Goal: Contribute content

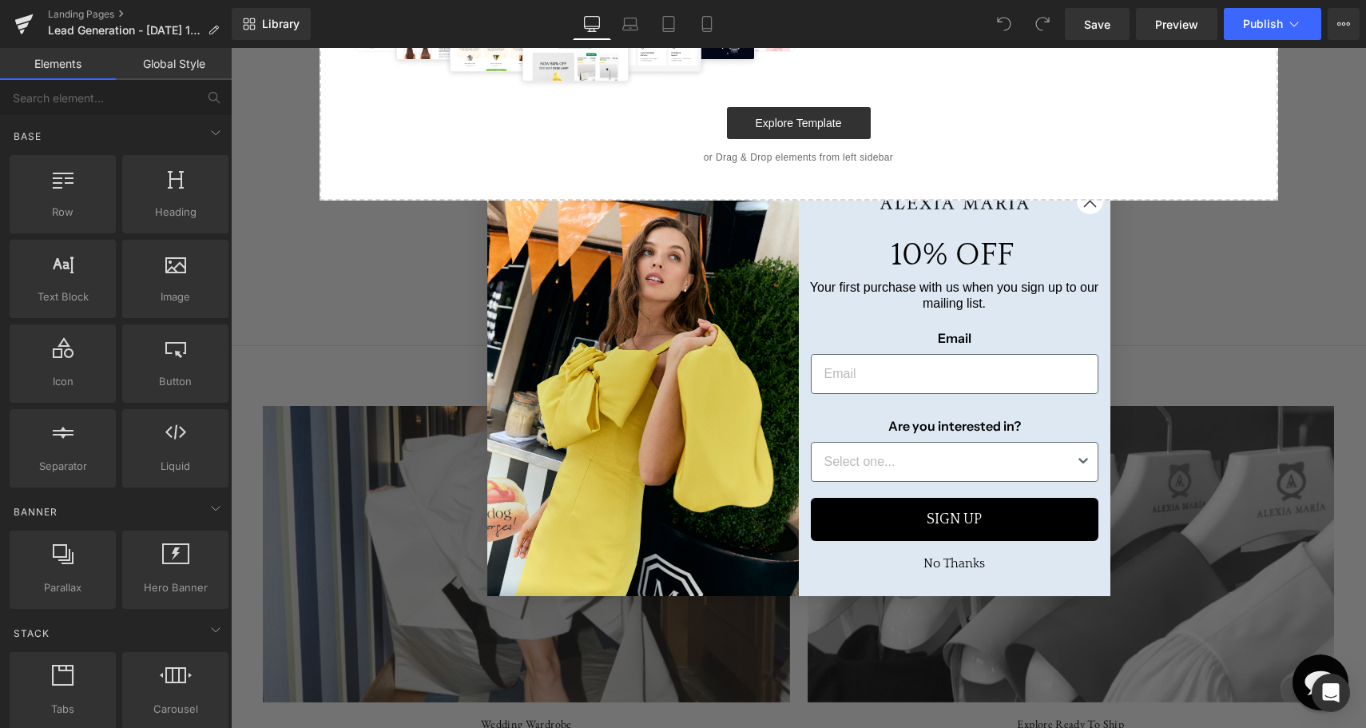
scroll to position [482, 0]
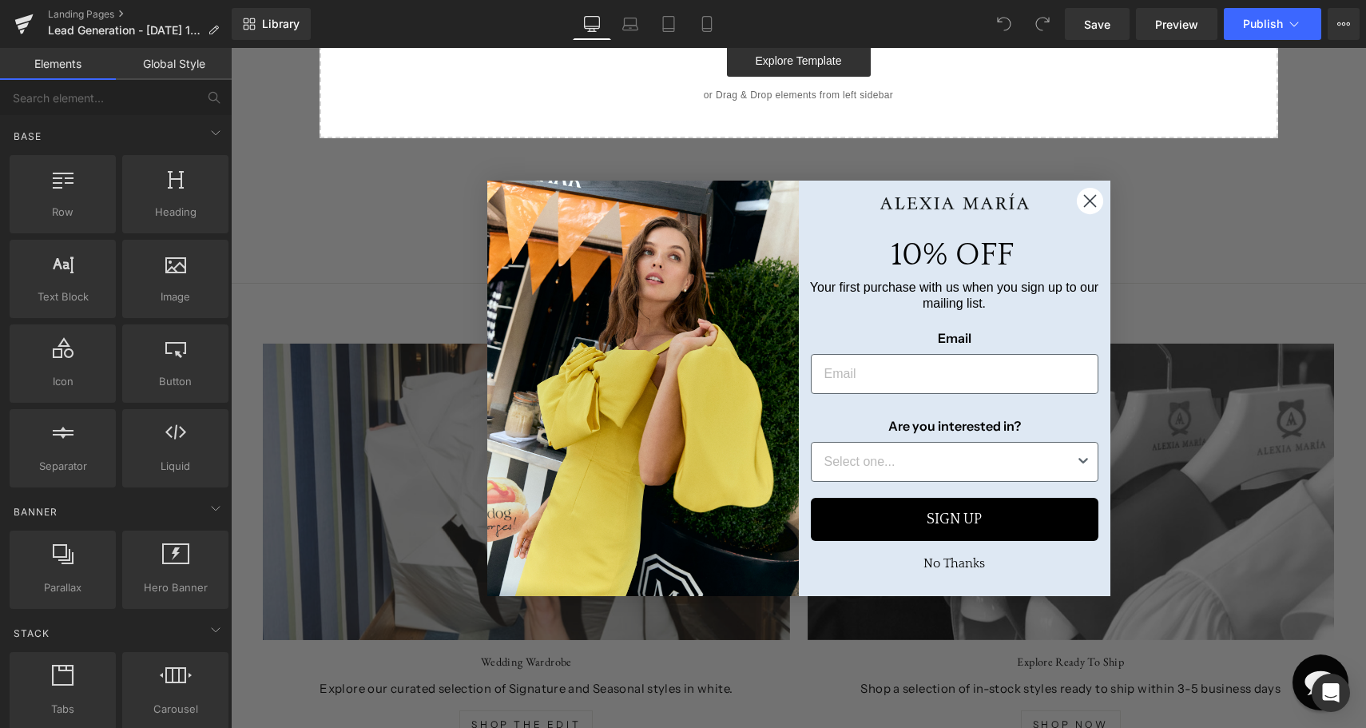
click at [1088, 200] on icon "Close dialog" at bounding box center [1089, 200] width 11 height 11
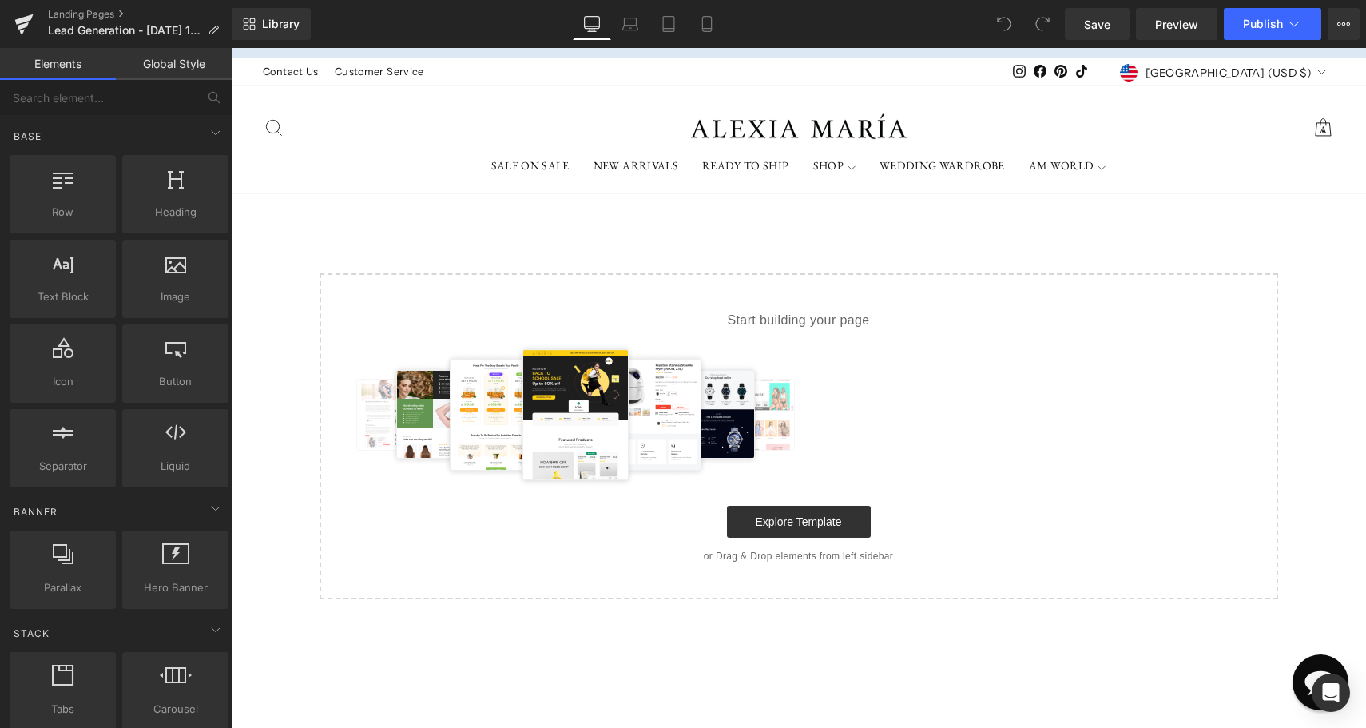
scroll to position [0, 0]
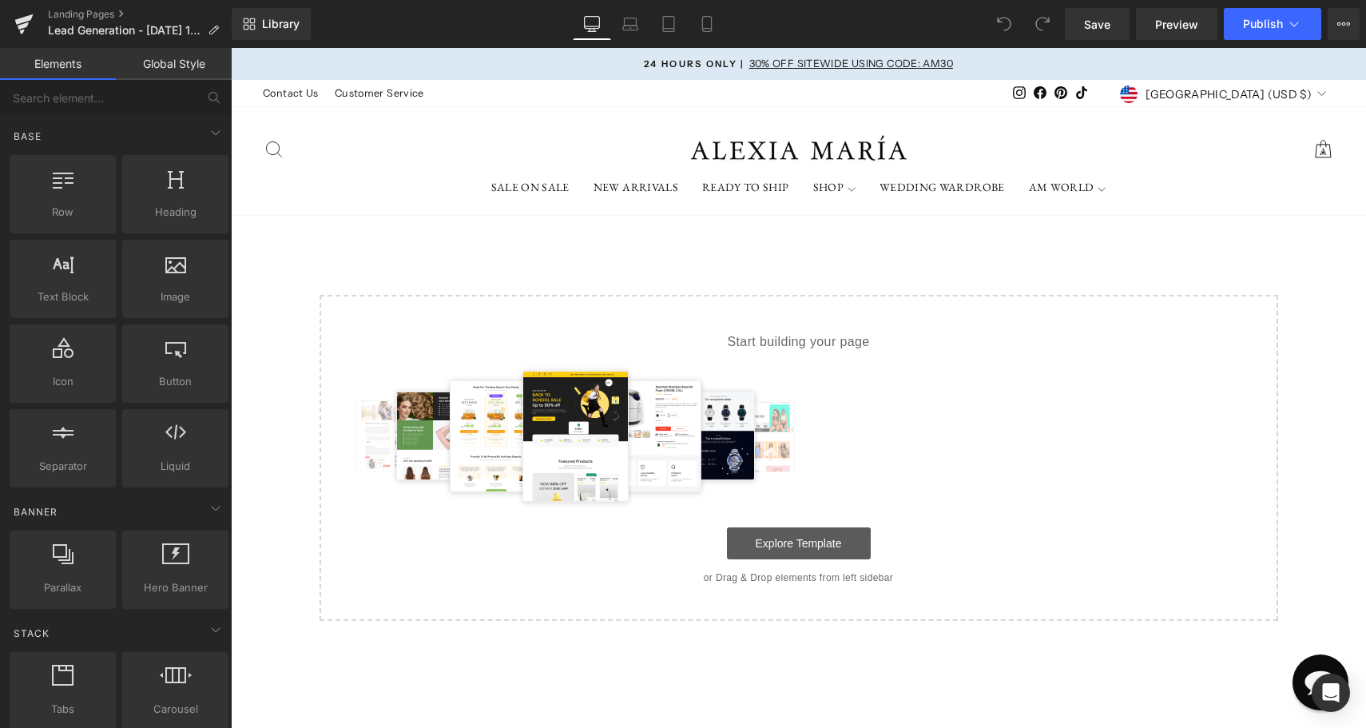
click at [828, 543] on link "Explore Template" at bounding box center [799, 543] width 144 height 32
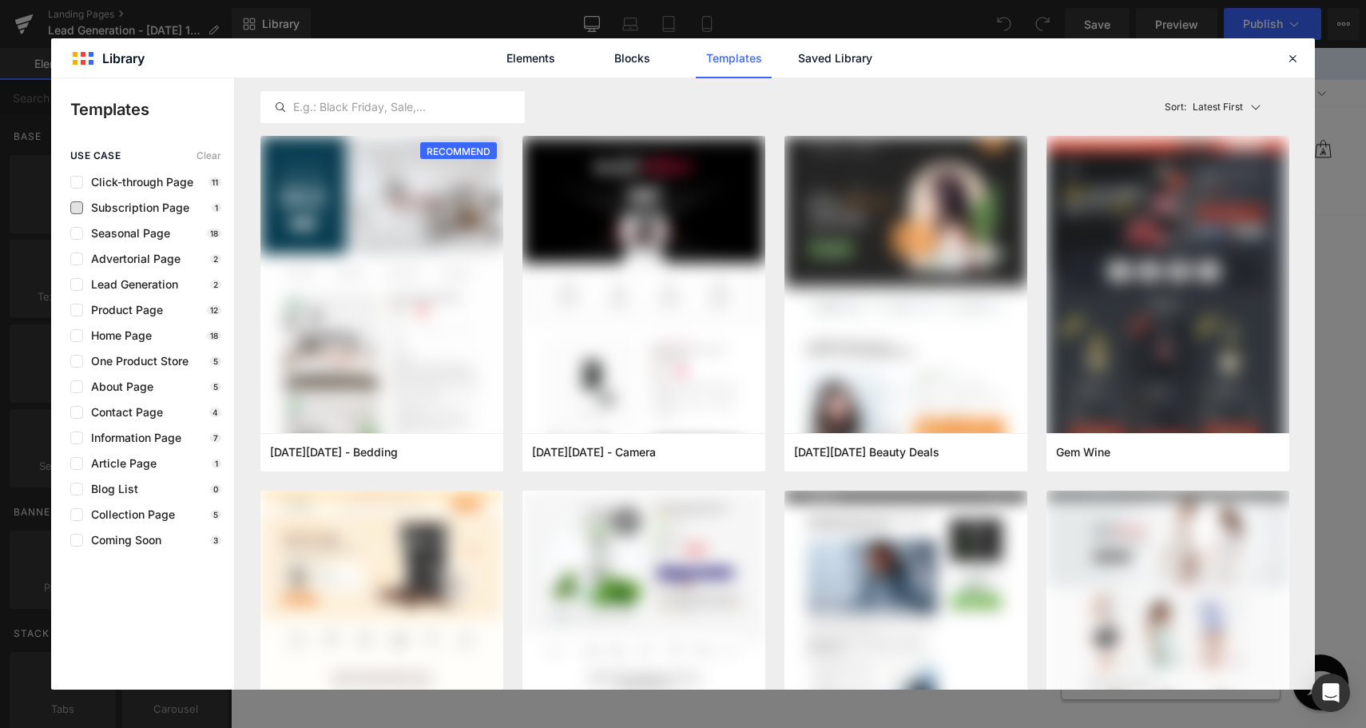
click at [172, 212] on span "Subscription Page" at bounding box center [136, 207] width 106 height 13
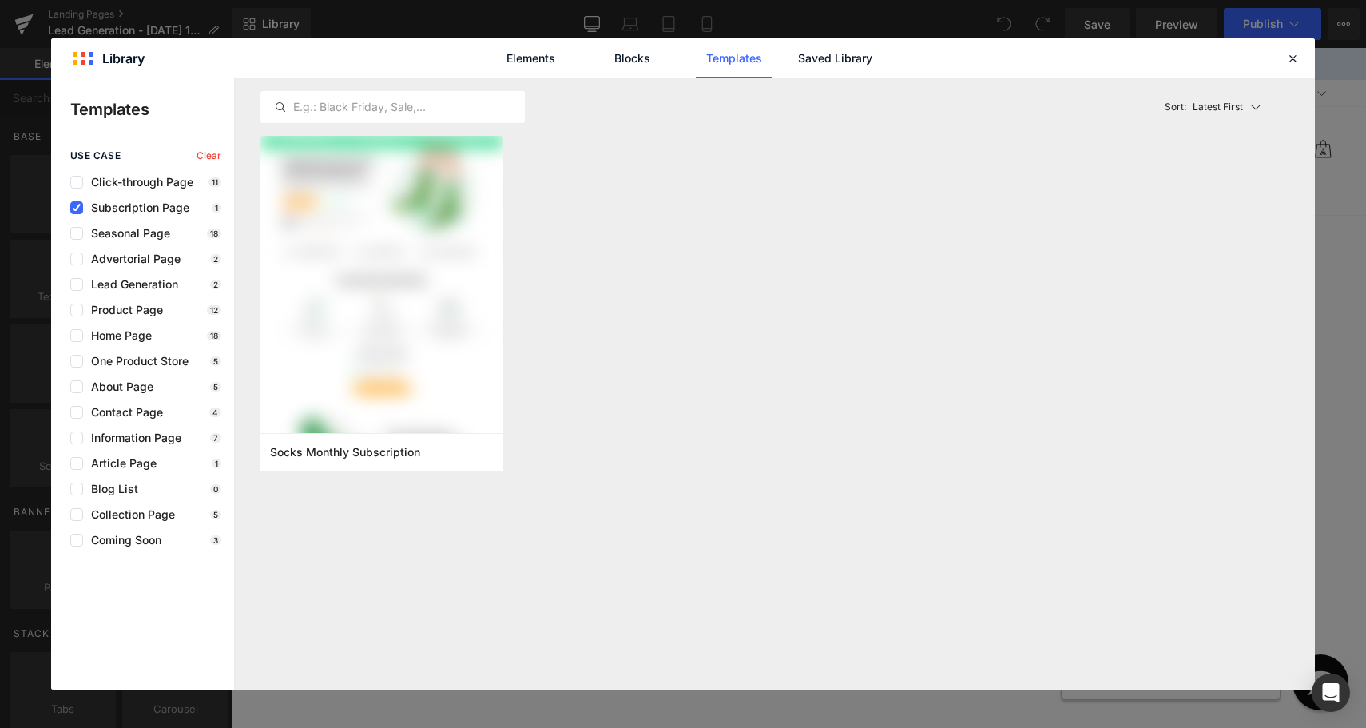
click at [177, 211] on span "Subscription Page" at bounding box center [136, 207] width 106 height 13
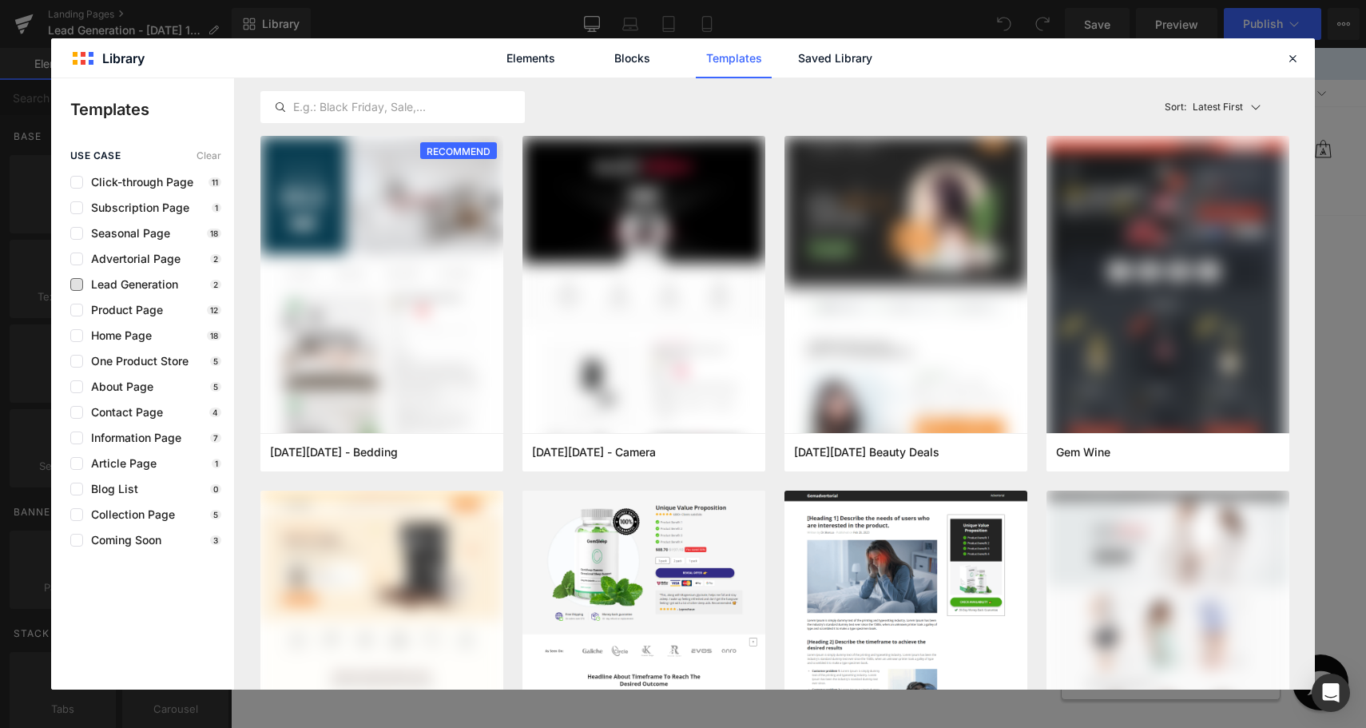
click at [151, 287] on span "Lead Generation" at bounding box center [130, 284] width 95 height 13
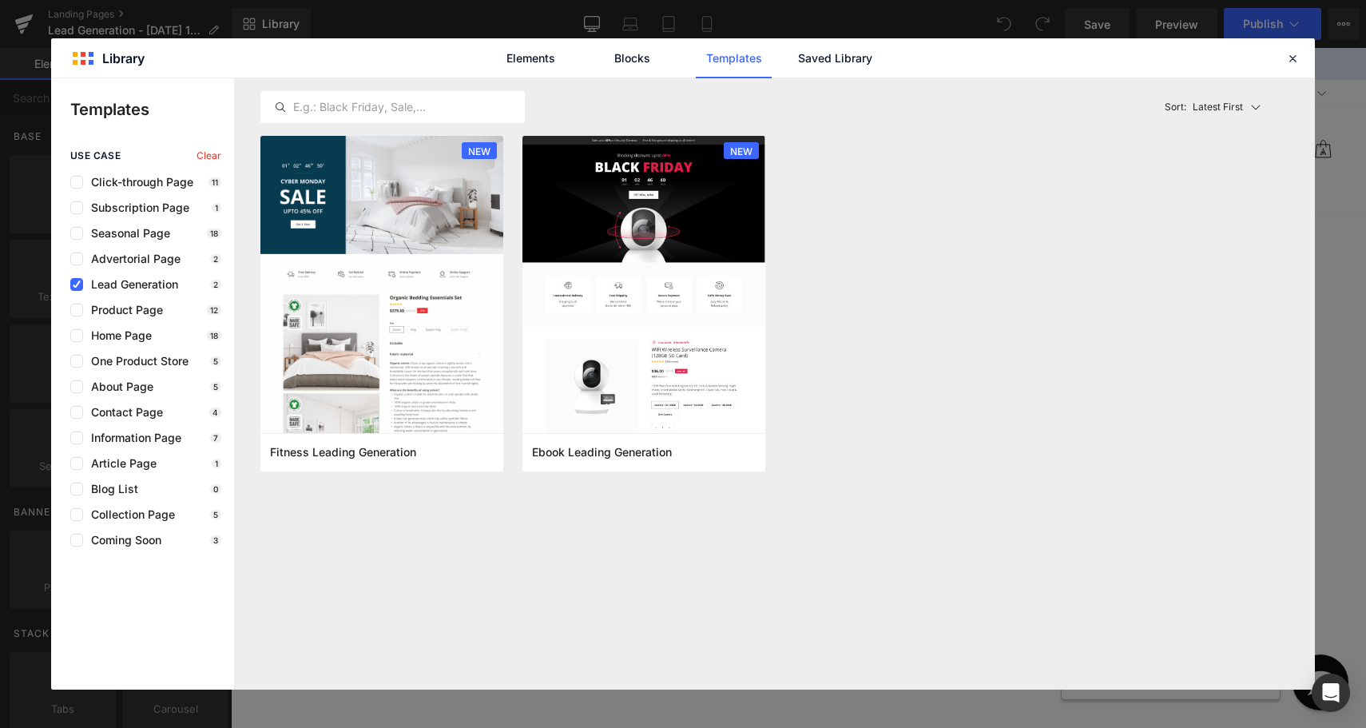
click at [151, 287] on span "Lead Generation" at bounding box center [130, 284] width 95 height 13
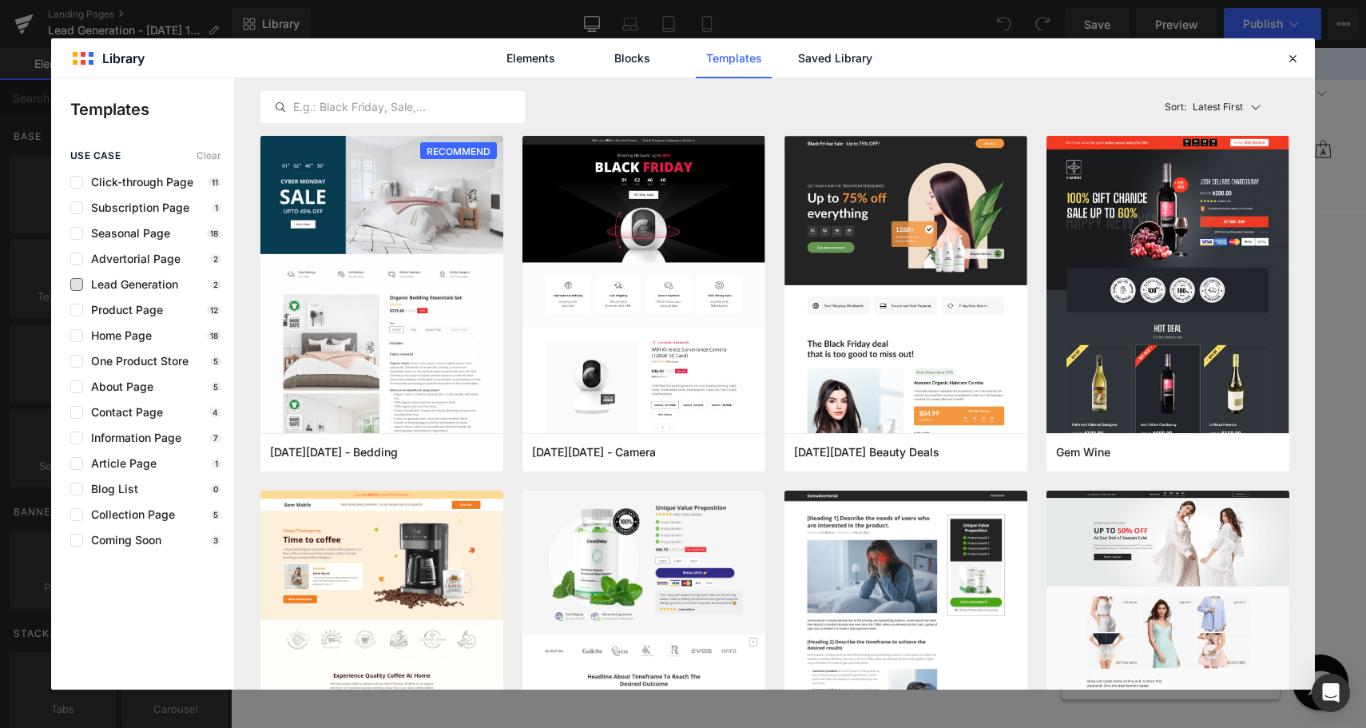
click at [151, 287] on span "Lead Generation" at bounding box center [130, 284] width 95 height 13
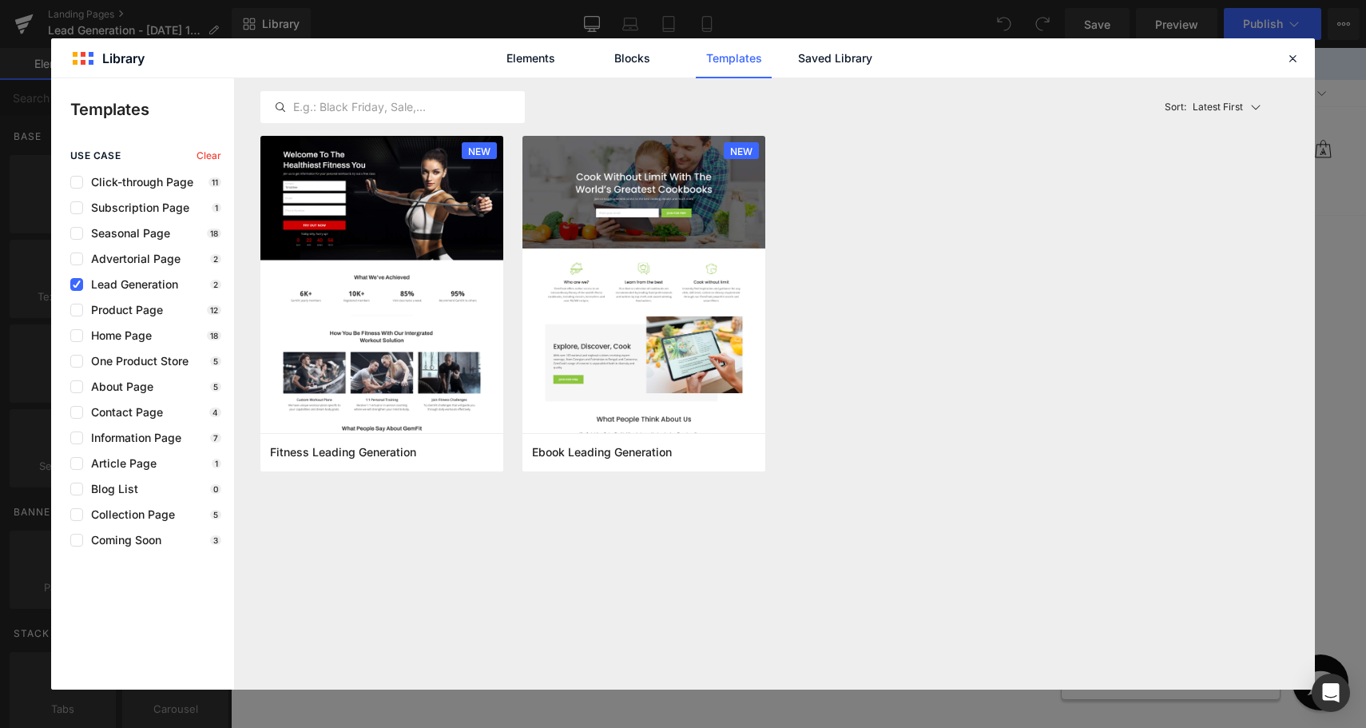
click at [151, 287] on span "Lead Generation" at bounding box center [130, 284] width 95 height 13
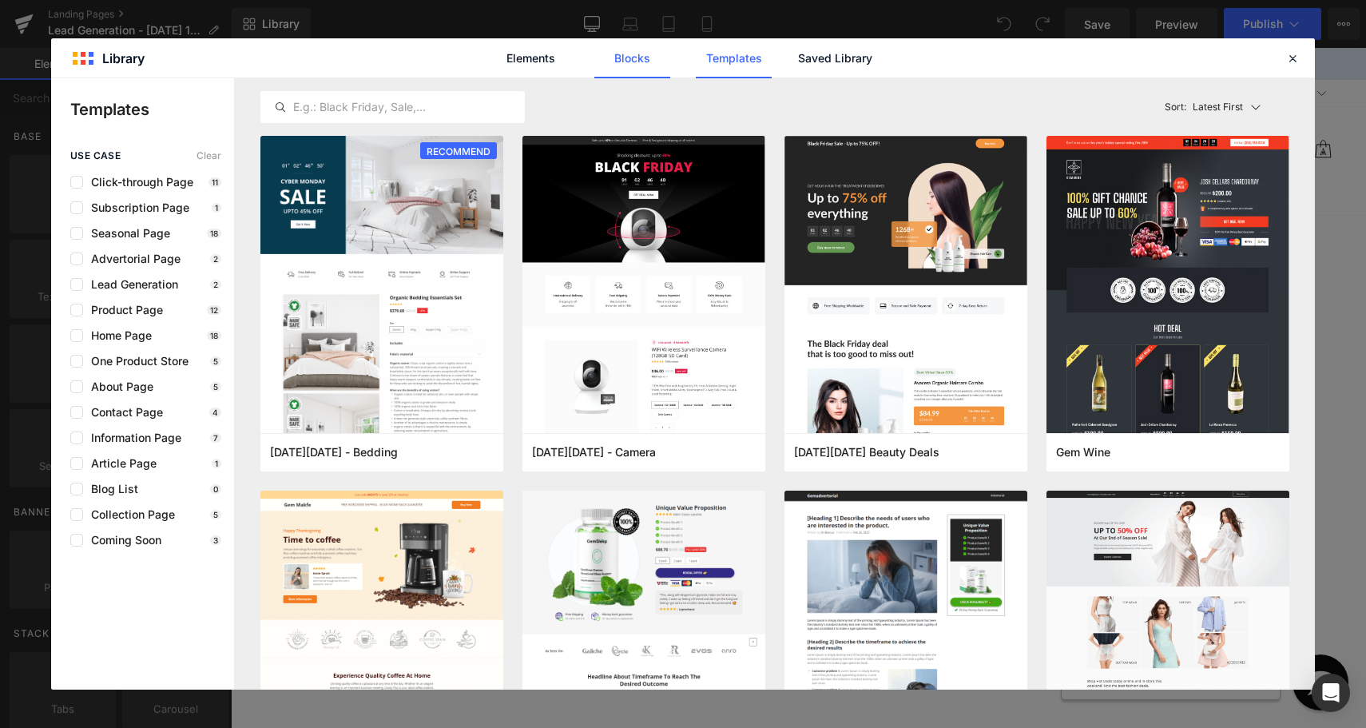
click at [632, 57] on link "Blocks" at bounding box center [632, 58] width 76 height 40
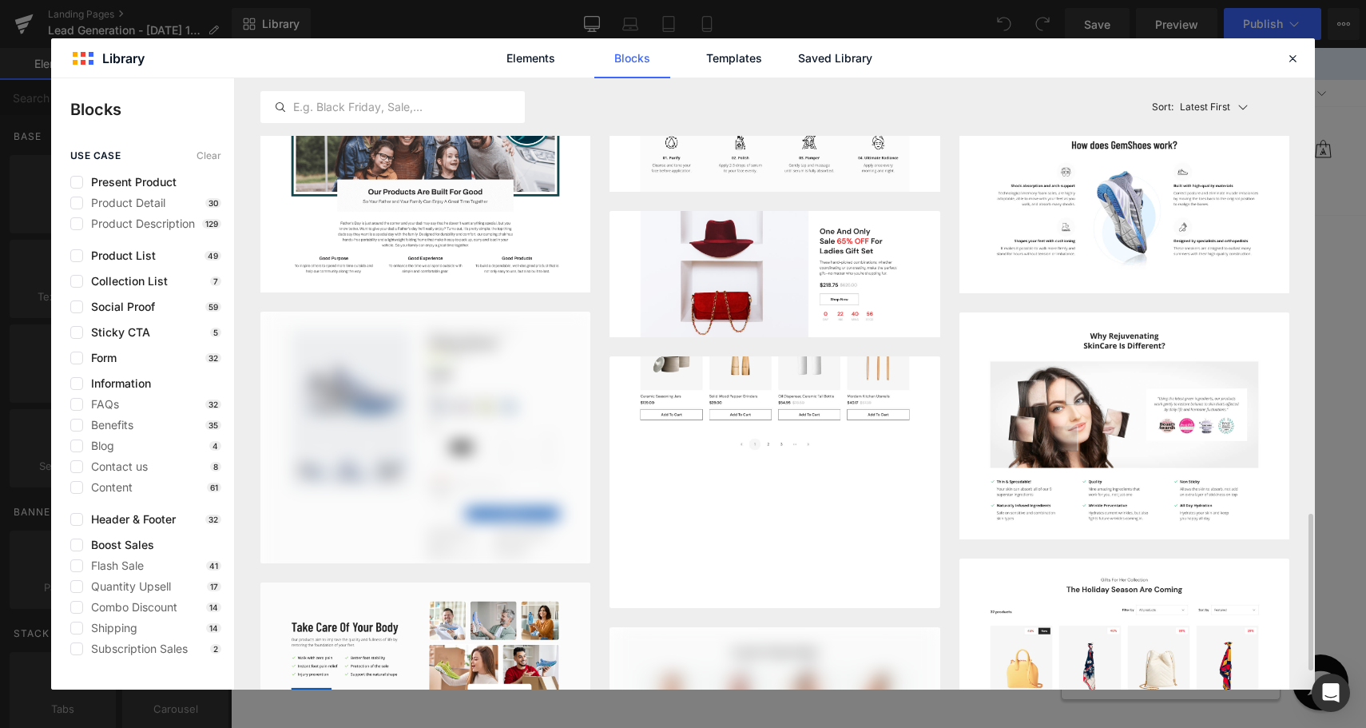
scroll to position [1242, 0]
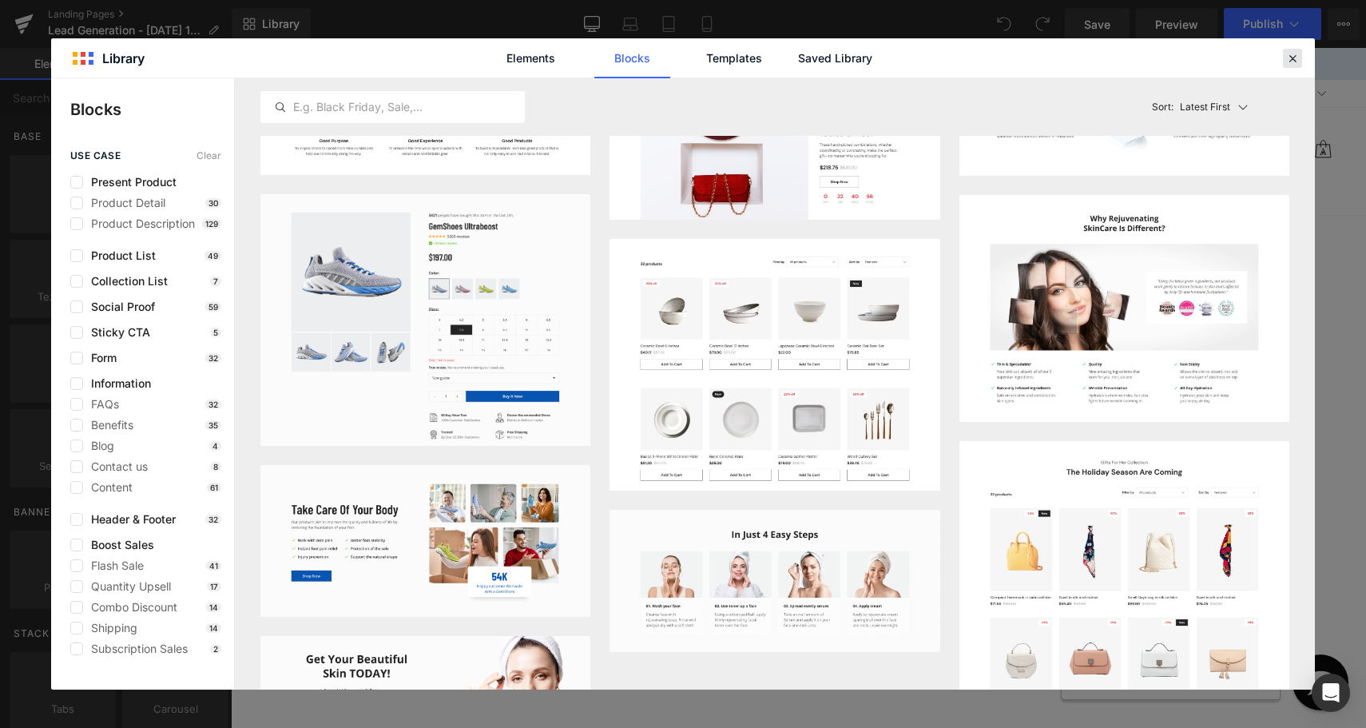
click at [1292, 59] on icon at bounding box center [1292, 58] width 14 height 14
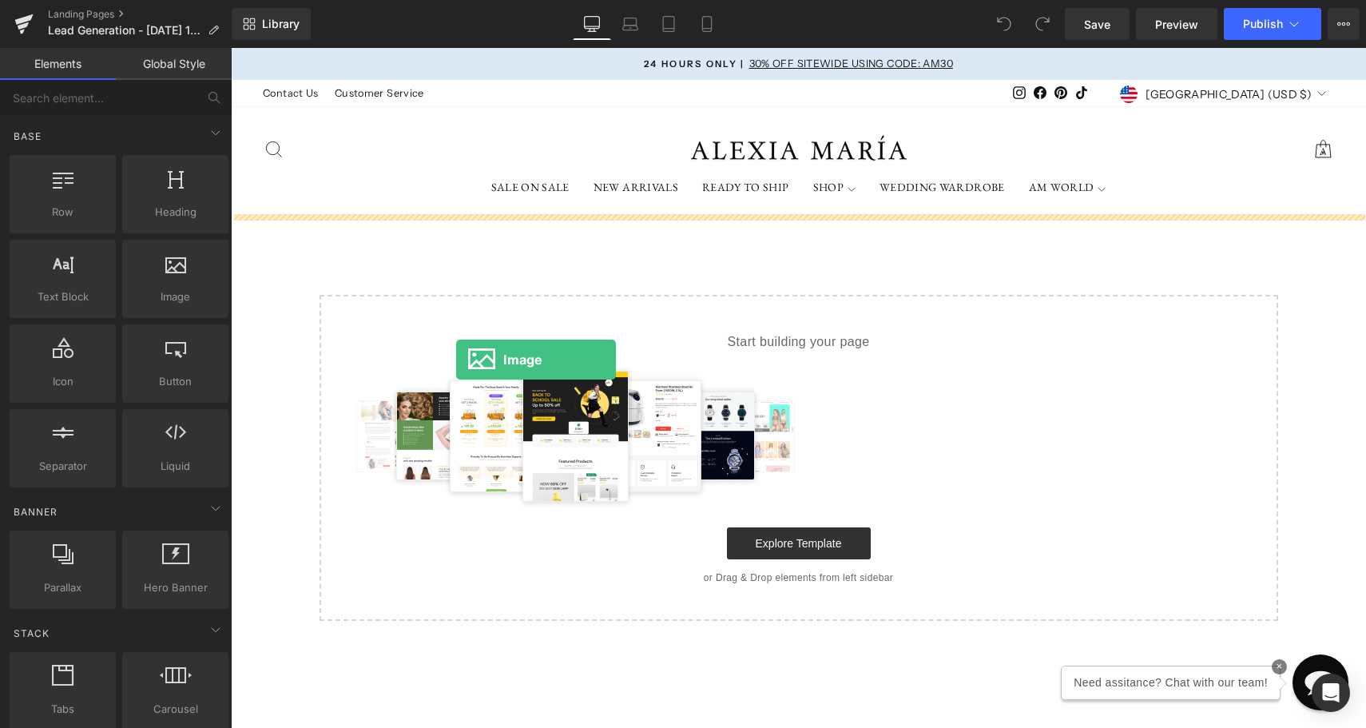
drag, startPoint x: 391, startPoint y: 346, endPoint x: 456, endPoint y: 359, distance: 66.1
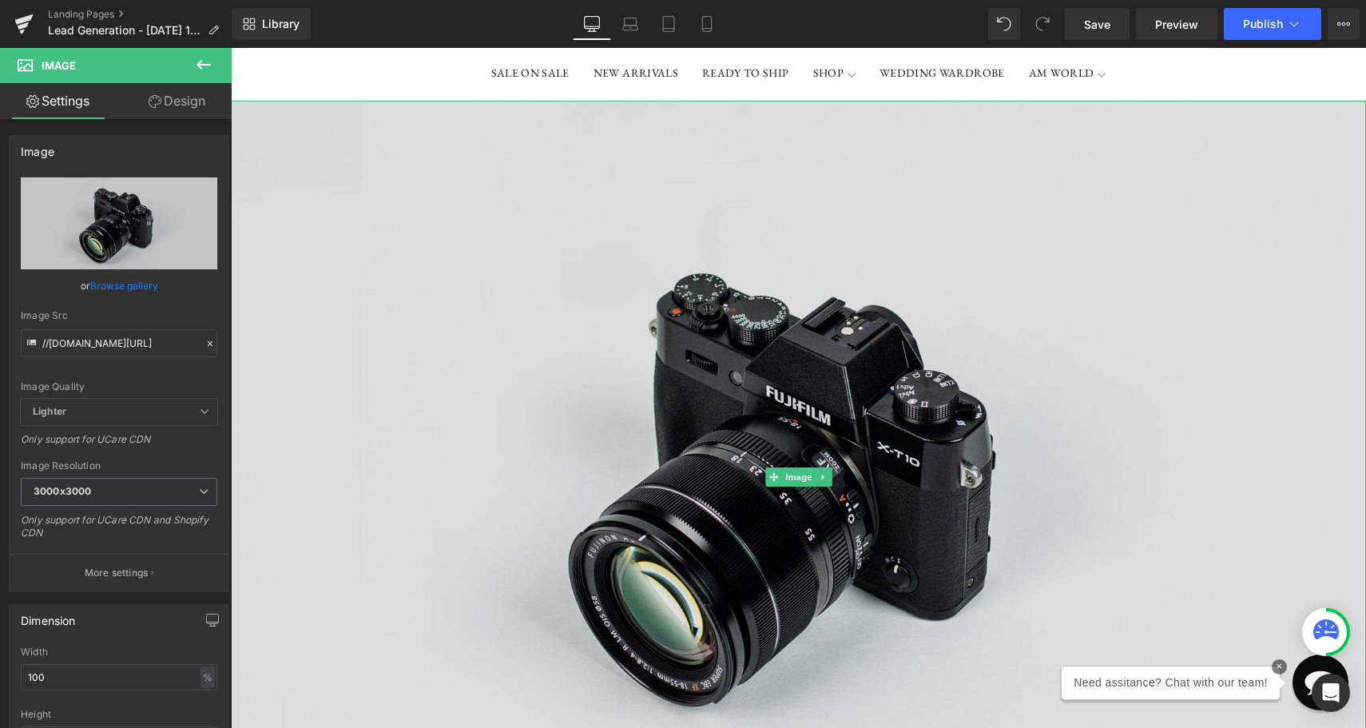
scroll to position [0, 0]
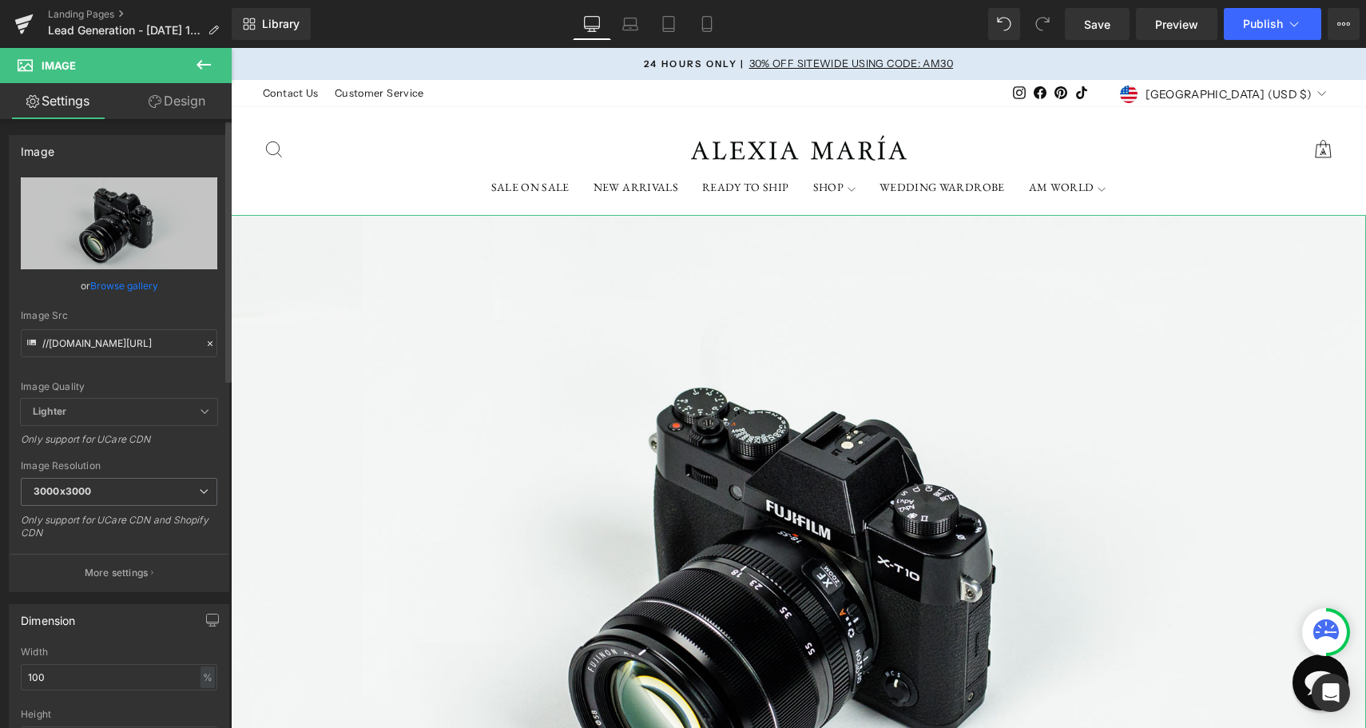
click at [128, 279] on link "Browse gallery" at bounding box center [124, 286] width 68 height 28
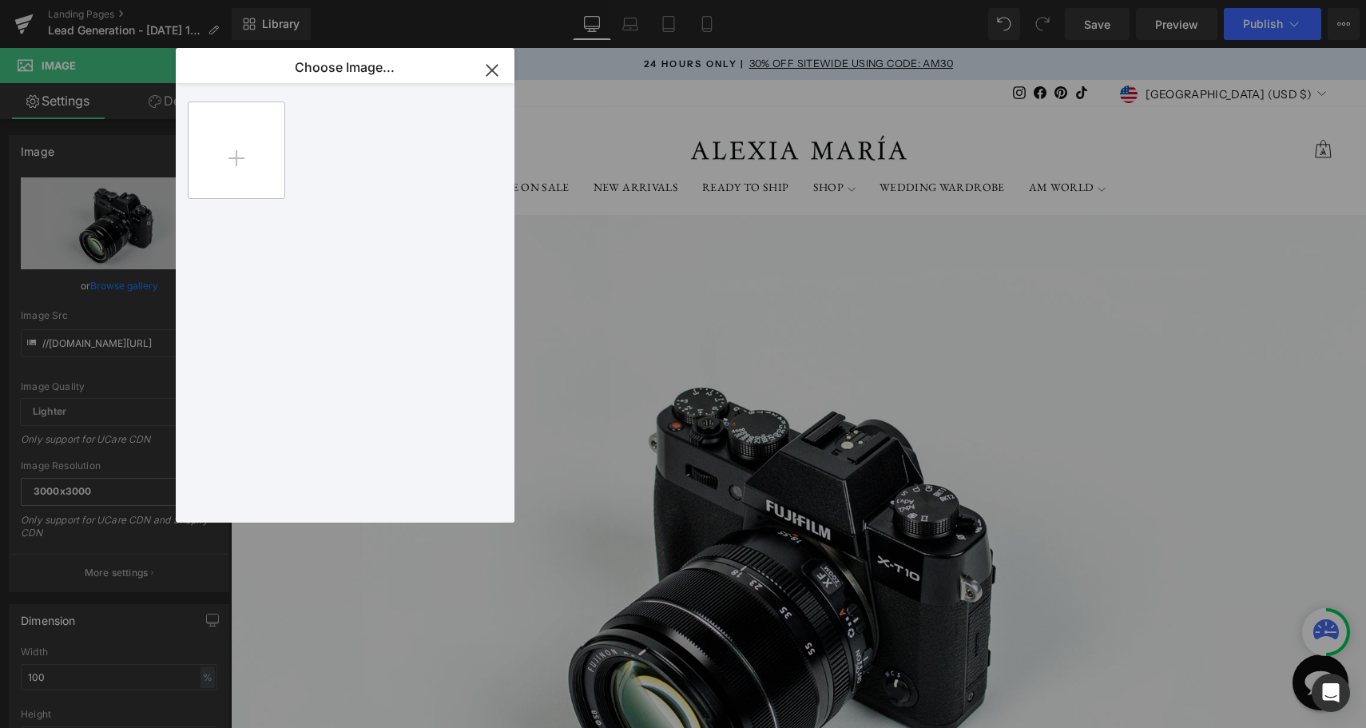
click at [234, 164] on input "file" at bounding box center [236, 150] width 96 height 96
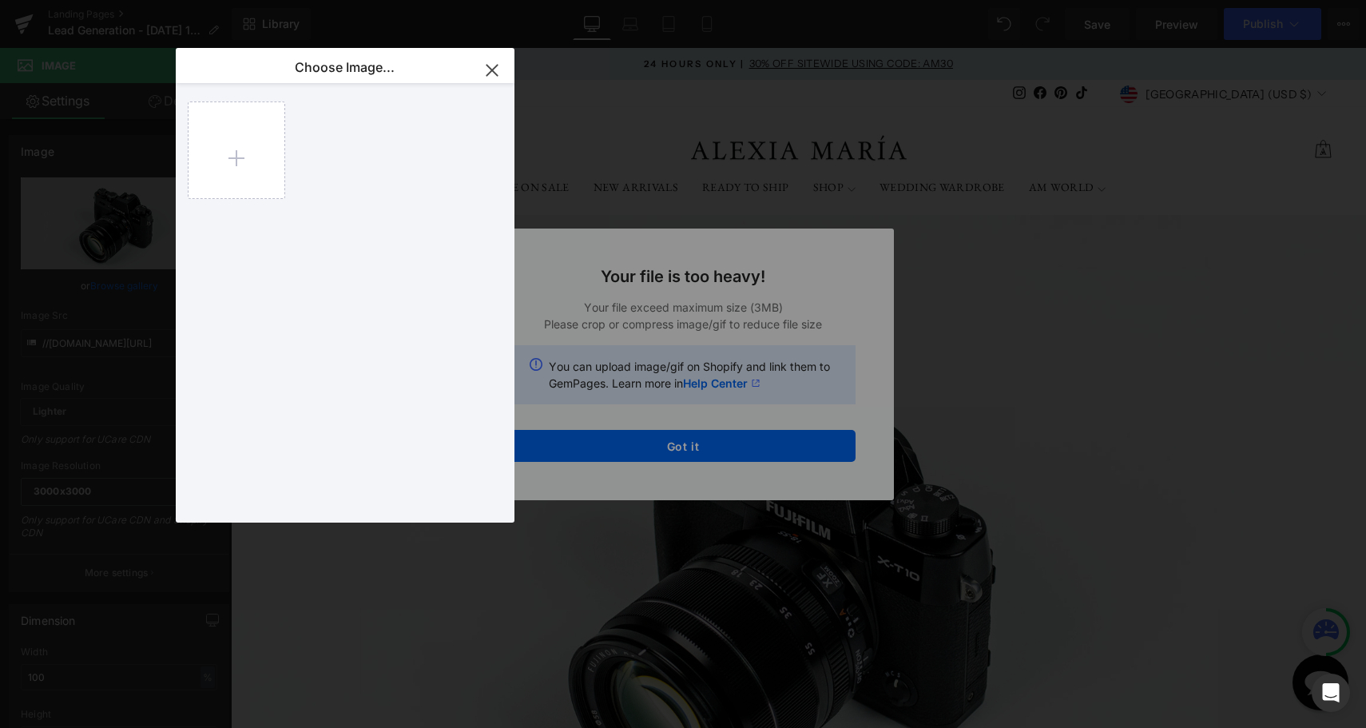
click at [655, 0] on div "Text Color Highlight Color #333333 Choose Image... Back to Library Insert Back …" at bounding box center [683, 0] width 1366 height 0
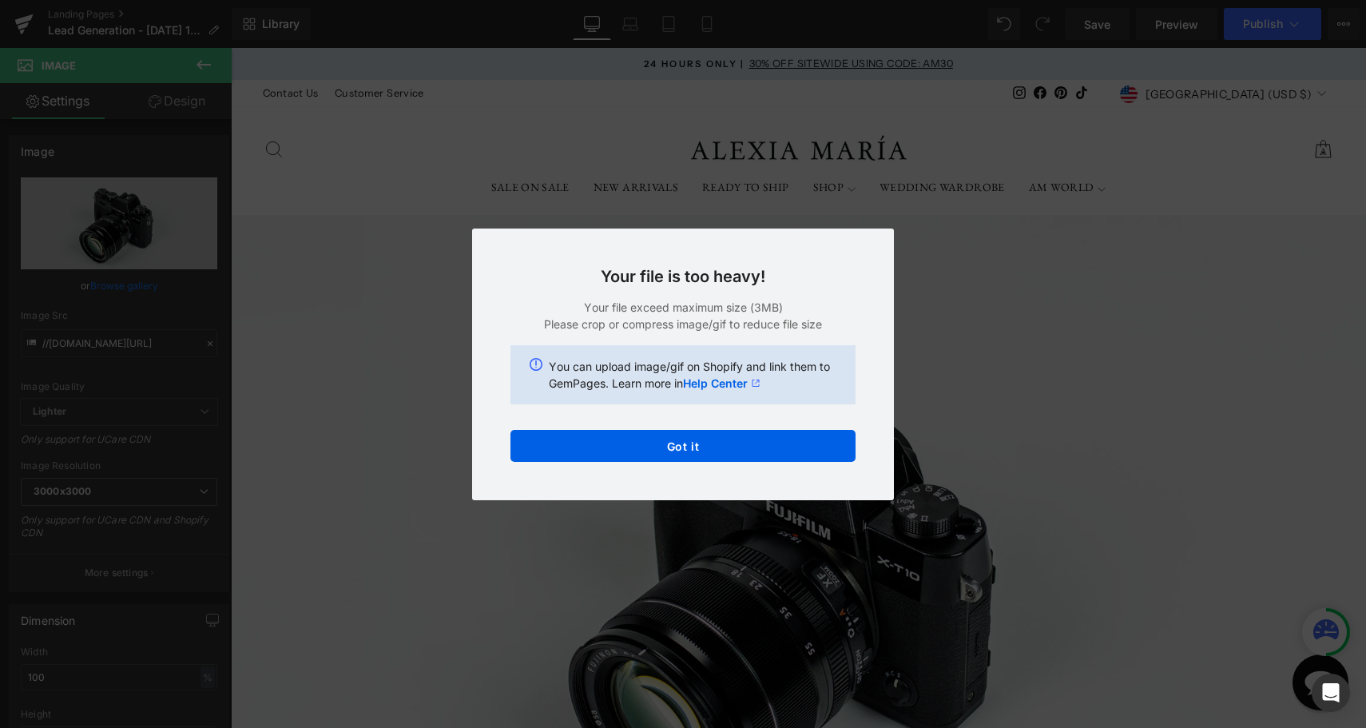
click at [655, 454] on button "Got it" at bounding box center [682, 446] width 345 height 32
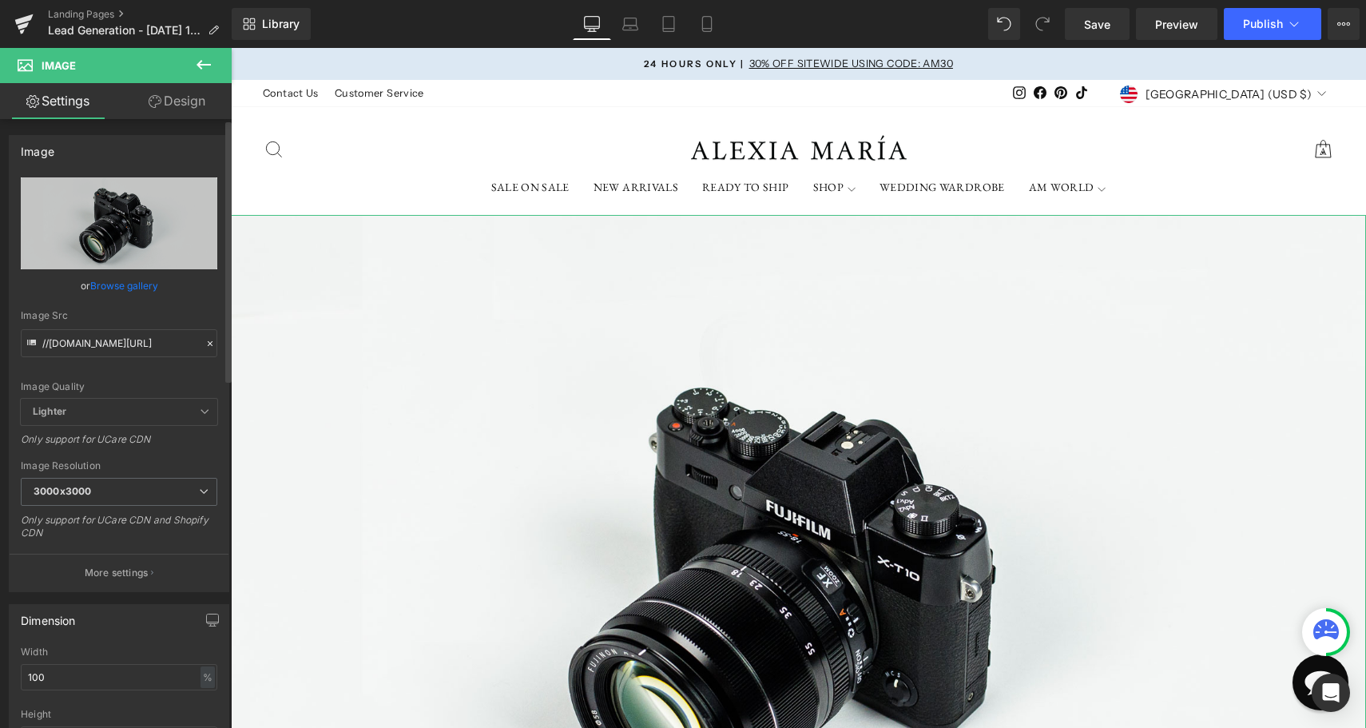
click at [131, 288] on link "Browse gallery" at bounding box center [124, 286] width 68 height 28
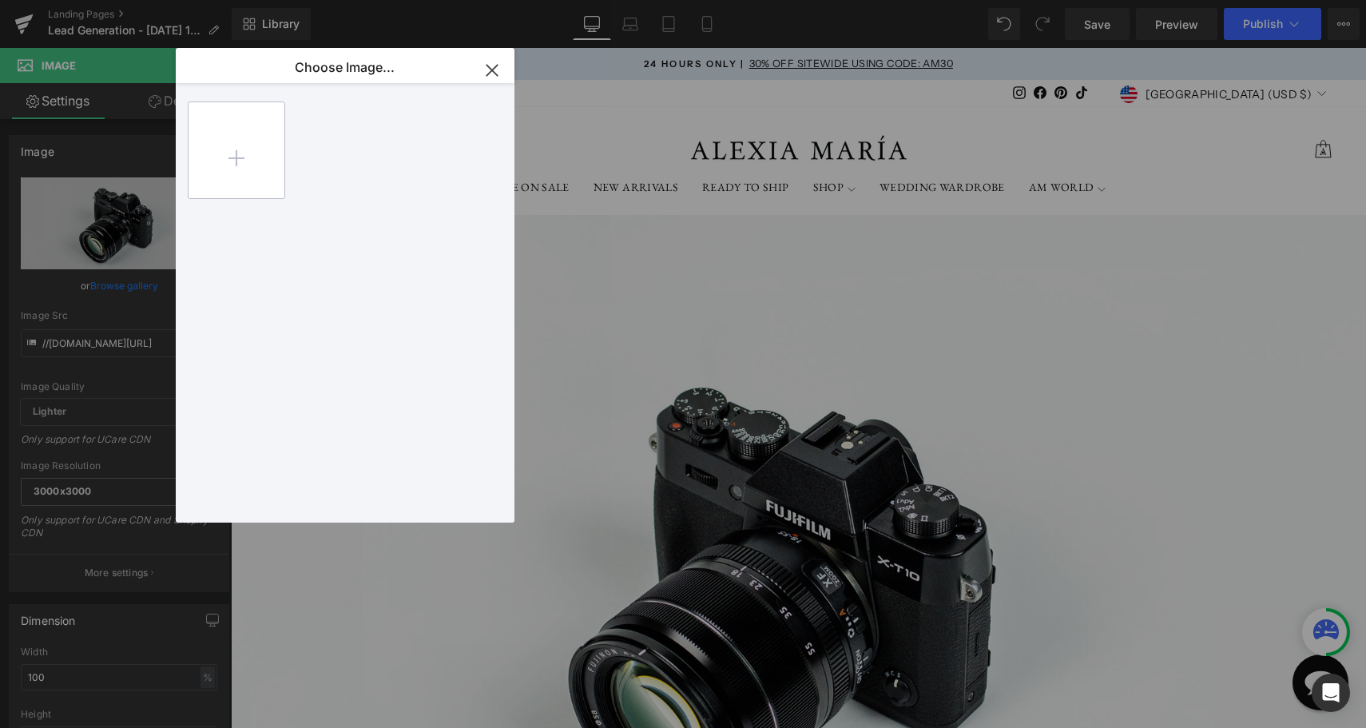
click at [225, 152] on input "file" at bounding box center [236, 150] width 96 height 96
type input "C:\fakepath\AlexiaMaria2026Collection_BridalCampaign__RominaSilkandWoolMermaidG…"
click at [339, 175] on div "AlexiaM..._web.jpg 513.12 KB" at bounding box center [345, 149] width 97 height 97
type input "[URL][DOMAIN_NAME]"
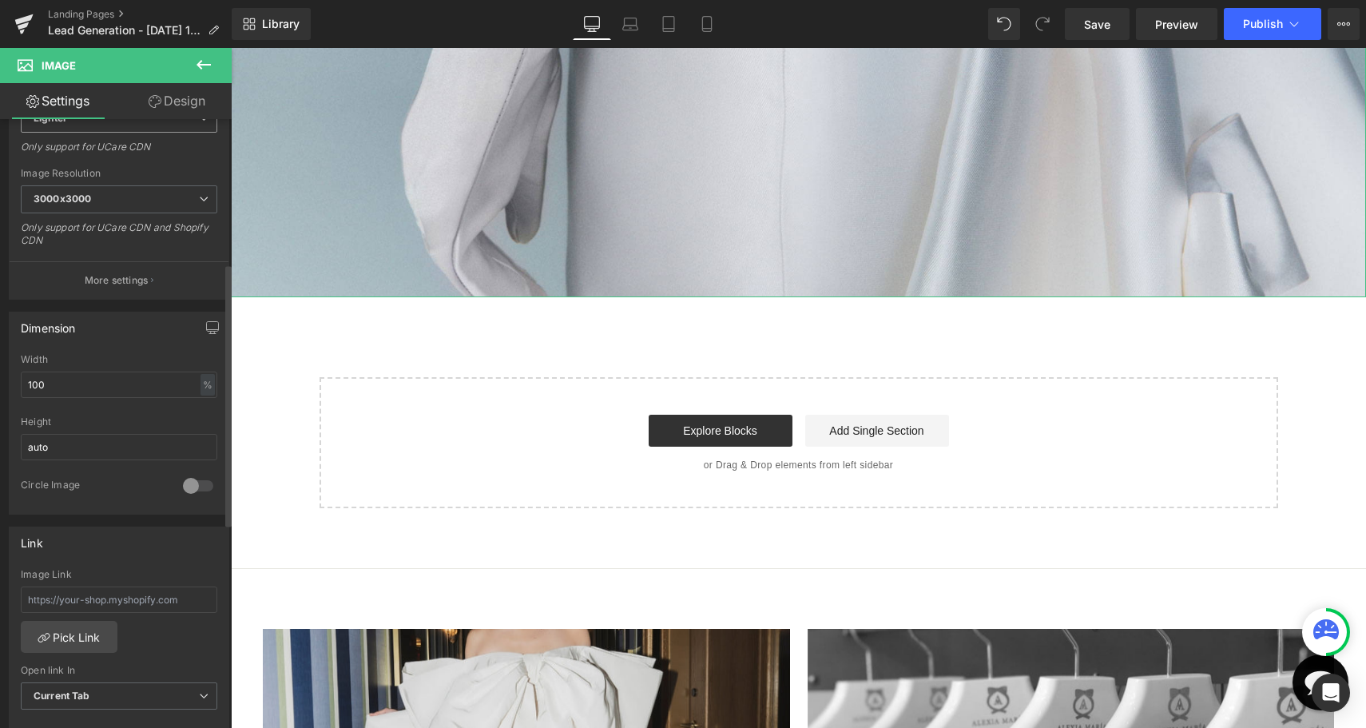
scroll to position [359, 0]
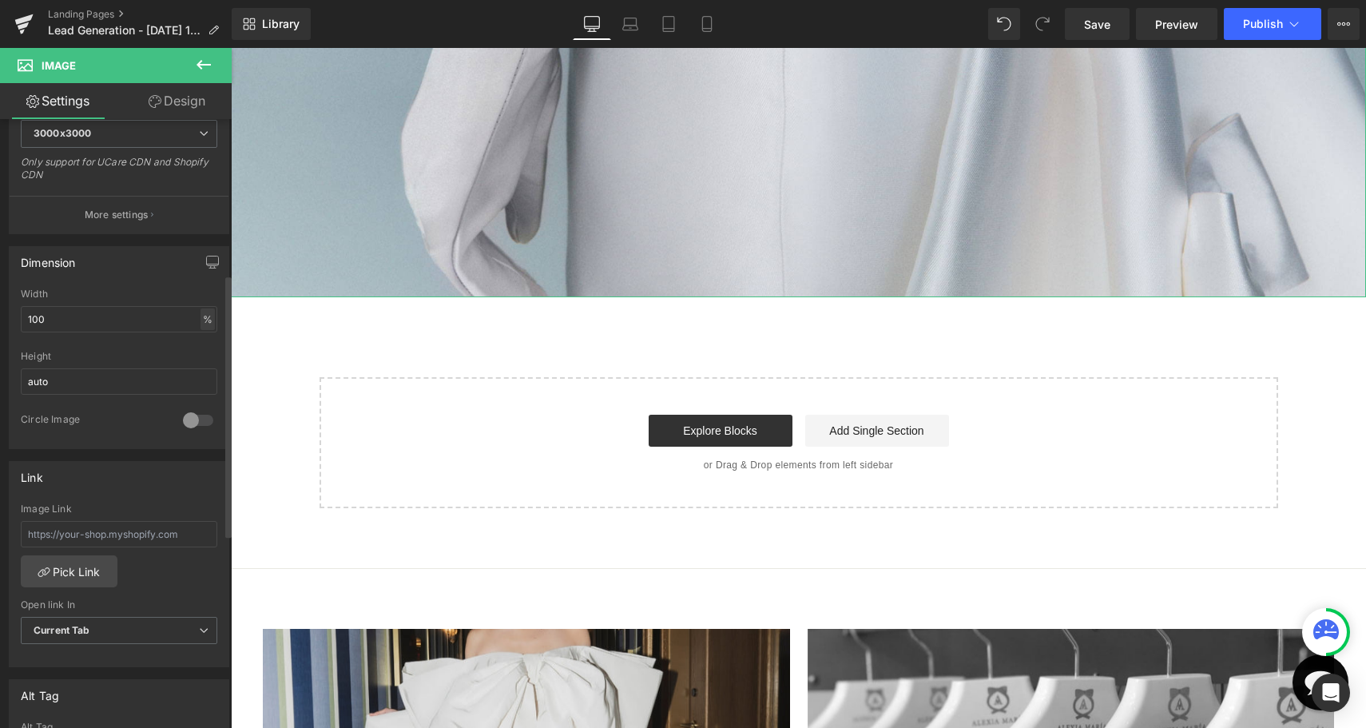
click at [200, 319] on div "%" at bounding box center [207, 319] width 14 height 22
click at [145, 376] on input "auto" at bounding box center [119, 381] width 196 height 26
click at [156, 381] on input "auto" at bounding box center [119, 381] width 196 height 26
click at [153, 347] on div "100% Width 100 % % px auto Height auto 0 Circle Image" at bounding box center [119, 368] width 219 height 160
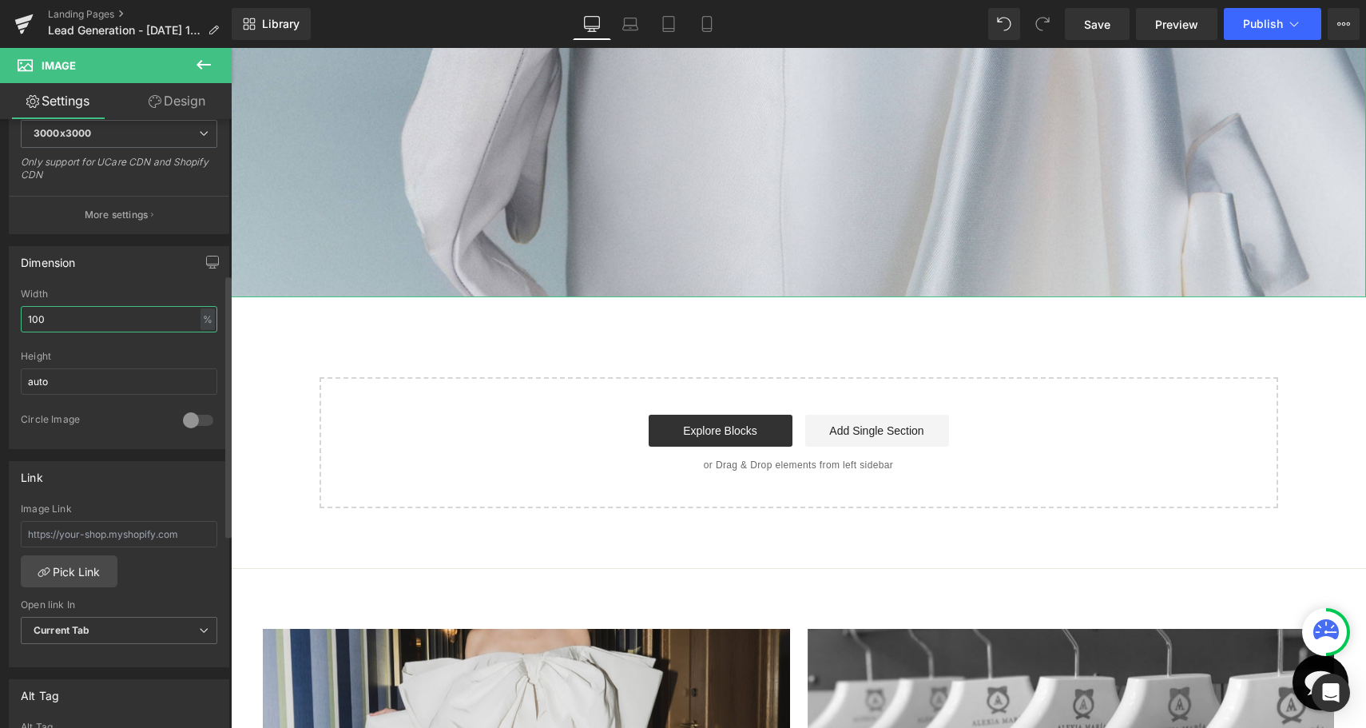
click at [208, 328] on input "100" at bounding box center [119, 319] width 196 height 26
click at [165, 314] on input "100" at bounding box center [119, 319] width 196 height 26
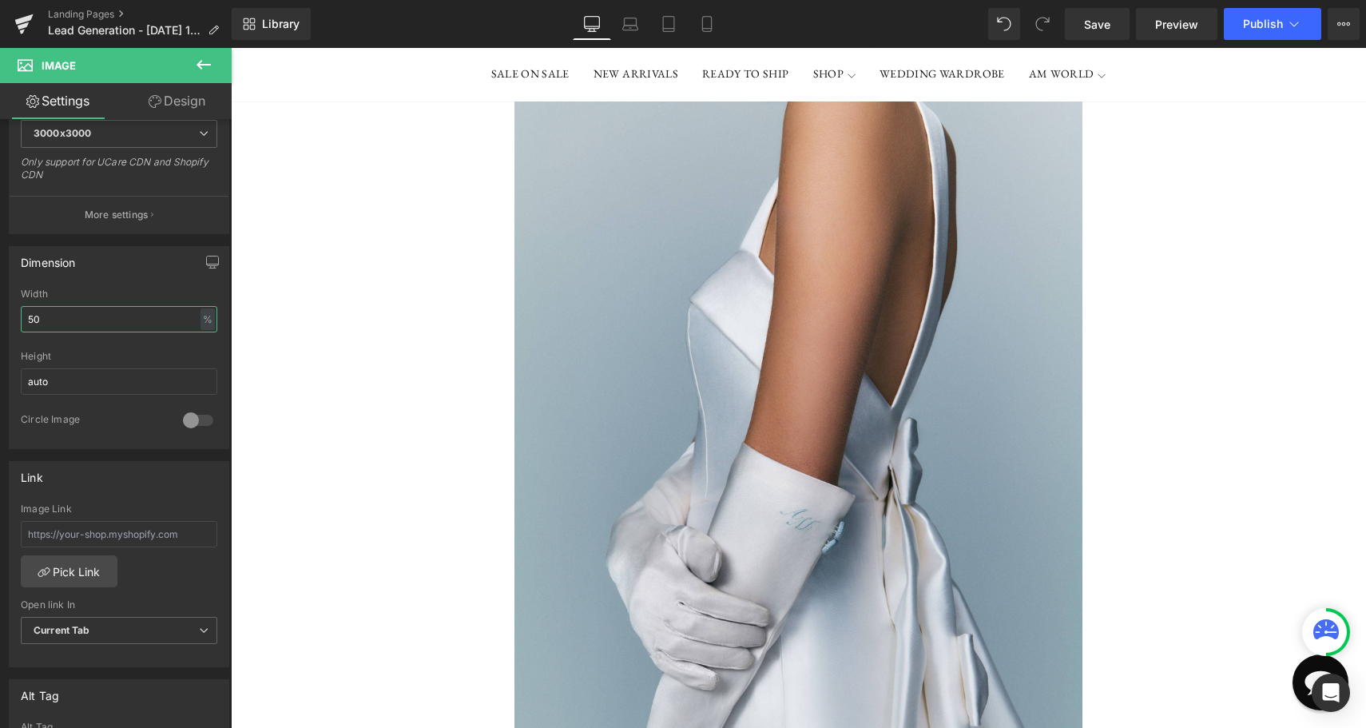
scroll to position [89, 0]
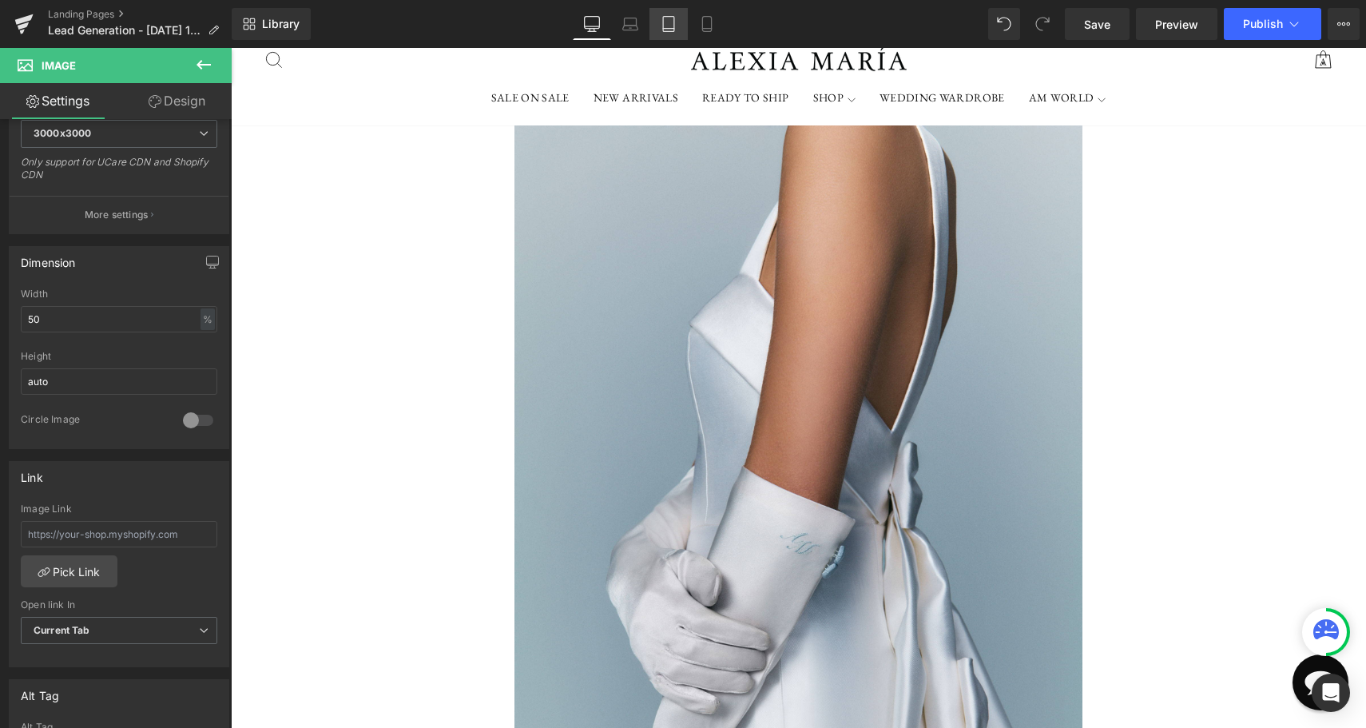
click at [664, 29] on icon at bounding box center [668, 29] width 11 height 0
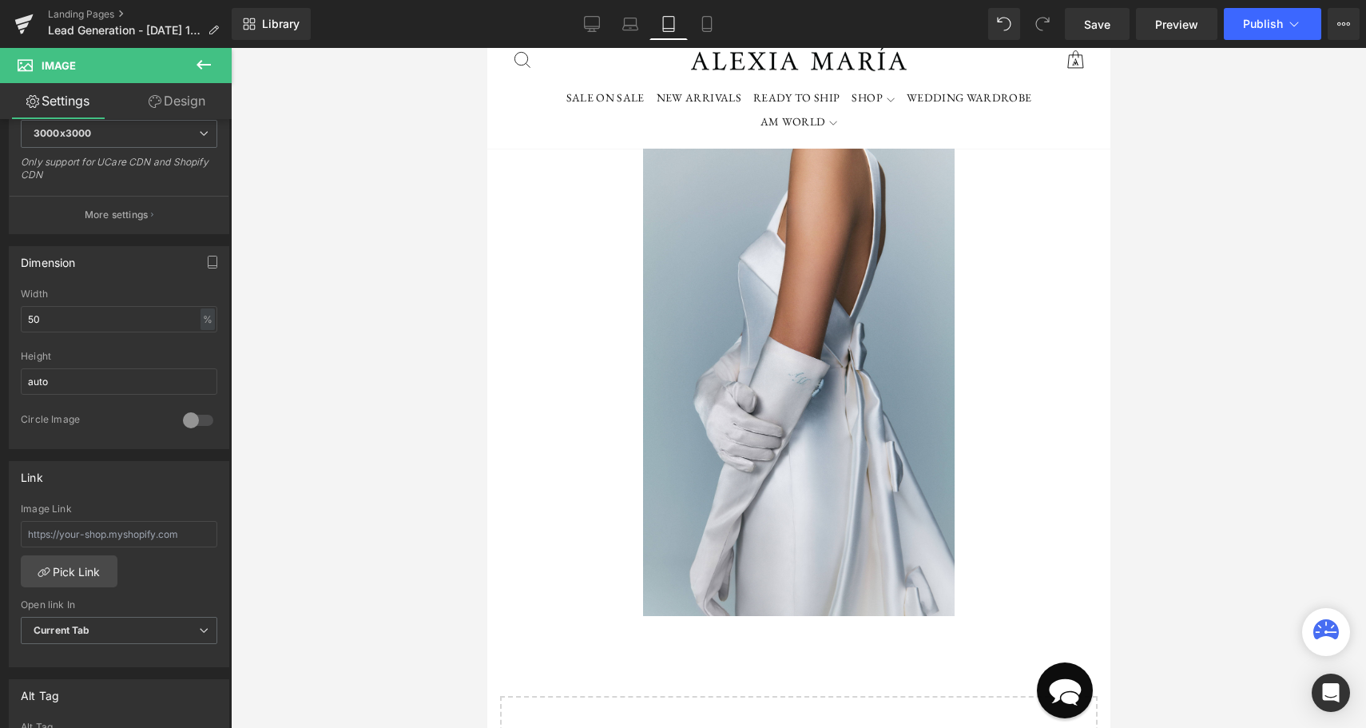
scroll to position [0, 0]
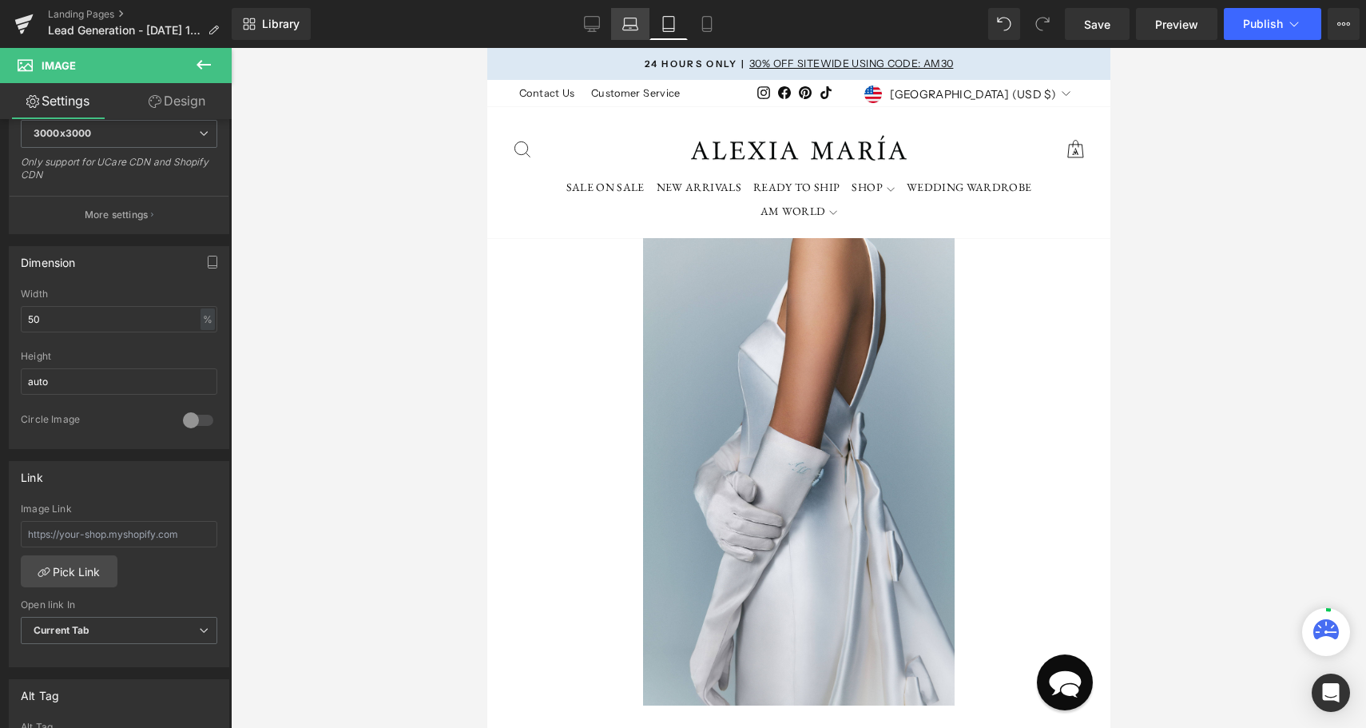
click at [636, 28] on icon at bounding box center [630, 24] width 16 height 16
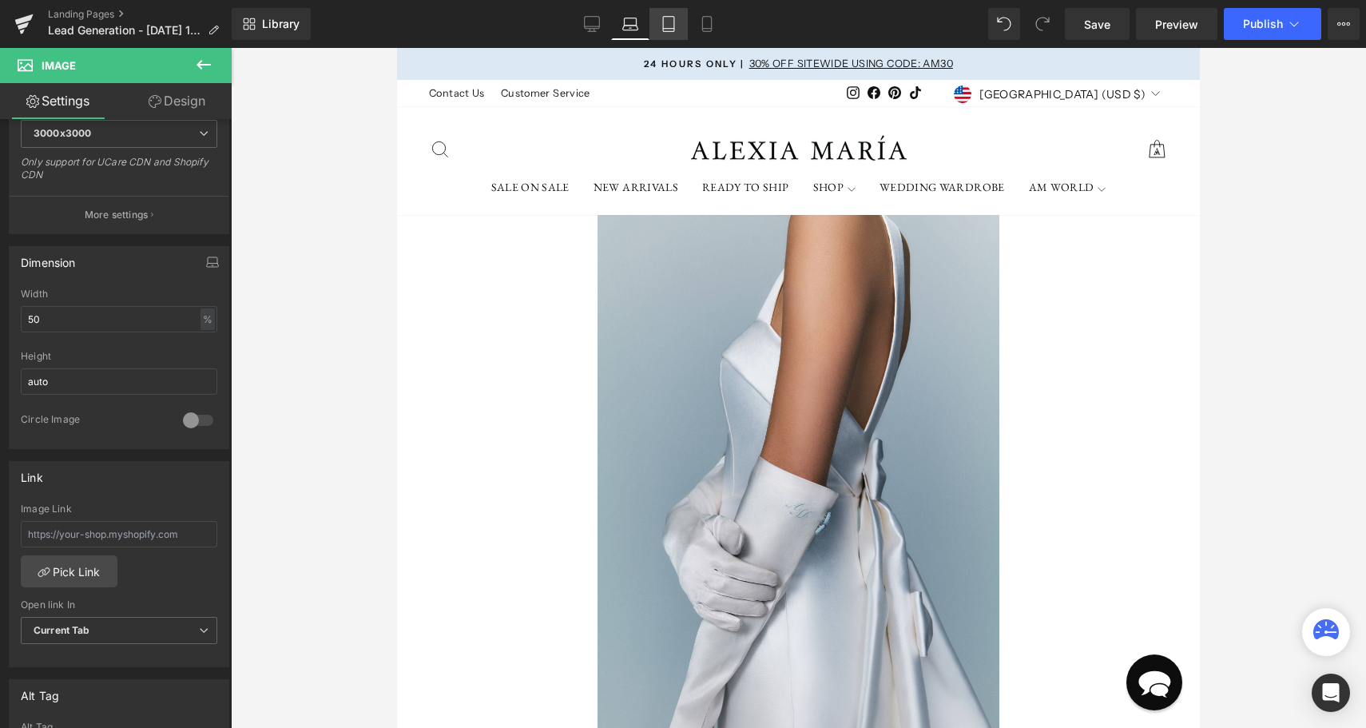
click at [676, 26] on icon at bounding box center [668, 24] width 16 height 16
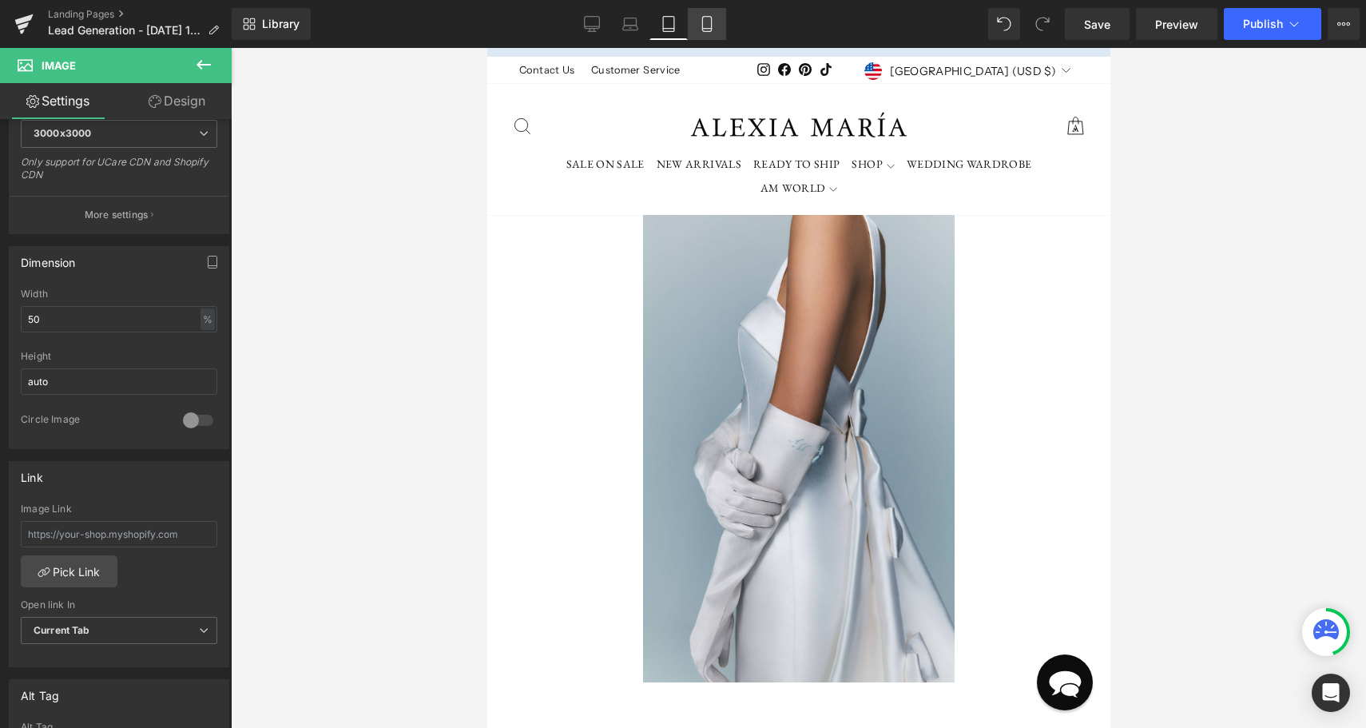
click at [699, 26] on link "Mobile" at bounding box center [707, 24] width 38 height 32
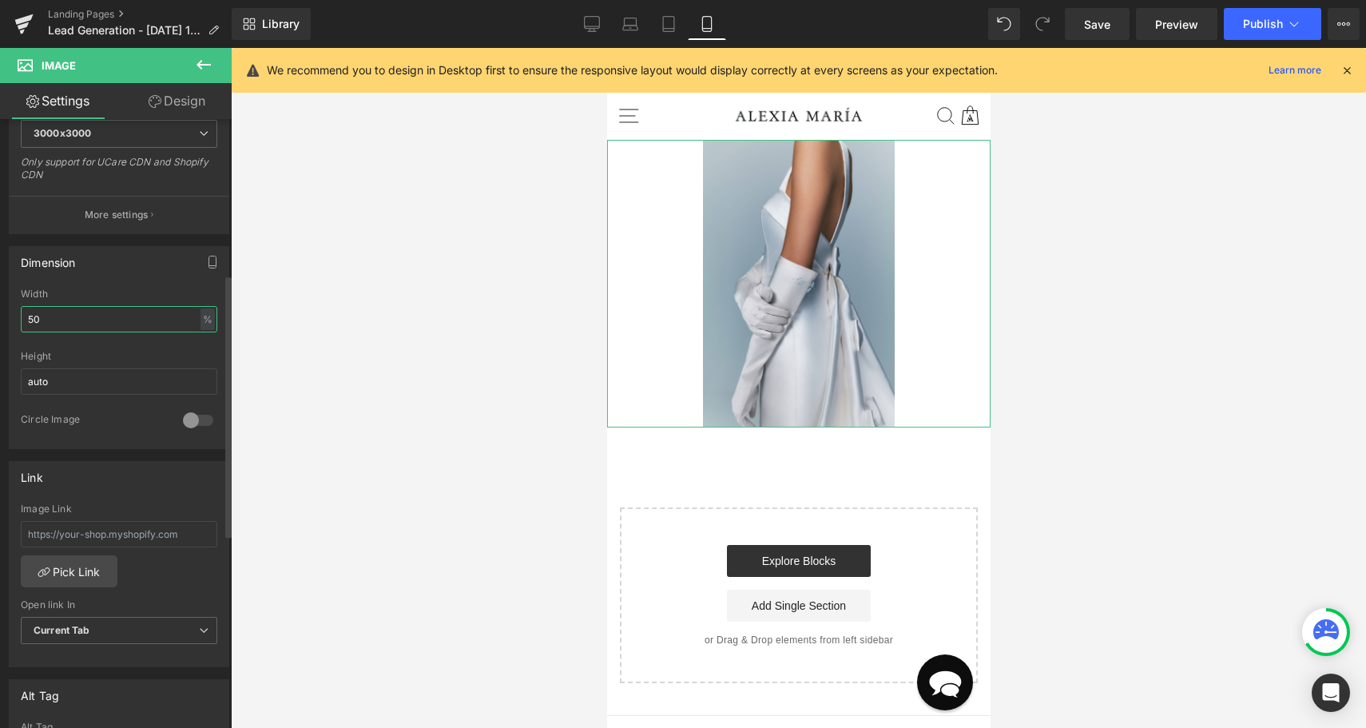
click at [180, 322] on input "50" at bounding box center [119, 319] width 196 height 26
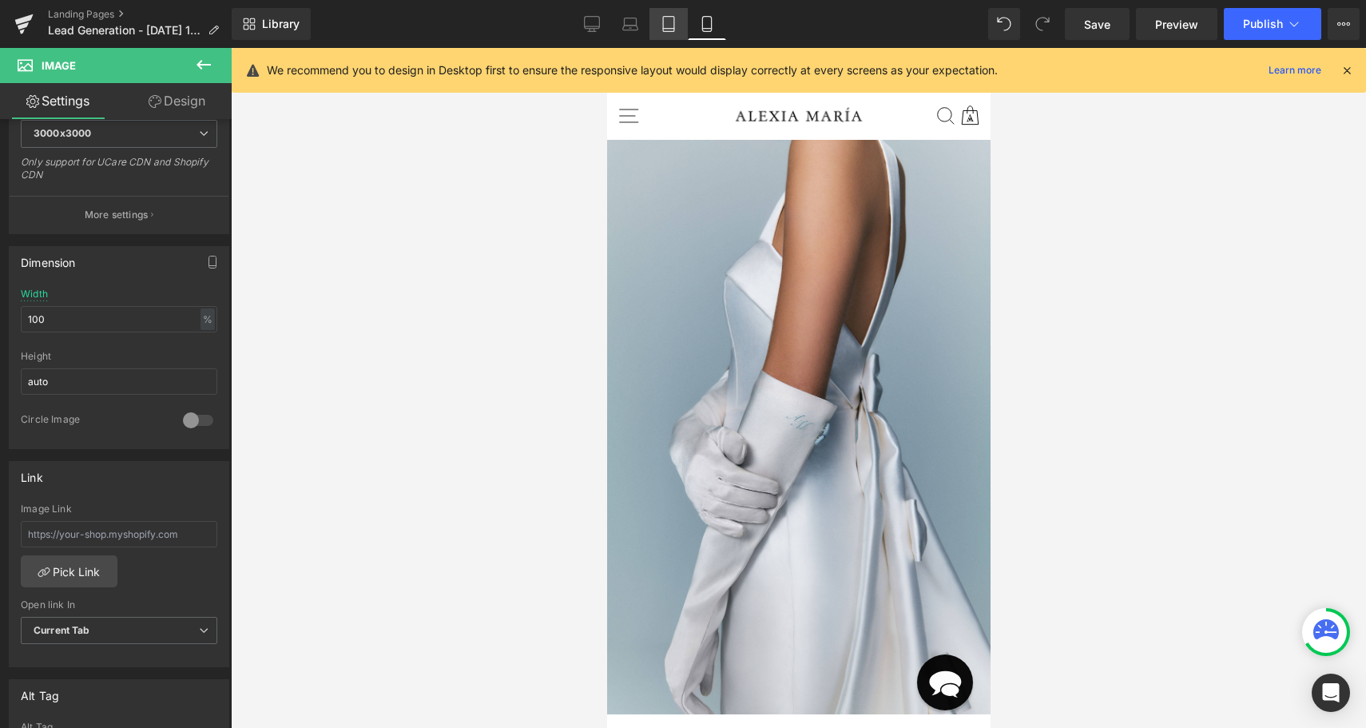
click at [667, 22] on icon at bounding box center [668, 24] width 16 height 16
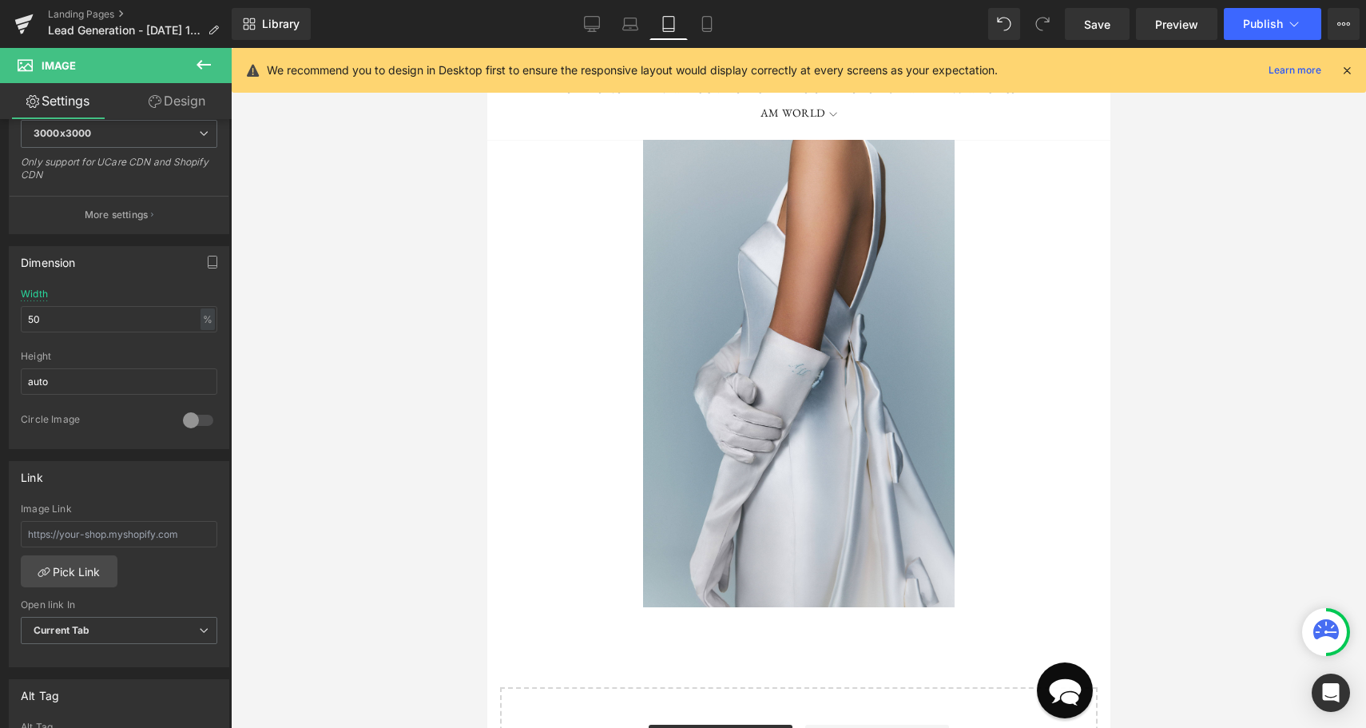
scroll to position [98, 0]
click at [630, 22] on icon at bounding box center [630, 24] width 16 height 16
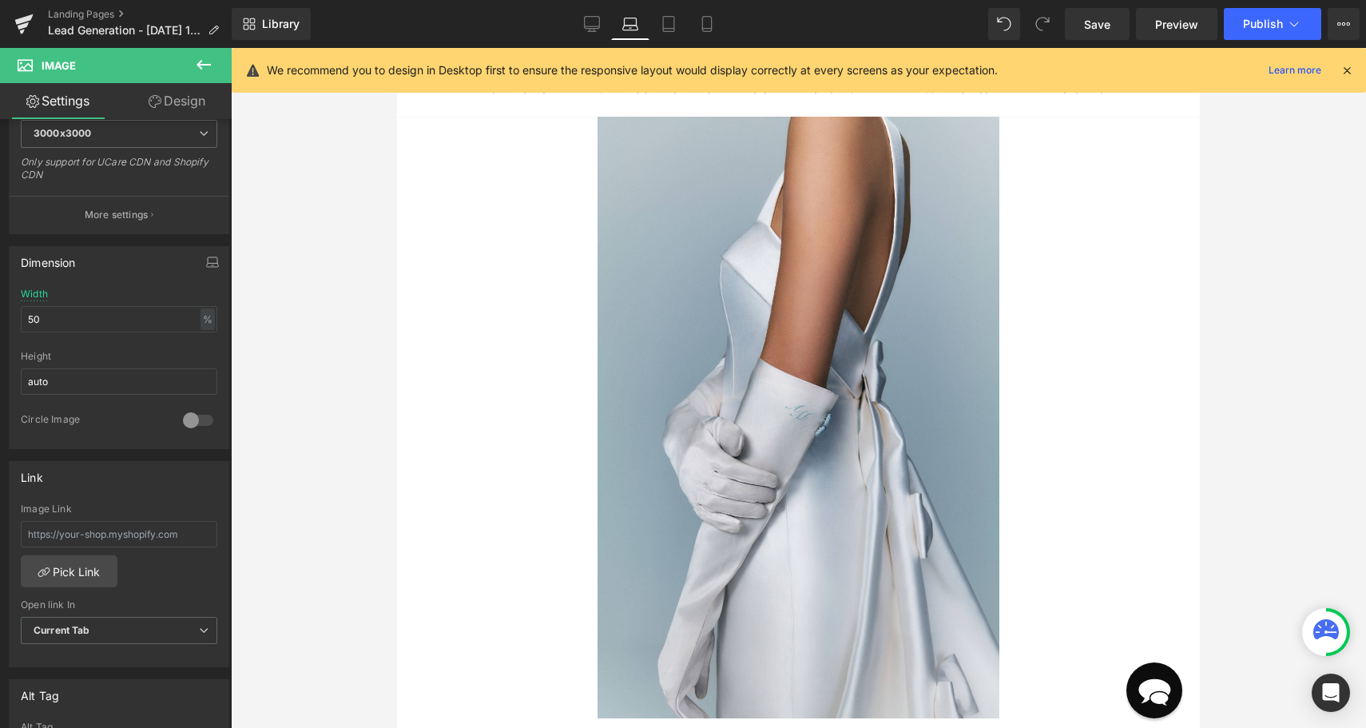
scroll to position [75, 0]
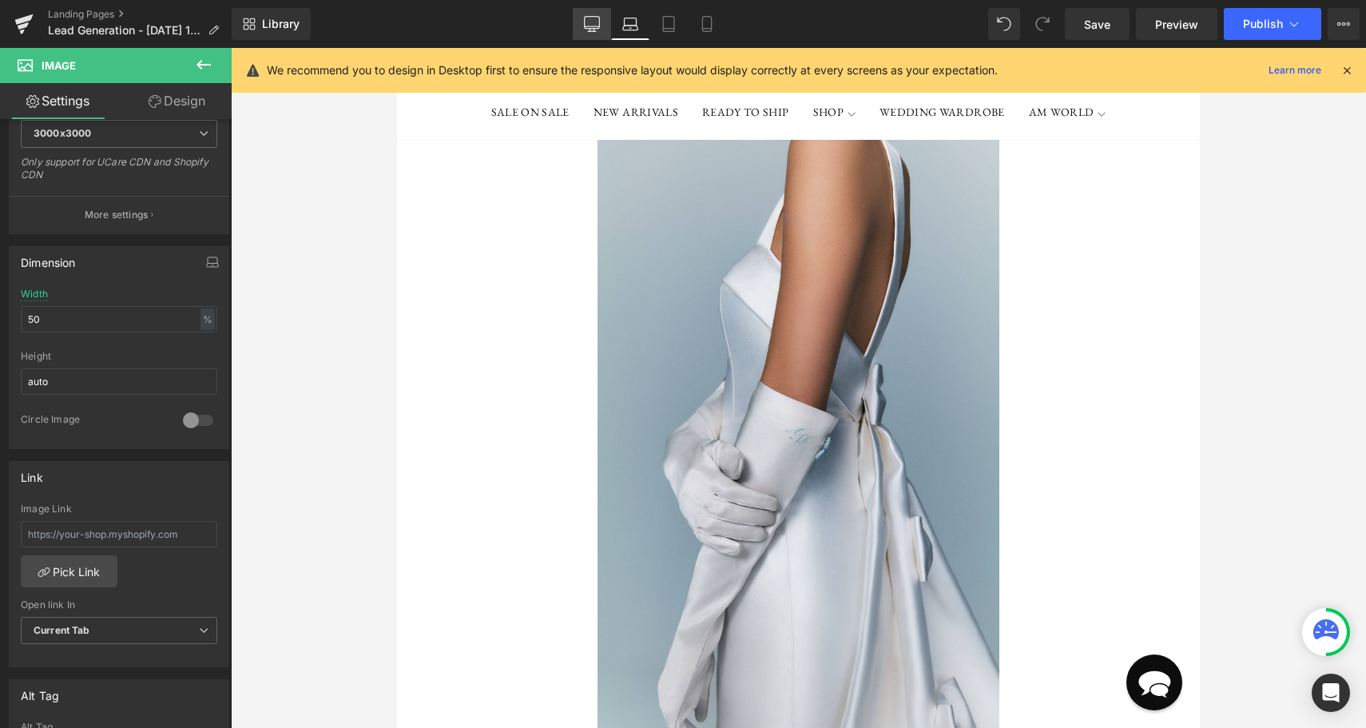
click at [605, 23] on link "Desktop" at bounding box center [592, 24] width 38 height 32
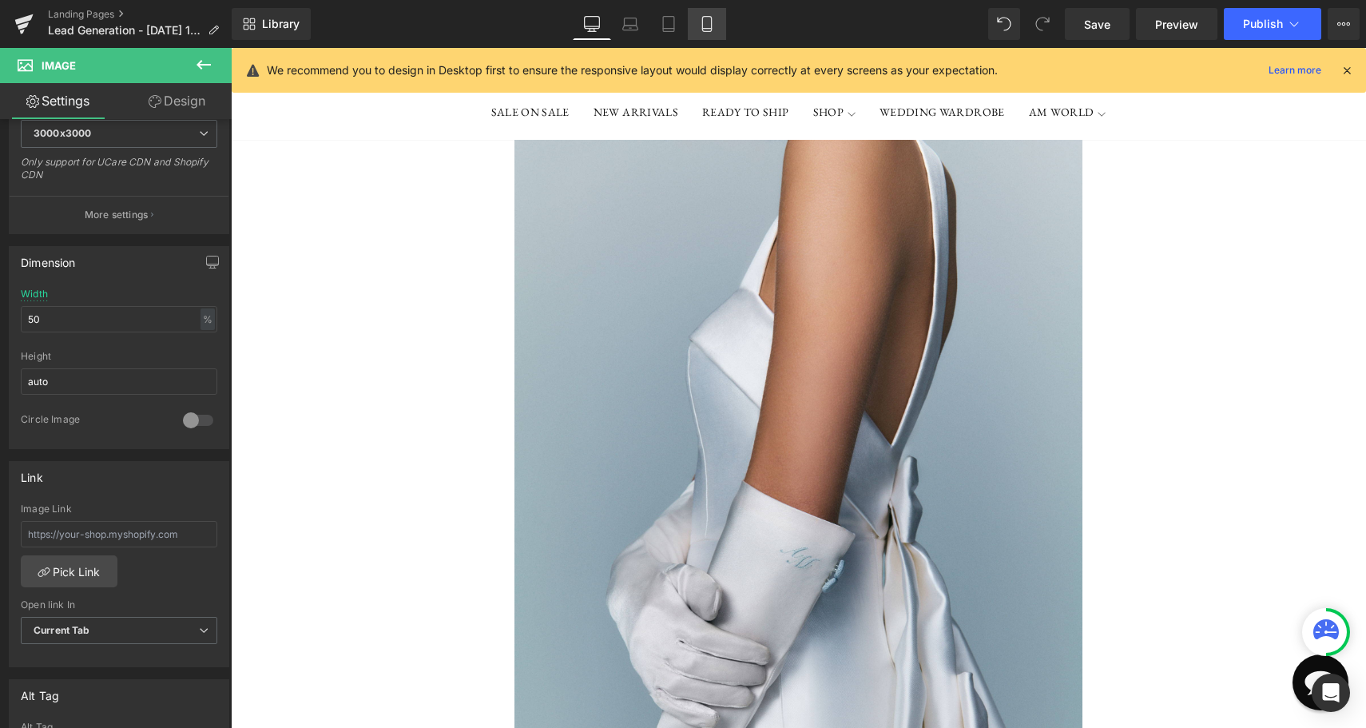
click at [712, 28] on icon at bounding box center [707, 24] width 16 height 16
type input "100"
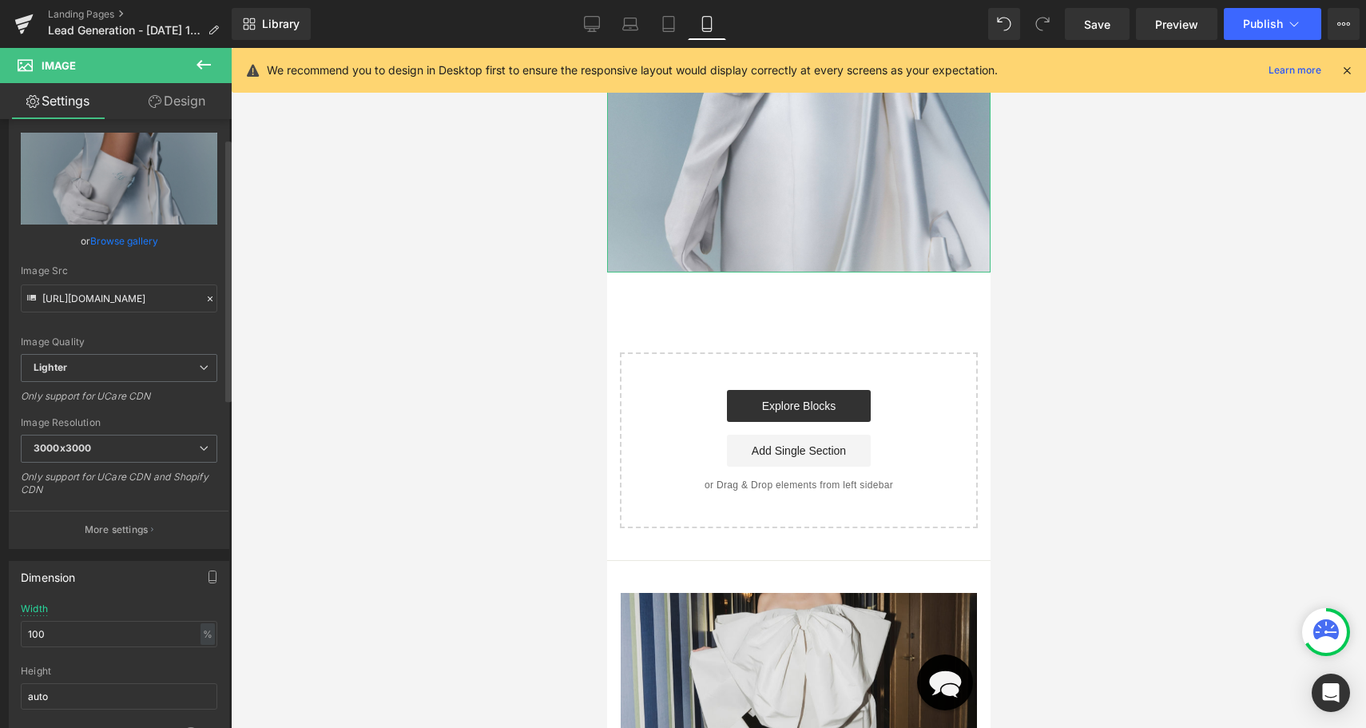
scroll to position [0, 0]
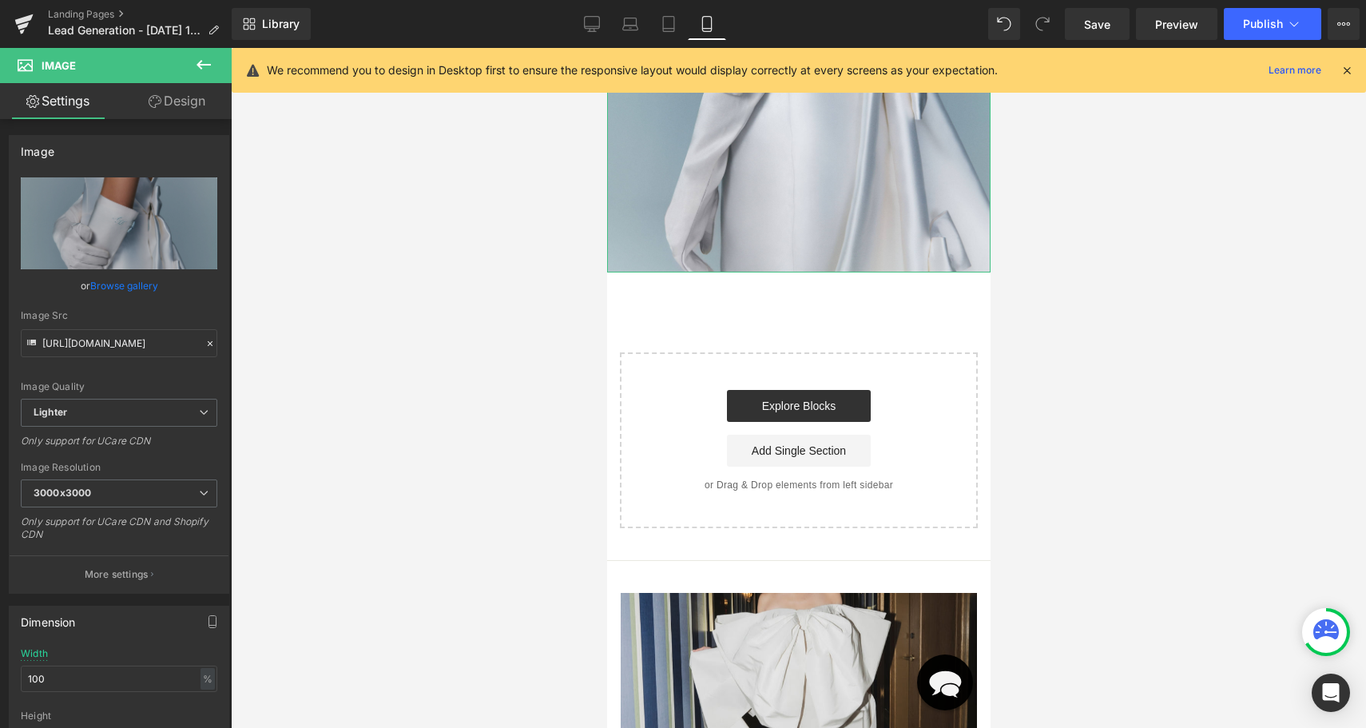
click at [155, 101] on icon at bounding box center [155, 101] width 13 height 13
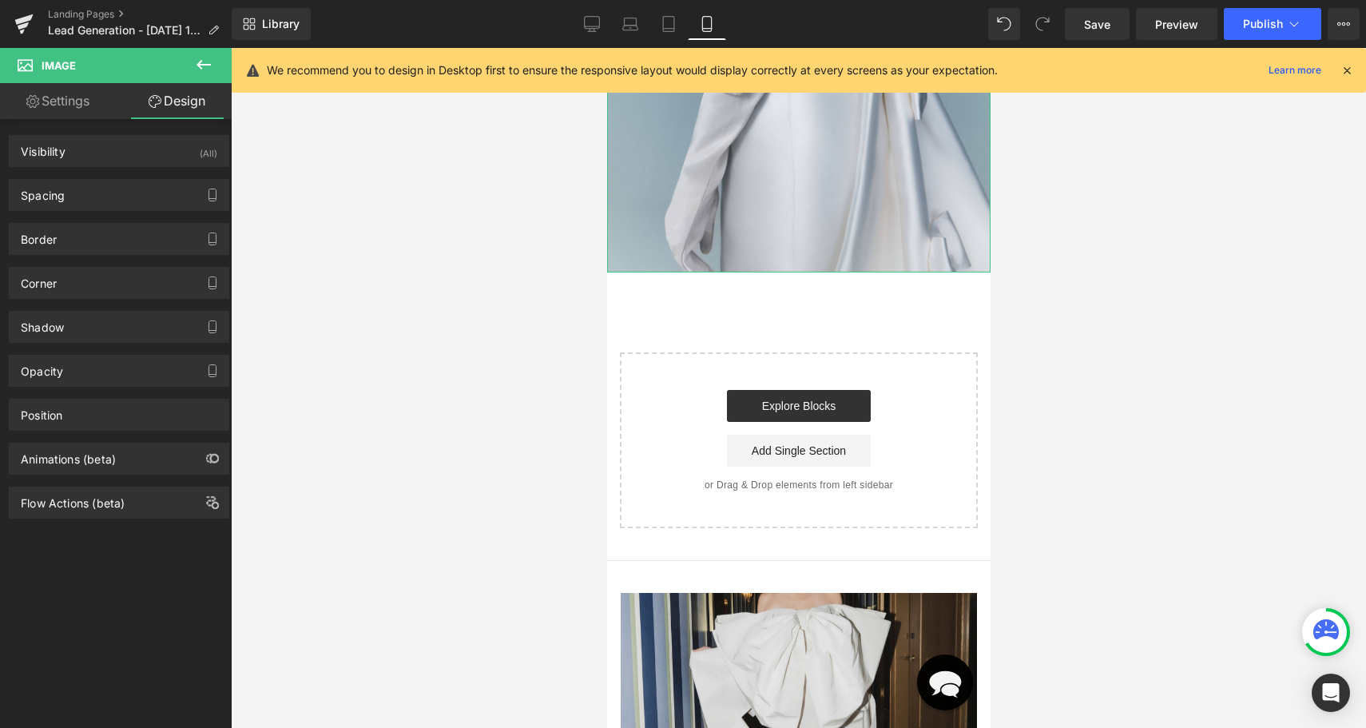
click at [65, 92] on link "Settings" at bounding box center [58, 101] width 116 height 36
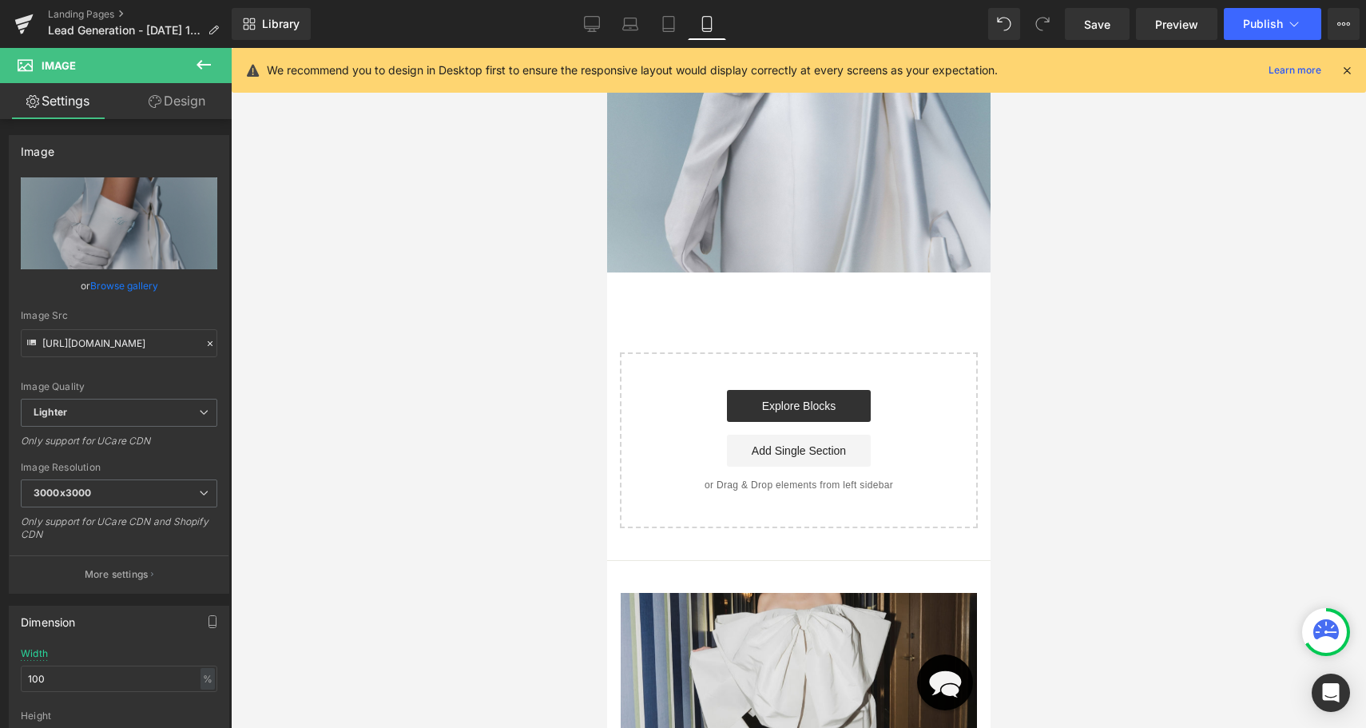
click at [208, 59] on icon at bounding box center [203, 64] width 19 height 19
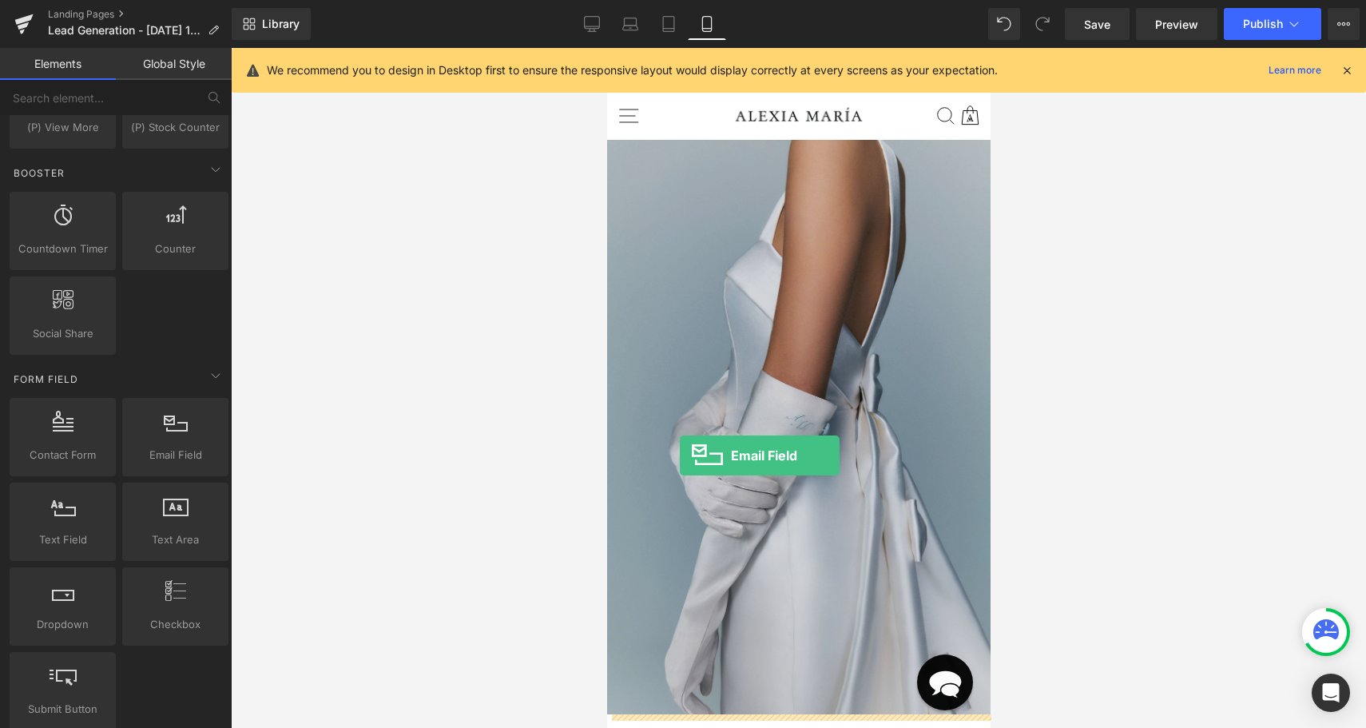
drag, startPoint x: 775, startPoint y: 502, endPoint x: 716, endPoint y: 454, distance: 75.5
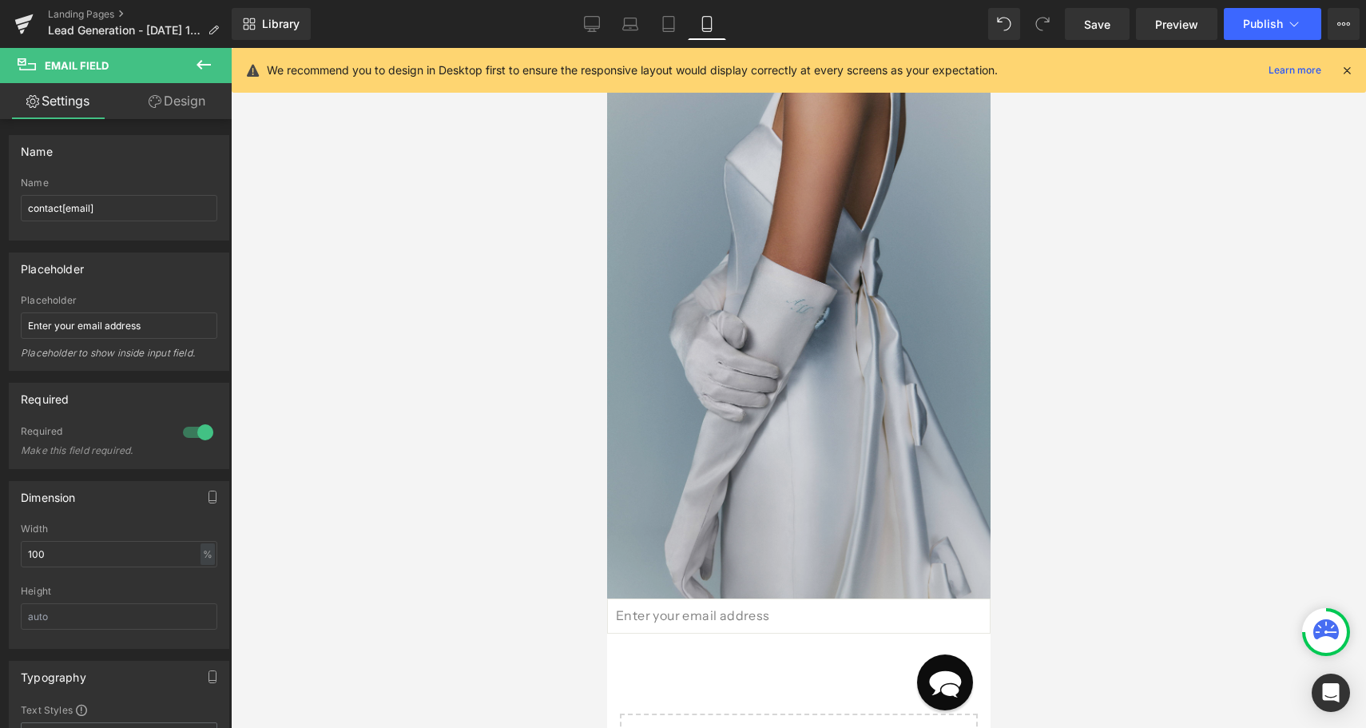
scroll to position [429, 0]
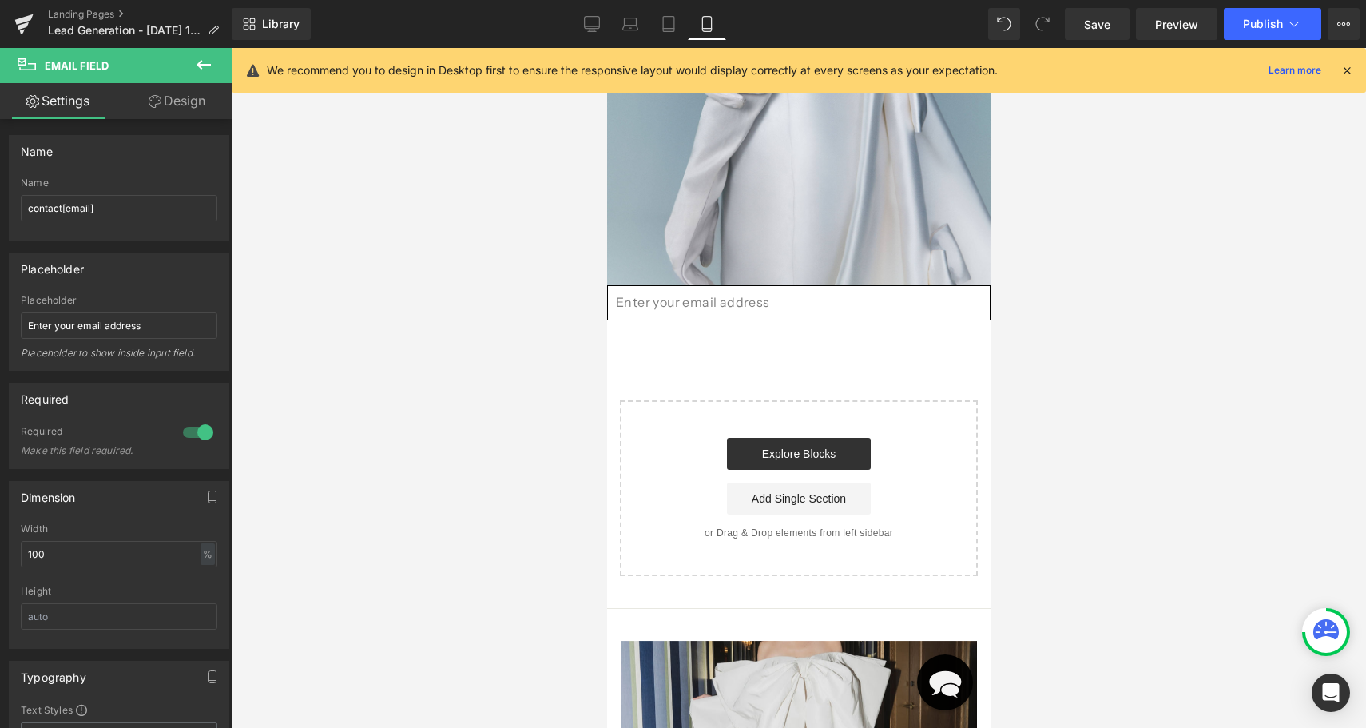
click at [720, 304] on input "email" at bounding box center [797, 302] width 383 height 35
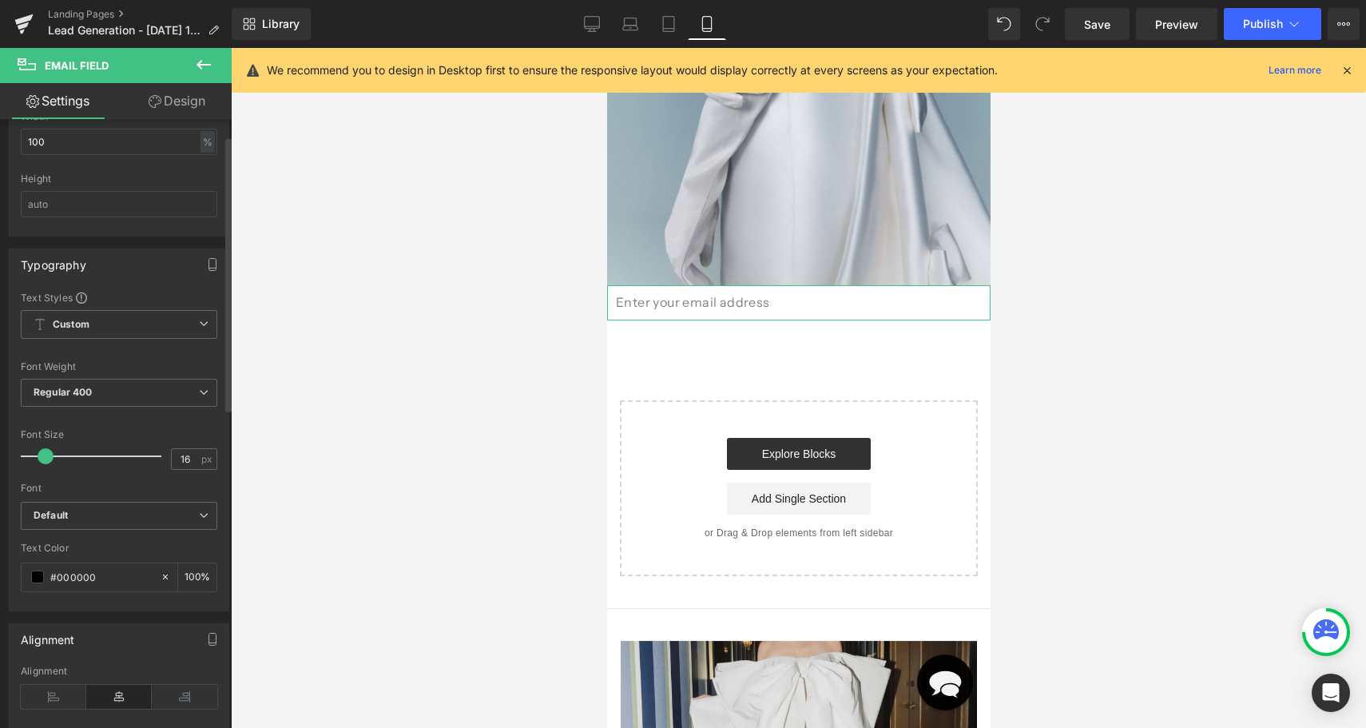
scroll to position [0, 0]
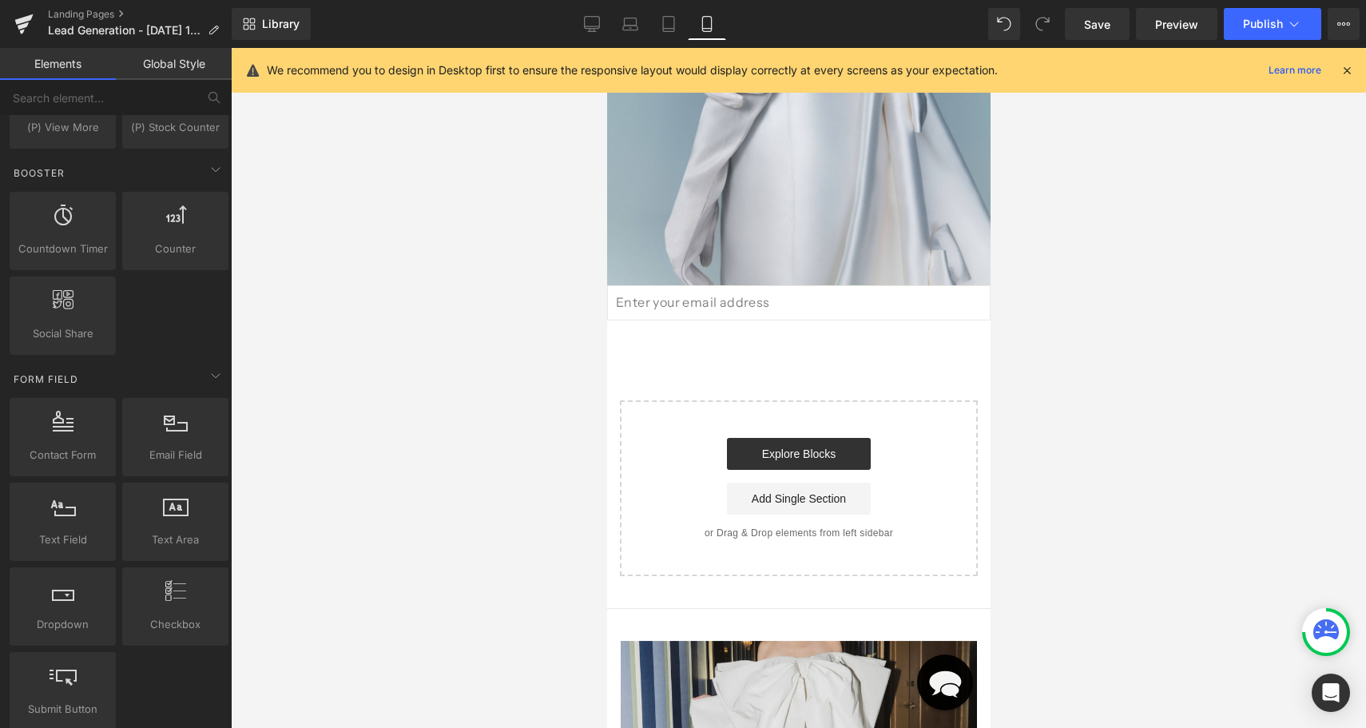
click at [659, 363] on div "Image Email Field Select your layout" at bounding box center [797, 143] width 383 height 865
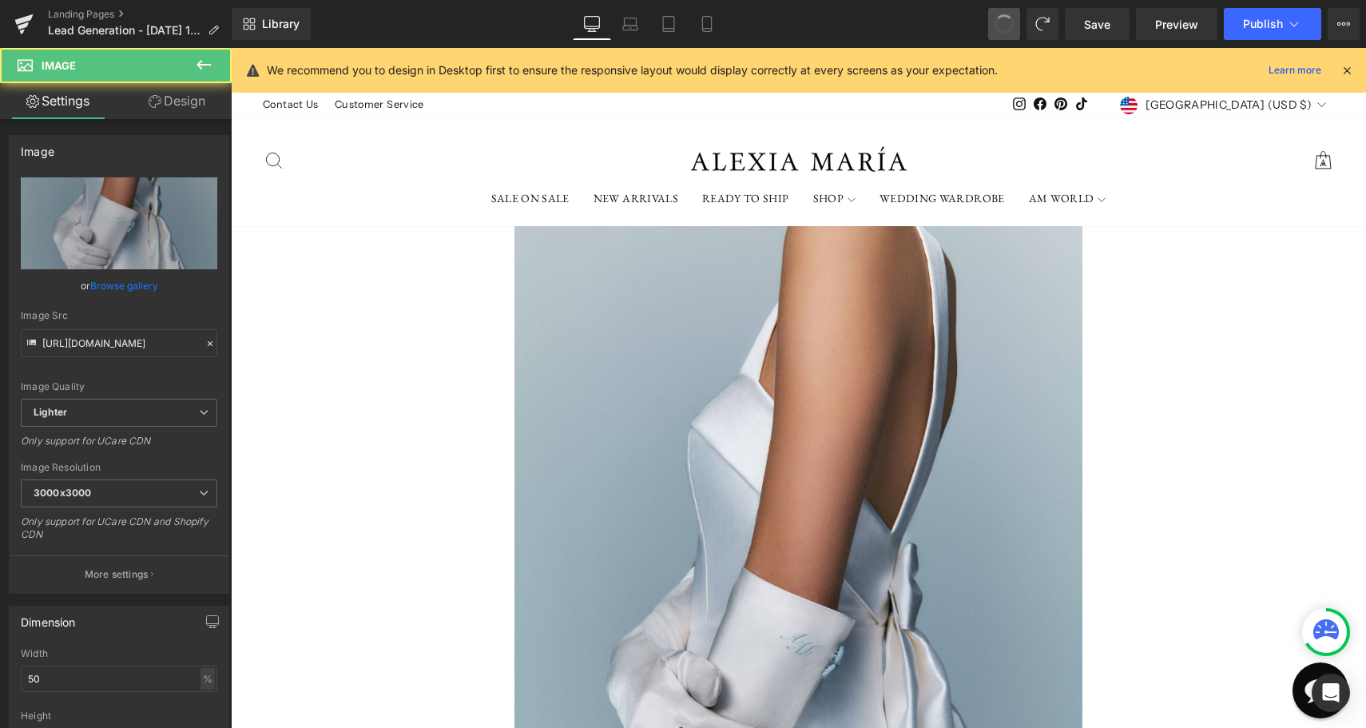
type input "100"
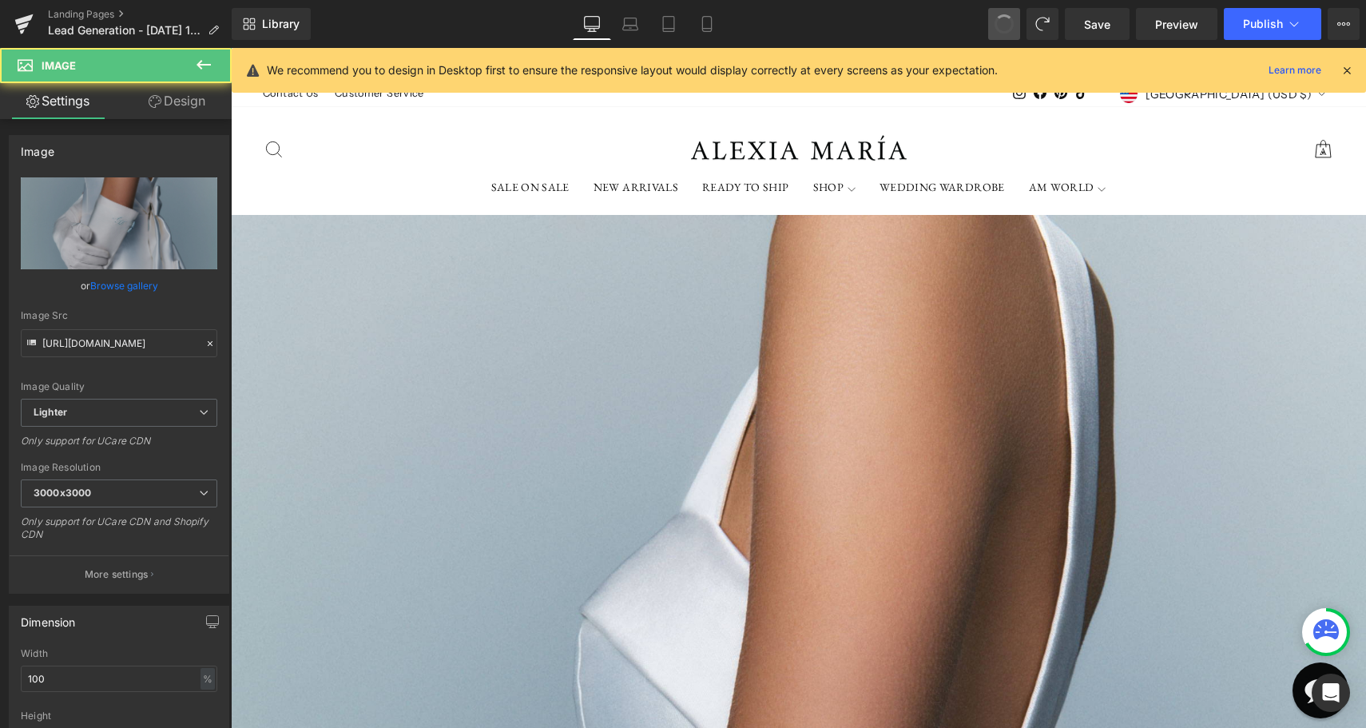
scroll to position [75, 0]
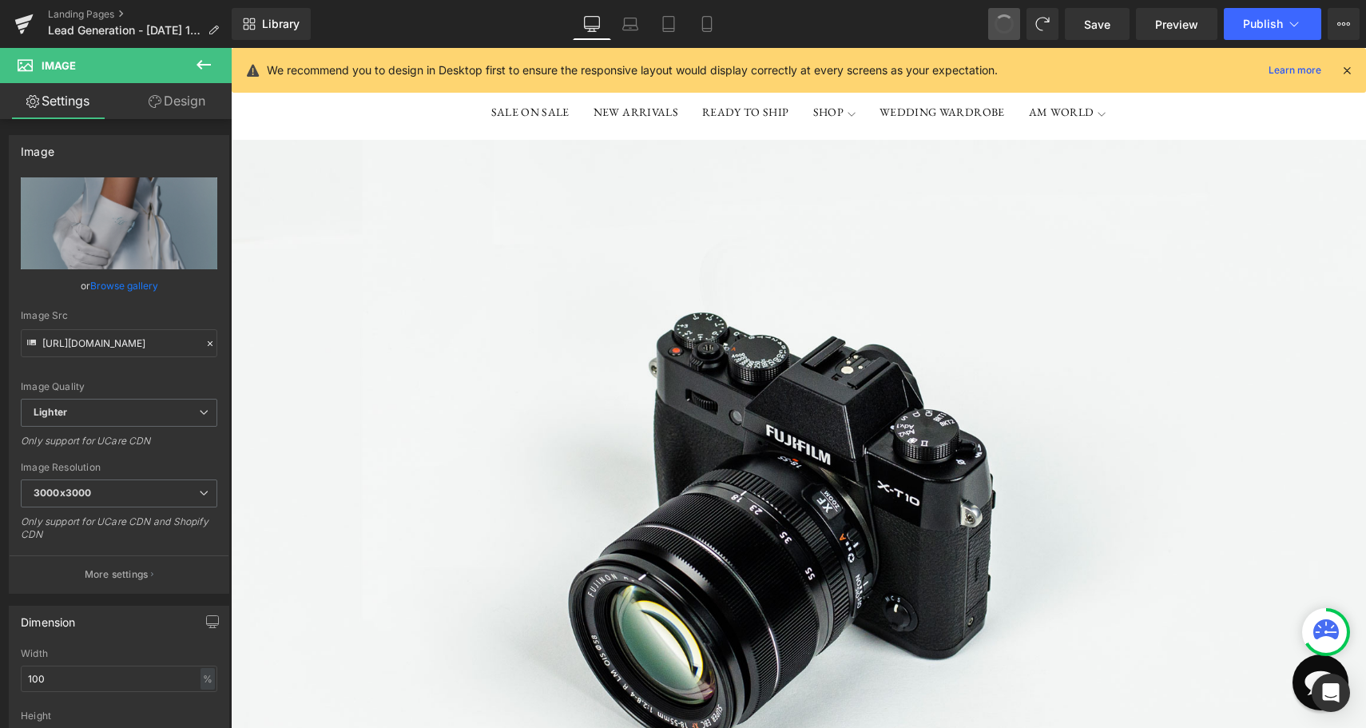
type input "//d1um8515vdn9kb.cloudfront.net/images/parallax.jpg"
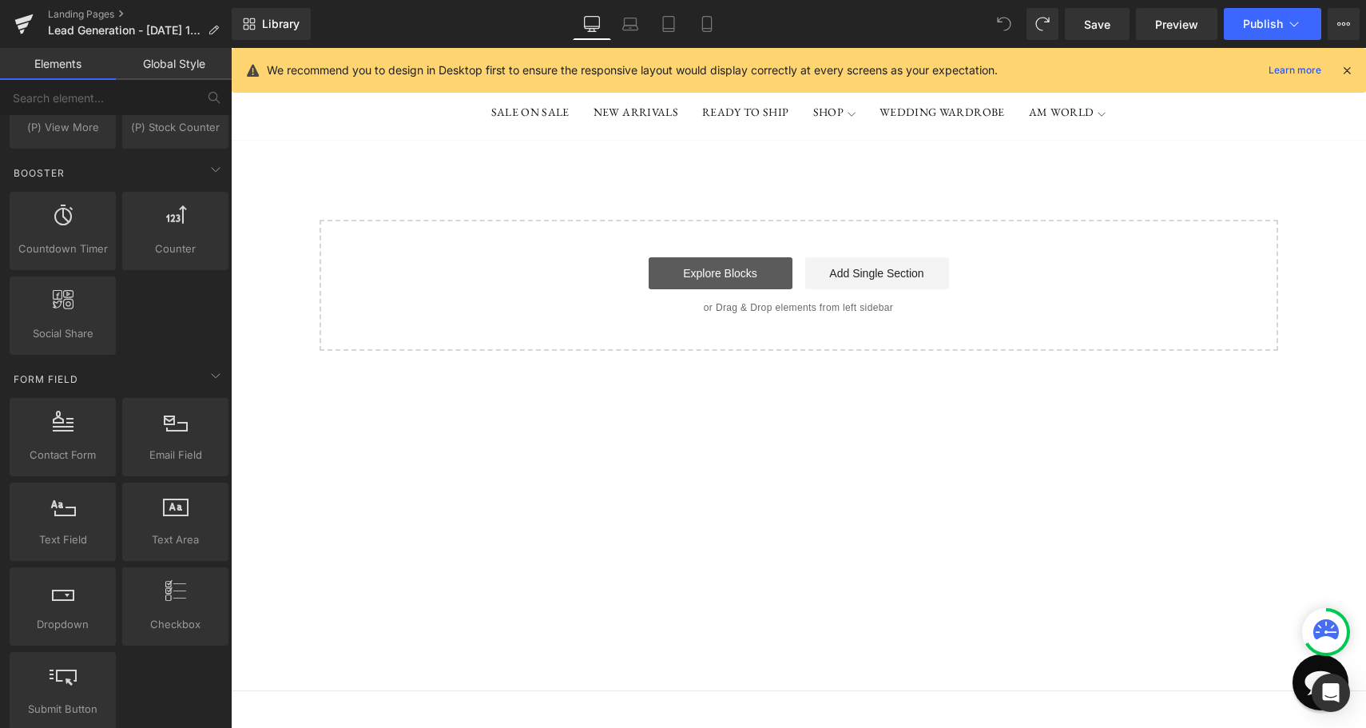
click at [765, 273] on link "Explore Blocks" at bounding box center [720, 273] width 144 height 32
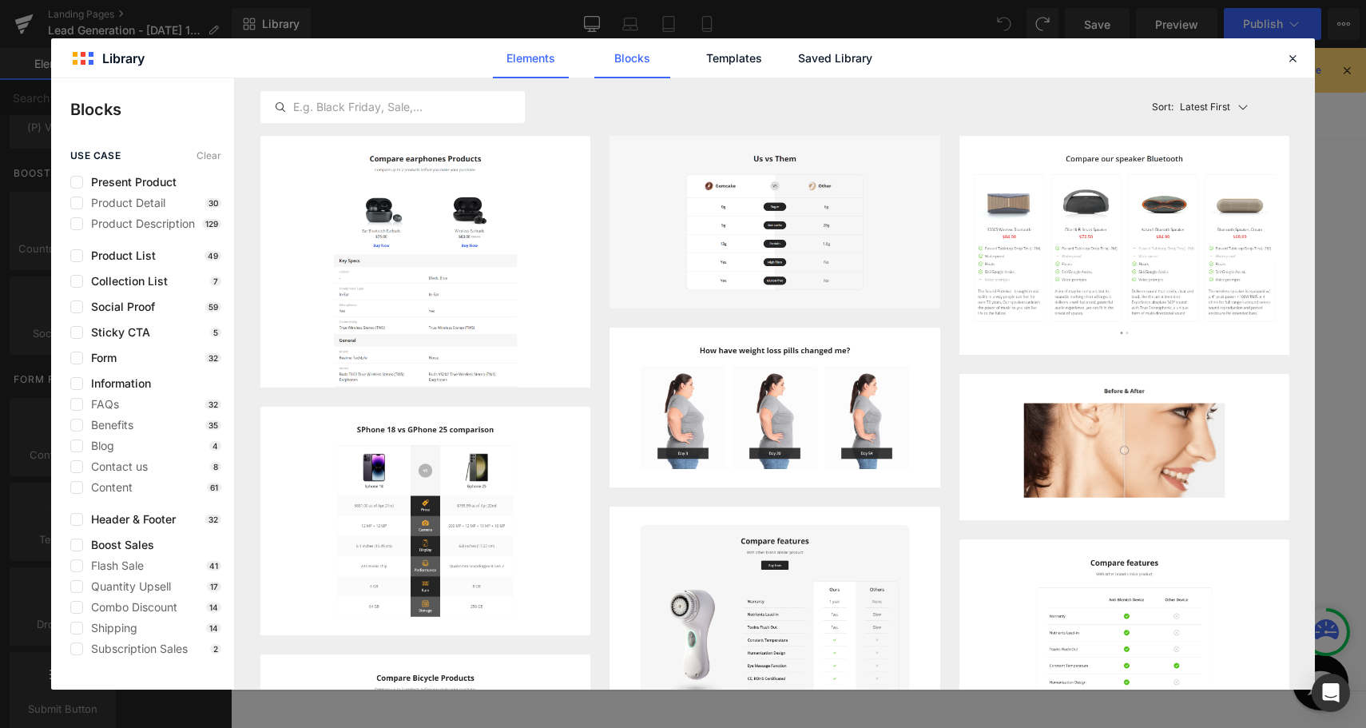
click at [536, 66] on link "Elements" at bounding box center [531, 58] width 76 height 40
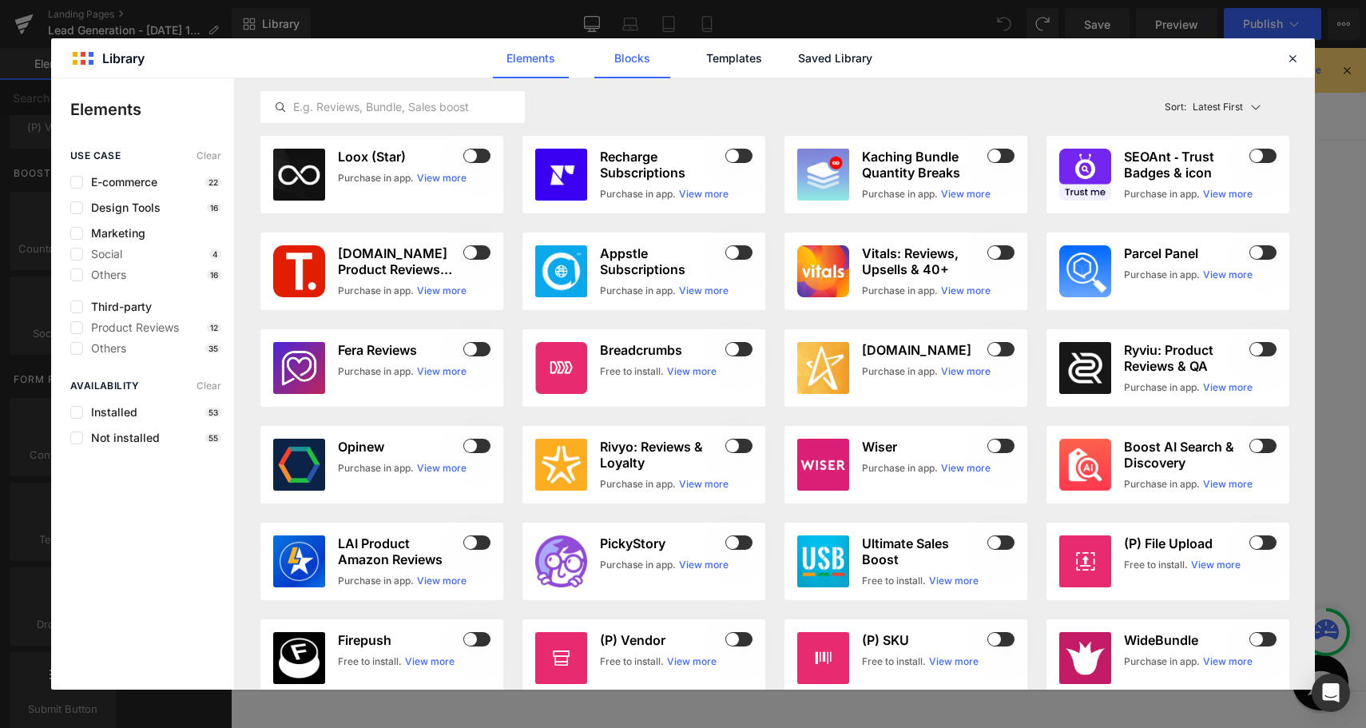
click at [640, 50] on link "Blocks" at bounding box center [632, 58] width 76 height 40
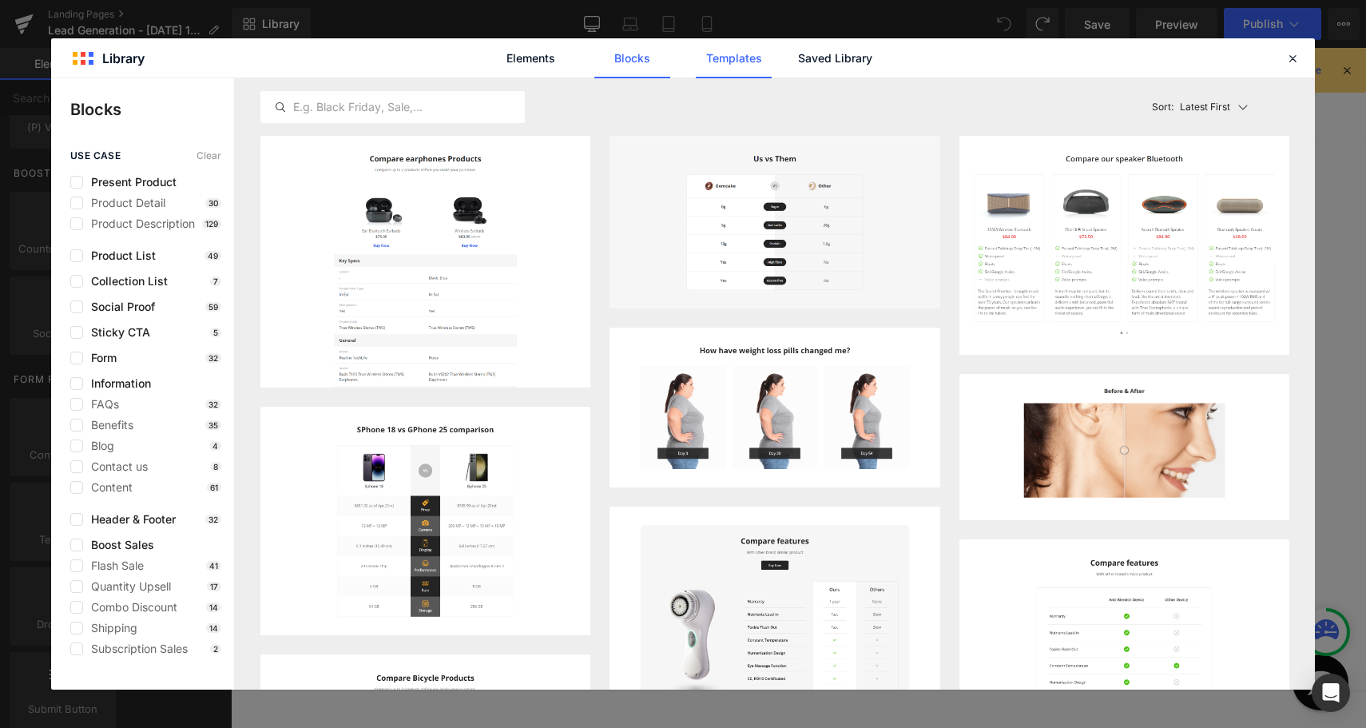
click at [719, 59] on link "Templates" at bounding box center [734, 58] width 76 height 40
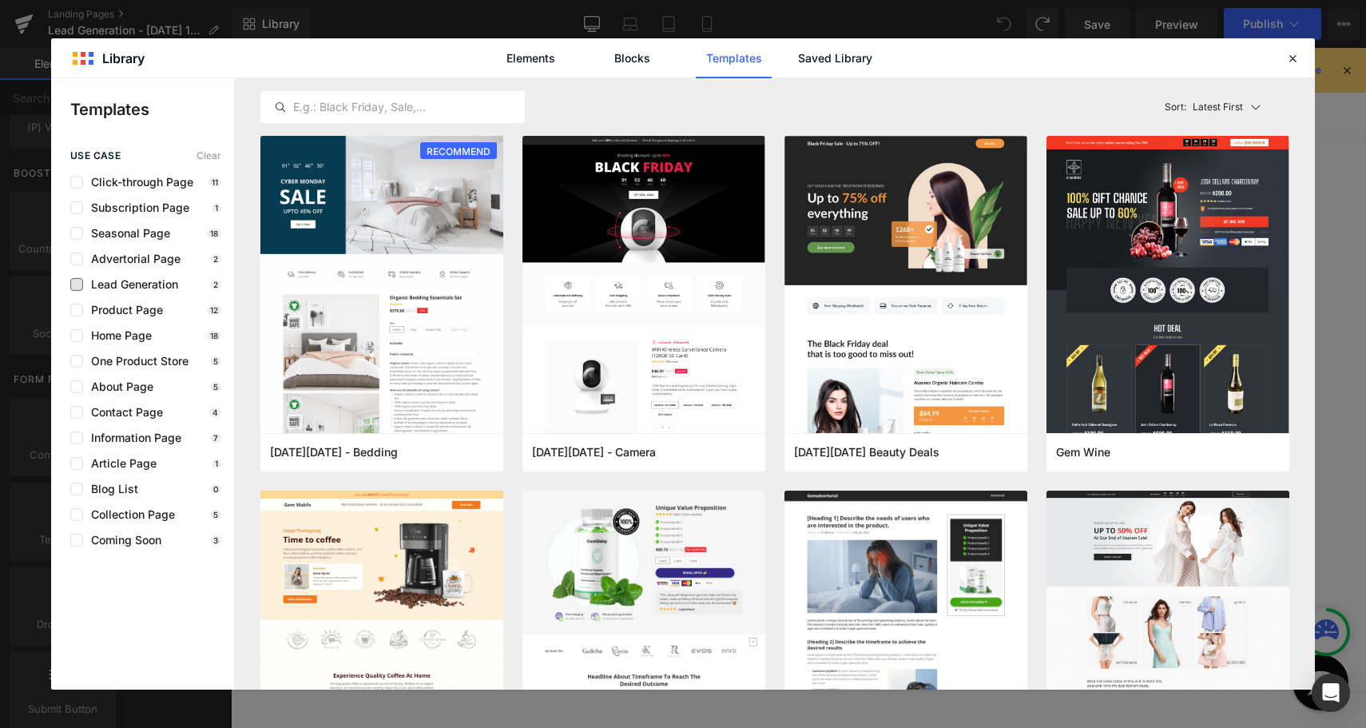
click at [135, 285] on span "Lead Generation" at bounding box center [130, 284] width 95 height 13
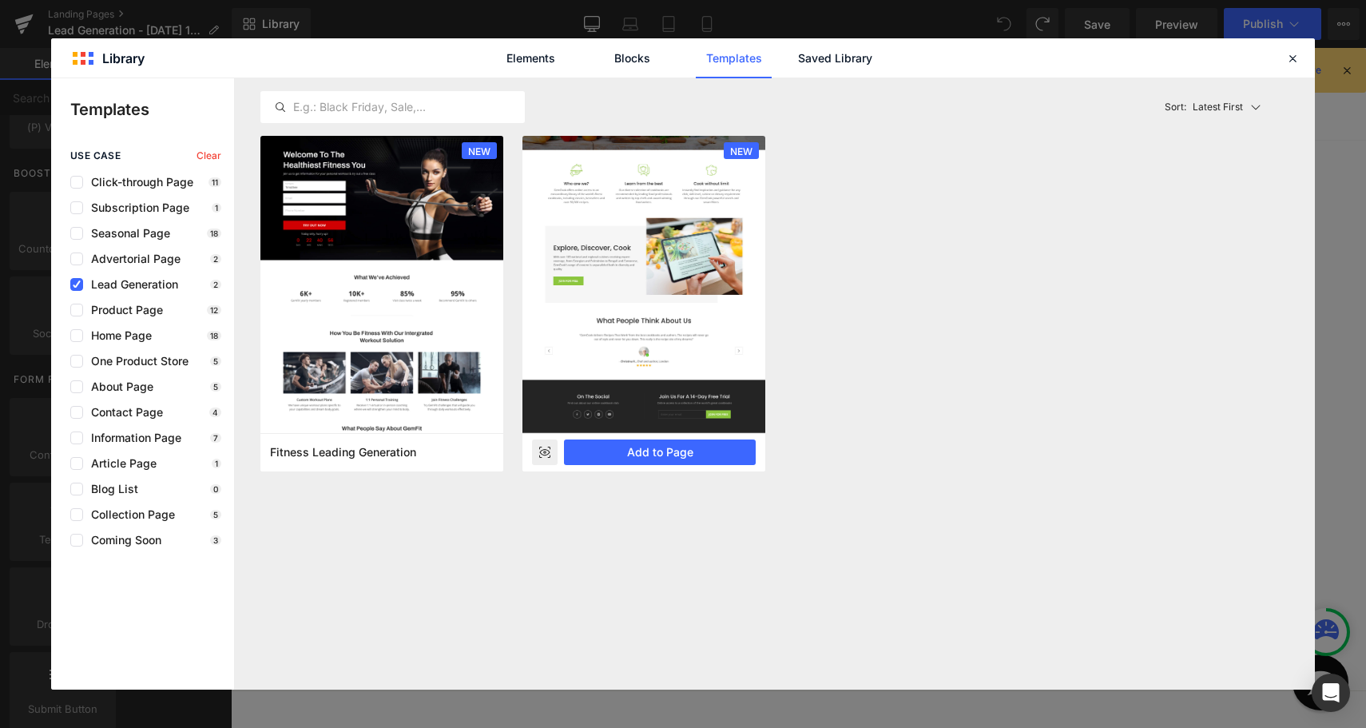
click at [613, 258] on img at bounding box center [643, 235] width 243 height 395
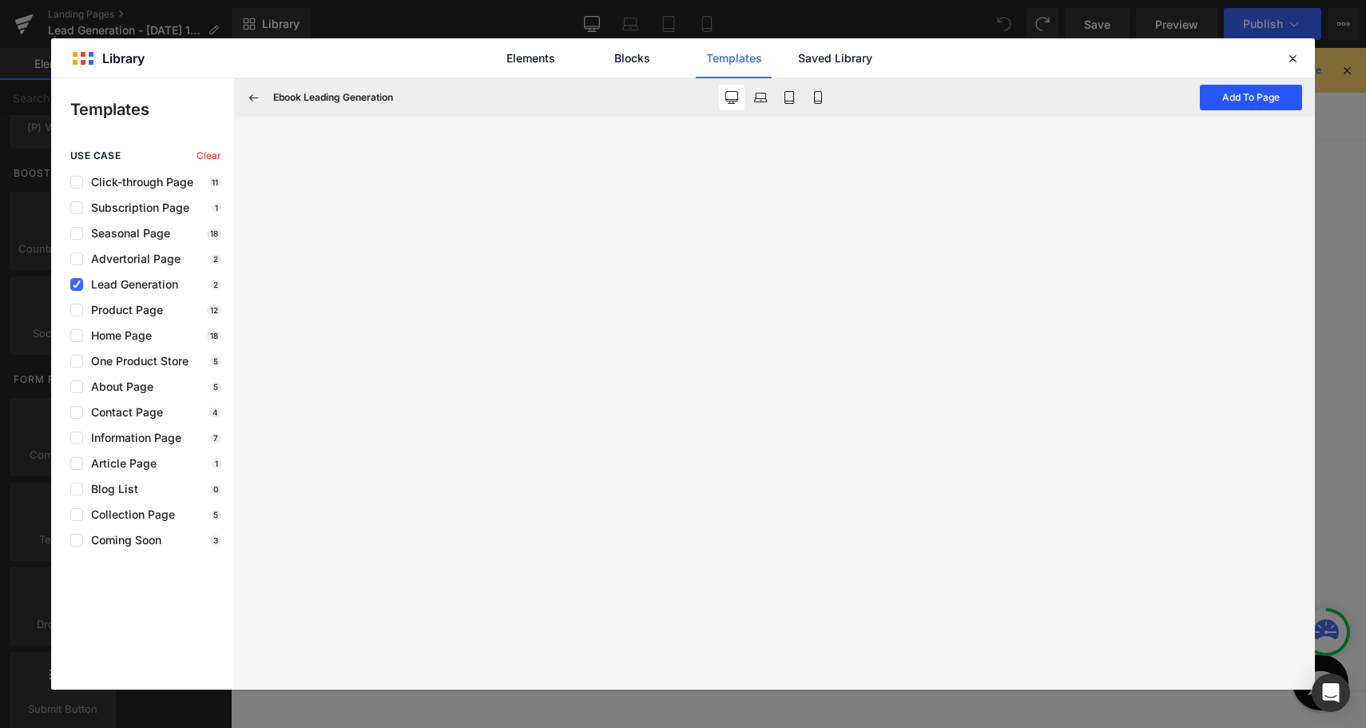
click at [1242, 97] on button "Add To Page" at bounding box center [1250, 98] width 102 height 26
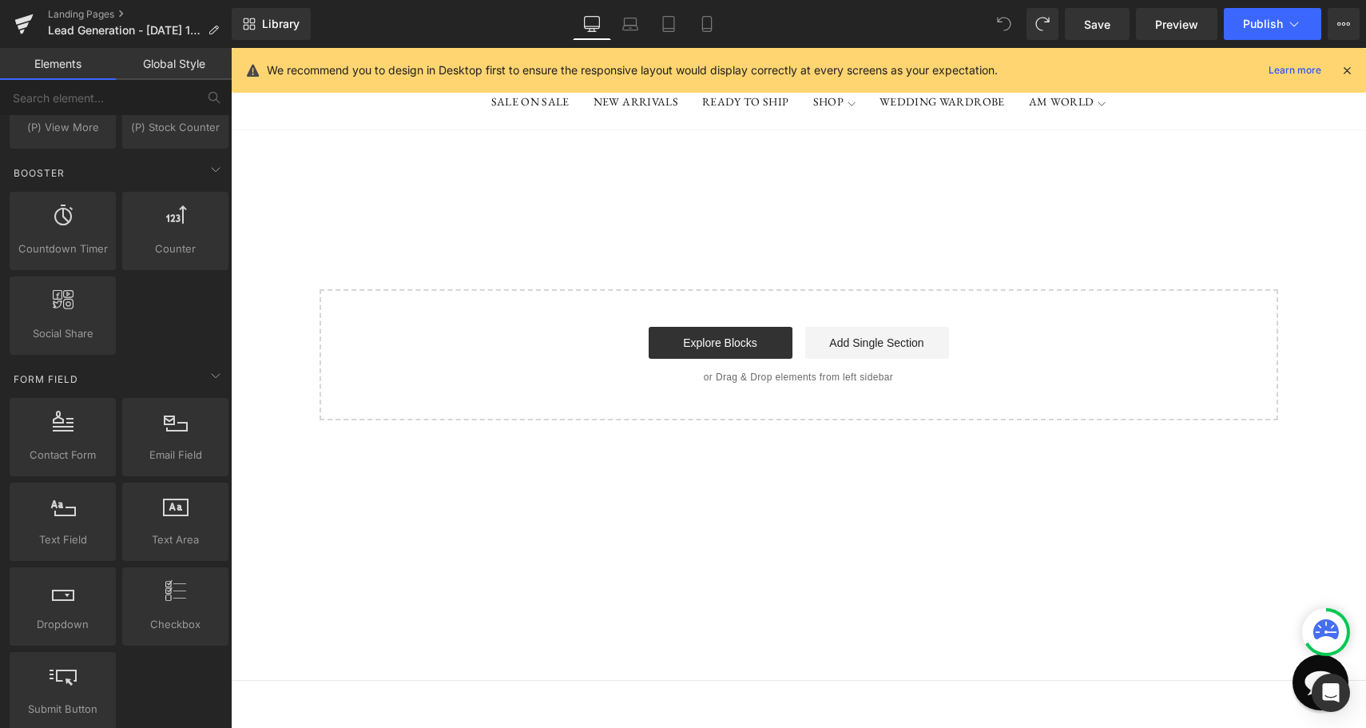
scroll to position [87, 0]
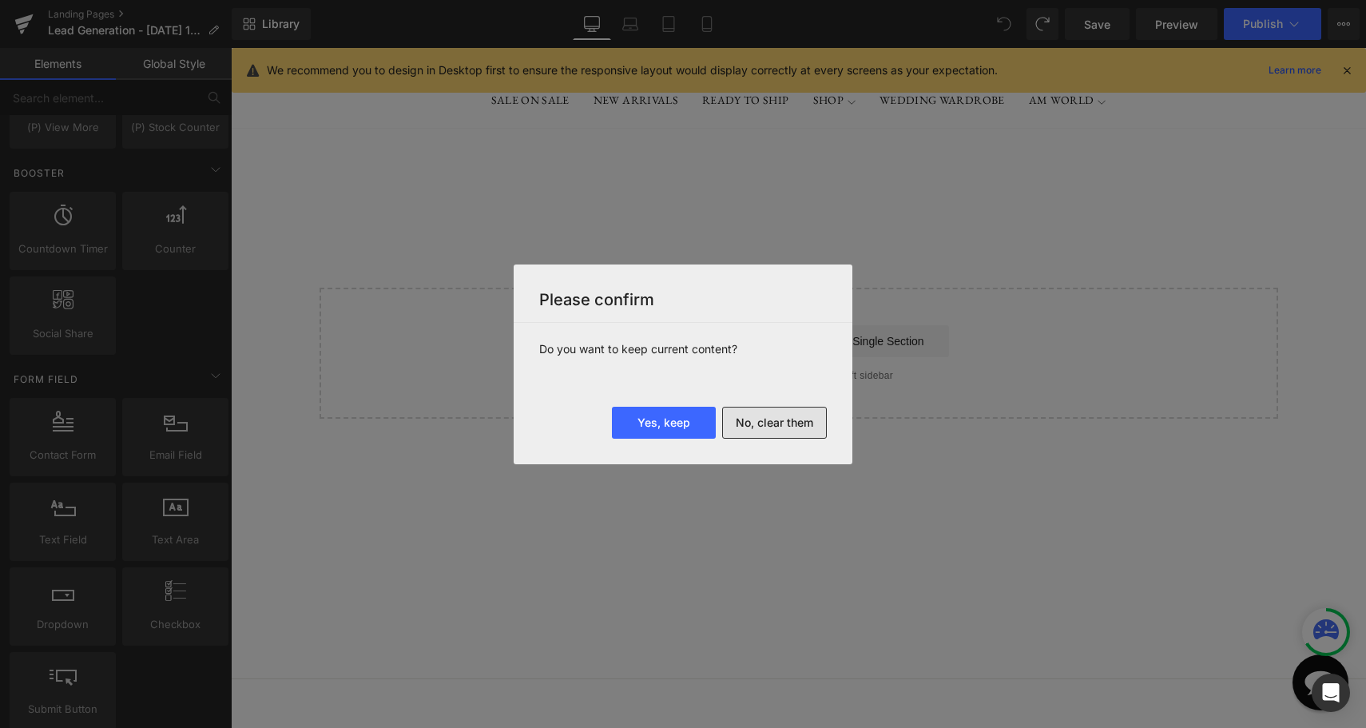
click at [753, 419] on button "No, clear them" at bounding box center [774, 422] width 105 height 32
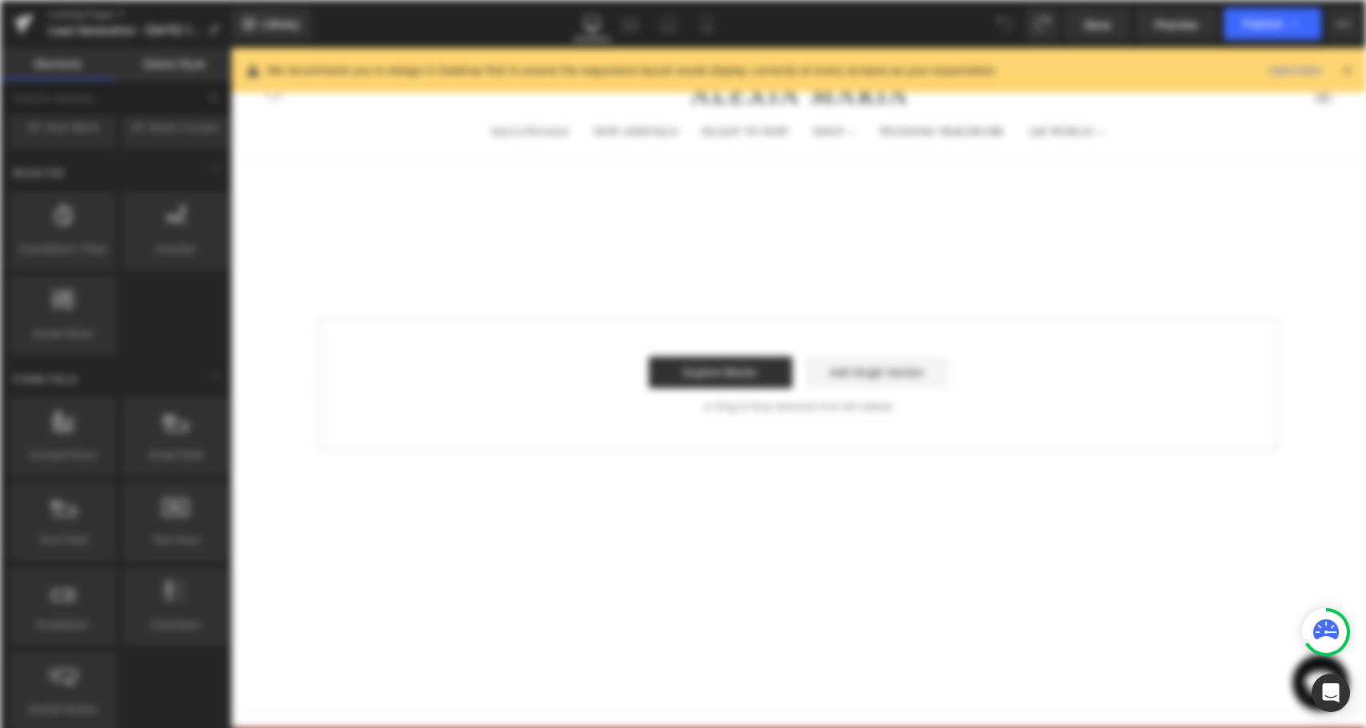
scroll to position [0, 0]
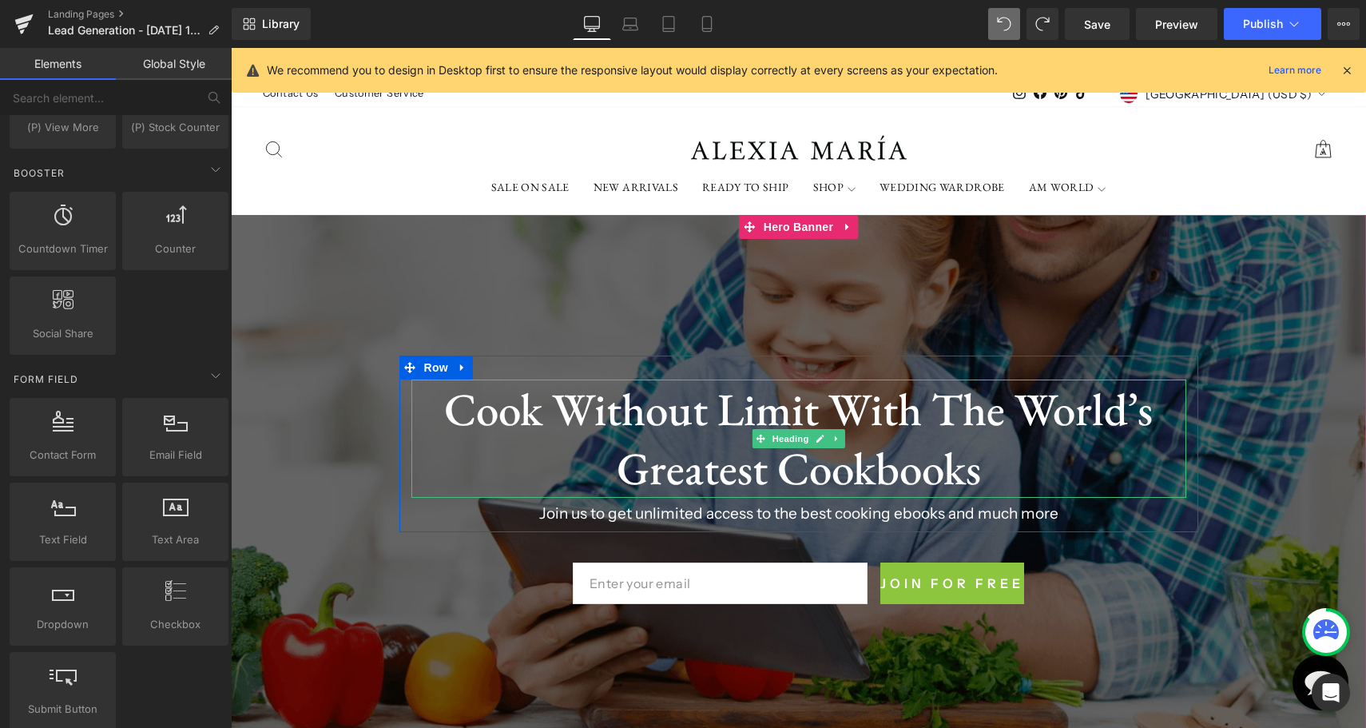
click at [698, 313] on div at bounding box center [798, 483] width 1135 height 536
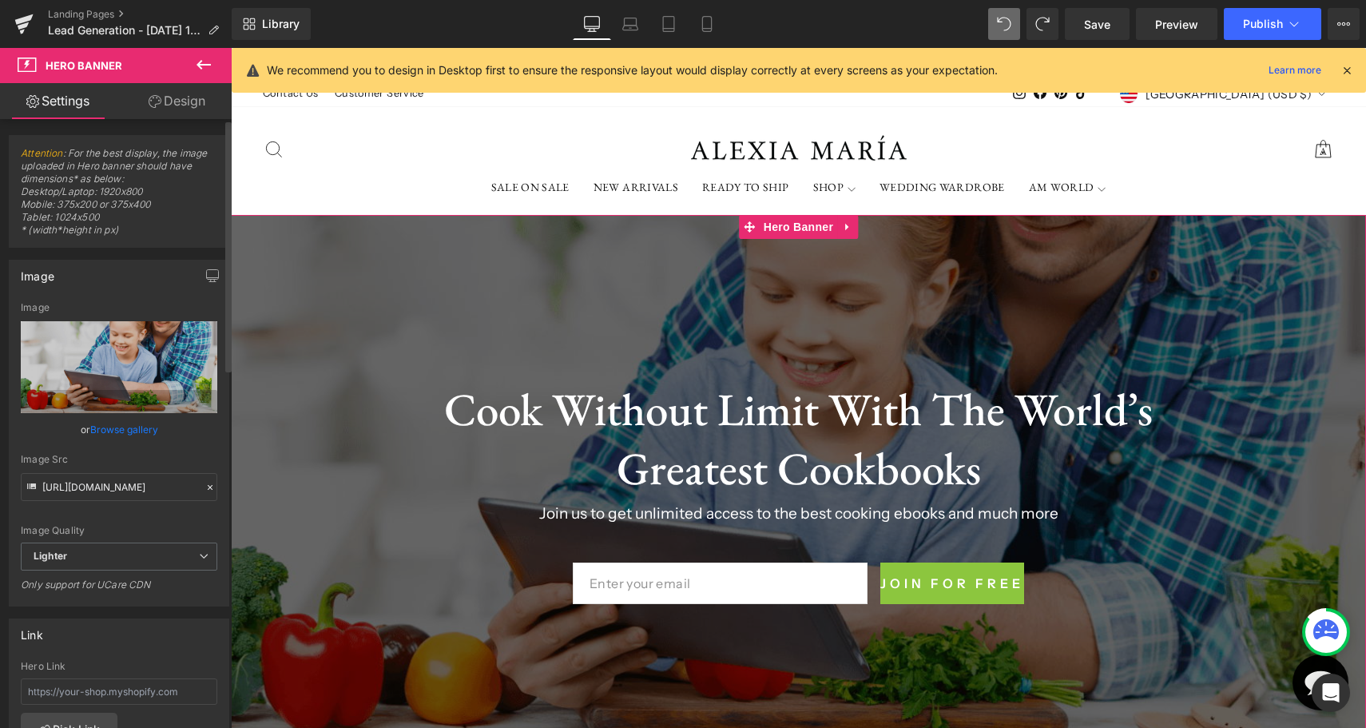
click at [147, 429] on link "Browse gallery" at bounding box center [124, 429] width 68 height 28
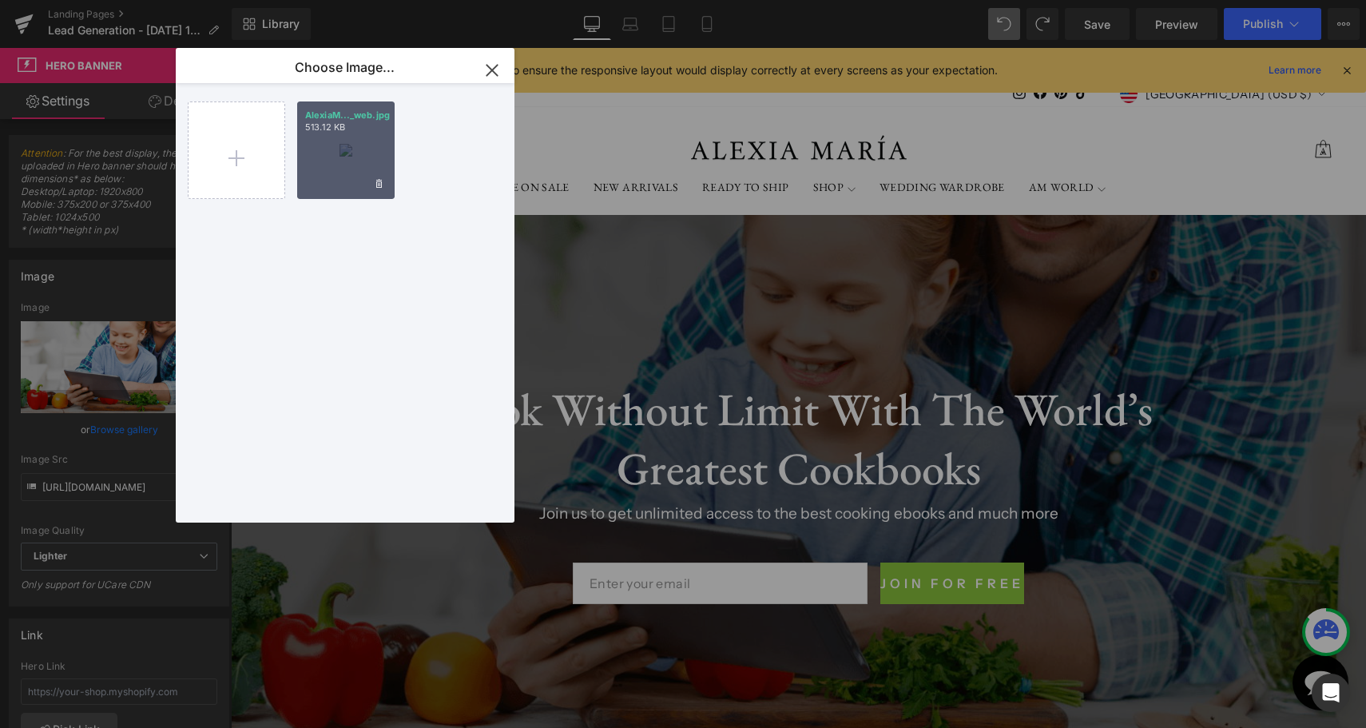
click at [351, 150] on div "AlexiaM..._web.jpg 513.12 KB" at bounding box center [345, 149] width 97 height 97
type input "[URL][DOMAIN_NAME]"
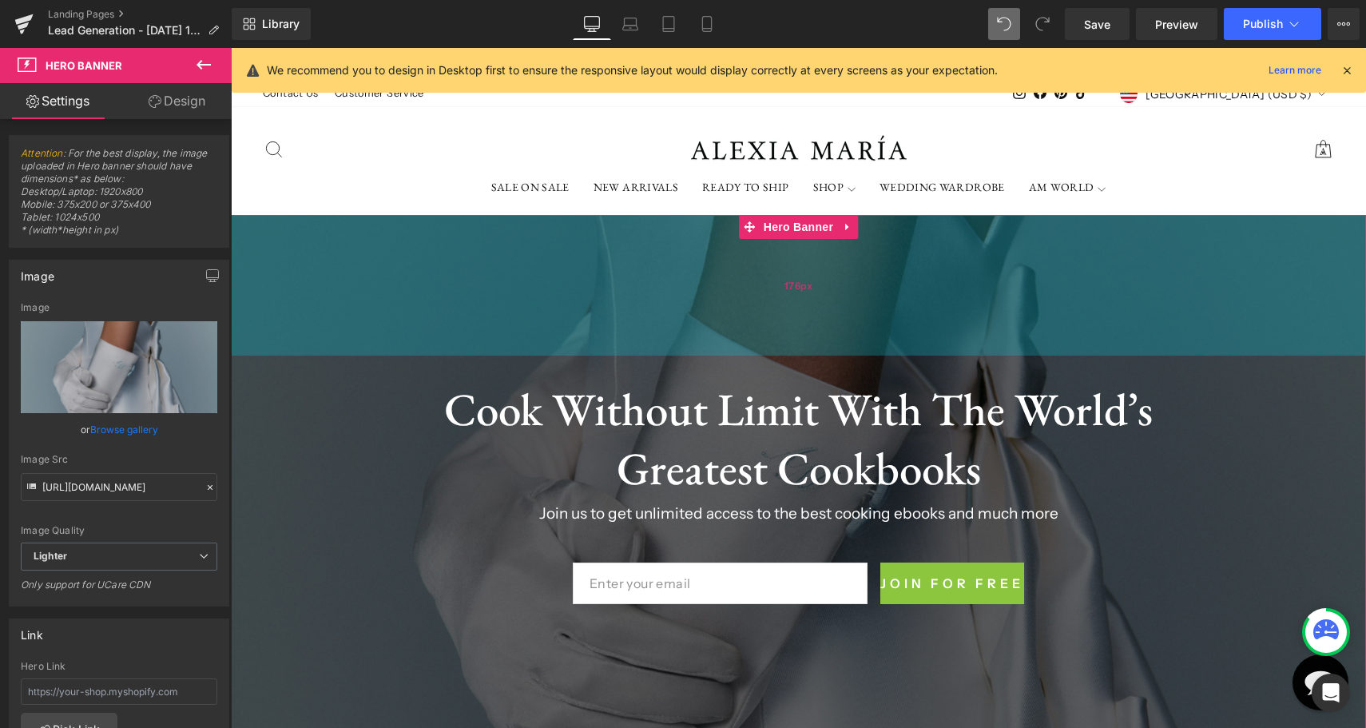
click at [429, 289] on div "176px" at bounding box center [798, 285] width 1135 height 141
click at [799, 286] on span "176px" at bounding box center [798, 285] width 28 height 15
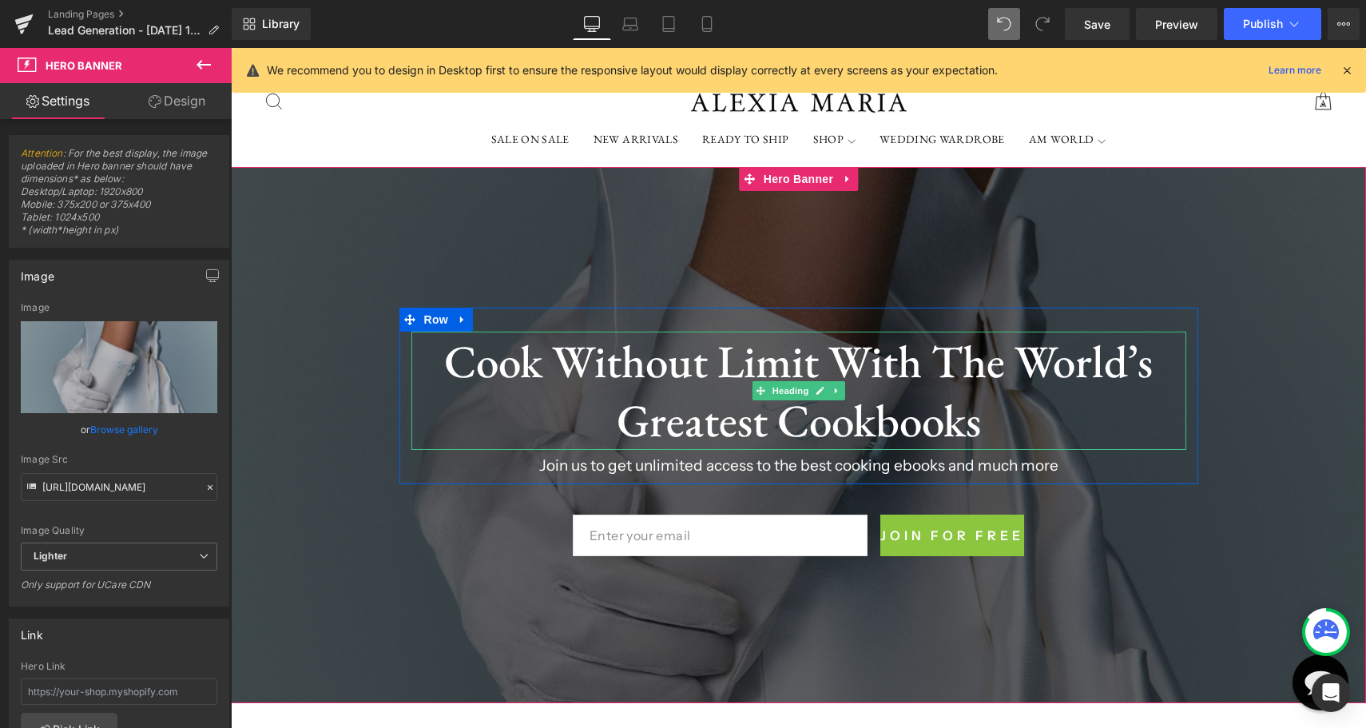
scroll to position [49, 0]
click at [601, 188] on div "176px" at bounding box center [798, 236] width 1135 height 141
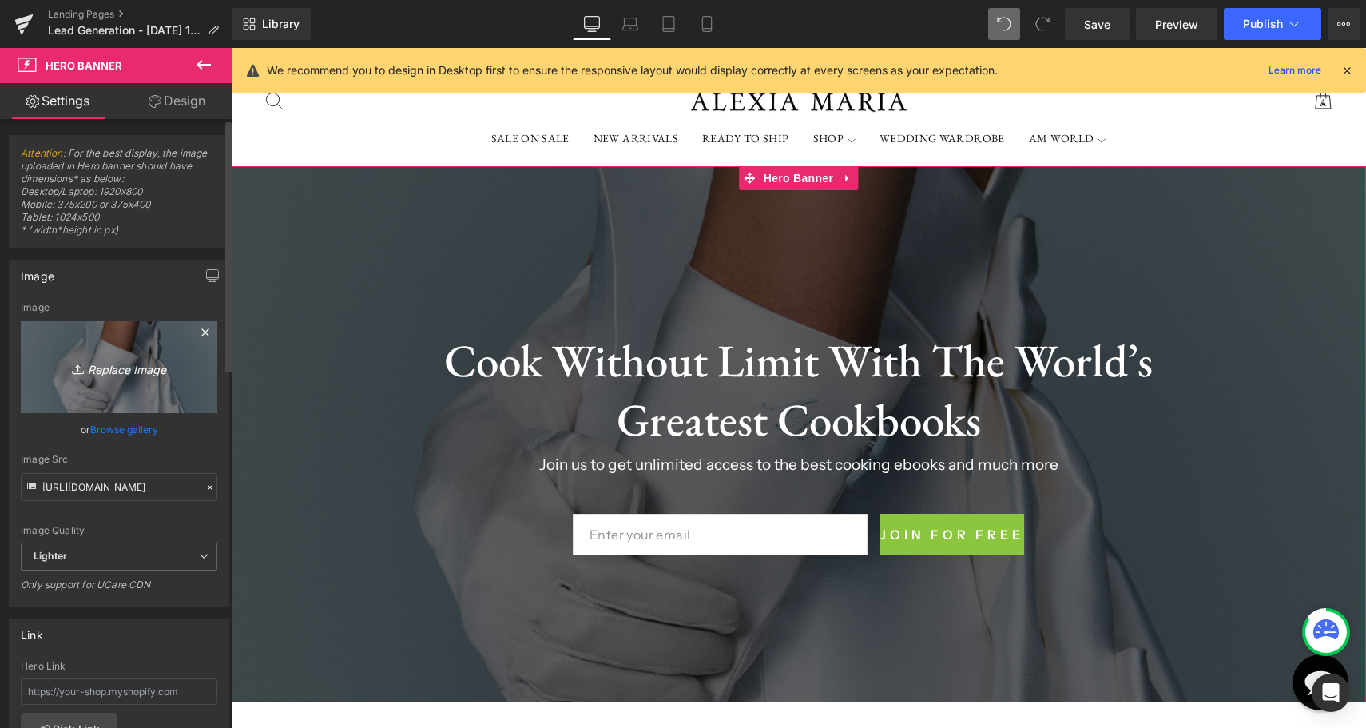
scroll to position [162, 0]
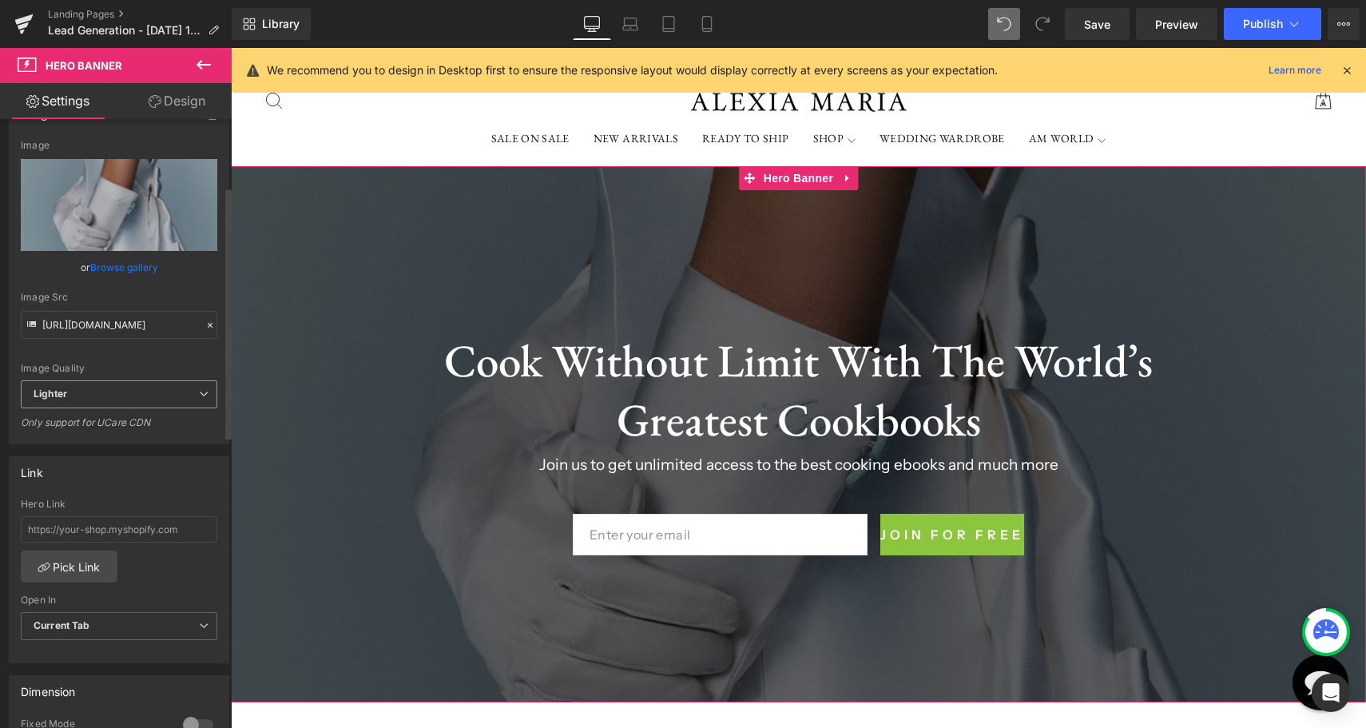
click at [166, 395] on span "Lighter" at bounding box center [119, 394] width 196 height 28
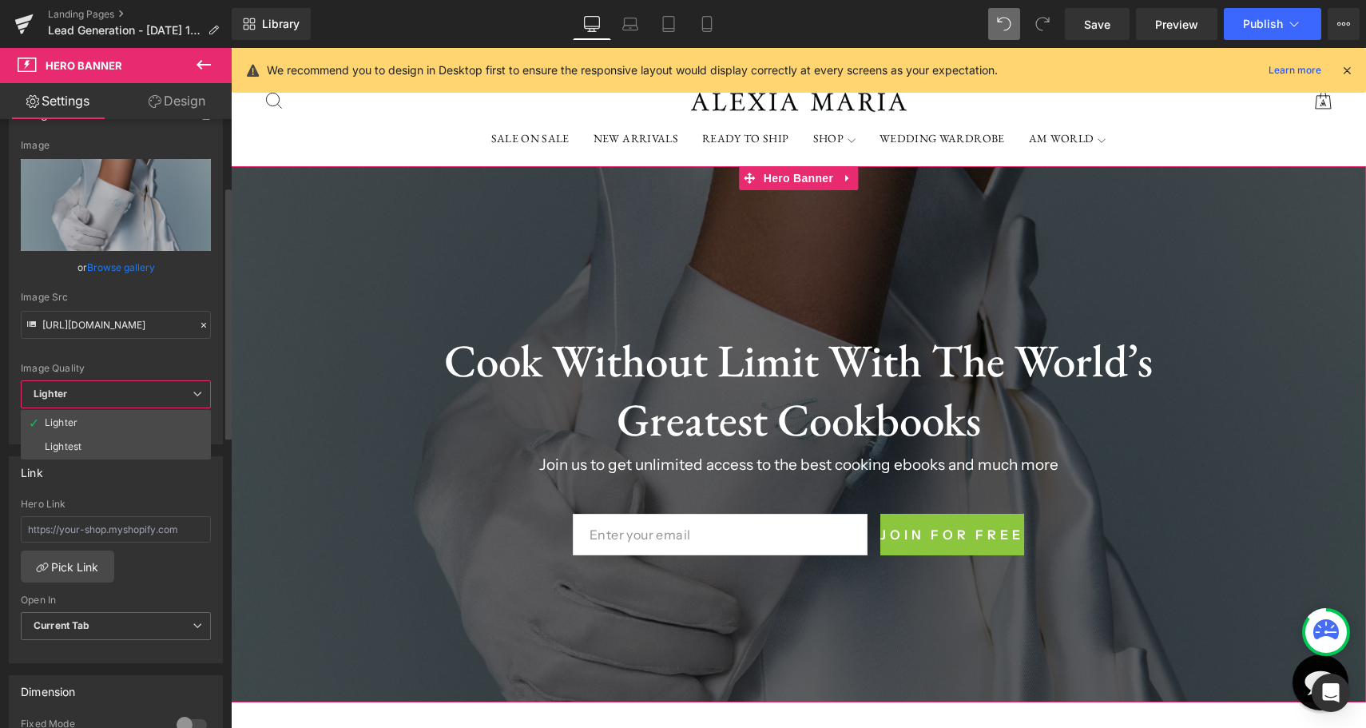
click at [166, 395] on span "Lighter" at bounding box center [116, 394] width 190 height 28
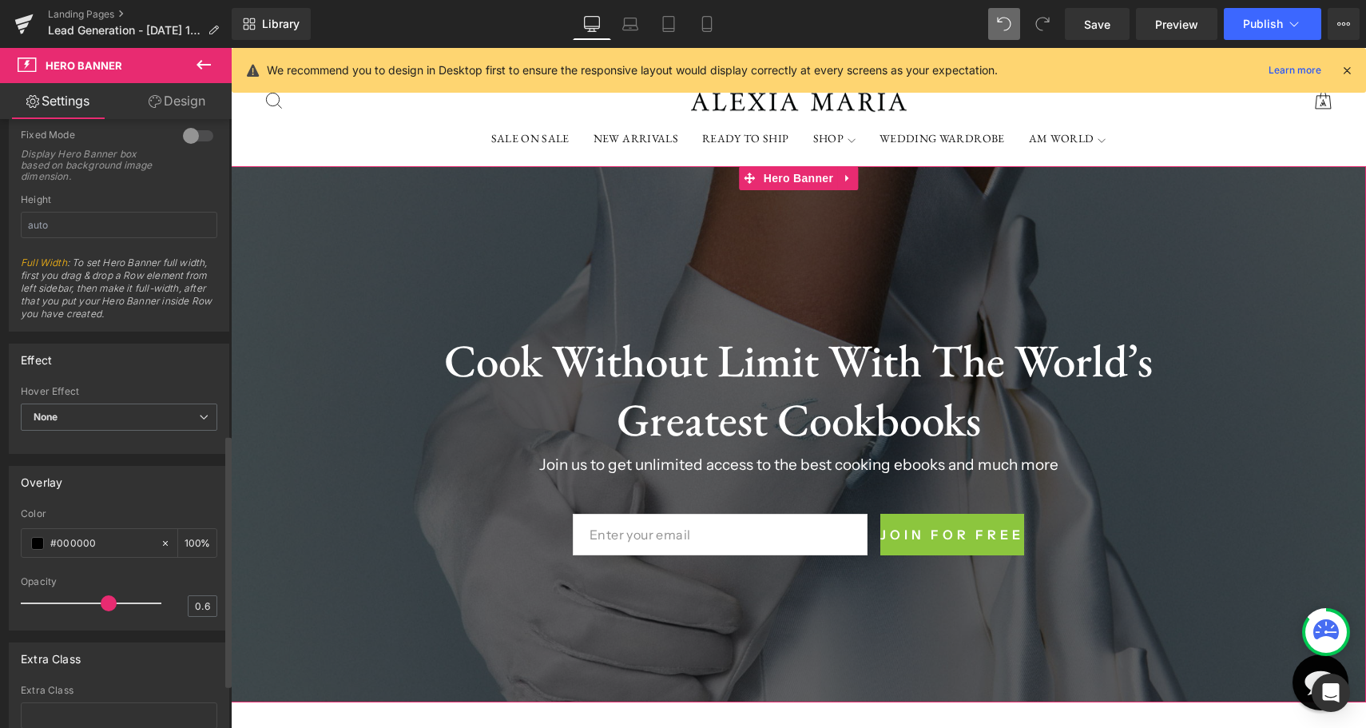
scroll to position [760, 0]
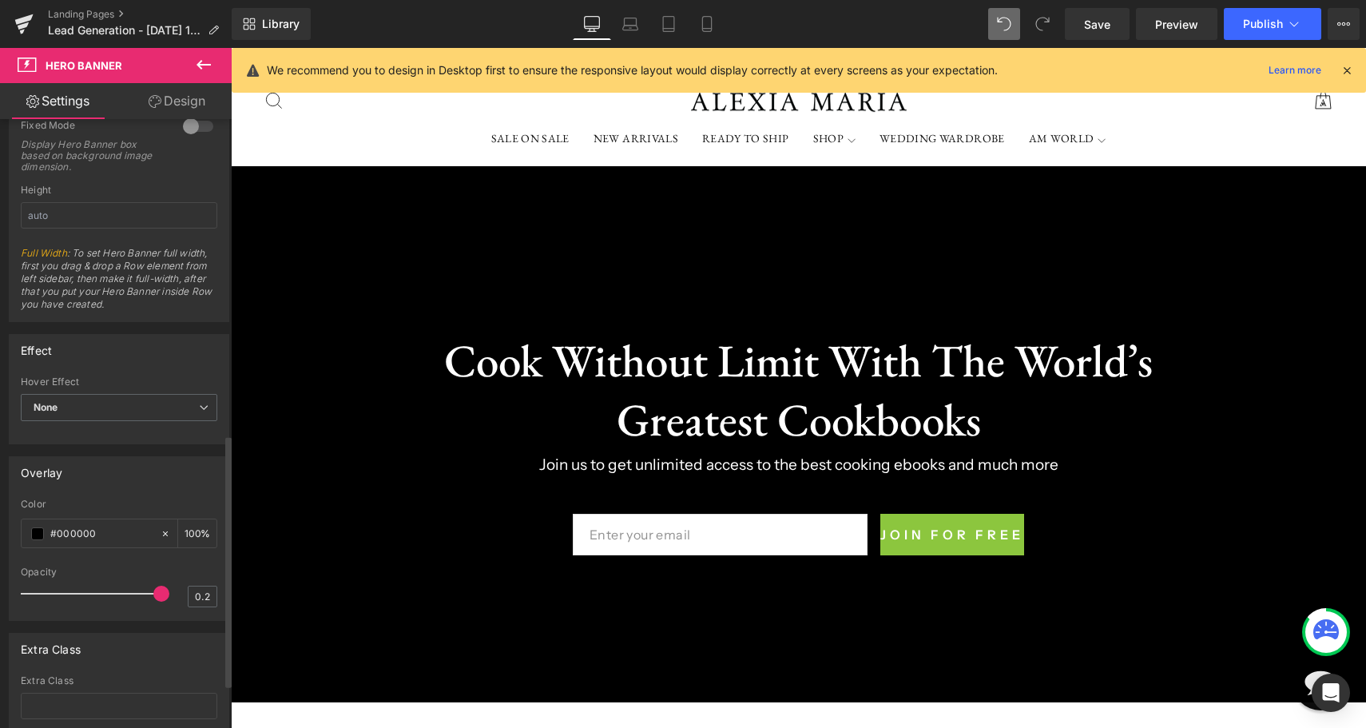
type input "0"
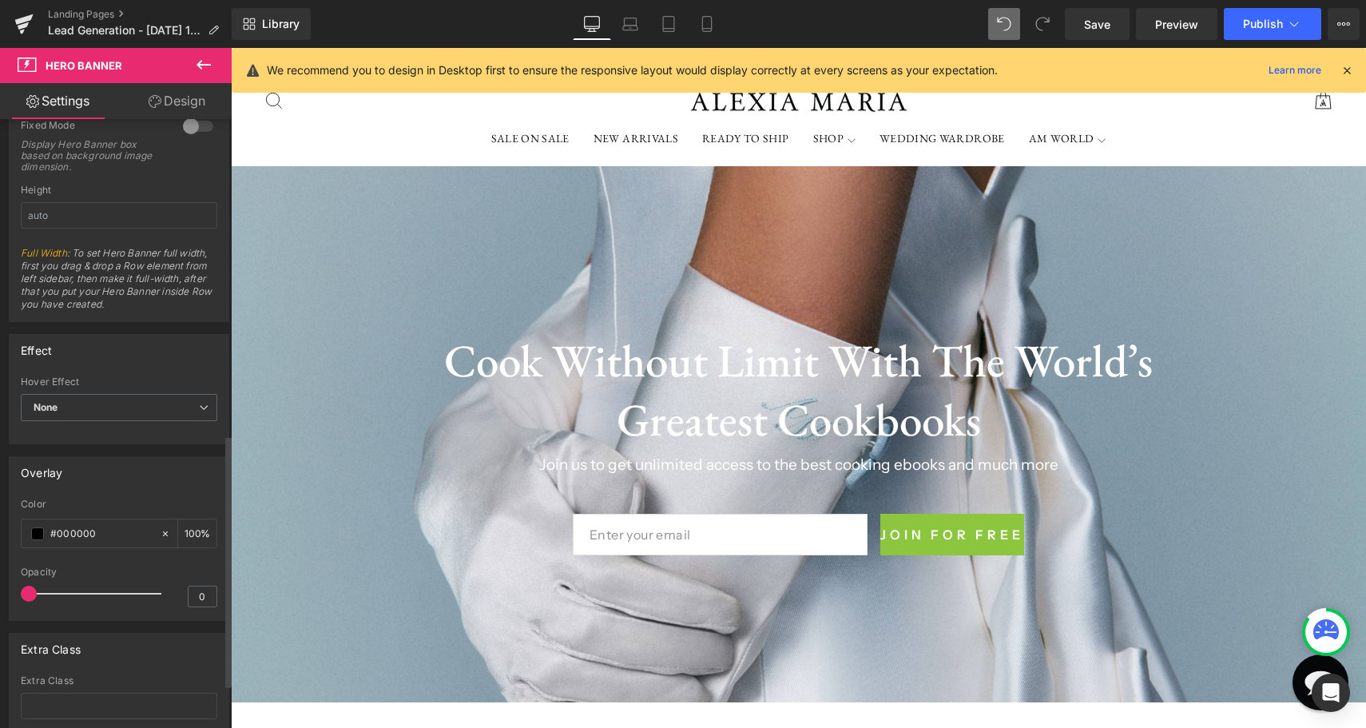
drag, startPoint x: 97, startPoint y: 598, endPoint x: 0, endPoint y: 556, distance: 105.5
click at [0, 557] on div "Overlay rgb(0, 0, 0) Color #000000 100 % 0 Opacity 0" at bounding box center [119, 532] width 239 height 176
click at [42, 529] on span at bounding box center [37, 533] width 13 height 13
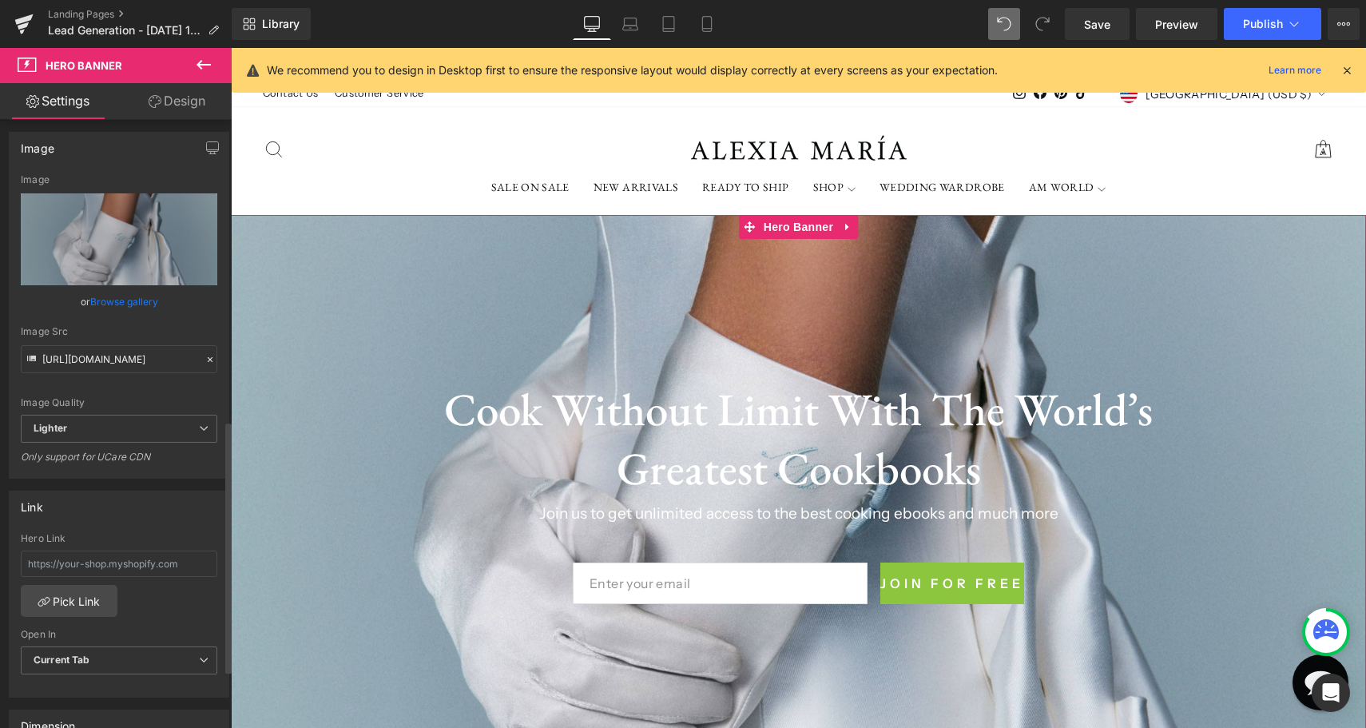
scroll to position [0, 0]
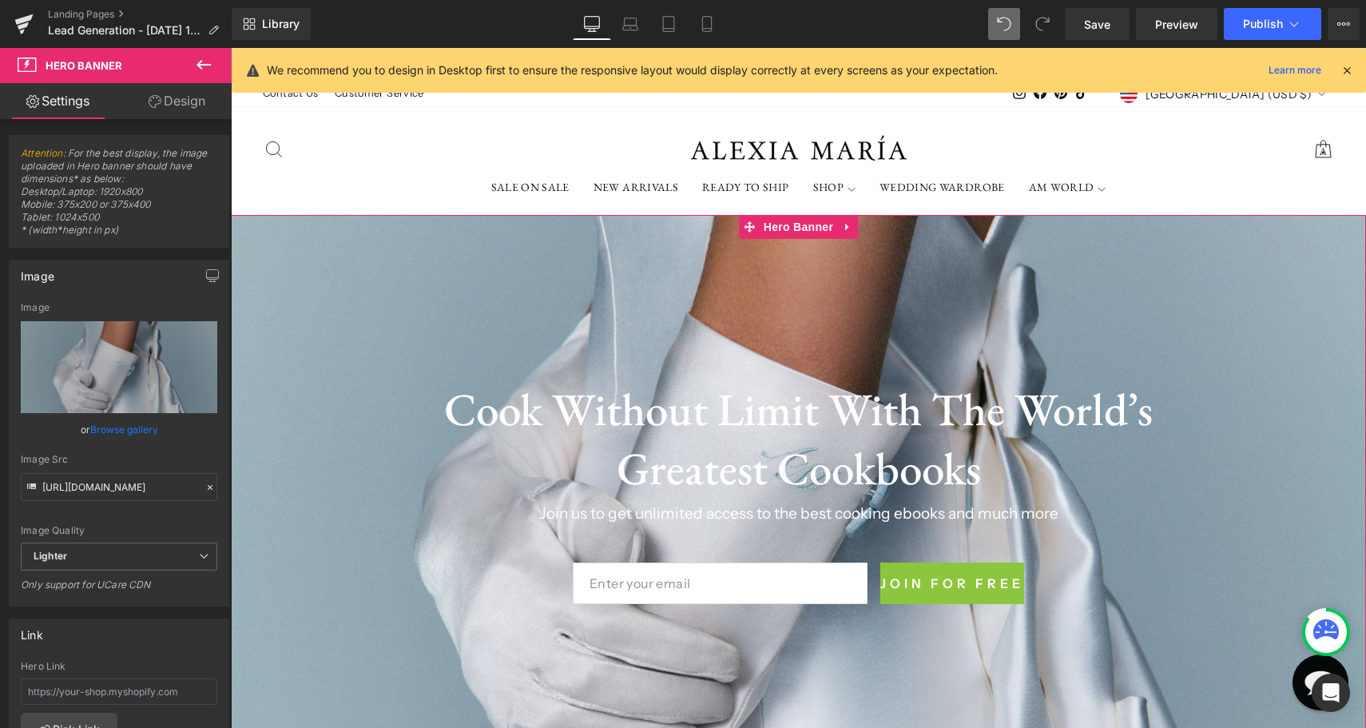
click at [172, 102] on link "Design" at bounding box center [177, 101] width 116 height 36
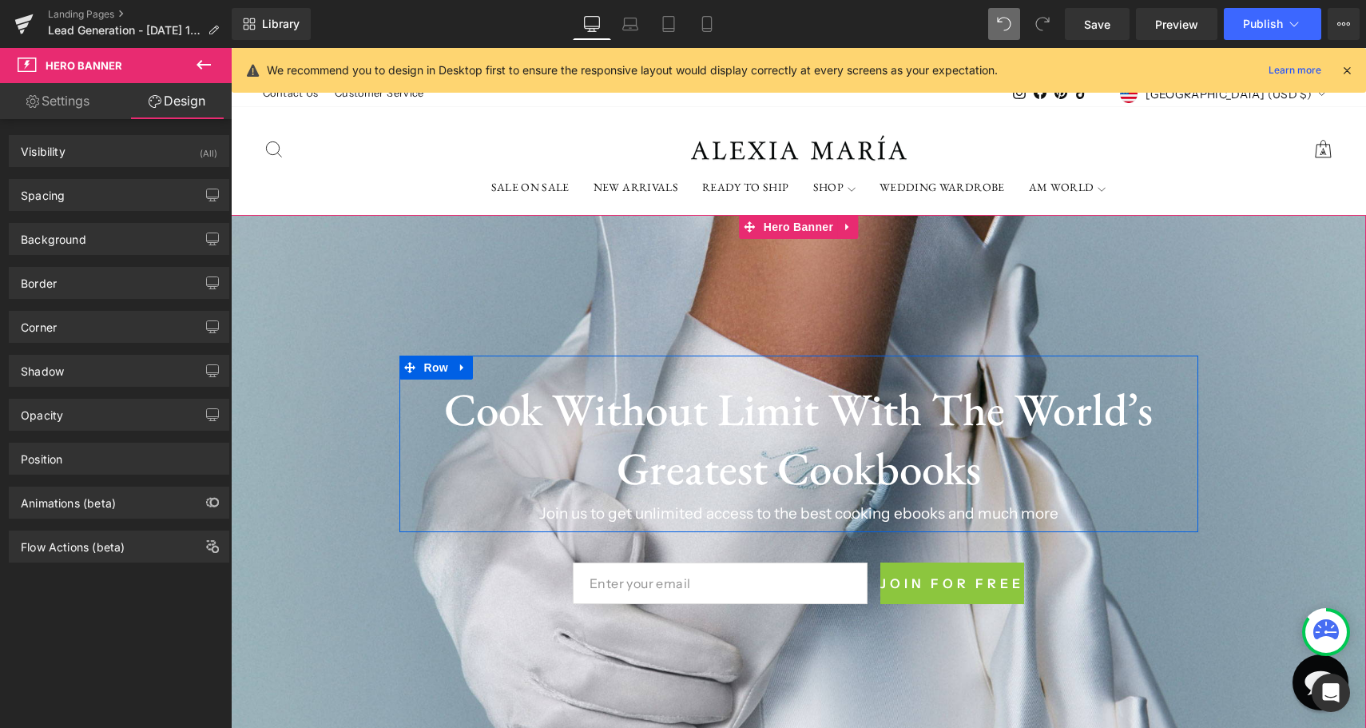
click at [629, 422] on h1 "Cook Without Limit With The World’s Greatest Cookbooks" at bounding box center [798, 438] width 775 height 118
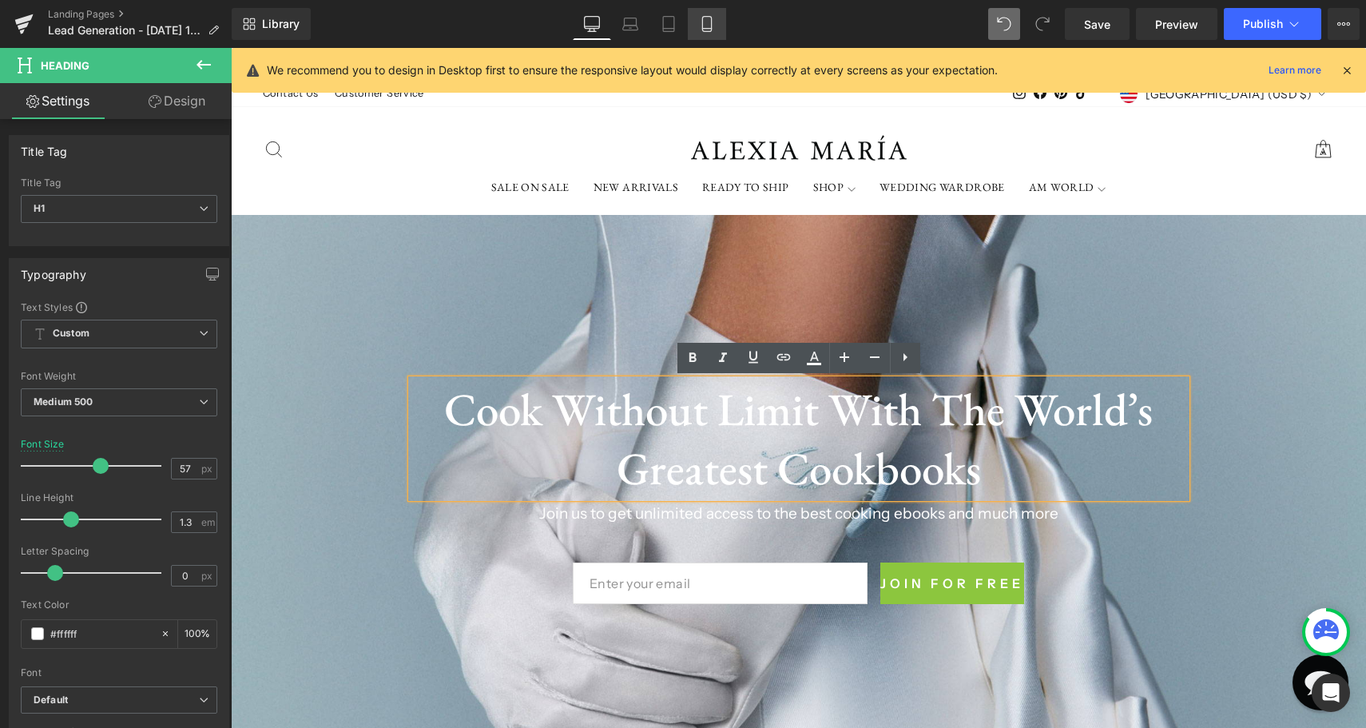
click at [711, 22] on icon at bounding box center [706, 24] width 9 height 15
type input "35"
type input "100"
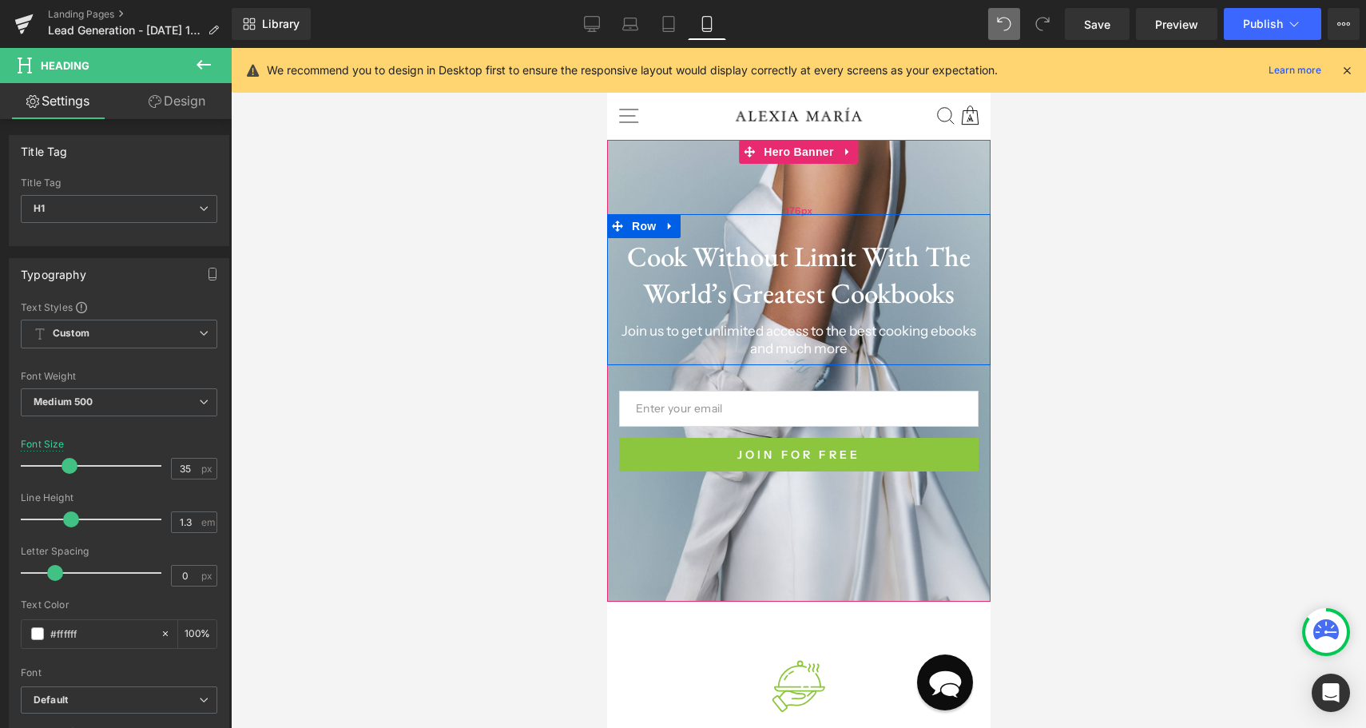
click at [708, 210] on div "176px" at bounding box center [797, 210] width 383 height 141
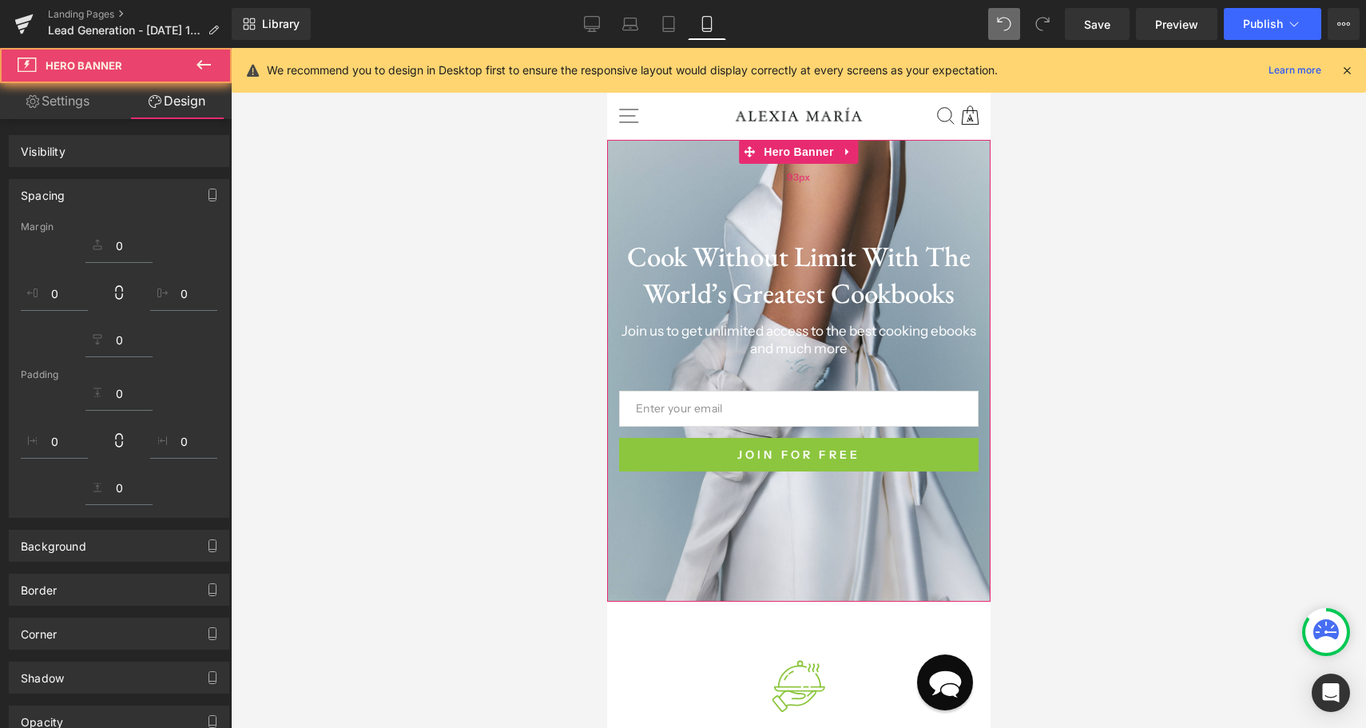
type input "[URL][DOMAIN_NAME]"
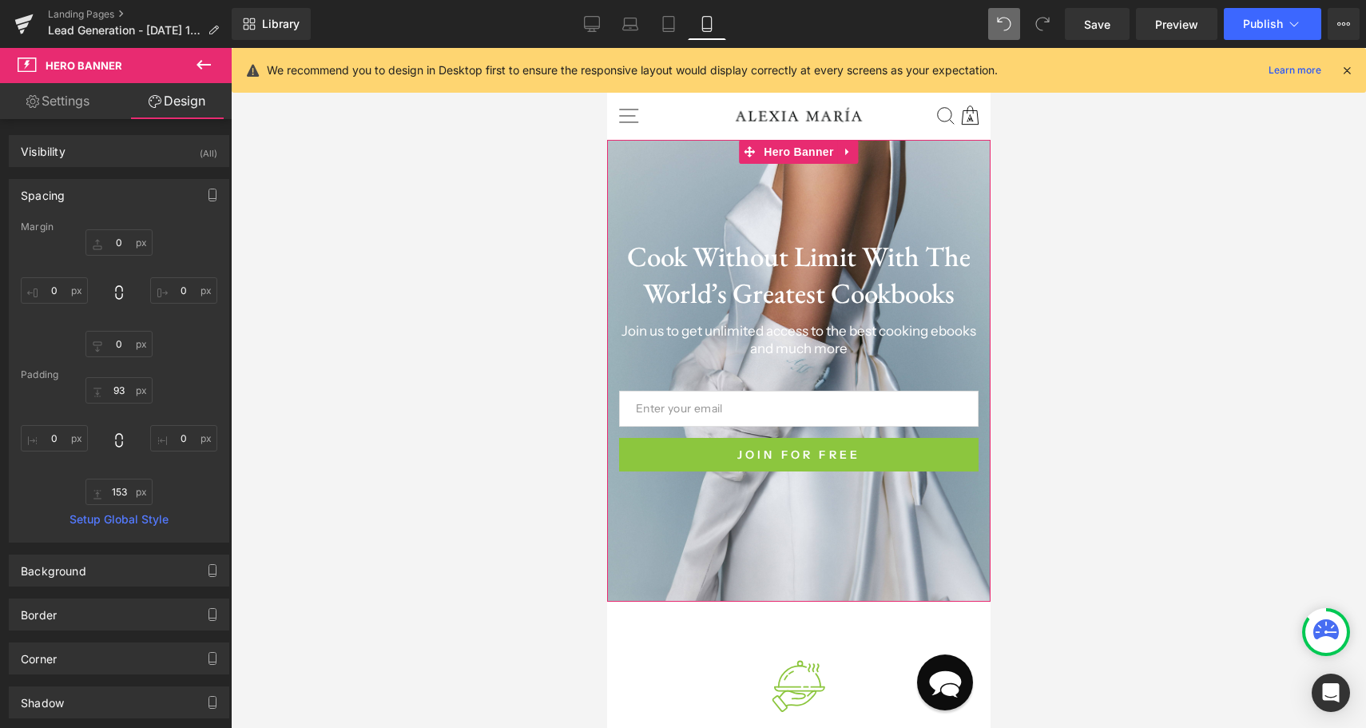
click at [77, 100] on link "Settings" at bounding box center [58, 101] width 116 height 36
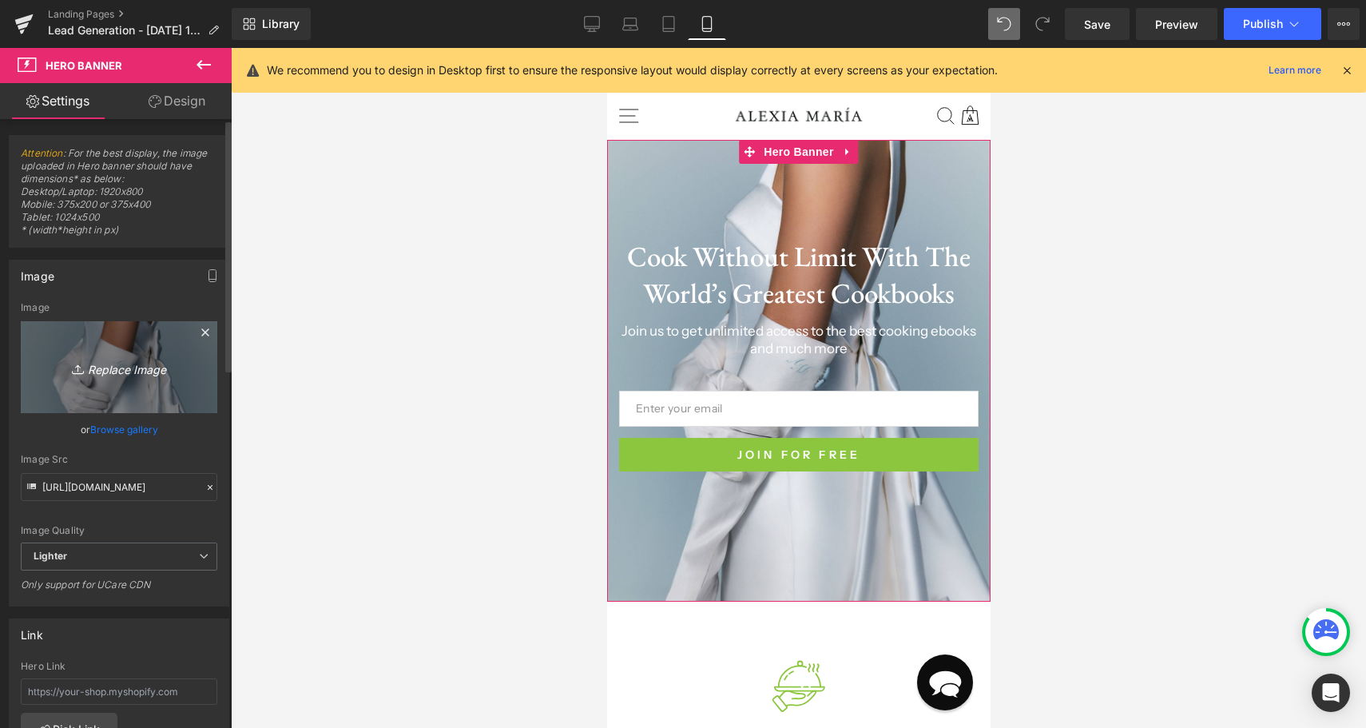
click at [139, 354] on link "Replace Image" at bounding box center [119, 367] width 196 height 92
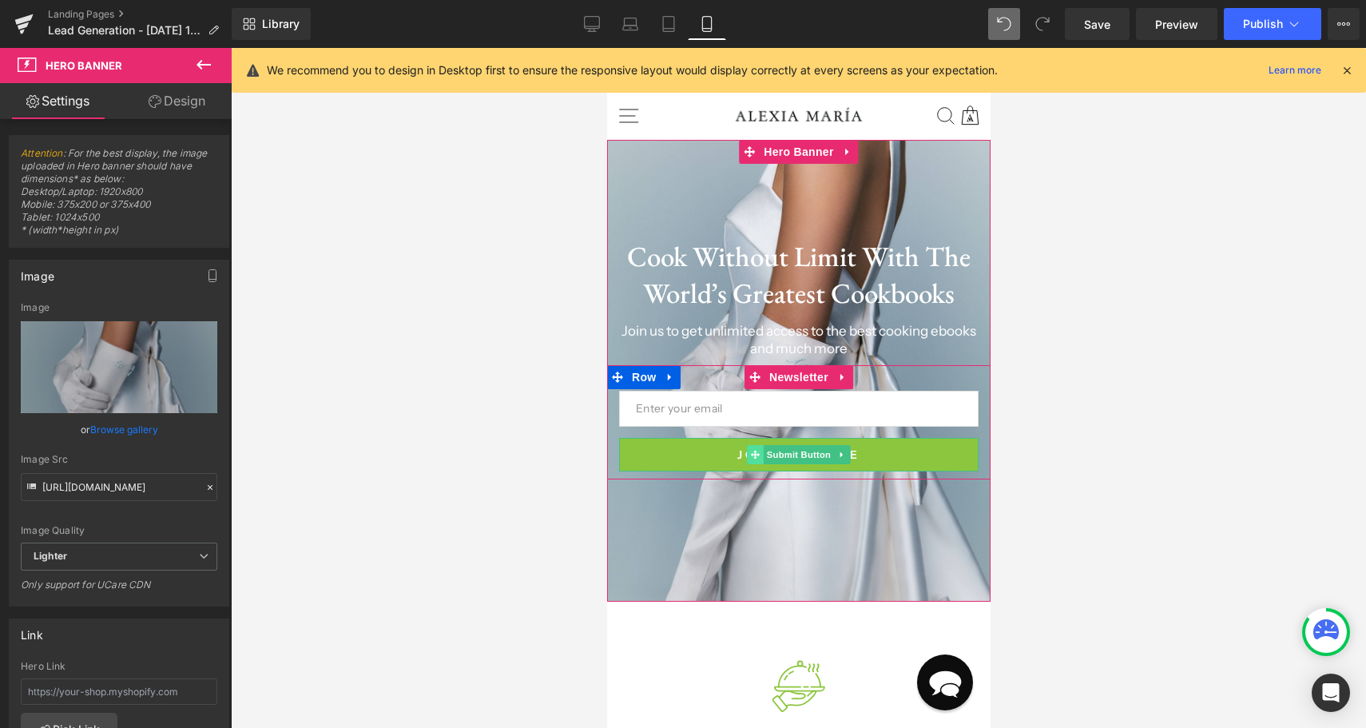
click at [747, 451] on span at bounding box center [754, 454] width 17 height 19
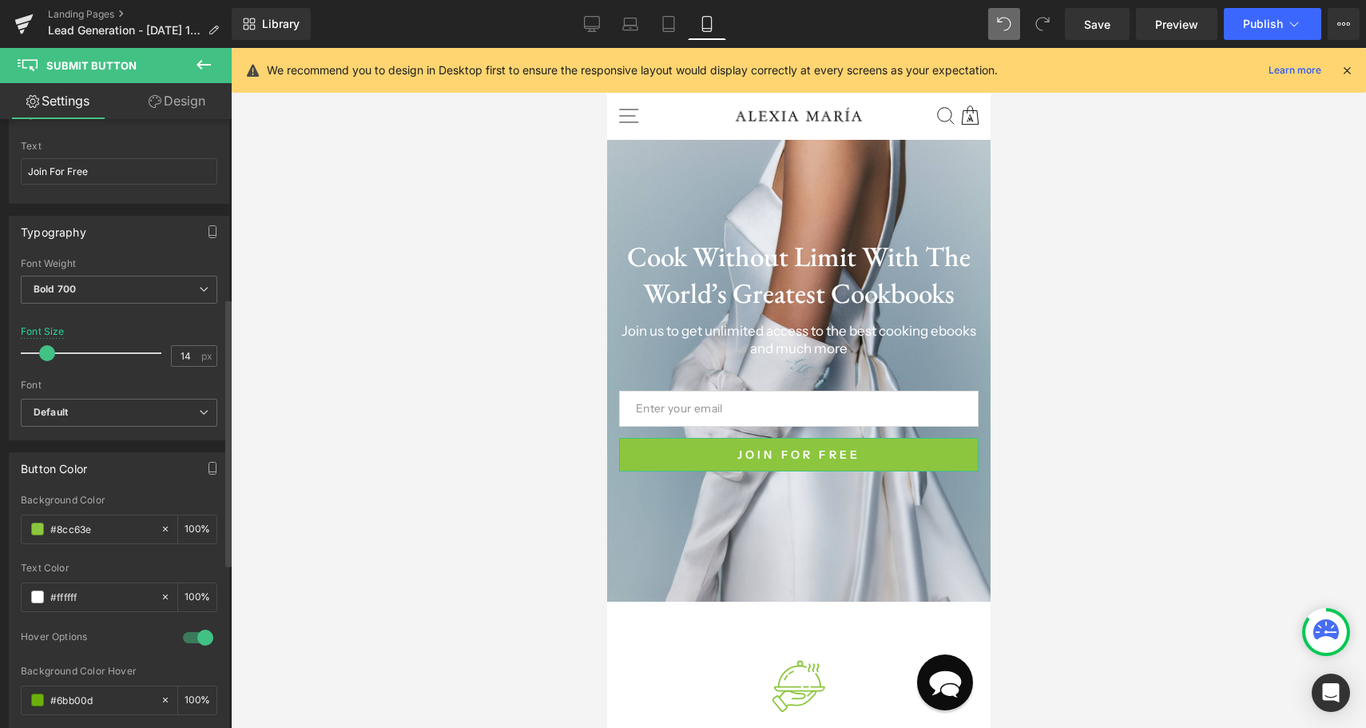
scroll to position [406, 0]
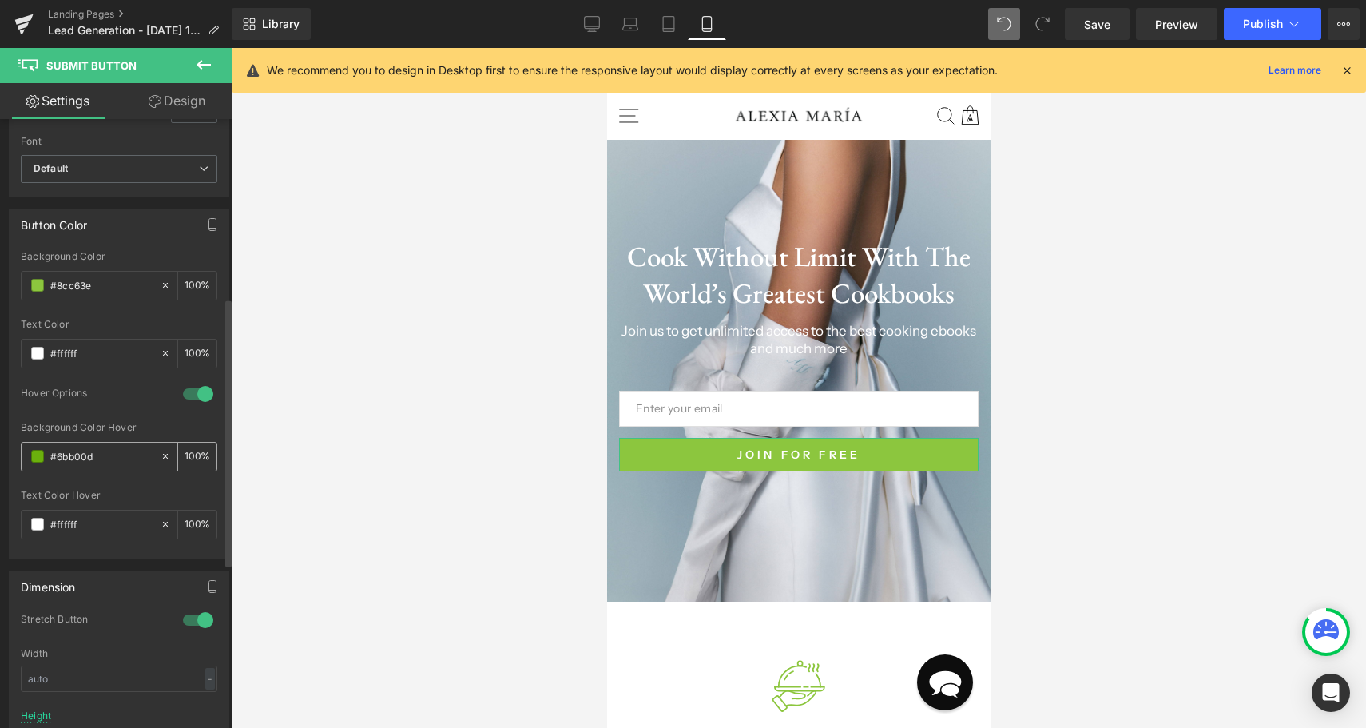
click at [139, 450] on input "#6bb00d" at bounding box center [101, 456] width 102 height 18
paste input "Shogun Landing Page Builder"
type input "Shogun Landing Page Builder"
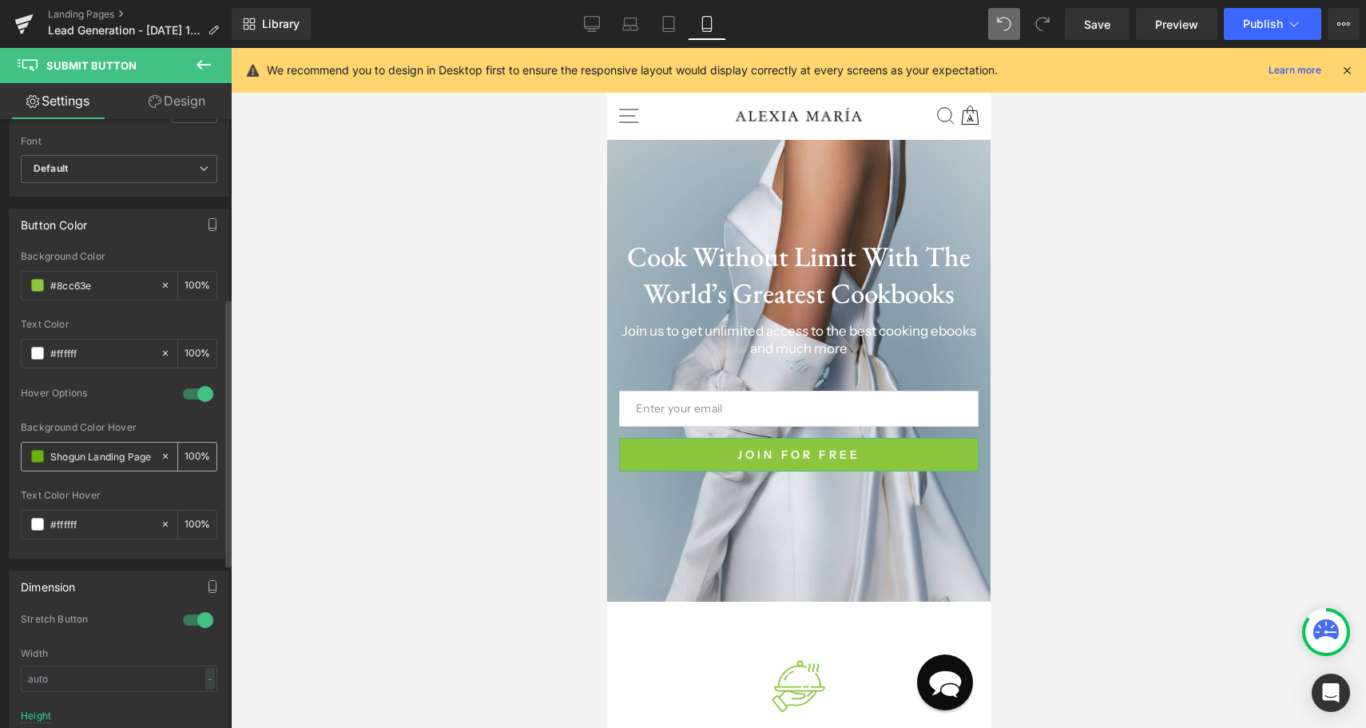
scroll to position [0, 42]
type input "0"
type input "#6bb00d"
type input "100"
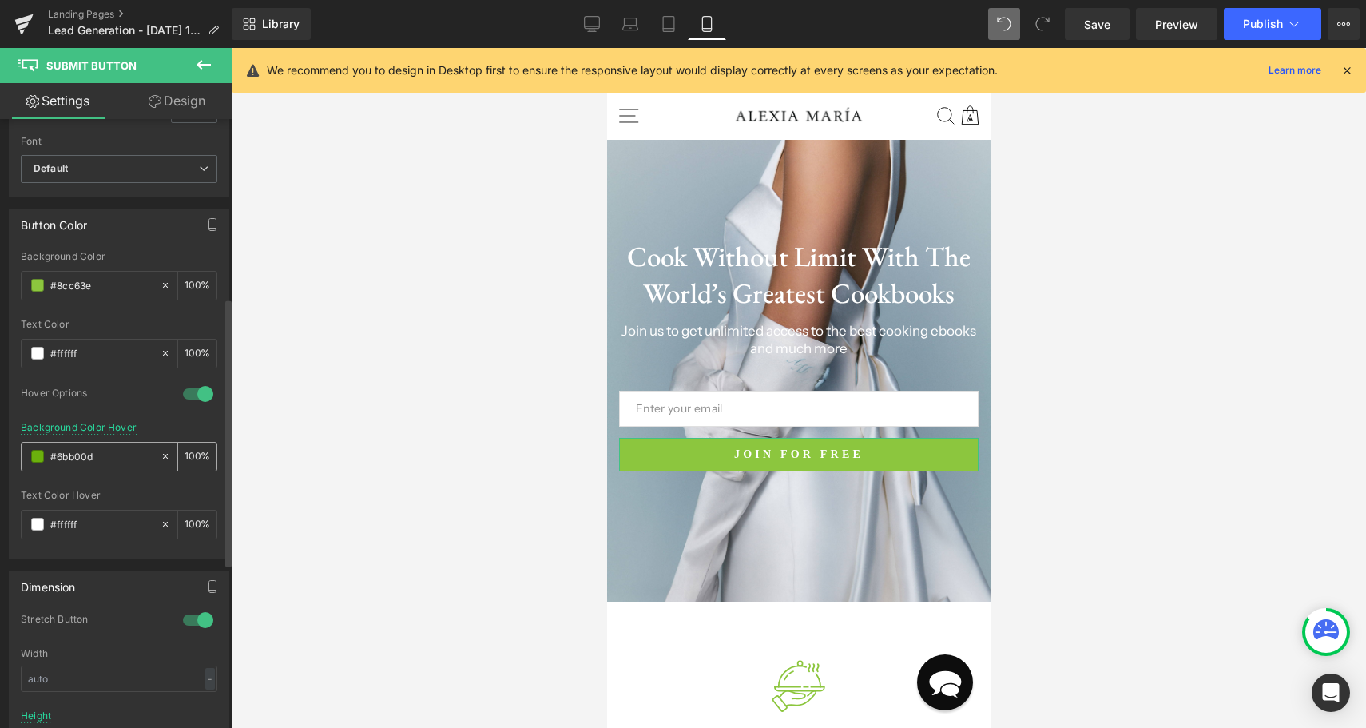
click at [139, 450] on input "#6bb00d" at bounding box center [101, 456] width 102 height 18
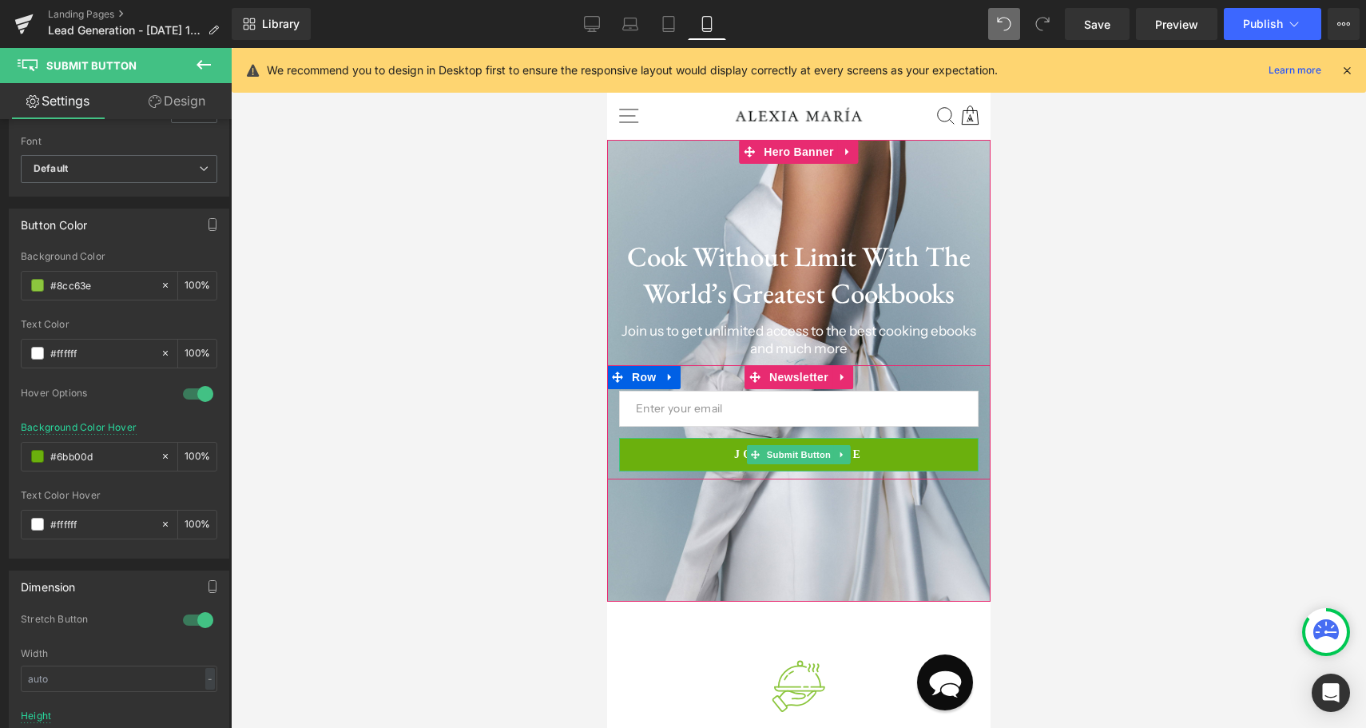
click at [713, 461] on button "Join For Free" at bounding box center [797, 455] width 359 height 34
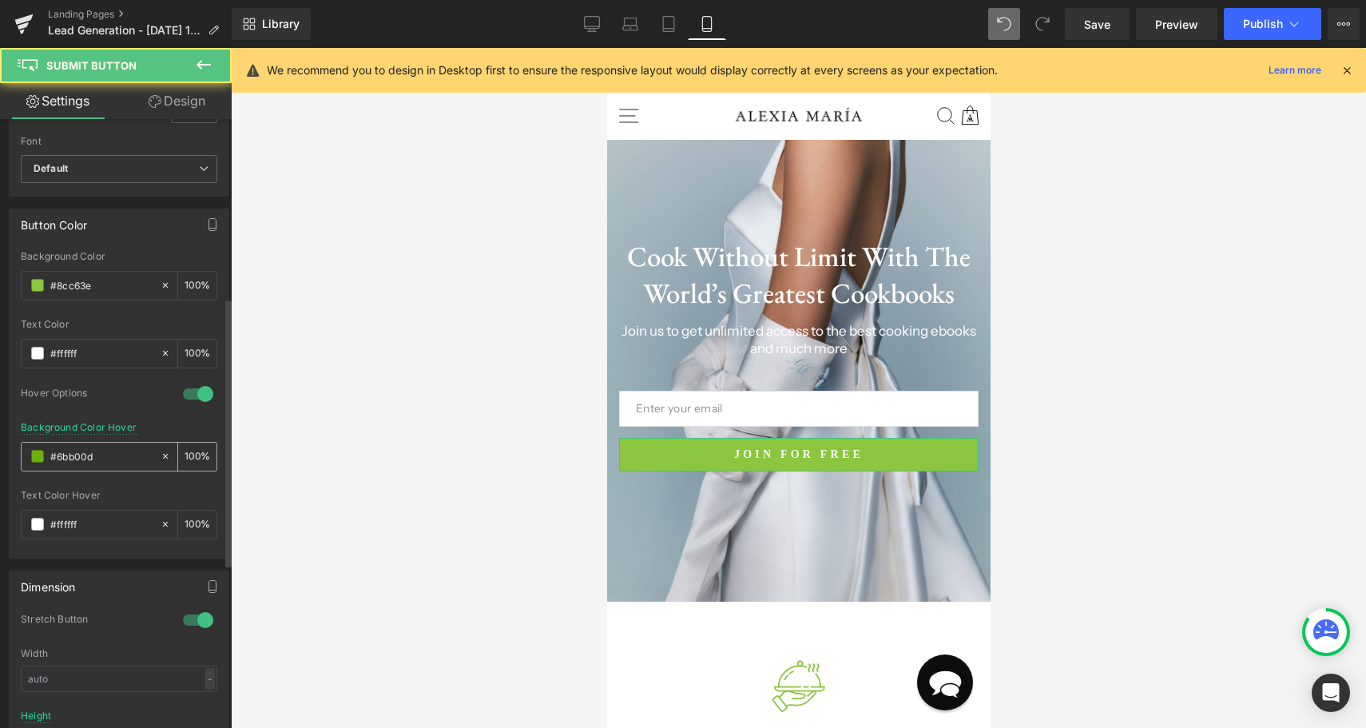
click at [128, 453] on input "#6bb00d" at bounding box center [101, 456] width 102 height 18
type input "##dce8f3"
type input "0"
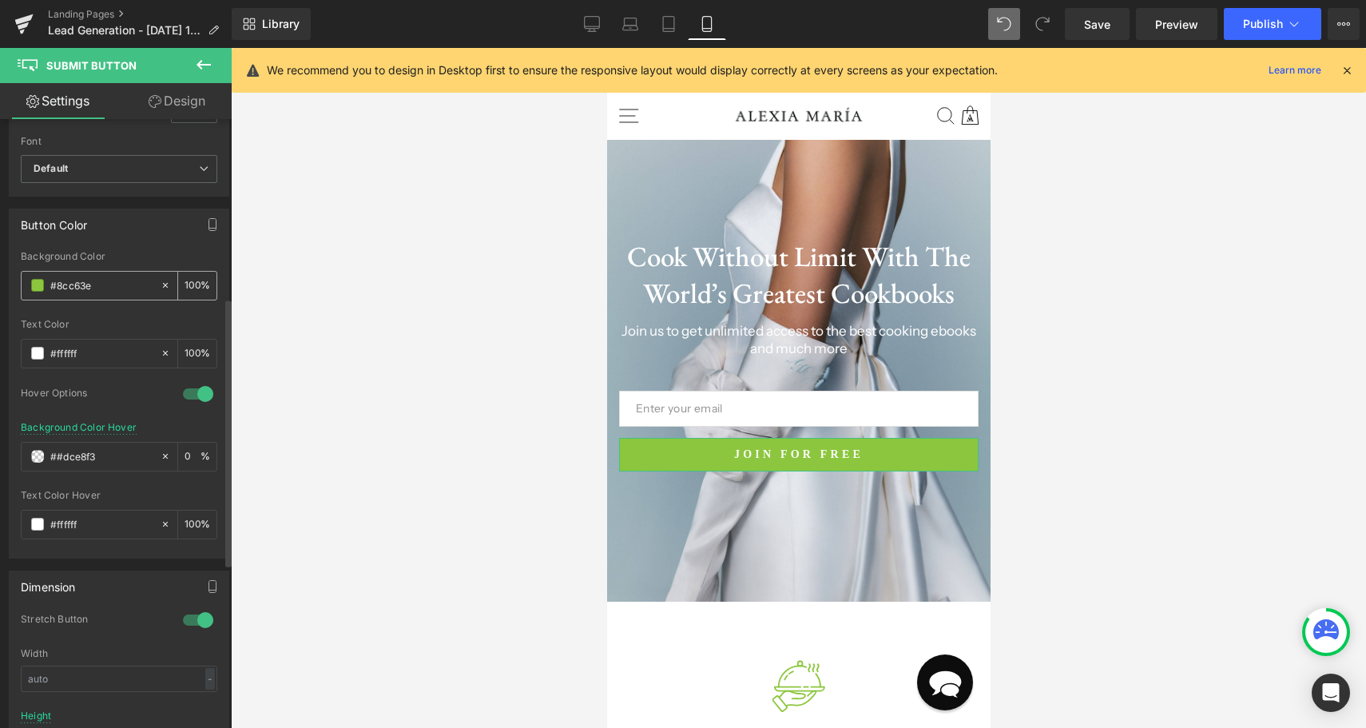
type input "##dce8f3"
click at [125, 283] on input "#8cc63e" at bounding box center [101, 285] width 102 height 18
paste input "#dce8f3"
type input "##dce8f3"
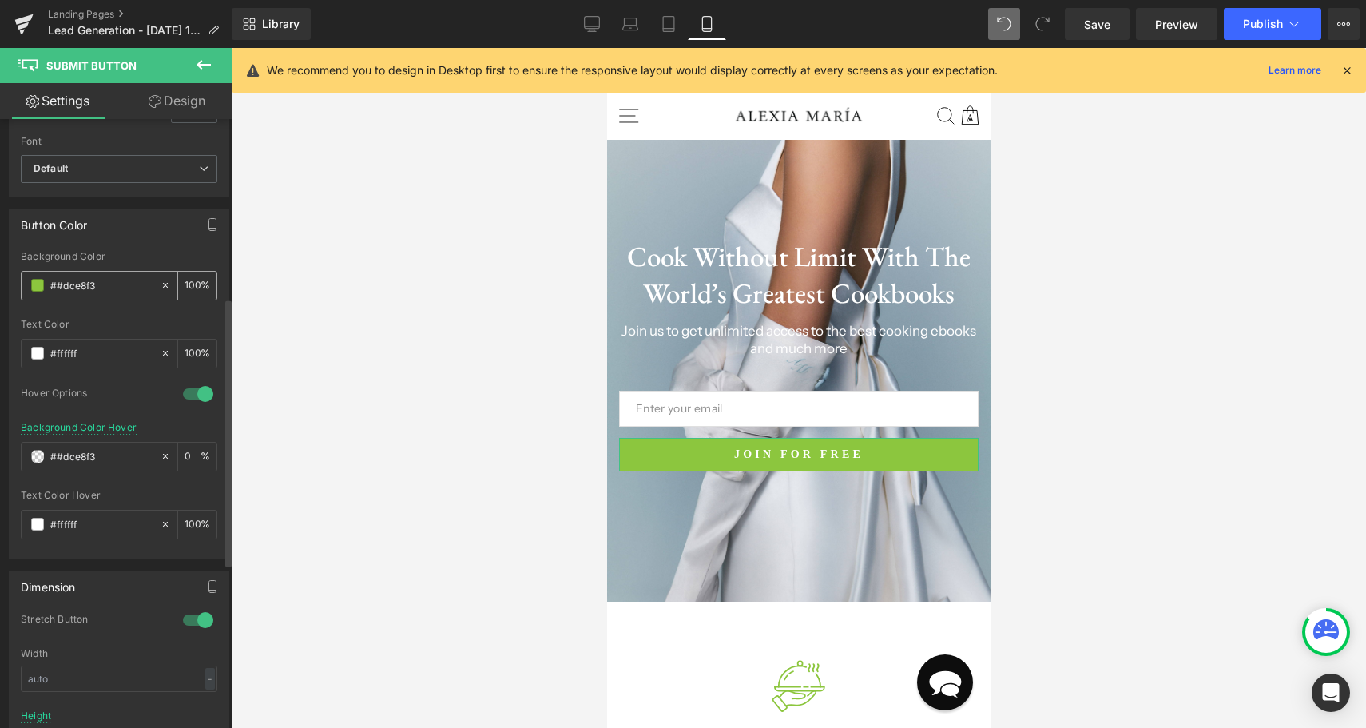
type input "0"
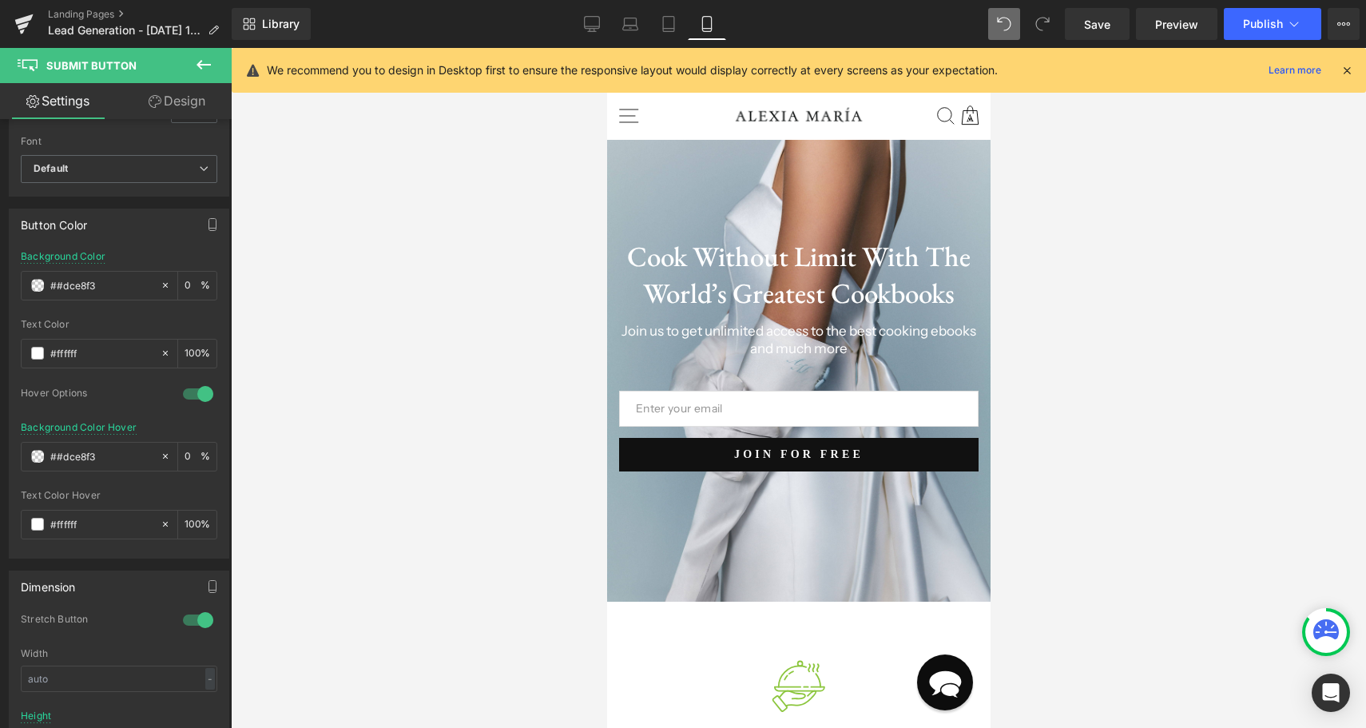
click at [307, 323] on div at bounding box center [798, 388] width 1135 height 680
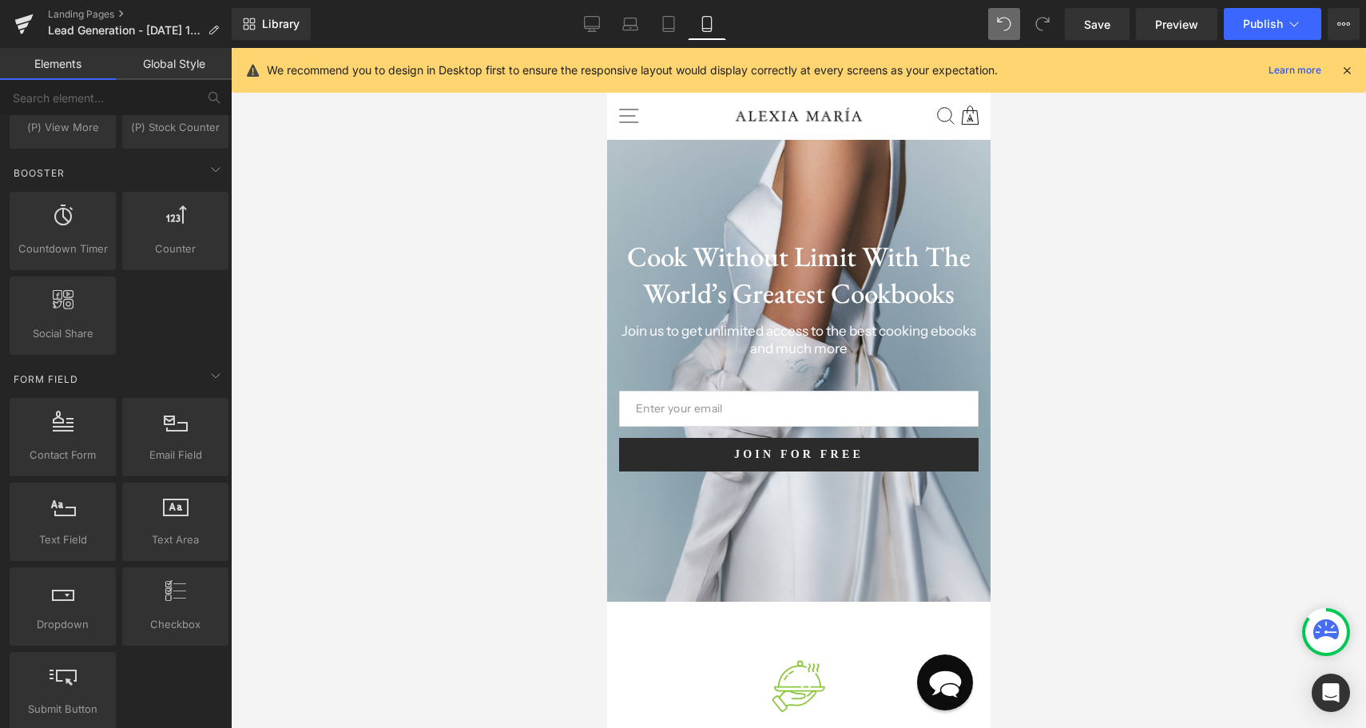
click at [657, 457] on button "Join For Free" at bounding box center [797, 455] width 359 height 34
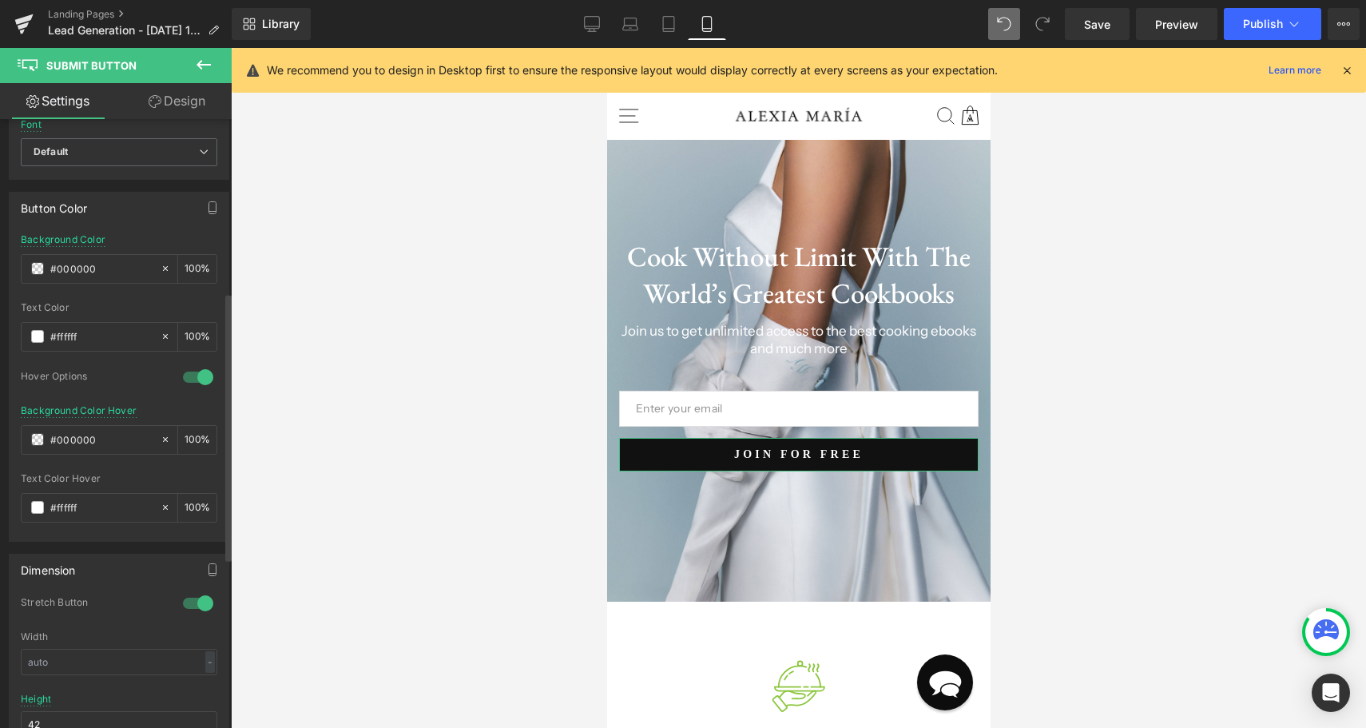
scroll to position [393, 0]
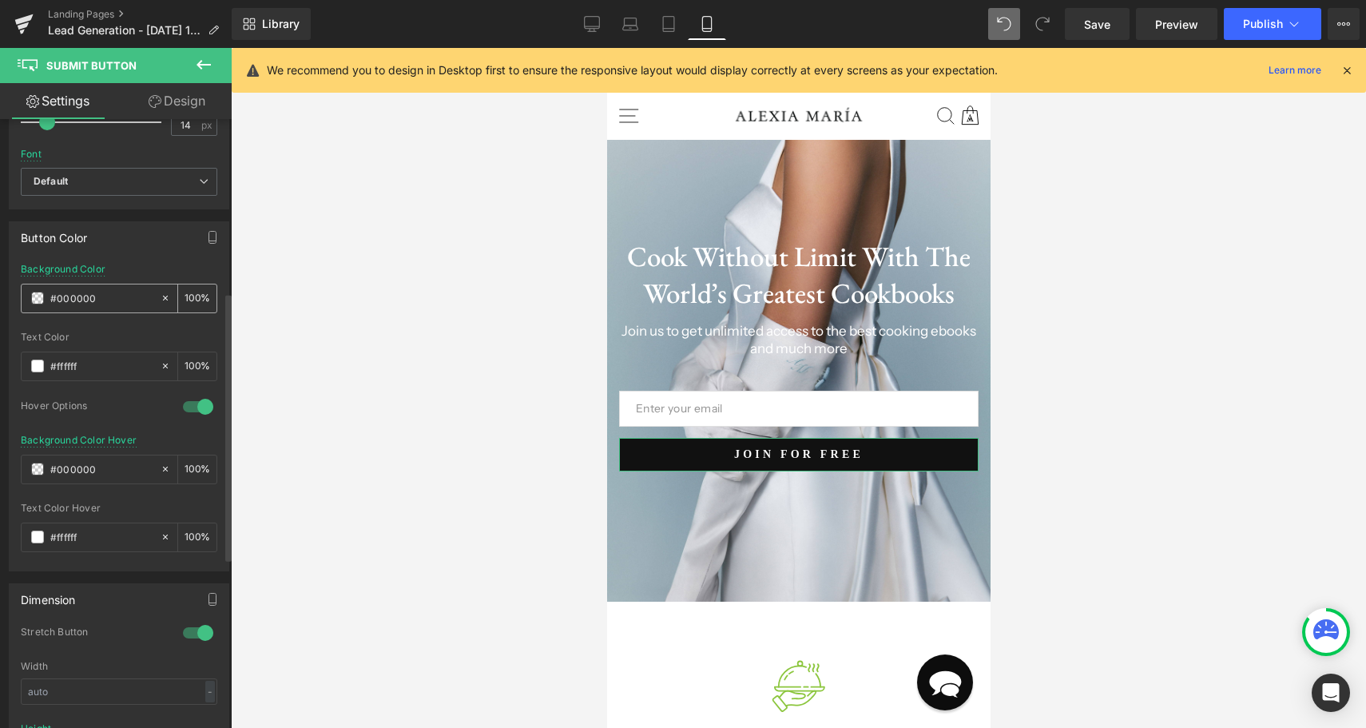
click at [105, 299] on input "#000000" at bounding box center [101, 298] width 102 height 18
paste input "#dce8f3"
type input "##dce8f3"
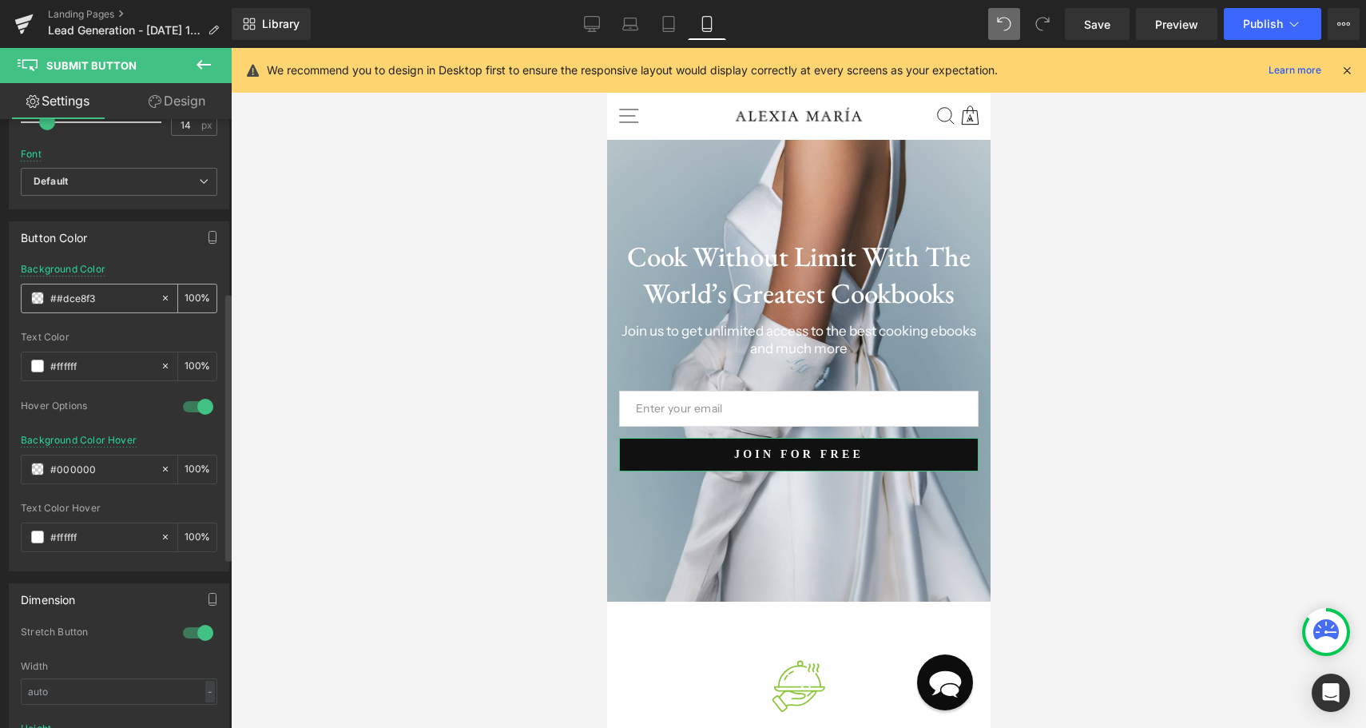
type input "0"
click at [65, 295] on input "##dce8f3" at bounding box center [101, 298] width 102 height 18
type input "#dce8f3"
type input "100"
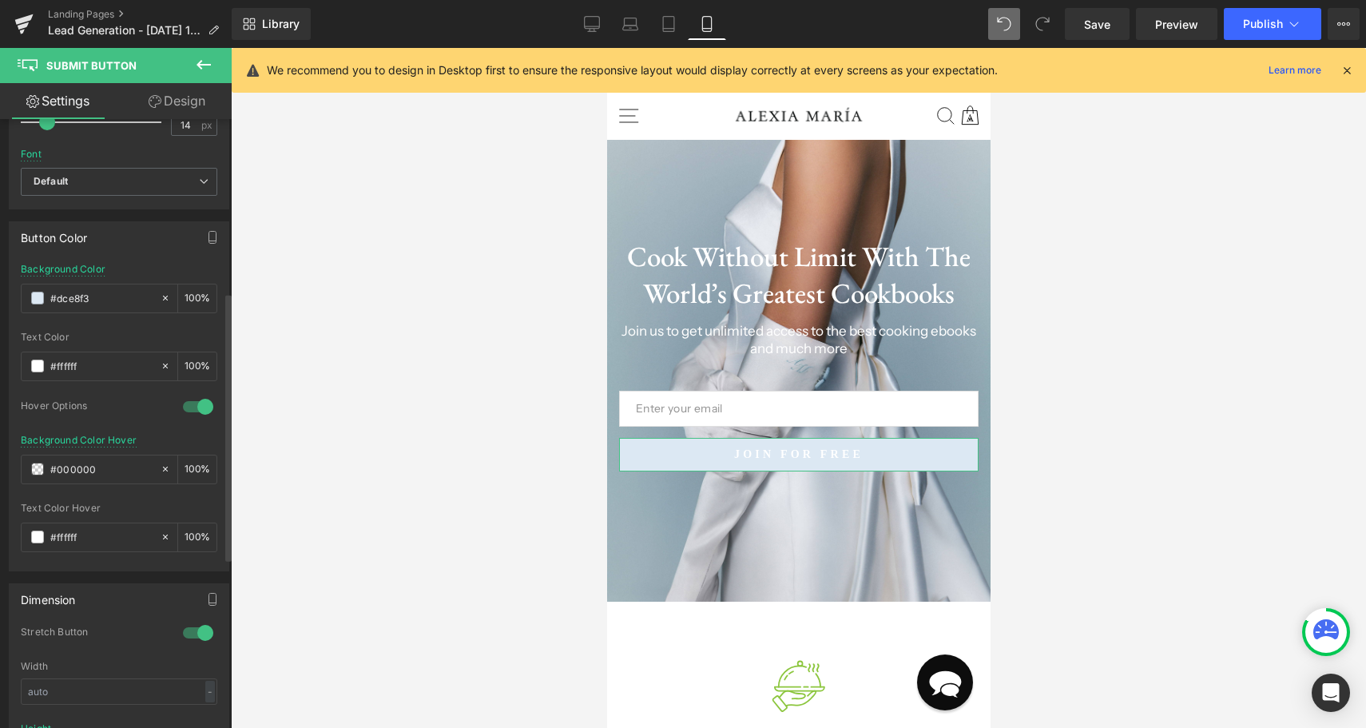
type input "#dce8f3"
click at [149, 260] on div "Button Color rgb(220, 232, 243) Background Color #dce8f3 100 % rgba(255, 255, 2…" at bounding box center [119, 396] width 220 height 350
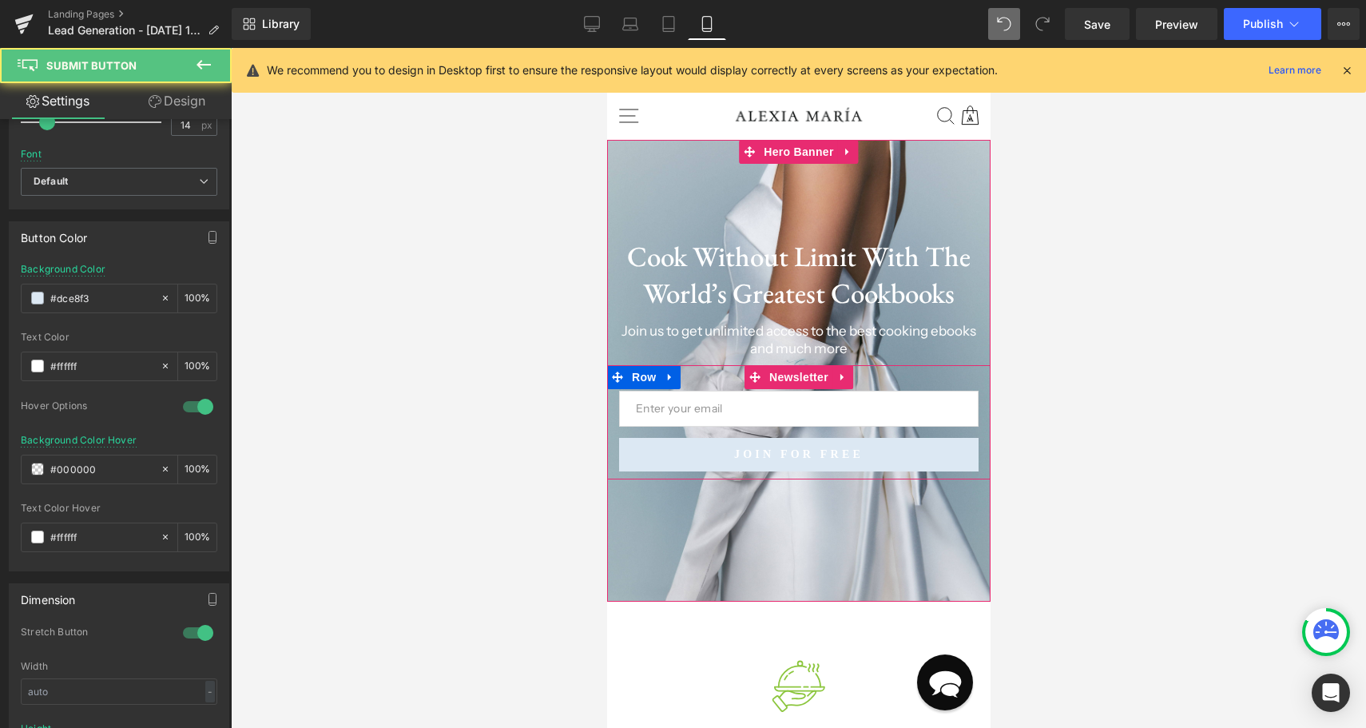
click at [691, 446] on button "Join For Free" at bounding box center [797, 455] width 359 height 34
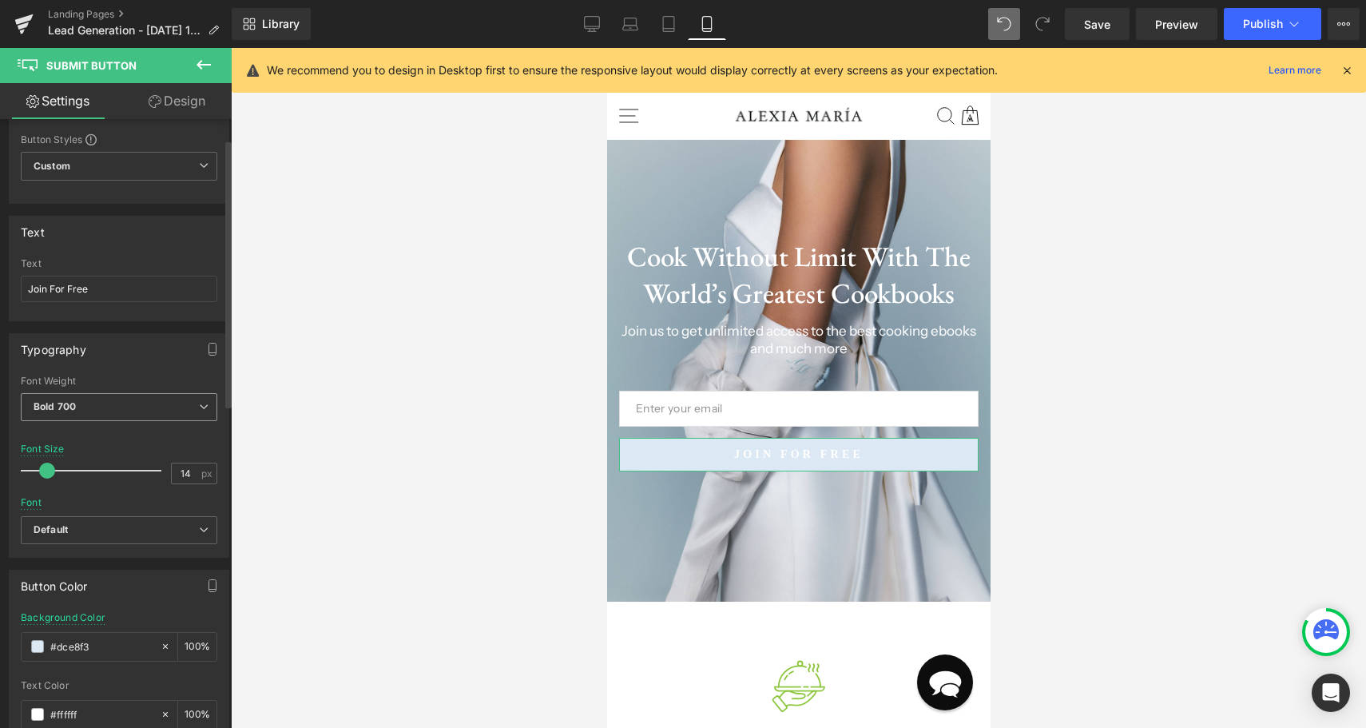
scroll to position [46, 0]
click at [145, 398] on span "Bold 700" at bounding box center [119, 405] width 196 height 28
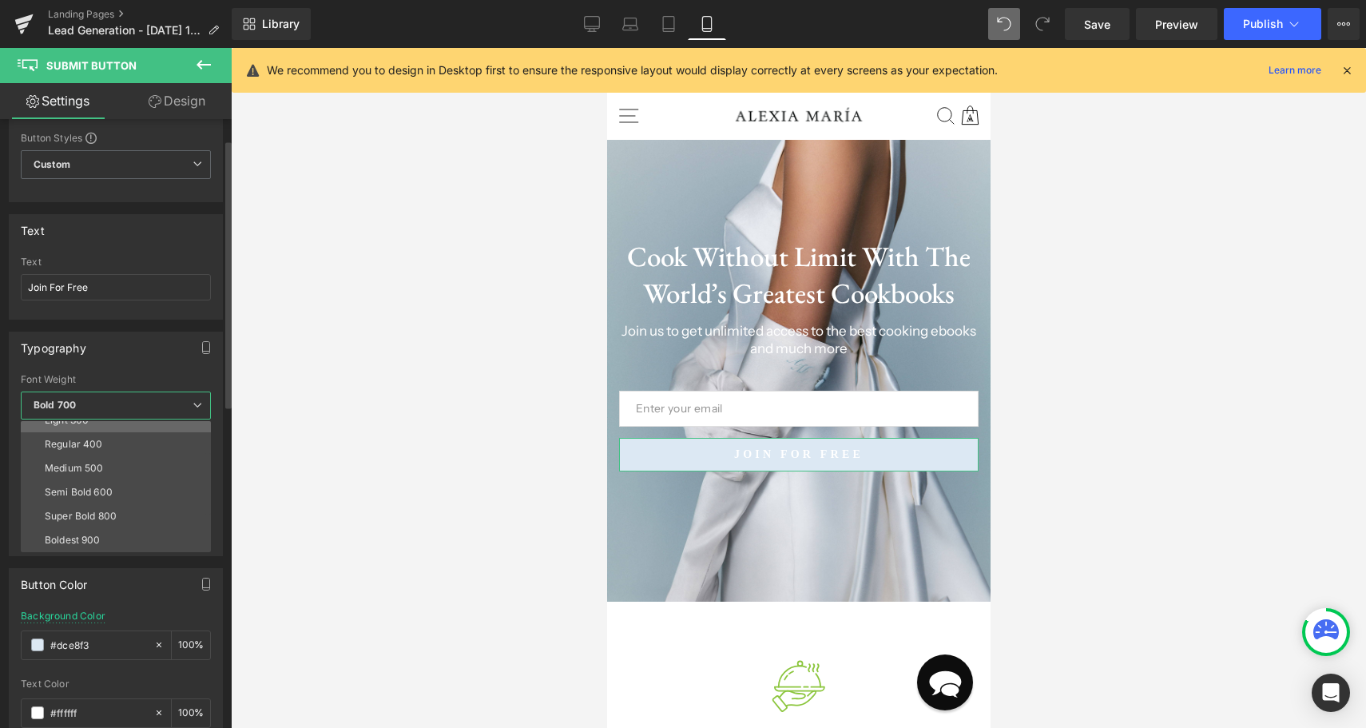
scroll to position [0, 0]
click at [144, 434] on li "Thin 100" at bounding box center [119, 433] width 197 height 24
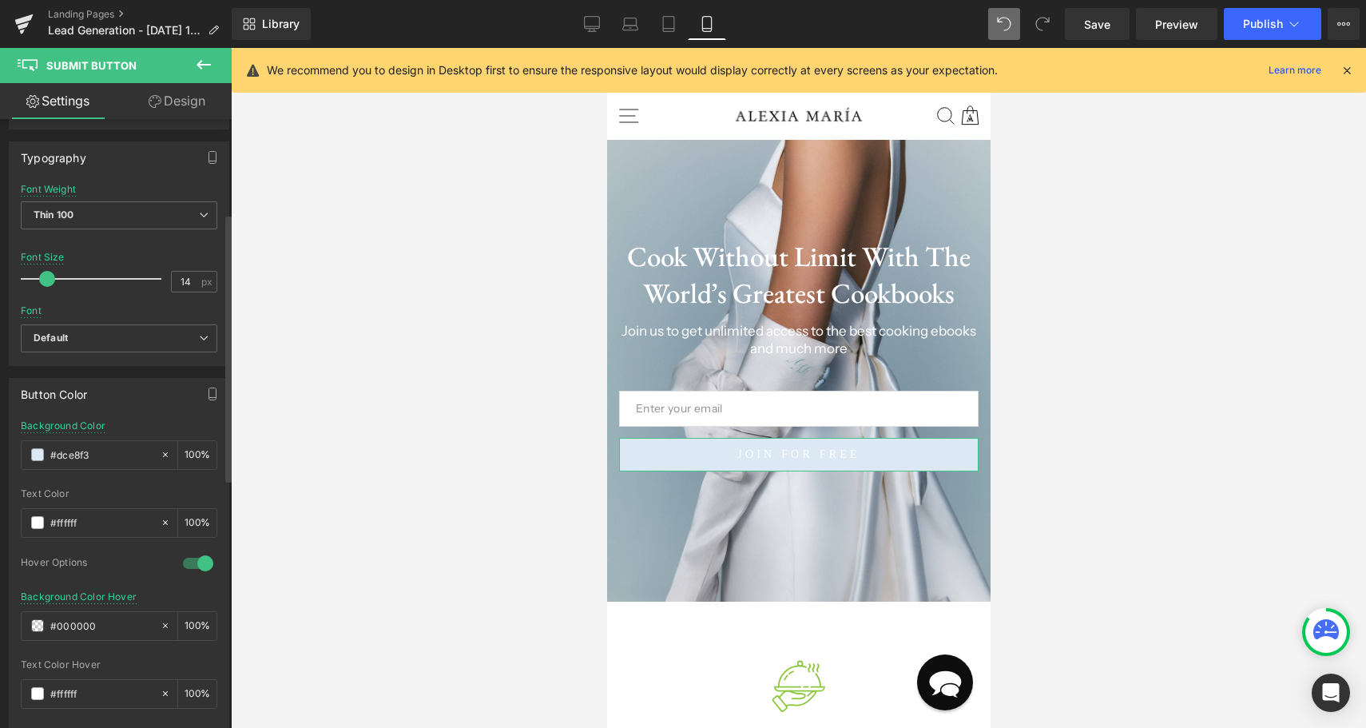
scroll to position [263, 0]
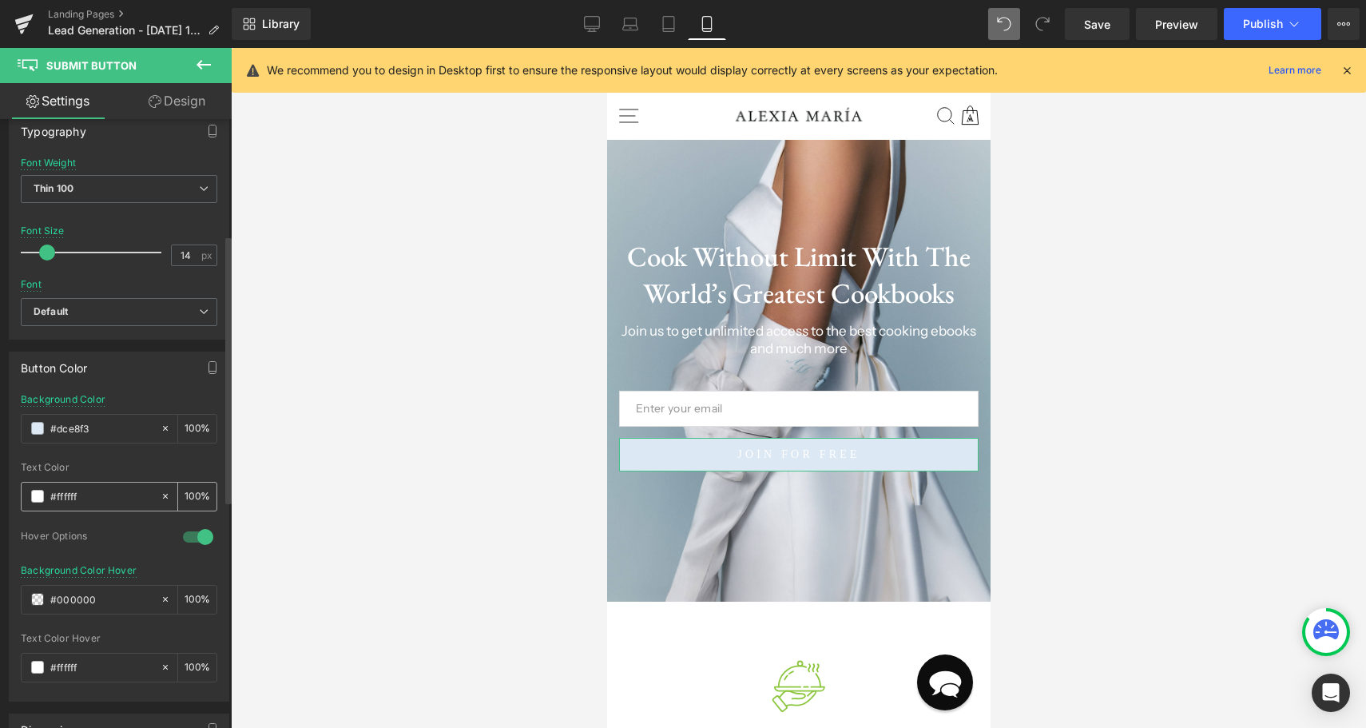
click at [120, 487] on input "#ffffff" at bounding box center [101, 496] width 102 height 18
click at [33, 496] on span at bounding box center [37, 496] width 13 height 13
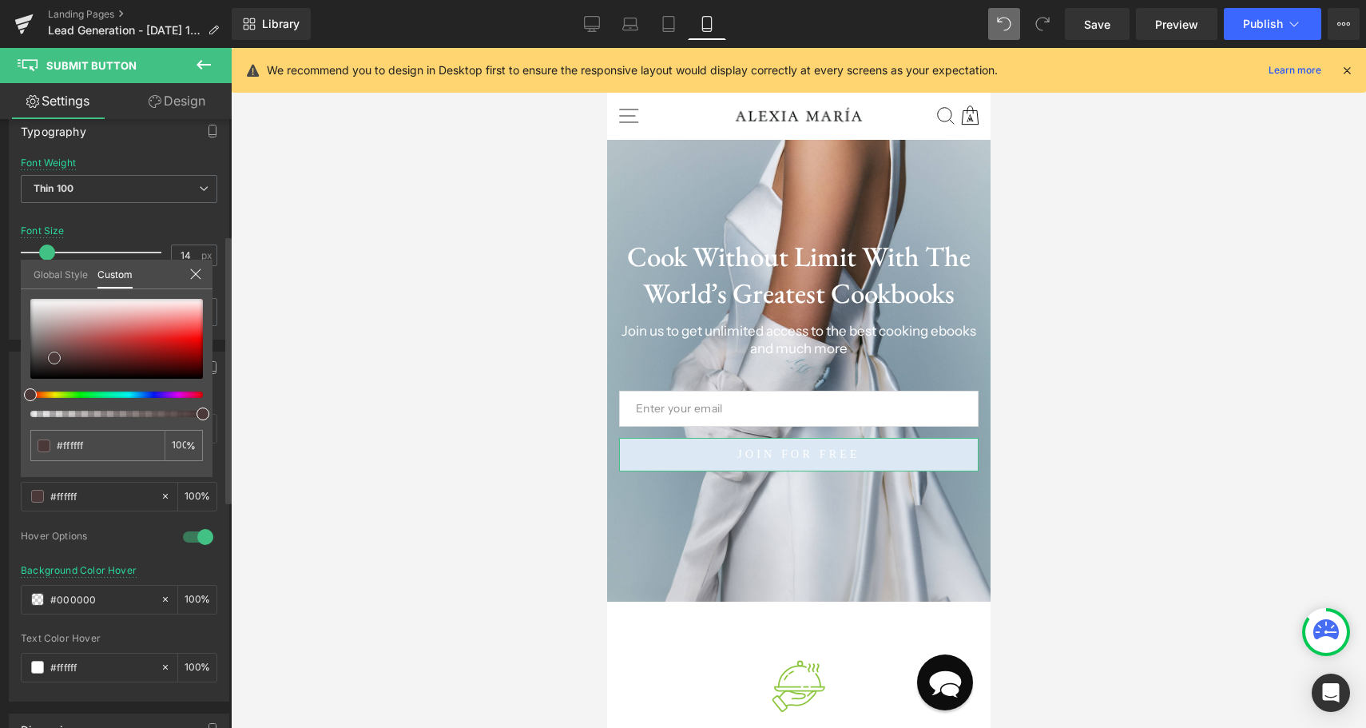
type input "#4b3939"
type input "#4a3939"
type input "#433636"
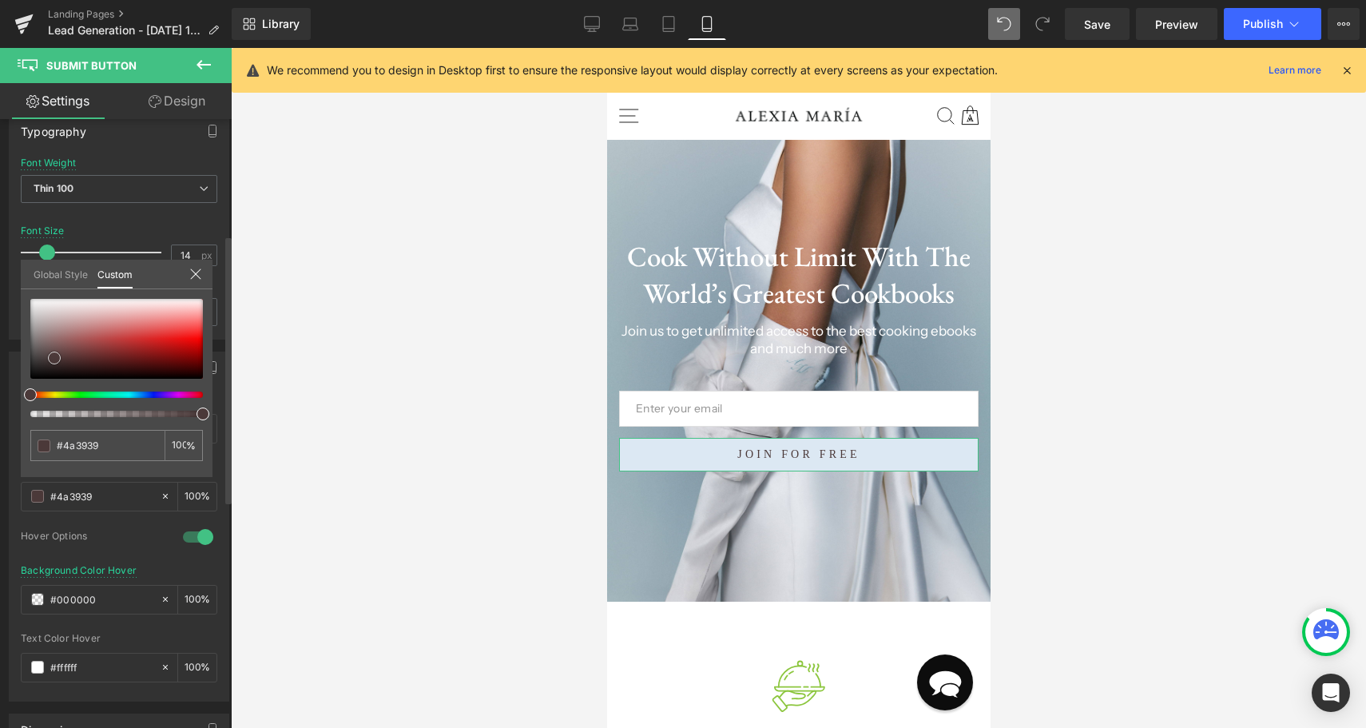
type input "#433636"
type input "#1f1d1d"
type input "#0f0f0f"
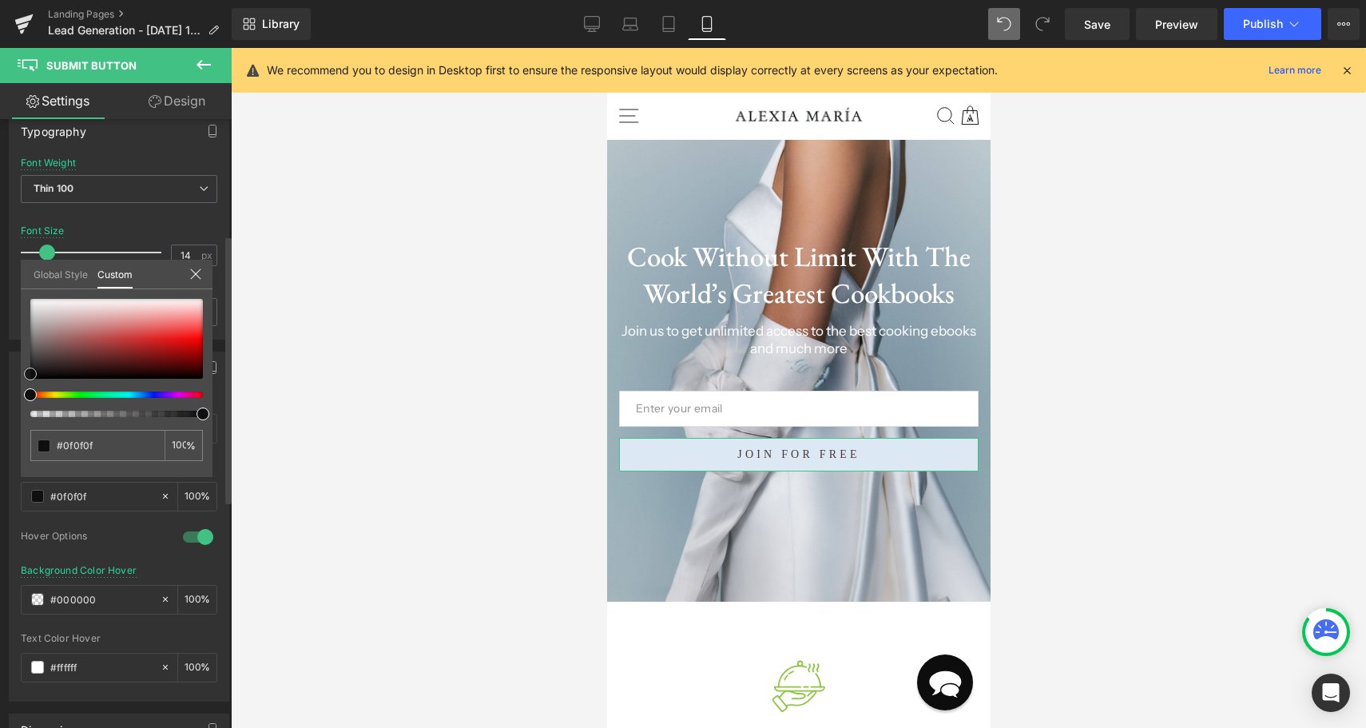
type input "#070707"
type input "#000000"
drag, startPoint x: 54, startPoint y: 358, endPoint x: 13, endPoint y: 410, distance: 67.1
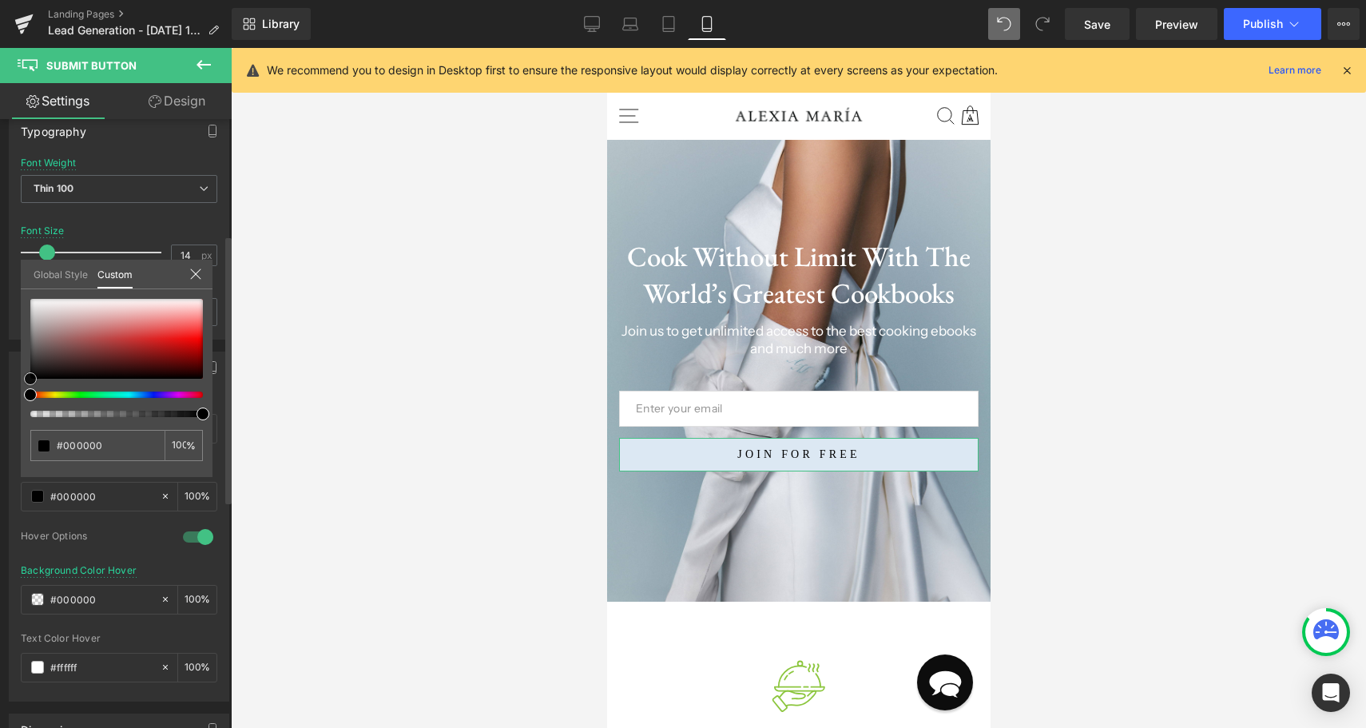
click at [13, 410] on div "Button Color rgb(220, 232, 243) Background Color #dce8f3 100 % rgba(0, 0, 0, 1)…" at bounding box center [119, 520] width 239 height 362
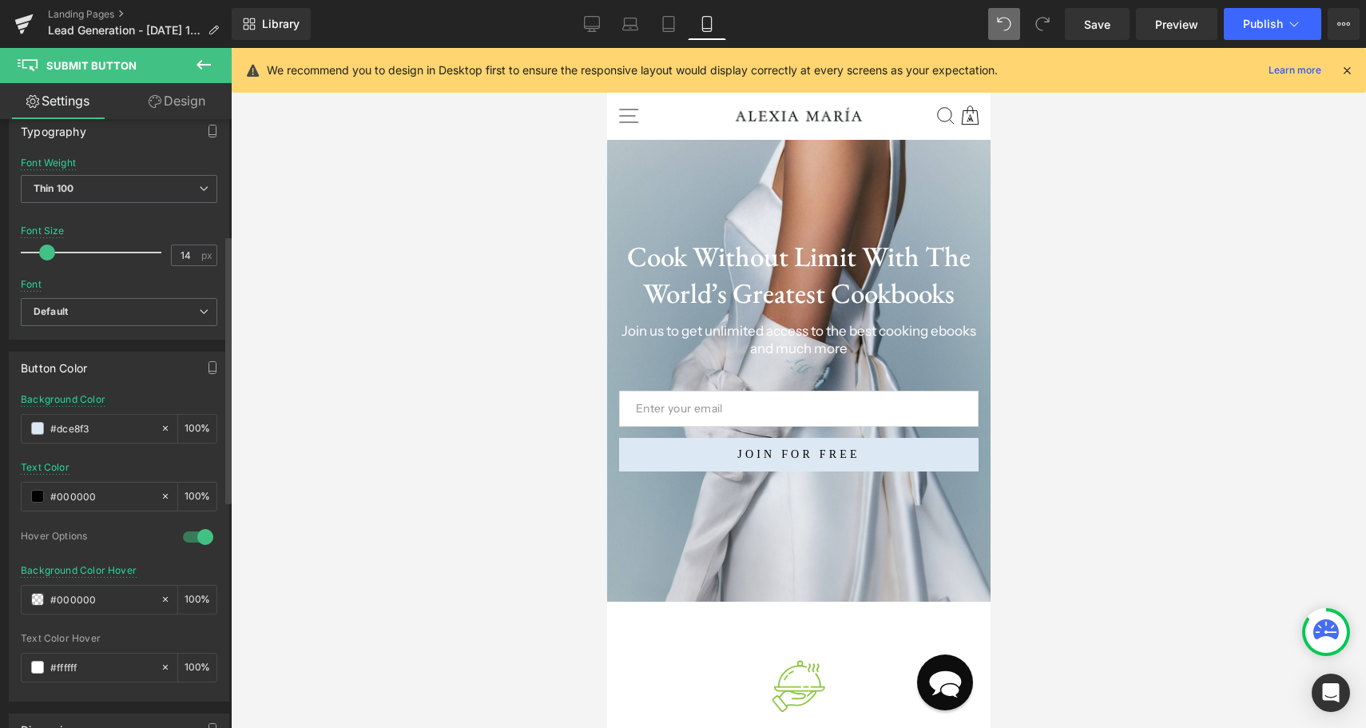
click at [319, 536] on div at bounding box center [798, 388] width 1135 height 680
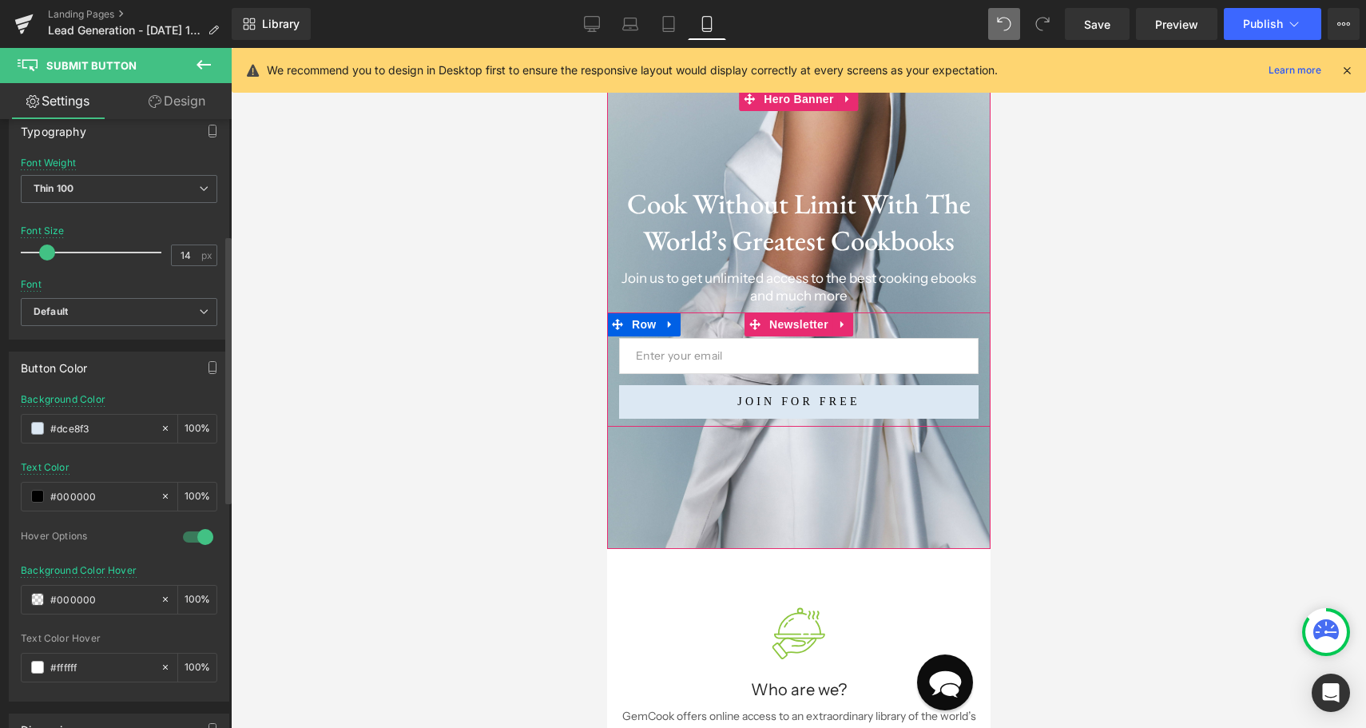
scroll to position [55, 0]
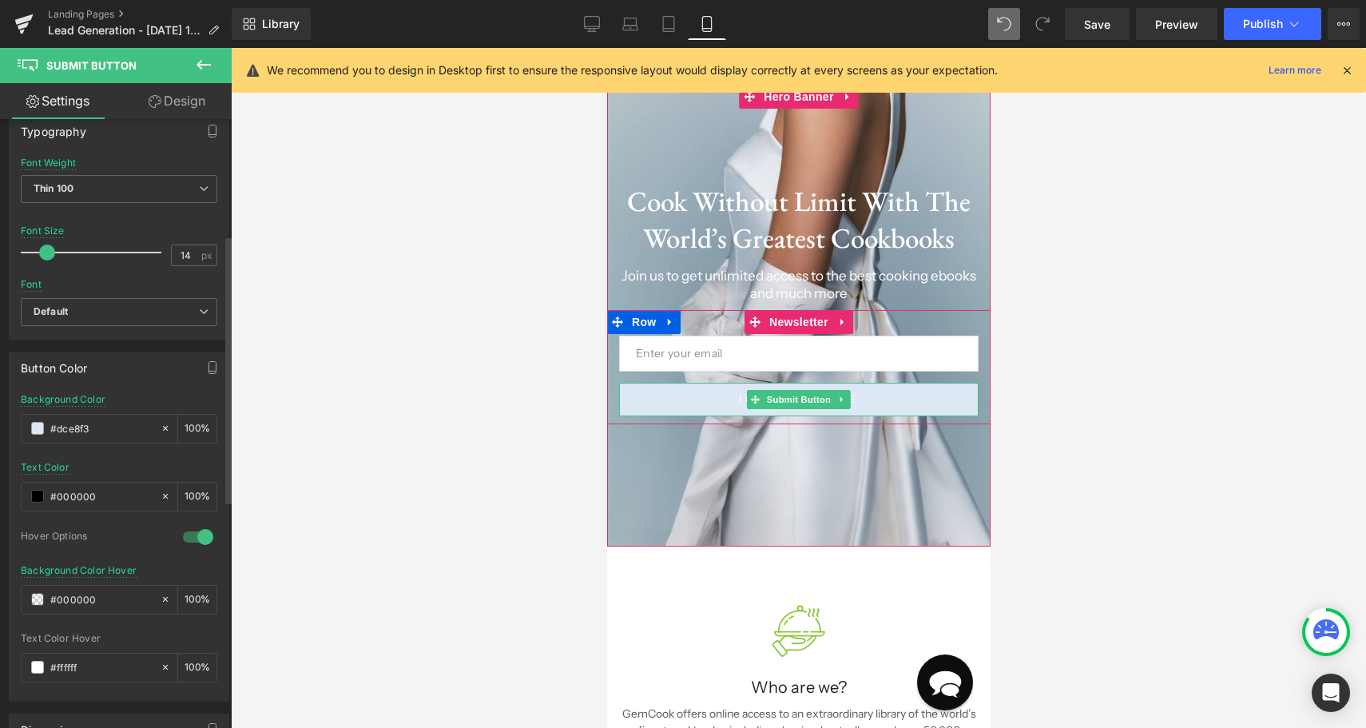
click at [704, 402] on button "Join For Free" at bounding box center [797, 400] width 359 height 34
click at [666, 412] on div at bounding box center [797, 414] width 359 height 4
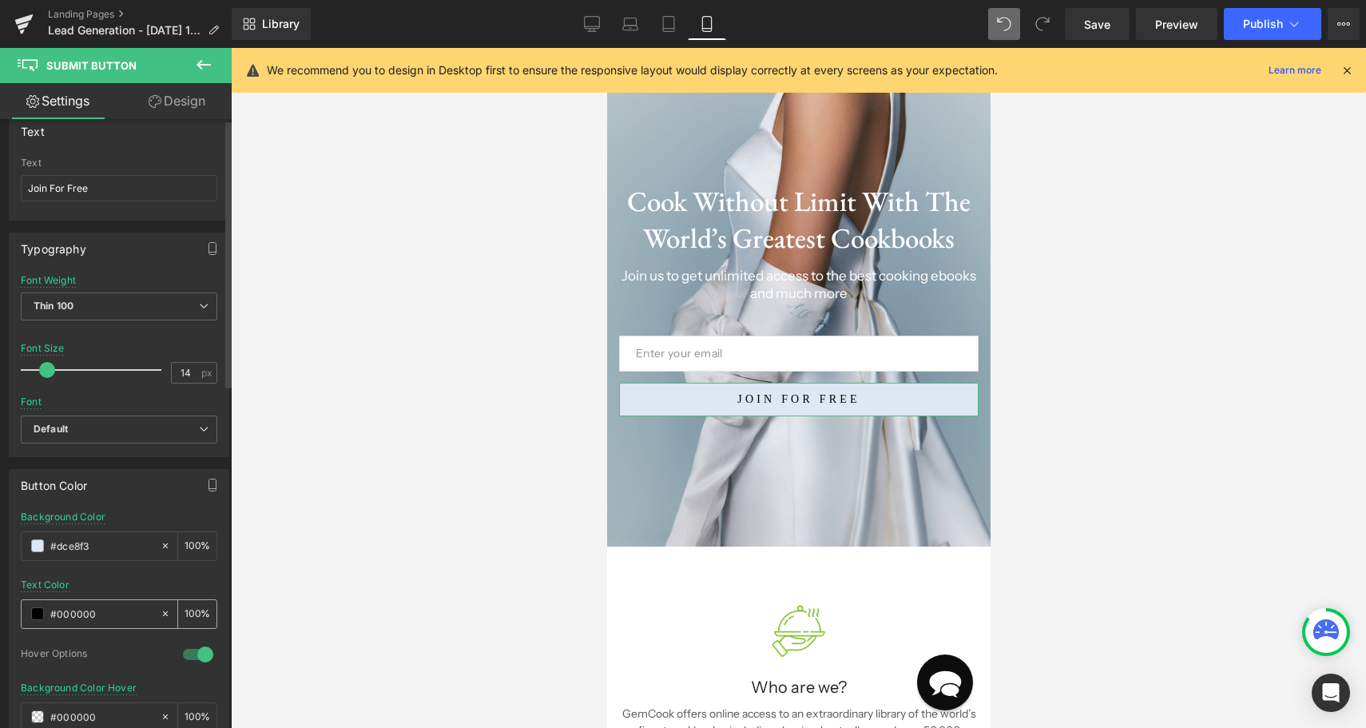
scroll to position [0, 0]
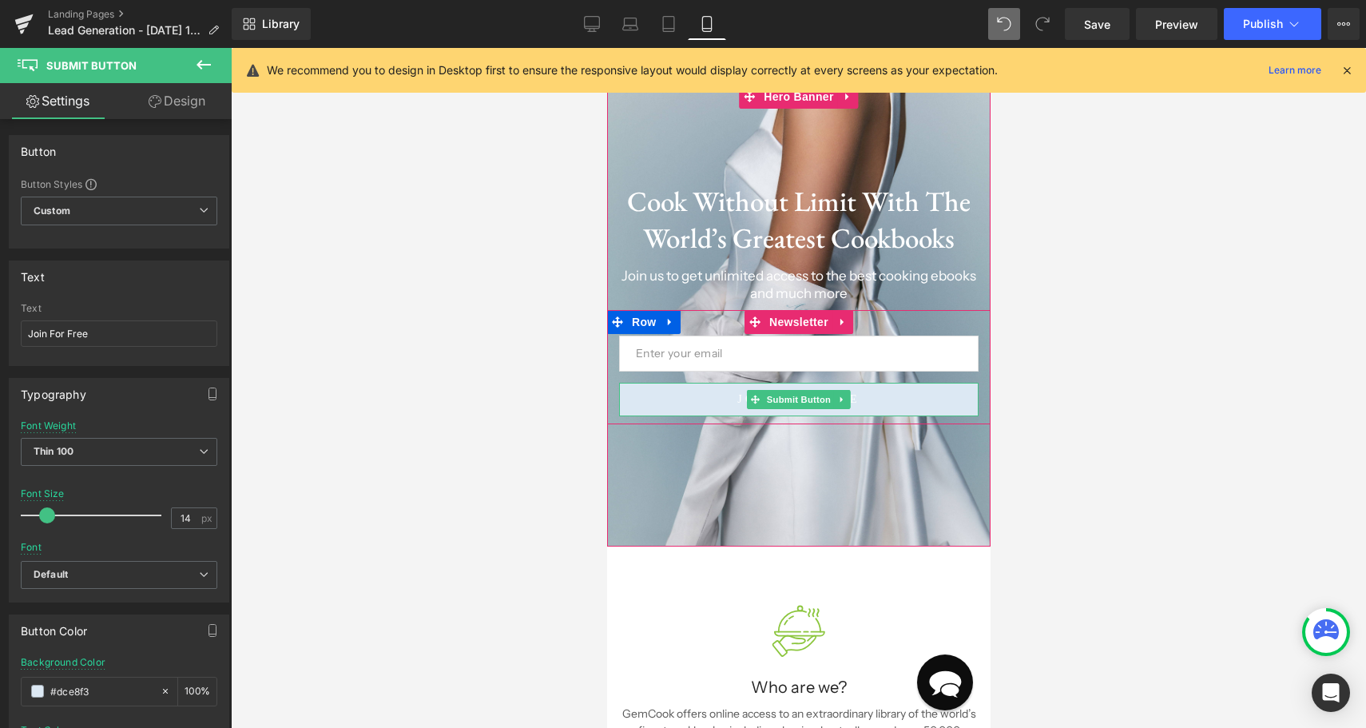
click at [695, 395] on button "Join For Free" at bounding box center [797, 400] width 359 height 34
click at [804, 414] on div "Join For Free Submit Button" at bounding box center [797, 400] width 359 height 34
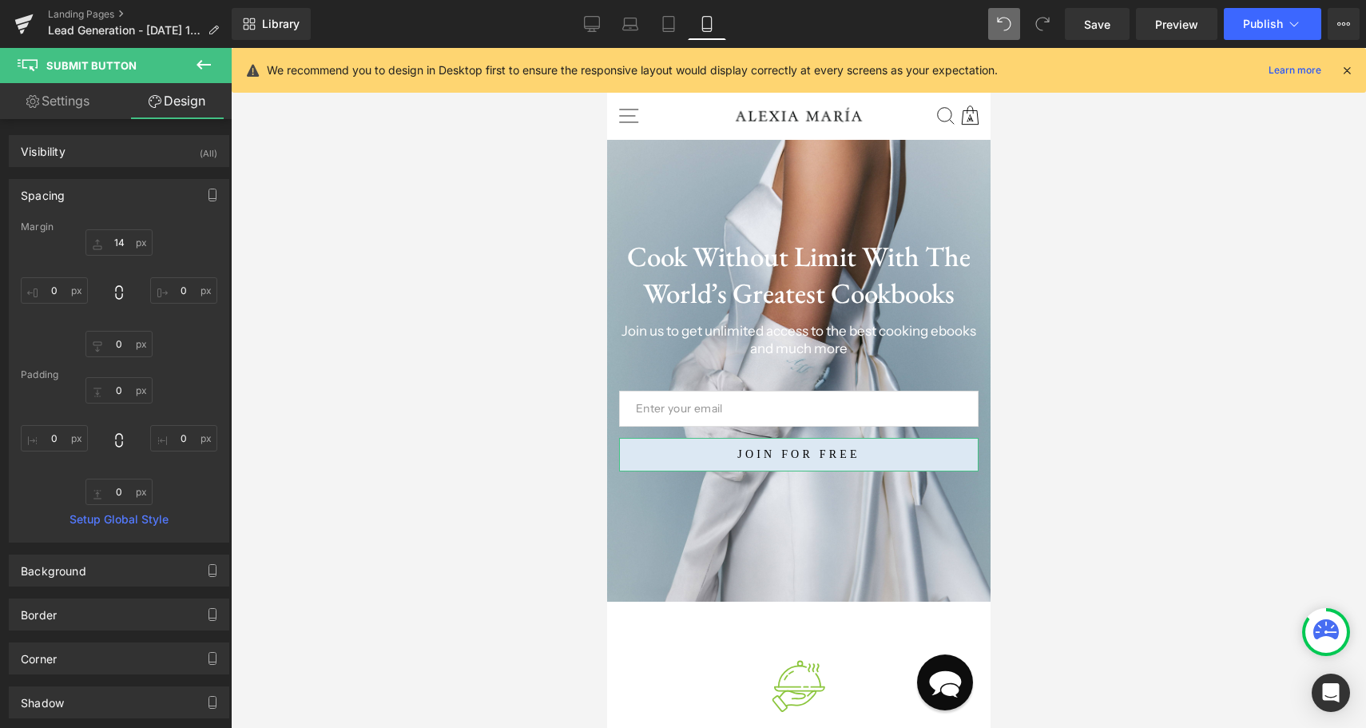
click at [60, 90] on link "Settings" at bounding box center [58, 101] width 116 height 36
type input "100"
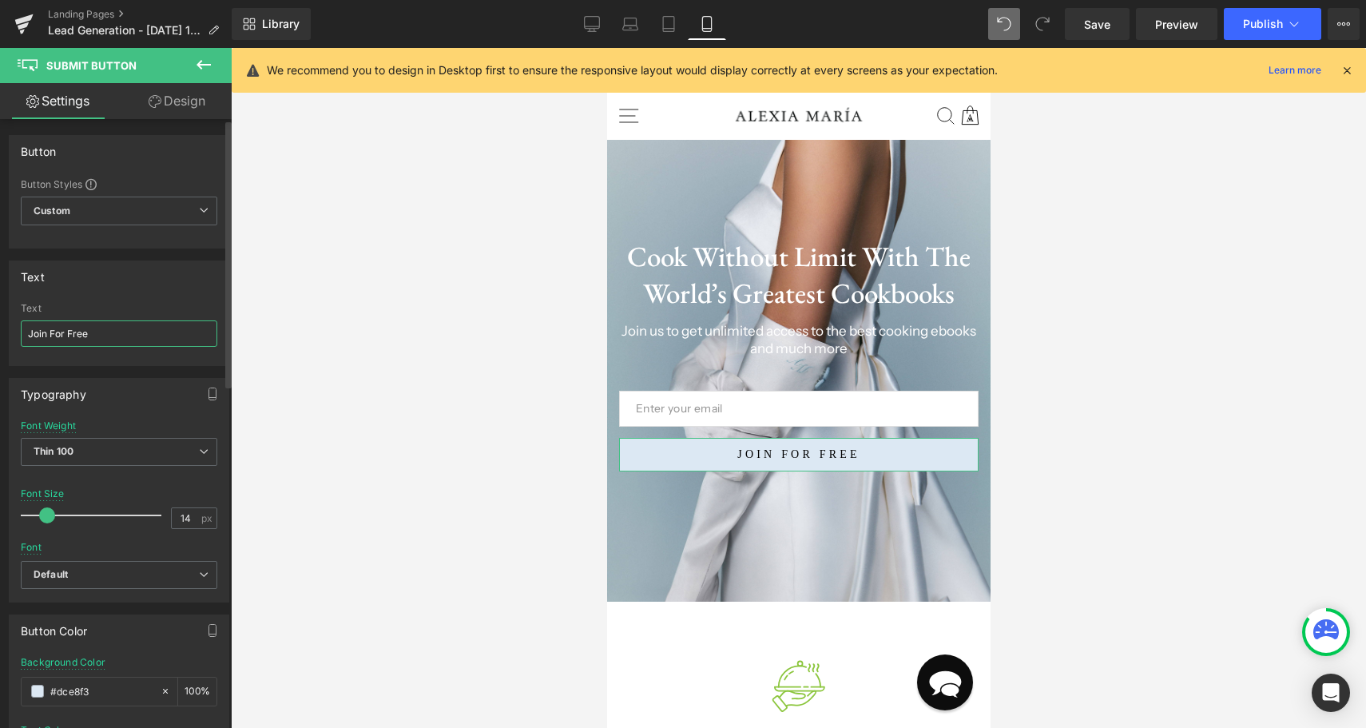
click at [111, 331] on input "Join For Free" at bounding box center [119, 333] width 196 height 26
type input "SIGN UP"
click at [659, 263] on h1 "Cook Without Limit With The World’s Greatest Cookbooks" at bounding box center [797, 274] width 359 height 73
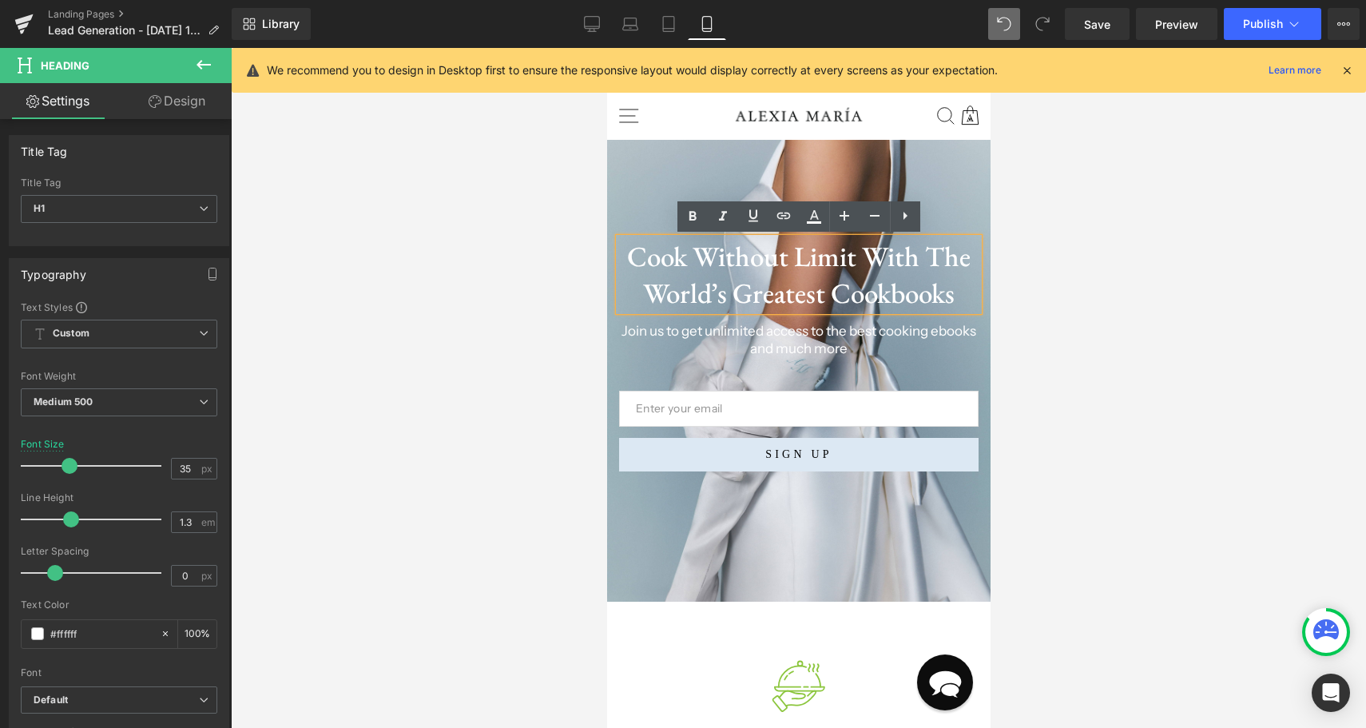
click at [703, 256] on h1 "Cook Without Limit With The World’s Greatest Cookbooks" at bounding box center [797, 274] width 359 height 73
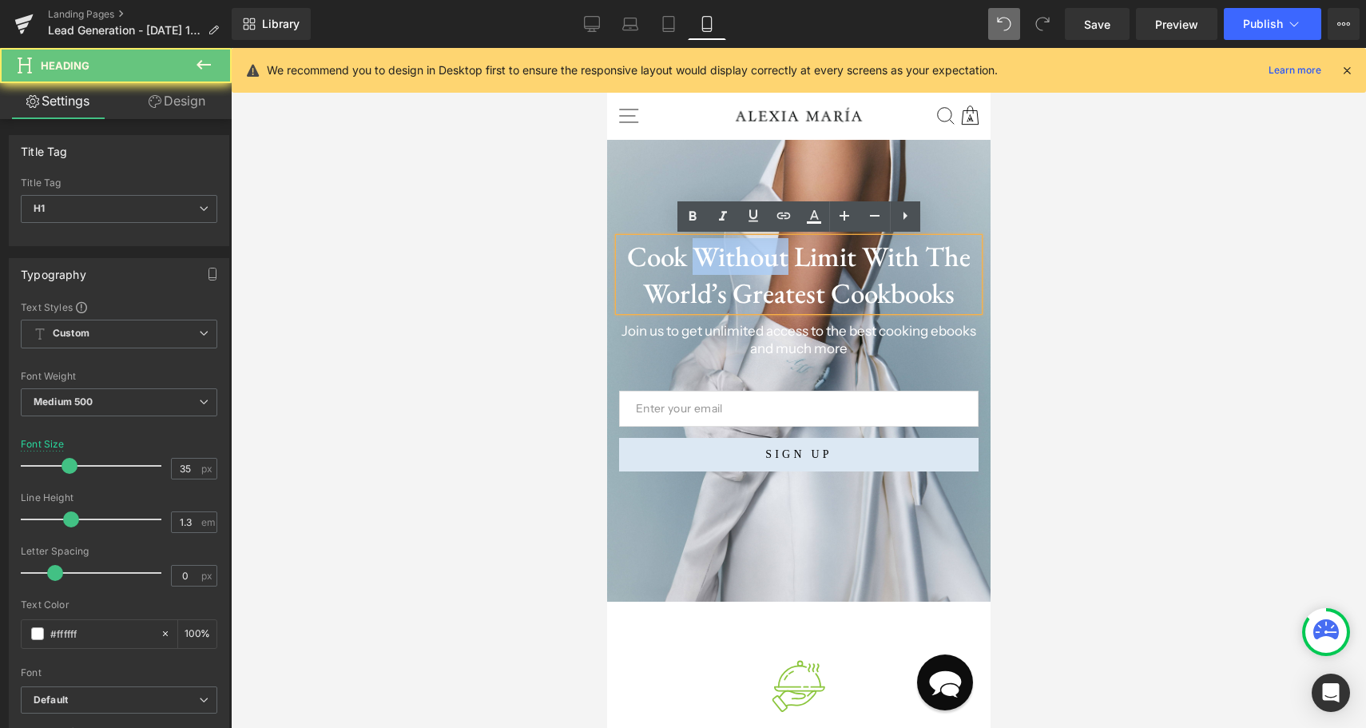
click at [703, 256] on h1 "Cook Without Limit With The World’s Greatest Cookbooks" at bounding box center [797, 274] width 359 height 73
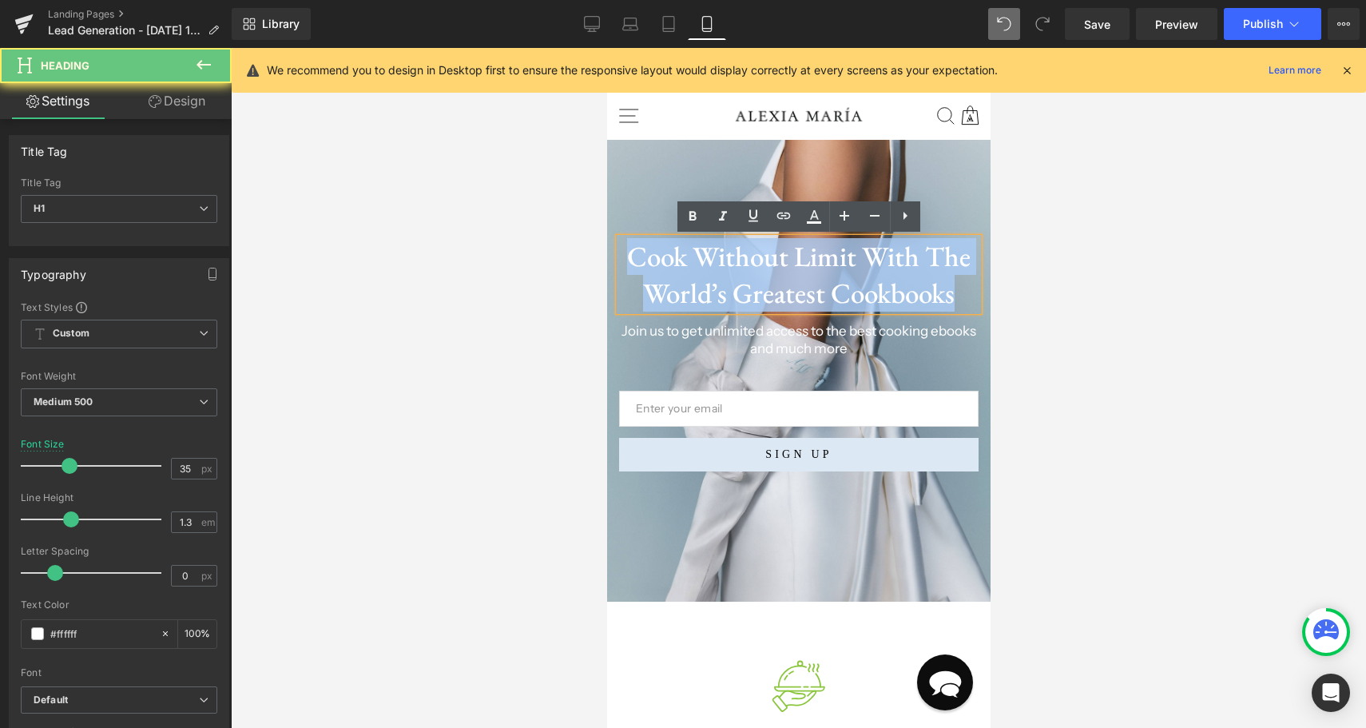
click at [703, 256] on h1 "Cook Without Limit With The World’s Greatest Cookbooks" at bounding box center [797, 274] width 359 height 73
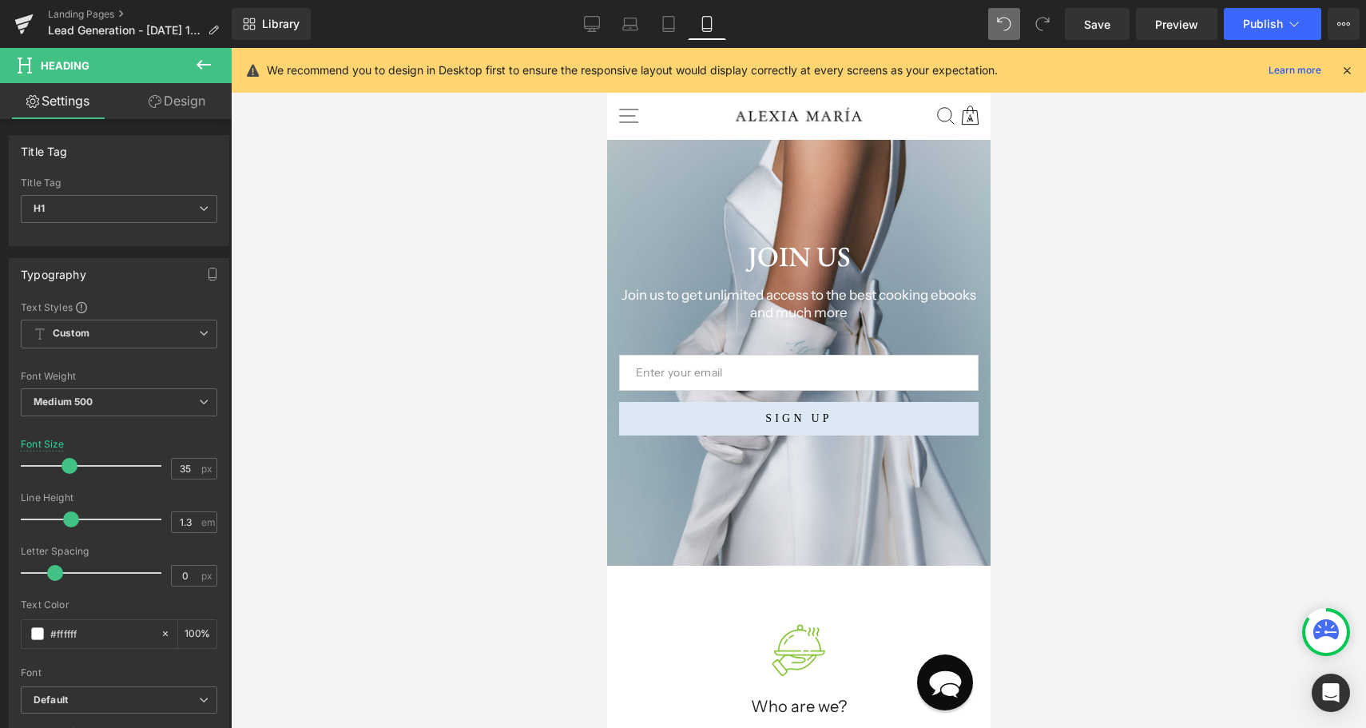
click at [1203, 375] on div at bounding box center [798, 388] width 1135 height 680
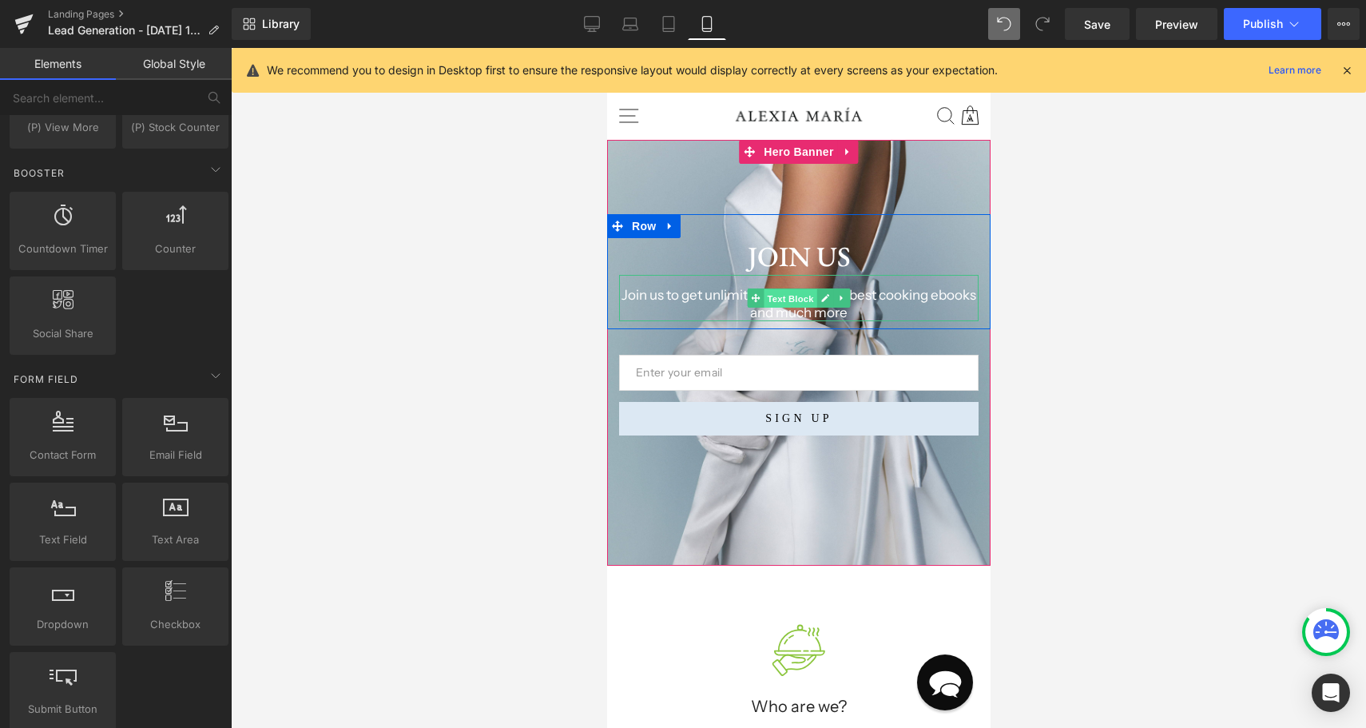
click at [772, 301] on span "Text Block" at bounding box center [789, 297] width 53 height 19
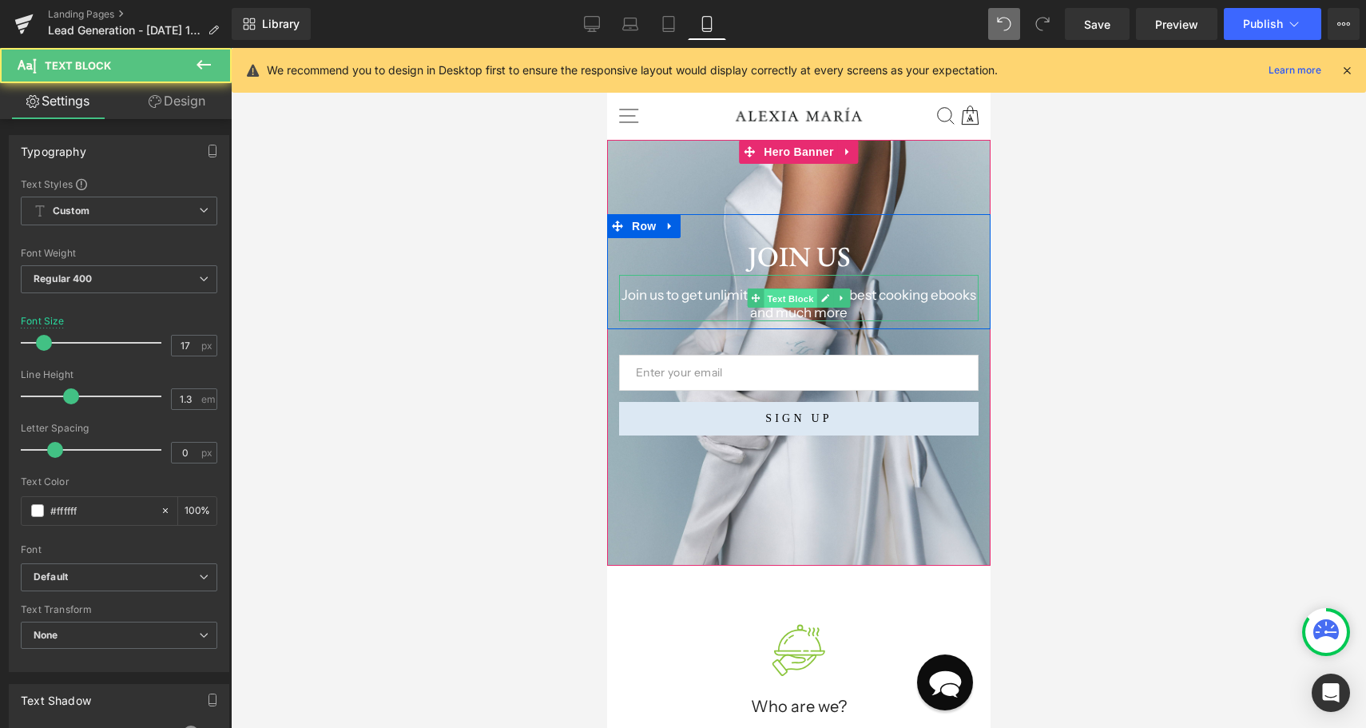
click at [772, 301] on span "Text Block" at bounding box center [789, 297] width 53 height 19
click at [712, 301] on p "Join us to get unlimited access to the best cooking ebooks and much more" at bounding box center [797, 303] width 359 height 35
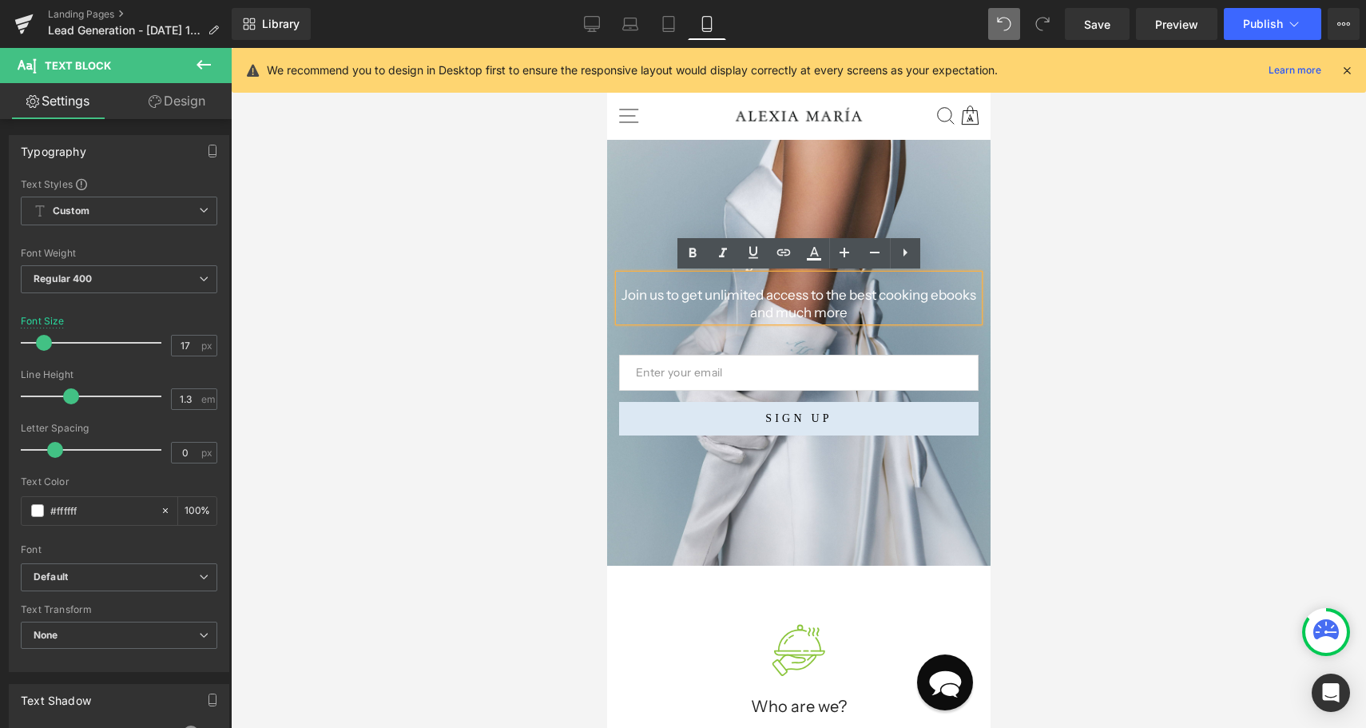
click at [712, 293] on p "Join us to get unlimited access to the best cooking ebooks and much more" at bounding box center [797, 303] width 359 height 35
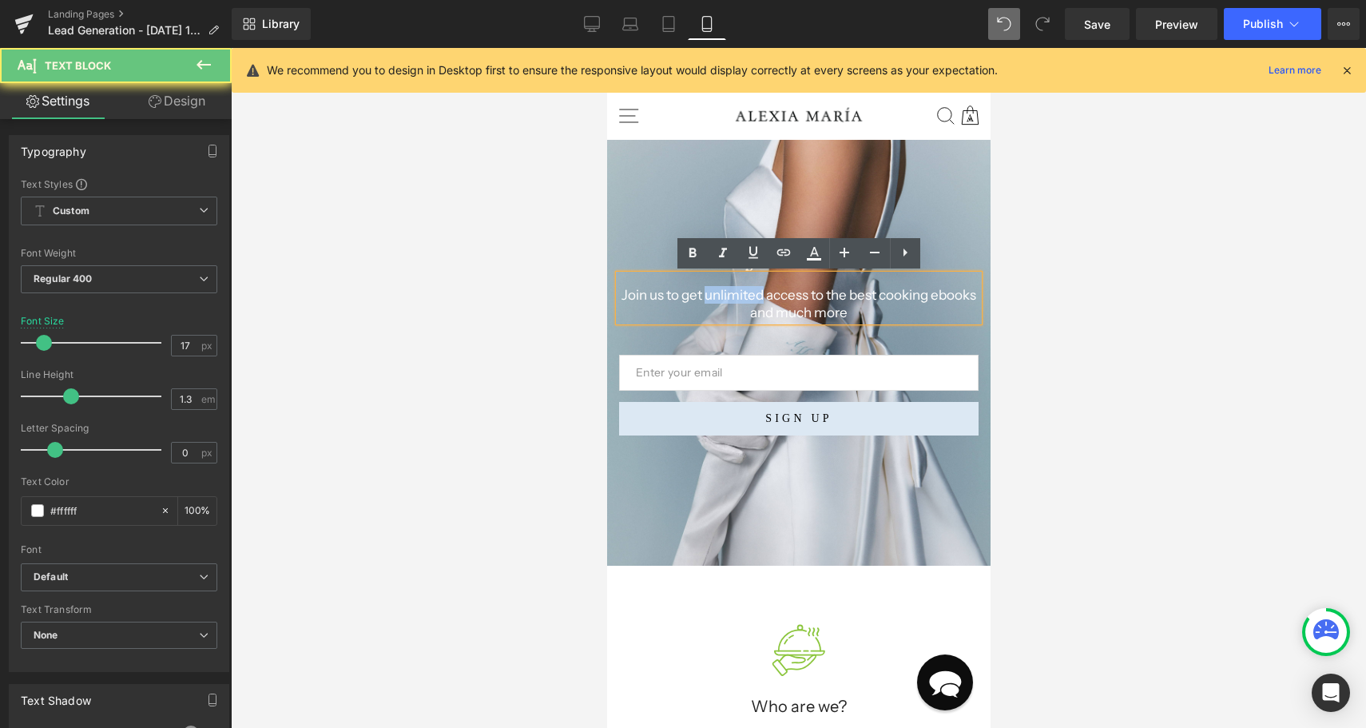
click at [712, 293] on p "Join us to get unlimited access to the best cooking ebooks and much more" at bounding box center [797, 303] width 359 height 35
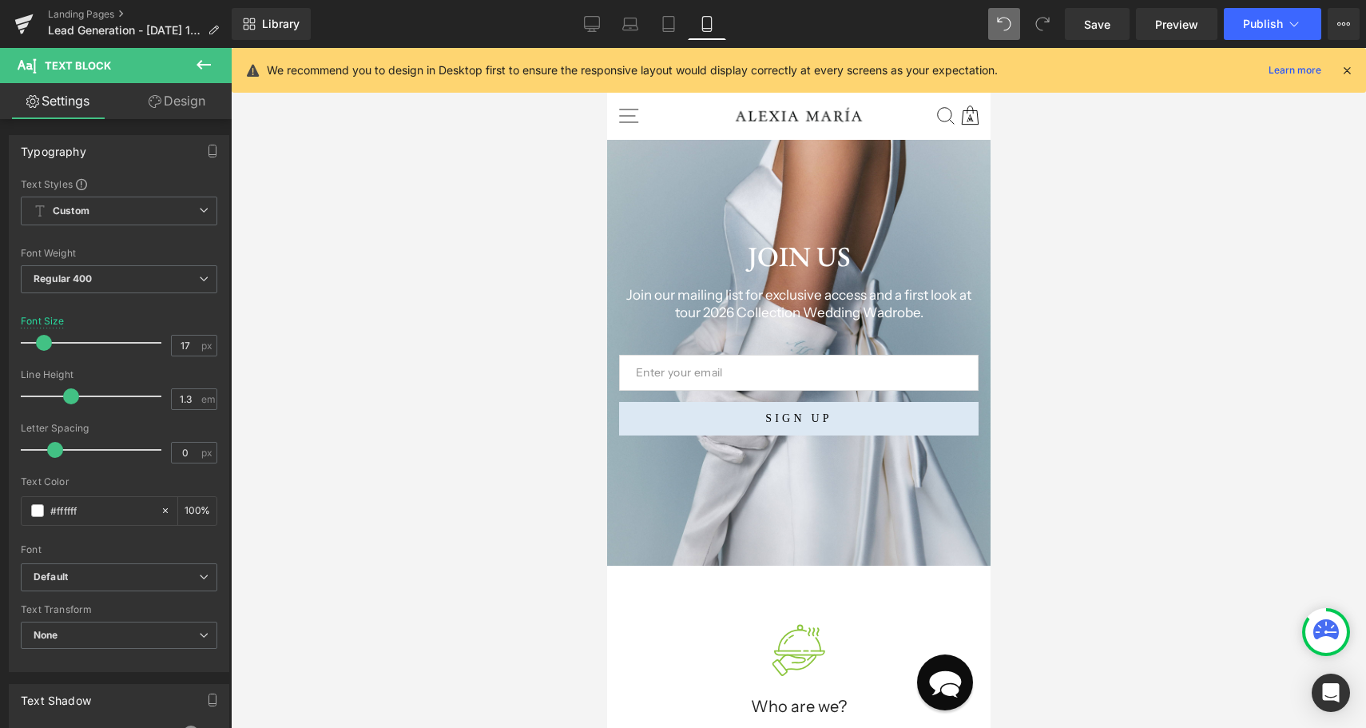
click at [1077, 373] on div at bounding box center [798, 388] width 1135 height 680
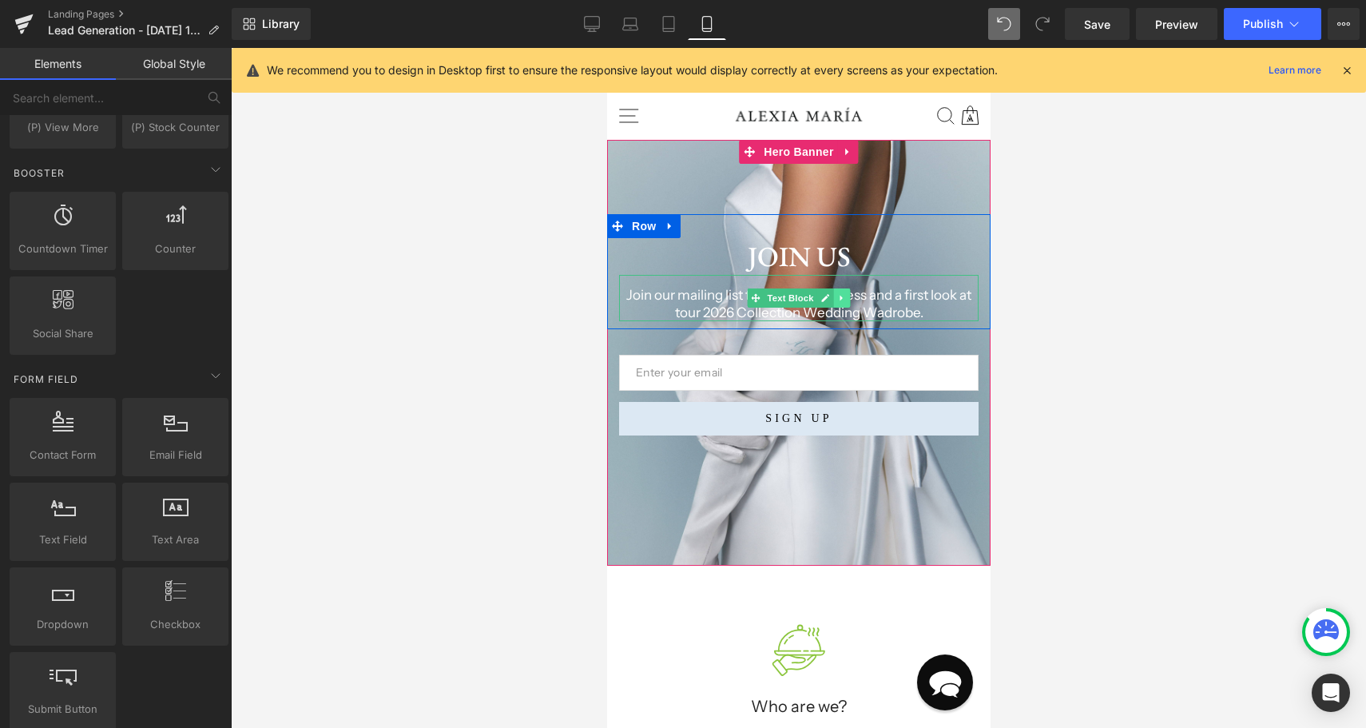
click at [843, 297] on icon at bounding box center [840, 298] width 9 height 10
click at [680, 308] on p "Join our mailing list for exclusive access and a first look at tour 2026 Collec…" at bounding box center [797, 303] width 359 height 35
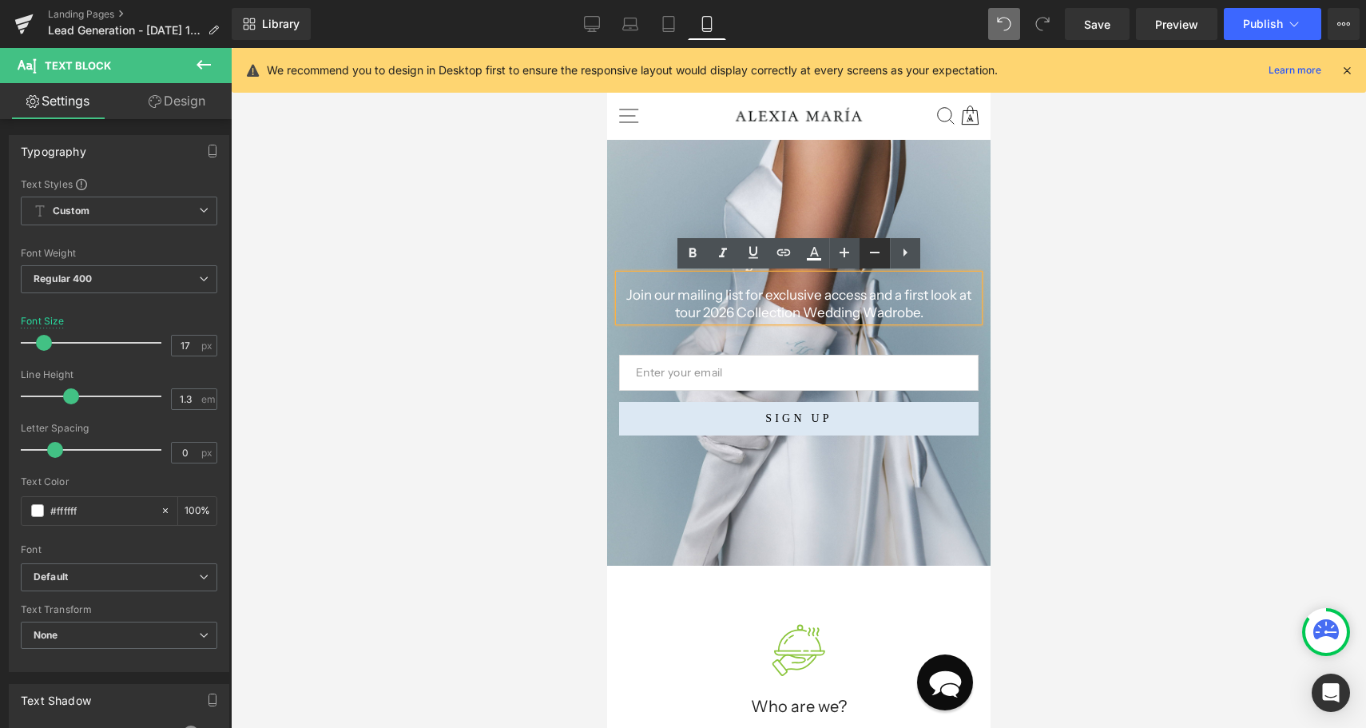
click at [869, 252] on icon at bounding box center [874, 252] width 19 height 19
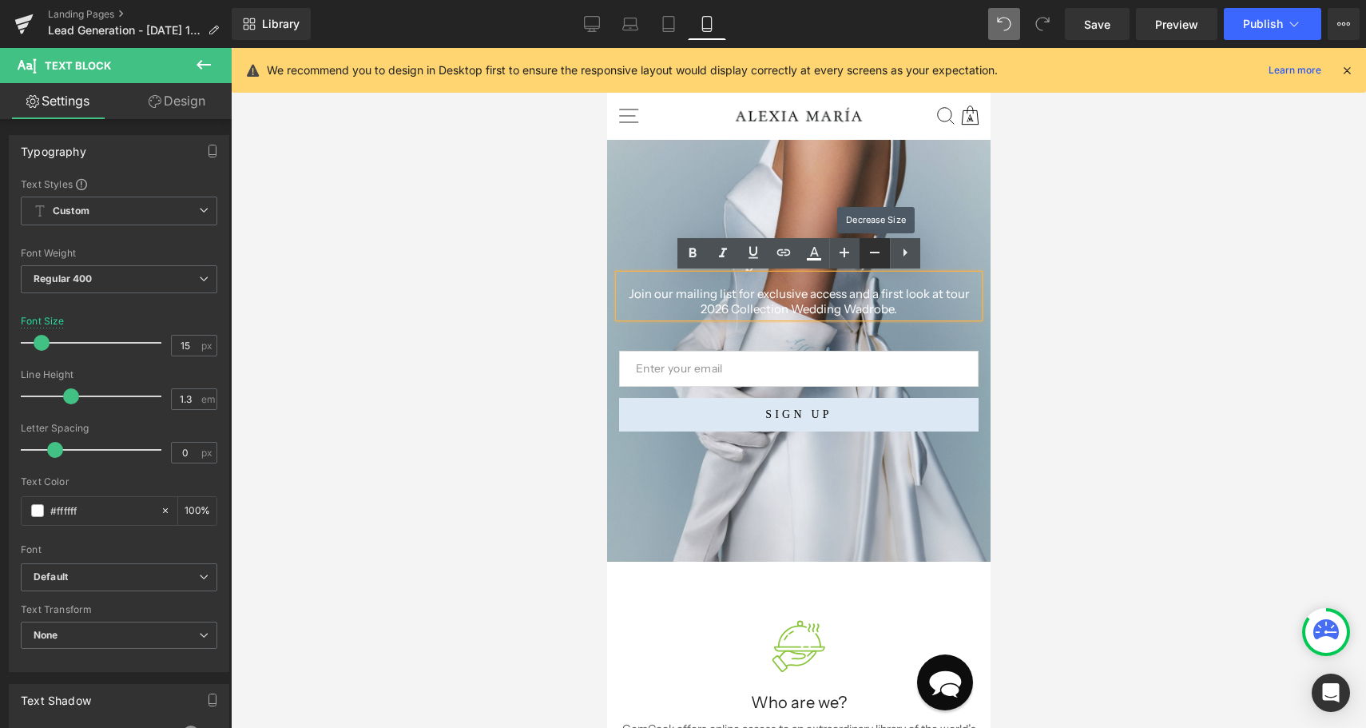
click at [869, 252] on icon at bounding box center [874, 252] width 19 height 19
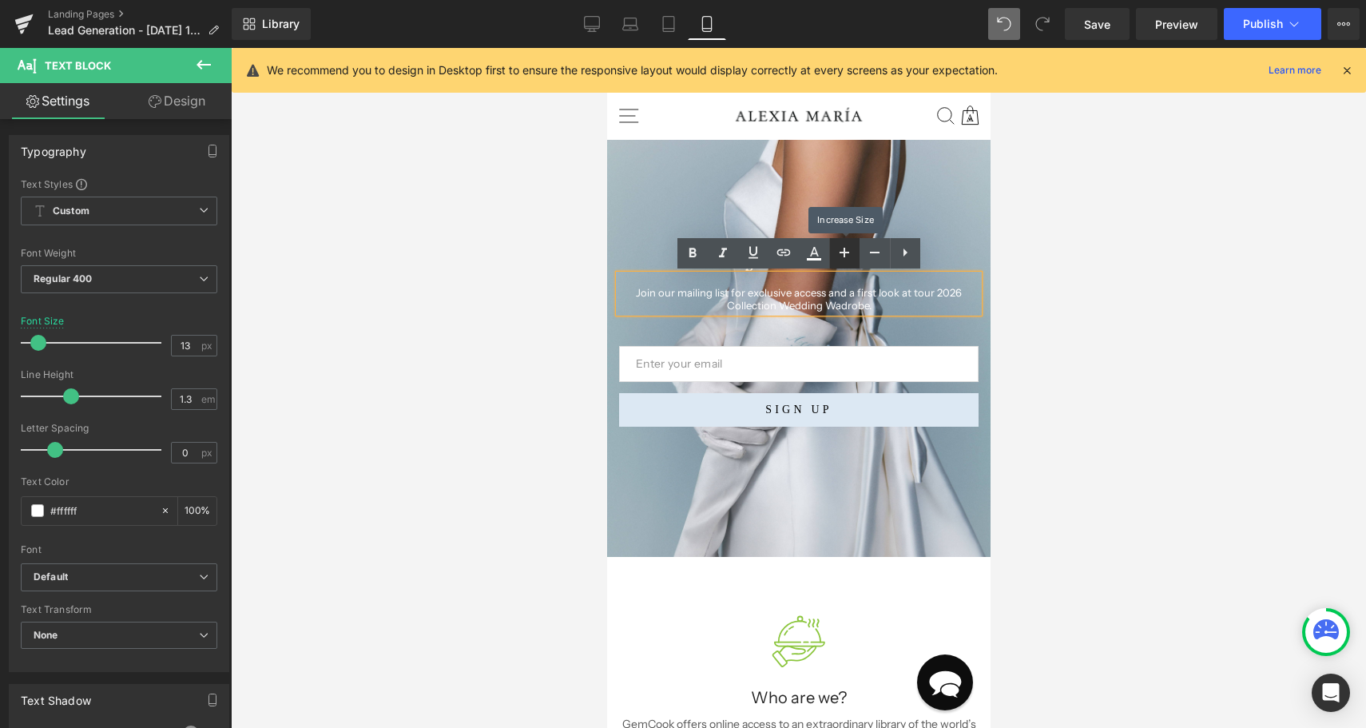
click at [842, 253] on icon at bounding box center [844, 252] width 19 height 19
type input "15"
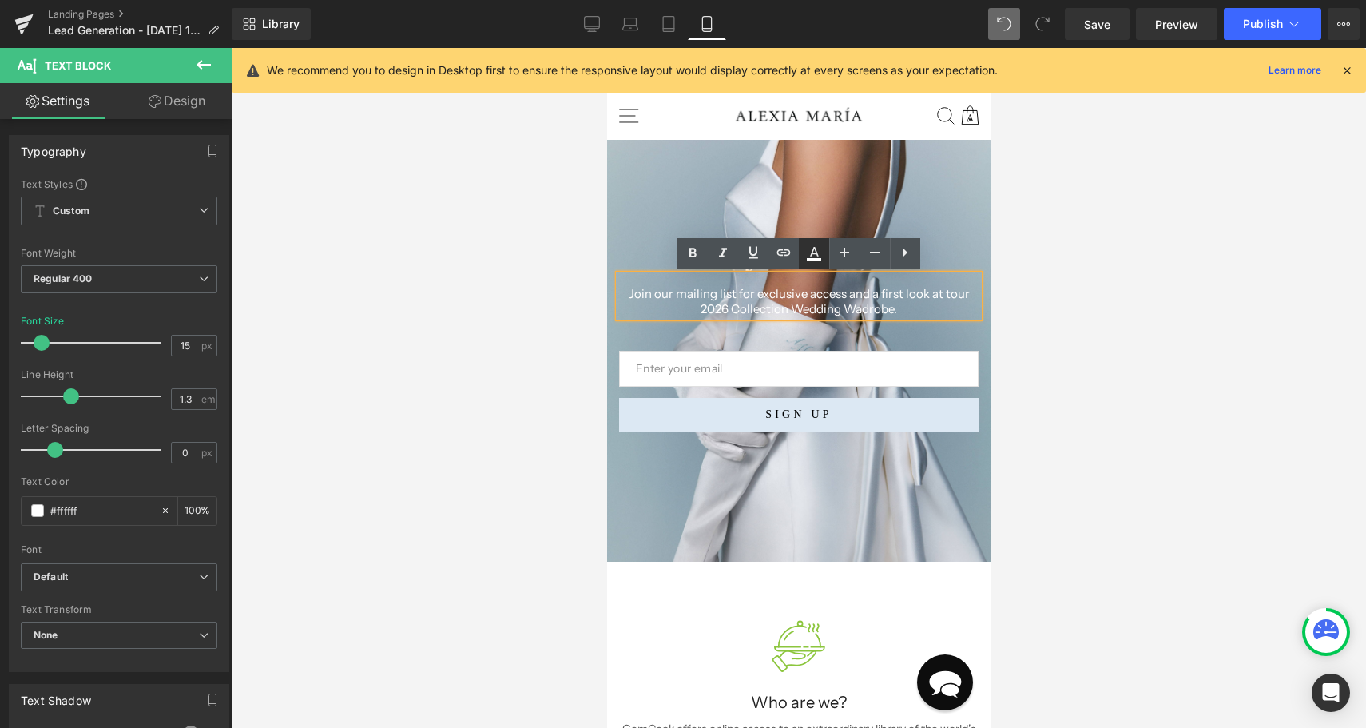
click at [814, 256] on icon at bounding box center [813, 253] width 19 height 19
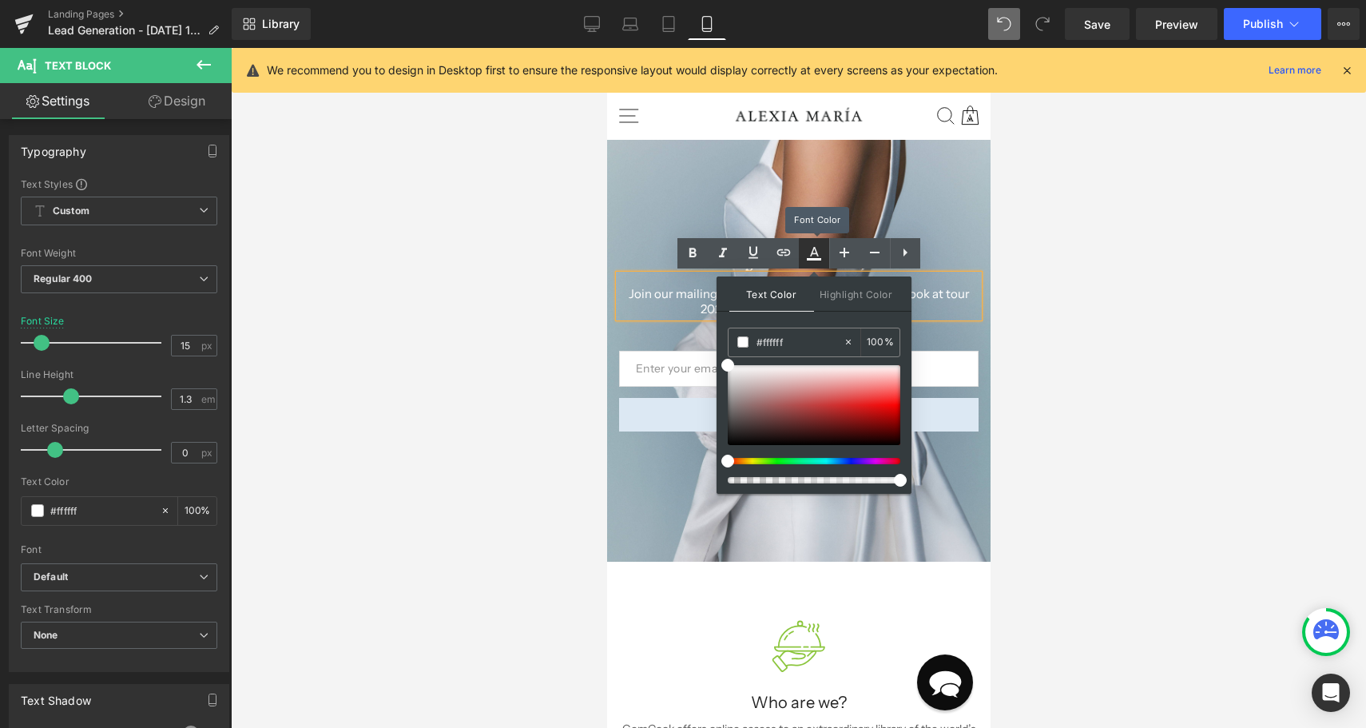
click at [814, 256] on icon at bounding box center [813, 253] width 19 height 19
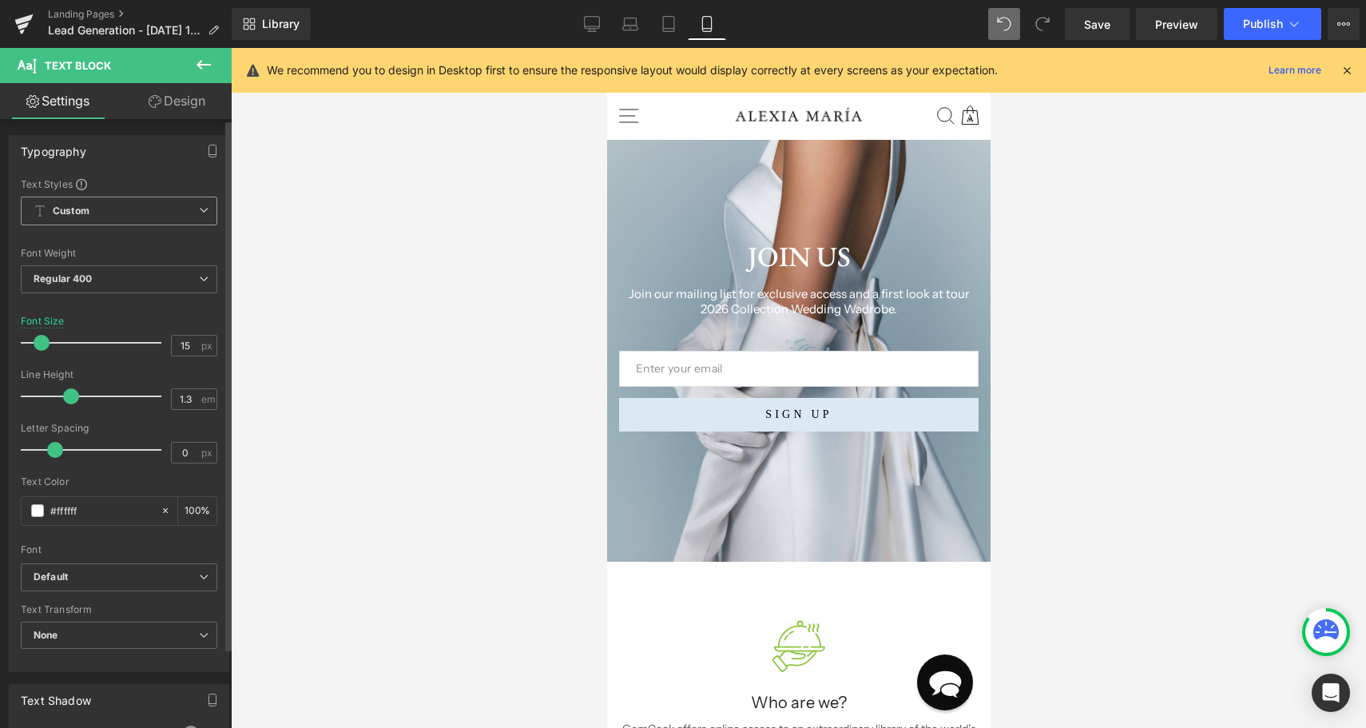
click at [95, 213] on span "Custom Setup Global Style" at bounding box center [119, 210] width 196 height 29
click at [131, 170] on div "Typography Text Styles Custom Custom Setup Global Style Custom Setup Global Sty…" at bounding box center [119, 403] width 220 height 537
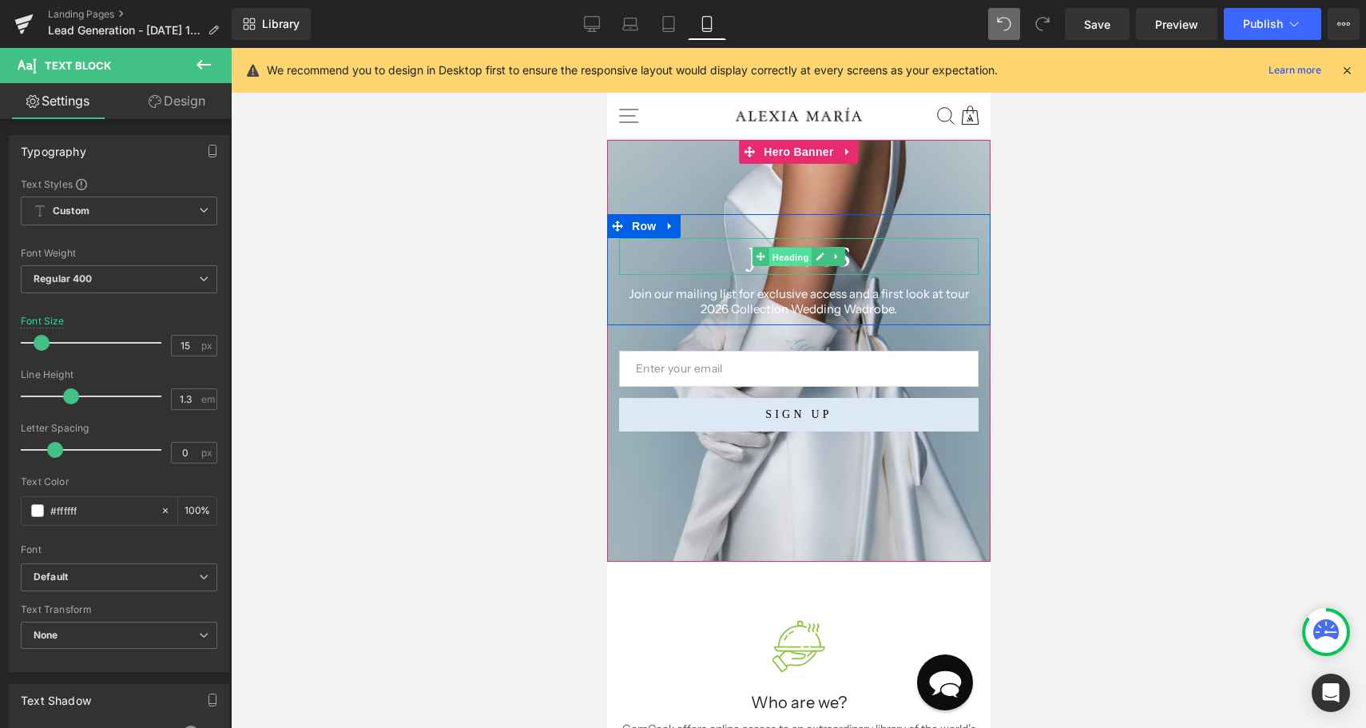
click at [791, 256] on span "Heading" at bounding box center [789, 257] width 43 height 19
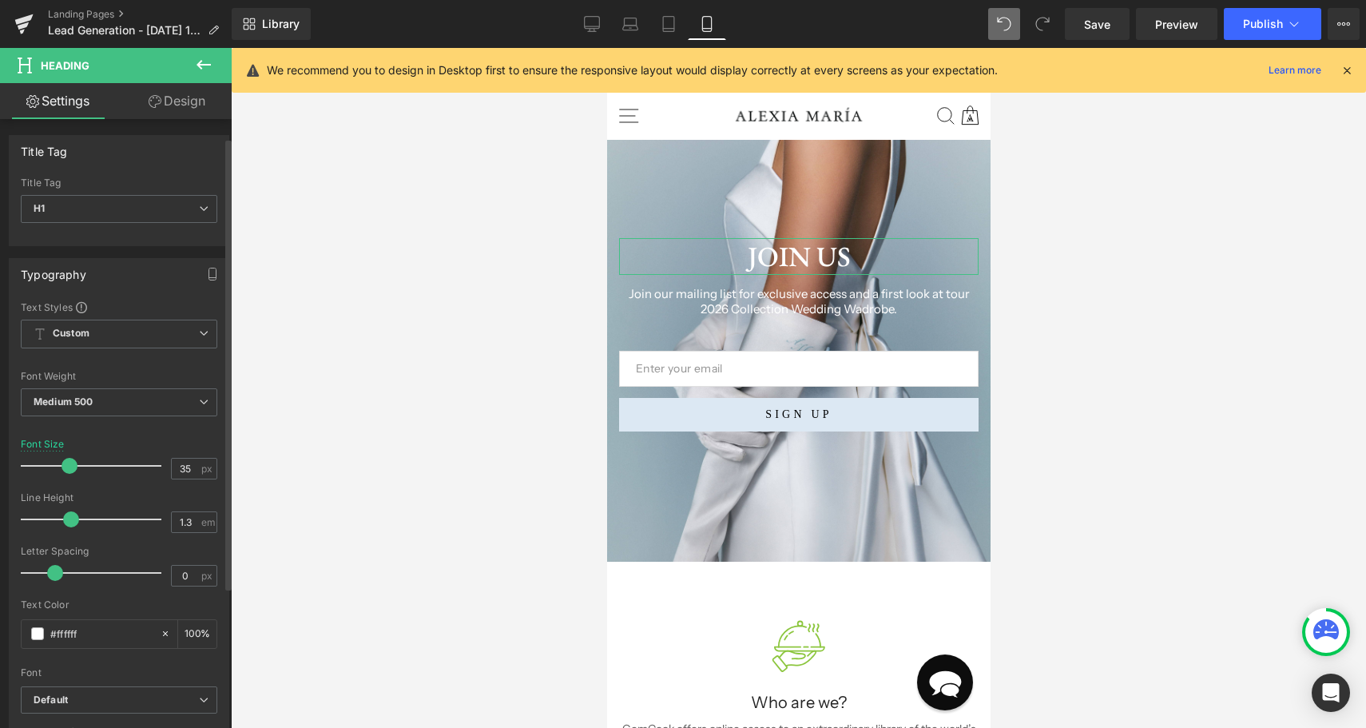
scroll to position [250, 0]
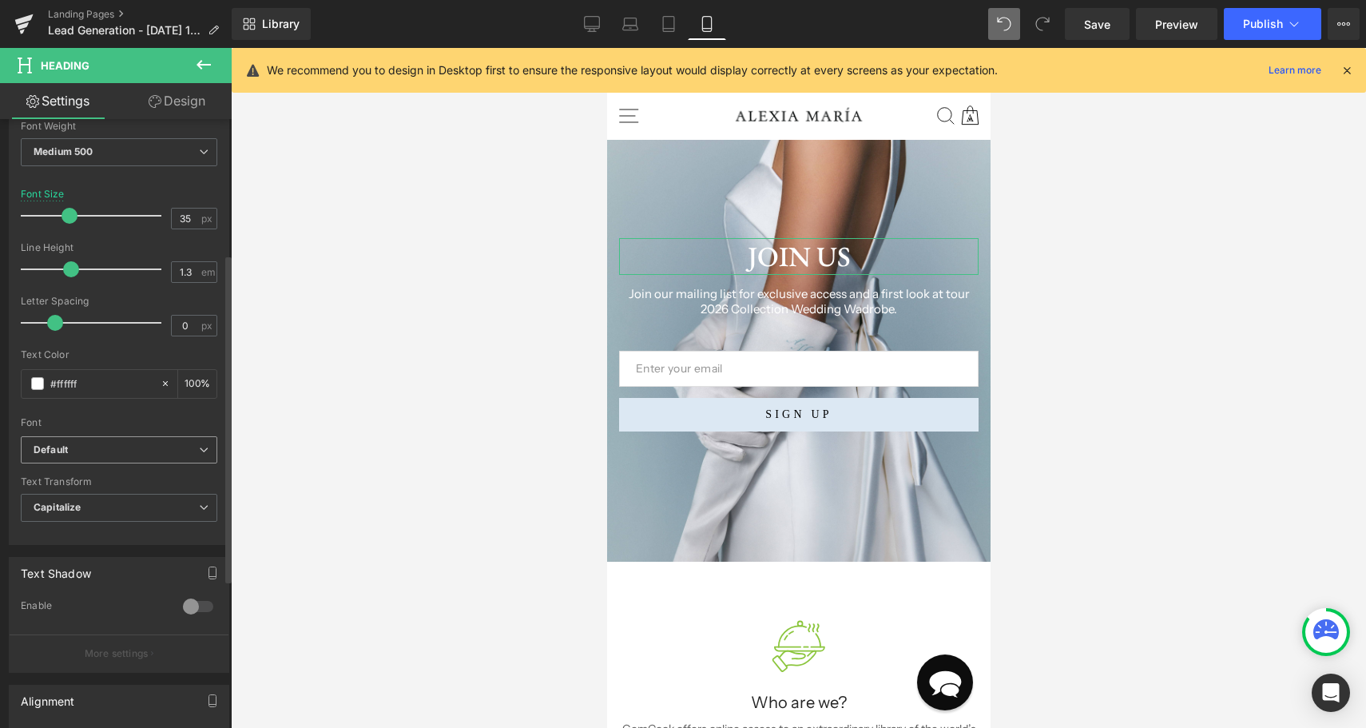
click at [133, 454] on b "Default" at bounding box center [116, 450] width 165 height 14
click at [131, 505] on p "Open Font Manager" at bounding box center [115, 509] width 89 height 14
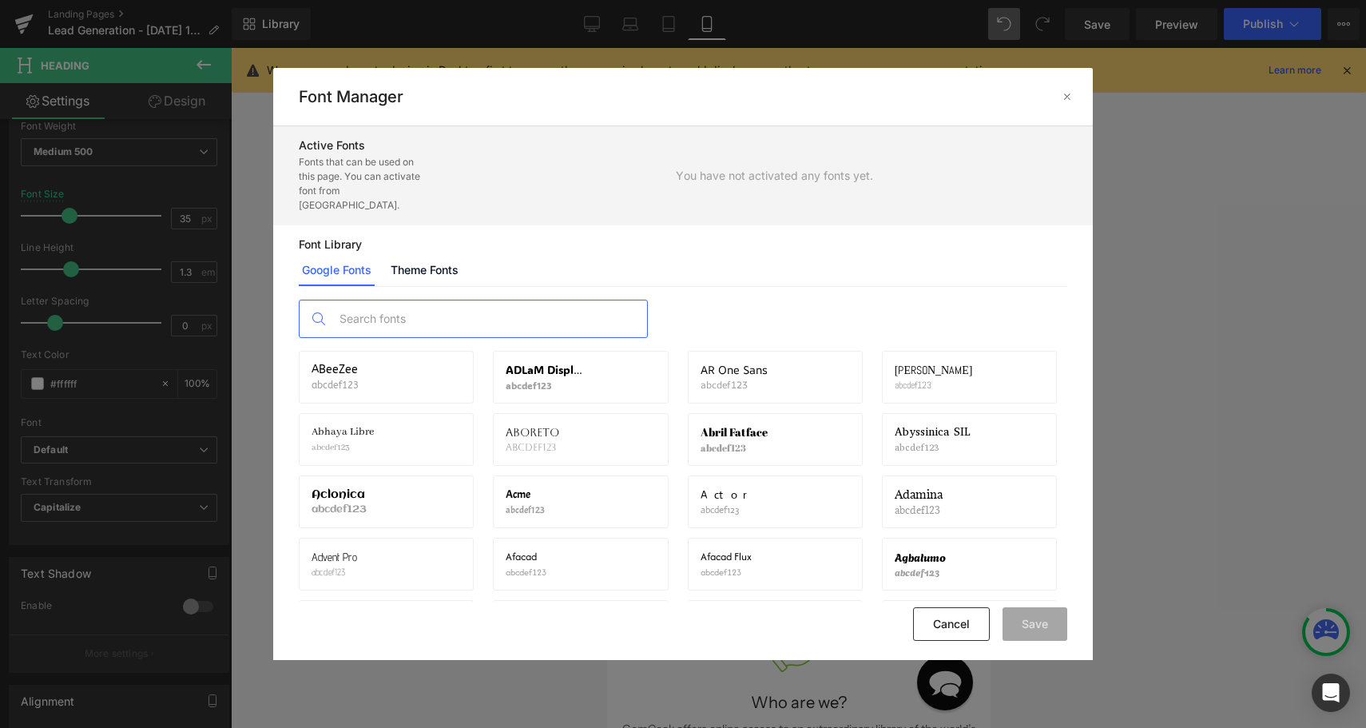
click at [544, 300] on input "text" at bounding box center [488, 318] width 315 height 37
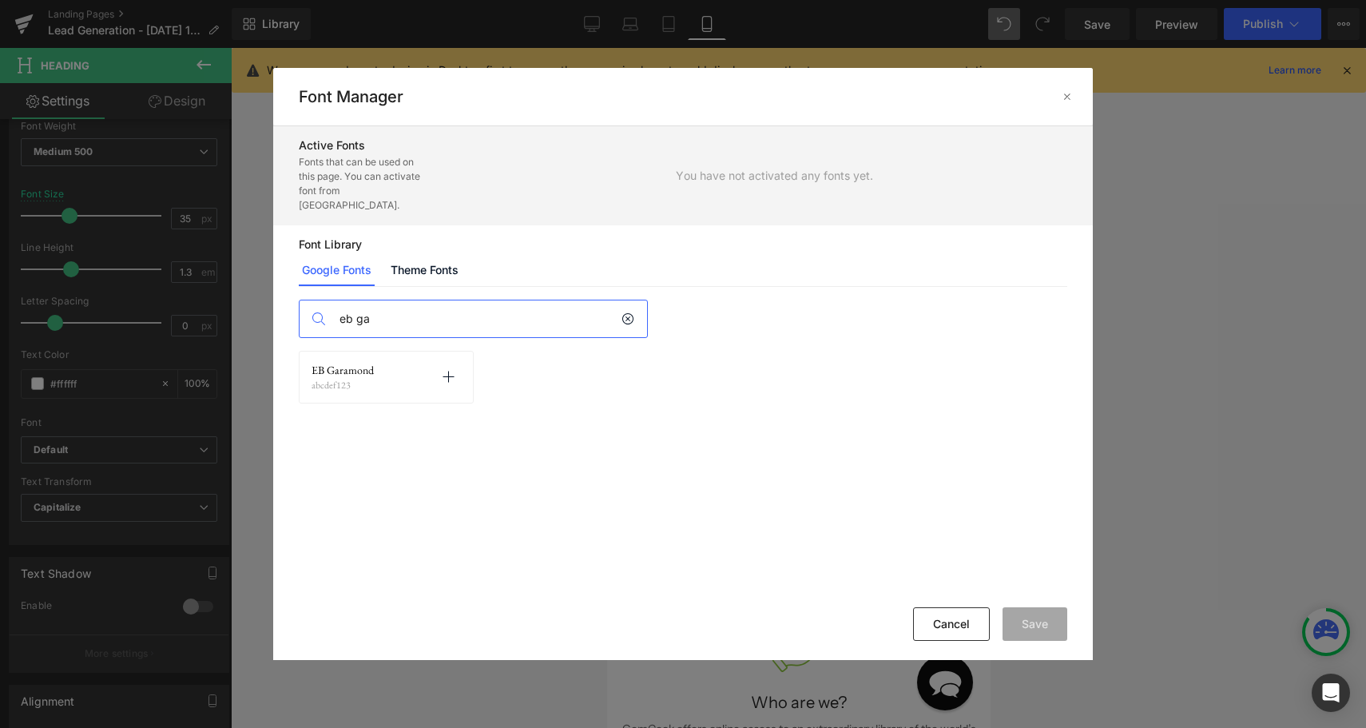
type input "eb ga"
click at [432, 386] on div "EB Garamond abcdef123 Activate font" at bounding box center [386, 377] width 175 height 53
click at [444, 371] on icon at bounding box center [448, 377] width 13 height 13
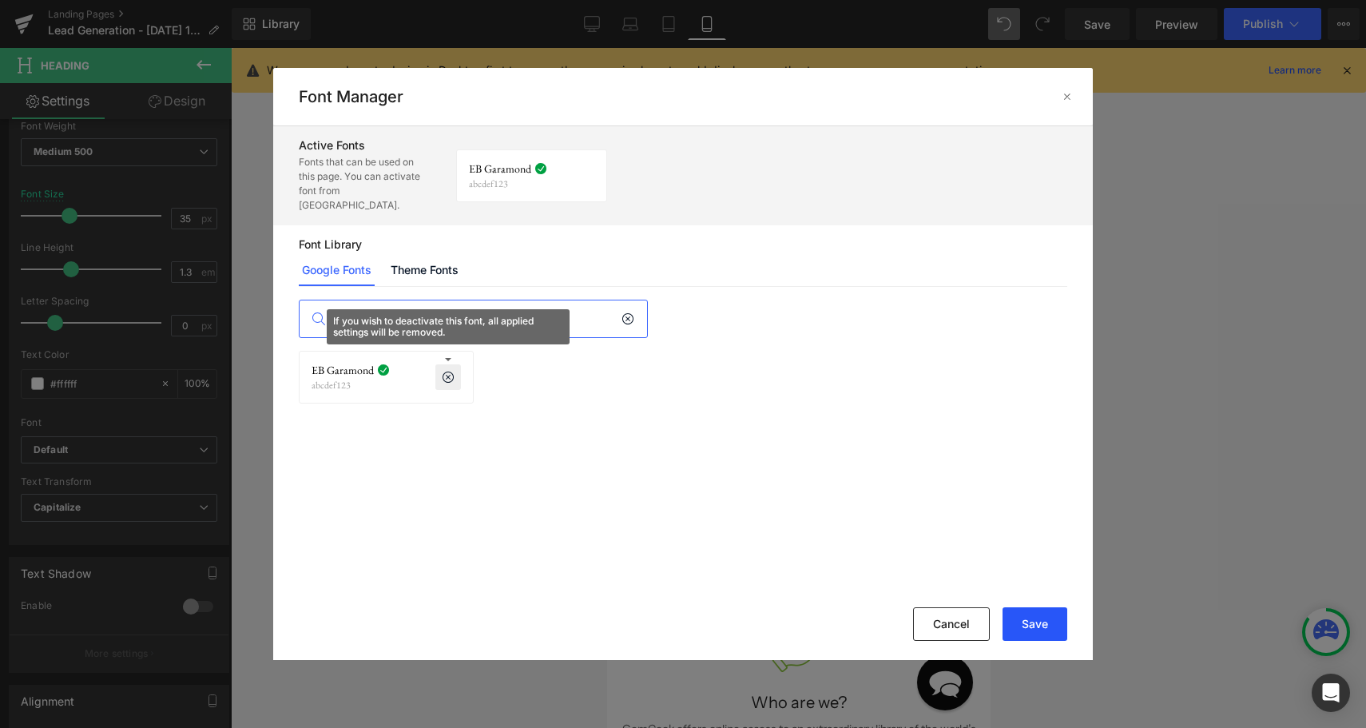
click at [1036, 616] on button "Save" at bounding box center [1034, 624] width 65 height 34
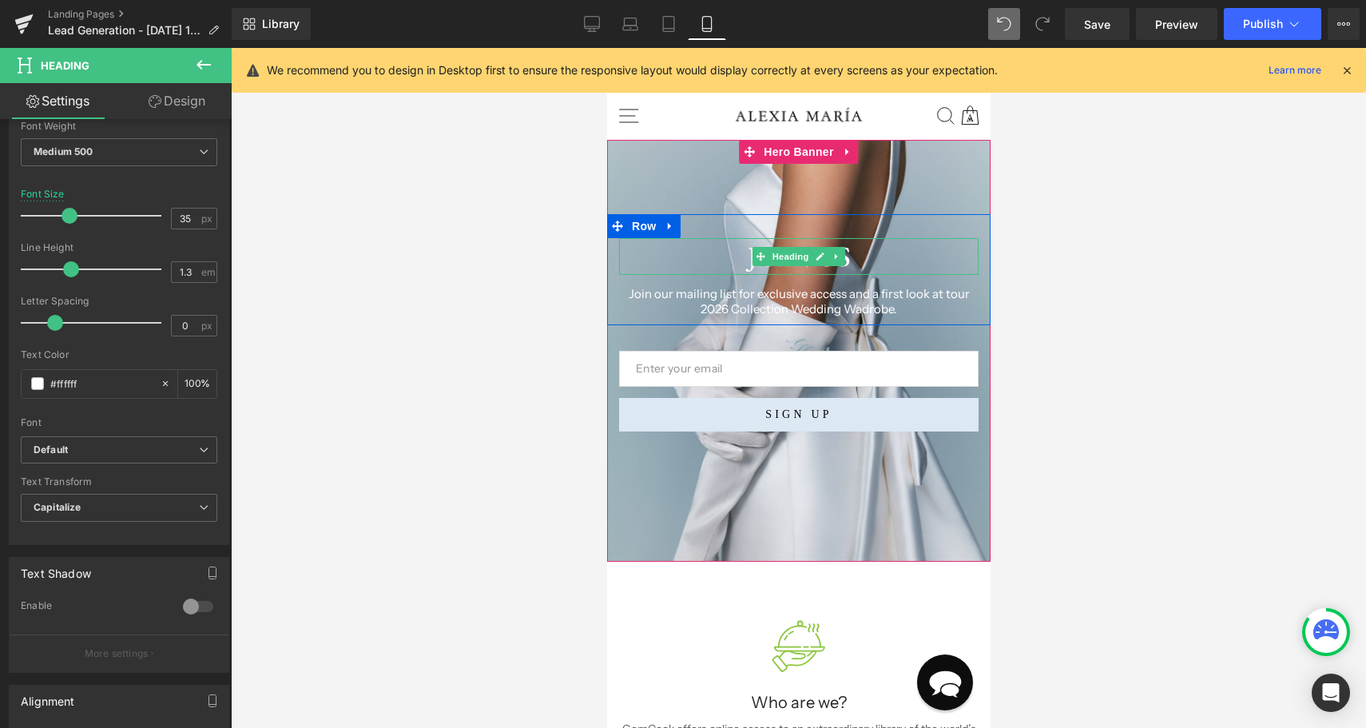
click at [869, 253] on h1 "JOIN US" at bounding box center [797, 256] width 359 height 37
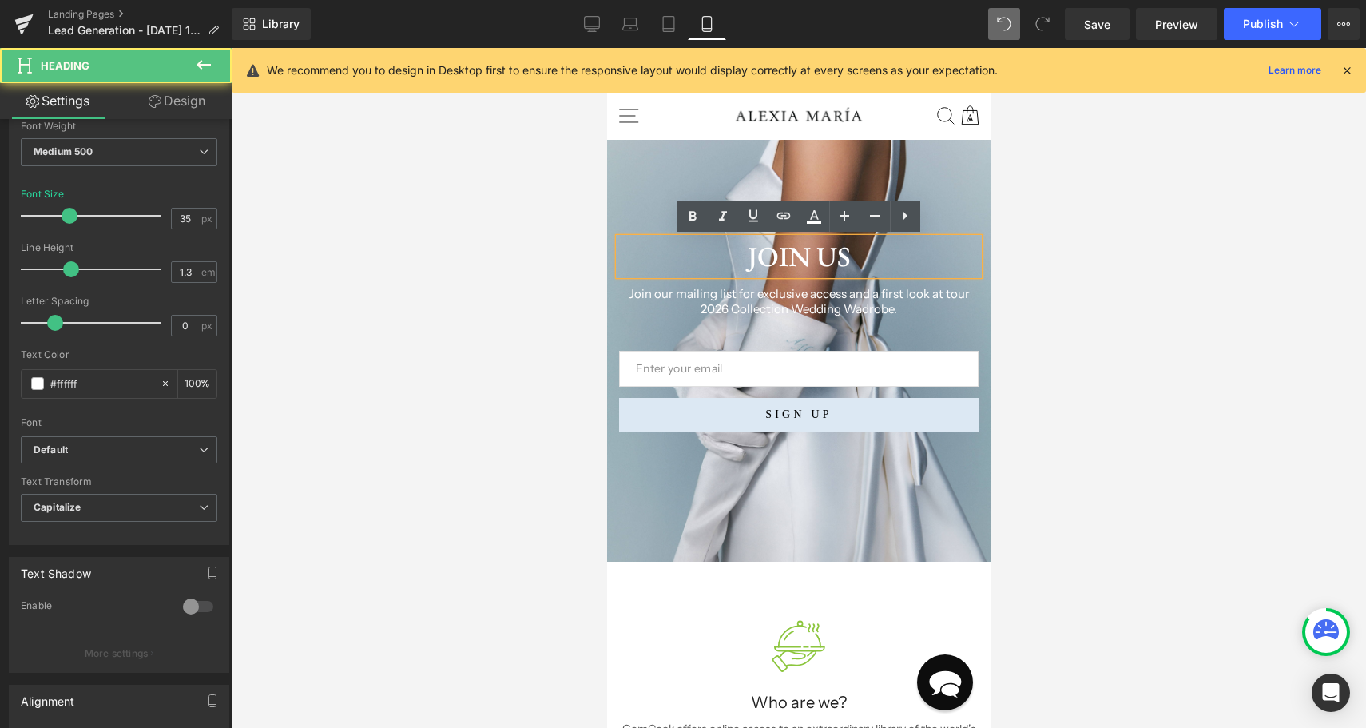
click at [869, 253] on h1 "JOIN US" at bounding box center [797, 256] width 359 height 37
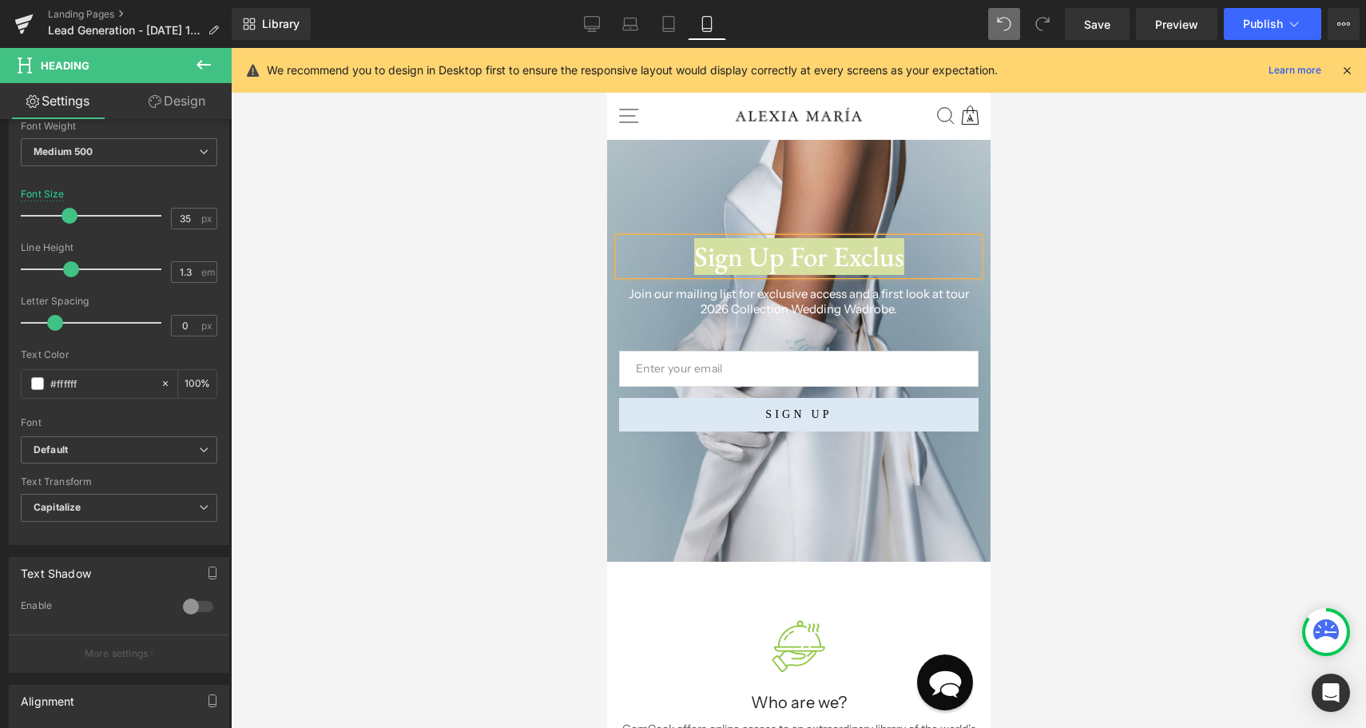
click at [1079, 295] on div at bounding box center [798, 388] width 1135 height 680
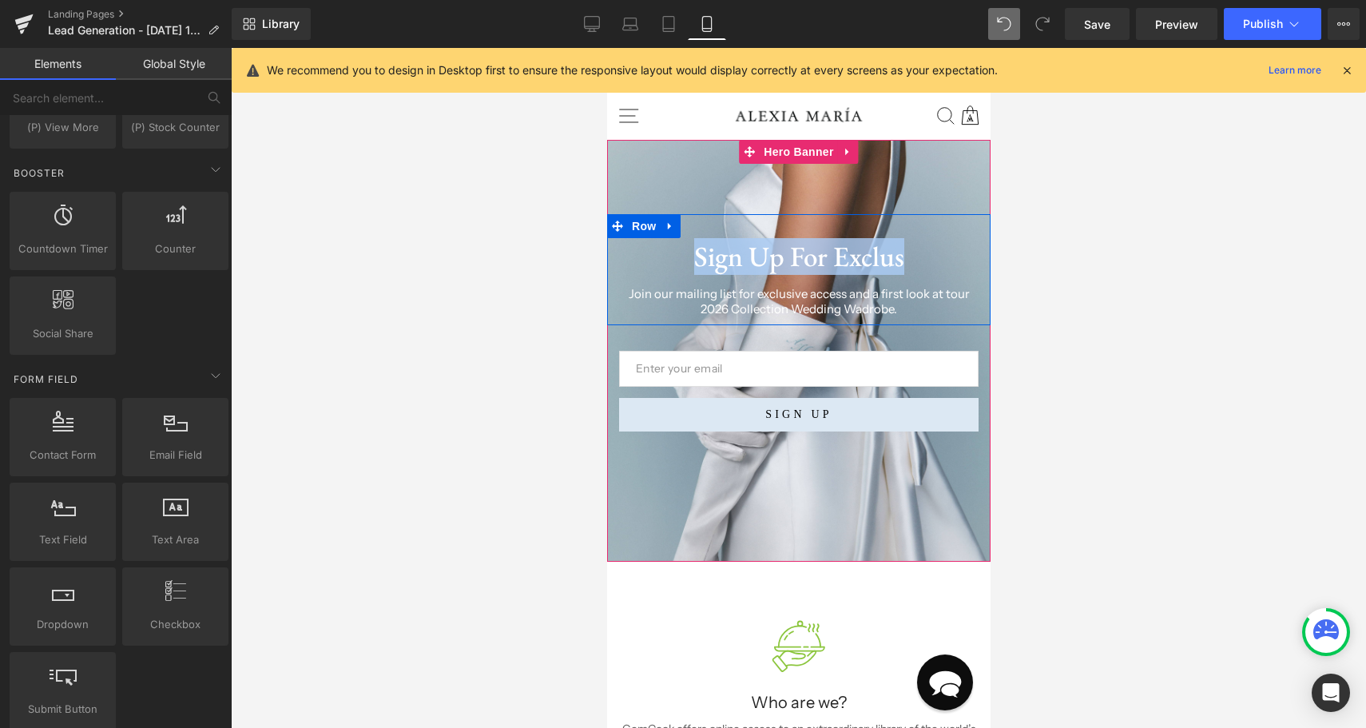
click at [845, 254] on h1 "Sign Up For Exclus" at bounding box center [797, 256] width 359 height 37
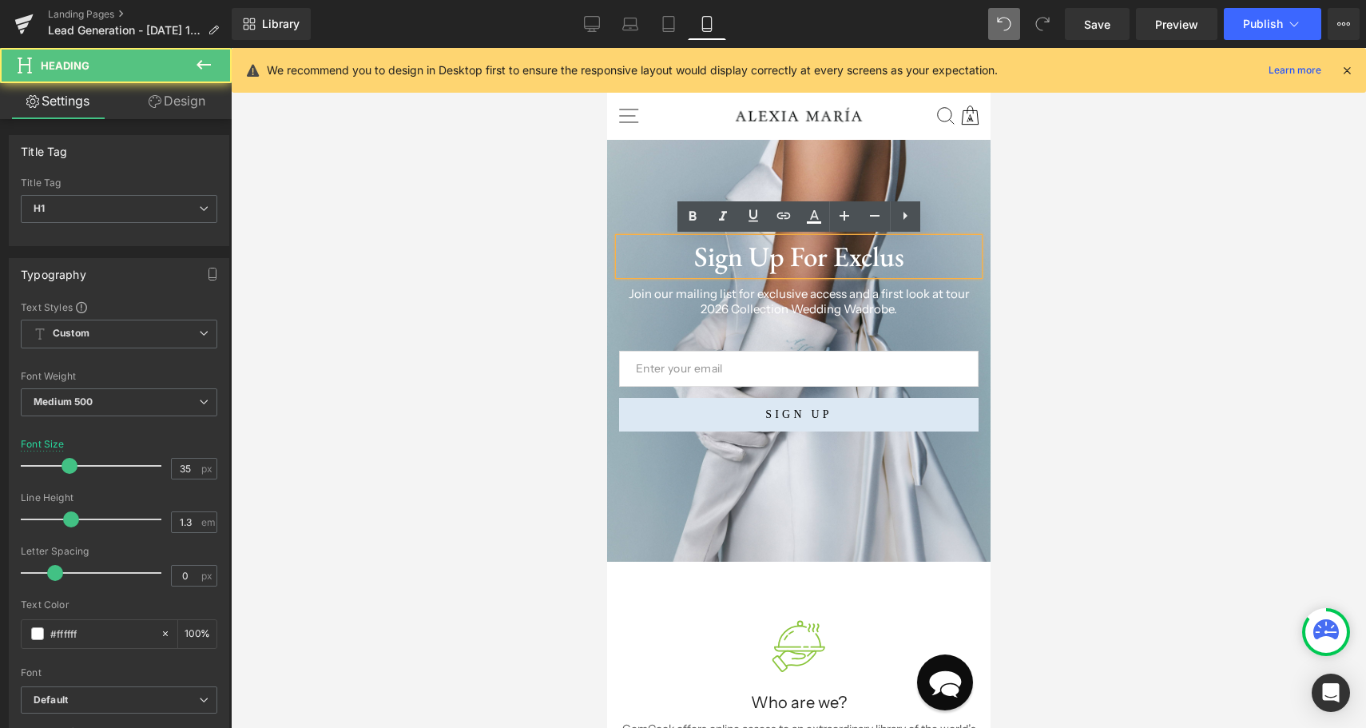
click at [910, 238] on div "Sign Up For Exclus" at bounding box center [797, 256] width 359 height 37
click at [1053, 227] on div at bounding box center [798, 388] width 1135 height 680
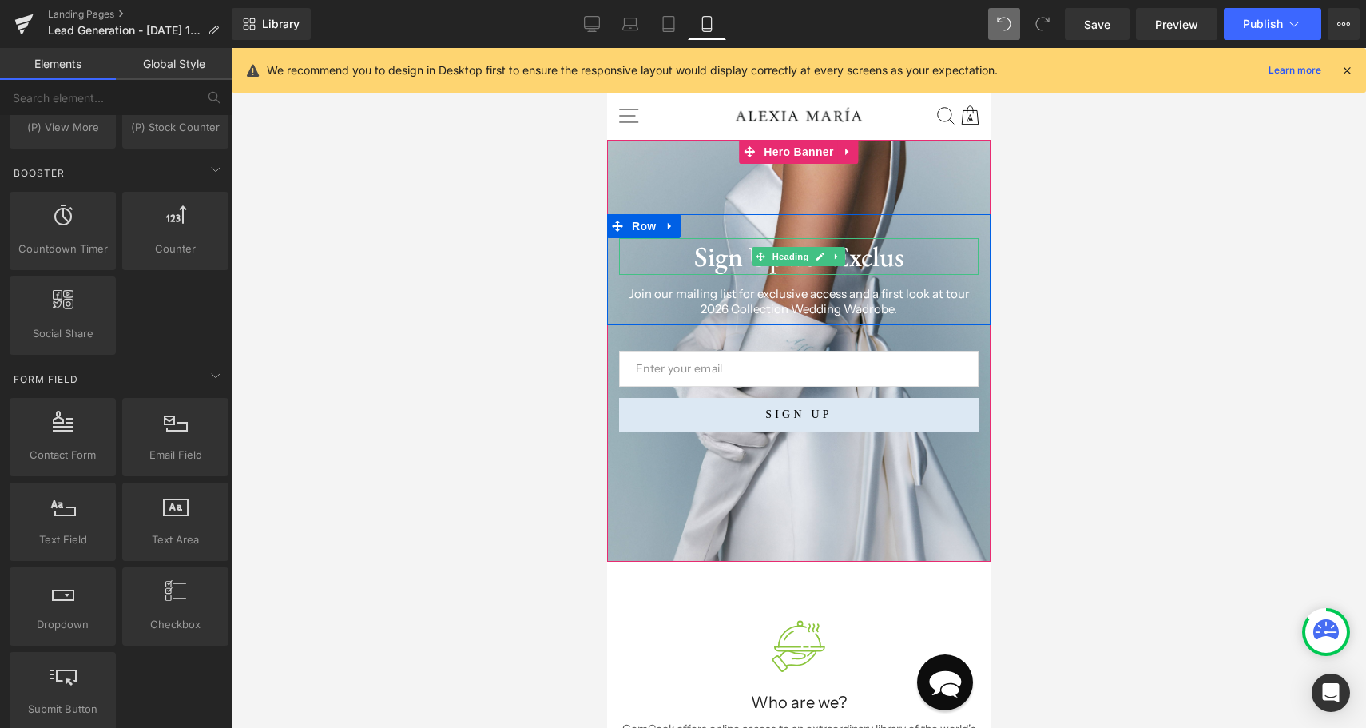
click at [860, 256] on h1 "Sign Up For Exclus" at bounding box center [797, 256] width 359 height 37
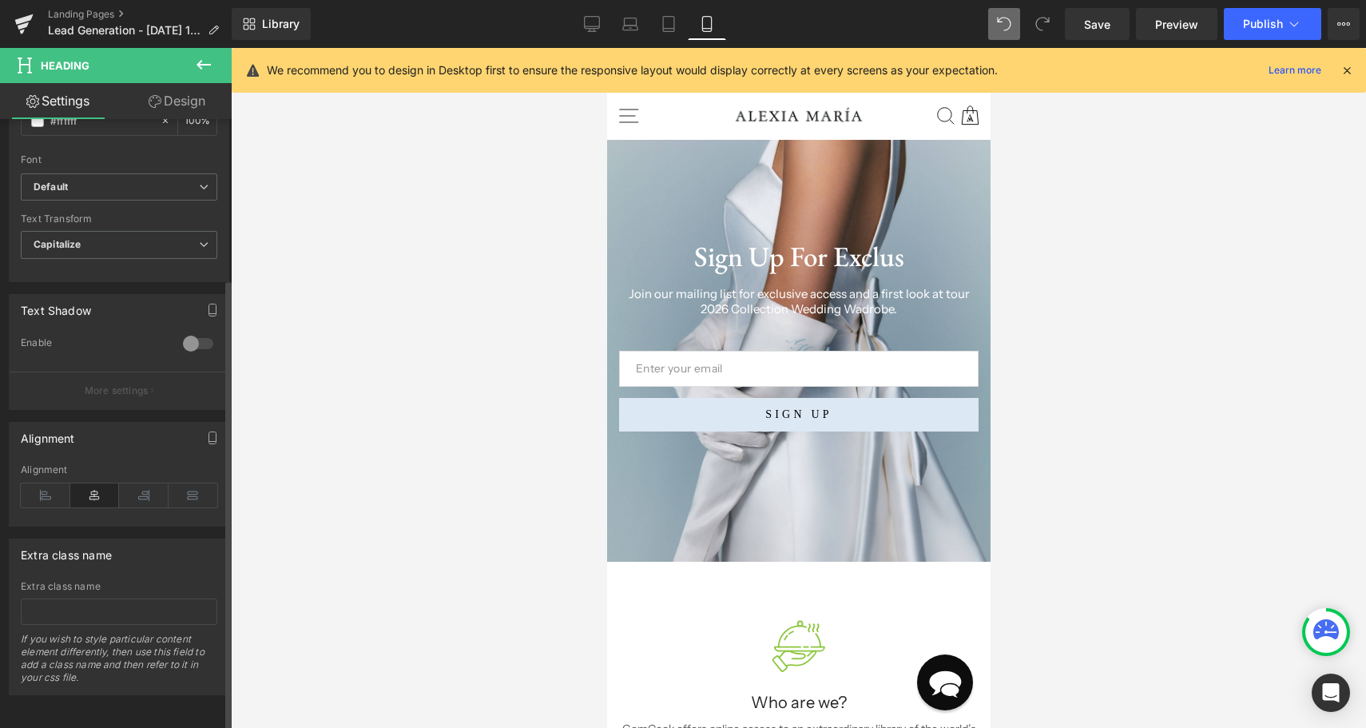
scroll to position [0, 0]
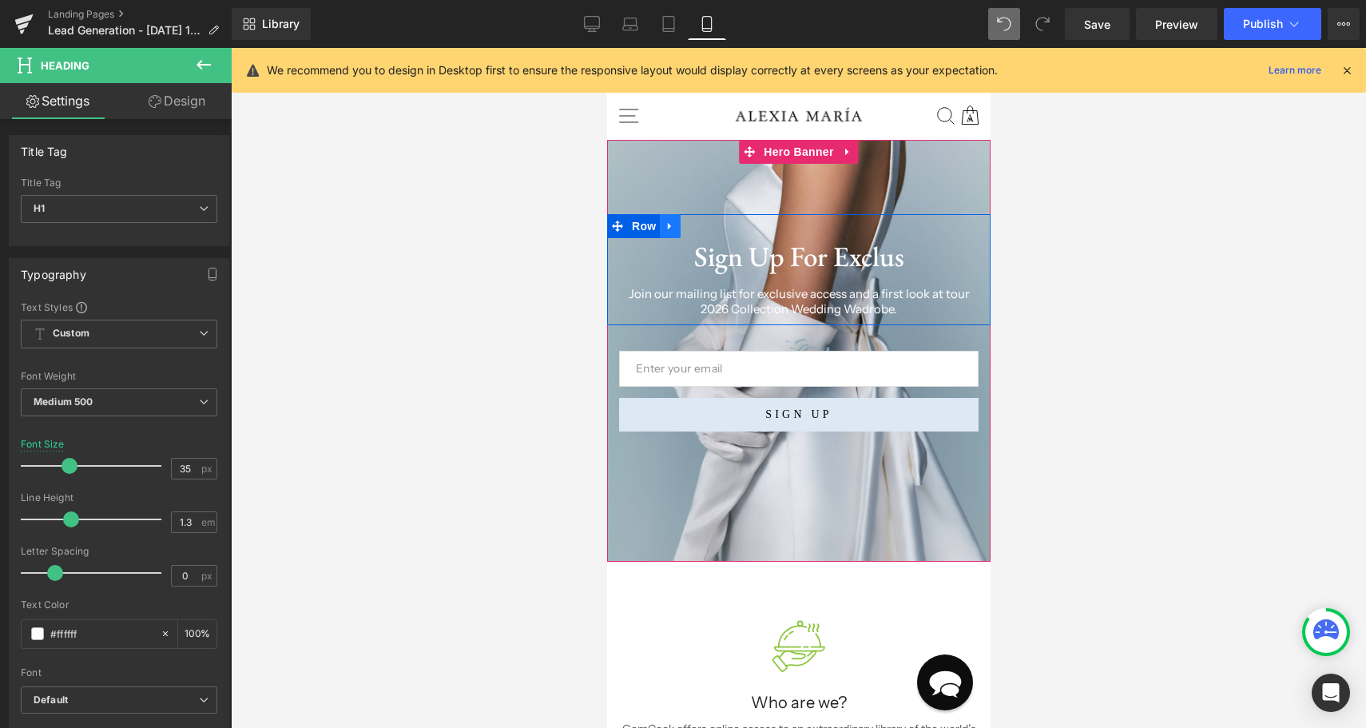
click at [668, 226] on icon at bounding box center [668, 226] width 3 height 7
click at [713, 226] on icon at bounding box center [710, 225] width 11 height 11
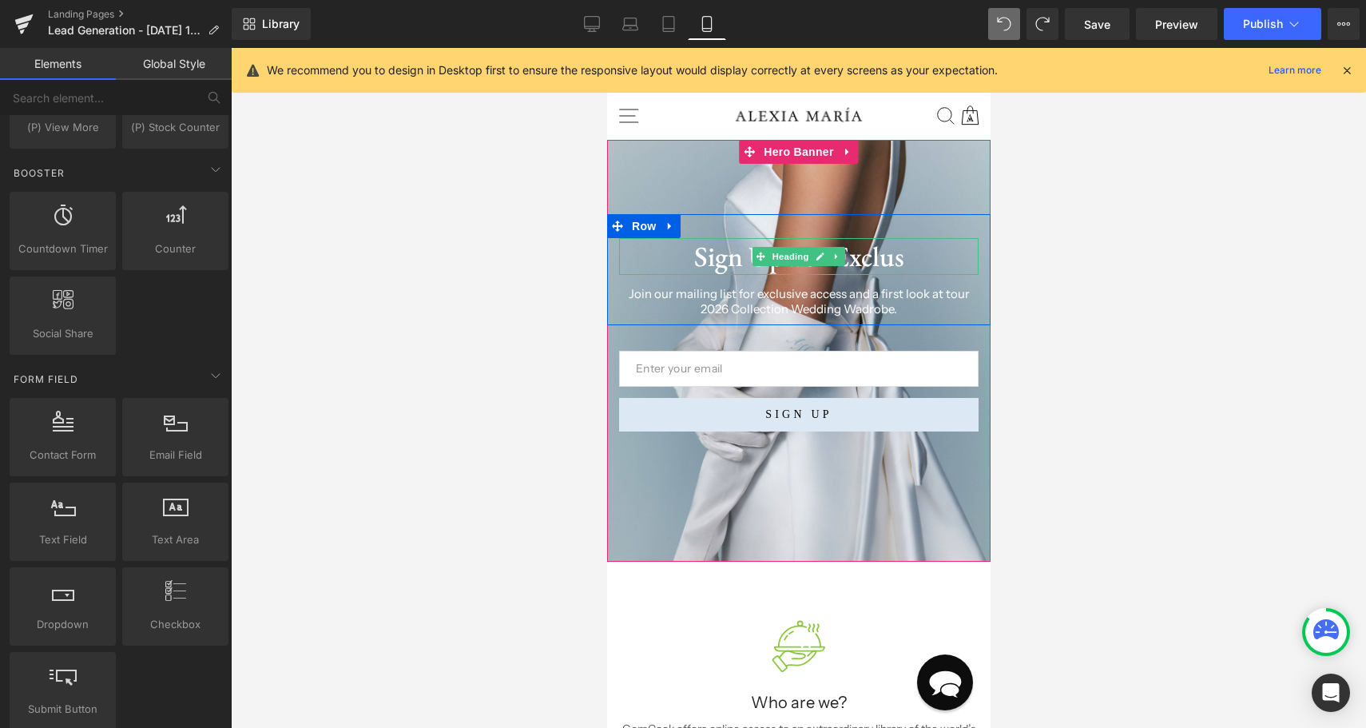
click at [750, 265] on h1 "Sign Up For Exclus" at bounding box center [797, 256] width 359 height 37
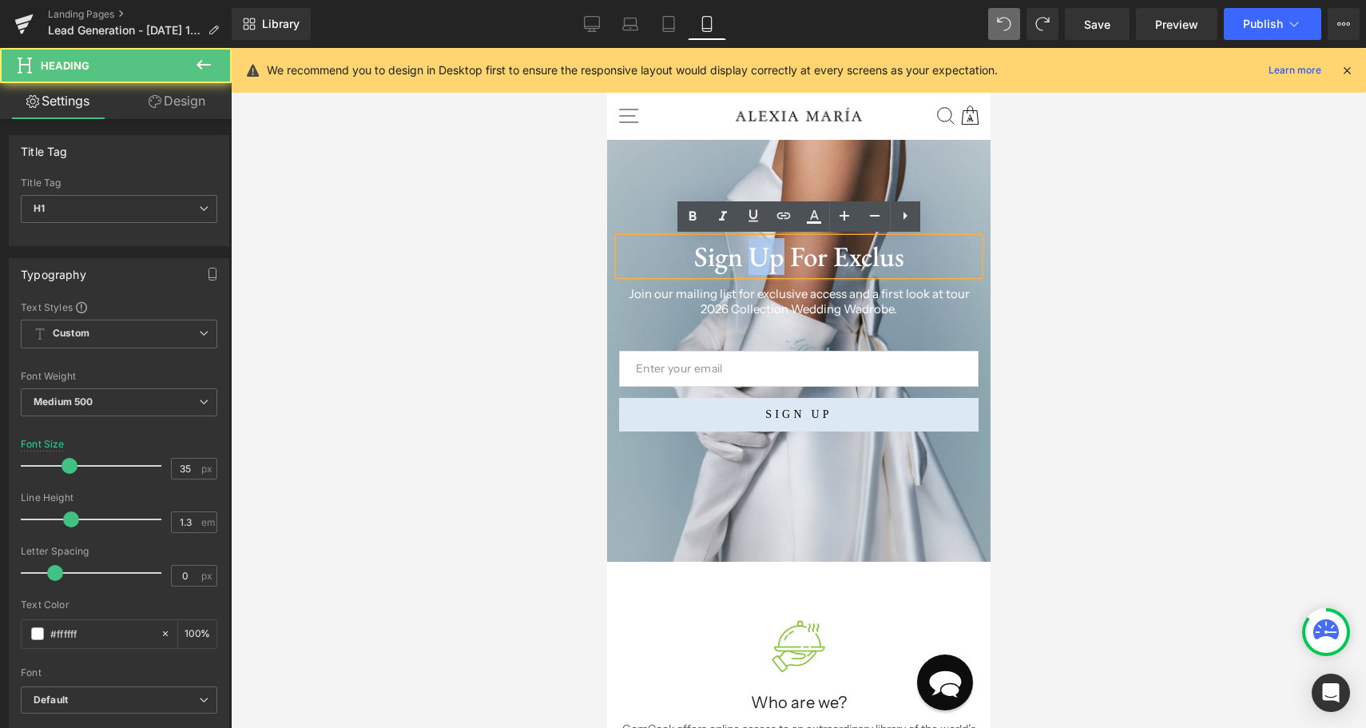
click at [750, 265] on h1 "Sign Up For Exclus" at bounding box center [797, 256] width 359 height 37
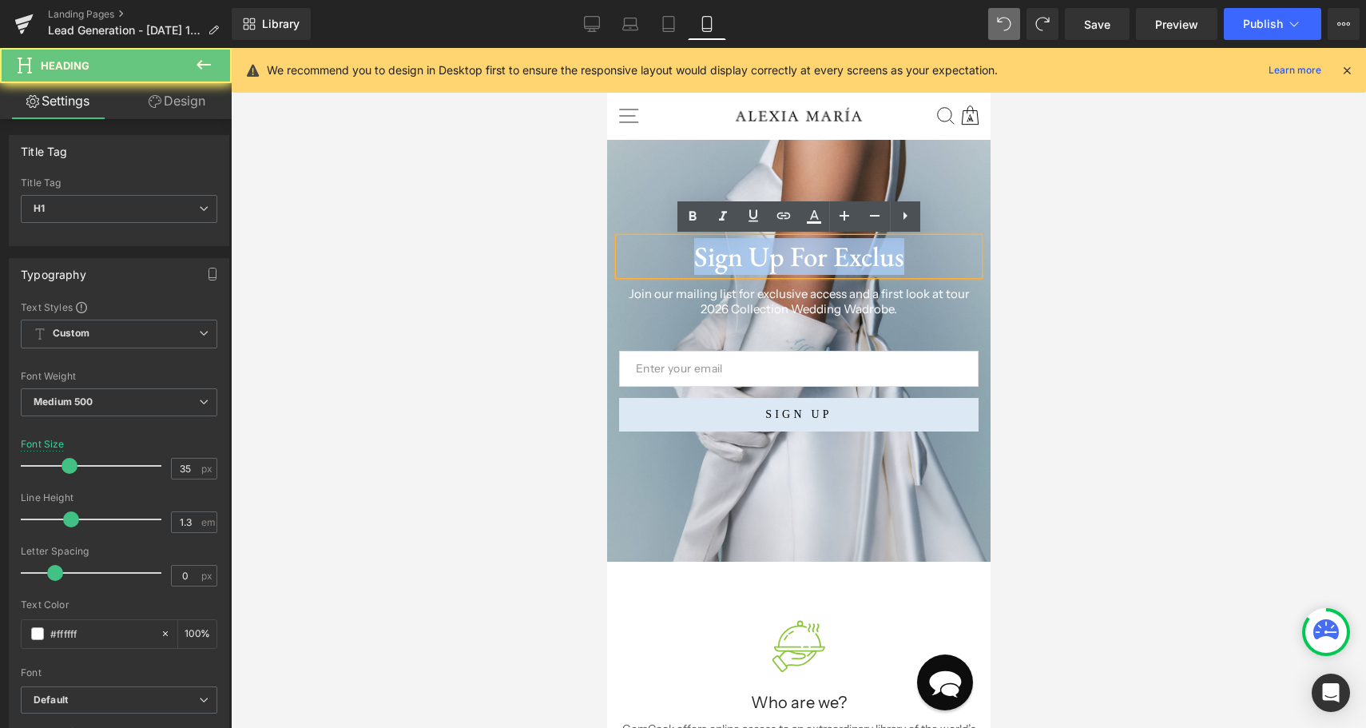
click at [750, 265] on h1 "Sign Up For Exclus" at bounding box center [797, 256] width 359 height 37
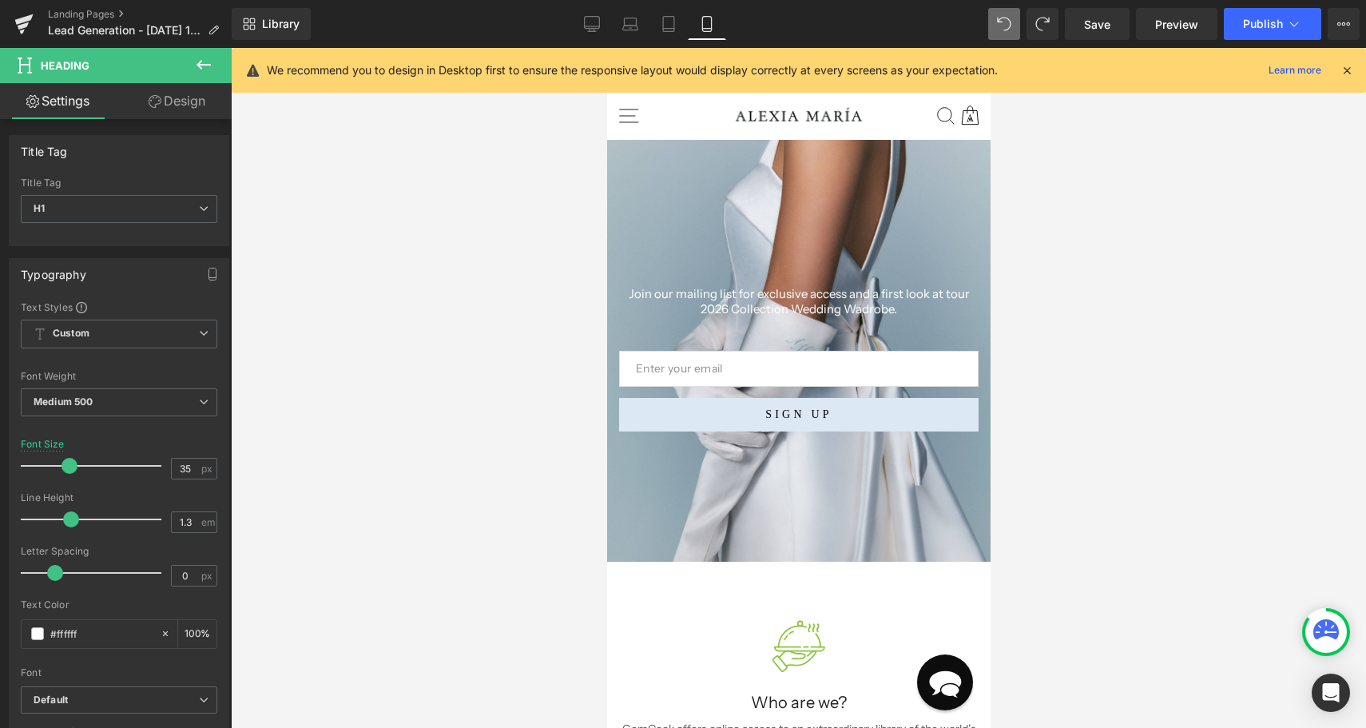
click at [1165, 335] on div at bounding box center [798, 388] width 1135 height 680
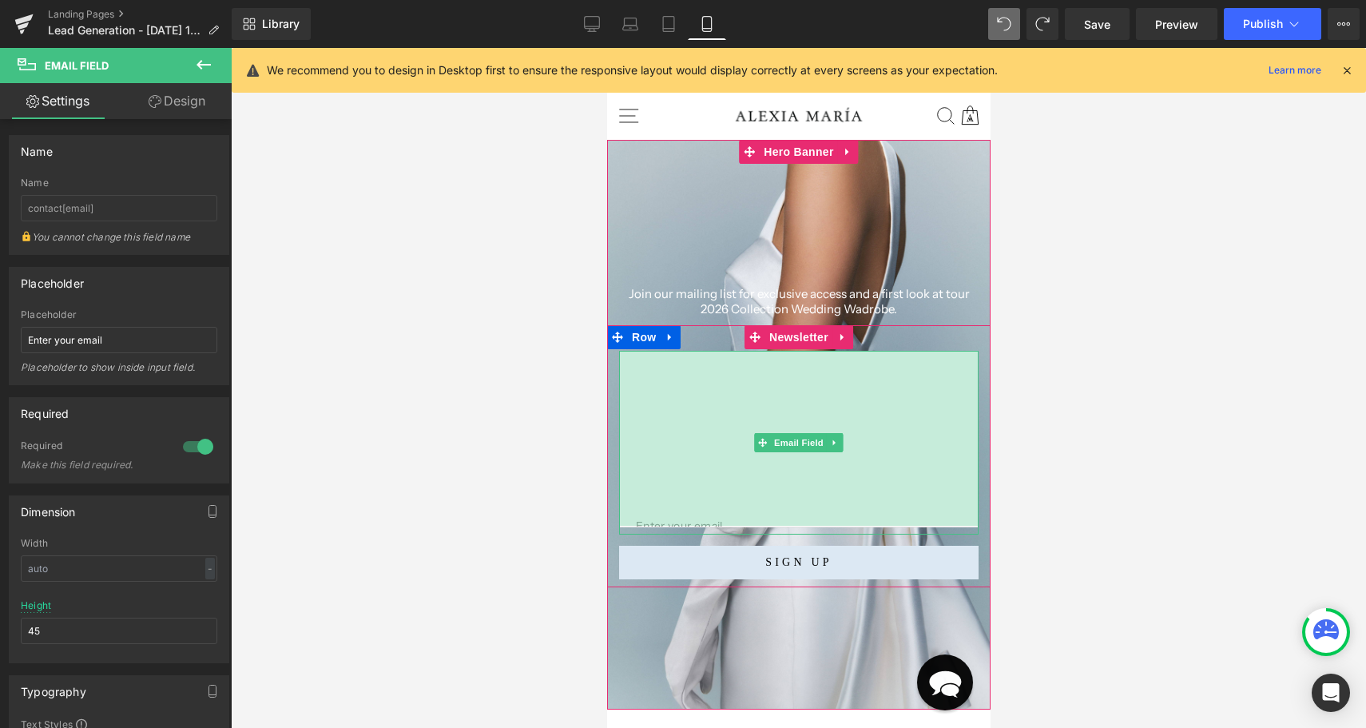
drag, startPoint x: 888, startPoint y: 352, endPoint x: 881, endPoint y: 525, distance: 173.4
click at [881, 527] on div "Email Field 219px" at bounding box center [797, 443] width 359 height 184
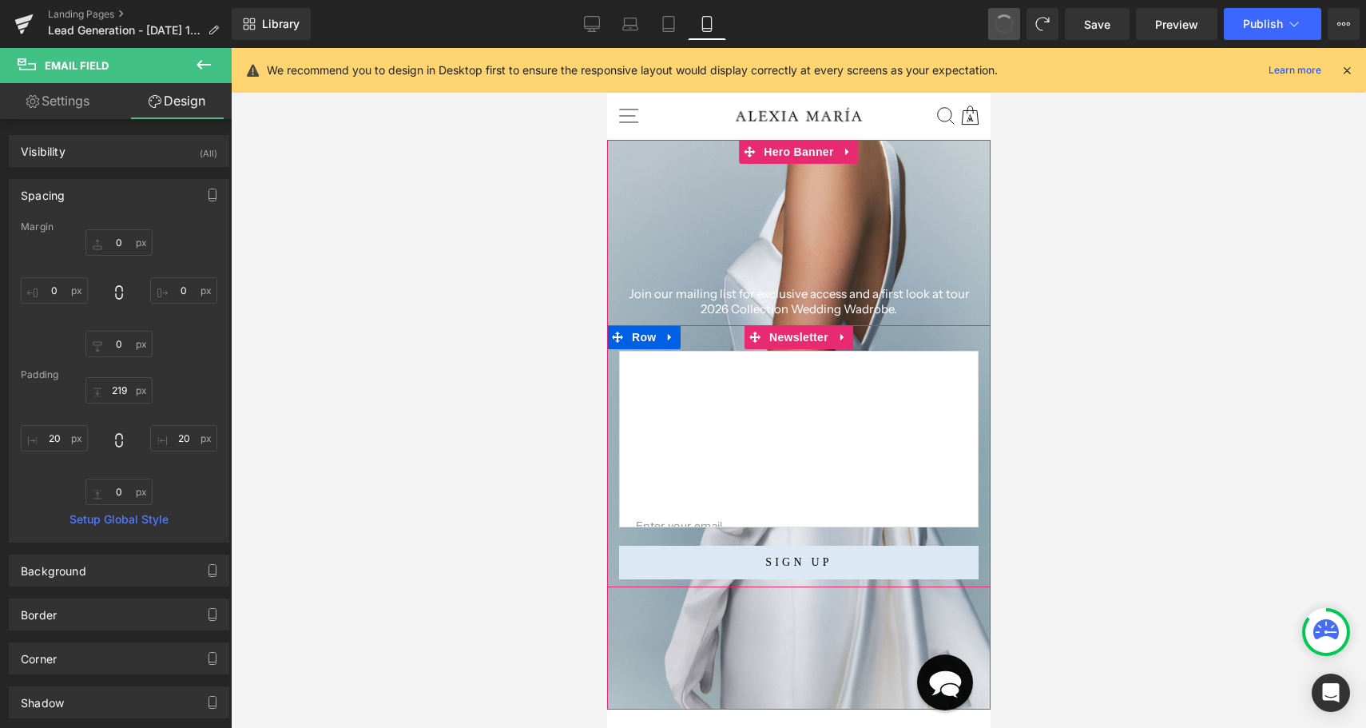
type input "0"
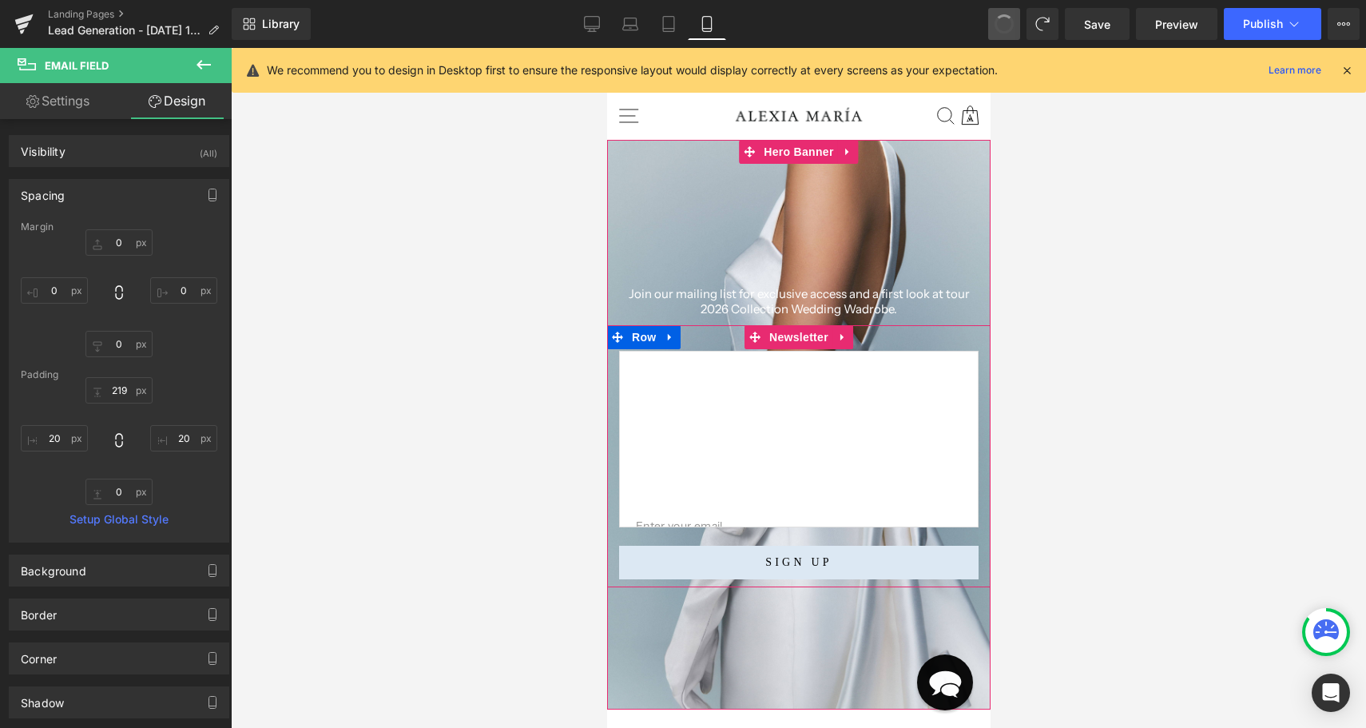
type input "20"
type input "0"
type input "20"
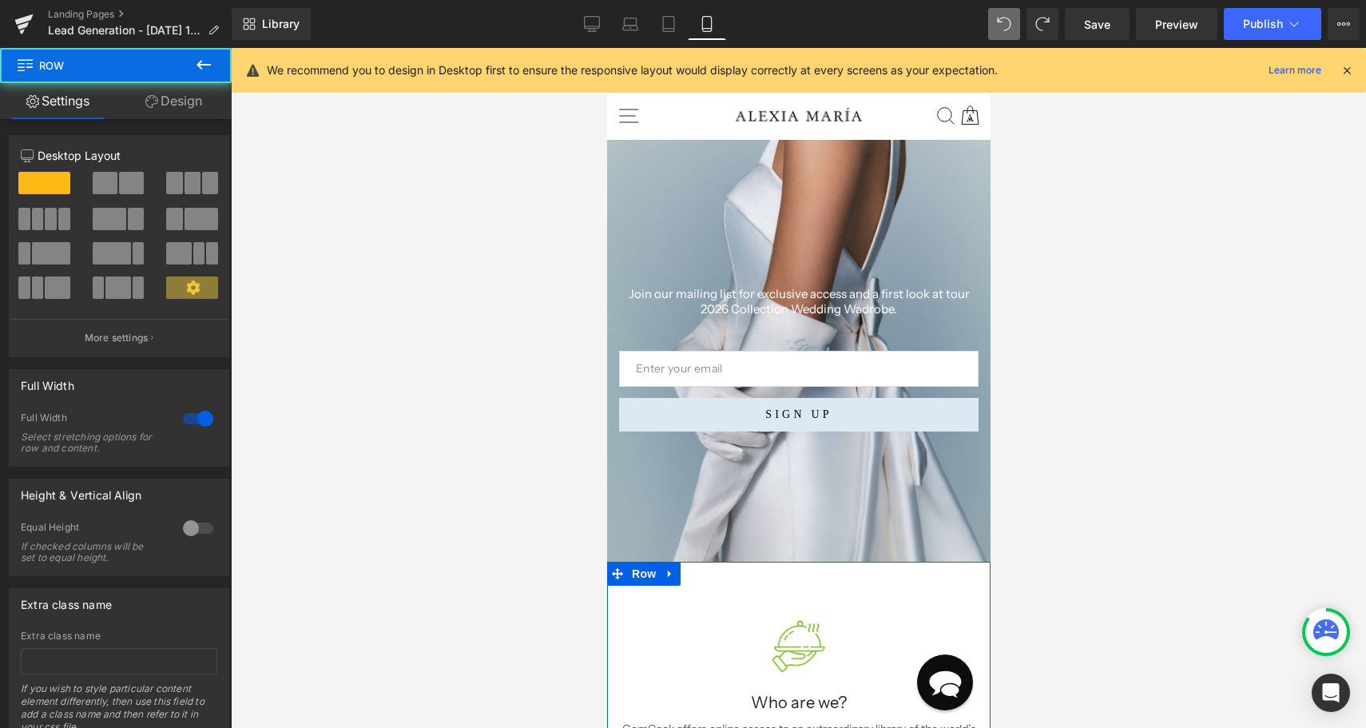
click at [877, 559] on div "Heading Join our mailing list for exclusive access and a first look at tour 202…" at bounding box center [797, 351] width 383 height 422
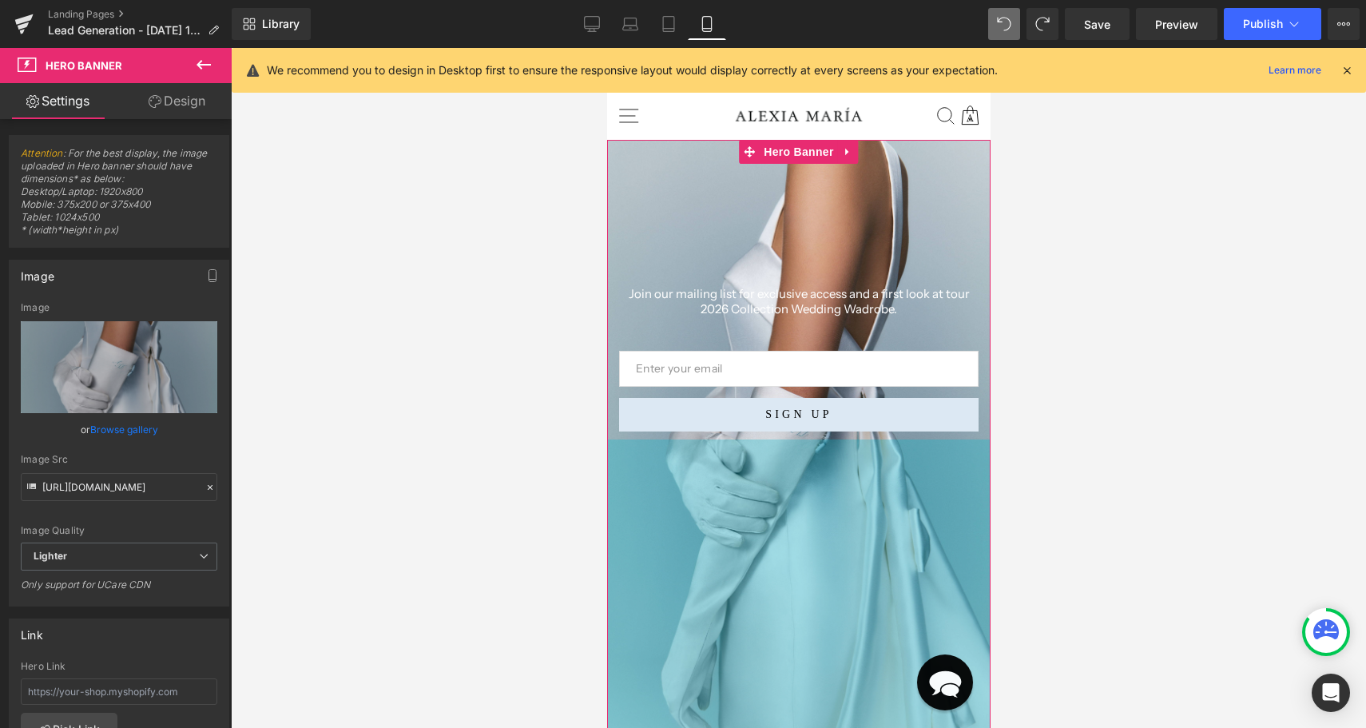
drag, startPoint x: 815, startPoint y: 560, endPoint x: 819, endPoint y: 737, distance: 177.4
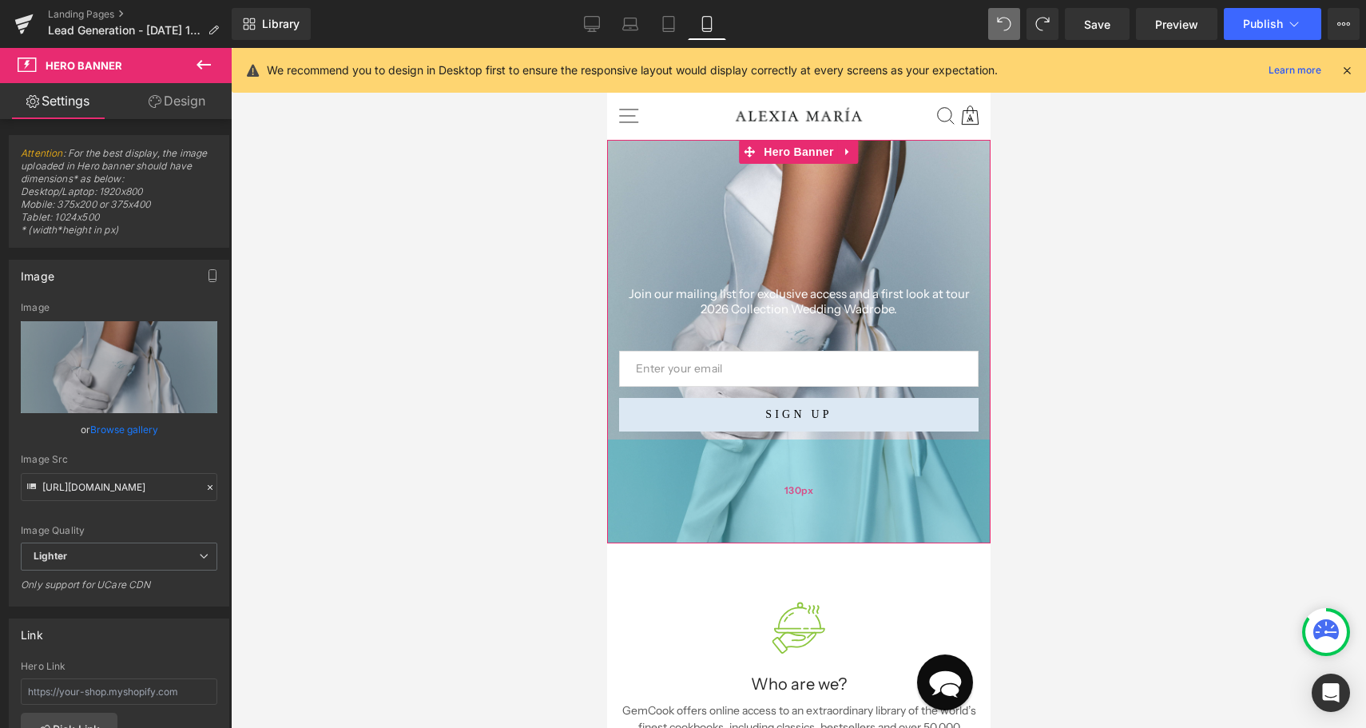
scroll to position [3, 0]
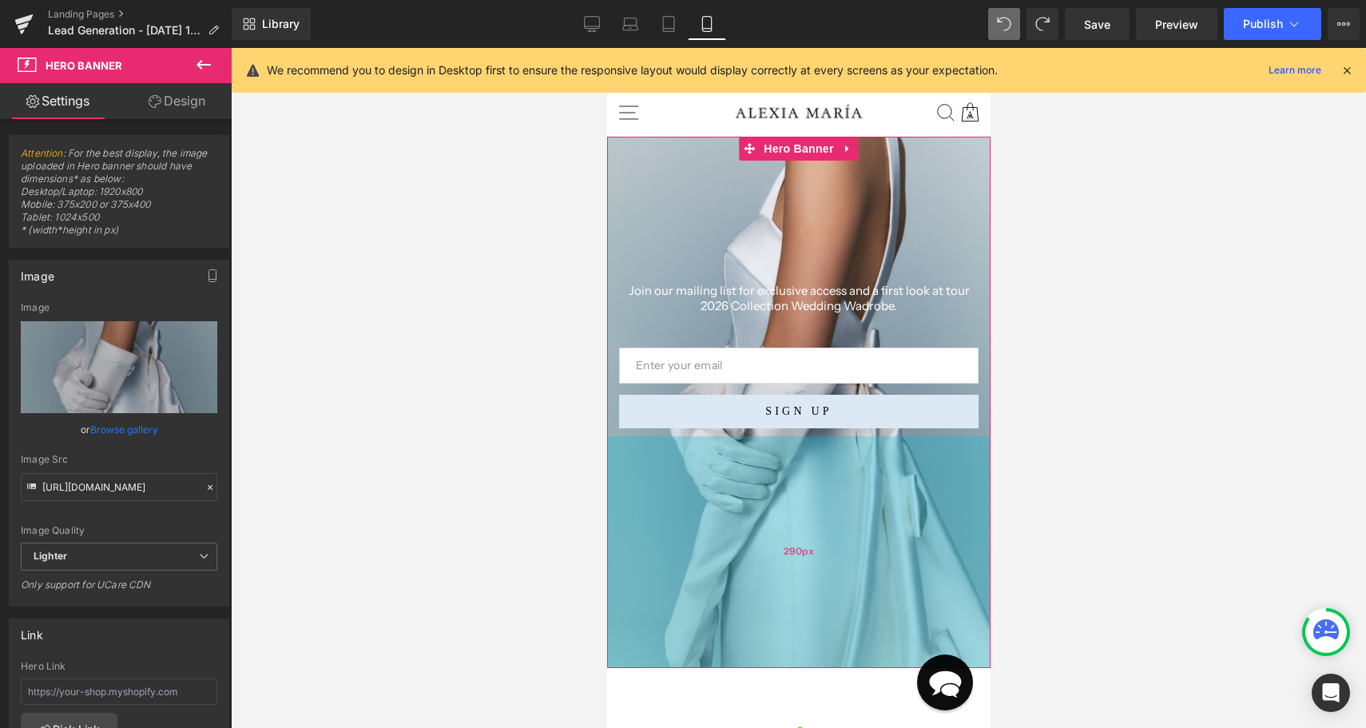
drag, startPoint x: 834, startPoint y: 532, endPoint x: 831, endPoint y: 672, distance: 139.8
click at [832, 668] on div "290px" at bounding box center [797, 552] width 383 height 232
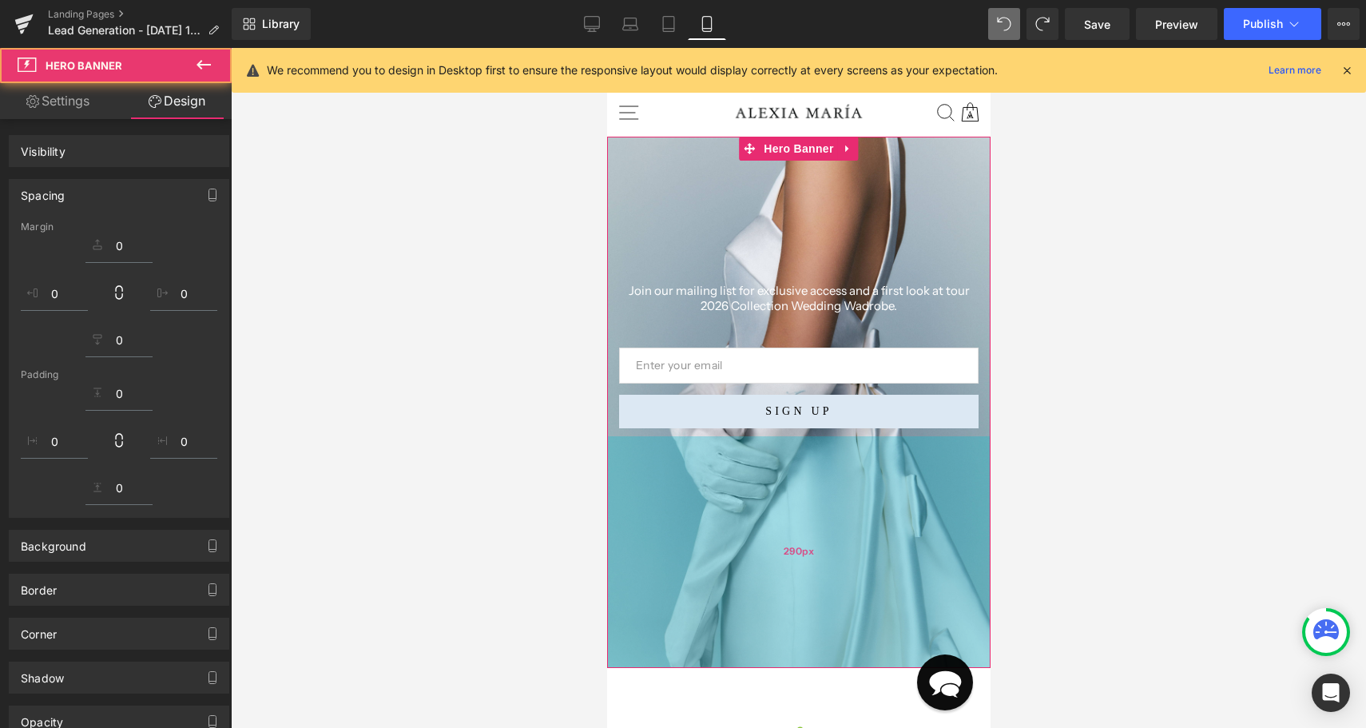
click at [831, 668] on div "290px" at bounding box center [797, 552] width 383 height 232
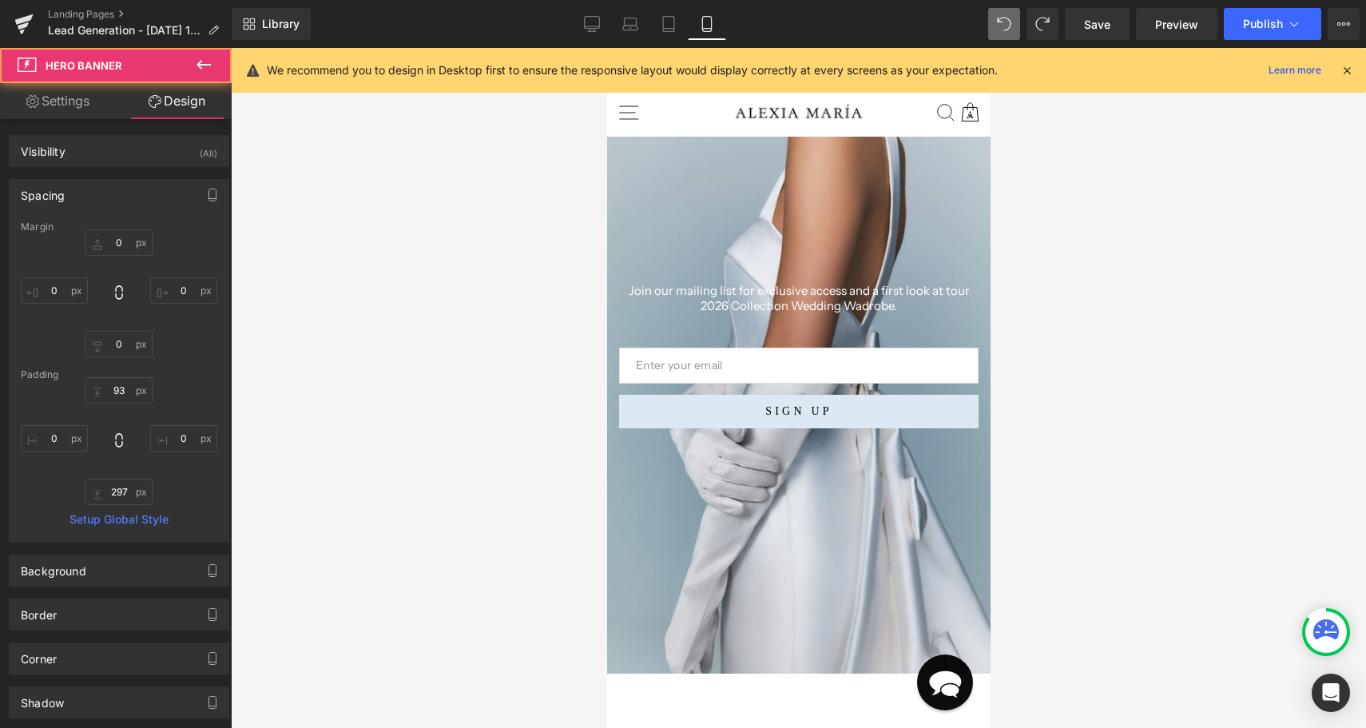
click at [1102, 535] on div at bounding box center [798, 388] width 1135 height 680
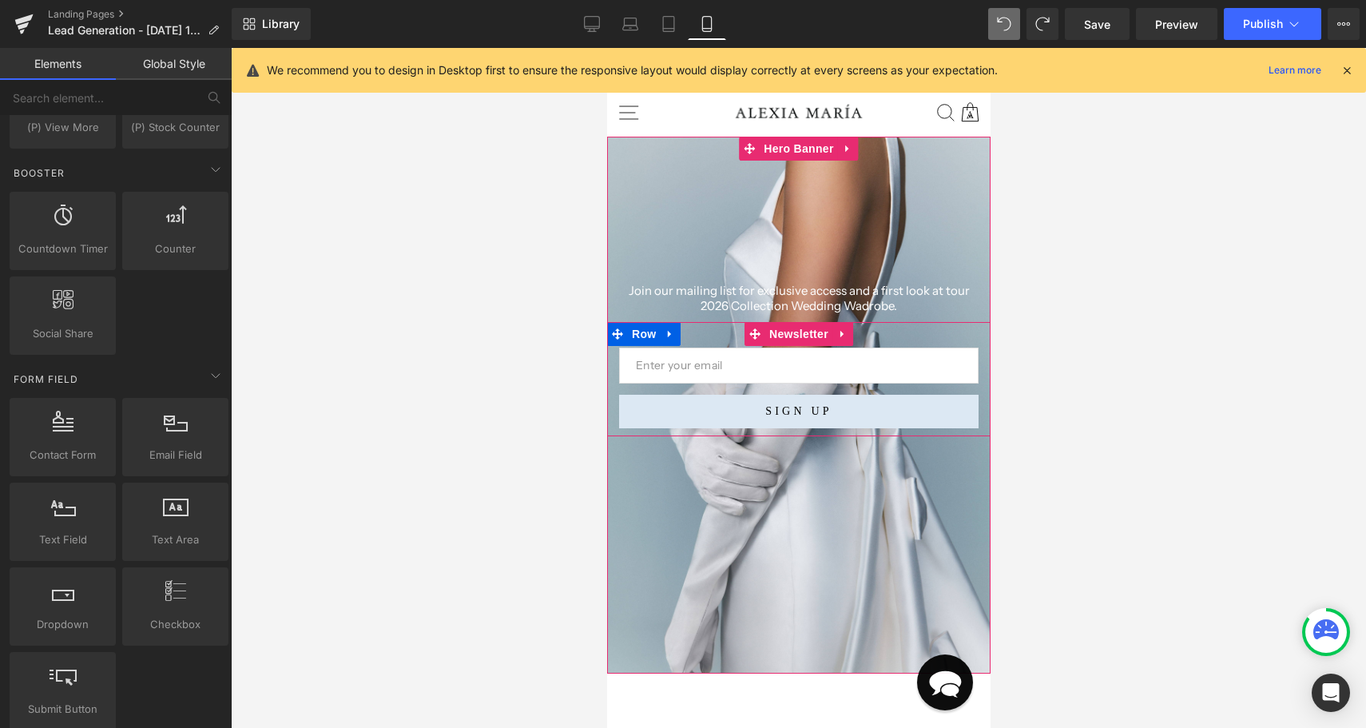
click at [890, 373] on input "email" at bounding box center [797, 365] width 359 height 36
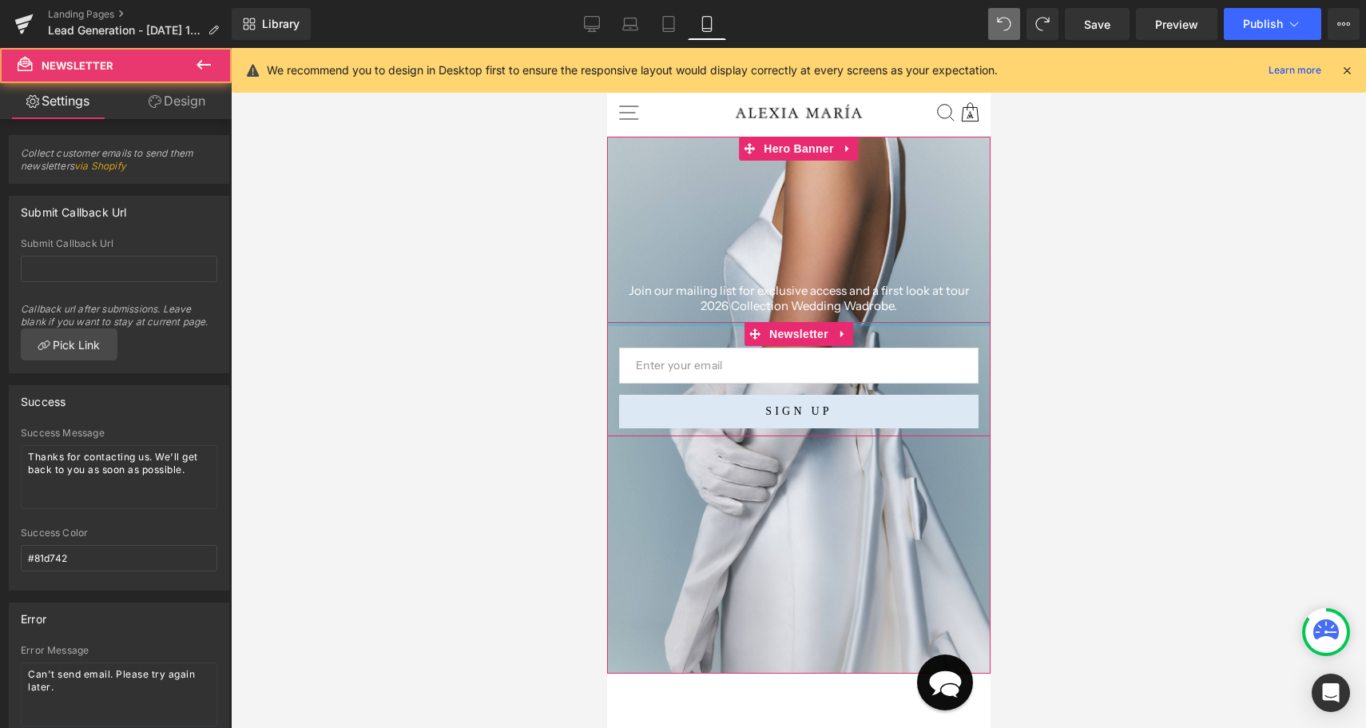
click at [858, 324] on div at bounding box center [797, 324] width 383 height 4
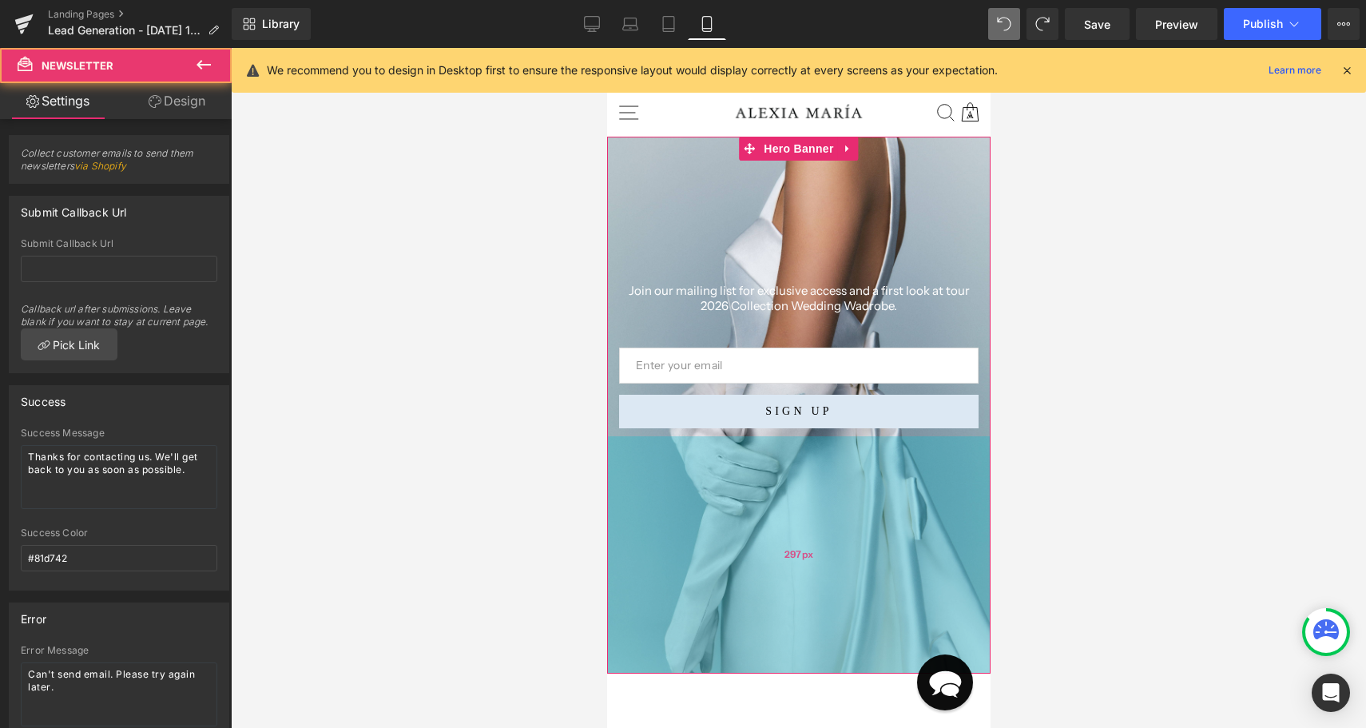
click at [969, 492] on div "297px" at bounding box center [797, 554] width 383 height 237
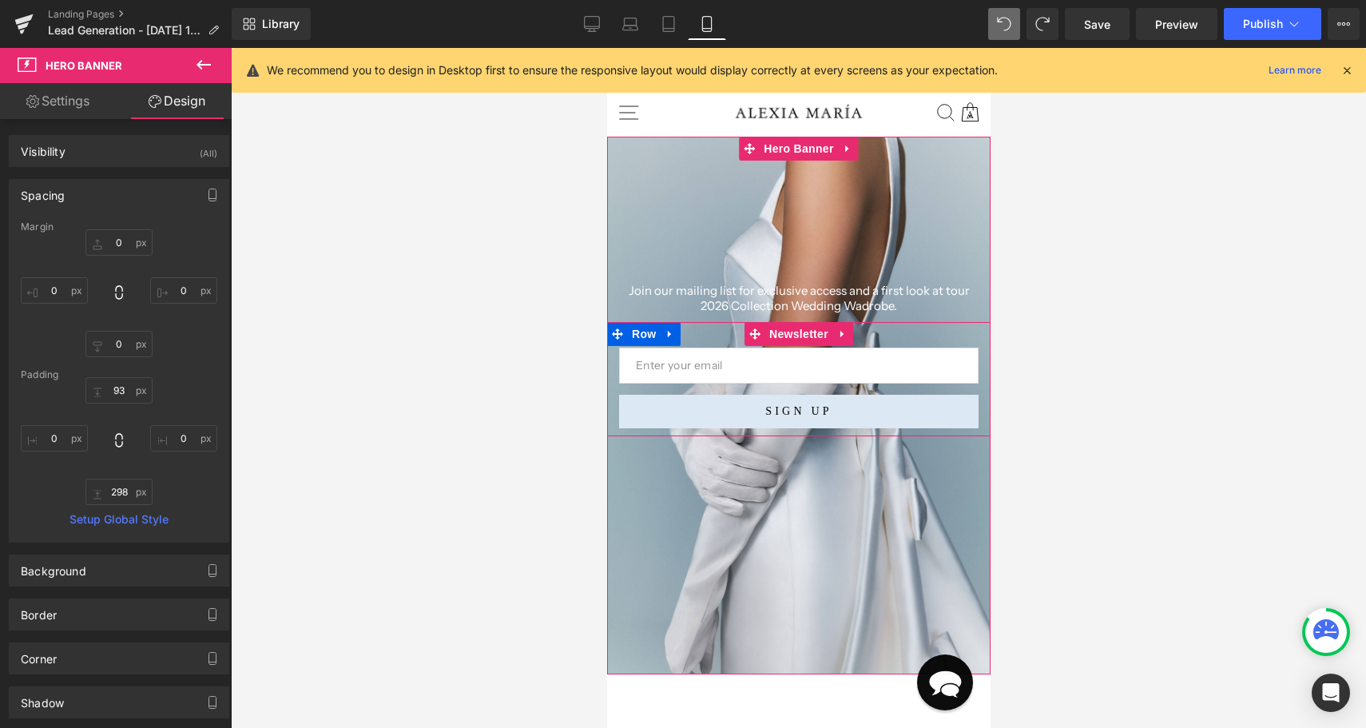
click at [979, 430] on div "Email Field SIGN UP Submit Button Row" at bounding box center [797, 379] width 383 height 114
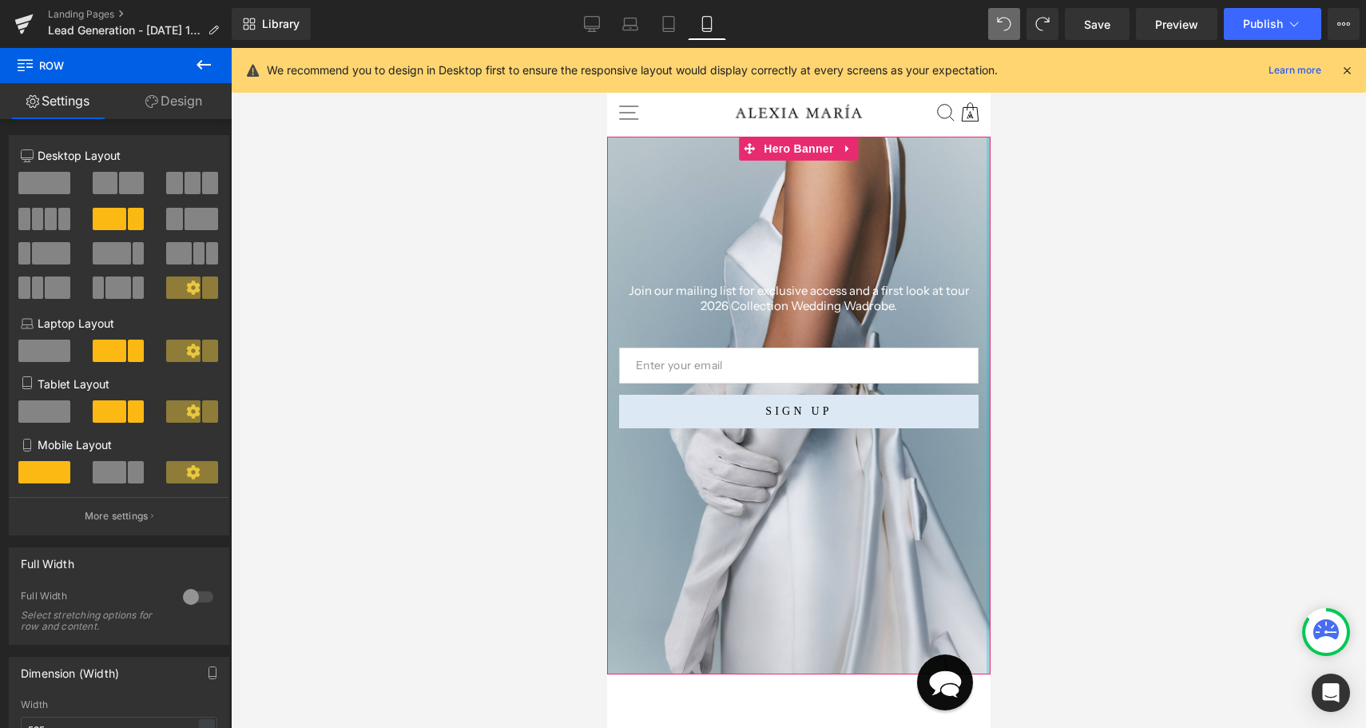
drag, startPoint x: 982, startPoint y: 419, endPoint x: 989, endPoint y: 460, distance: 41.2
click at [989, 460] on div "Heading Join our mailing list for exclusive access and a first look at tour 202…" at bounding box center [797, 405] width 383 height 537
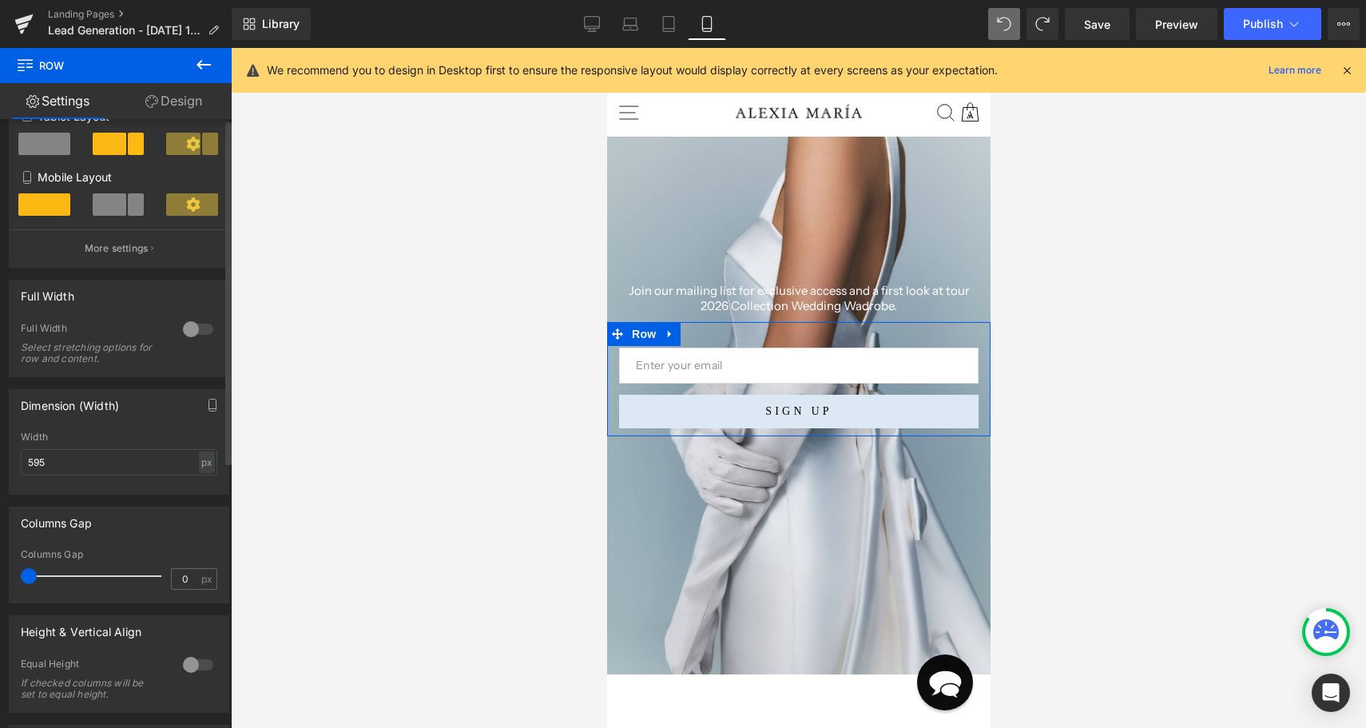
scroll to position [0, 0]
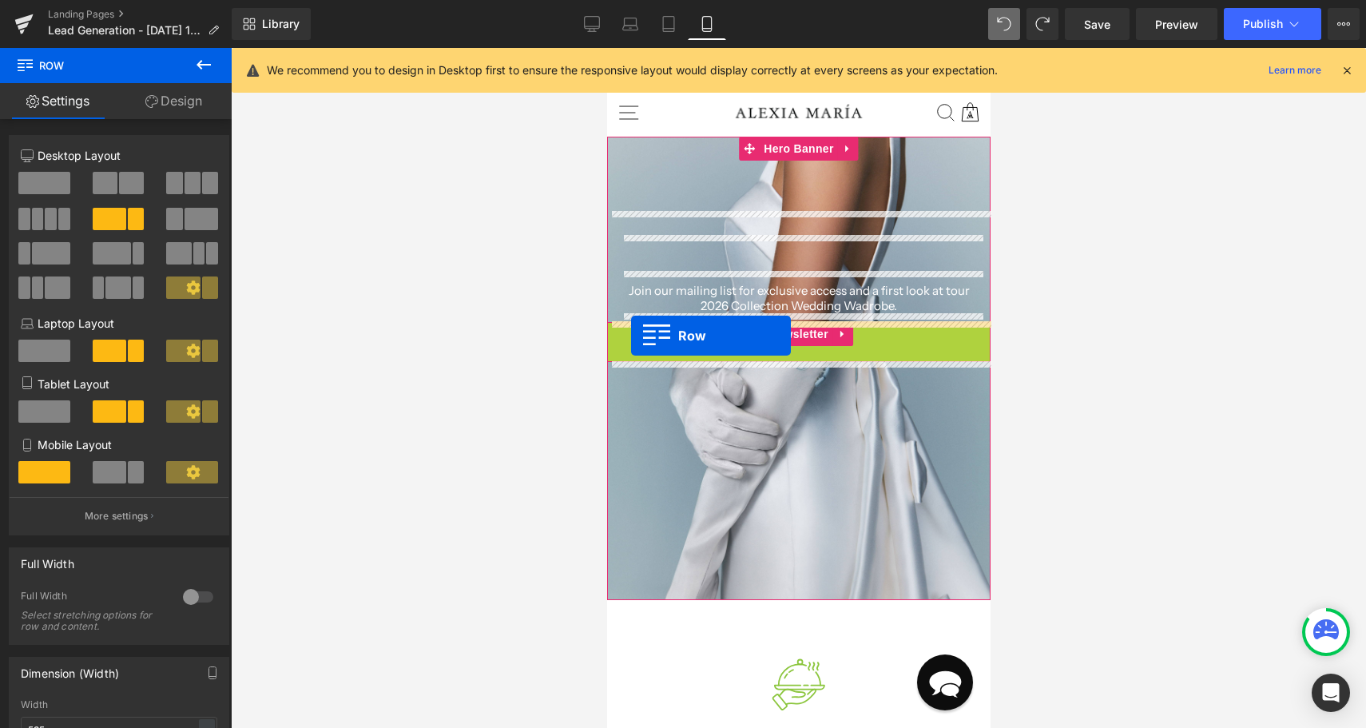
drag, startPoint x: 622, startPoint y: 336, endPoint x: 630, endPoint y: 335, distance: 8.0
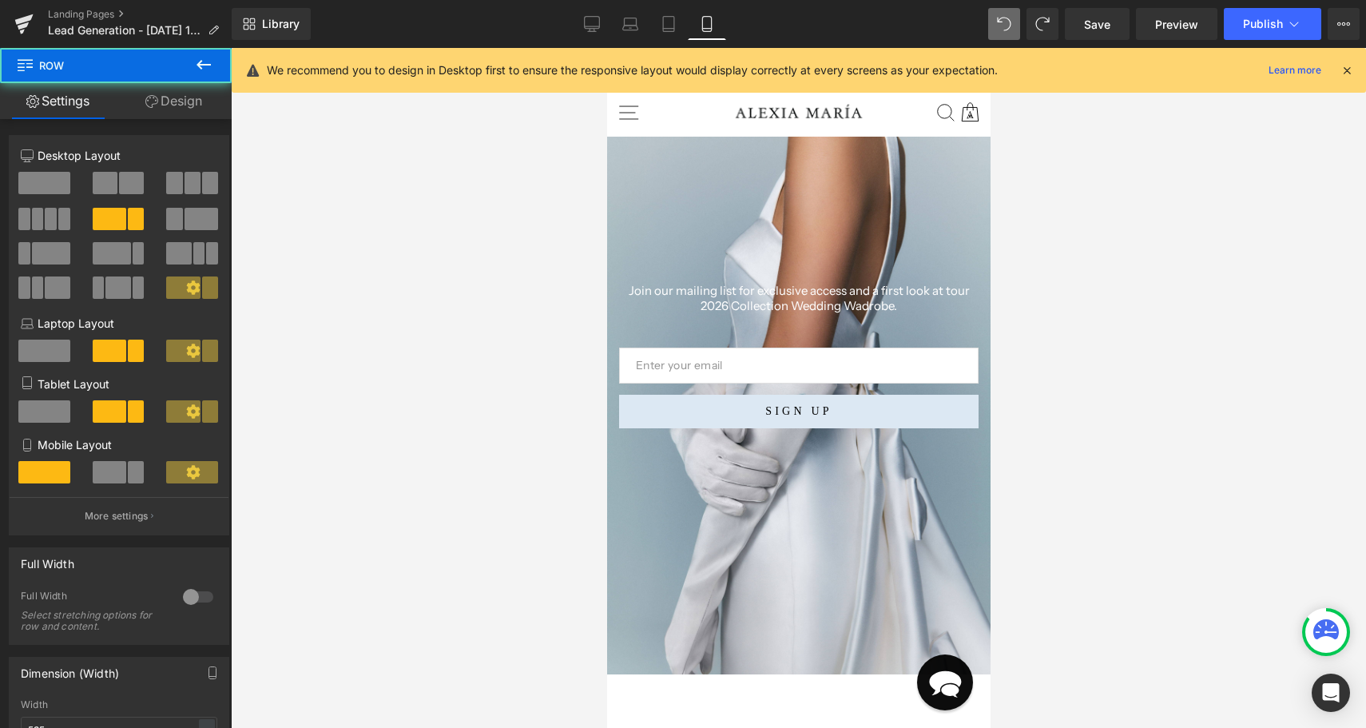
click at [569, 427] on div at bounding box center [798, 388] width 1135 height 680
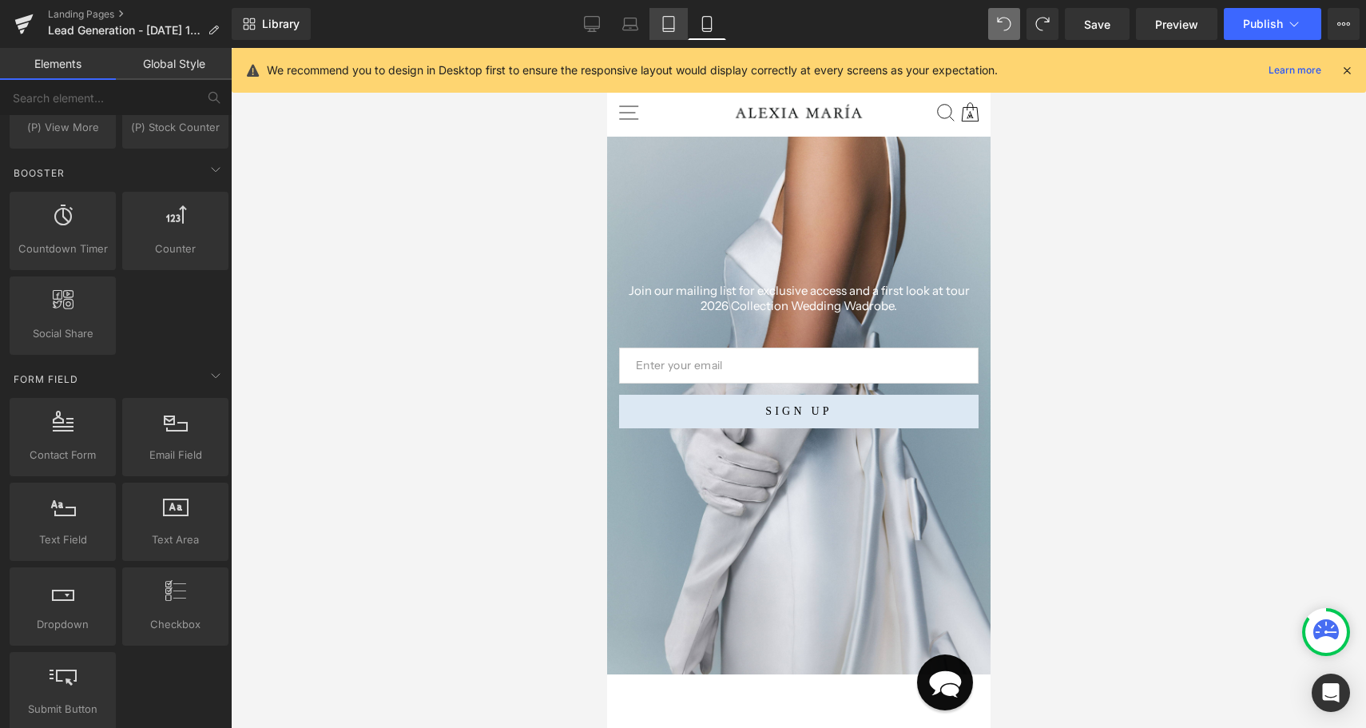
click at [670, 21] on icon at bounding box center [668, 24] width 16 height 16
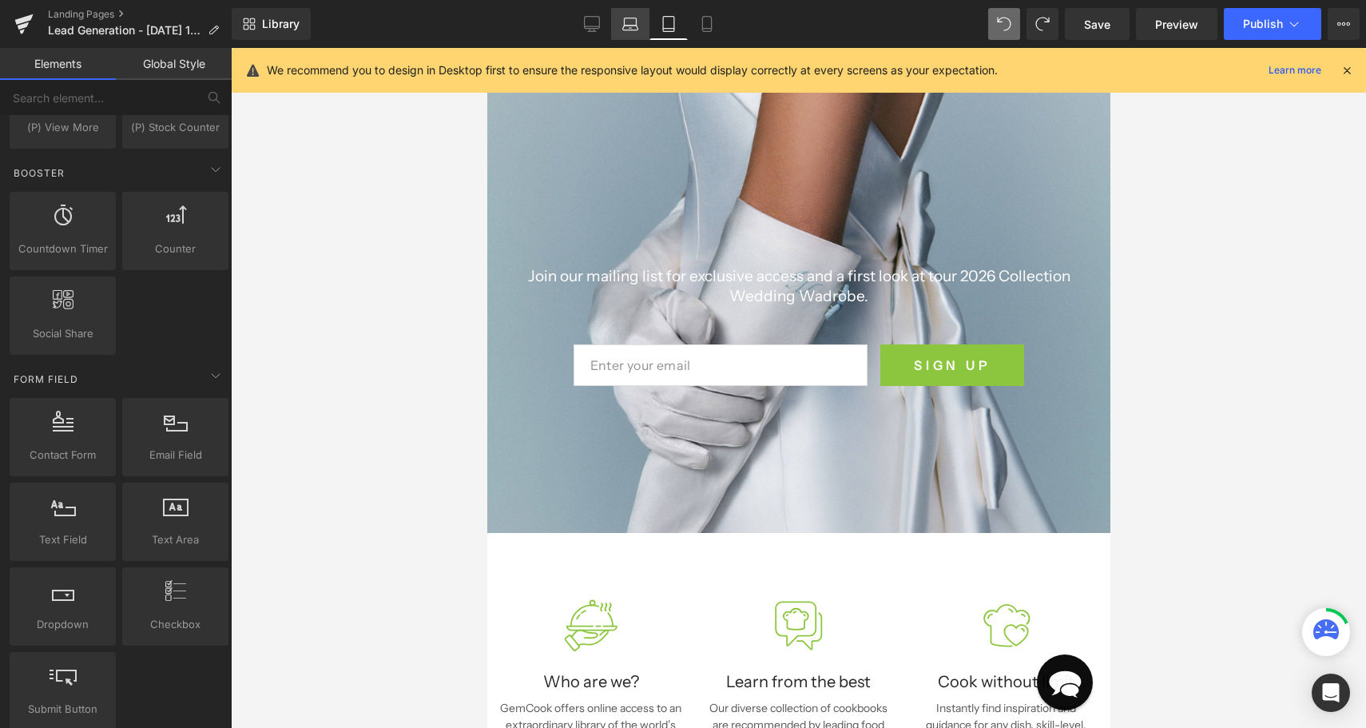
click at [630, 25] on icon at bounding box center [630, 24] width 16 height 16
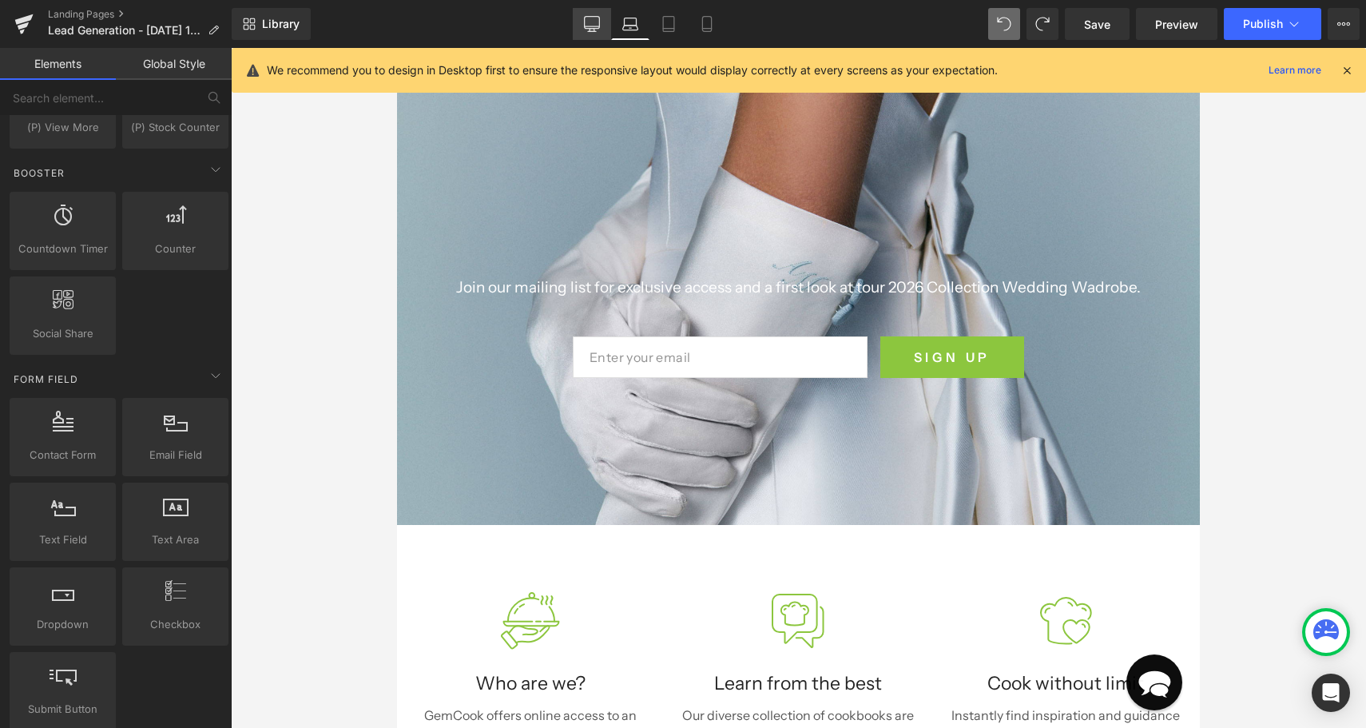
click at [593, 26] on icon at bounding box center [592, 24] width 16 height 16
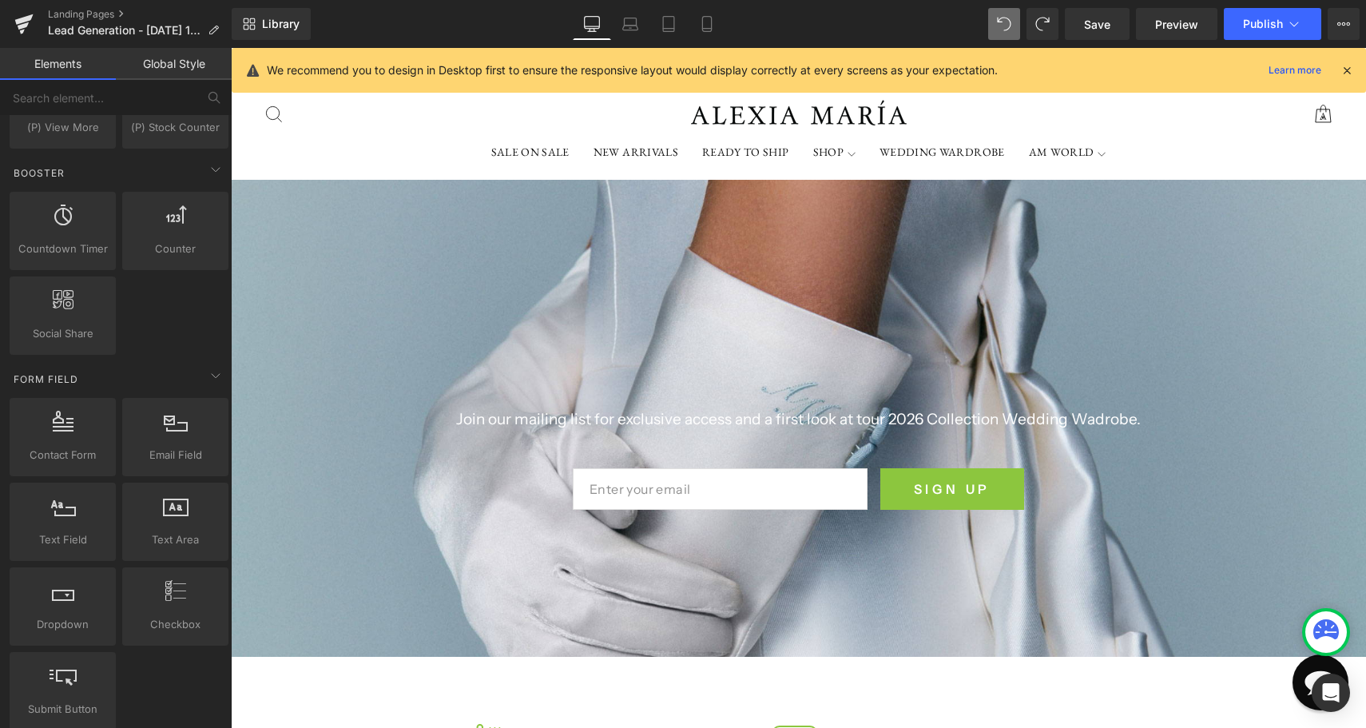
scroll to position [0, 0]
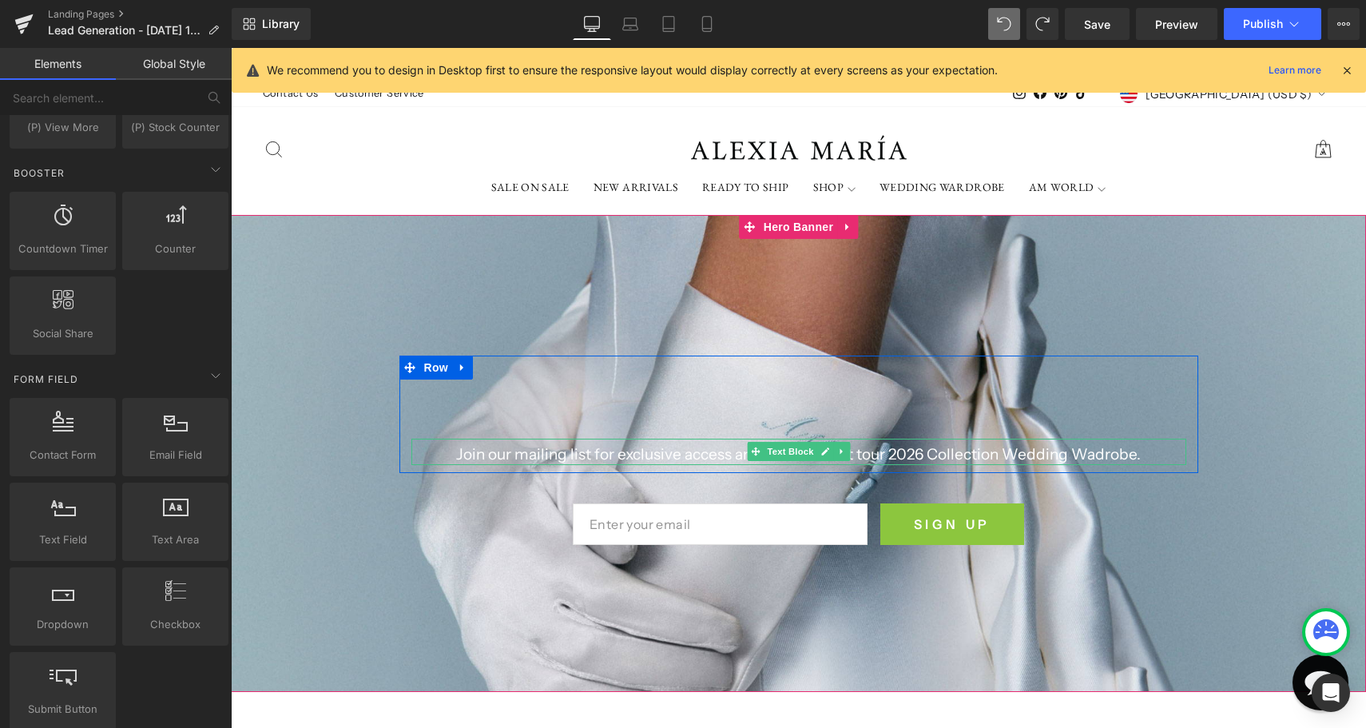
click at [1021, 459] on p "Join our mailing list for exclusive access and a first look at tour 2026 Collec…" at bounding box center [798, 455] width 775 height 20
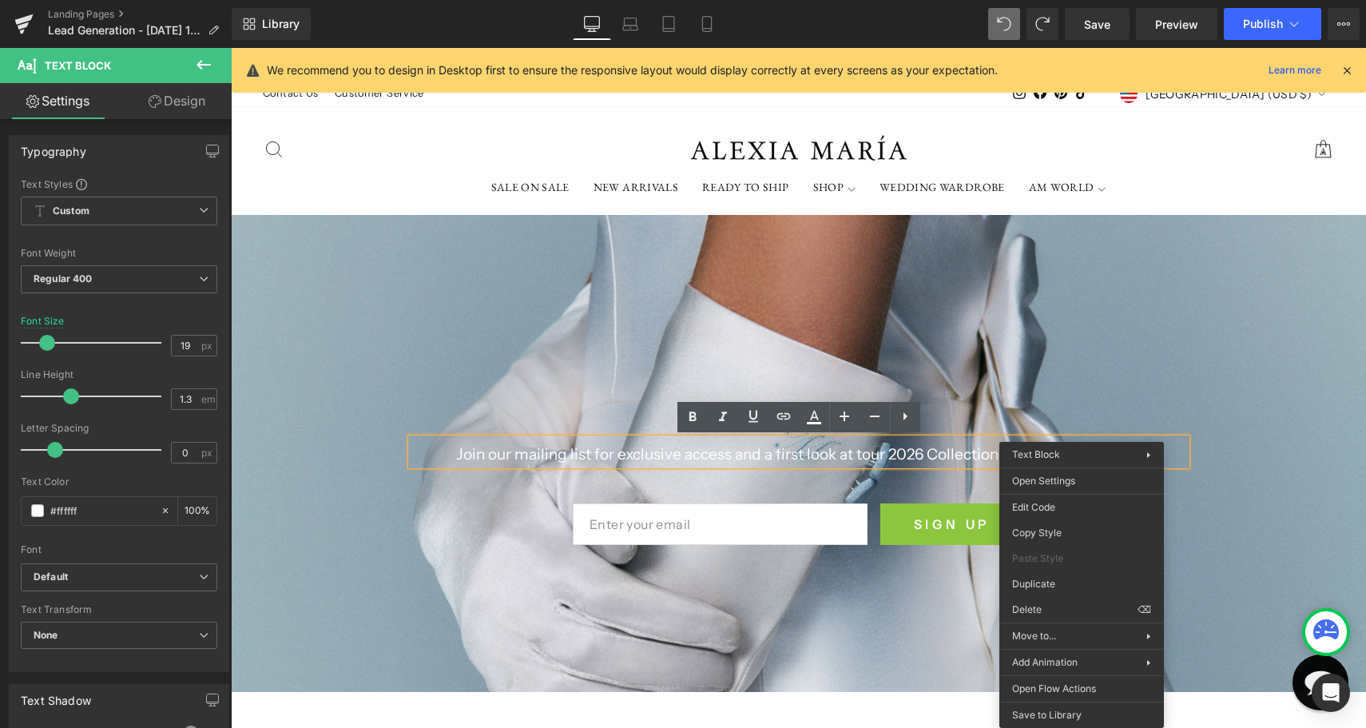
click at [1131, 434] on div "Heading Join our mailing list for exclusive access and a first look at tour 202…" at bounding box center [798, 421] width 799 height 85
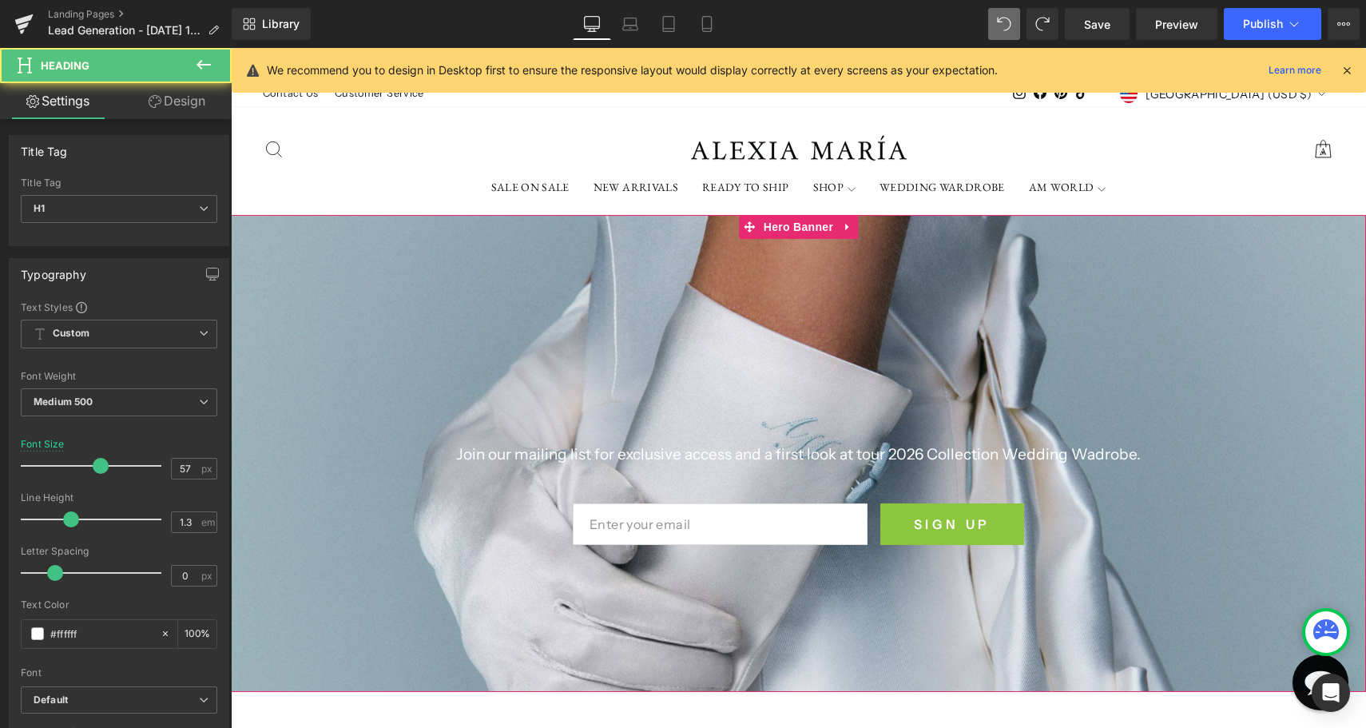
click at [1099, 451] on p "Join our mailing list for exclusive access and a first look at tour 2026 Collec…" at bounding box center [798, 455] width 775 height 20
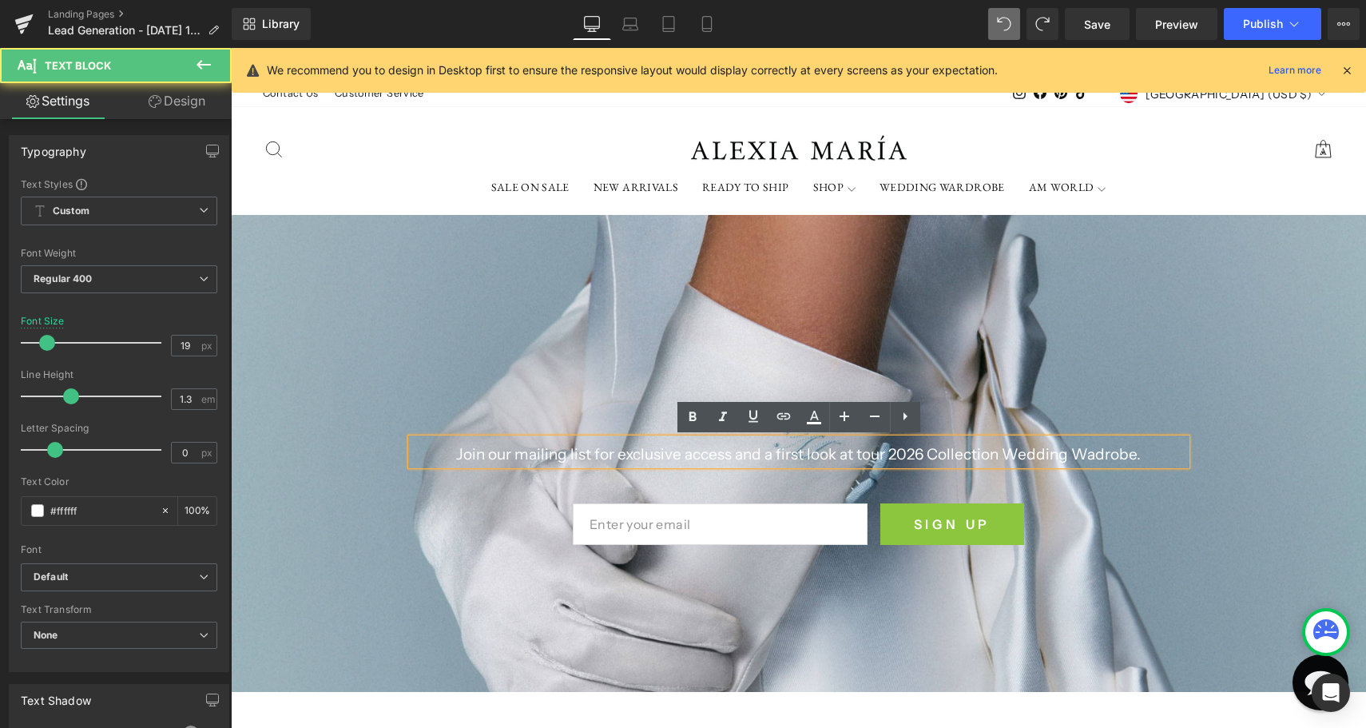
click at [1083, 450] on p "Join our mailing list for exclusive access and a first look at tour 2026 Collec…" at bounding box center [798, 455] width 775 height 20
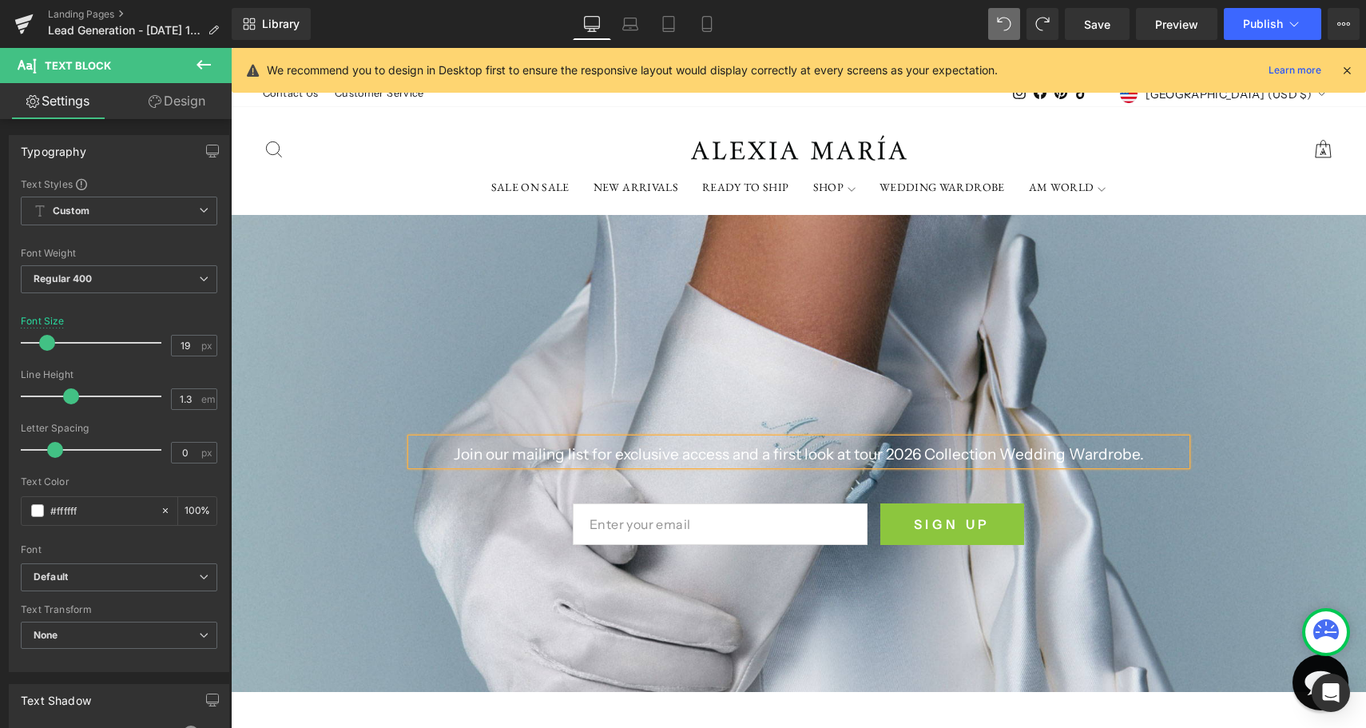
click at [1106, 526] on div "Email Field SIGN UP Submit Button Row" at bounding box center [798, 513] width 1135 height 80
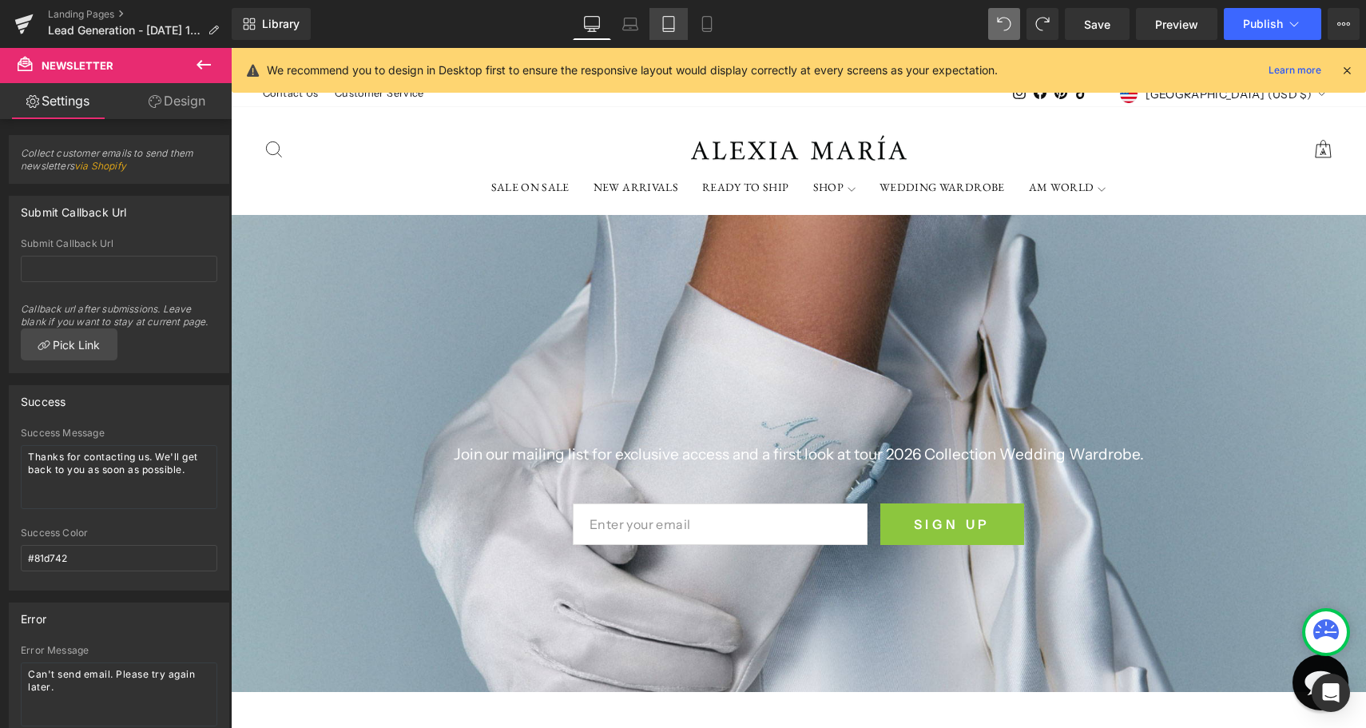
click at [672, 26] on icon at bounding box center [668, 24] width 16 height 16
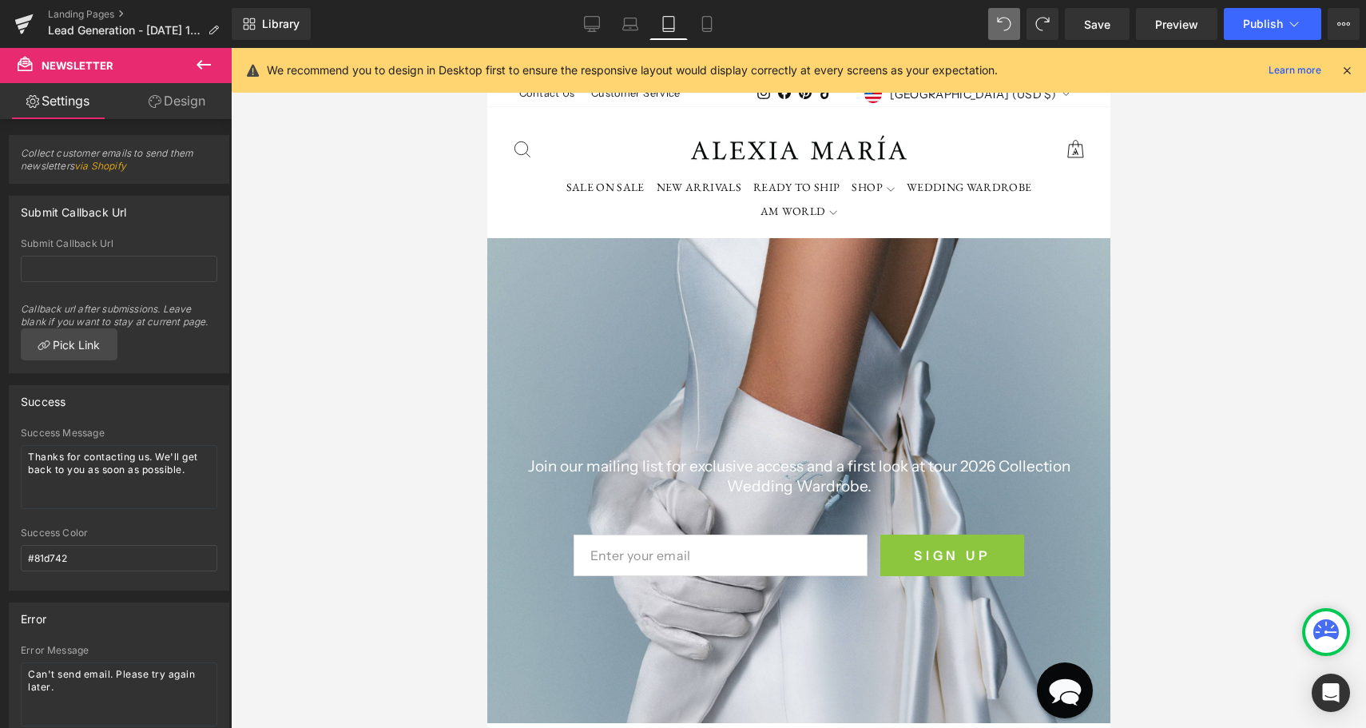
scroll to position [31, 0]
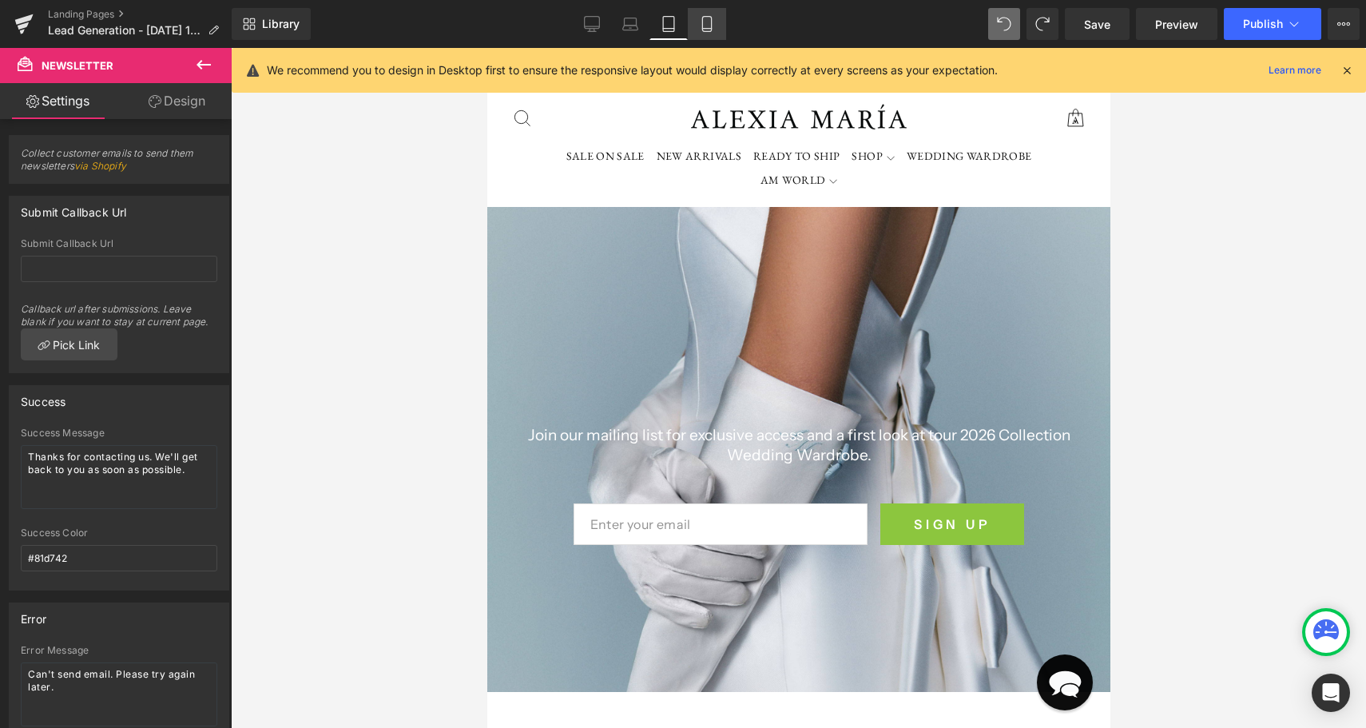
click at [709, 26] on icon at bounding box center [707, 24] width 16 height 16
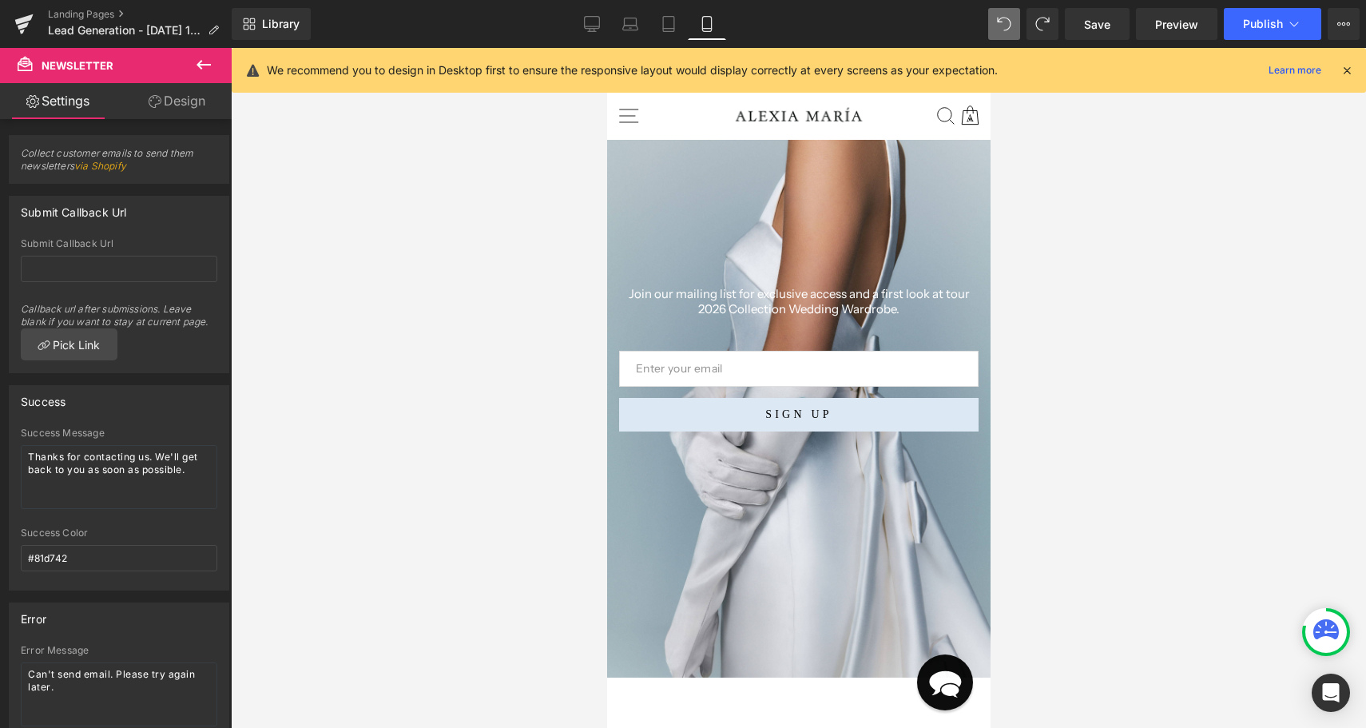
click at [950, 287] on p "Join our mailing list for exclusive access and a first look at tour 2026 Collec…" at bounding box center [797, 301] width 359 height 31
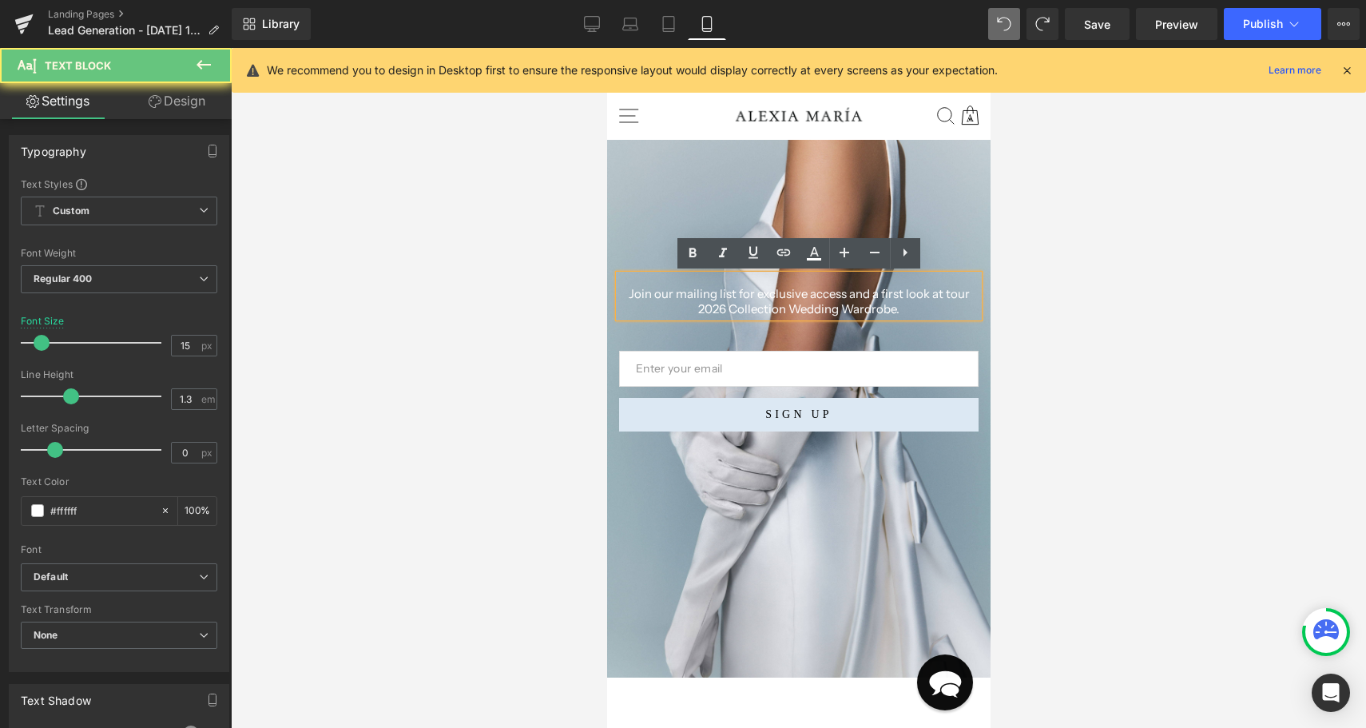
click at [972, 297] on p "Join our mailing list for exclusive access and a first look at tour 2026 Collec…" at bounding box center [797, 301] width 359 height 31
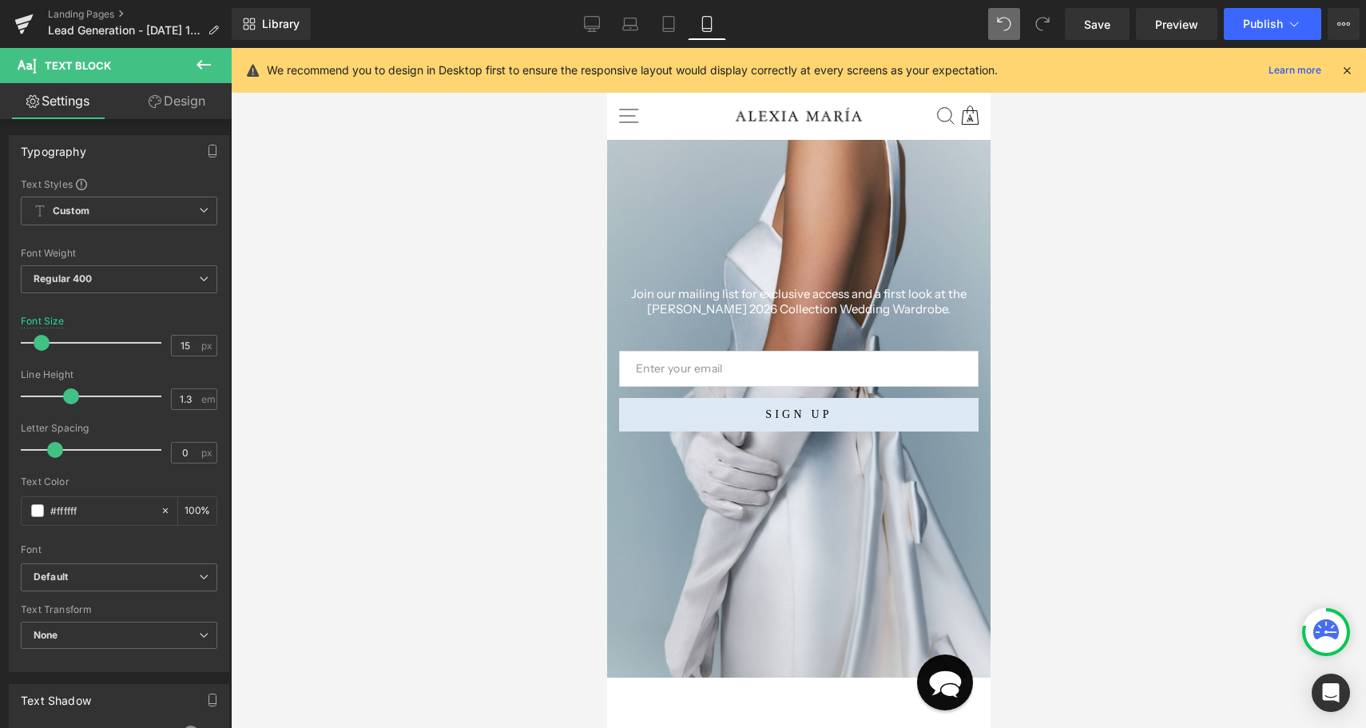
click at [1215, 376] on div at bounding box center [798, 388] width 1135 height 680
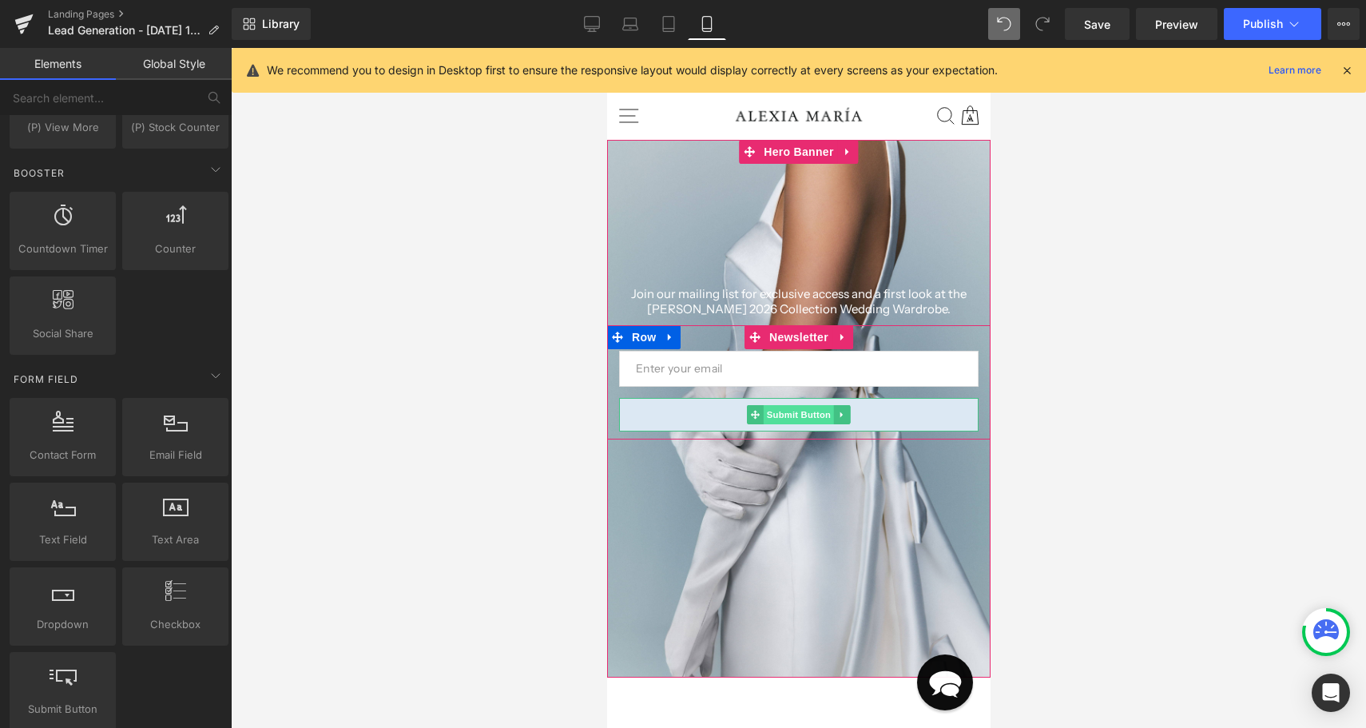
click at [826, 411] on span "Submit Button" at bounding box center [798, 414] width 70 height 19
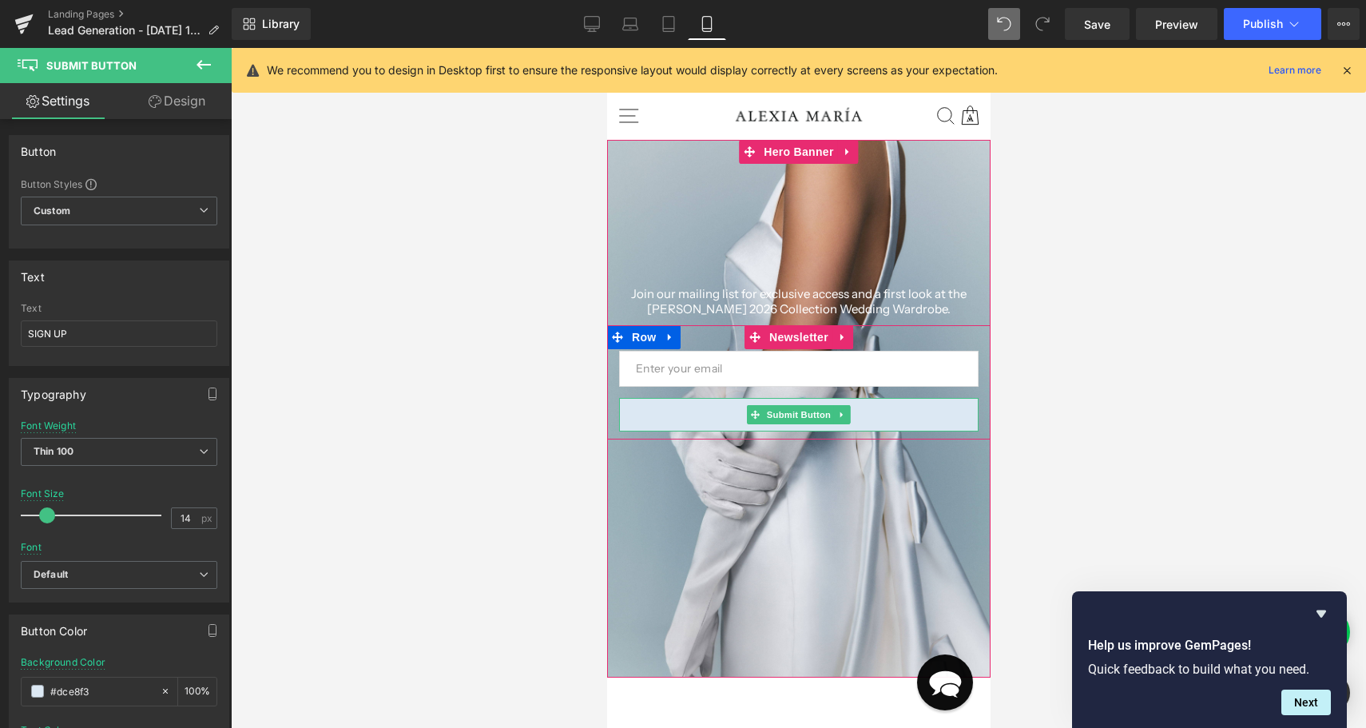
click at [907, 413] on button "SIGN UP" at bounding box center [797, 415] width 359 height 34
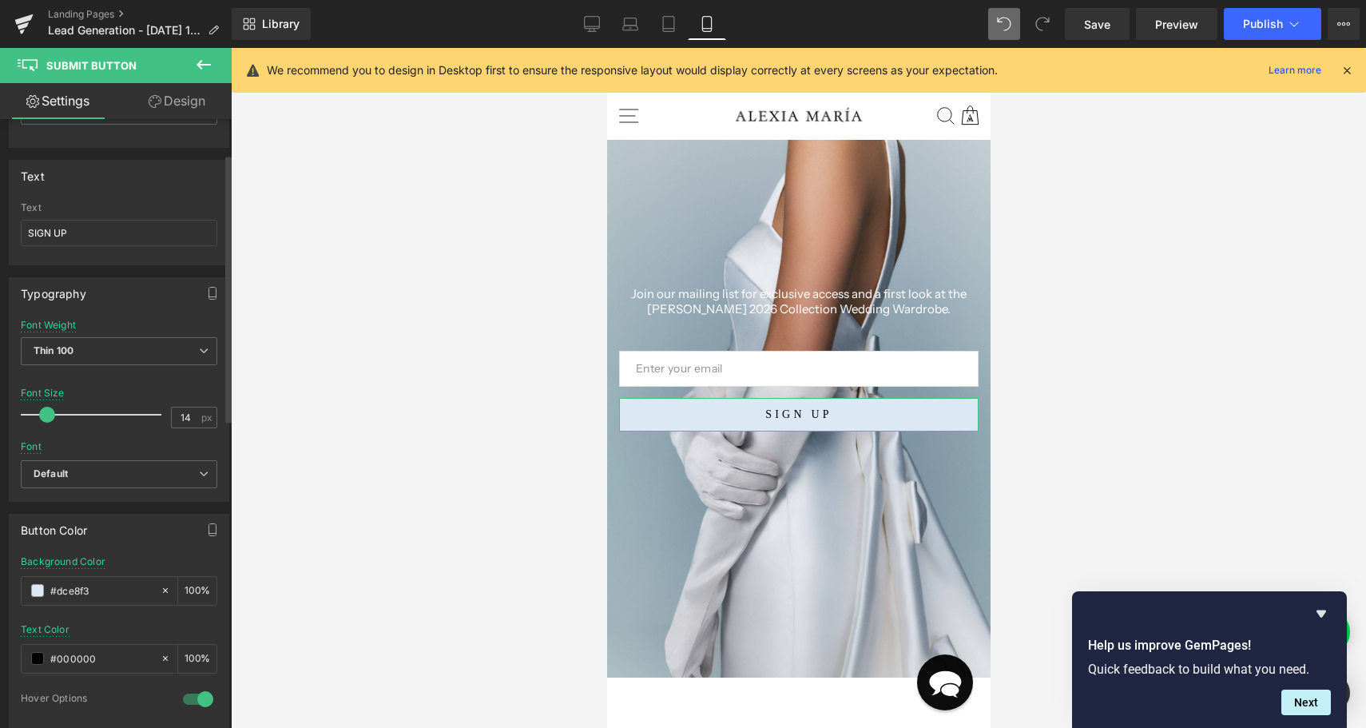
scroll to position [108, 0]
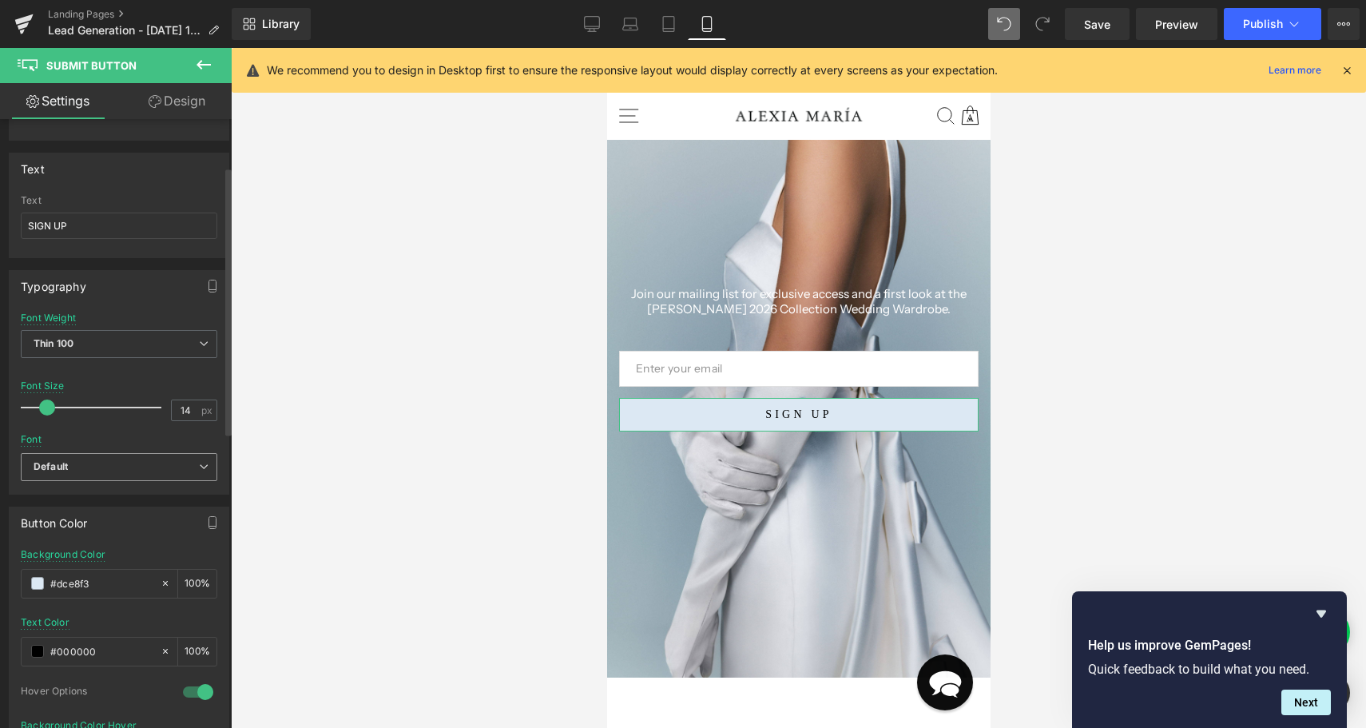
click at [146, 464] on b "Default" at bounding box center [116, 467] width 165 height 14
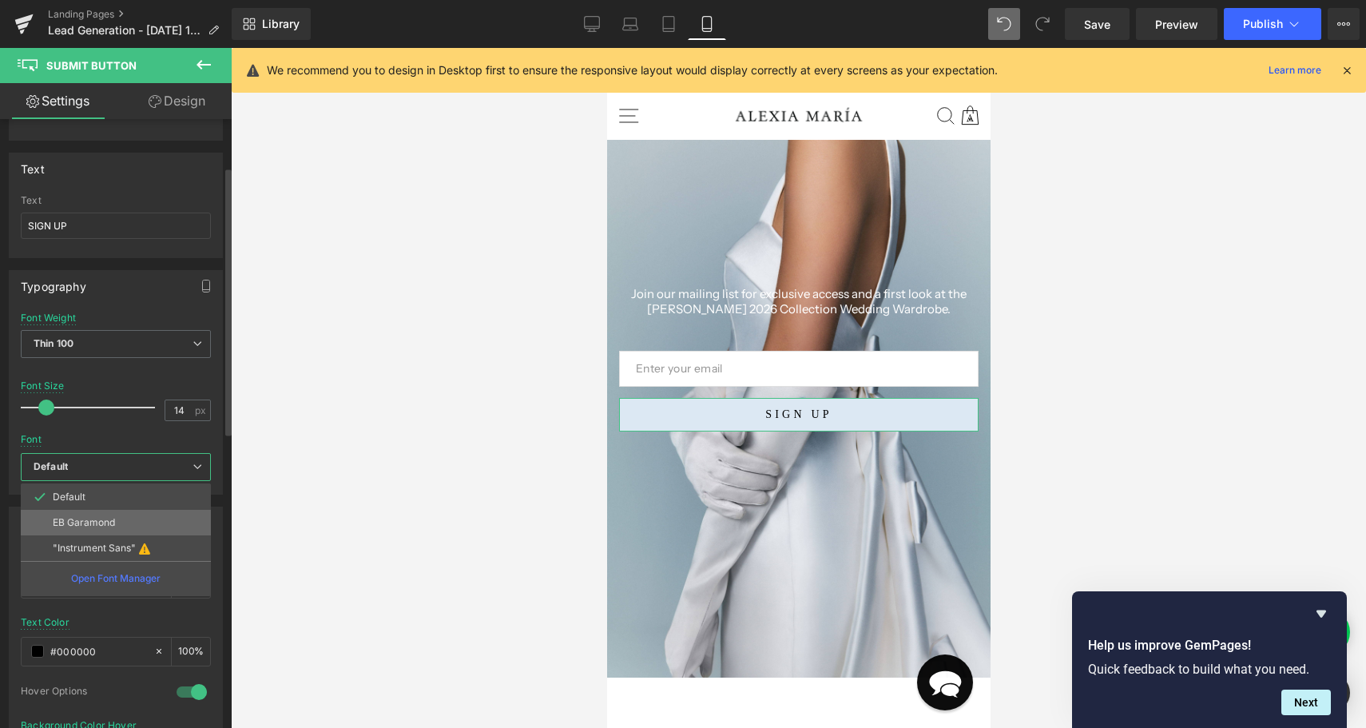
click at [137, 515] on li "EB Garamond" at bounding box center [116, 523] width 190 height 26
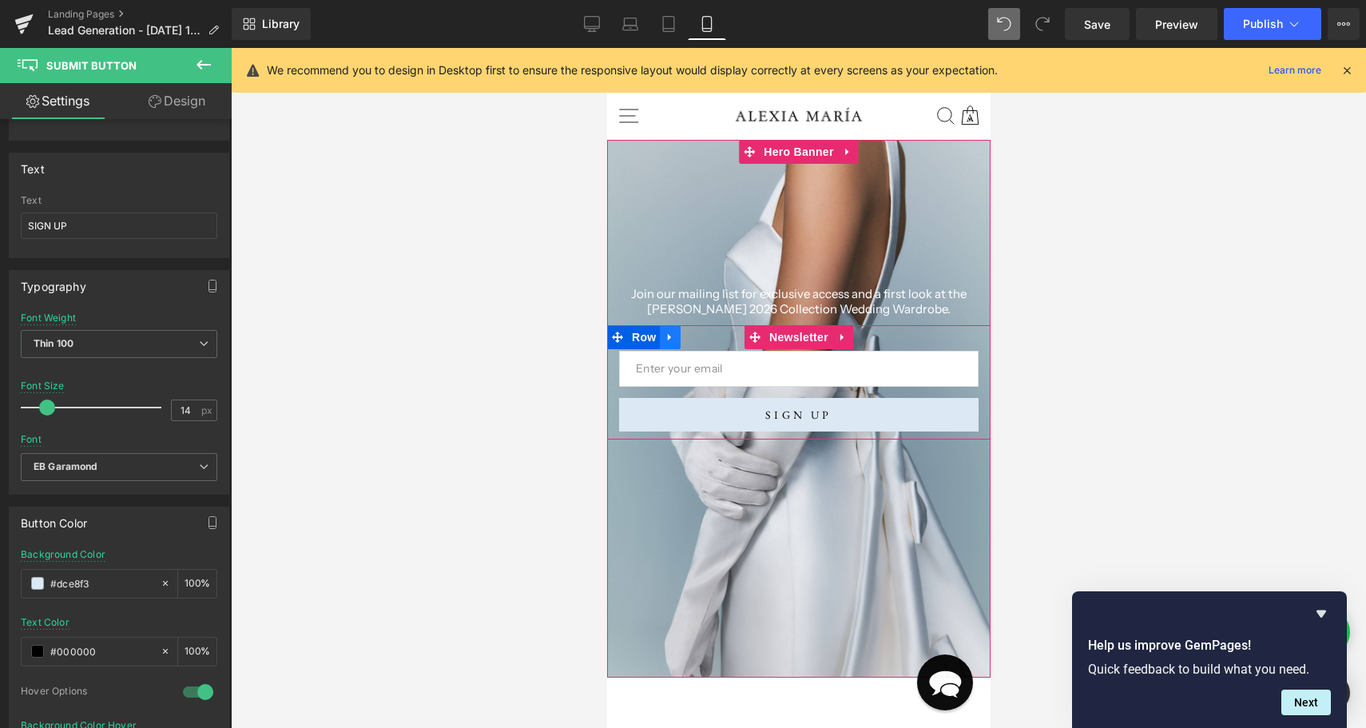
click at [672, 338] on icon at bounding box center [669, 337] width 11 height 12
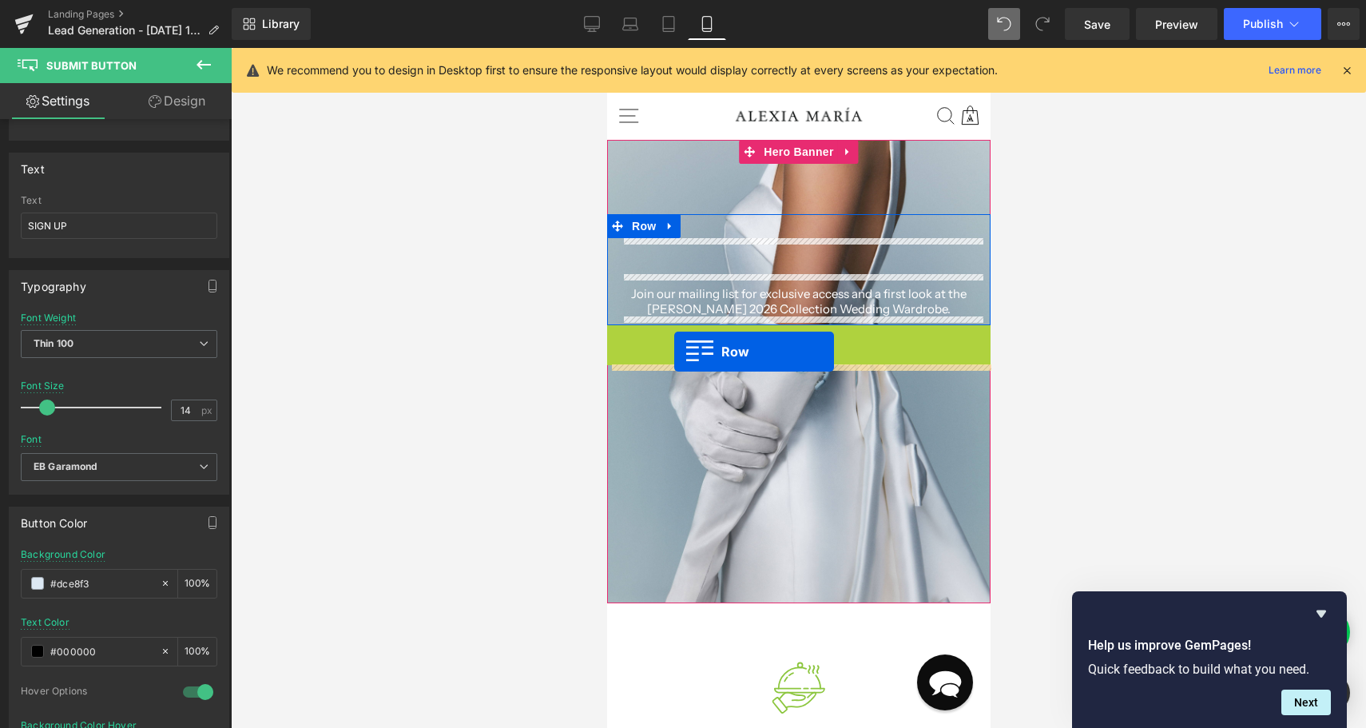
drag, startPoint x: 648, startPoint y: 337, endPoint x: 673, endPoint y: 351, distance: 29.3
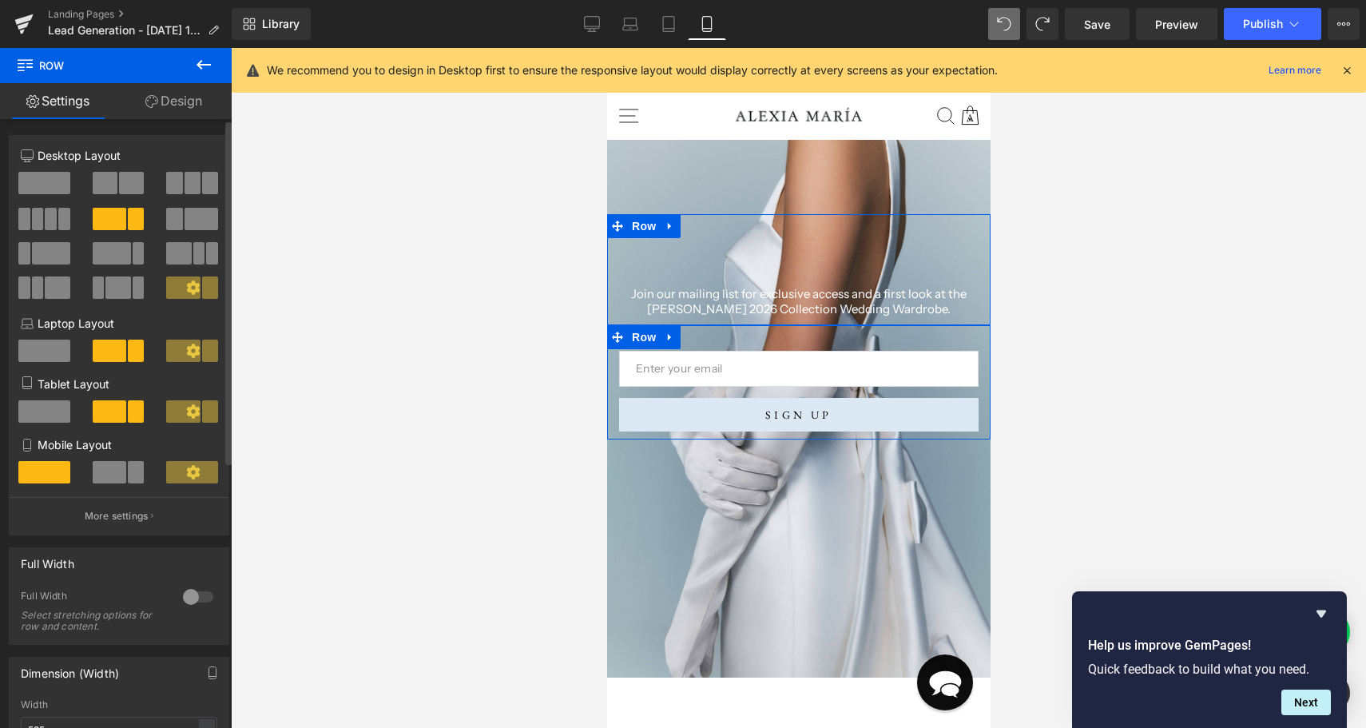
click at [119, 478] on span at bounding box center [110, 472] width 34 height 22
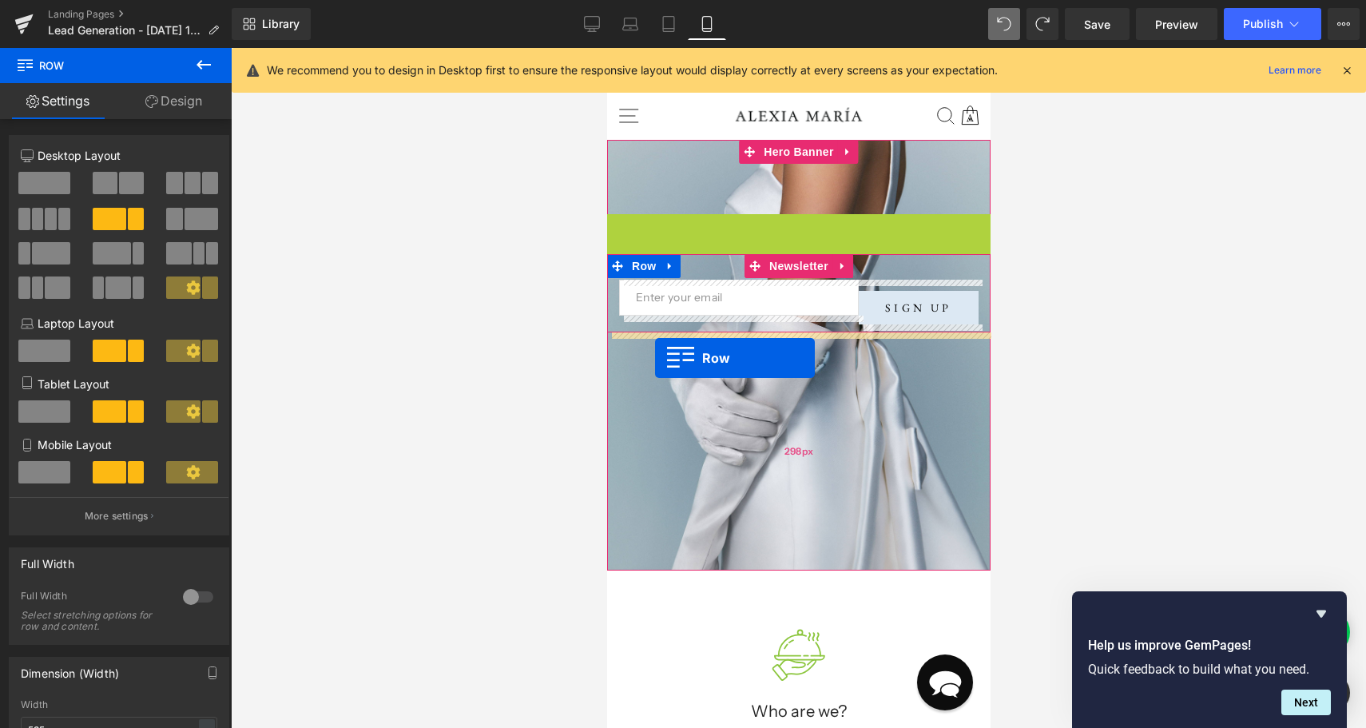
drag, startPoint x: 644, startPoint y: 230, endPoint x: 654, endPoint y: 358, distance: 128.2
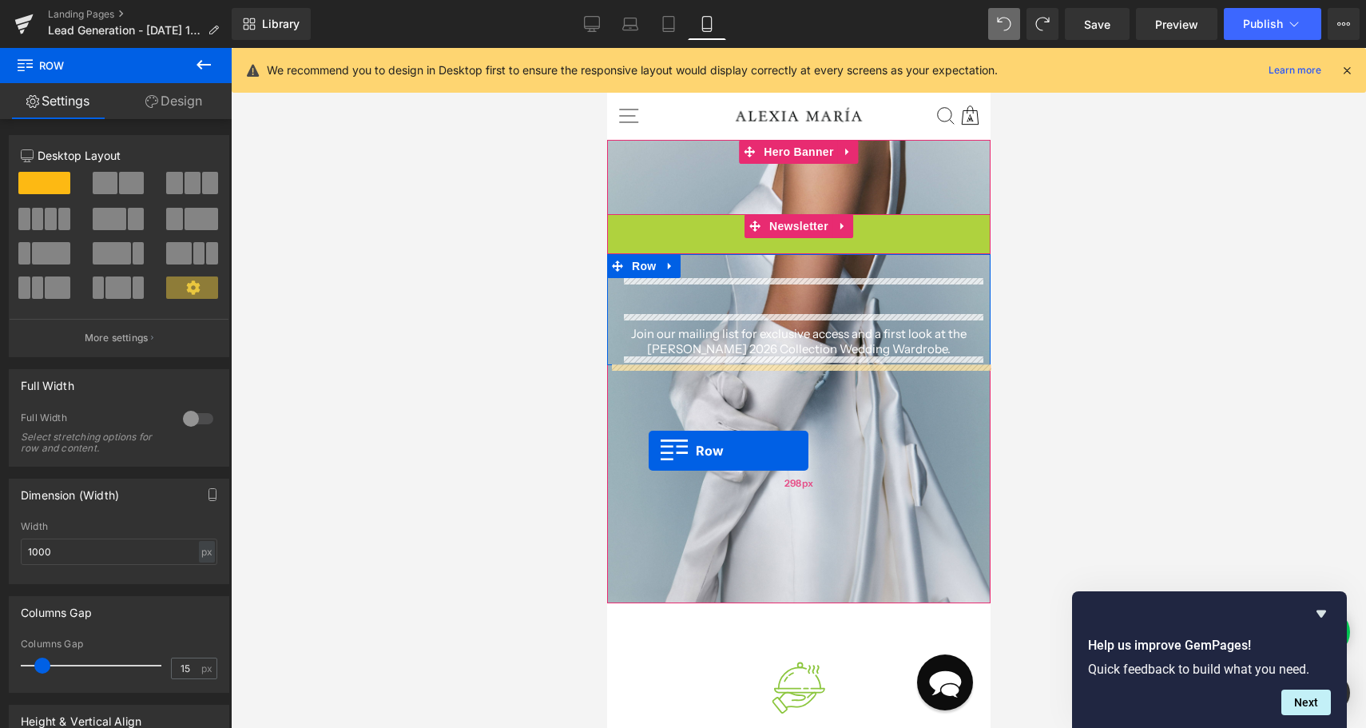
drag, startPoint x: 645, startPoint y: 225, endPoint x: 647, endPoint y: 448, distance: 222.8
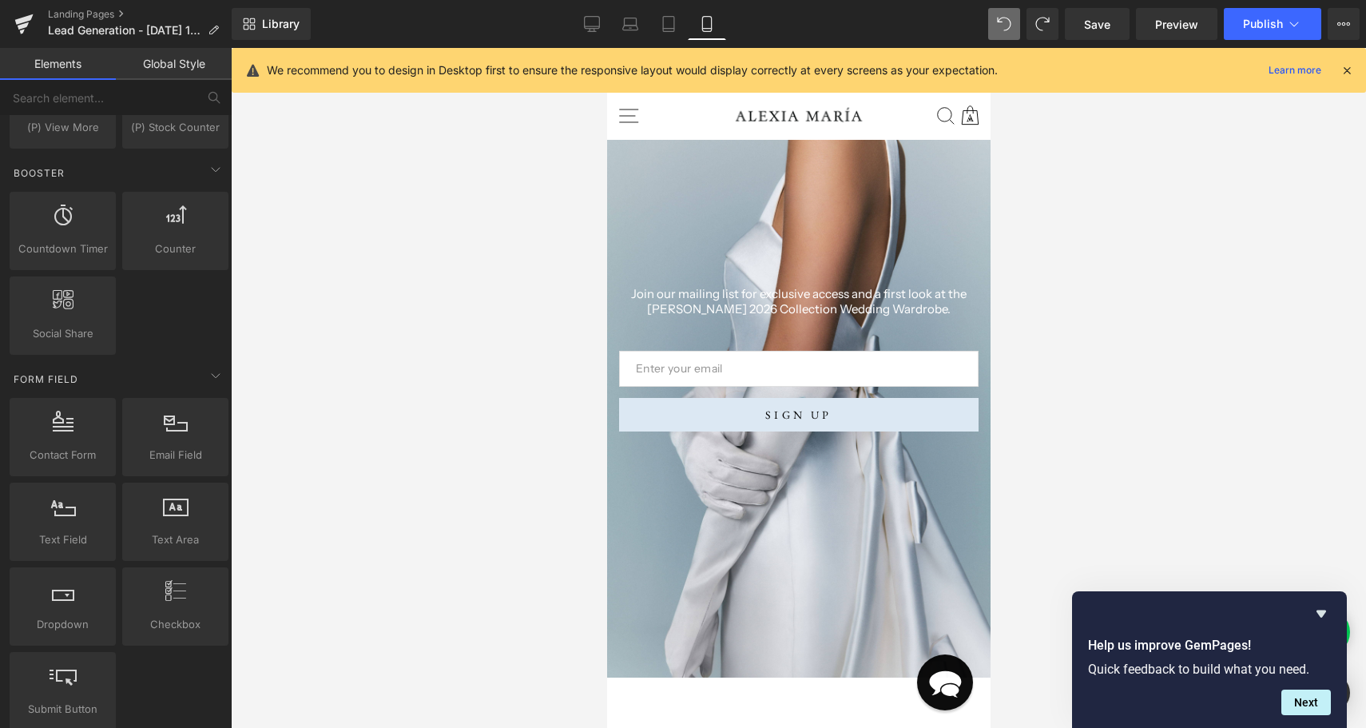
click at [1118, 336] on div at bounding box center [798, 388] width 1135 height 680
click at [644, 235] on span "Row" at bounding box center [643, 226] width 32 height 24
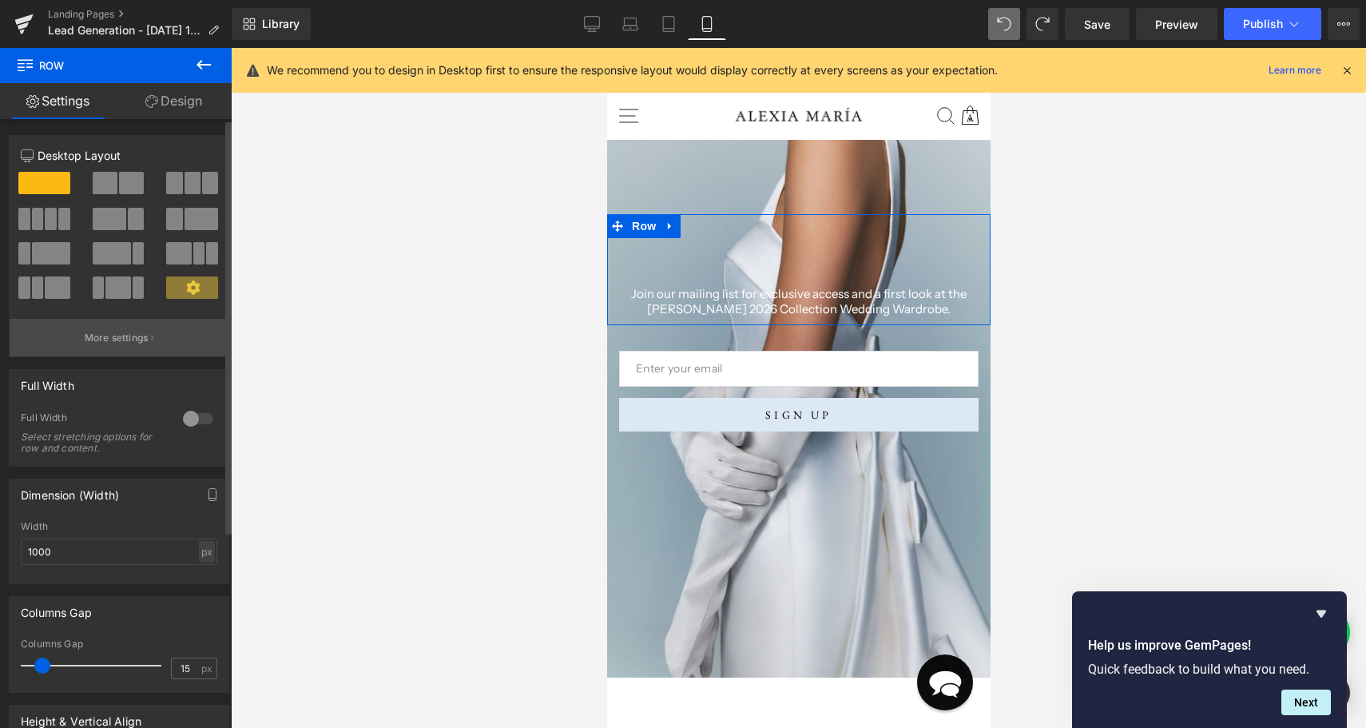
click at [175, 346] on button "More settings" at bounding box center [119, 338] width 219 height 38
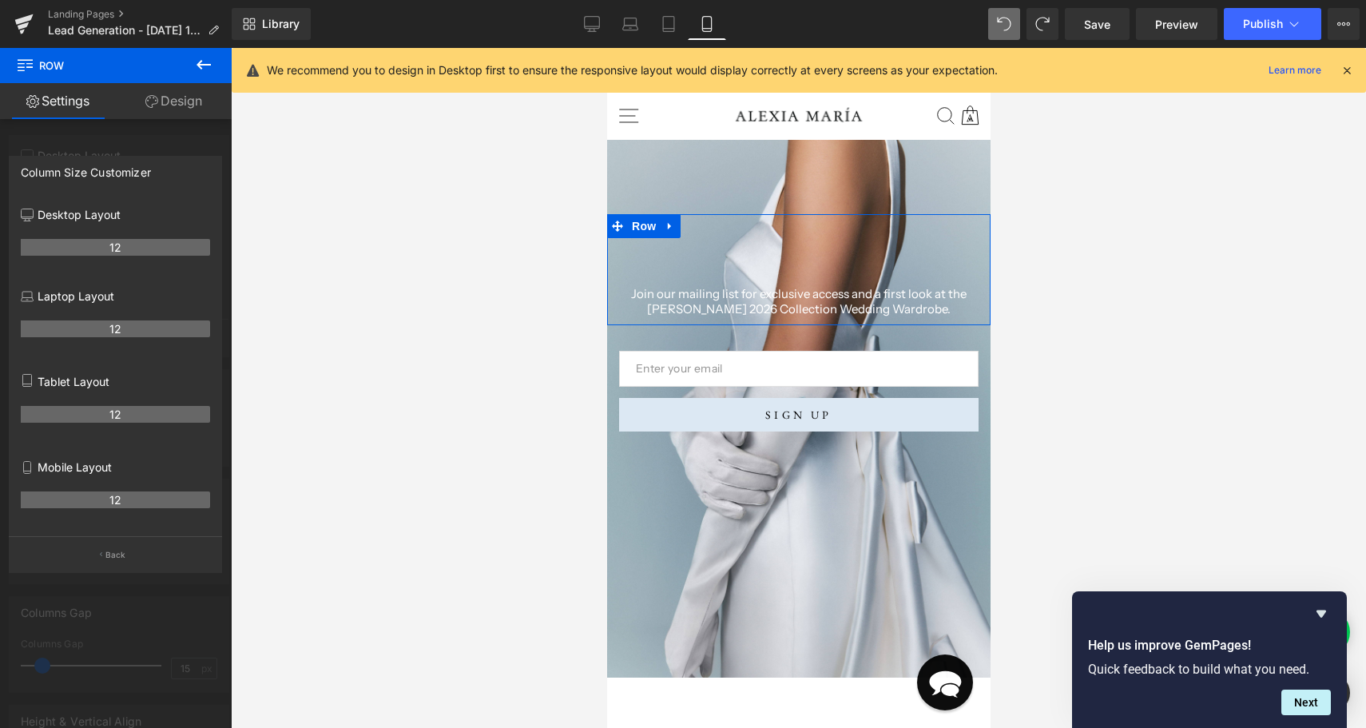
click at [108, 466] on p "Mobile Layout" at bounding box center [115, 466] width 189 height 17
click at [109, 498] on th "12" at bounding box center [115, 499] width 189 height 17
click at [110, 551] on p "Back" at bounding box center [115, 555] width 21 height 12
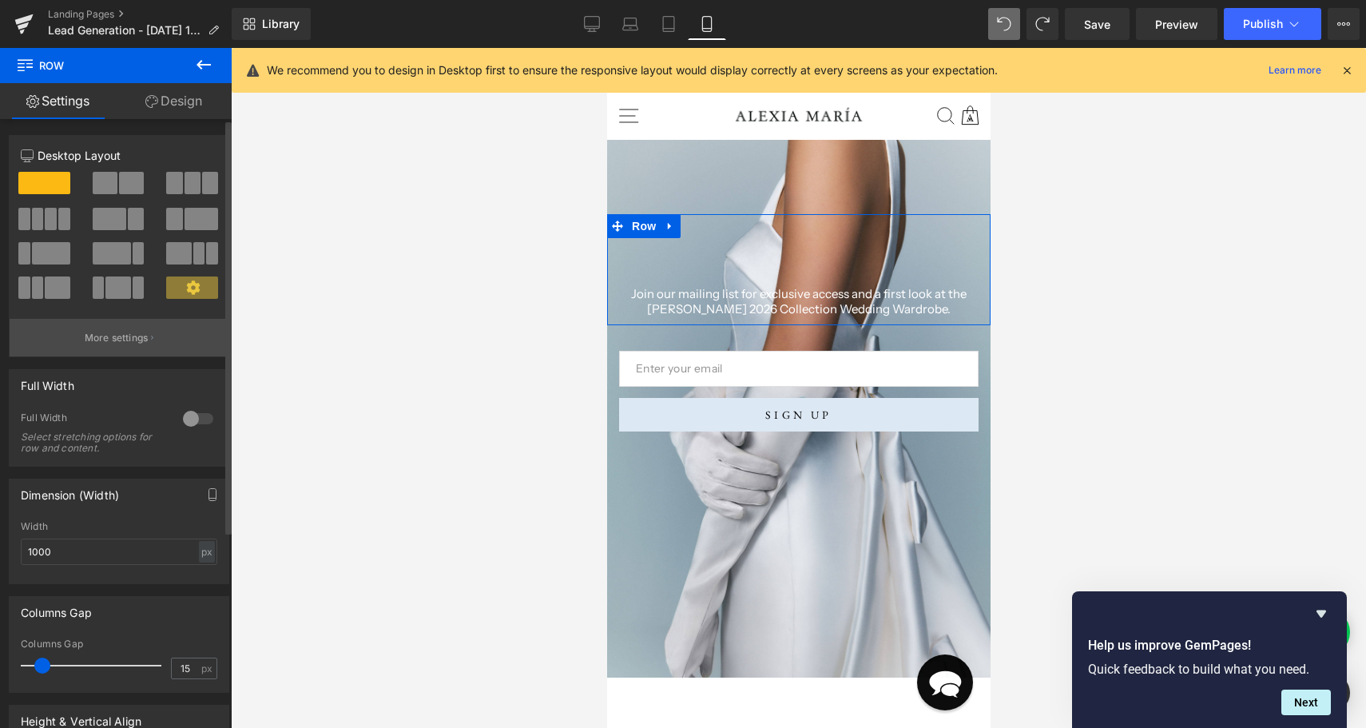
click at [115, 322] on button "More settings" at bounding box center [119, 338] width 219 height 38
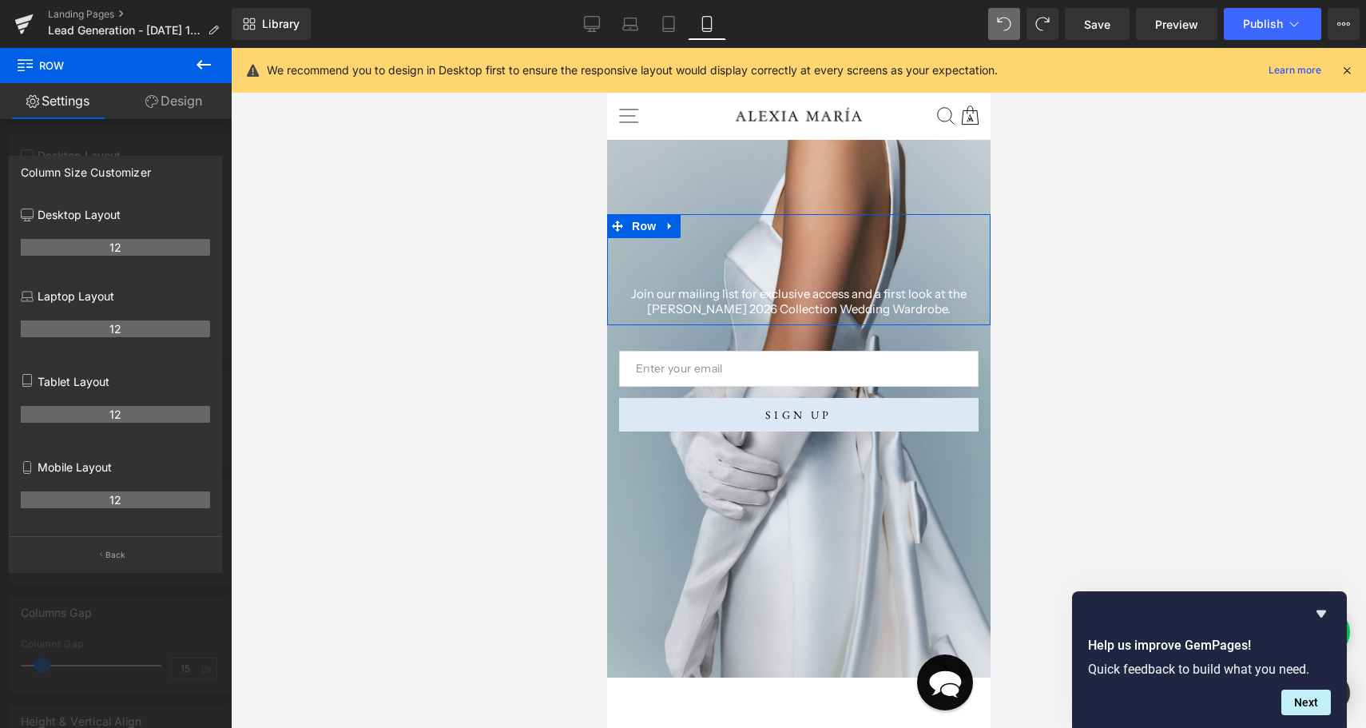
click at [104, 365] on div "Tablet Layout 12" at bounding box center [115, 407] width 189 height 85
click at [126, 559] on button "Back" at bounding box center [115, 554] width 213 height 36
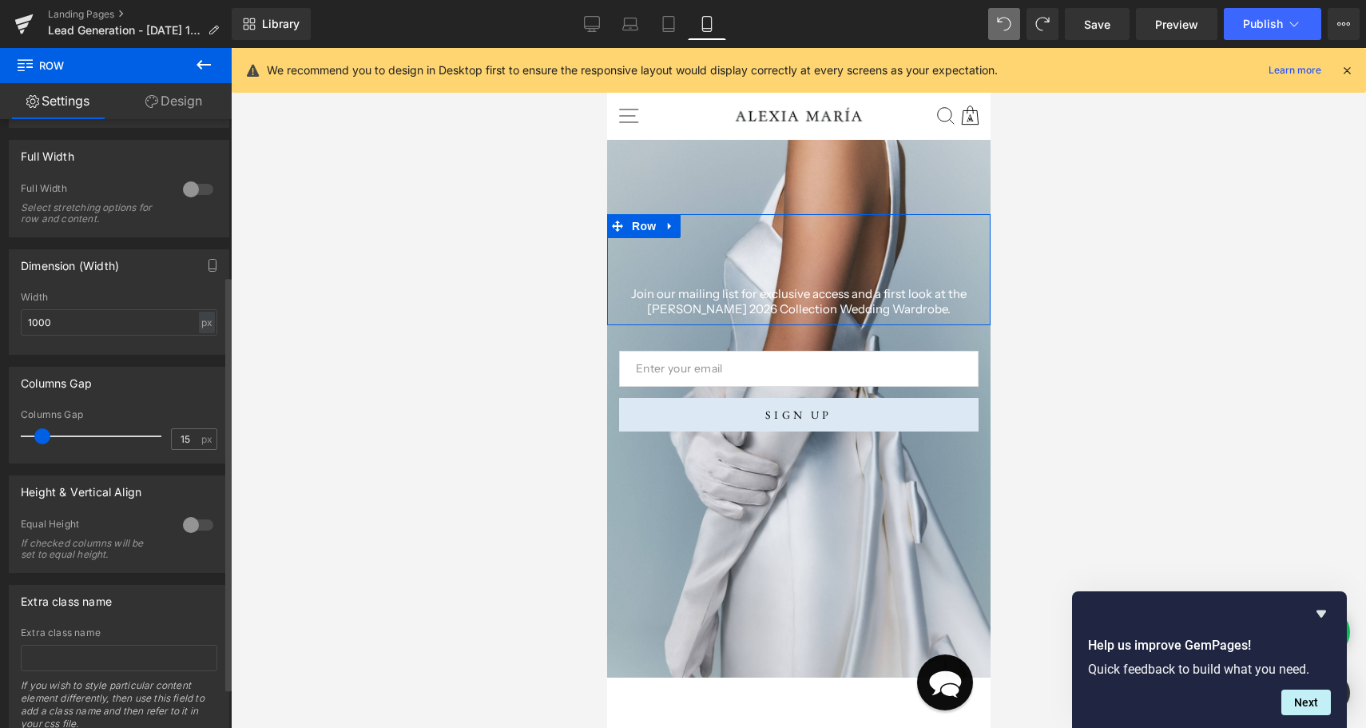
scroll to position [0, 0]
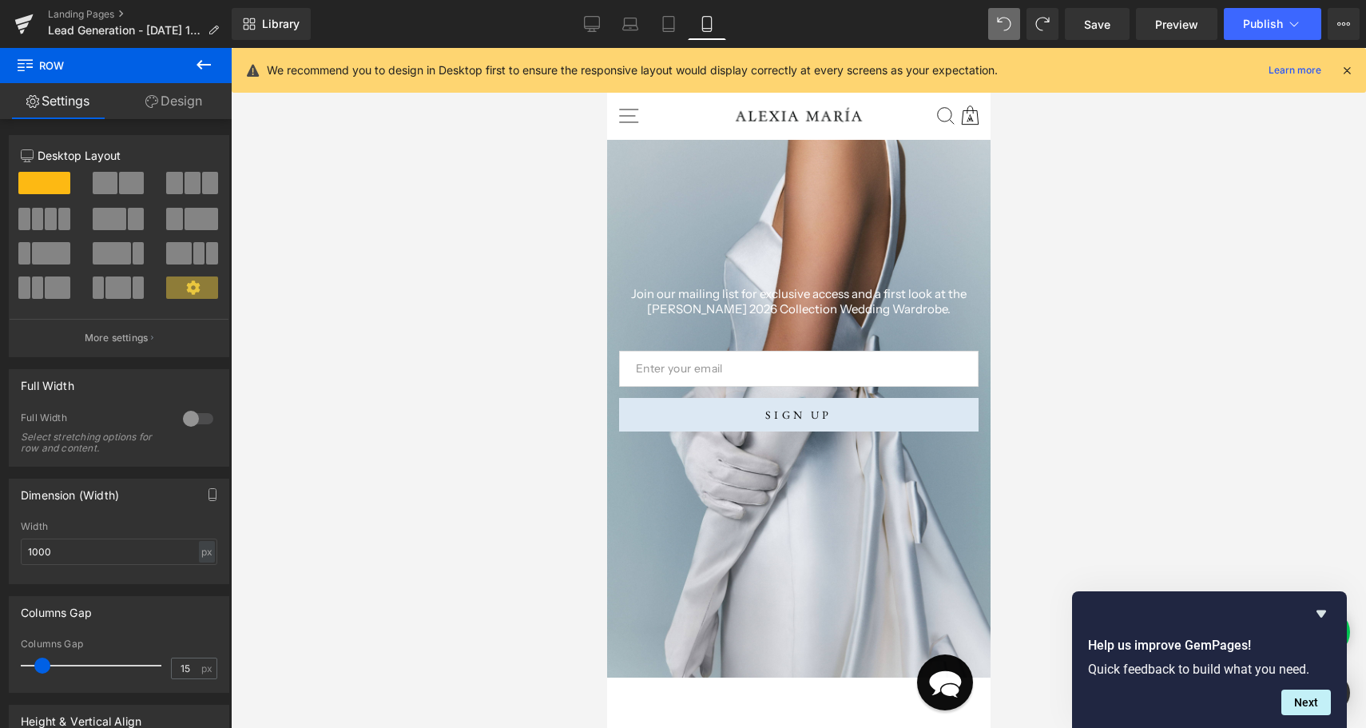
click at [556, 528] on div at bounding box center [798, 388] width 1135 height 680
click at [606, 48] on div "298px" at bounding box center [606, 48] width 0 height 0
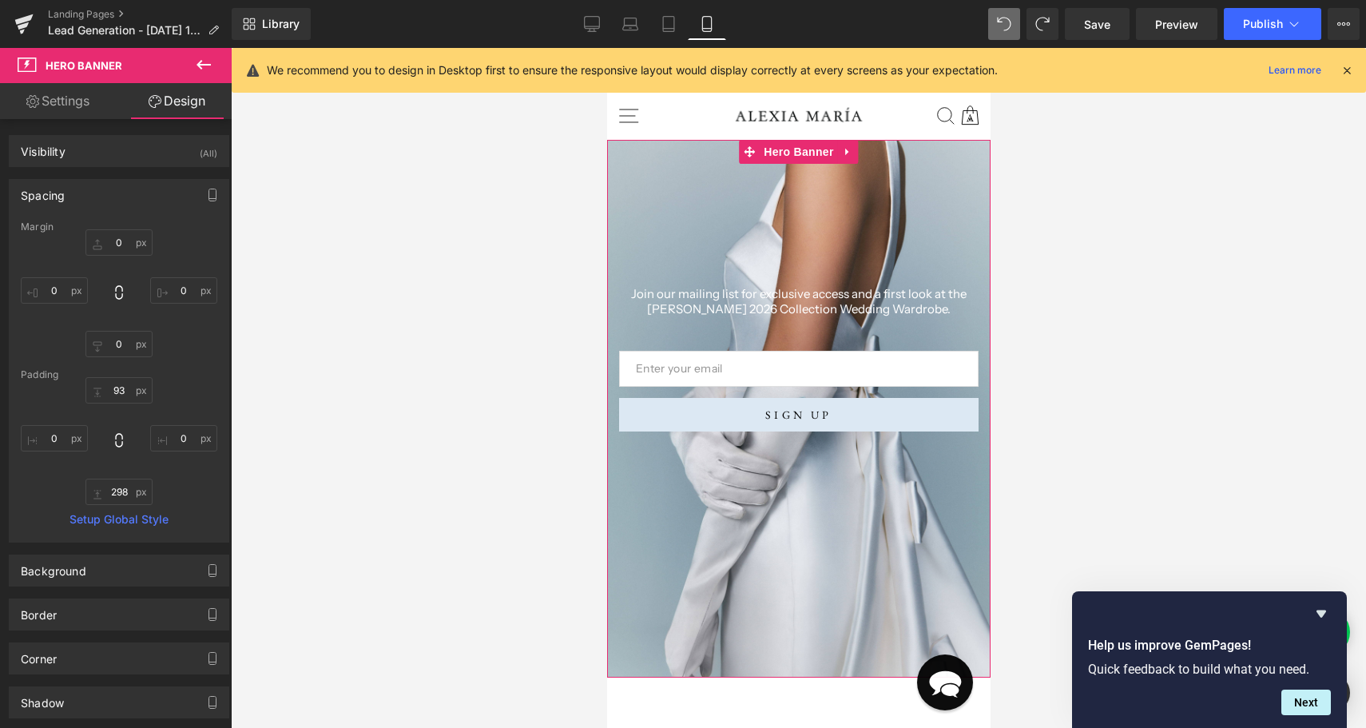
click at [97, 105] on link "Settings" at bounding box center [58, 101] width 116 height 36
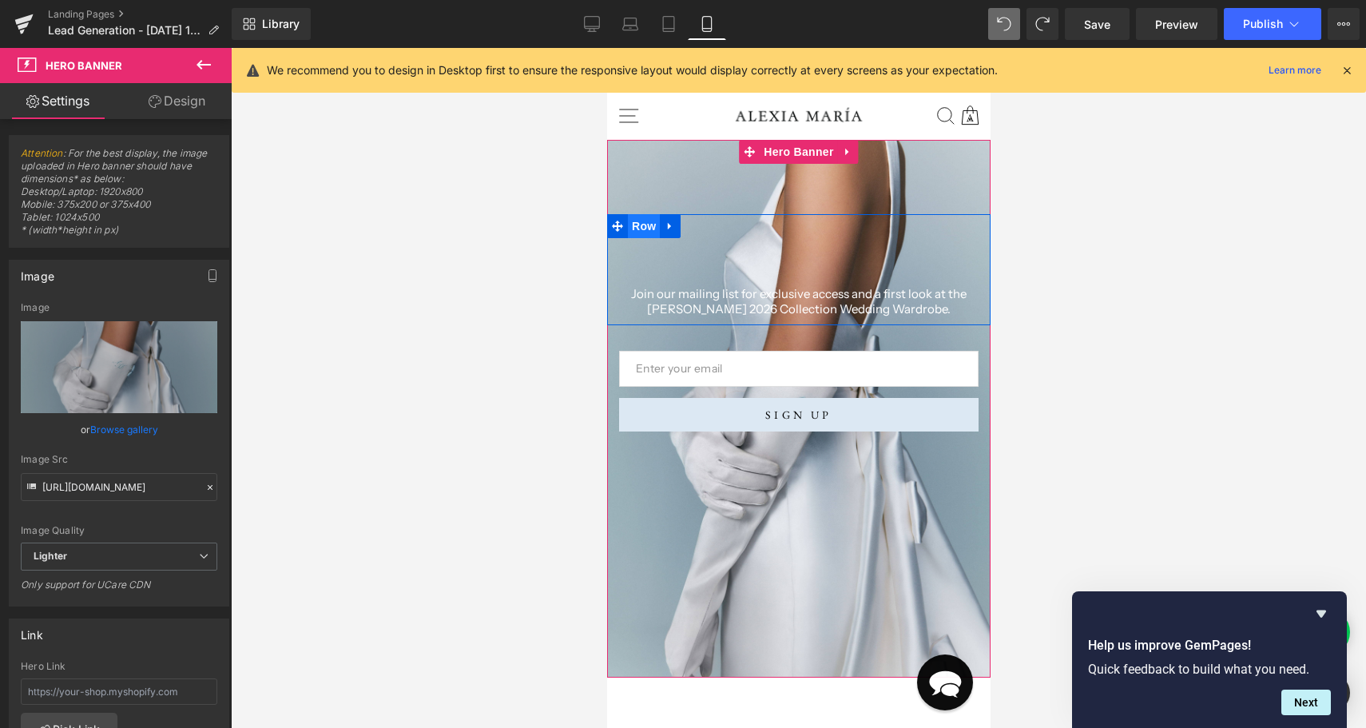
click at [643, 228] on span "Row" at bounding box center [643, 226] width 32 height 24
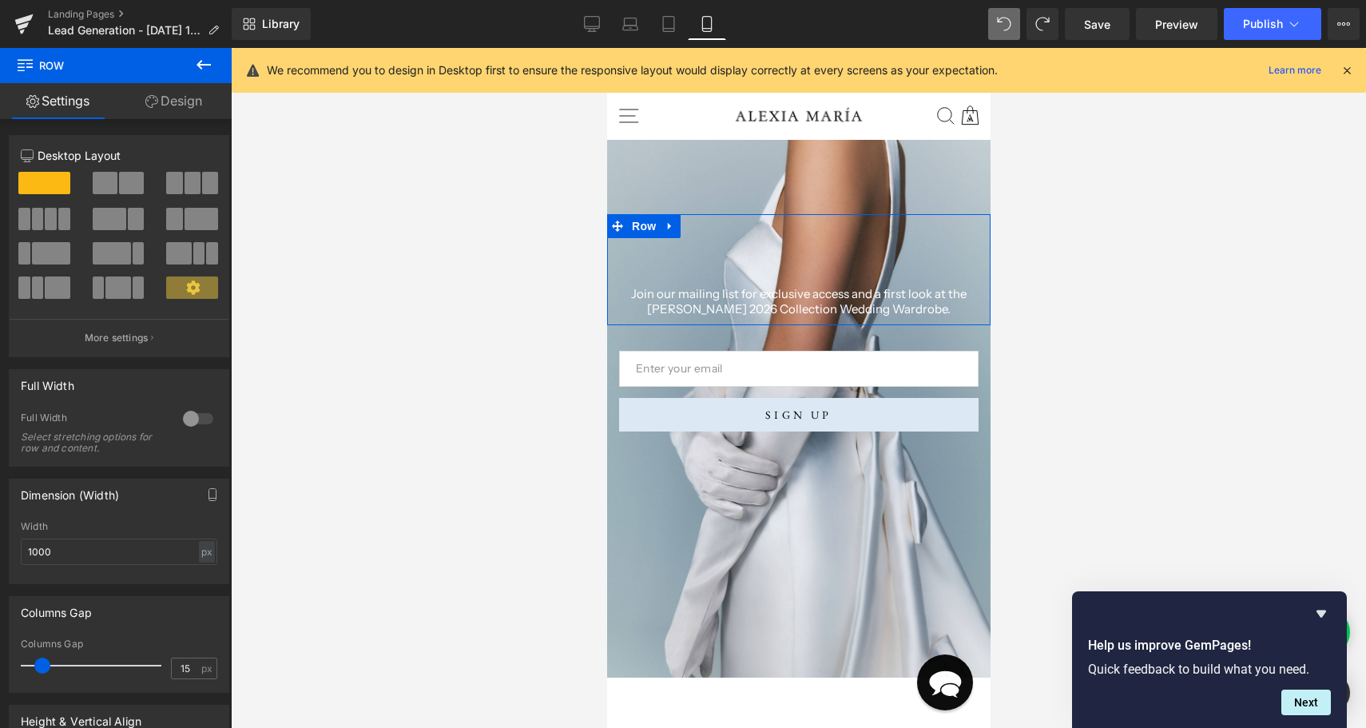
click at [197, 279] on span at bounding box center [192, 287] width 52 height 22
click at [191, 286] on icon at bounding box center [193, 287] width 14 height 14
click at [129, 336] on p "More settings" at bounding box center [117, 338] width 64 height 14
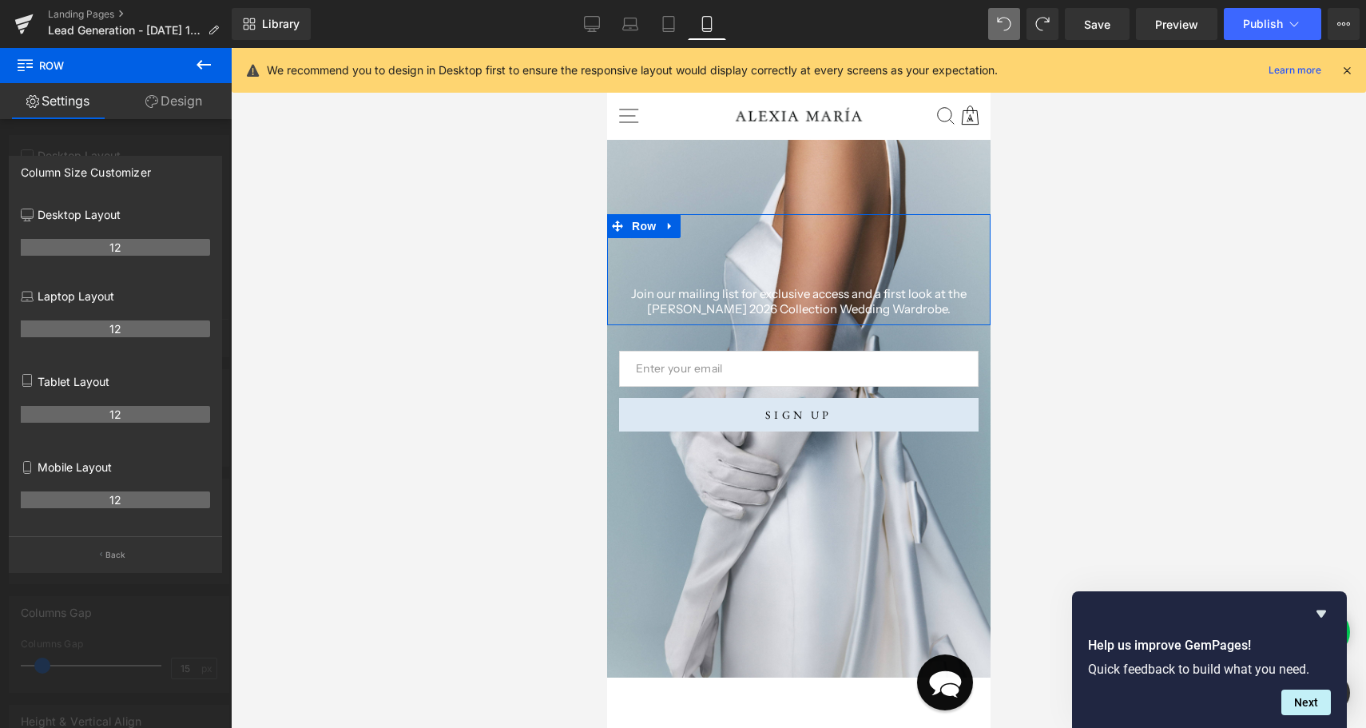
click at [101, 303] on p "Laptop Layout" at bounding box center [115, 295] width 189 height 17
click at [113, 331] on th "12" at bounding box center [115, 328] width 189 height 17
click at [30, 376] on icon at bounding box center [26, 381] width 9 height 12
click at [57, 473] on p "Mobile Layout" at bounding box center [115, 466] width 189 height 17
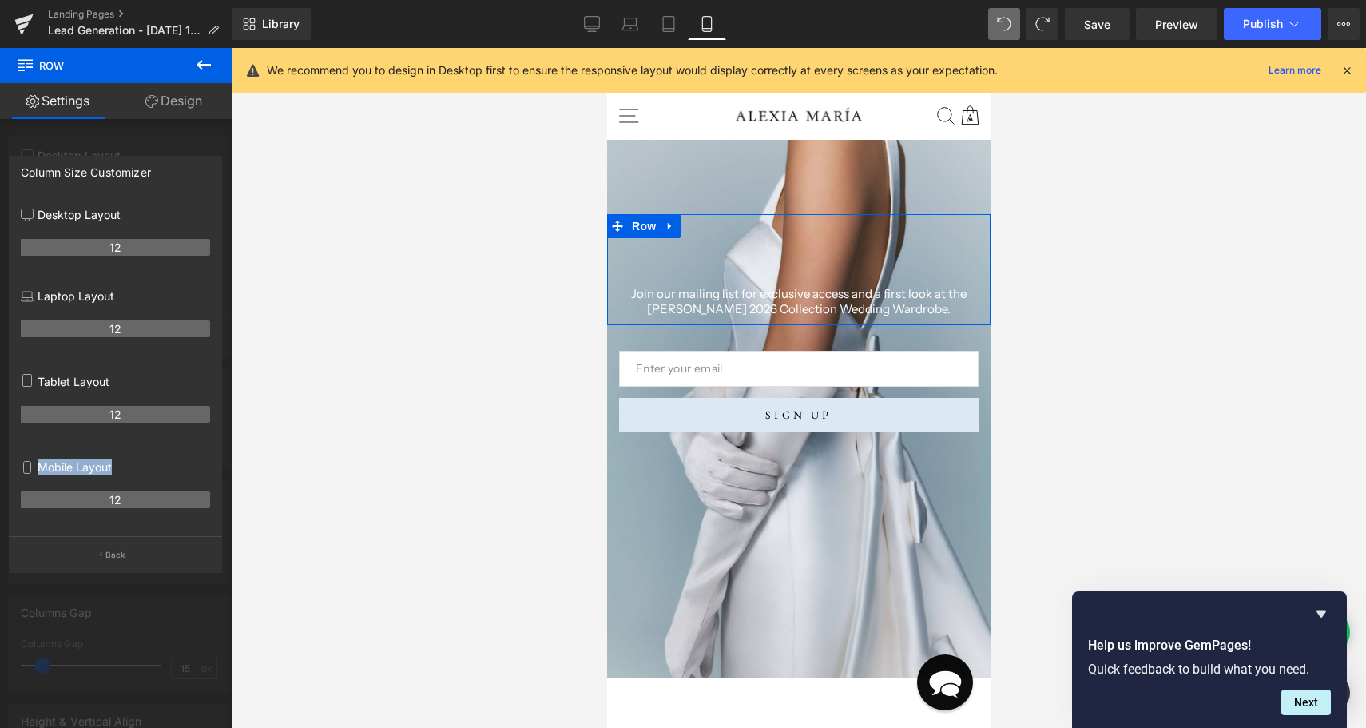
click at [57, 473] on p "Mobile Layout" at bounding box center [115, 466] width 189 height 17
click at [117, 558] on p "Back" at bounding box center [115, 555] width 21 height 12
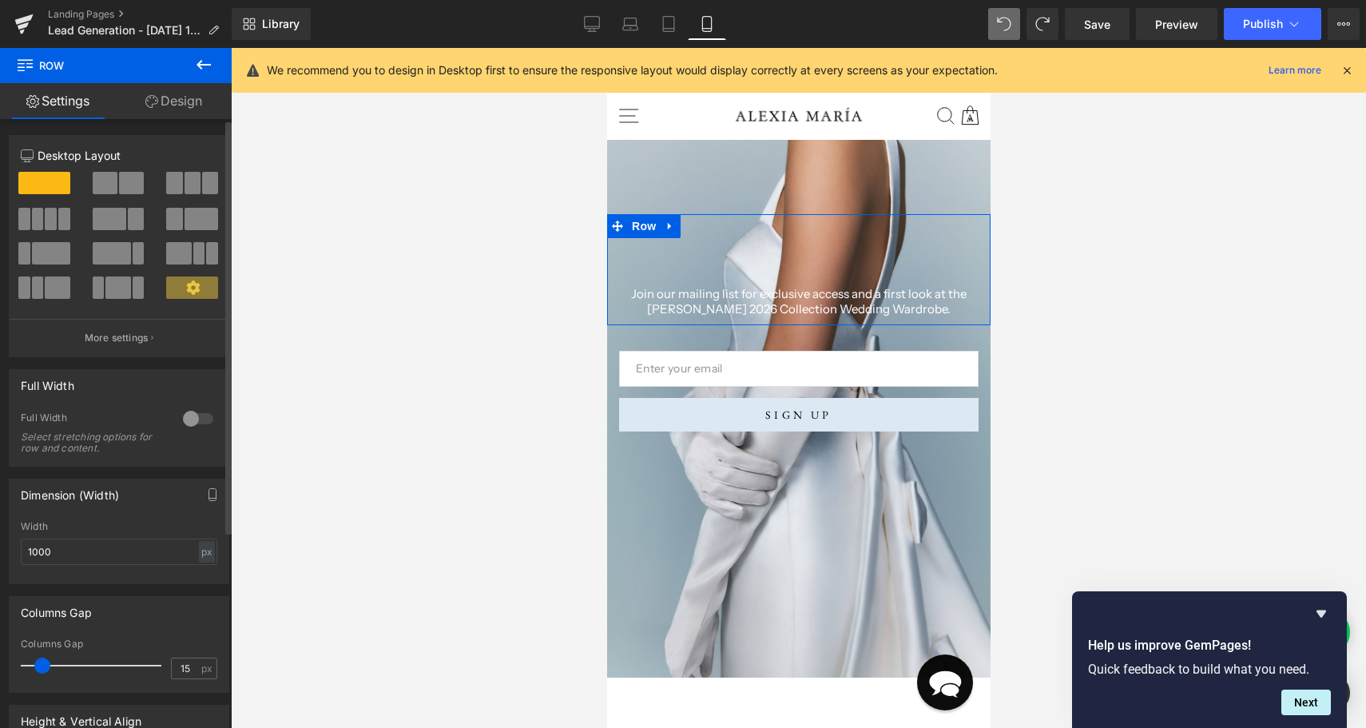
click at [124, 291] on span at bounding box center [117, 287] width 25 height 22
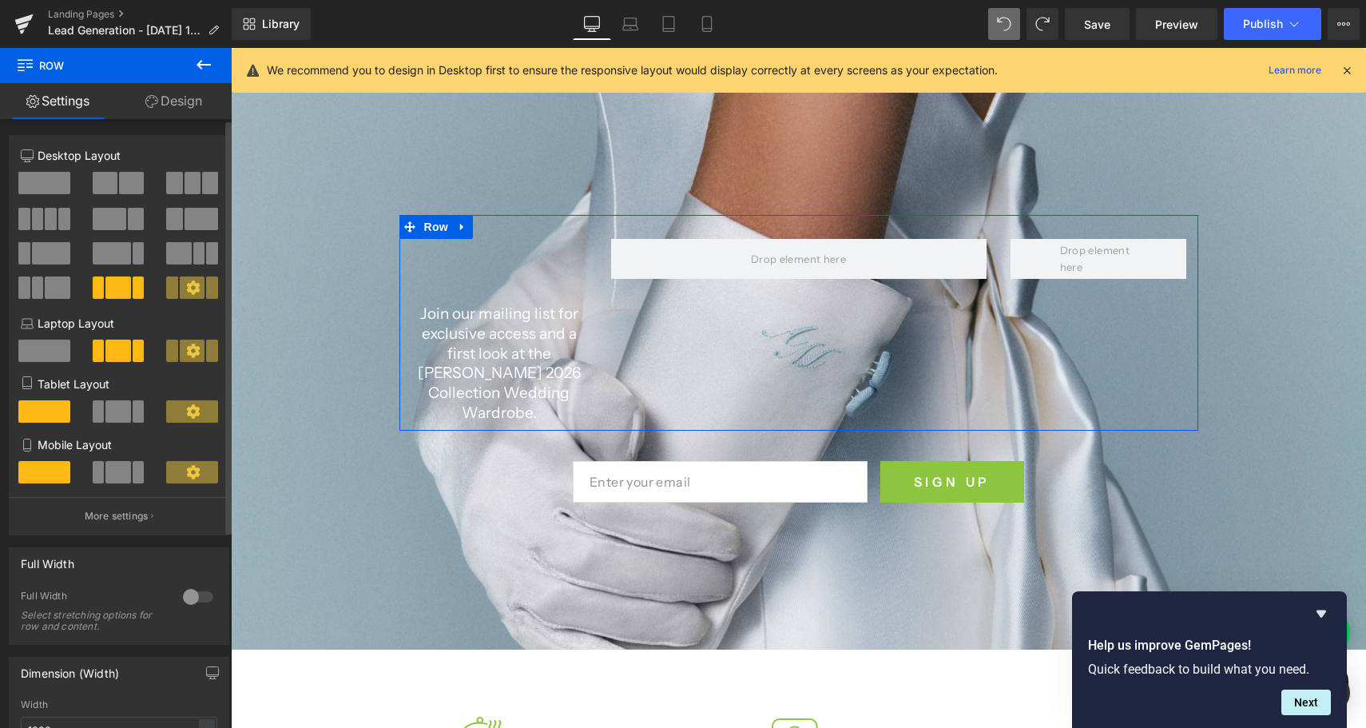
scroll to position [141, 0]
click at [115, 290] on span at bounding box center [117, 287] width 25 height 22
click at [106, 192] on span at bounding box center [105, 183] width 25 height 22
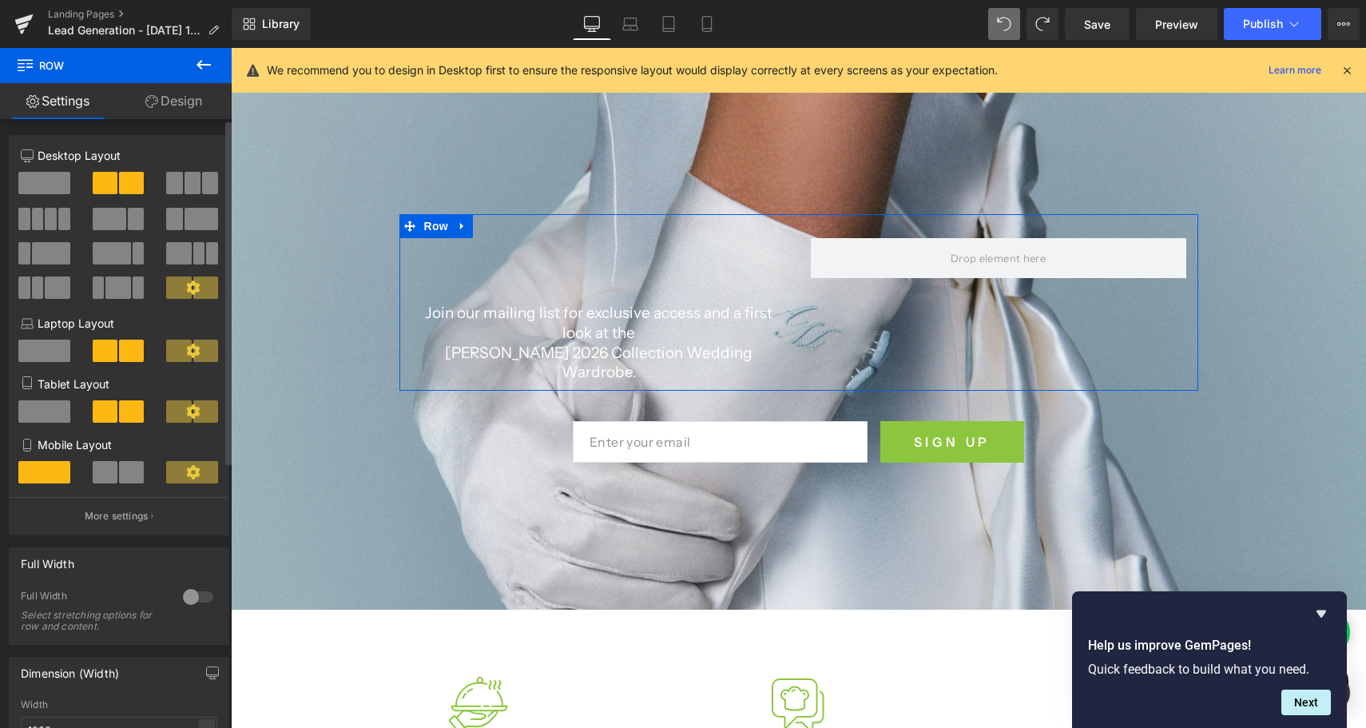
click at [111, 224] on span at bounding box center [110, 219] width 34 height 22
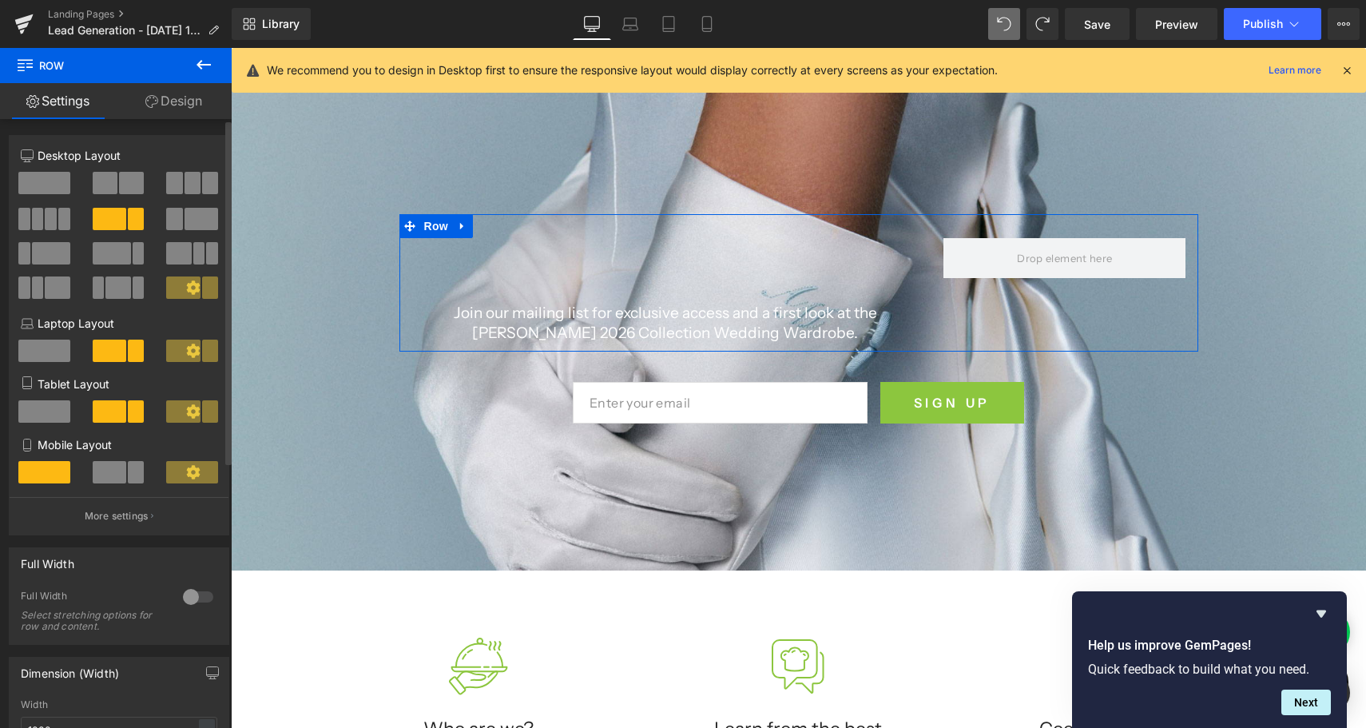
click at [58, 219] on span at bounding box center [64, 219] width 12 height 22
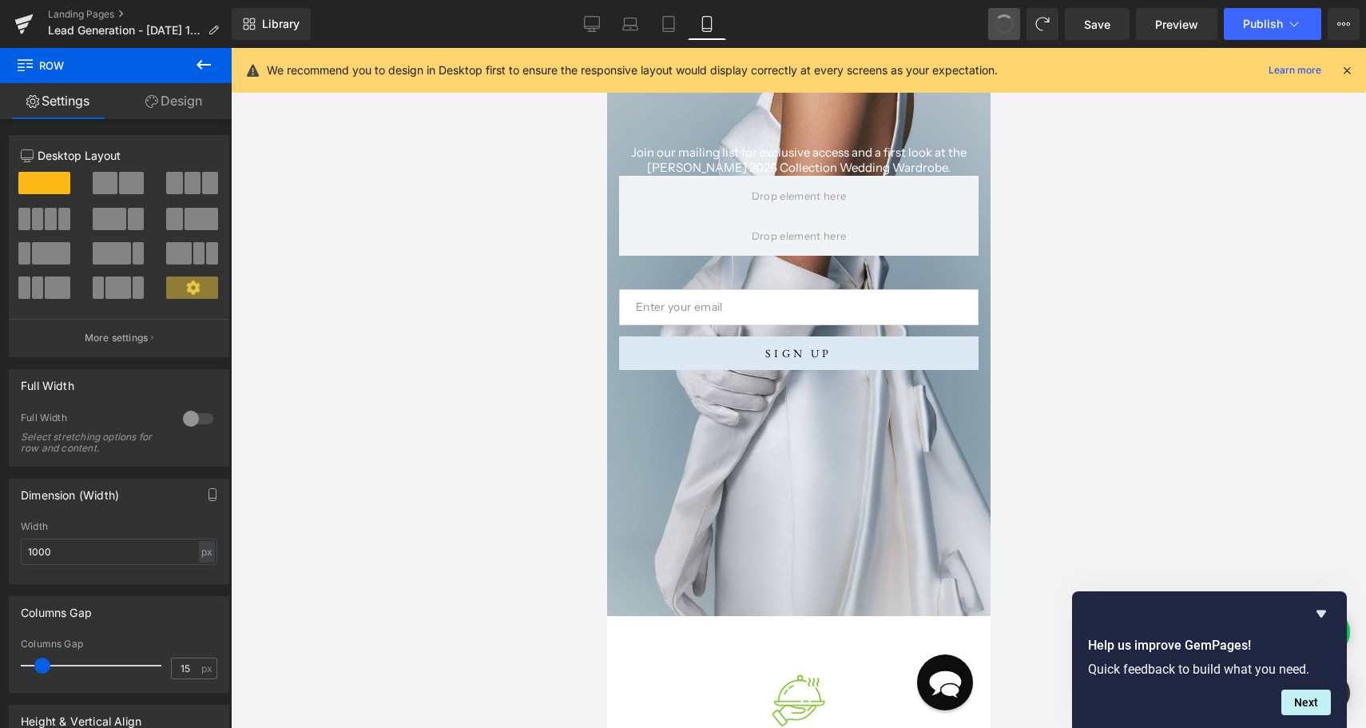
scroll to position [0, 0]
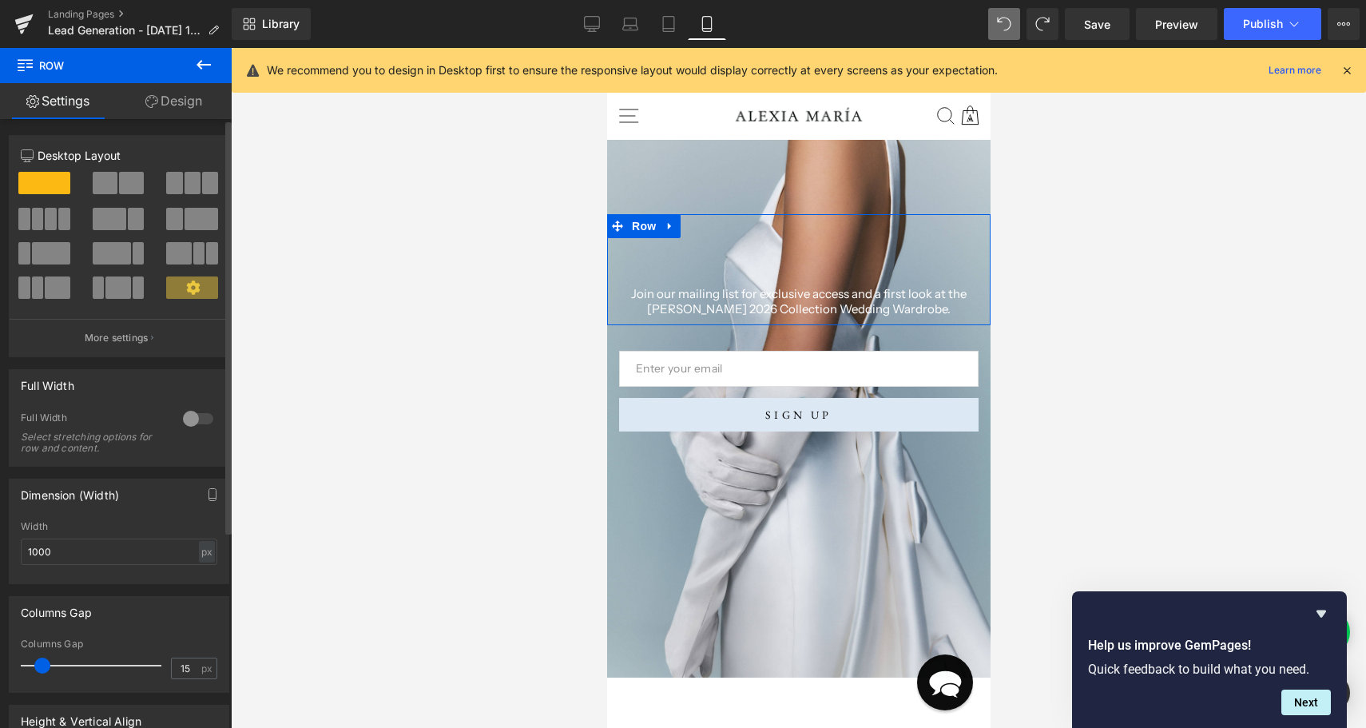
click at [191, 293] on icon at bounding box center [193, 287] width 14 height 14
click at [188, 288] on icon at bounding box center [193, 287] width 14 height 14
click at [137, 290] on span at bounding box center [139, 287] width 12 height 22
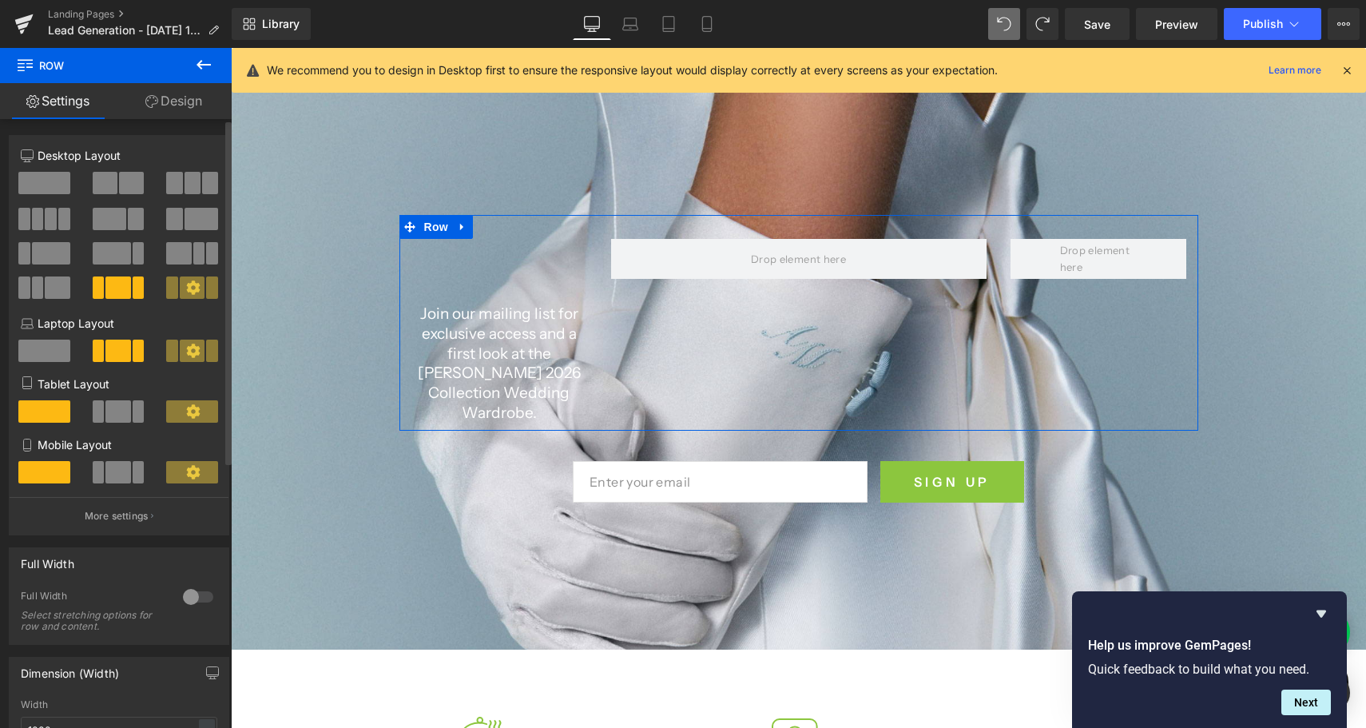
scroll to position [141, 0]
click at [180, 284] on span at bounding box center [192, 287] width 25 height 22
click at [200, 289] on button at bounding box center [193, 287] width 54 height 22
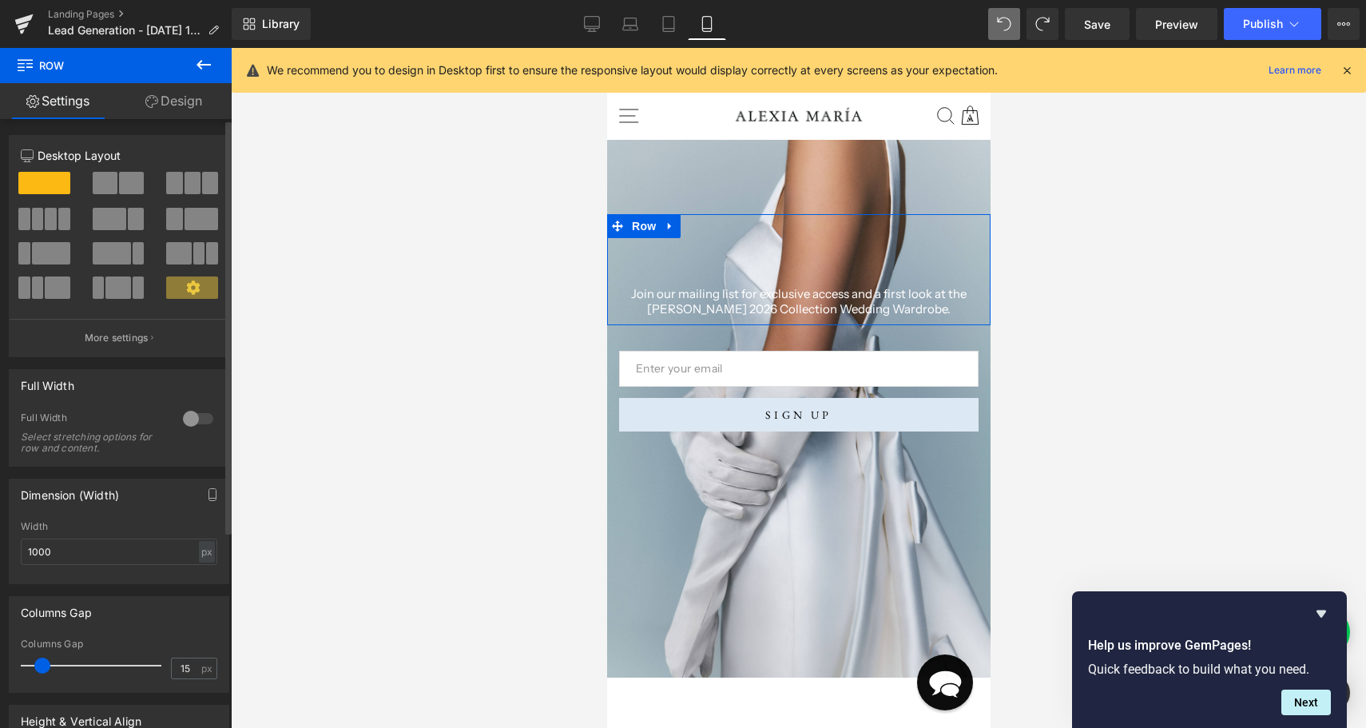
click at [162, 312] on div at bounding box center [119, 241] width 196 height 155
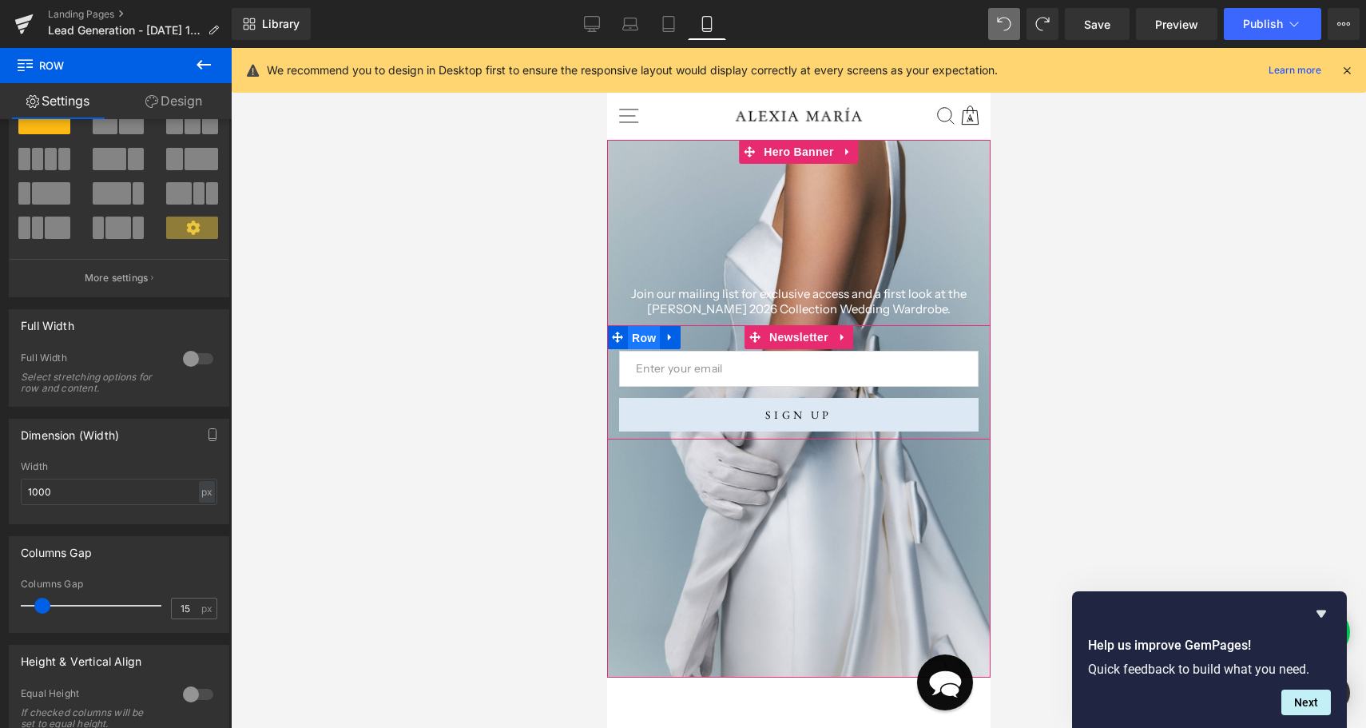
click at [639, 335] on span "Row" at bounding box center [643, 338] width 32 height 24
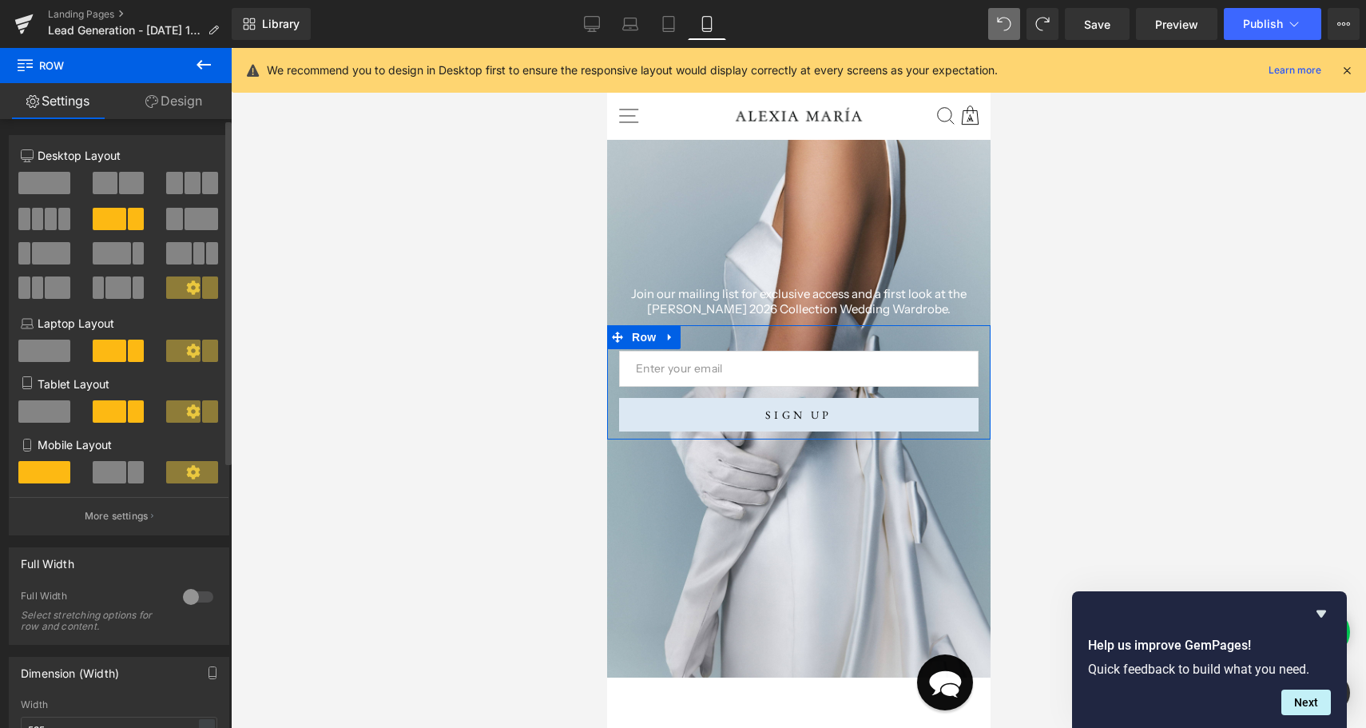
click at [186, 475] on icon at bounding box center [193, 472] width 14 height 14
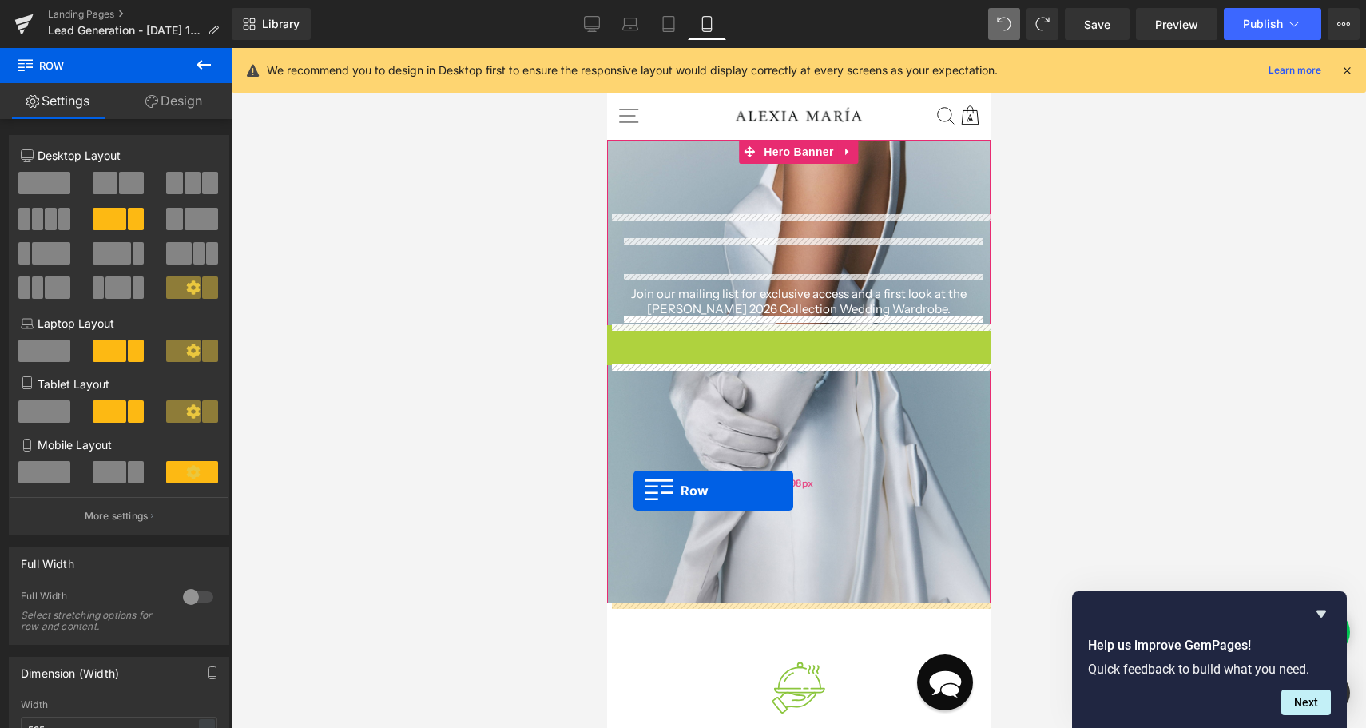
drag, startPoint x: 644, startPoint y: 335, endPoint x: 631, endPoint y: 488, distance: 153.1
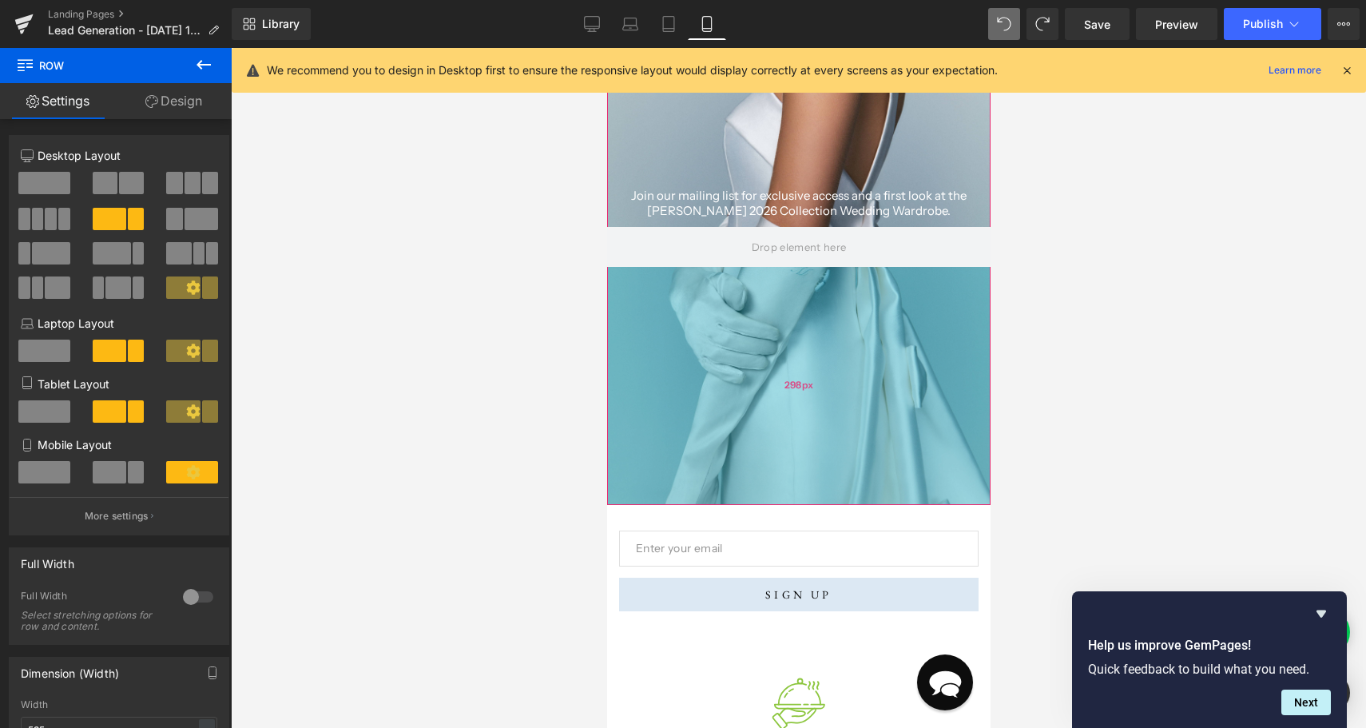
scroll to position [65, 0]
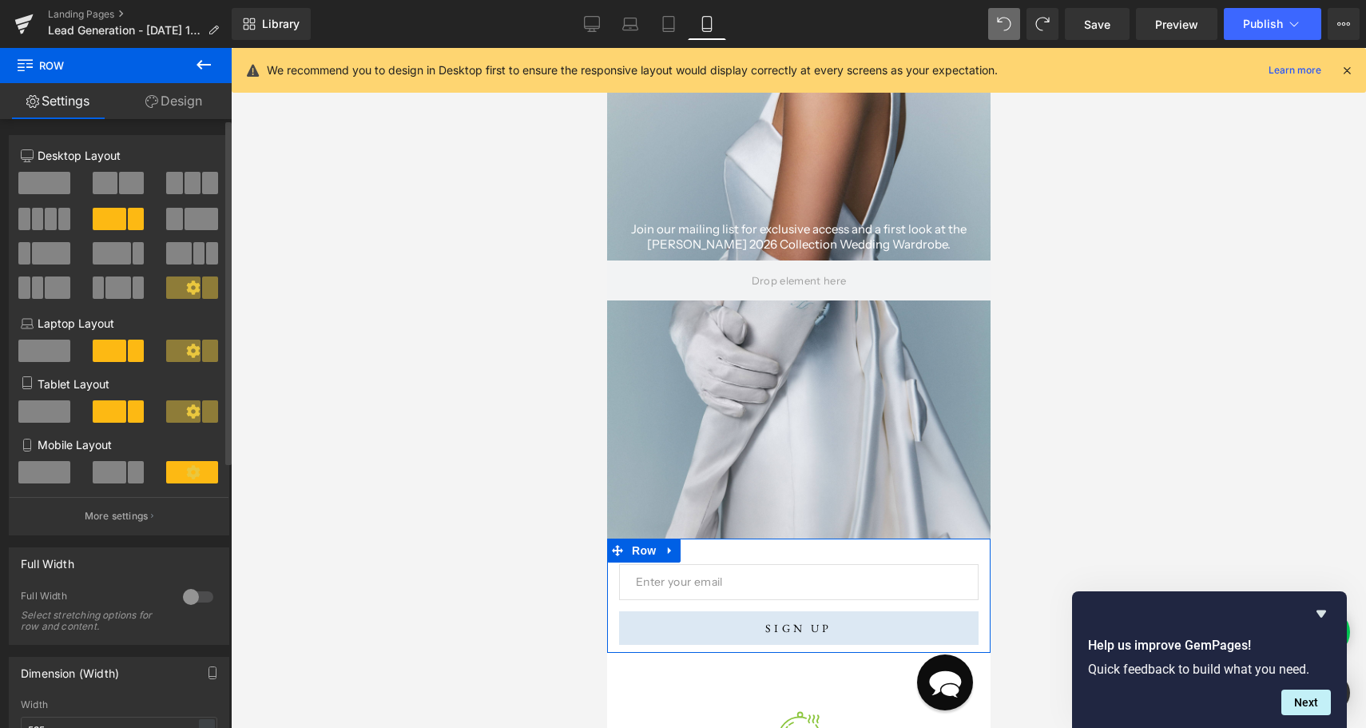
click at [54, 482] on span at bounding box center [44, 472] width 52 height 22
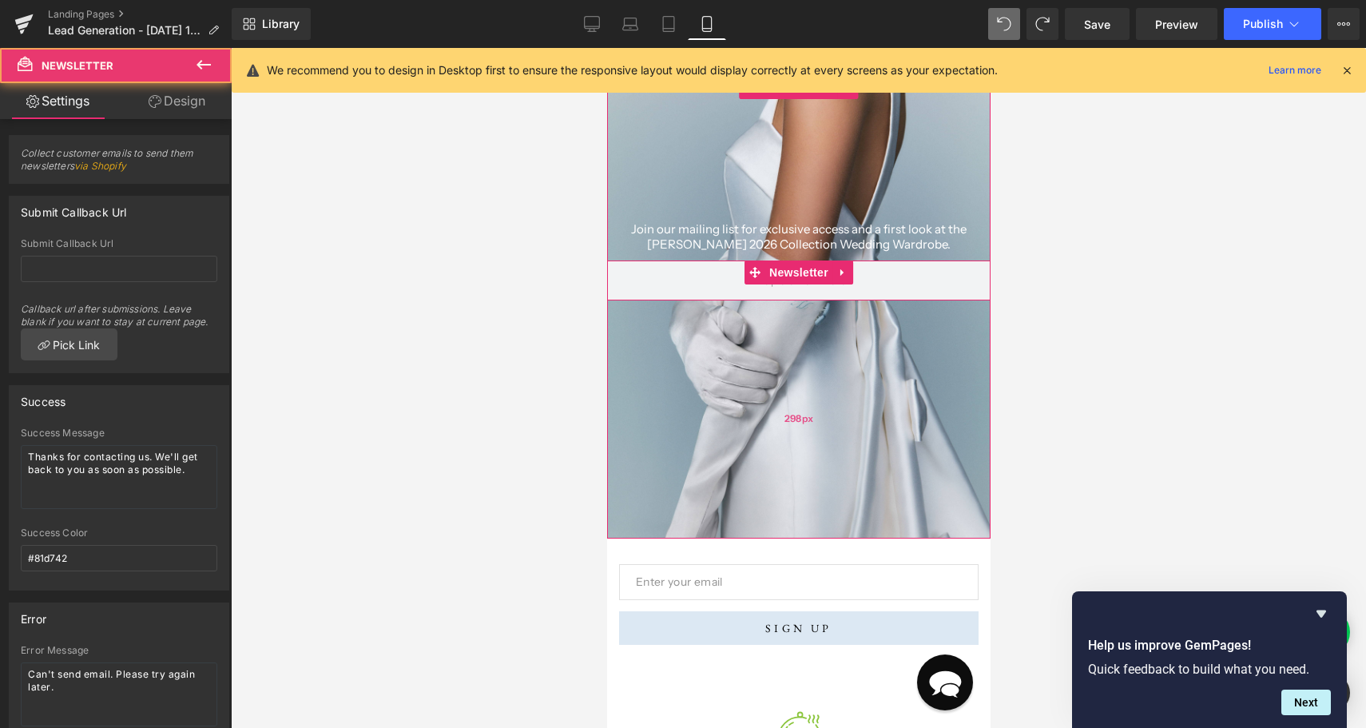
scroll to position [64, 0]
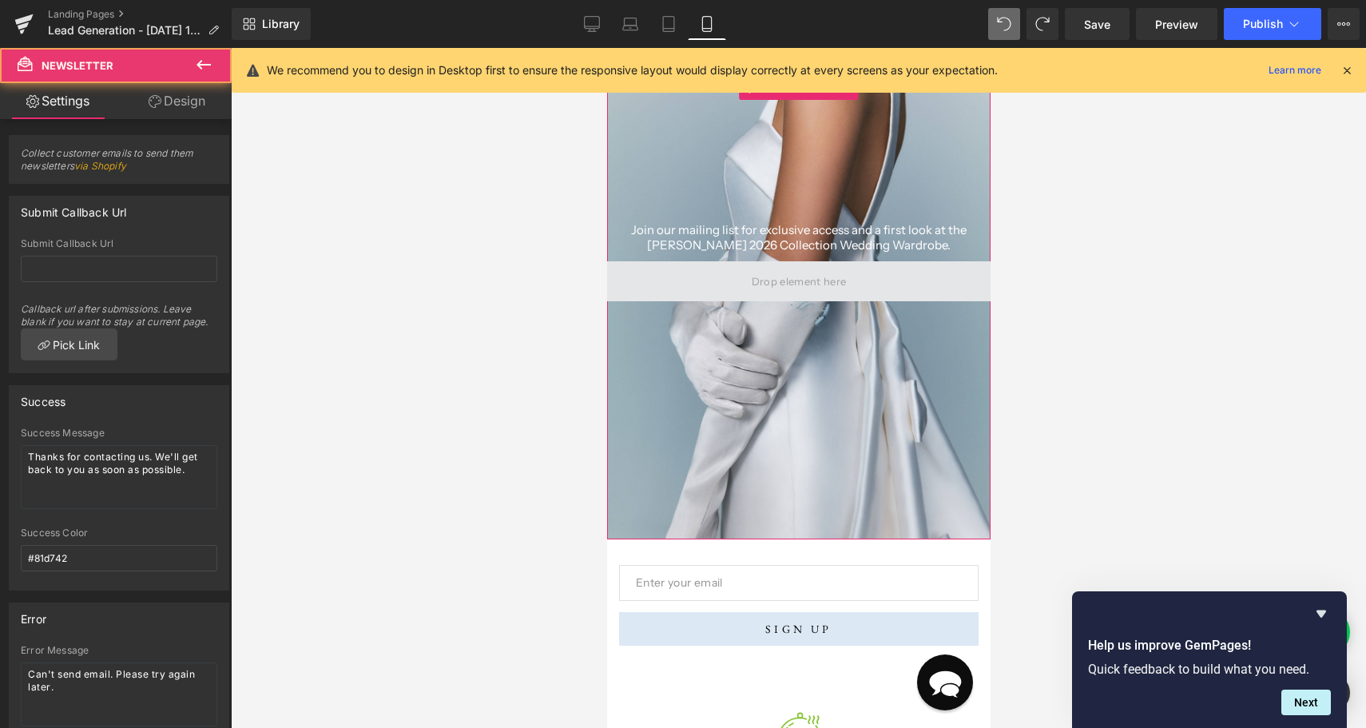
drag, startPoint x: 729, startPoint y: 280, endPoint x: 721, endPoint y: 287, distance: 11.3
click at [721, 288] on span at bounding box center [797, 281] width 383 height 40
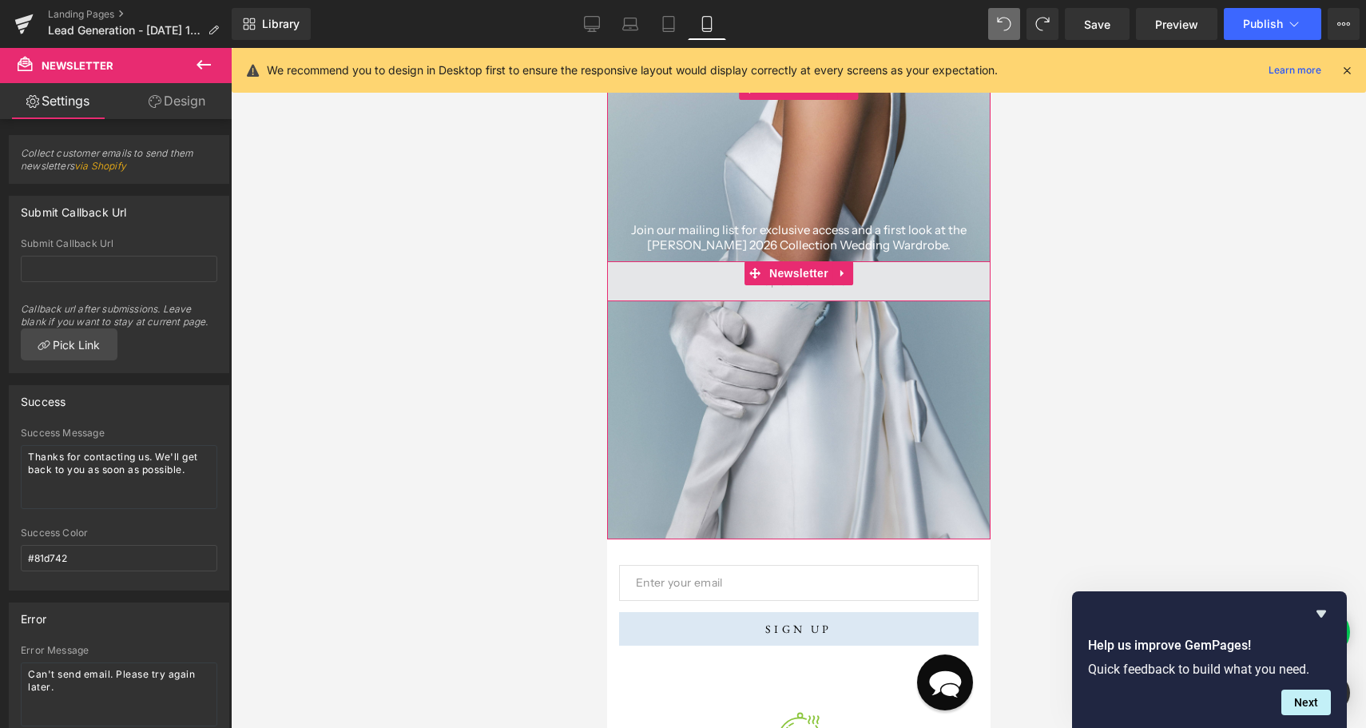
click at [722, 286] on span at bounding box center [797, 281] width 383 height 40
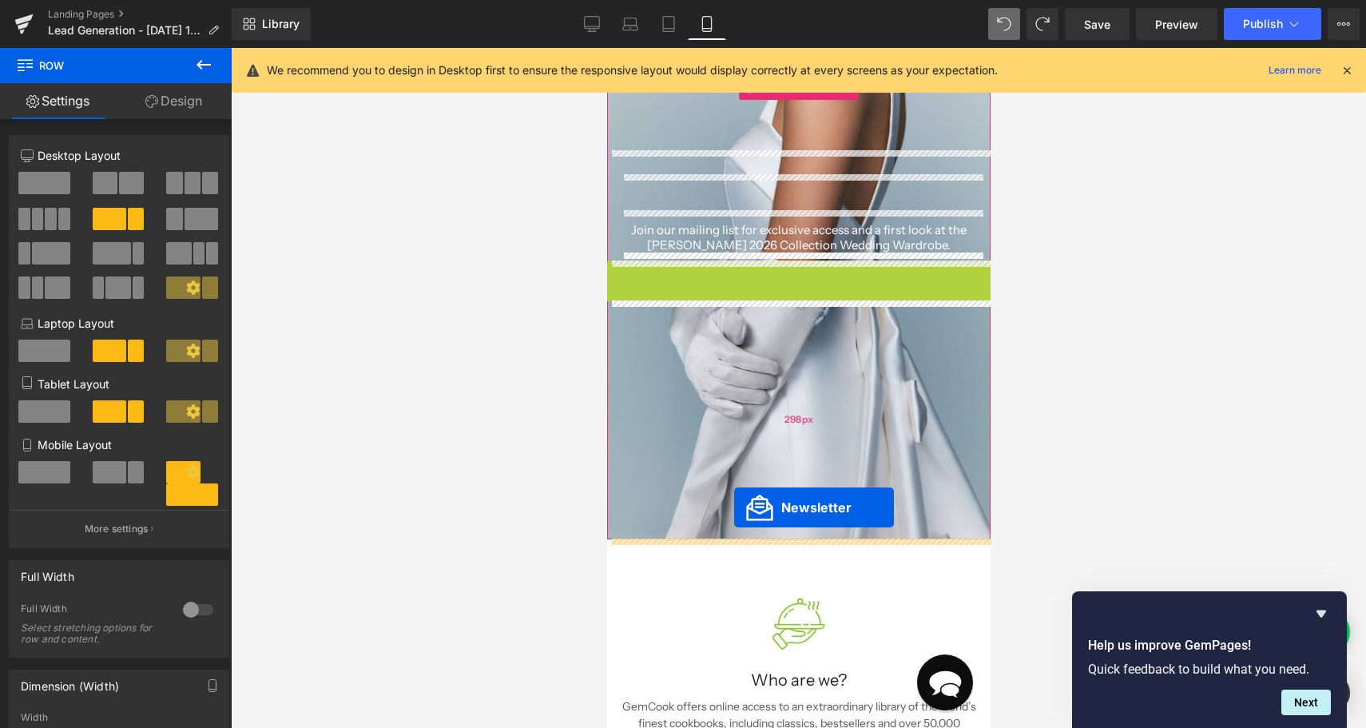
drag, startPoint x: 751, startPoint y: 272, endPoint x: 733, endPoint y: 507, distance: 235.5
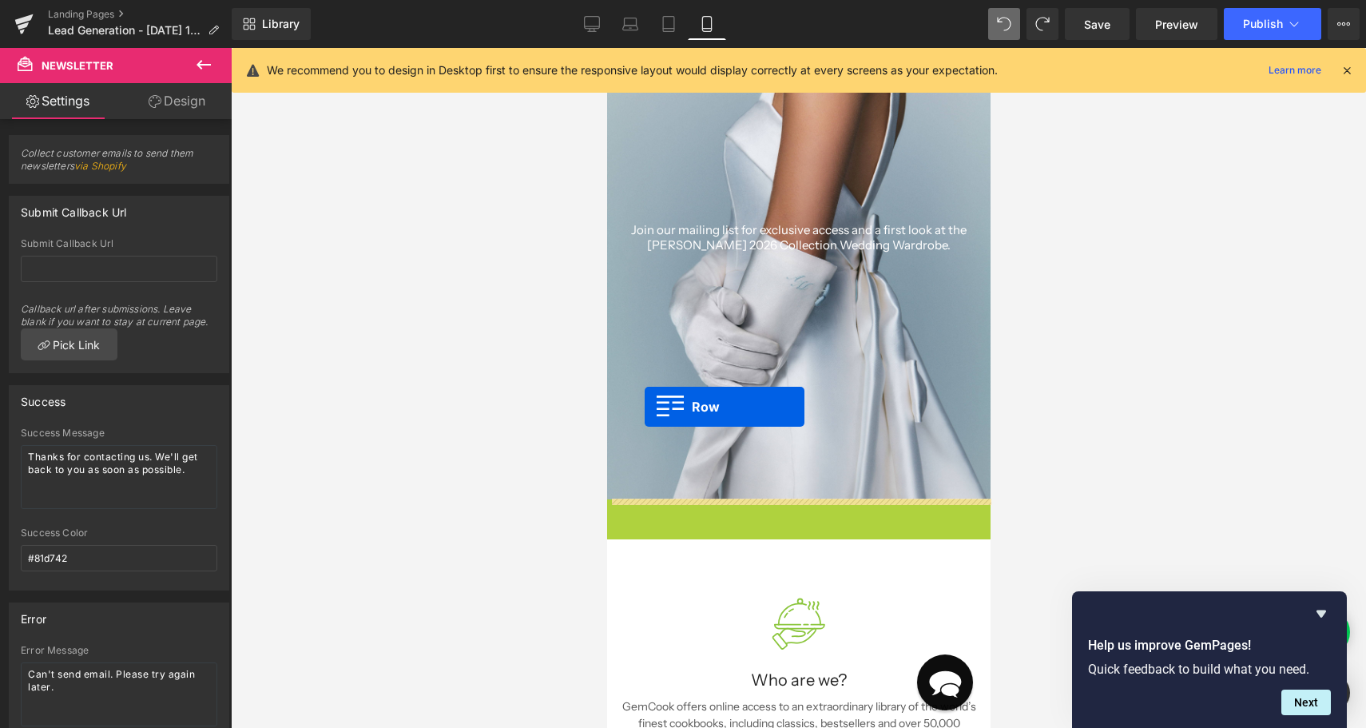
drag, startPoint x: 635, startPoint y: 513, endPoint x: 644, endPoint y: 406, distance: 106.6
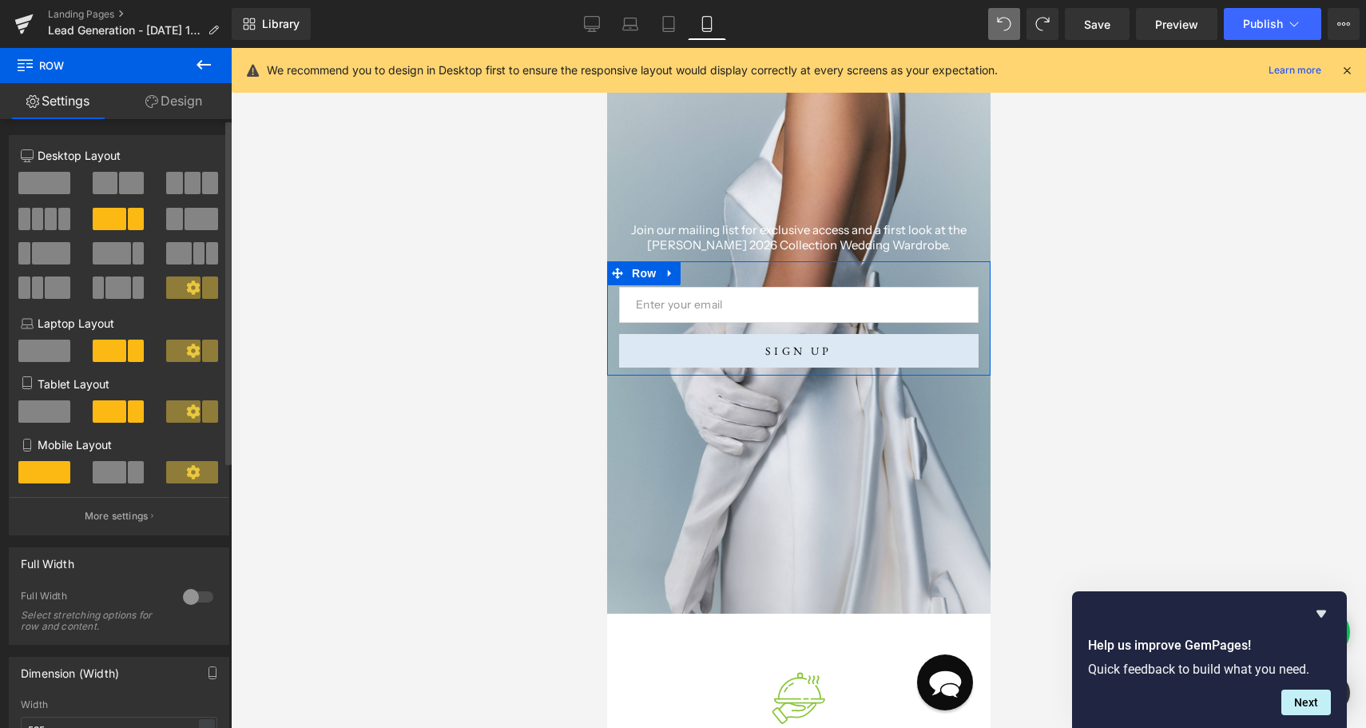
click at [115, 478] on span at bounding box center [110, 472] width 34 height 22
click at [186, 470] on icon at bounding box center [193, 472] width 14 height 14
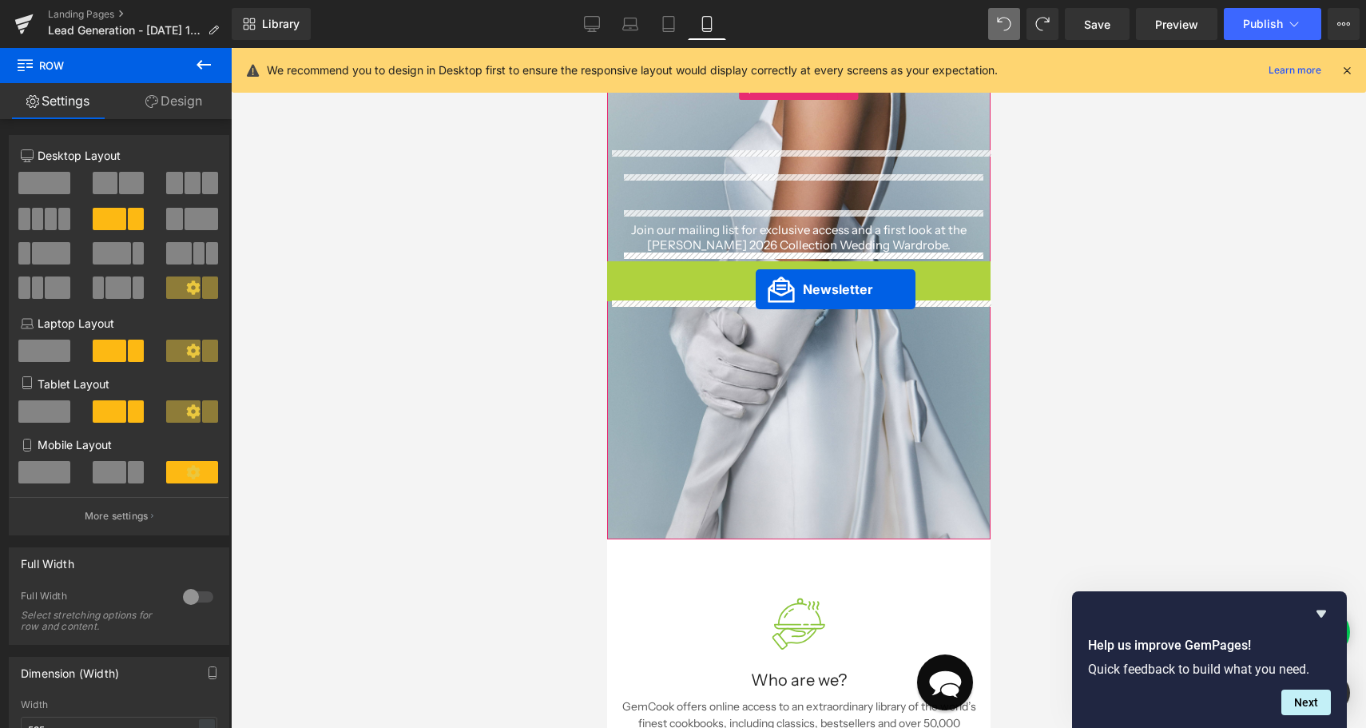
drag, startPoint x: 756, startPoint y: 272, endPoint x: 755, endPoint y: 287, distance: 16.1
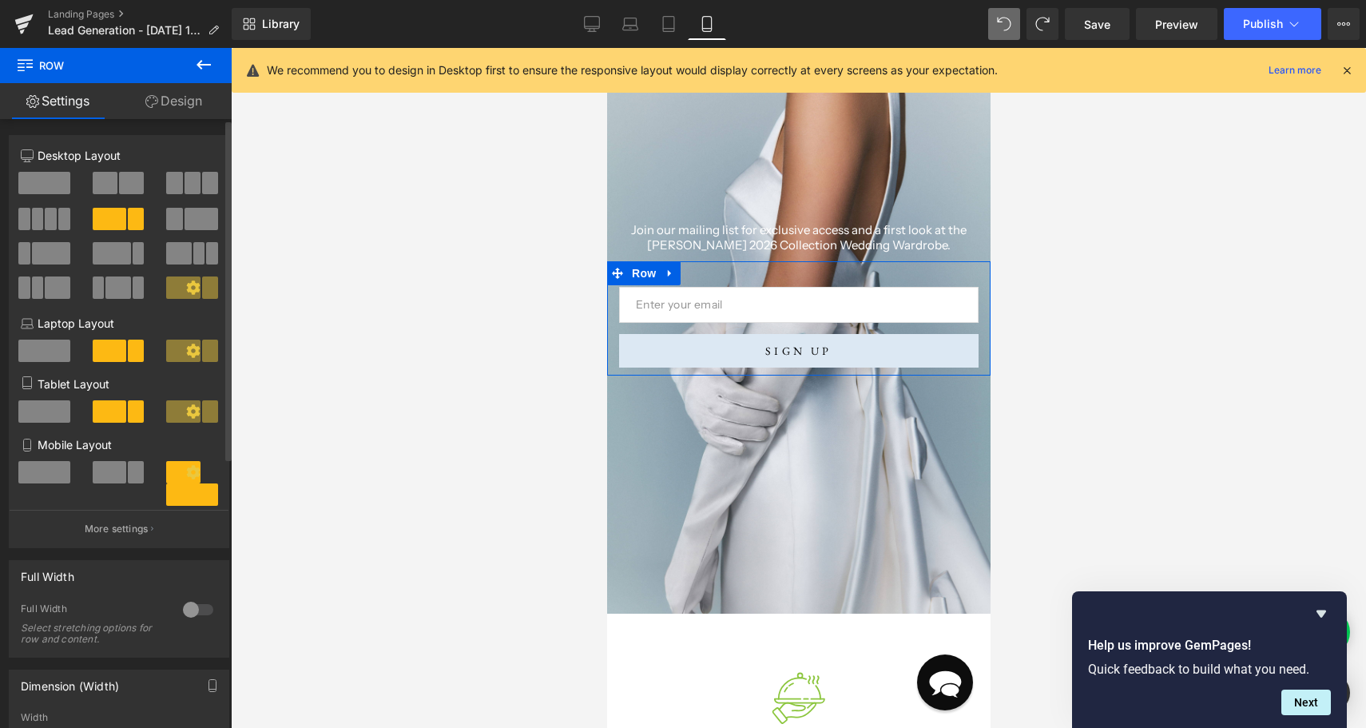
click at [101, 286] on span at bounding box center [99, 287] width 12 height 22
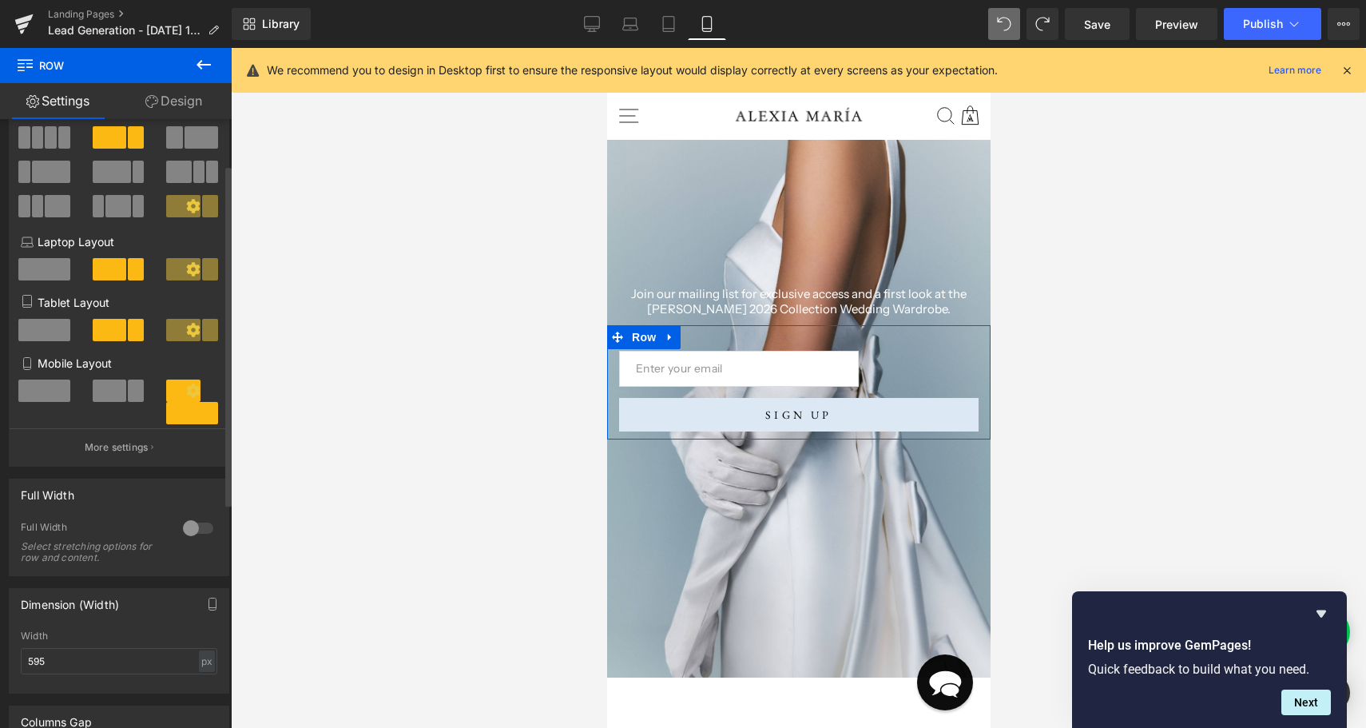
scroll to position [6, 0]
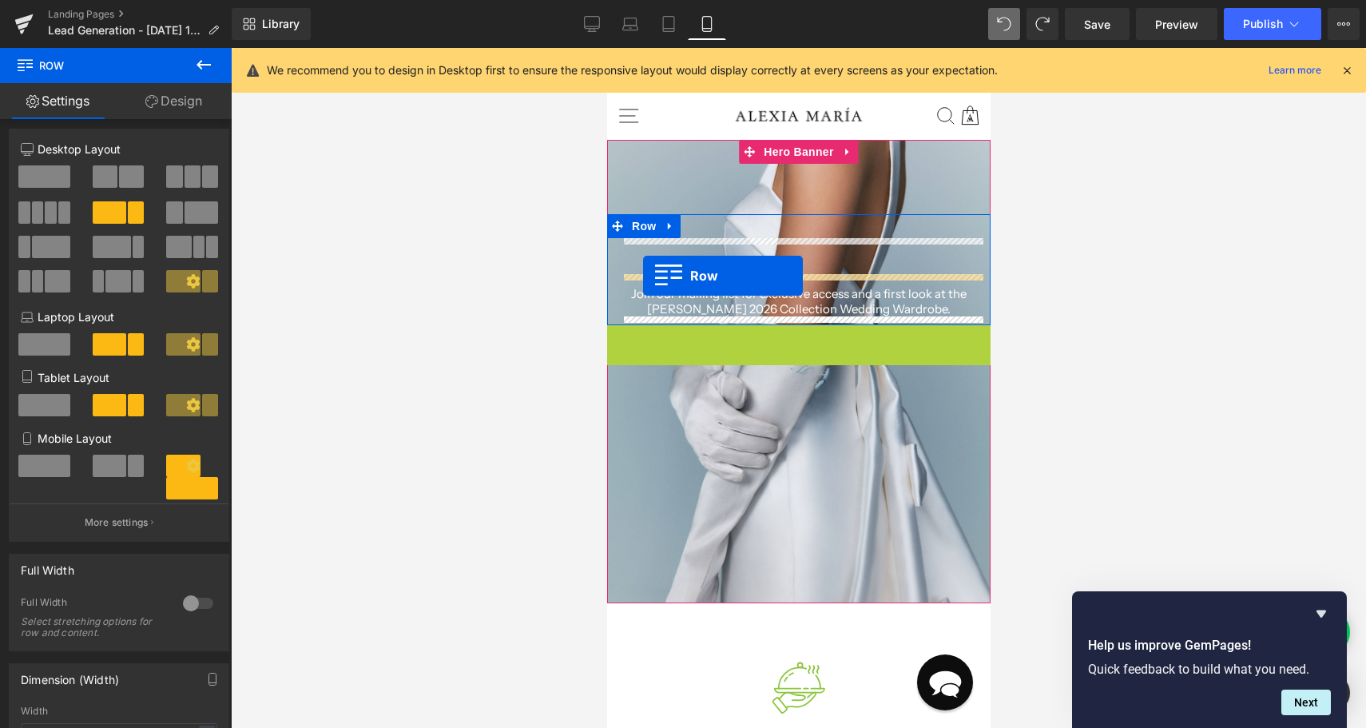
drag, startPoint x: 621, startPoint y: 337, endPoint x: 642, endPoint y: 276, distance: 64.9
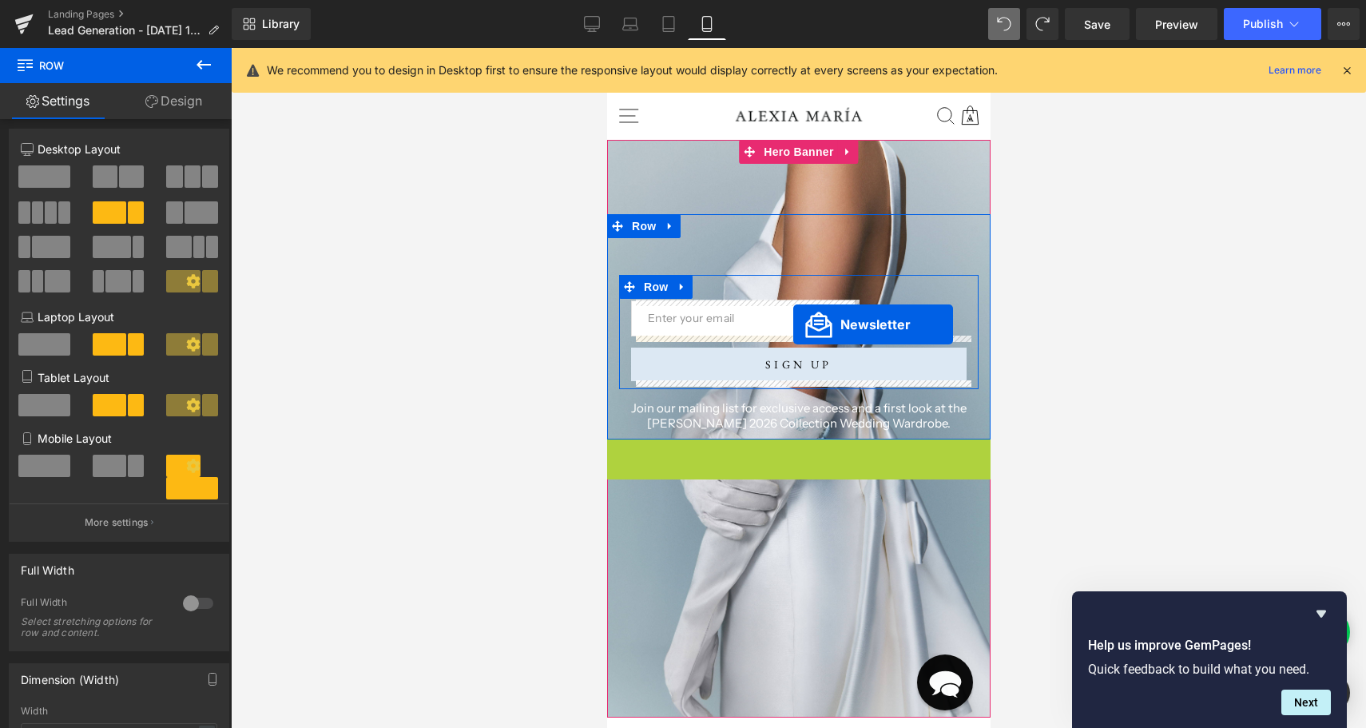
drag, startPoint x: 775, startPoint y: 462, endPoint x: 792, endPoint y: 324, distance: 138.5
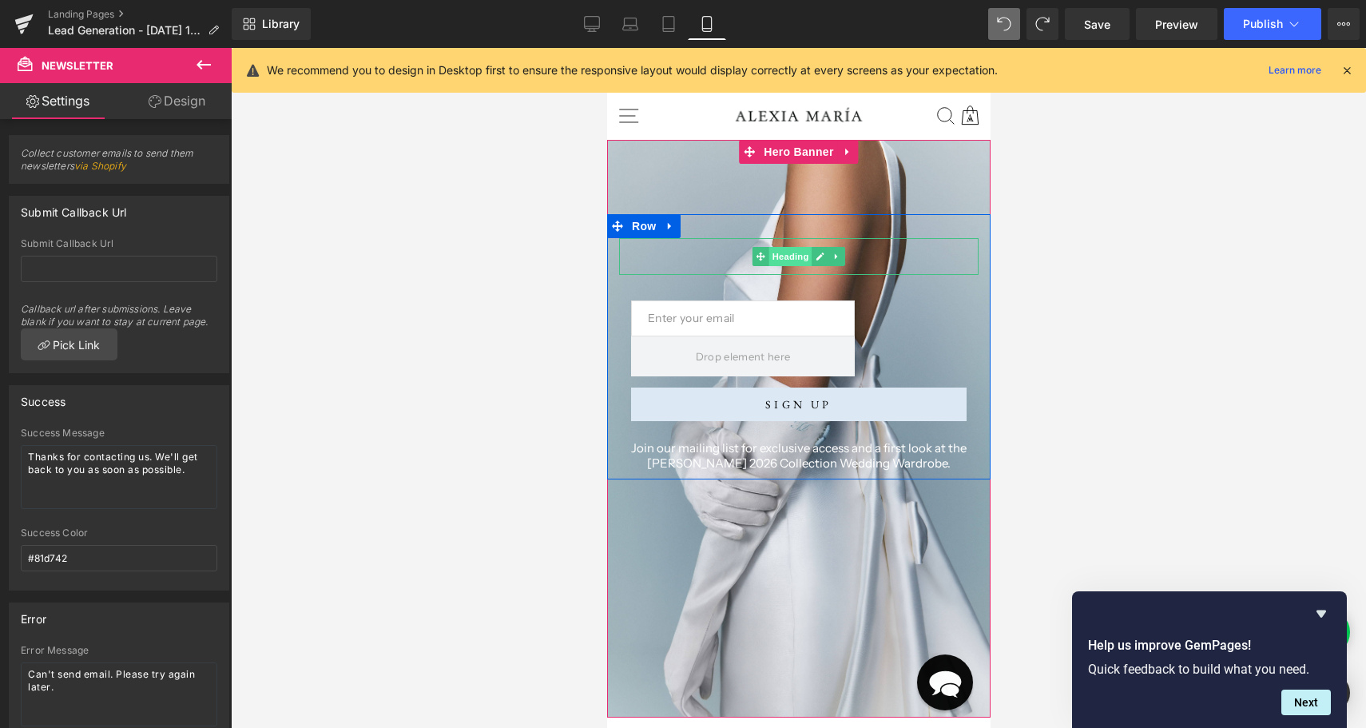
drag, startPoint x: 795, startPoint y: 346, endPoint x: 798, endPoint y: 264, distance: 81.5
click at [798, 264] on div "Heading Email Field Newsletter SIGN UP Submit Button Row 32px Join our mailing …" at bounding box center [797, 354] width 383 height 233
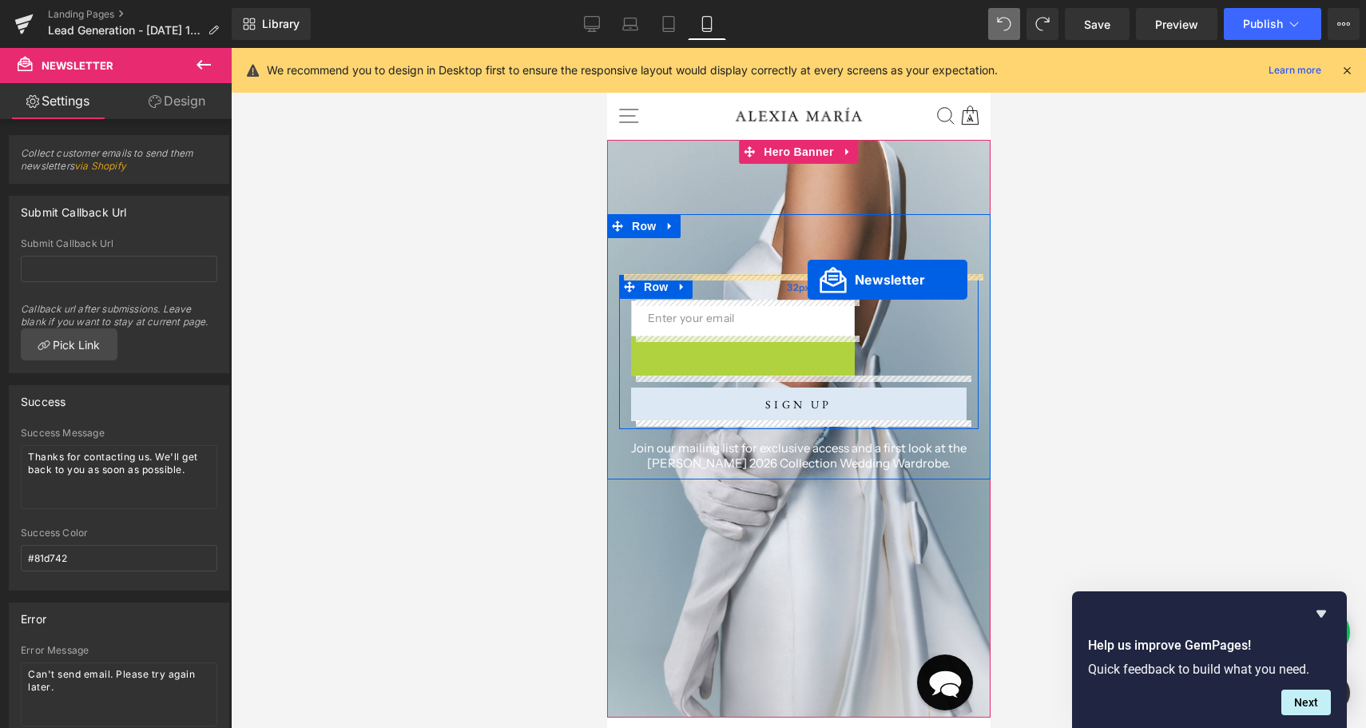
drag, startPoint x: 763, startPoint y: 351, endPoint x: 807, endPoint y: 280, distance: 84.2
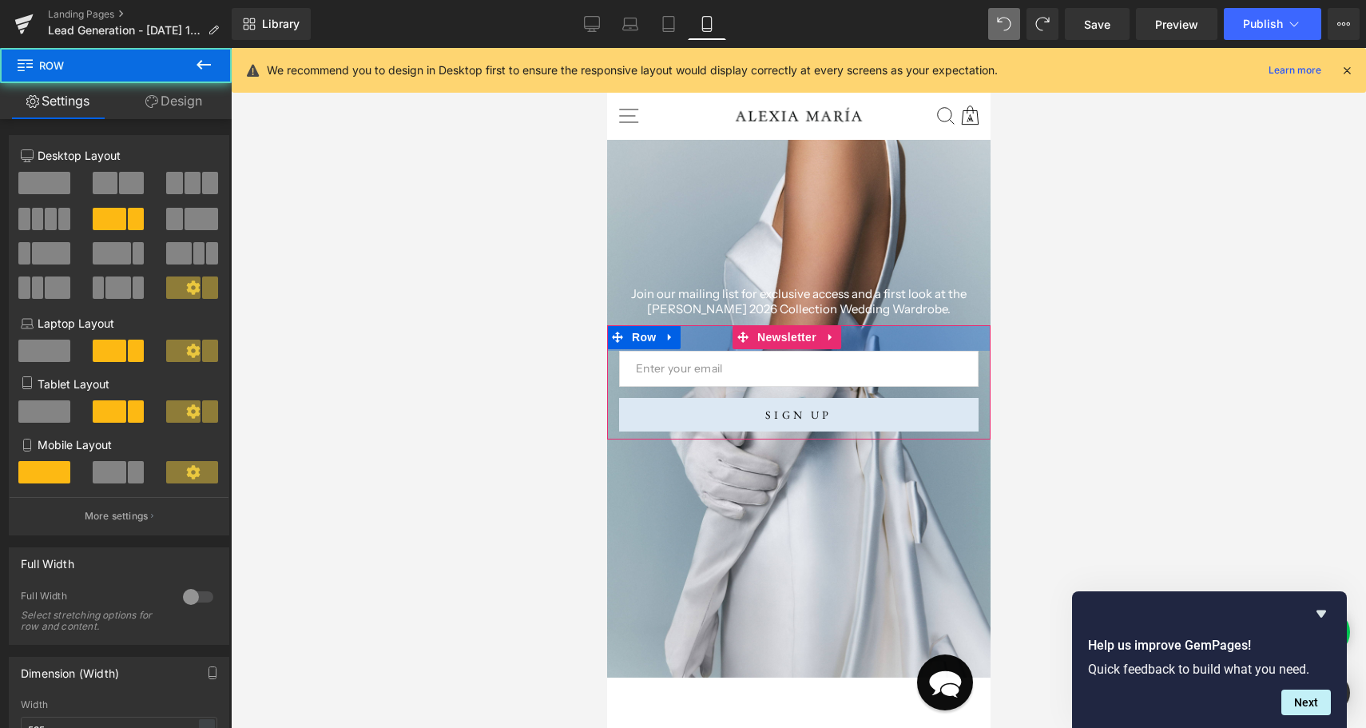
click at [1123, 398] on div at bounding box center [798, 388] width 1135 height 680
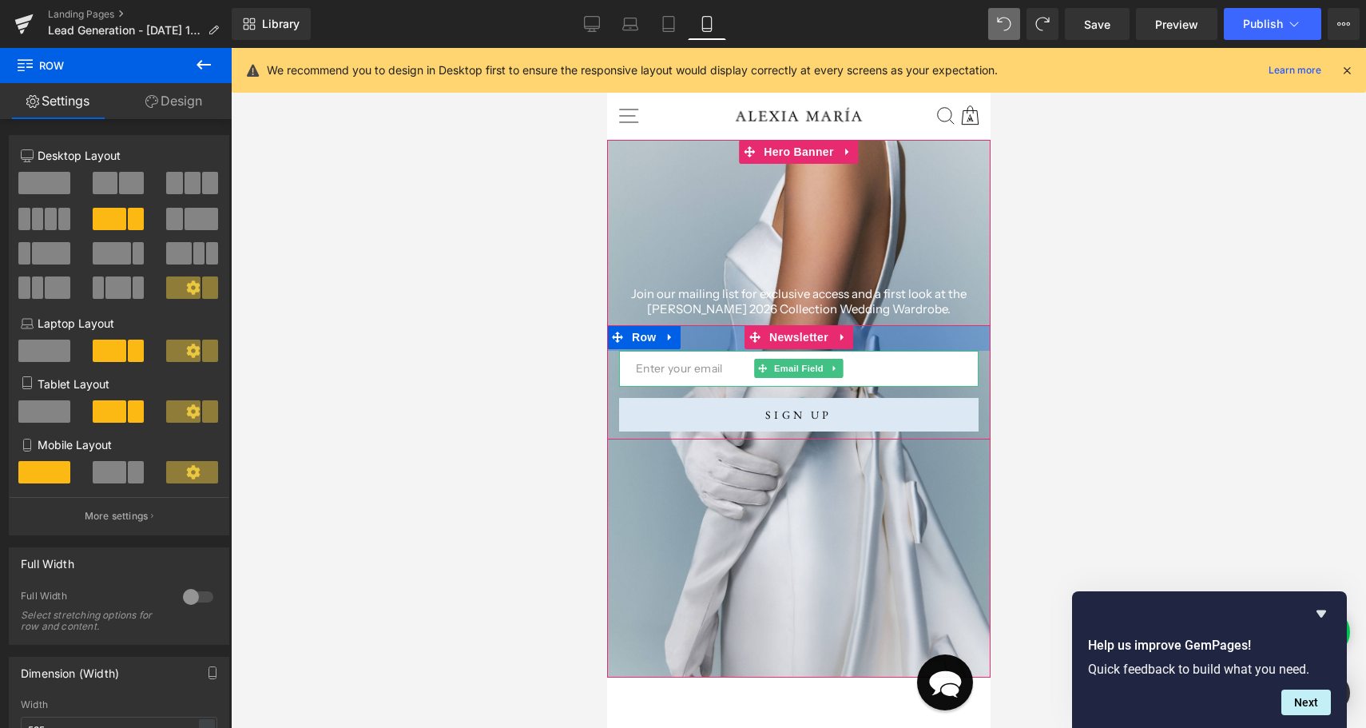
drag, startPoint x: 1679, startPoint y: 481, endPoint x: 764, endPoint y: 357, distance: 923.5
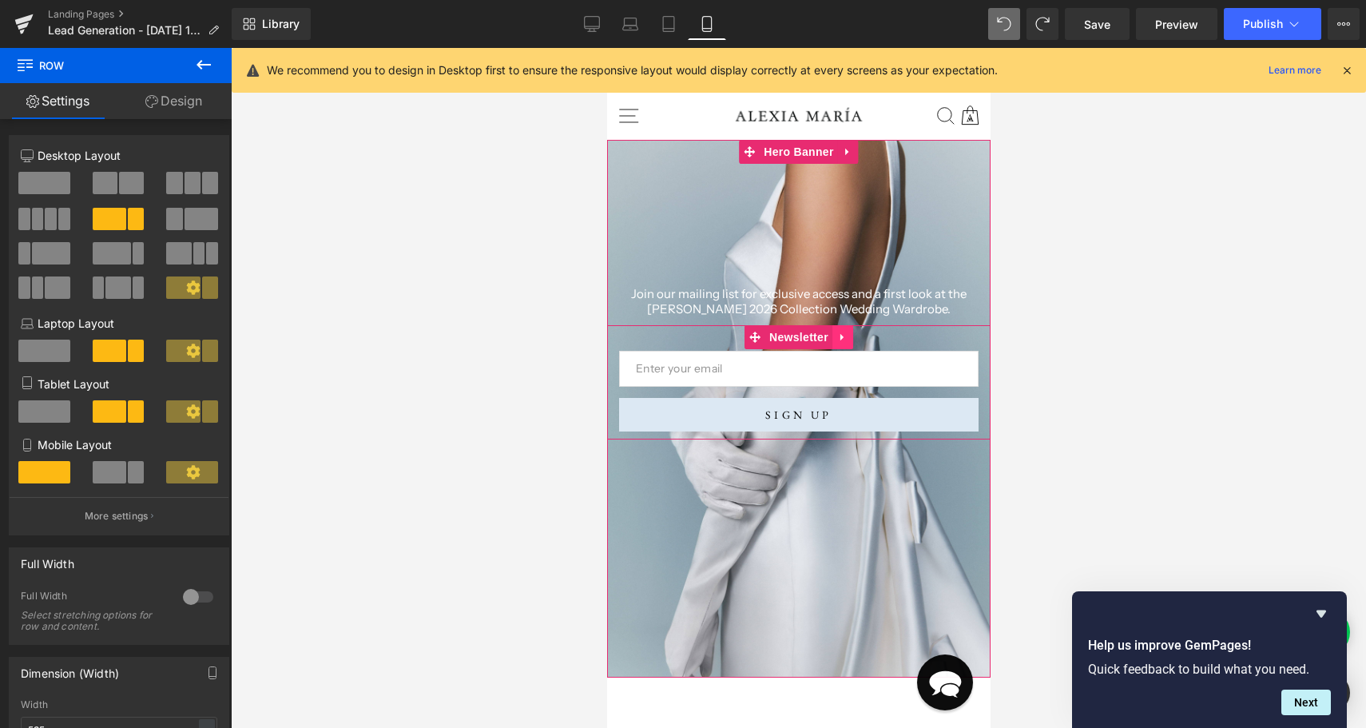
click at [846, 331] on icon at bounding box center [841, 337] width 11 height 12
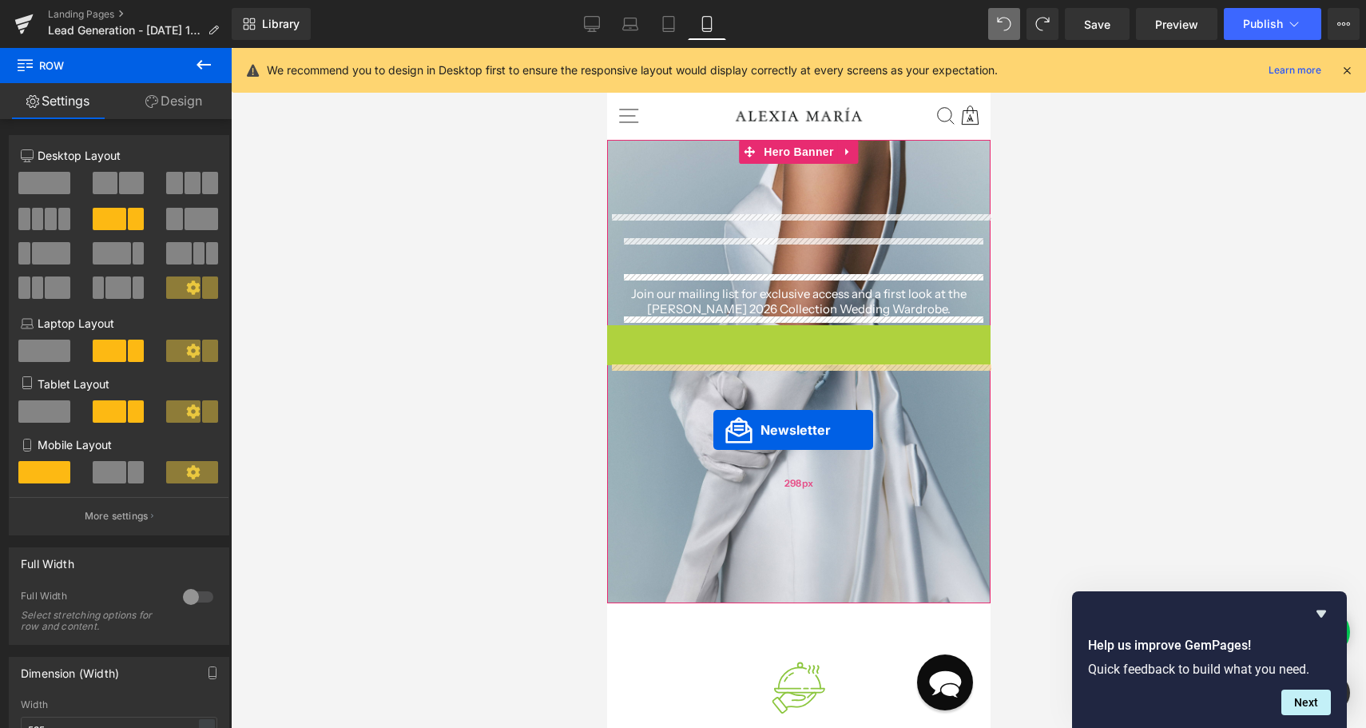
drag, startPoint x: 717, startPoint y: 331, endPoint x: 712, endPoint y: 429, distance: 97.6
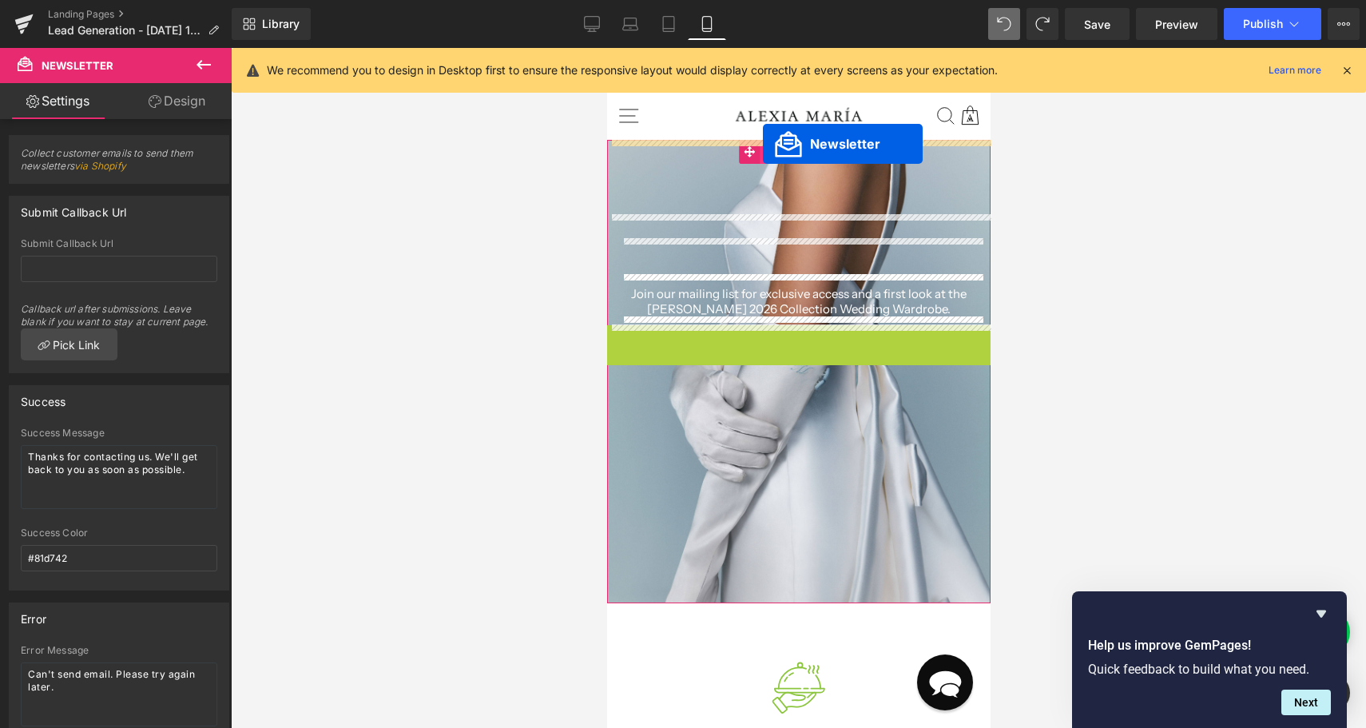
drag, startPoint x: 757, startPoint y: 339, endPoint x: 762, endPoint y: 144, distance: 194.9
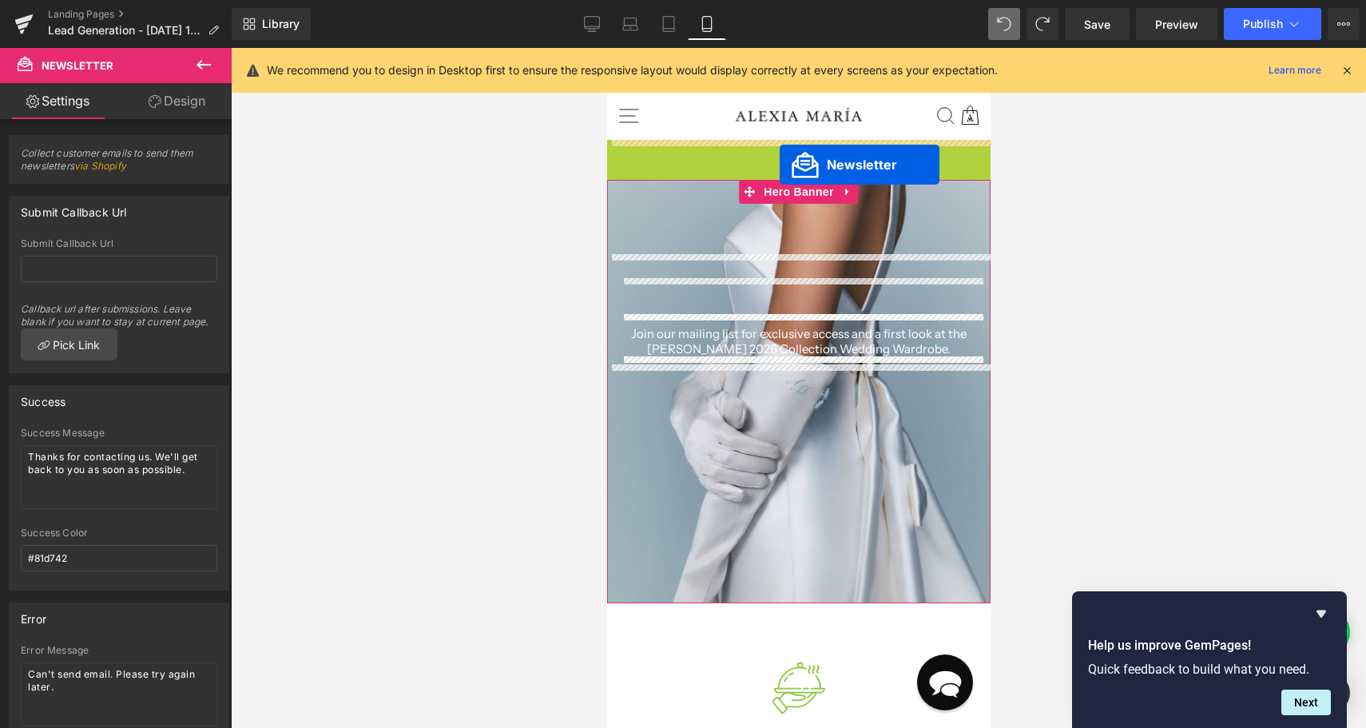
drag, startPoint x: 751, startPoint y: 149, endPoint x: 779, endPoint y: 165, distance: 31.1
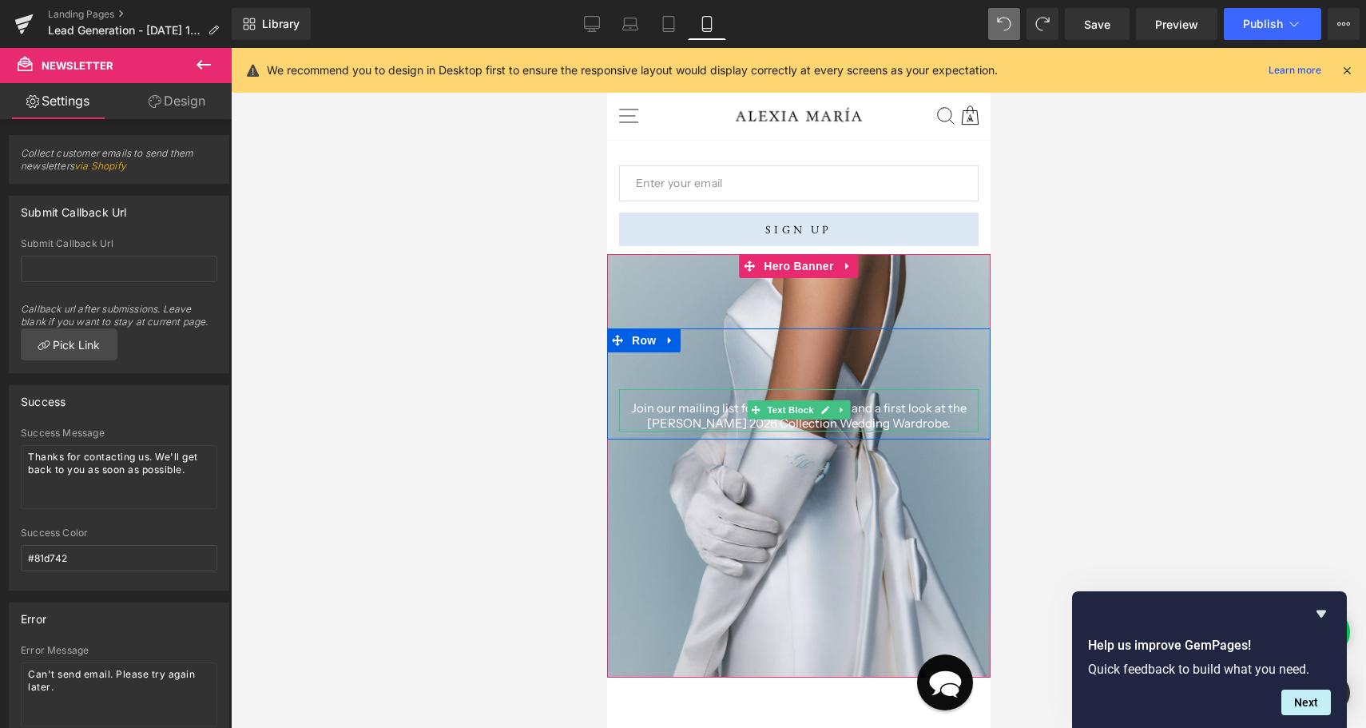
click at [728, 424] on p "Alexia Marí 2026 Collection Wedding Wardrobe." at bounding box center [797, 423] width 359 height 16
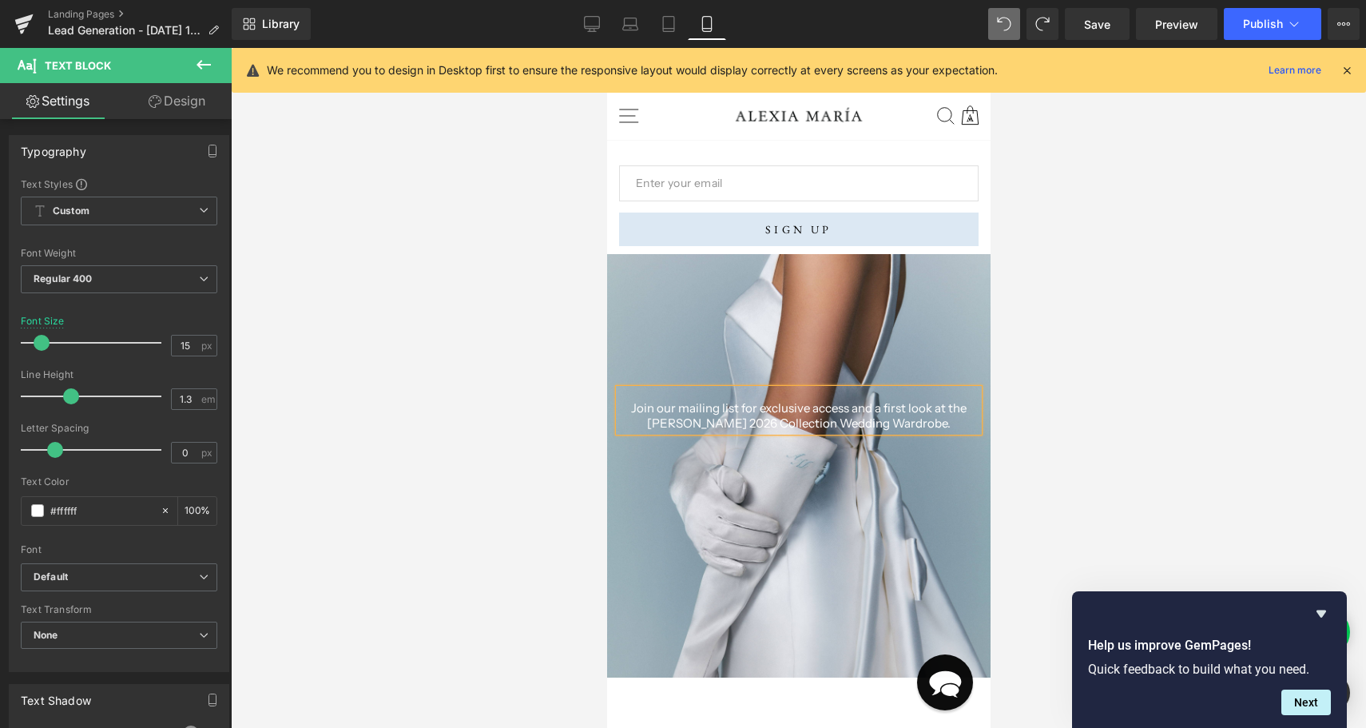
click at [806, 590] on div at bounding box center [797, 465] width 383 height 423
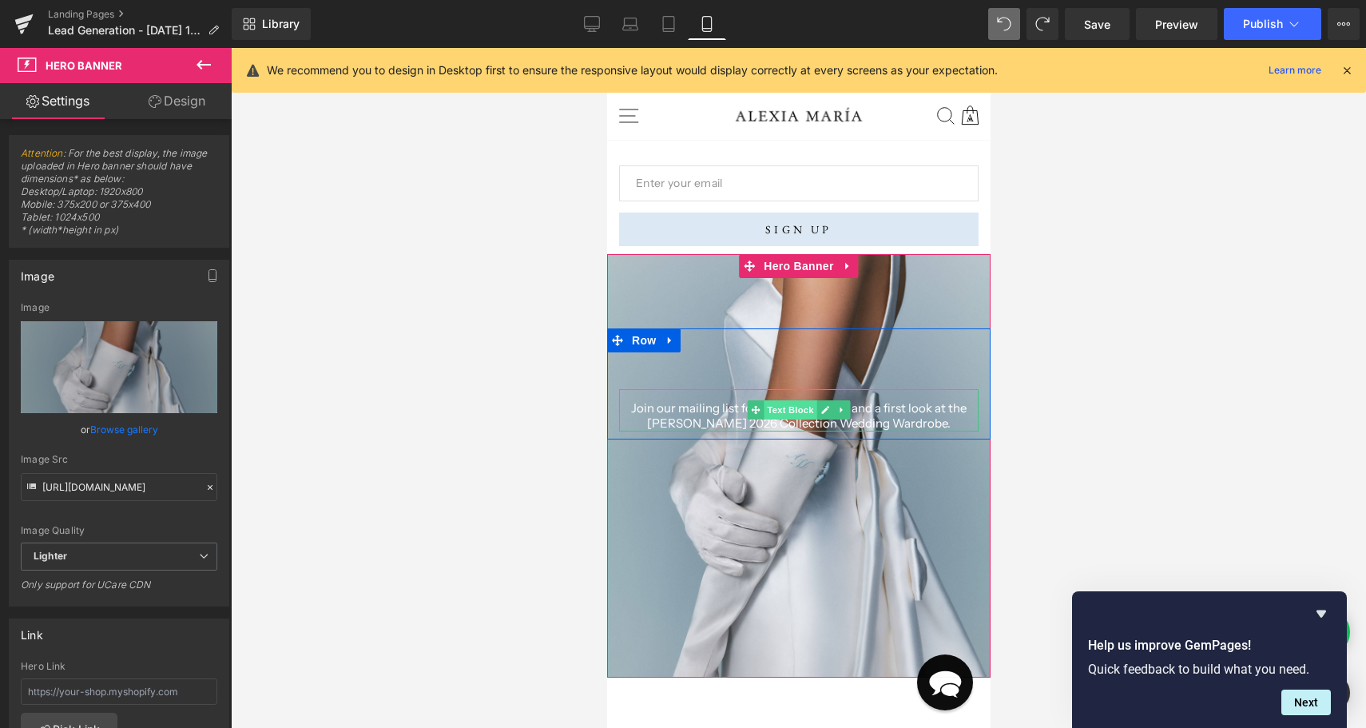
click at [770, 417] on span "Text Block" at bounding box center [789, 409] width 53 height 19
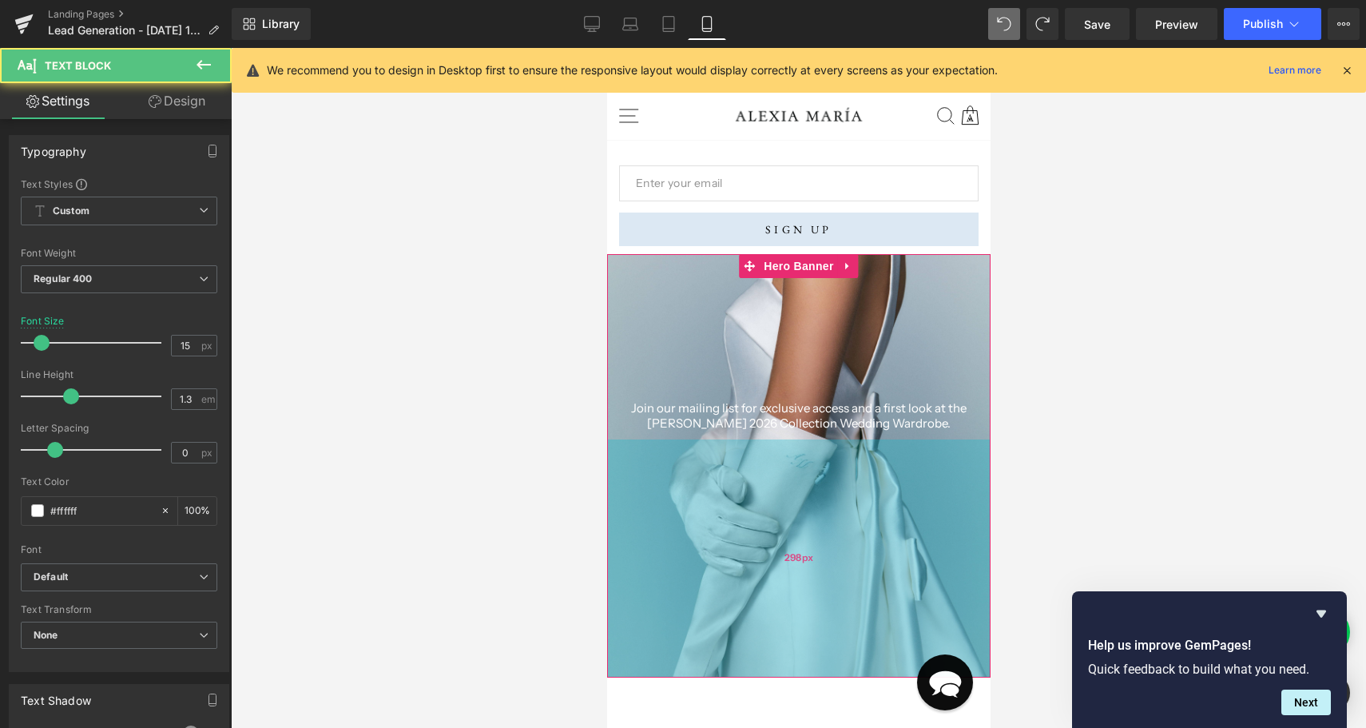
click at [786, 537] on div "298px" at bounding box center [797, 558] width 383 height 238
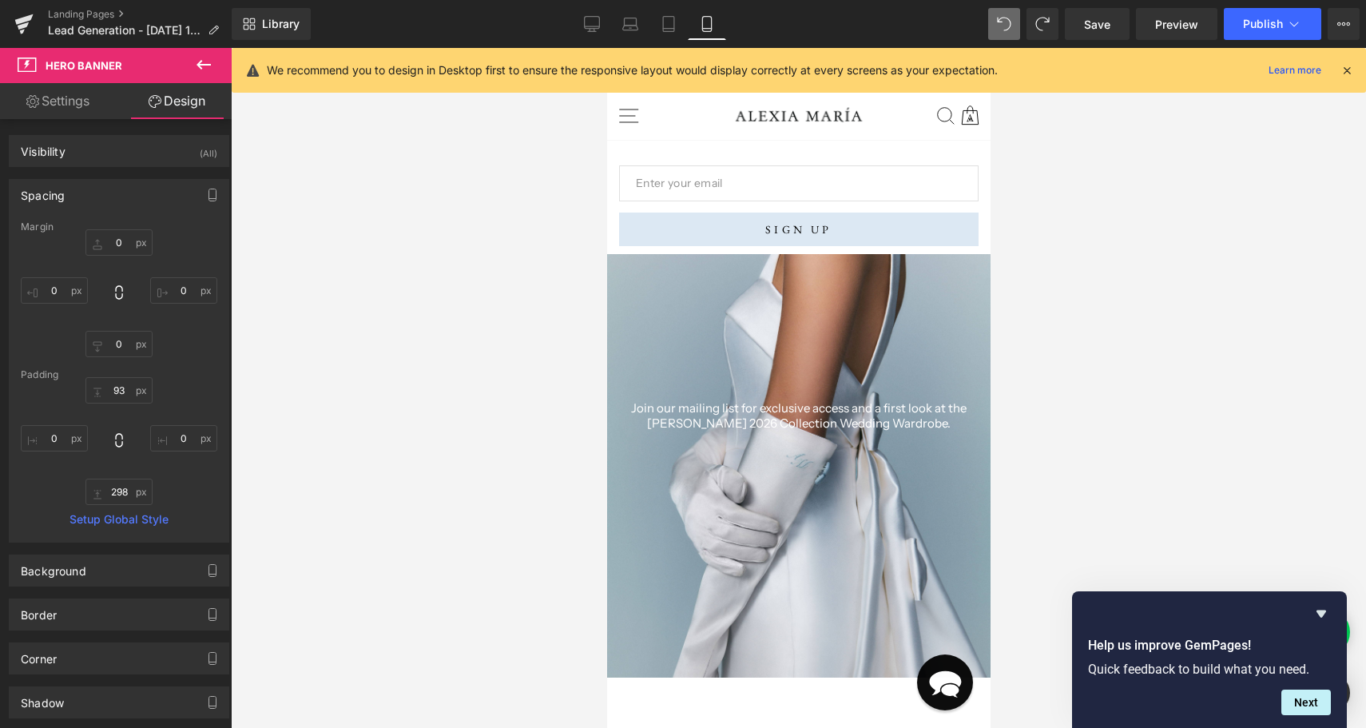
click at [1068, 455] on div at bounding box center [798, 388] width 1135 height 680
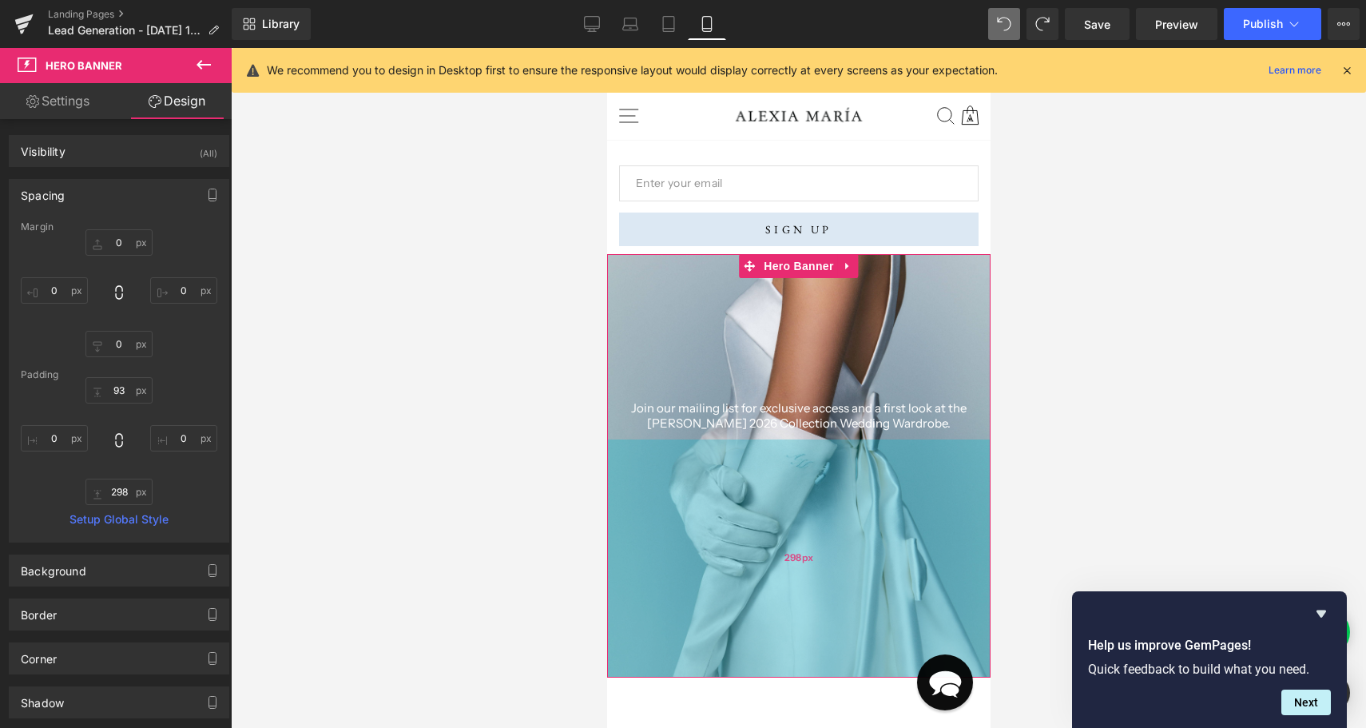
click at [832, 538] on div "298px" at bounding box center [797, 558] width 383 height 238
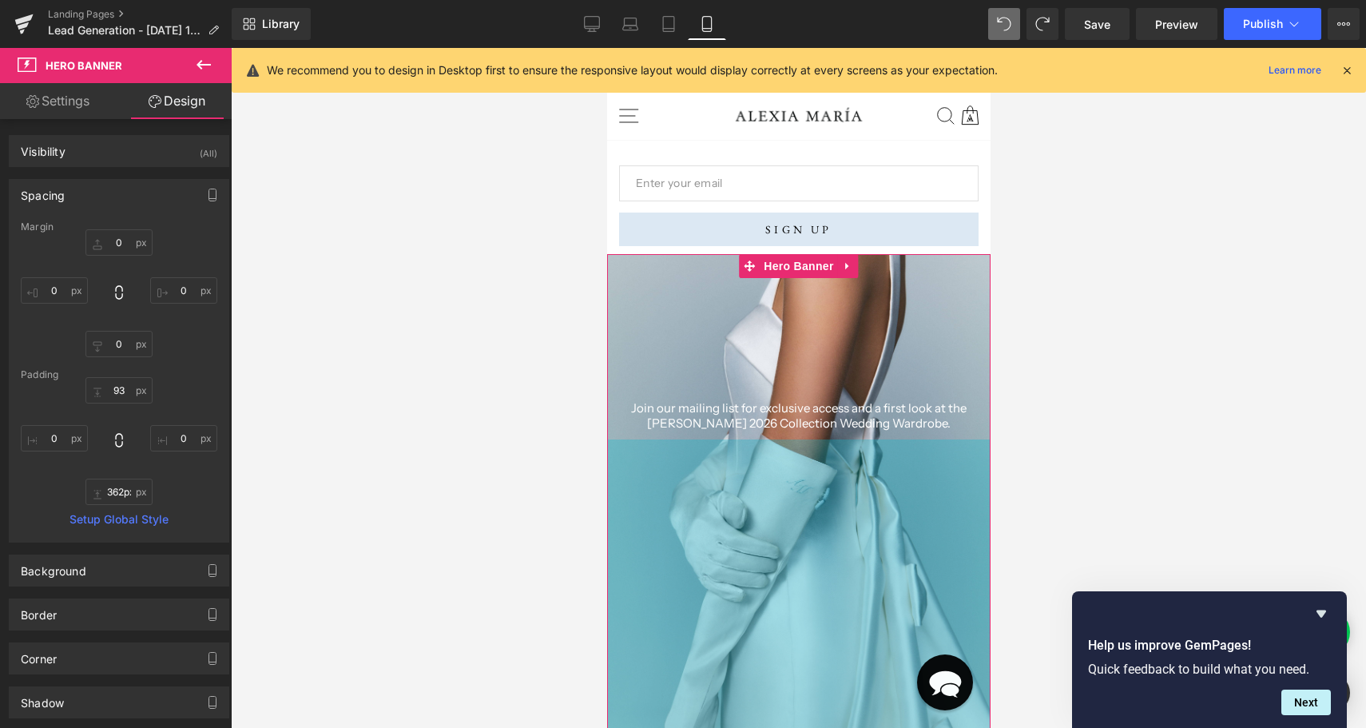
drag, startPoint x: 800, startPoint y: 676, endPoint x: 799, endPoint y: 761, distance: 84.7
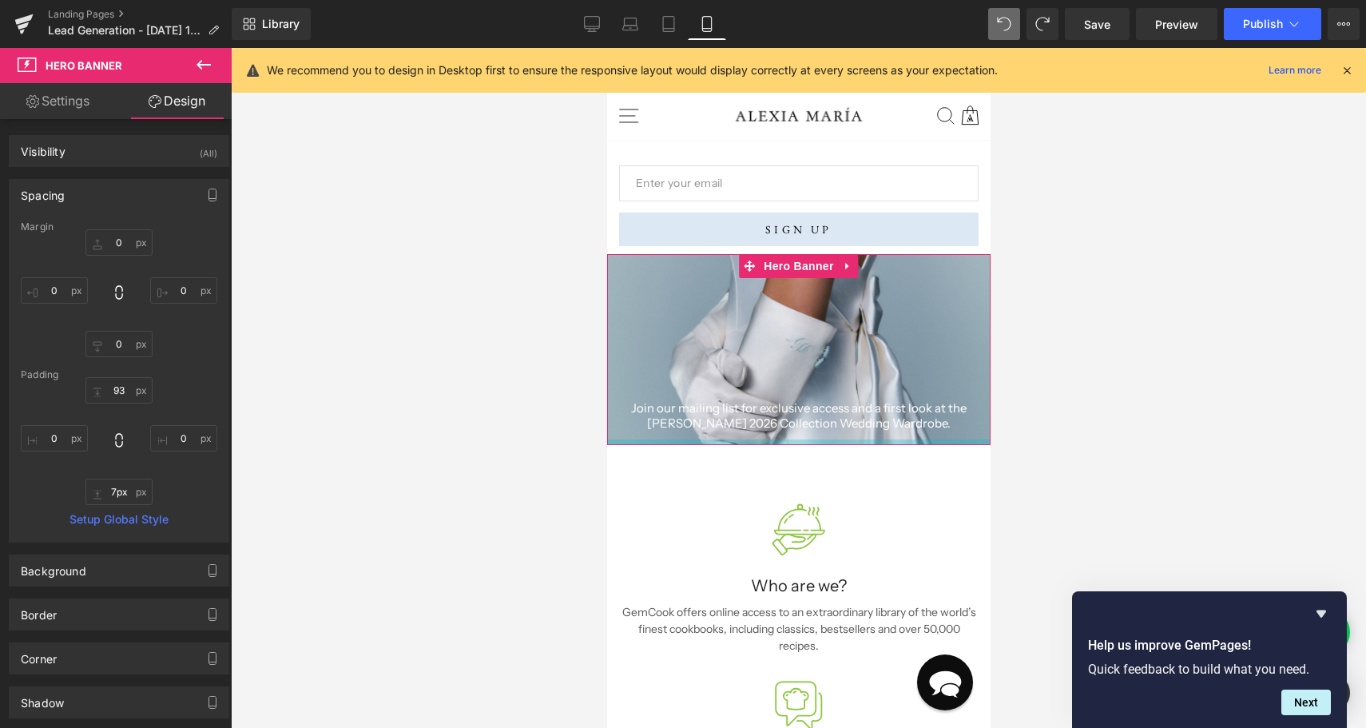
type input "0px"
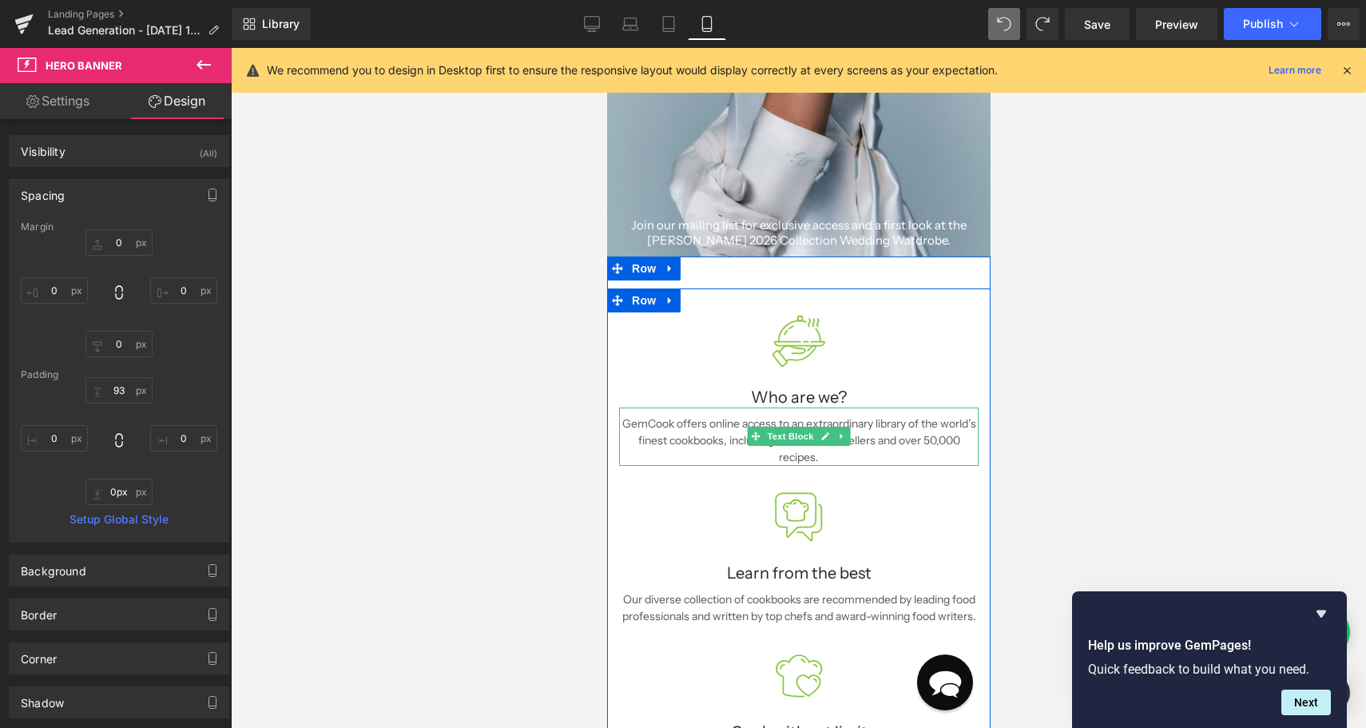
scroll to position [208, 0]
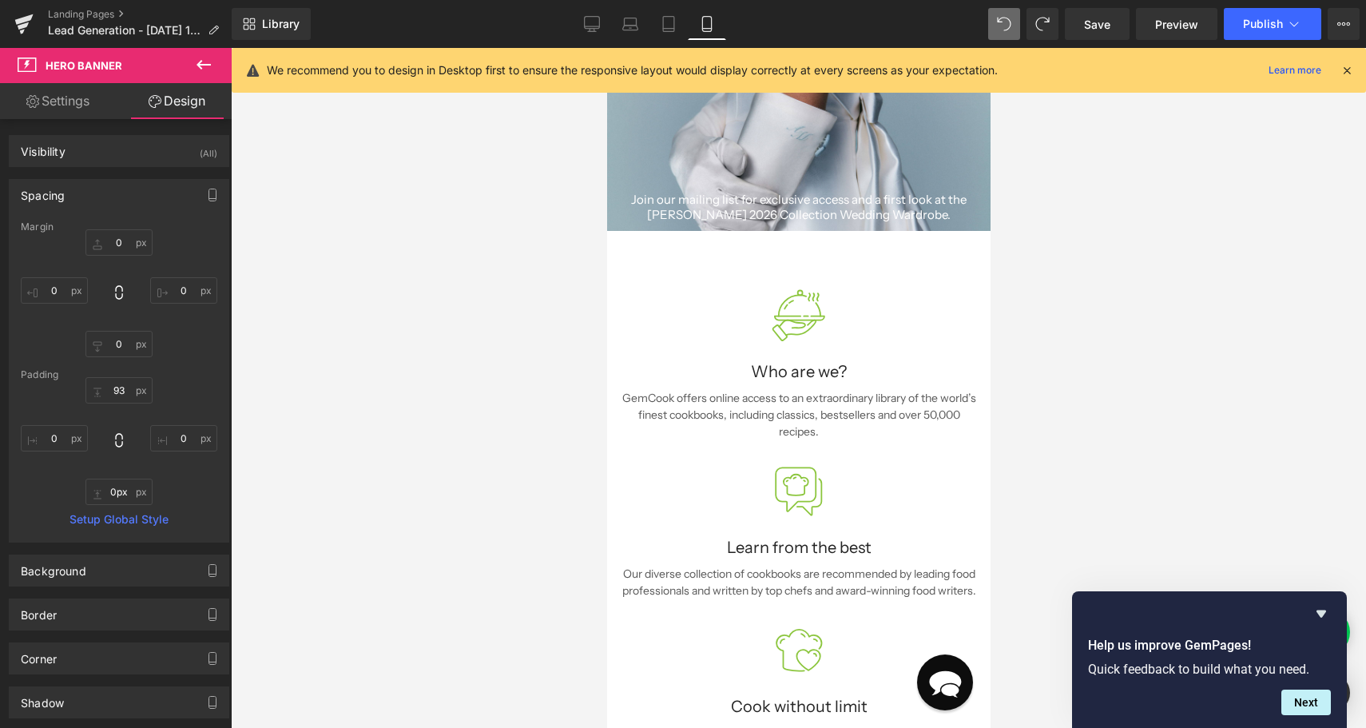
click at [910, 157] on h1 at bounding box center [797, 162] width 359 height 37
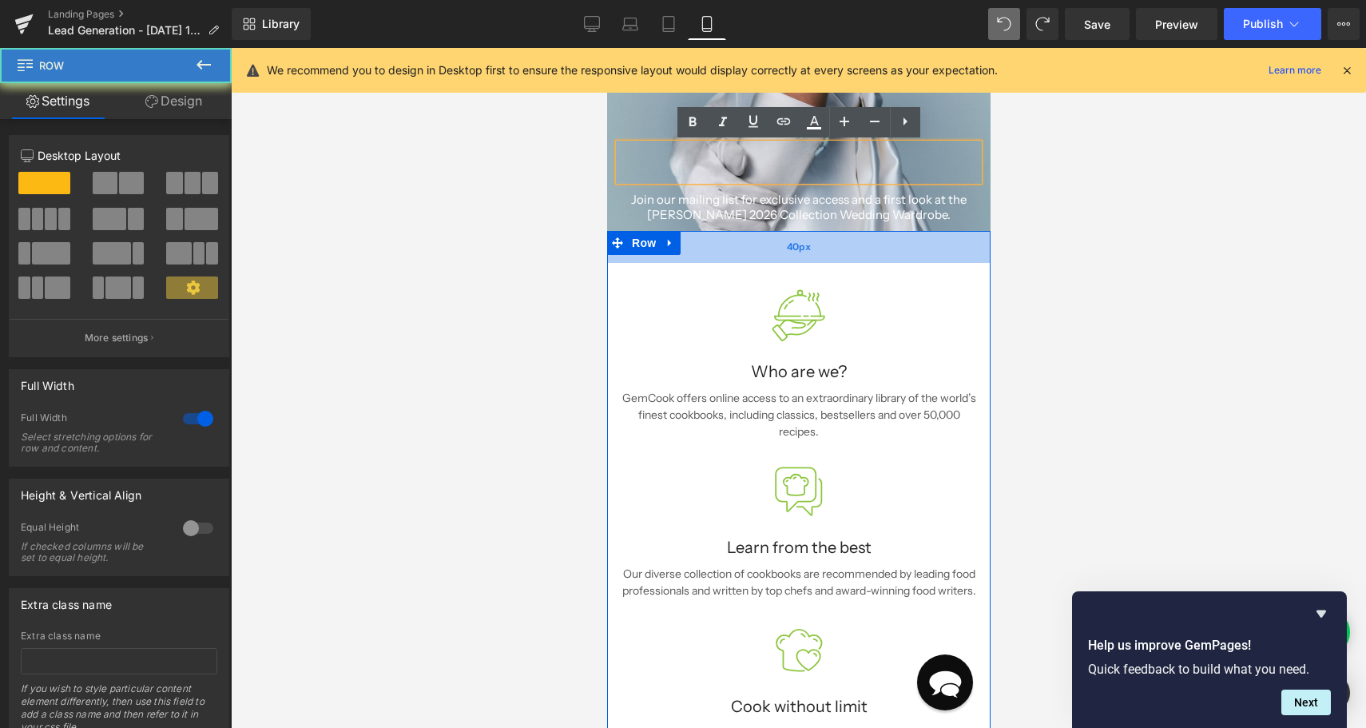
click at [810, 231] on div "40px" at bounding box center [797, 247] width 383 height 32
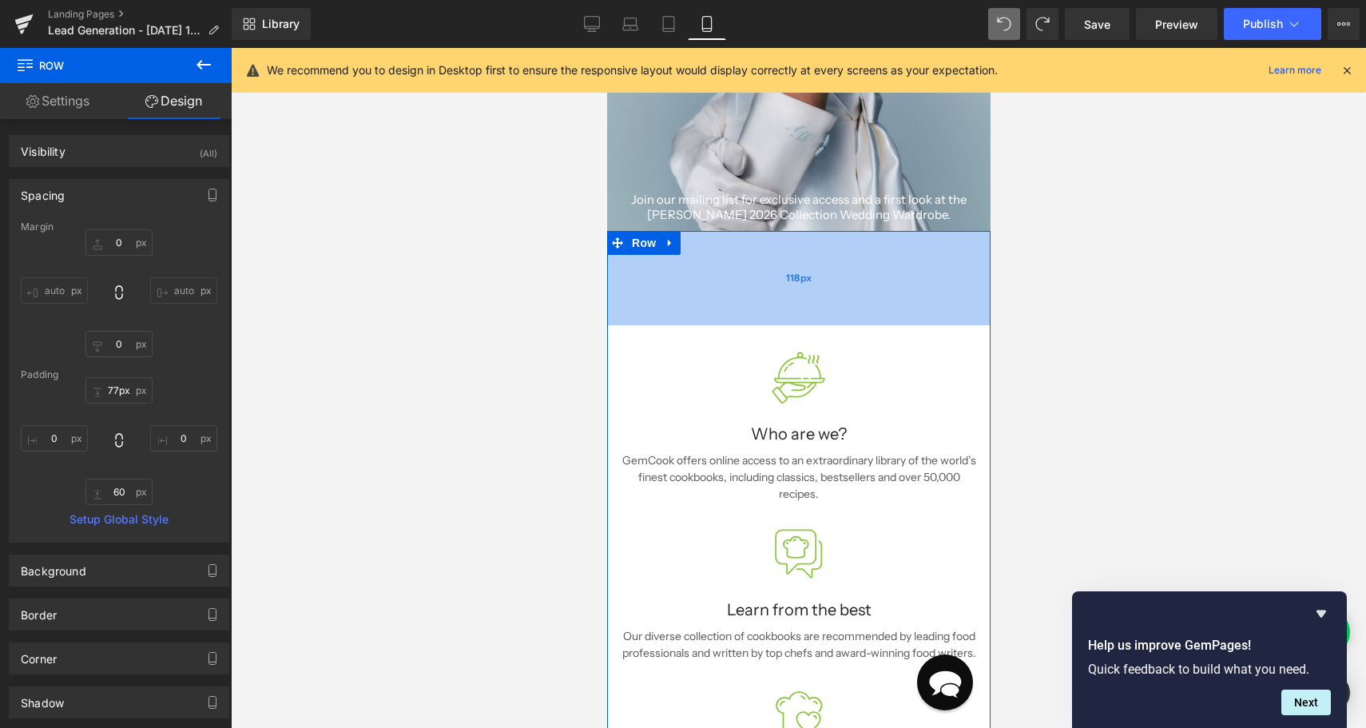
type input "76px"
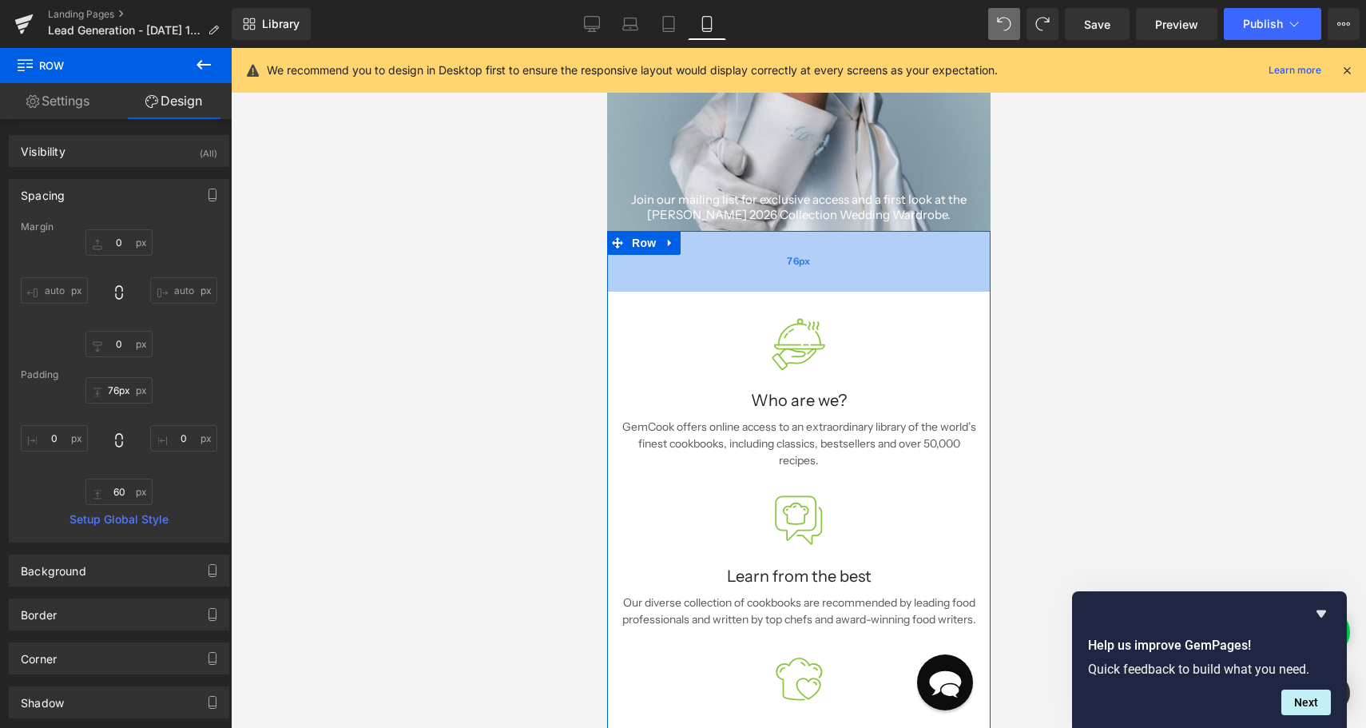
drag, startPoint x: 810, startPoint y: 231, endPoint x: 813, endPoint y: 258, distance: 27.3
click at [812, 259] on div "76px" at bounding box center [797, 261] width 383 height 61
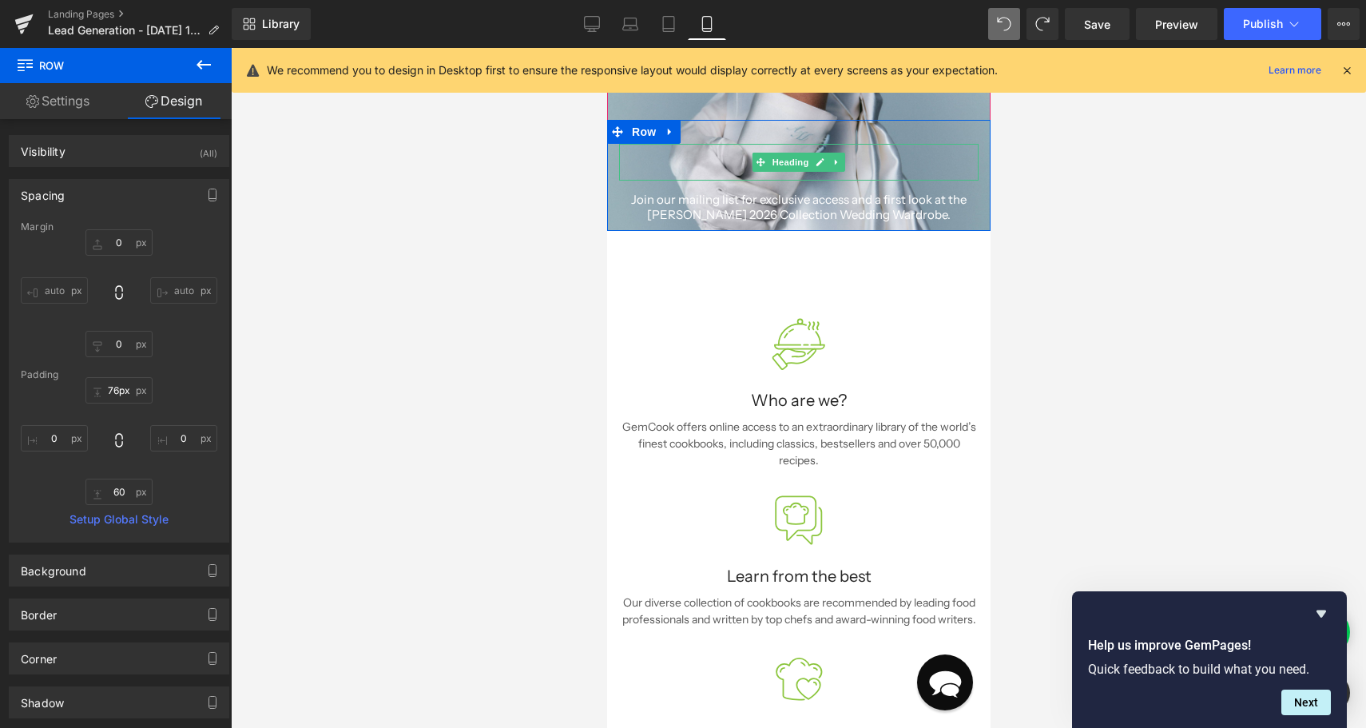
click at [849, 153] on h1 at bounding box center [797, 162] width 359 height 37
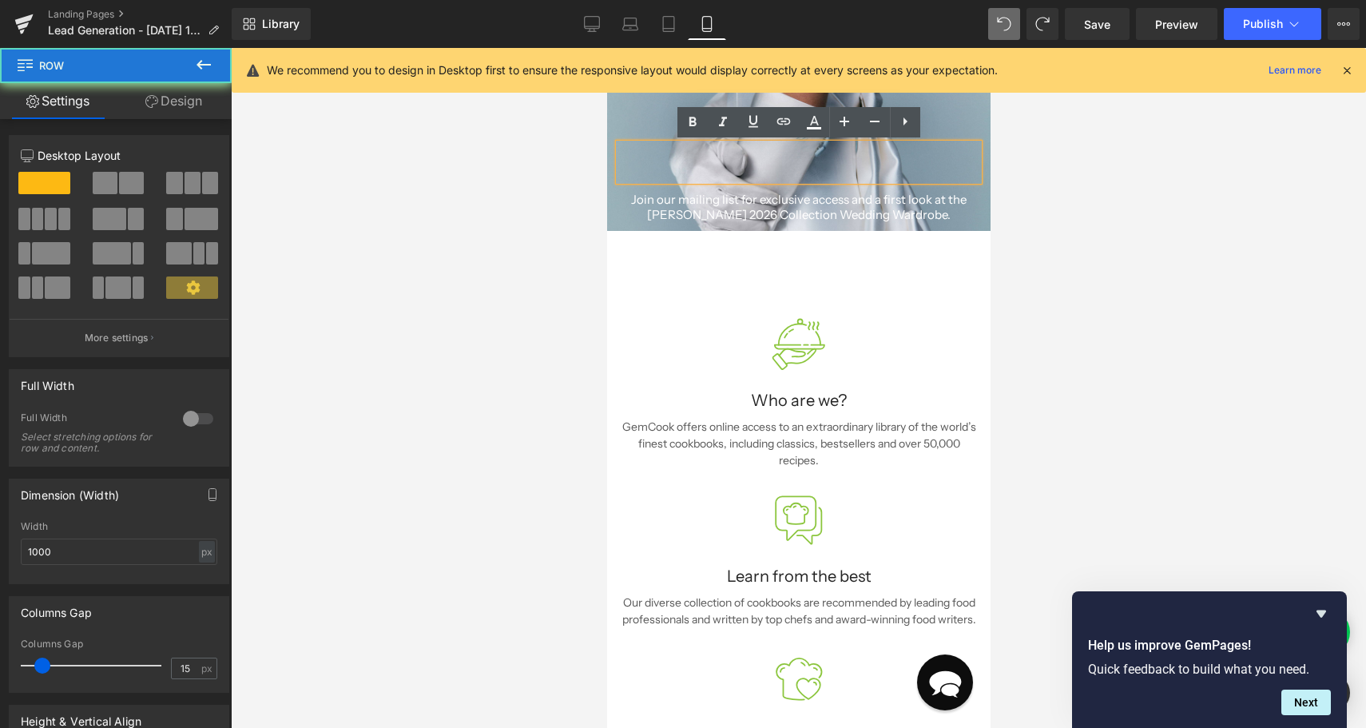
click at [981, 202] on div "Heading Join our mailing list for exclusive access and a first look at the Alex…" at bounding box center [797, 183] width 383 height 79
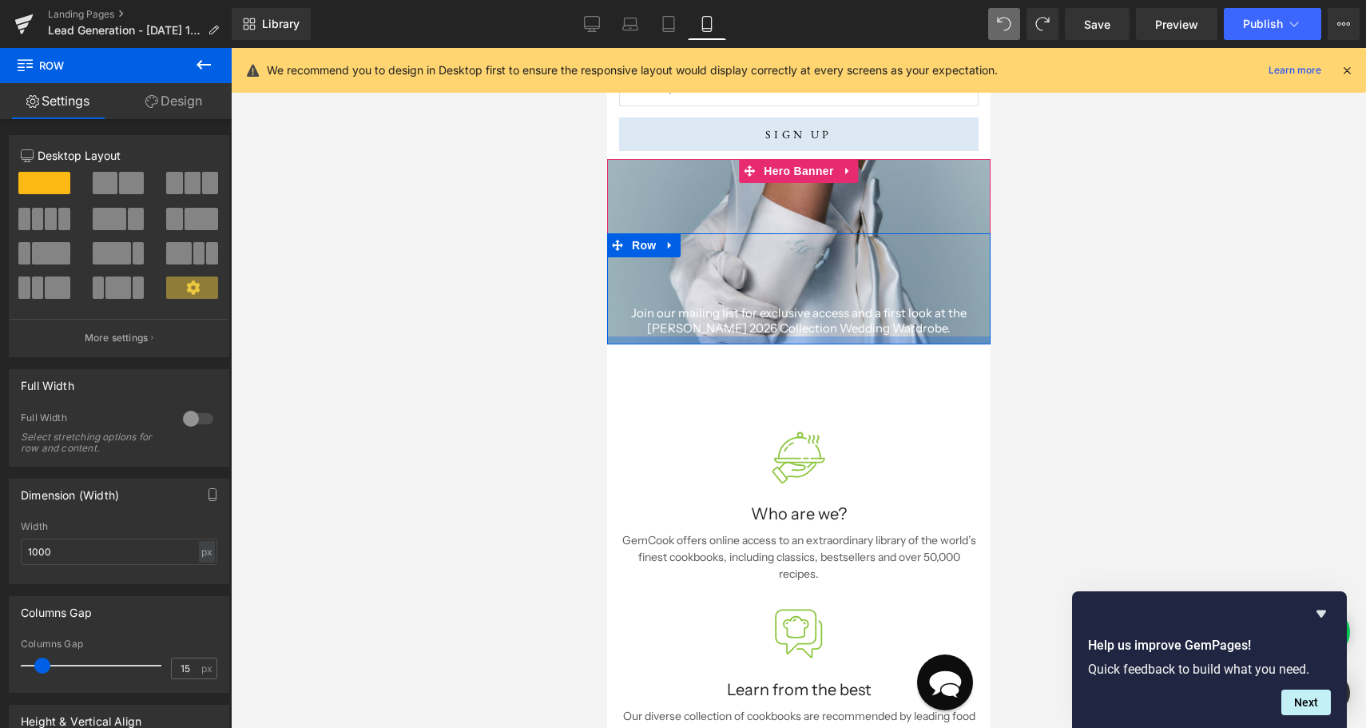
scroll to position [0, 0]
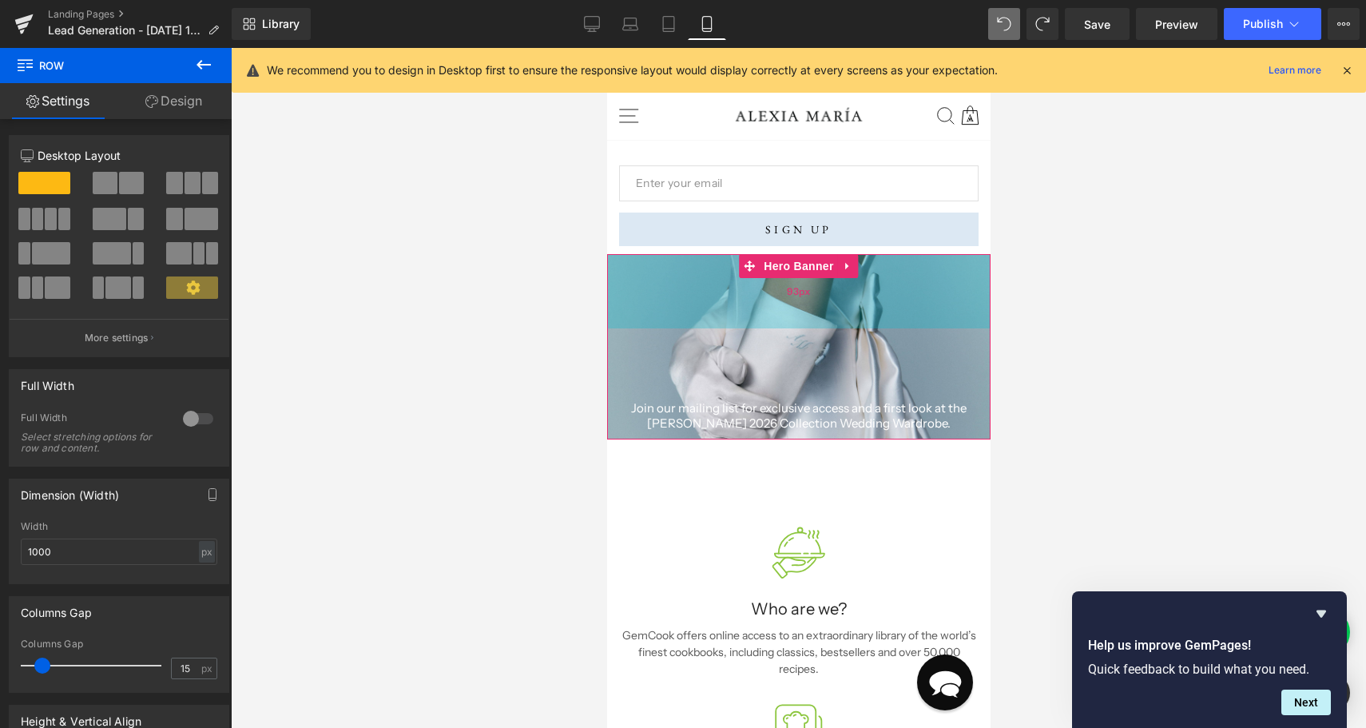
click at [950, 323] on div "93px" at bounding box center [797, 291] width 383 height 74
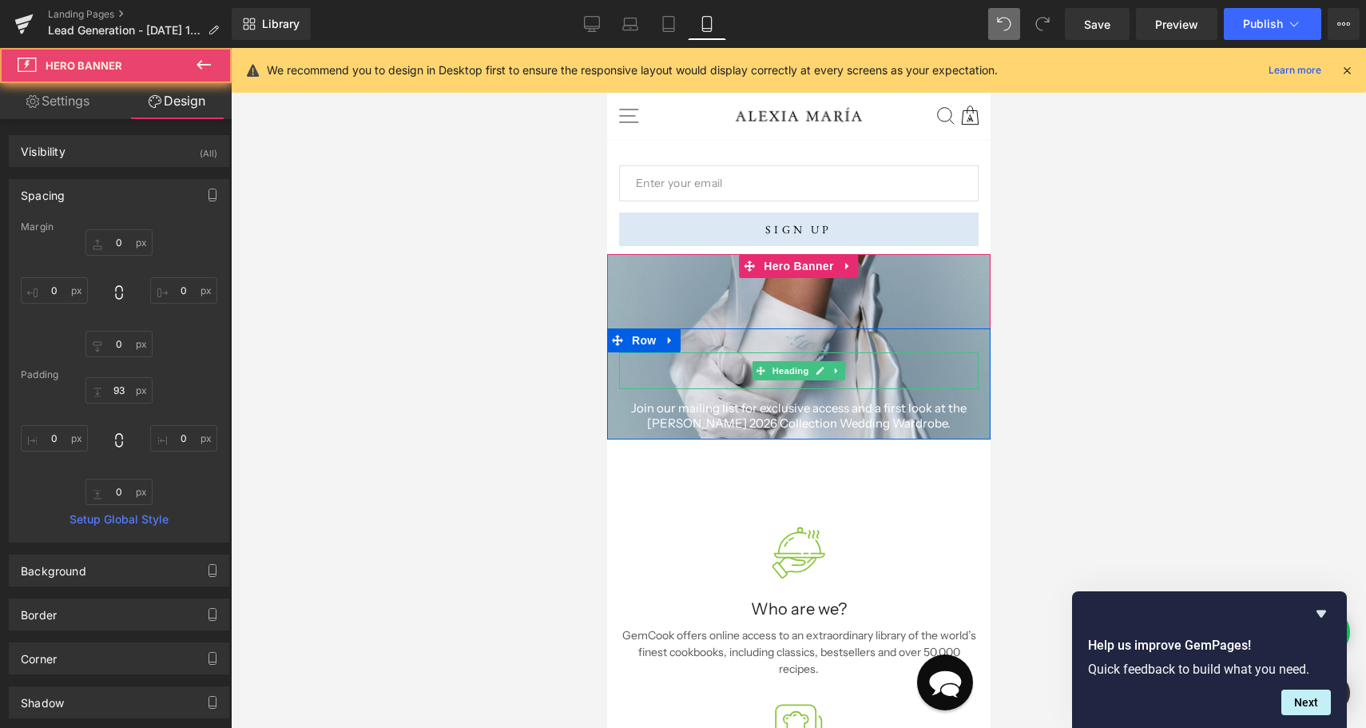
click at [900, 379] on h1 at bounding box center [797, 370] width 359 height 37
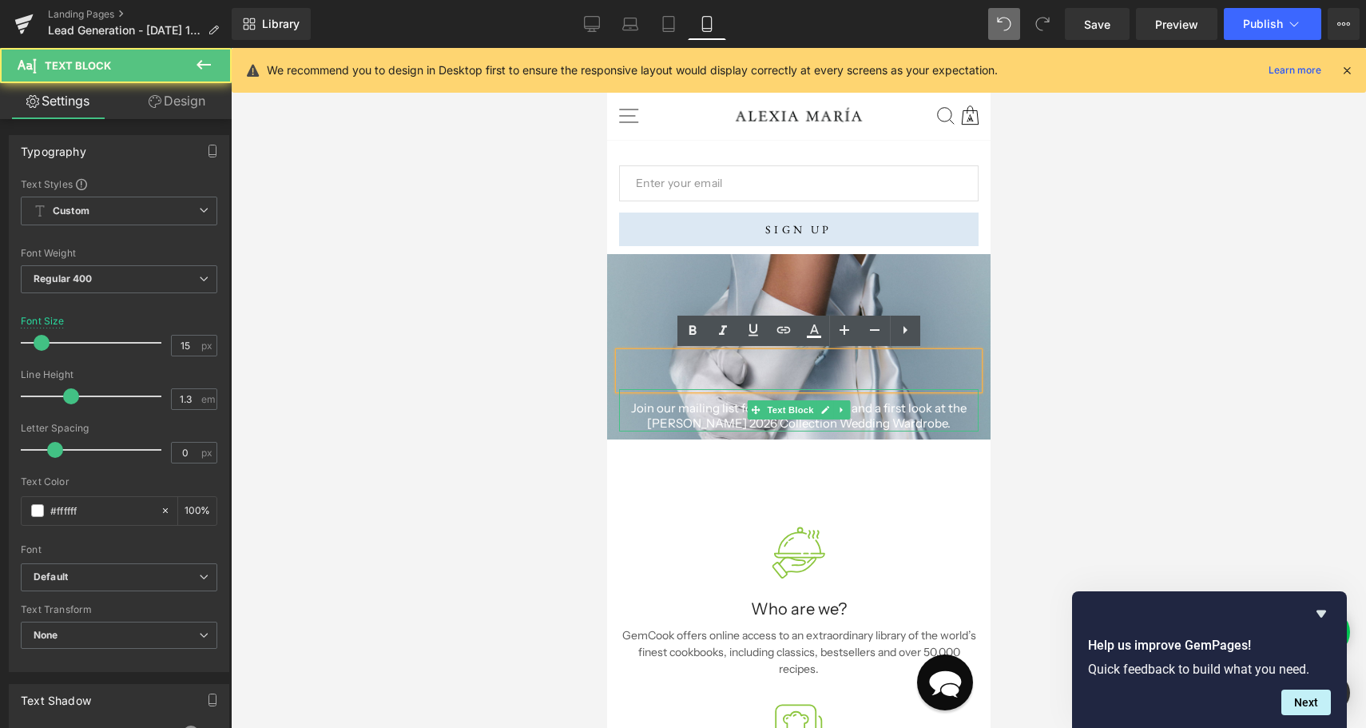
click at [799, 423] on p "Alexia María 2026 Collection Wedding Wardrobe." at bounding box center [797, 423] width 359 height 16
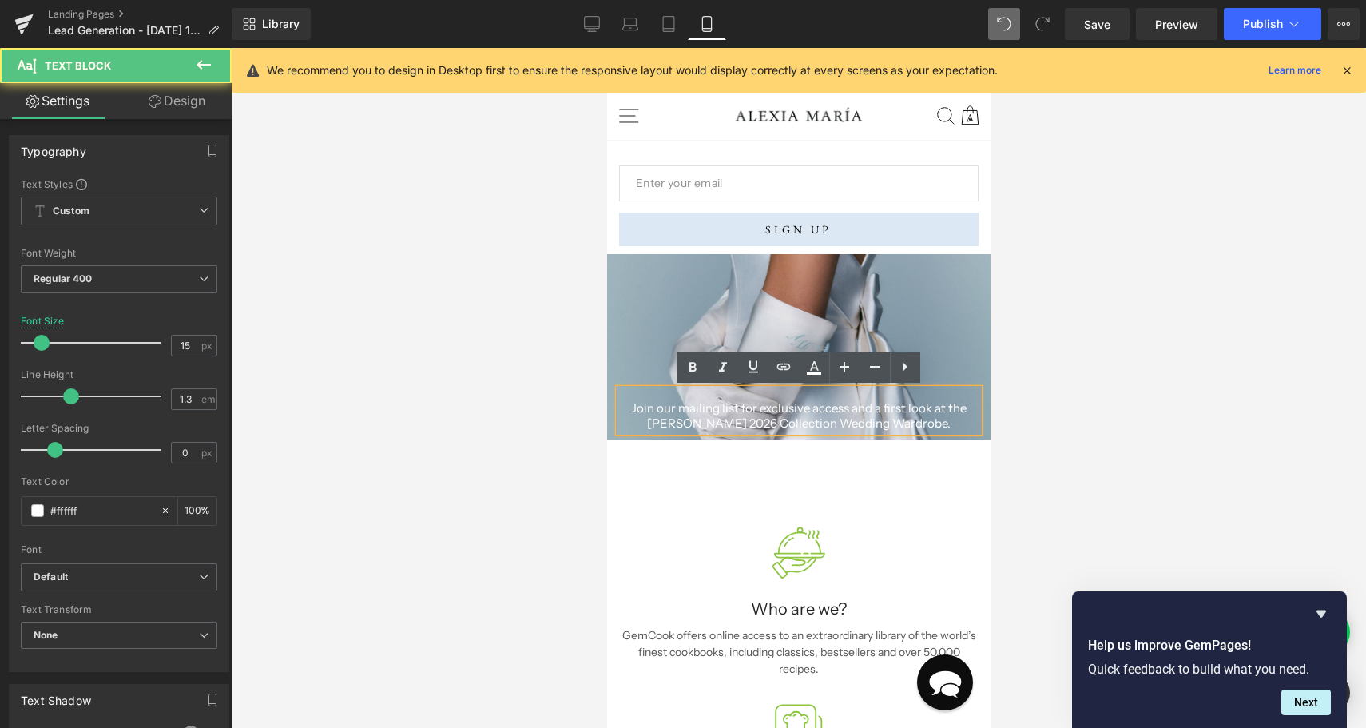
click at [630, 264] on div at bounding box center [797, 346] width 383 height 185
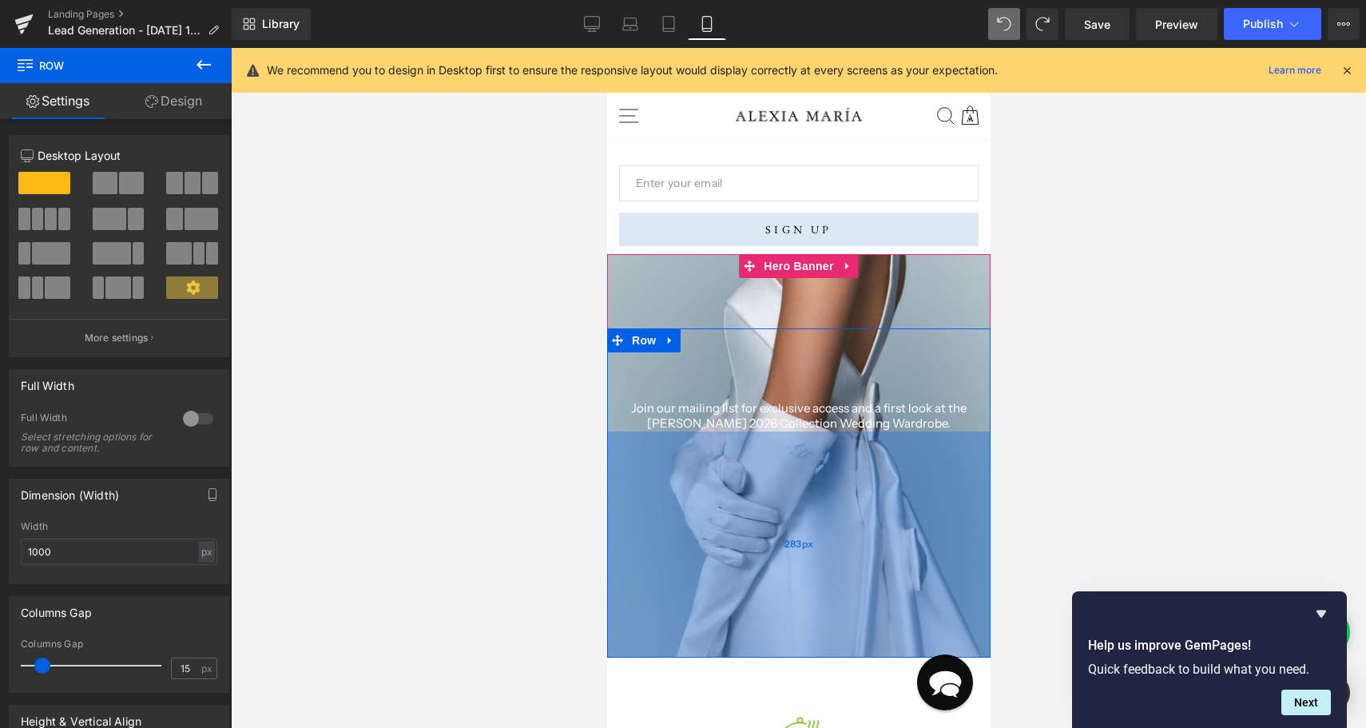
drag, startPoint x: 714, startPoint y: 434, endPoint x: 706, endPoint y: 652, distance: 219.0
click at [706, 652] on div "283px" at bounding box center [797, 544] width 383 height 226
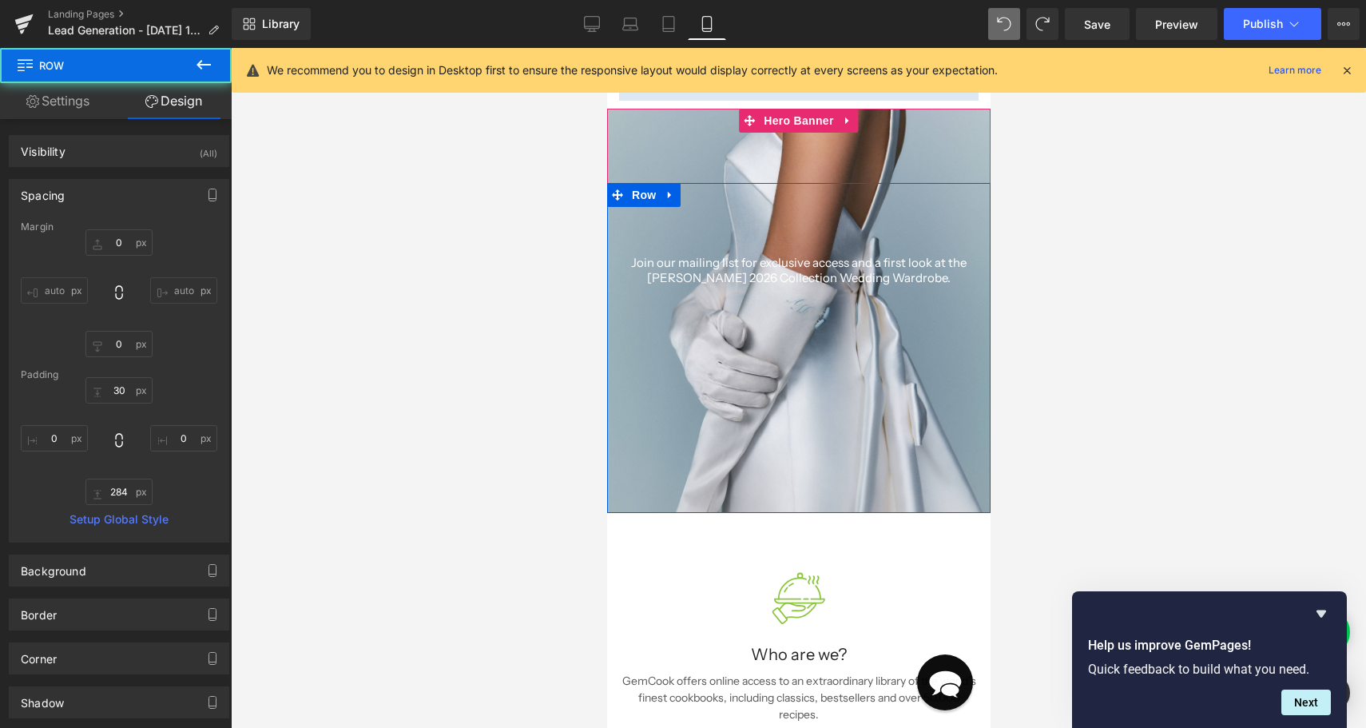
scroll to position [155, 0]
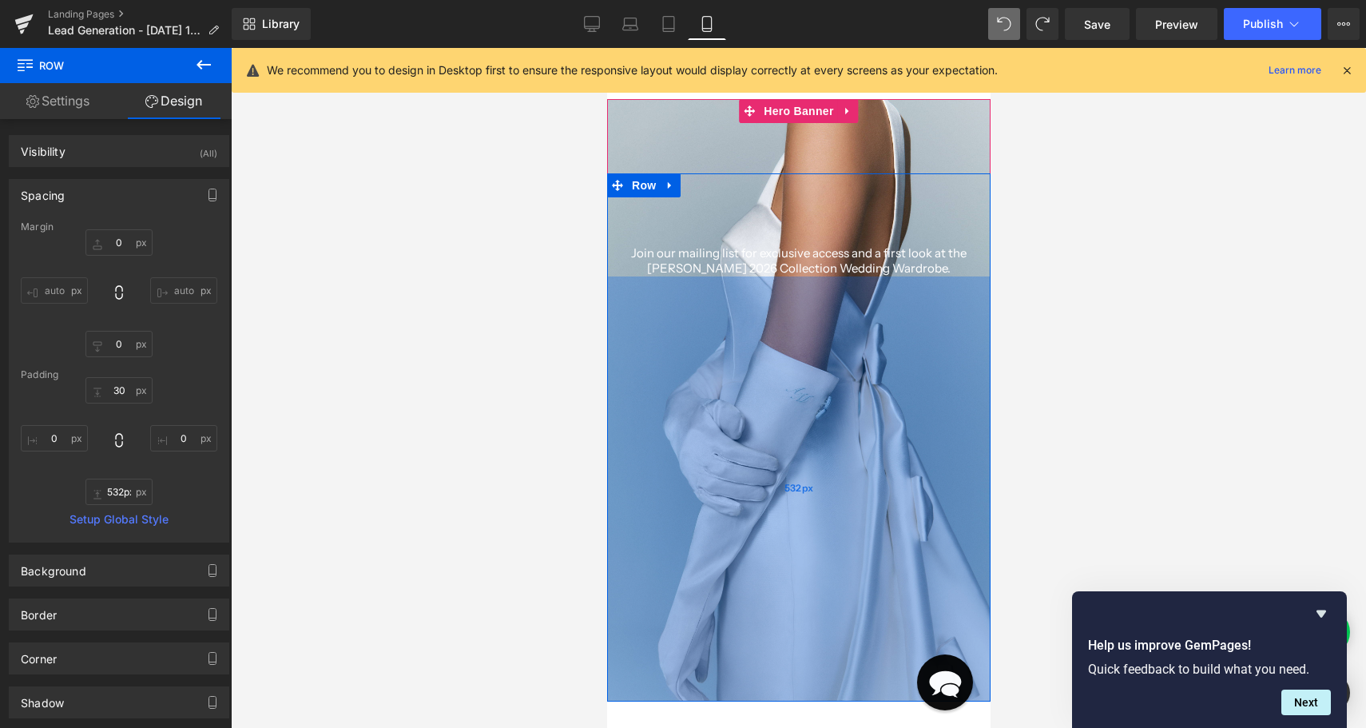
type input "533px"
drag, startPoint x: 705, startPoint y: 500, endPoint x: 711, endPoint y: 699, distance: 198.9
click at [711, 699] on div "533px" at bounding box center [797, 489] width 383 height 426
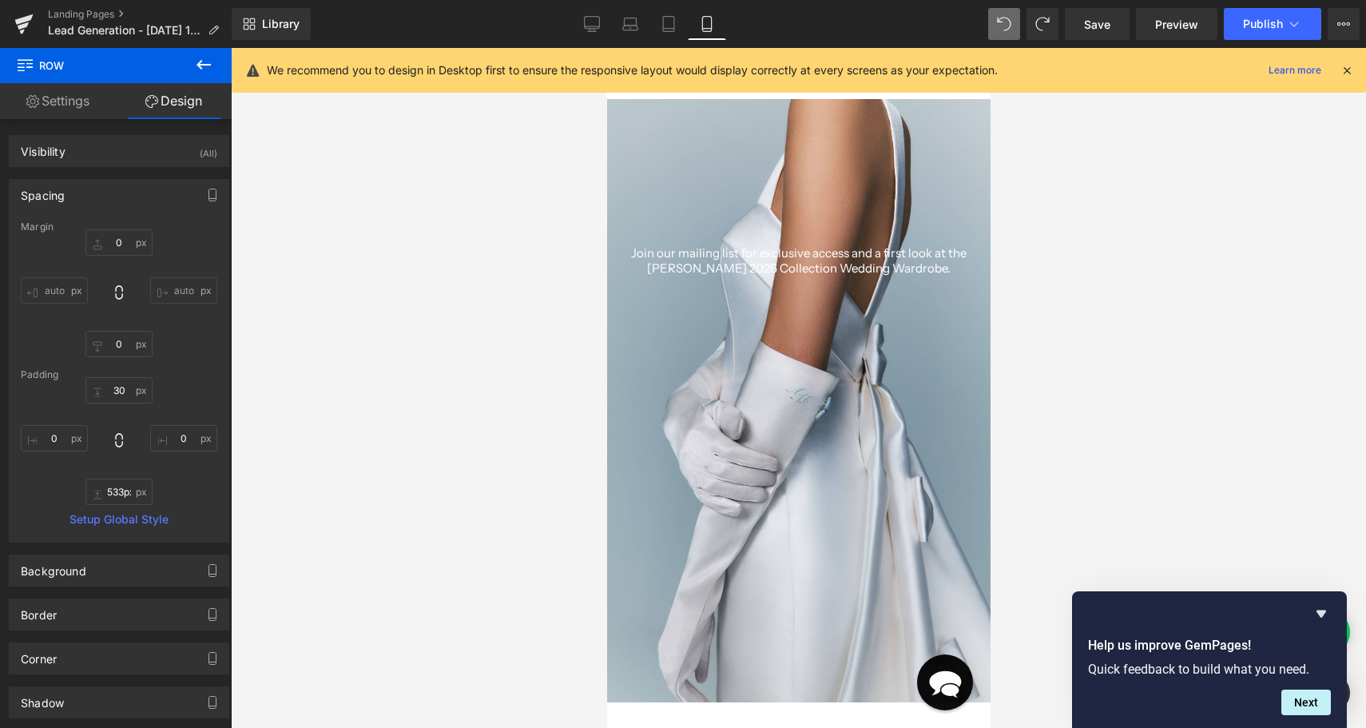
click at [1098, 320] on div at bounding box center [798, 388] width 1135 height 680
click at [606, 48] on div "533px" at bounding box center [606, 48] width 0 height 0
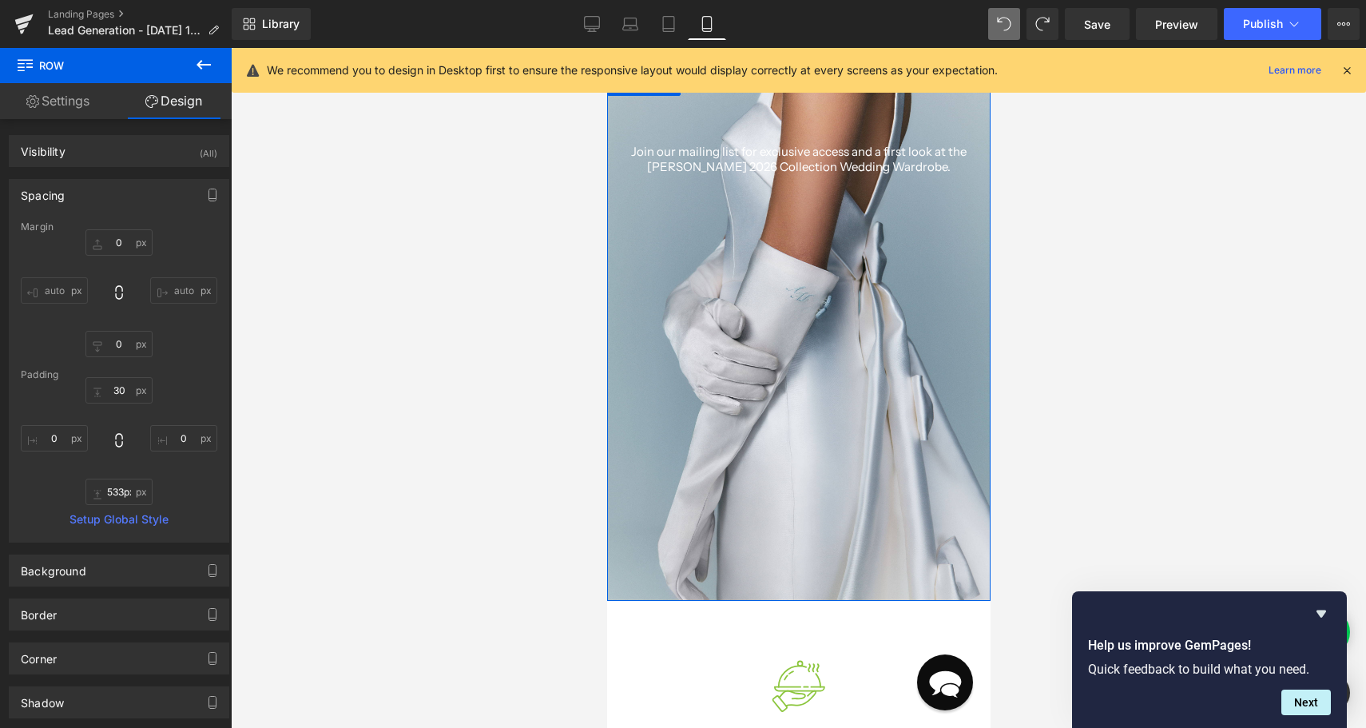
scroll to position [248, 0]
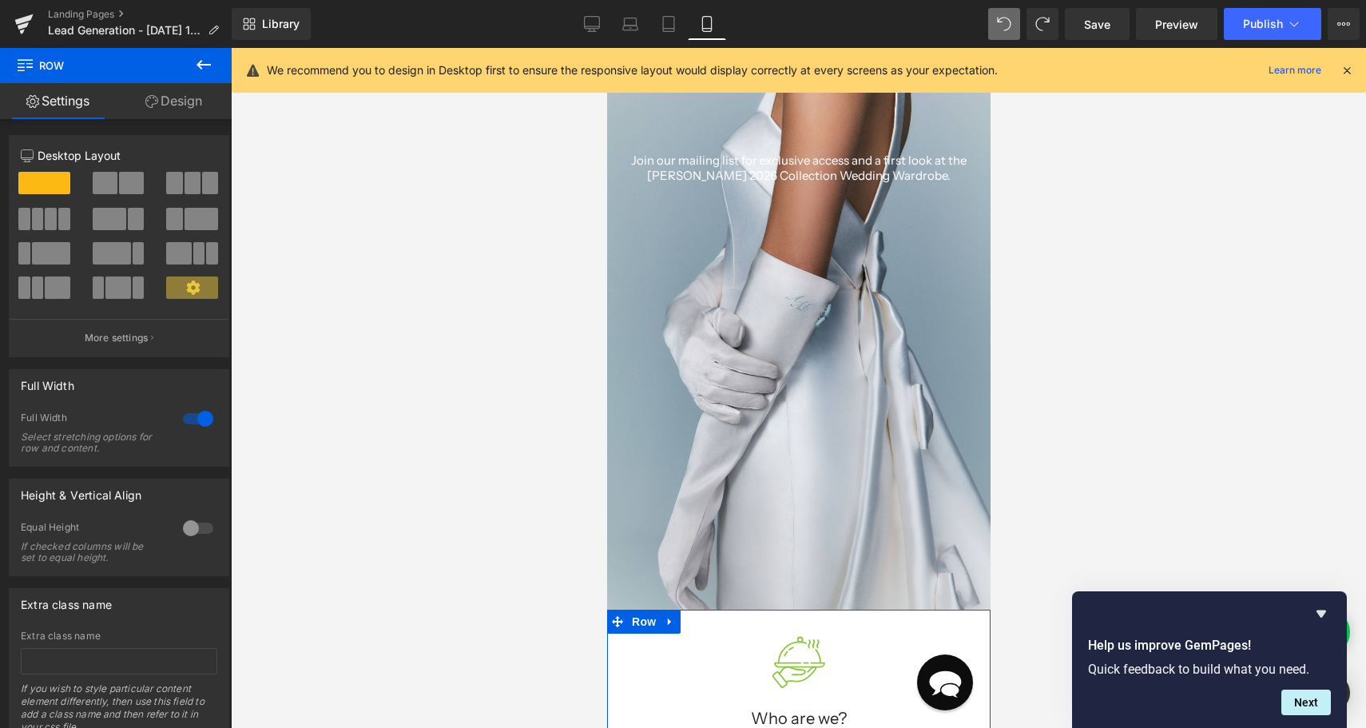
drag, startPoint x: 764, startPoint y: 609, endPoint x: 769, endPoint y: 625, distance: 16.7
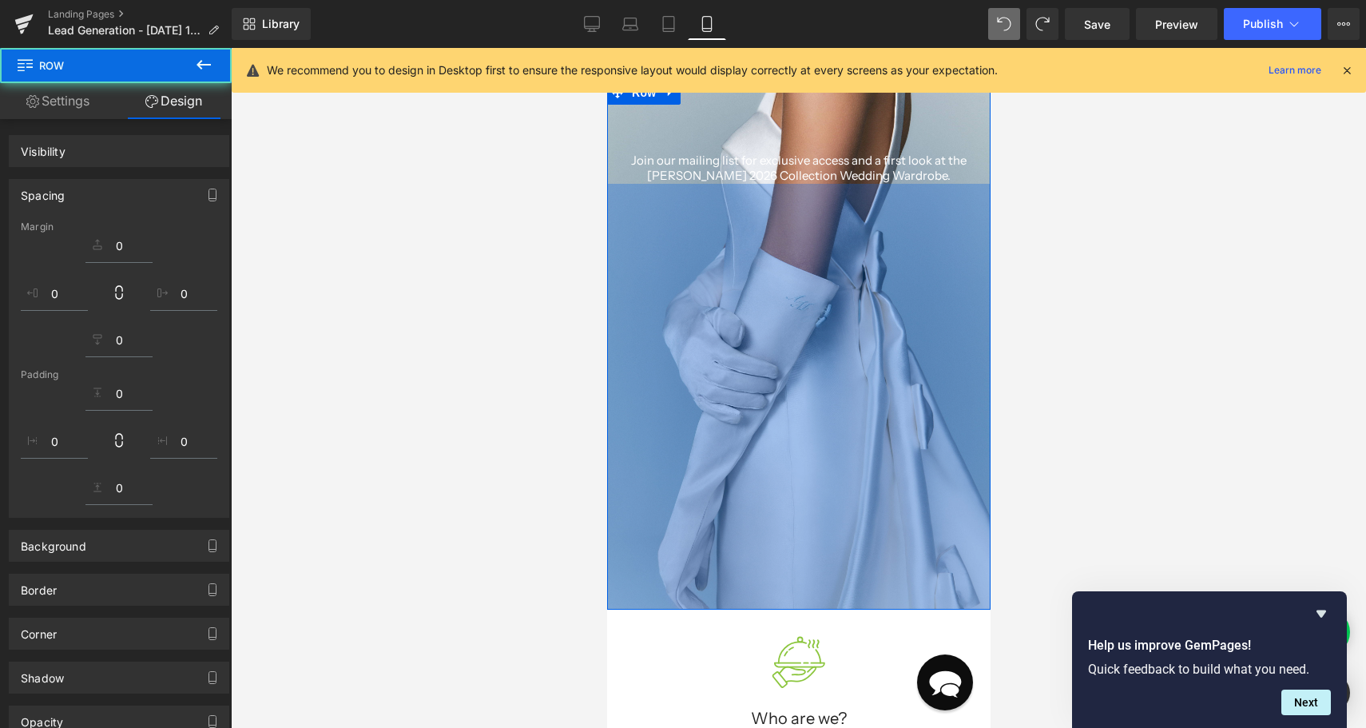
click at [768, 521] on div "Heading Join our mailing list for exclusive access and a first look at the Alex…" at bounding box center [797, 345] width 383 height 529
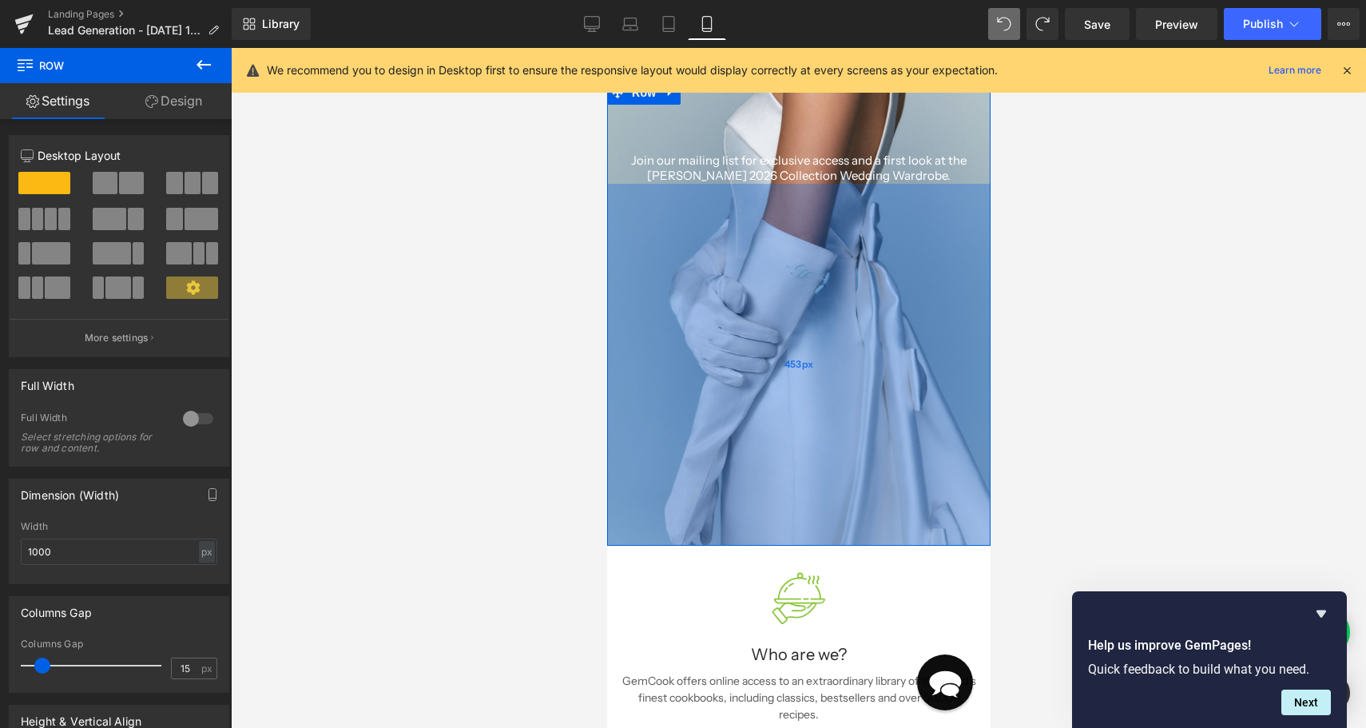
drag, startPoint x: 736, startPoint y: 606, endPoint x: 740, endPoint y: 542, distance: 64.0
click at [740, 542] on div "453px" at bounding box center [797, 365] width 383 height 362
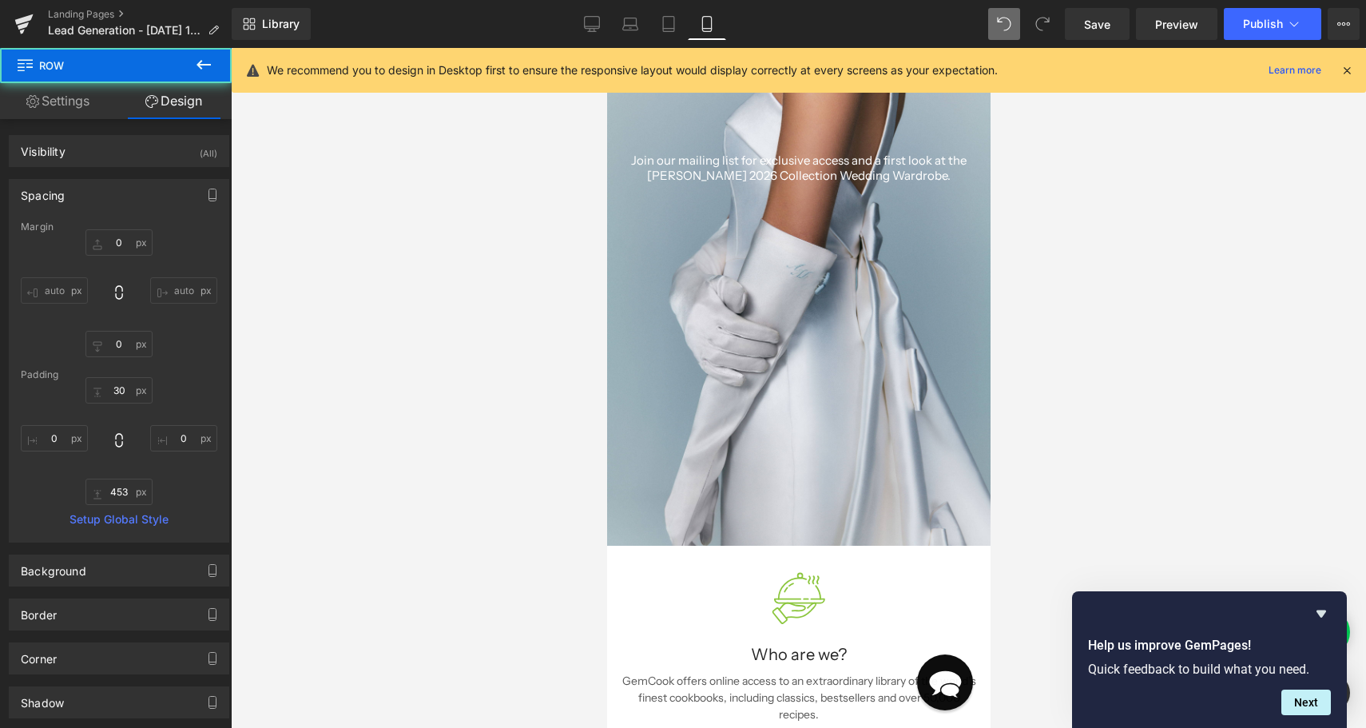
click at [1148, 351] on div at bounding box center [798, 388] width 1135 height 680
type input "0"
type input "30"
type input "0"
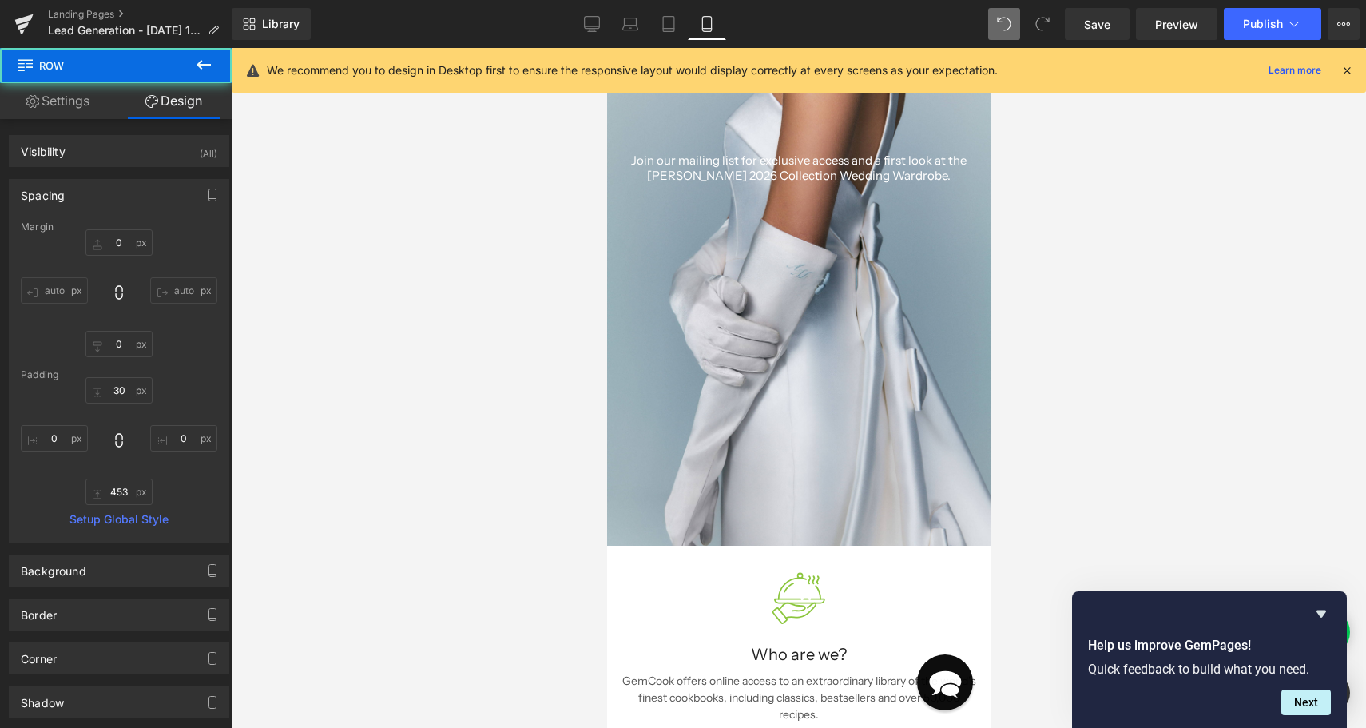
type input "453"
type input "0"
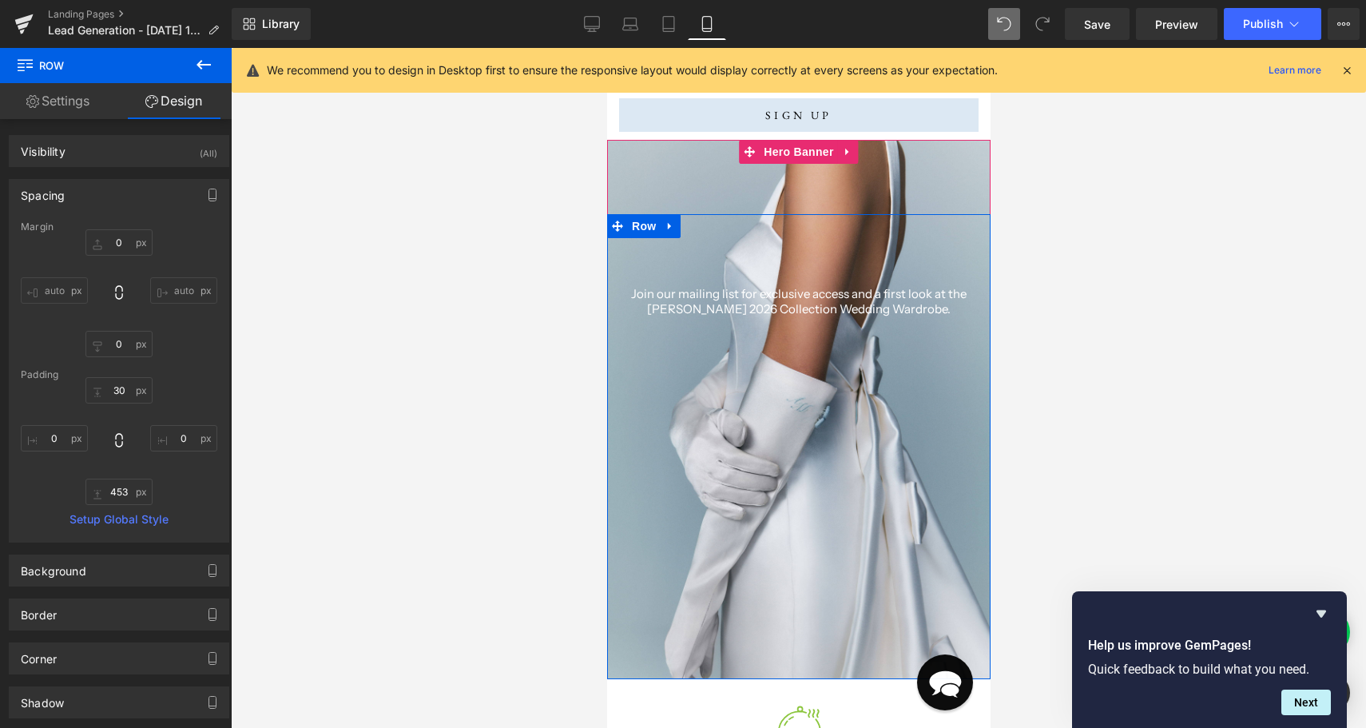
scroll to position [0, 0]
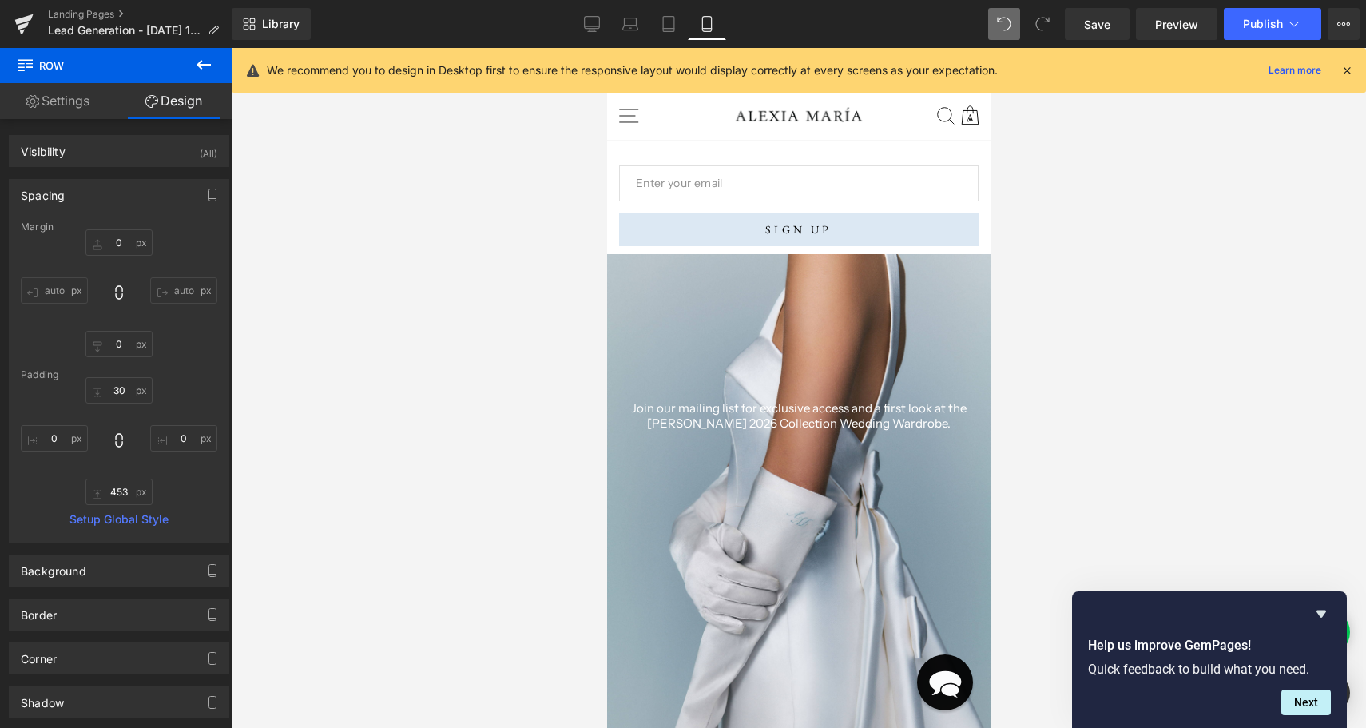
click at [68, 66] on span "Row" at bounding box center [96, 65] width 160 height 35
click at [208, 61] on icon at bounding box center [203, 64] width 19 height 19
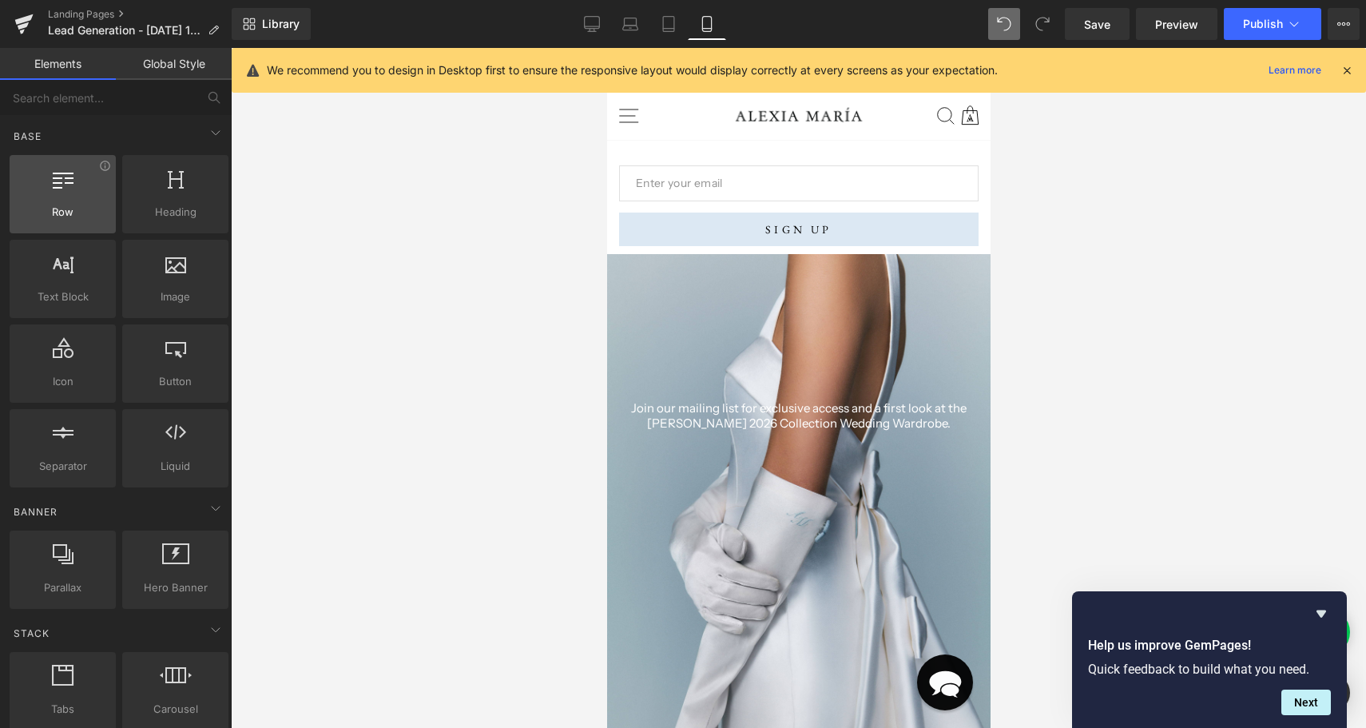
click at [80, 202] on div at bounding box center [62, 186] width 97 height 36
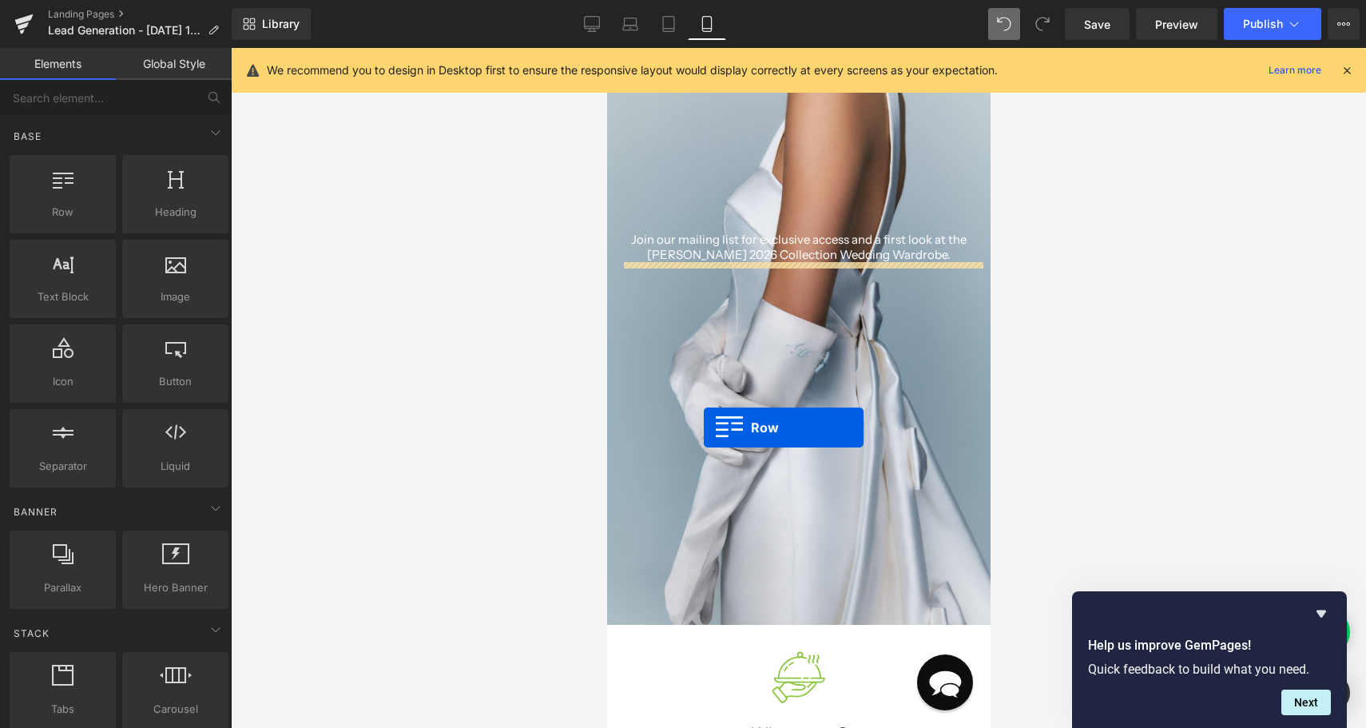
scroll to position [173, 0]
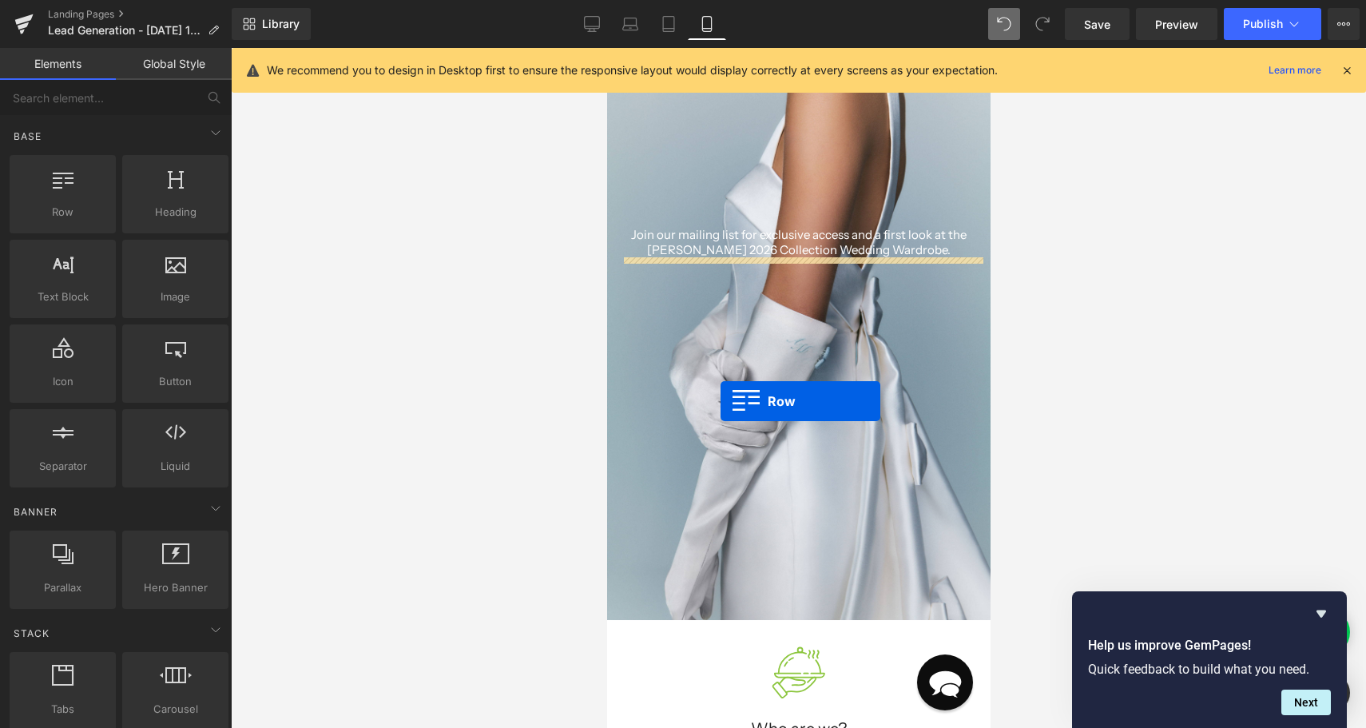
drag, startPoint x: 686, startPoint y: 250, endPoint x: 720, endPoint y: 401, distance: 154.6
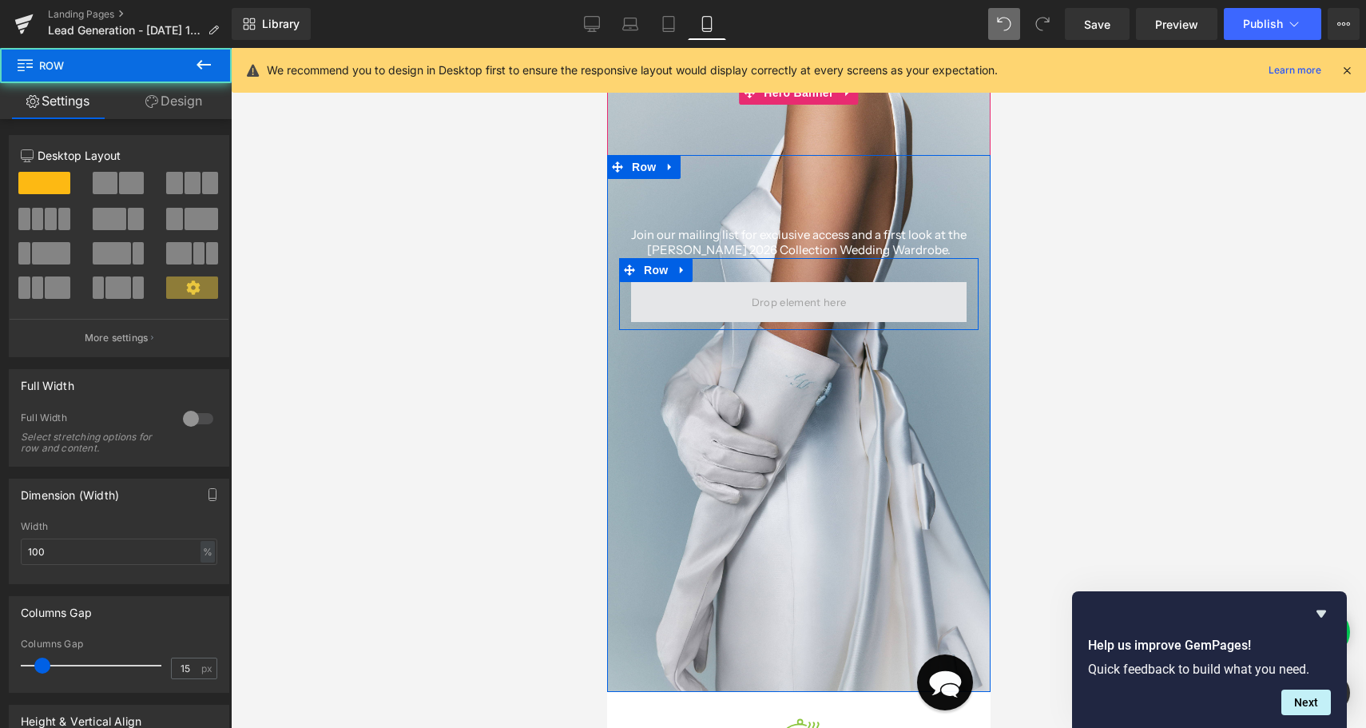
click at [724, 299] on span at bounding box center [797, 302] width 335 height 40
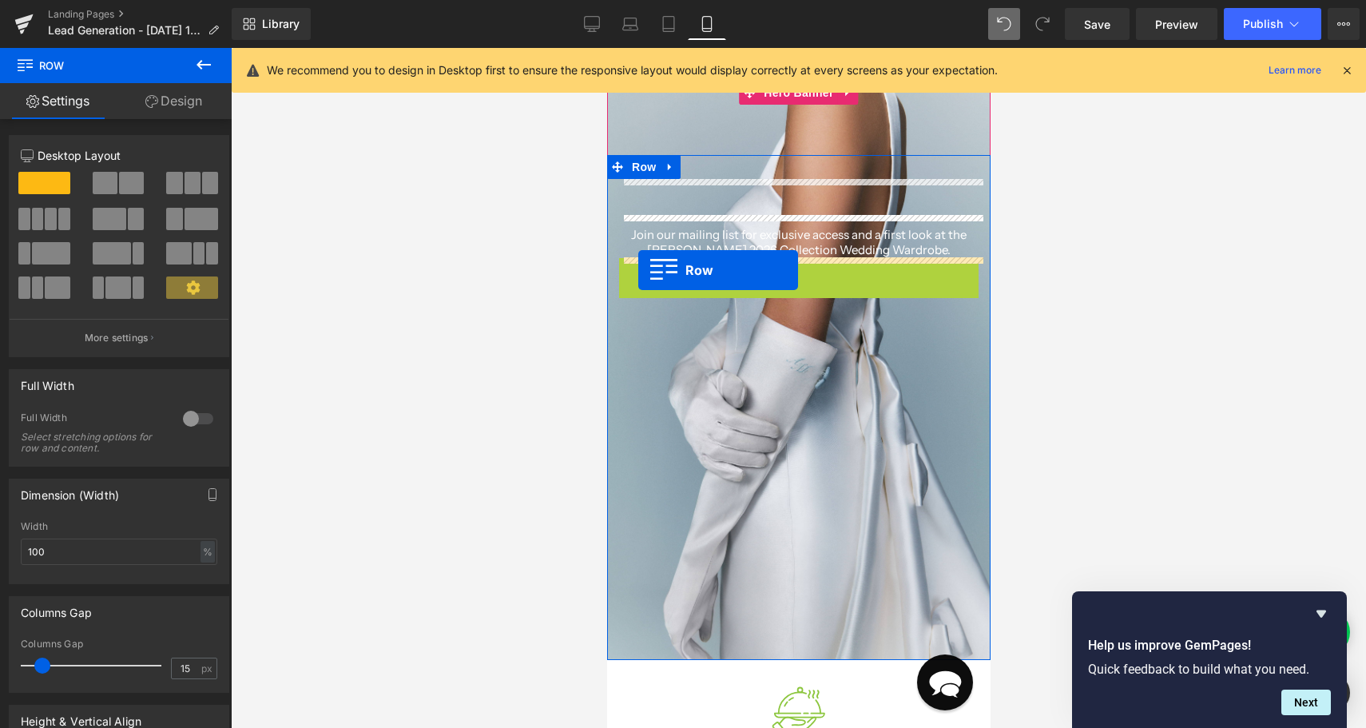
drag, startPoint x: 652, startPoint y: 270, endPoint x: 636, endPoint y: 265, distance: 16.7
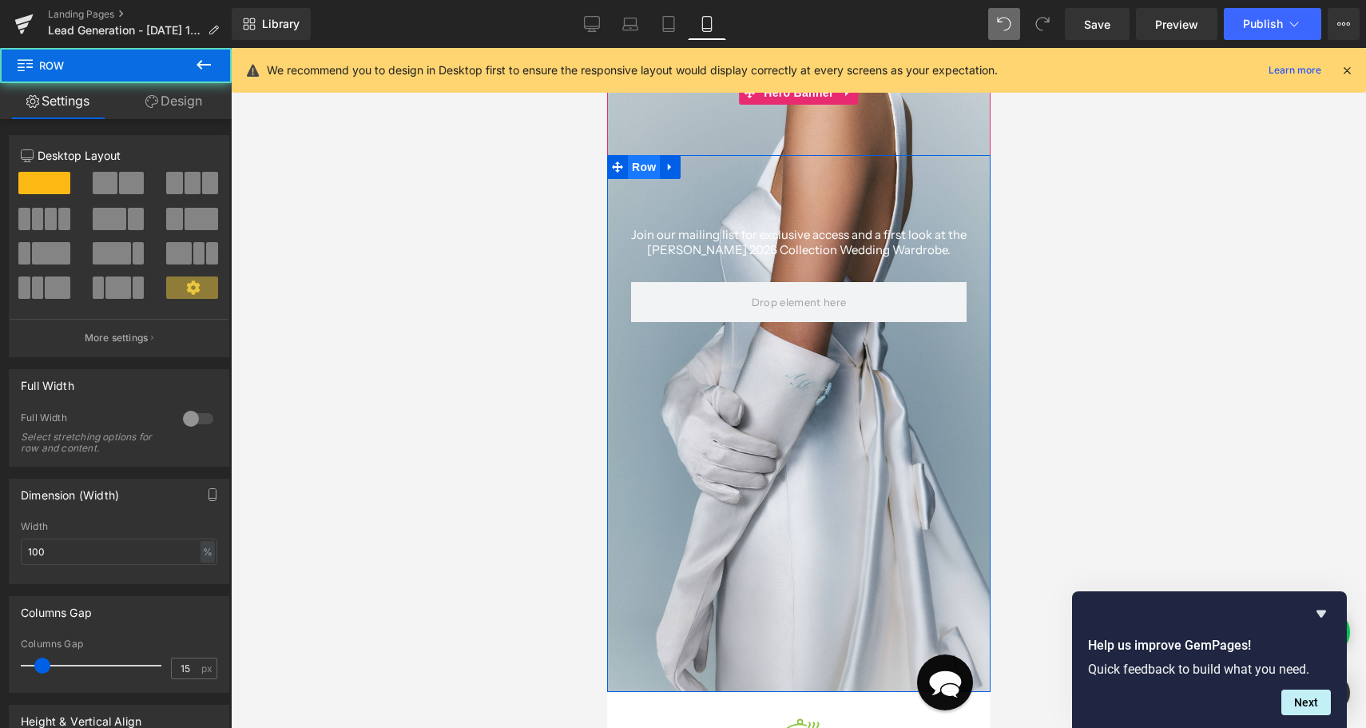
click at [632, 163] on span "Row" at bounding box center [643, 167] width 32 height 24
click at [718, 237] on p "Join our mailing list for exclusive access and a first look at the" at bounding box center [797, 235] width 359 height 16
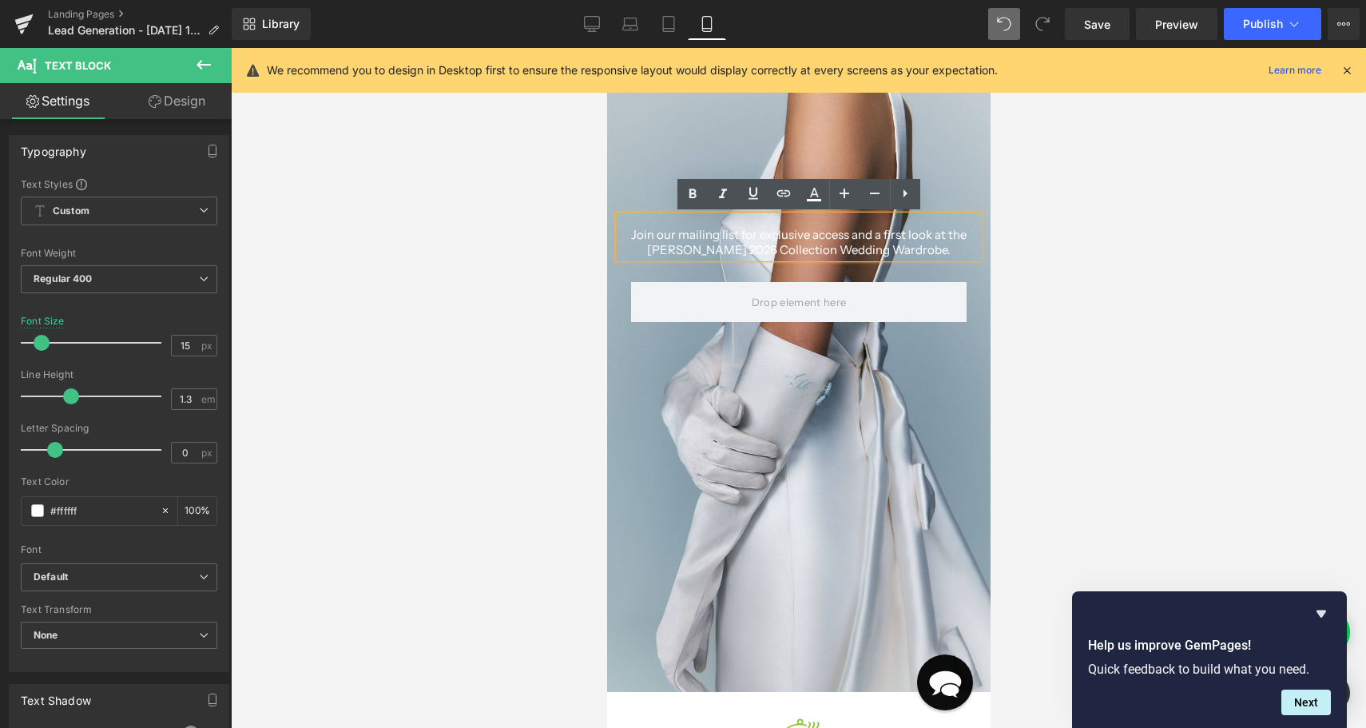
click at [706, 239] on p "Join our mailing list for exclusive access and a first look at the" at bounding box center [797, 235] width 359 height 16
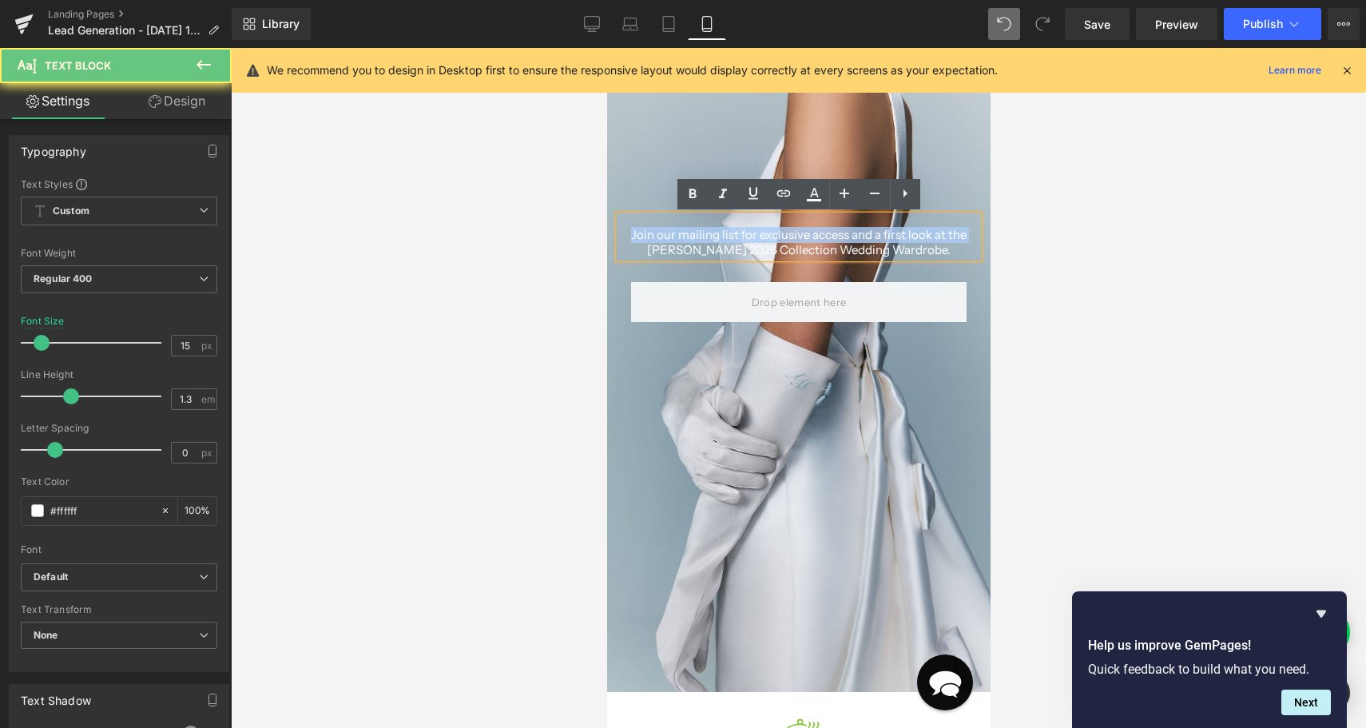
click at [706, 239] on p "Join our mailing list for exclusive access and a first look at the" at bounding box center [797, 235] width 359 height 16
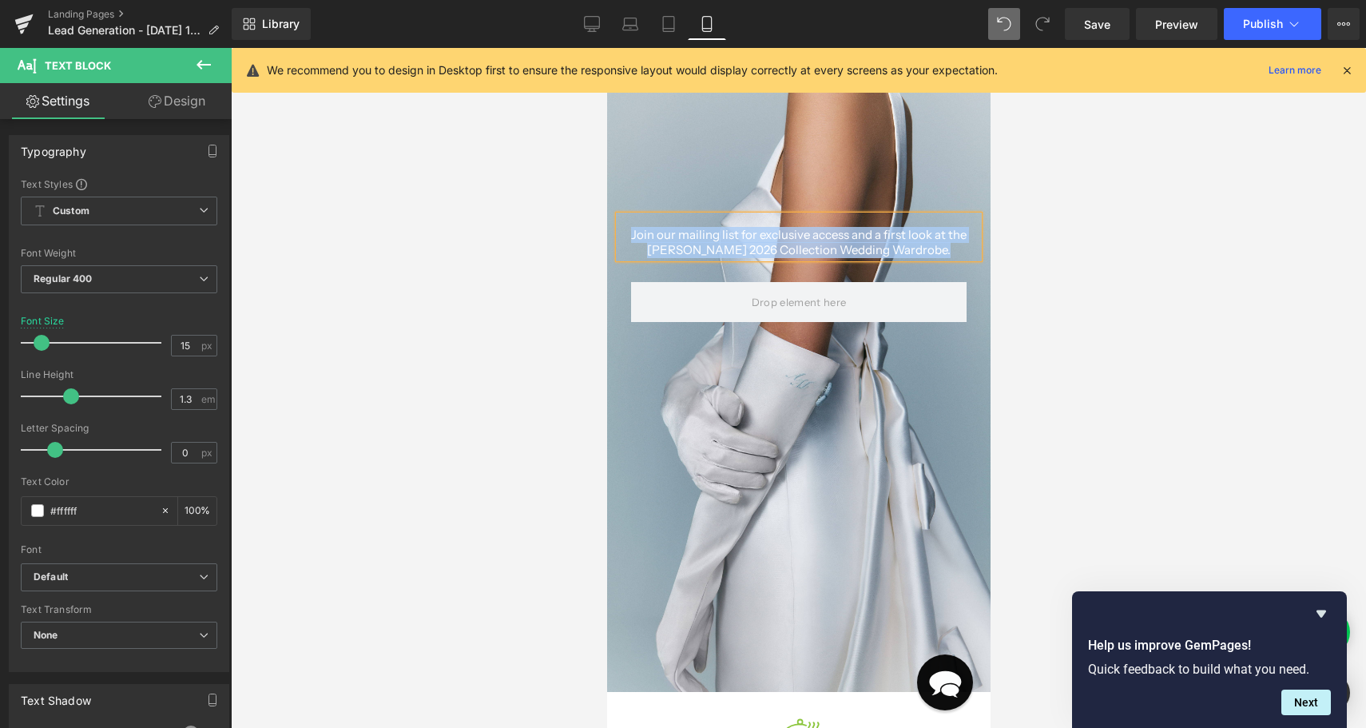
copy div "Join our mailing list for exclusive access and a first look at the Alexia María…"
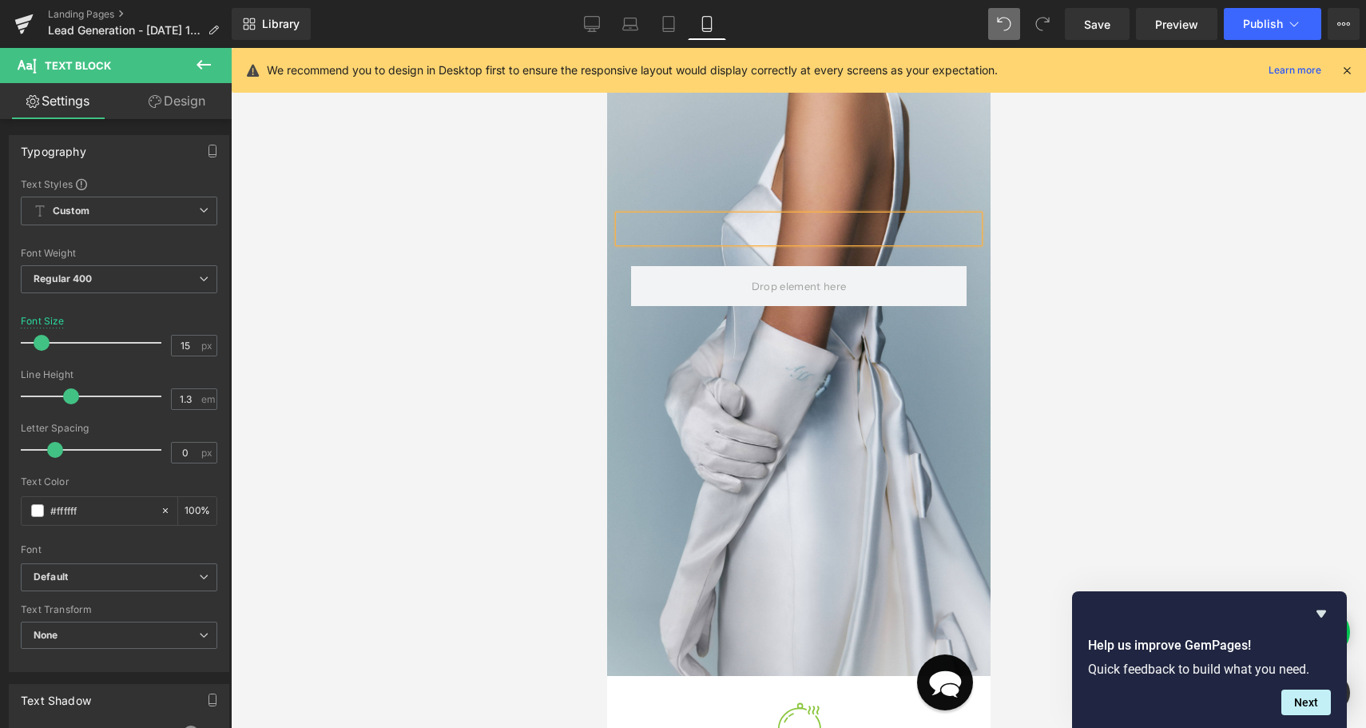
click at [773, 387] on div "Heading Text Block Row Row 453px" at bounding box center [797, 415] width 383 height 521
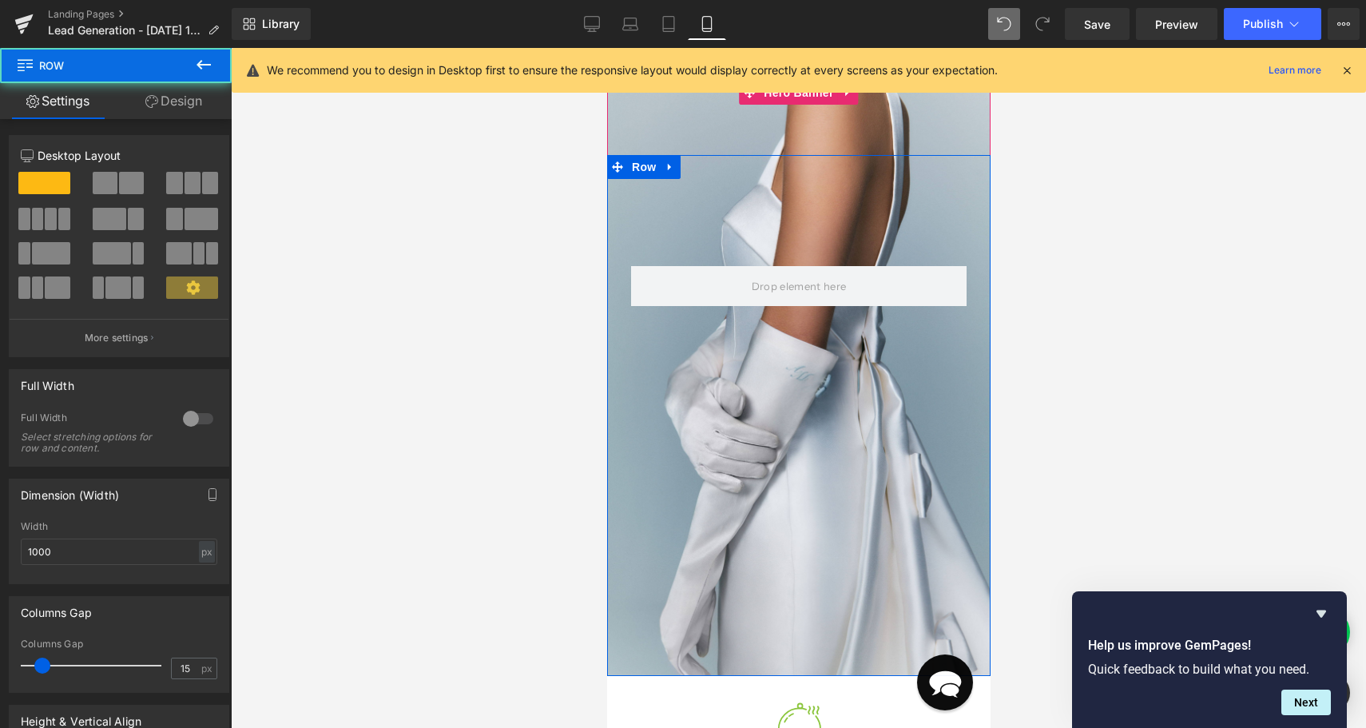
click at [779, 229] on span "Text Block" at bounding box center [789, 236] width 53 height 19
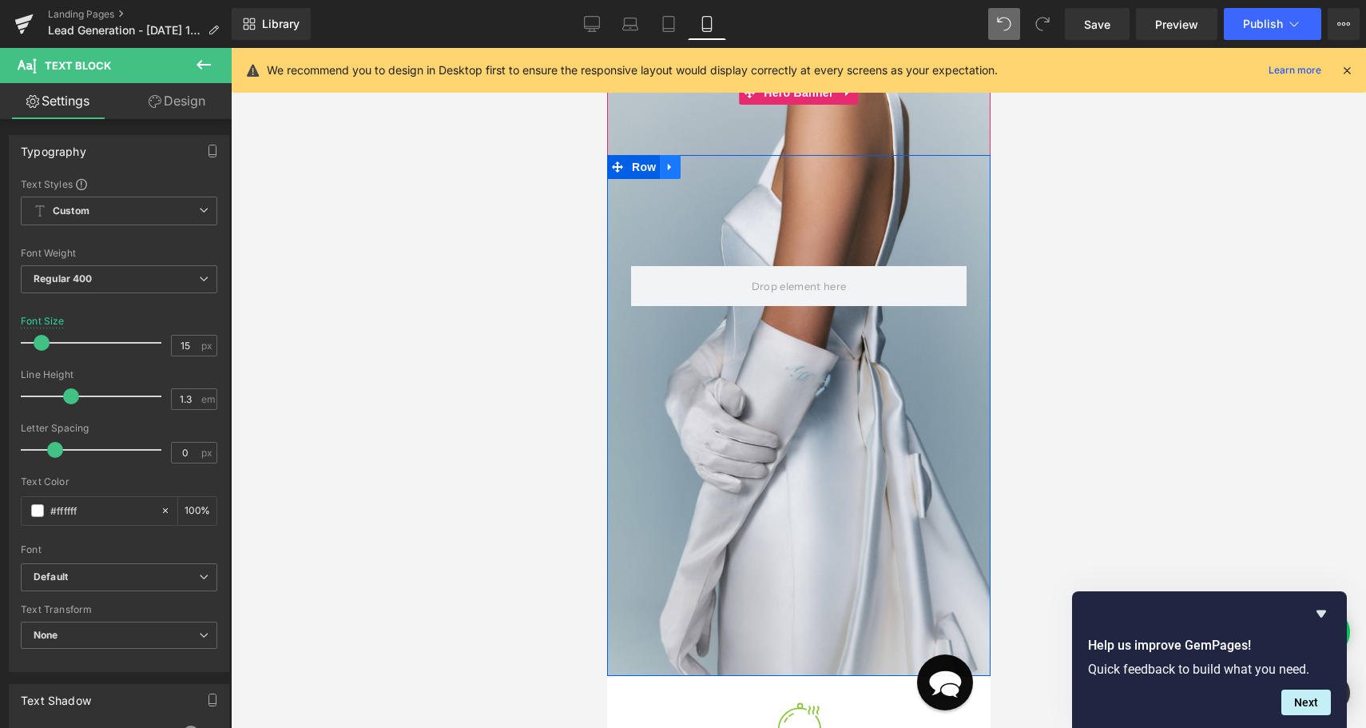
click at [666, 169] on icon at bounding box center [669, 167] width 11 height 12
click at [709, 169] on icon at bounding box center [710, 166] width 11 height 11
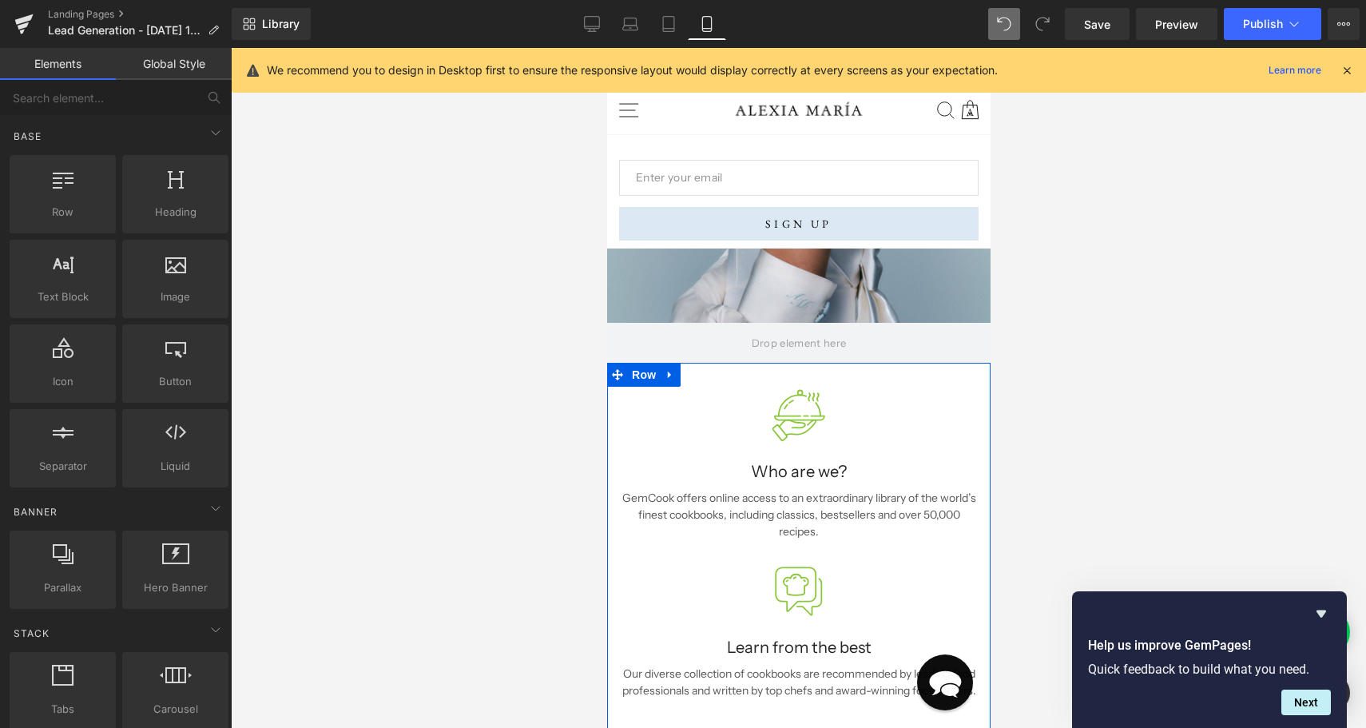
scroll to position [0, 0]
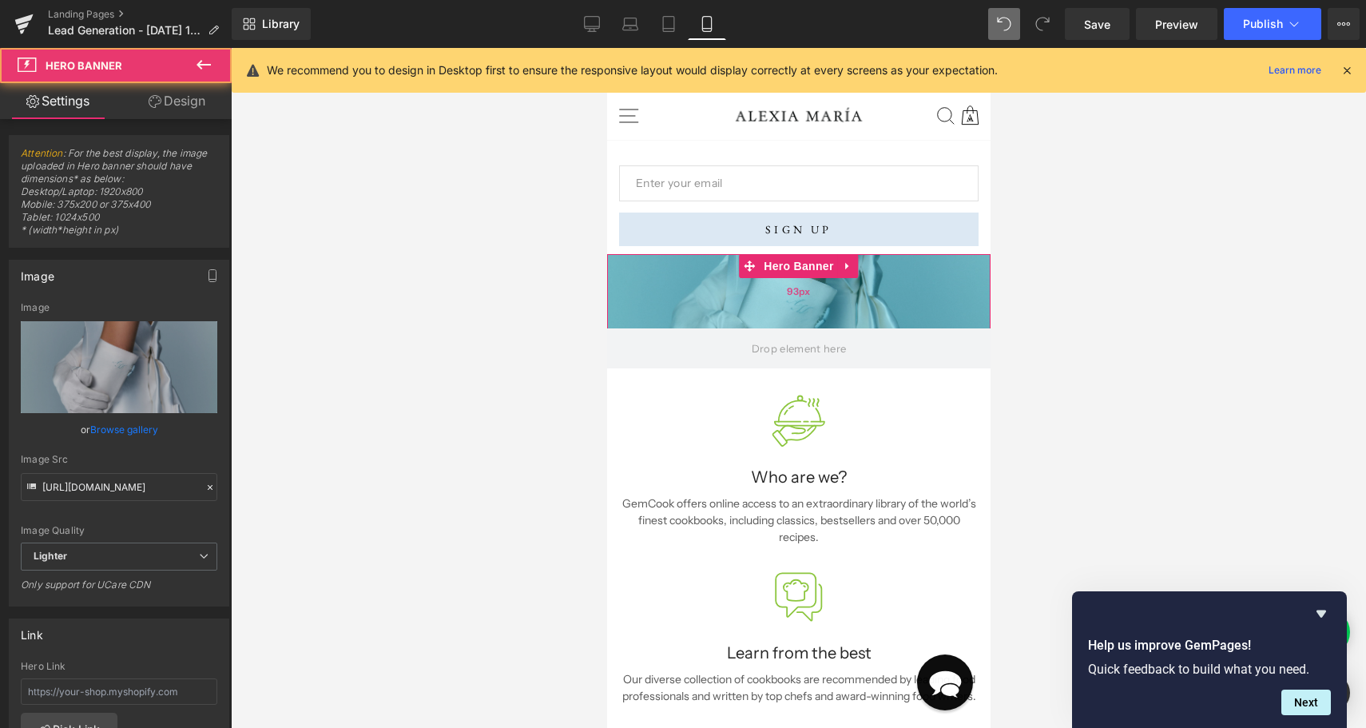
click at [709, 276] on div "93px" at bounding box center [797, 291] width 383 height 74
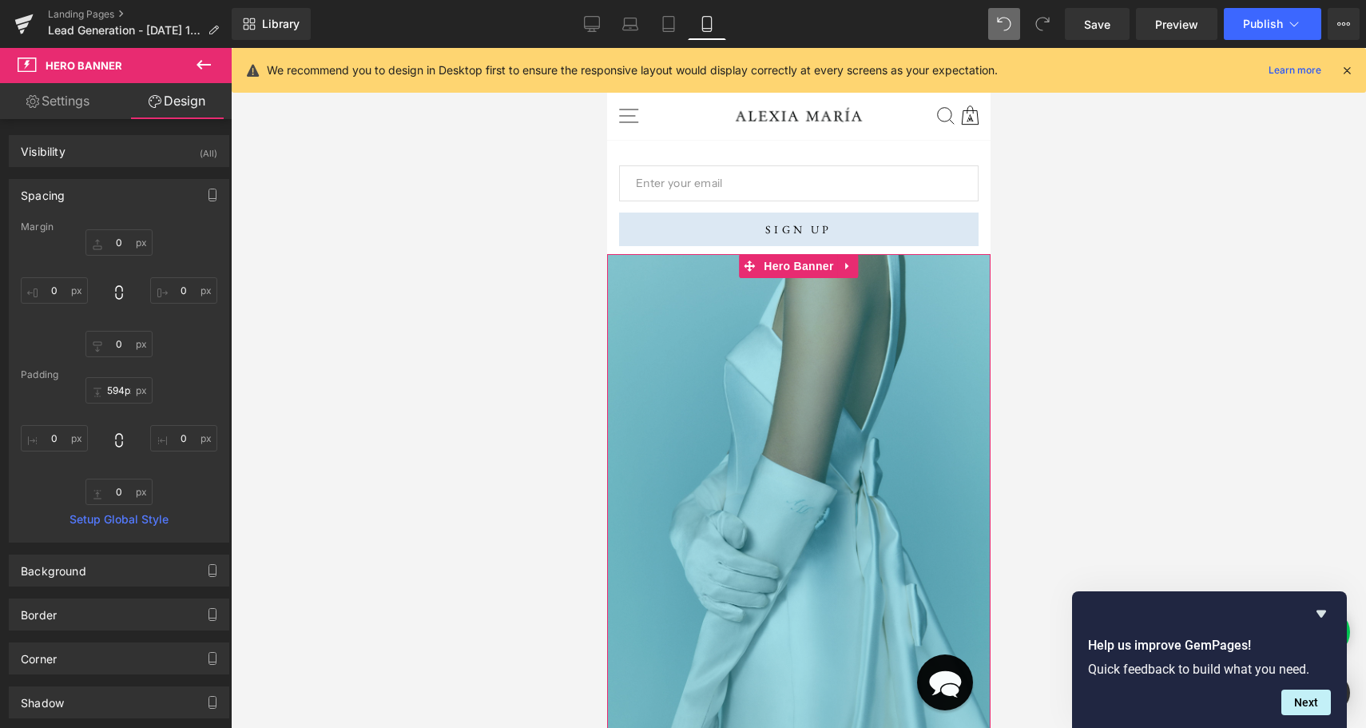
drag, startPoint x: 712, startPoint y: 326, endPoint x: 731, endPoint y: 740, distance: 414.1
click at [743, 720] on div "586px" at bounding box center [797, 488] width 383 height 468
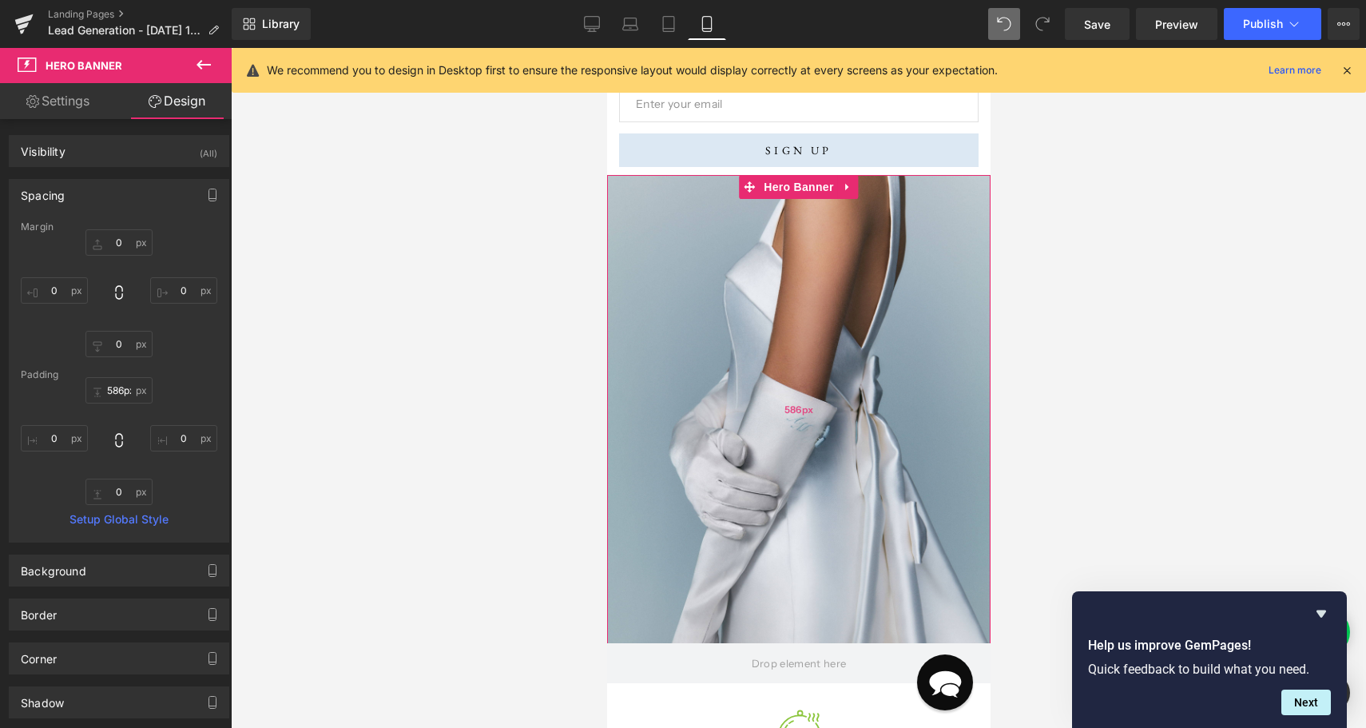
scroll to position [254, 0]
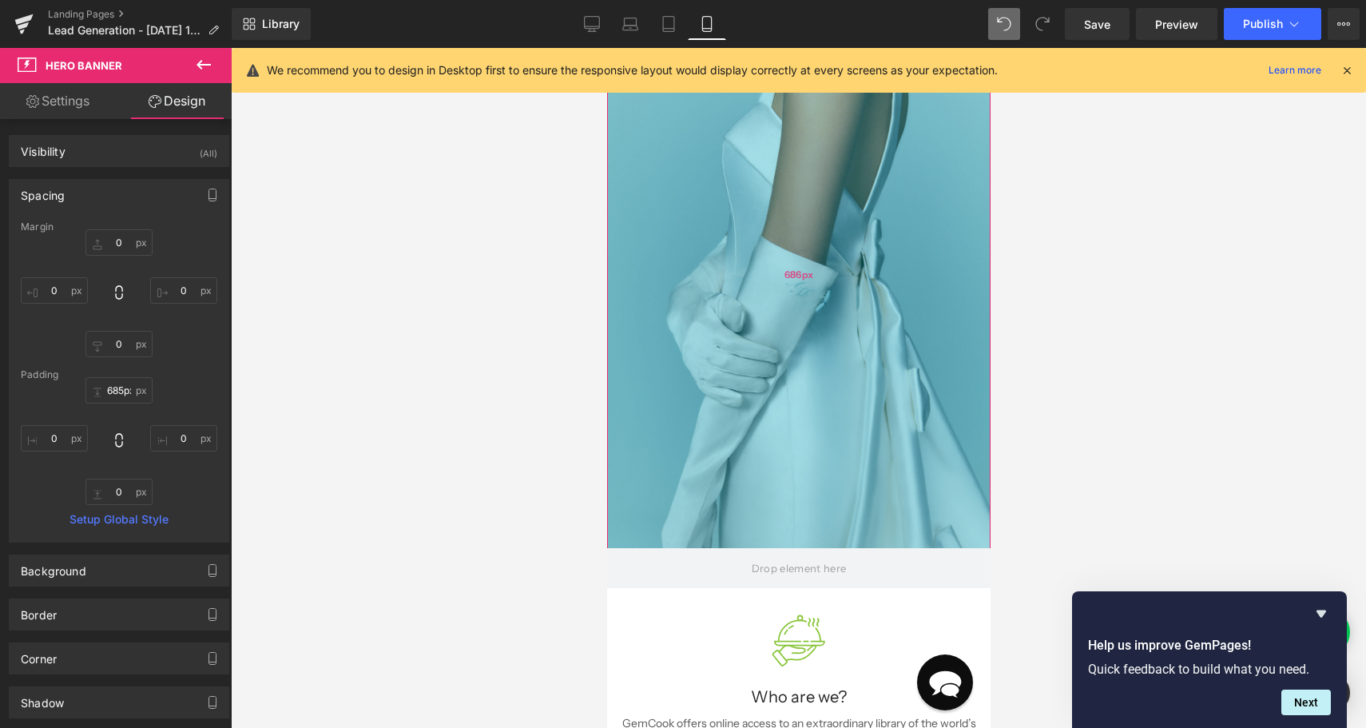
type input "684px"
drag, startPoint x: 733, startPoint y: 466, endPoint x: 739, endPoint y: 545, distance: 78.5
click at [739, 545] on div "684px" at bounding box center [797, 273] width 383 height 546
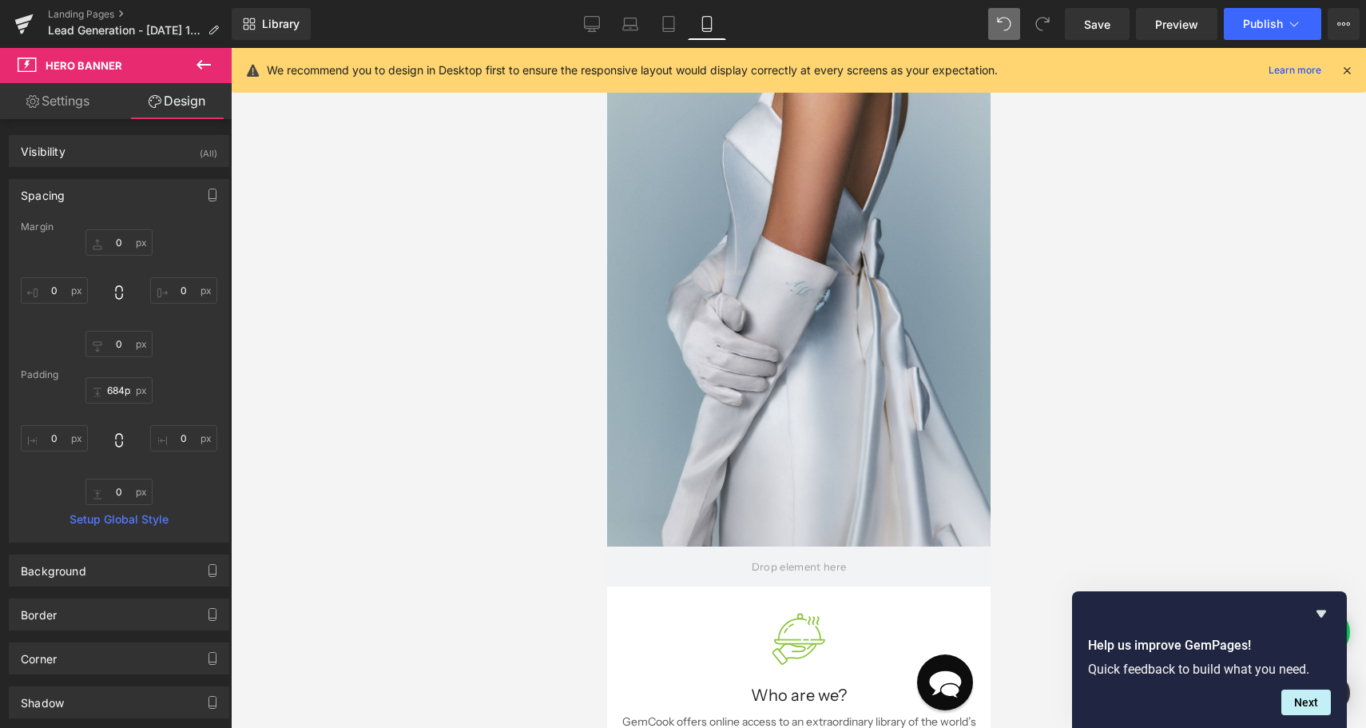
click at [1140, 390] on div at bounding box center [798, 388] width 1135 height 680
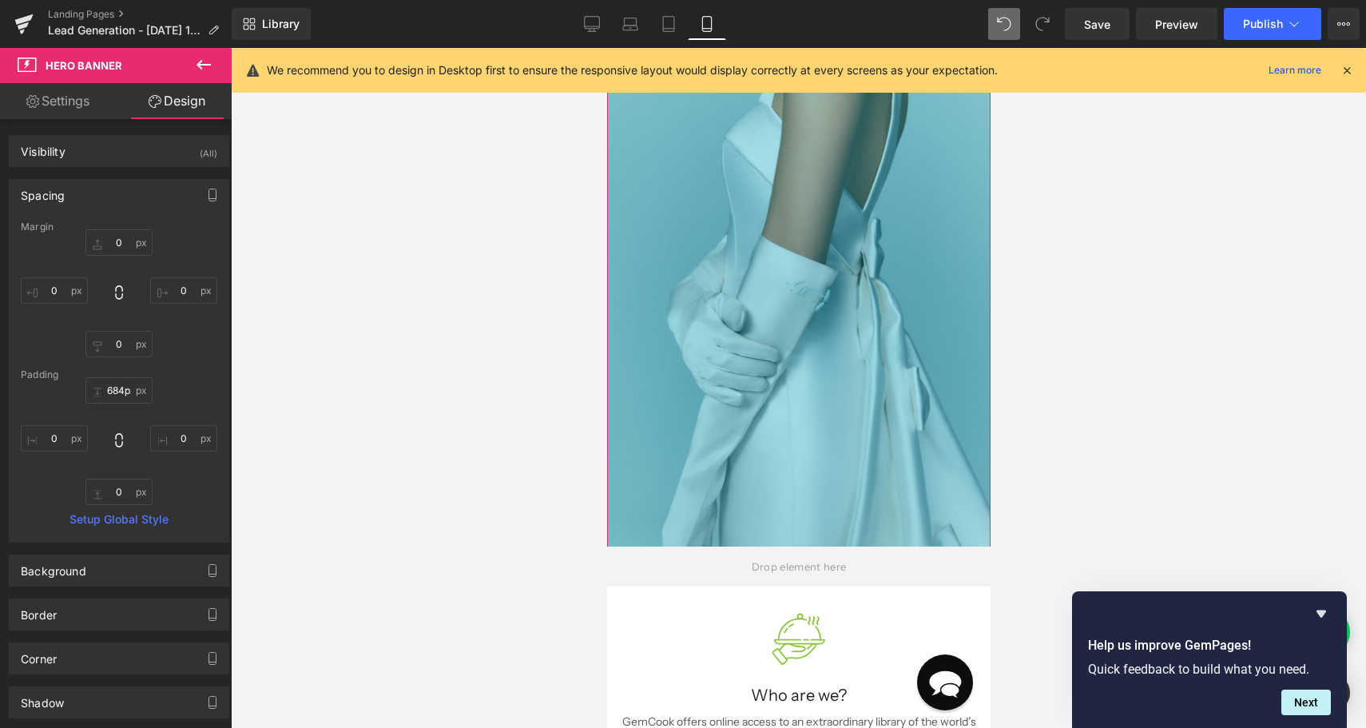
scroll to position [0, 0]
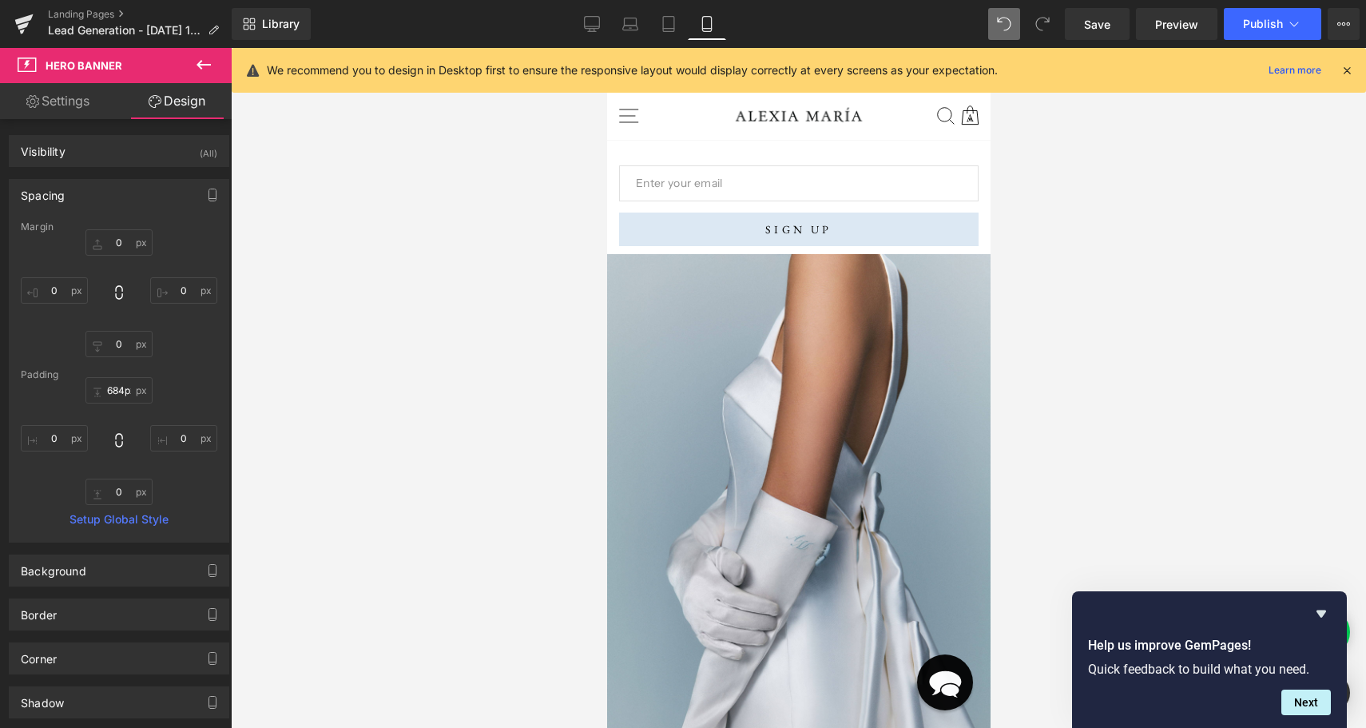
click at [197, 64] on icon at bounding box center [203, 65] width 14 height 10
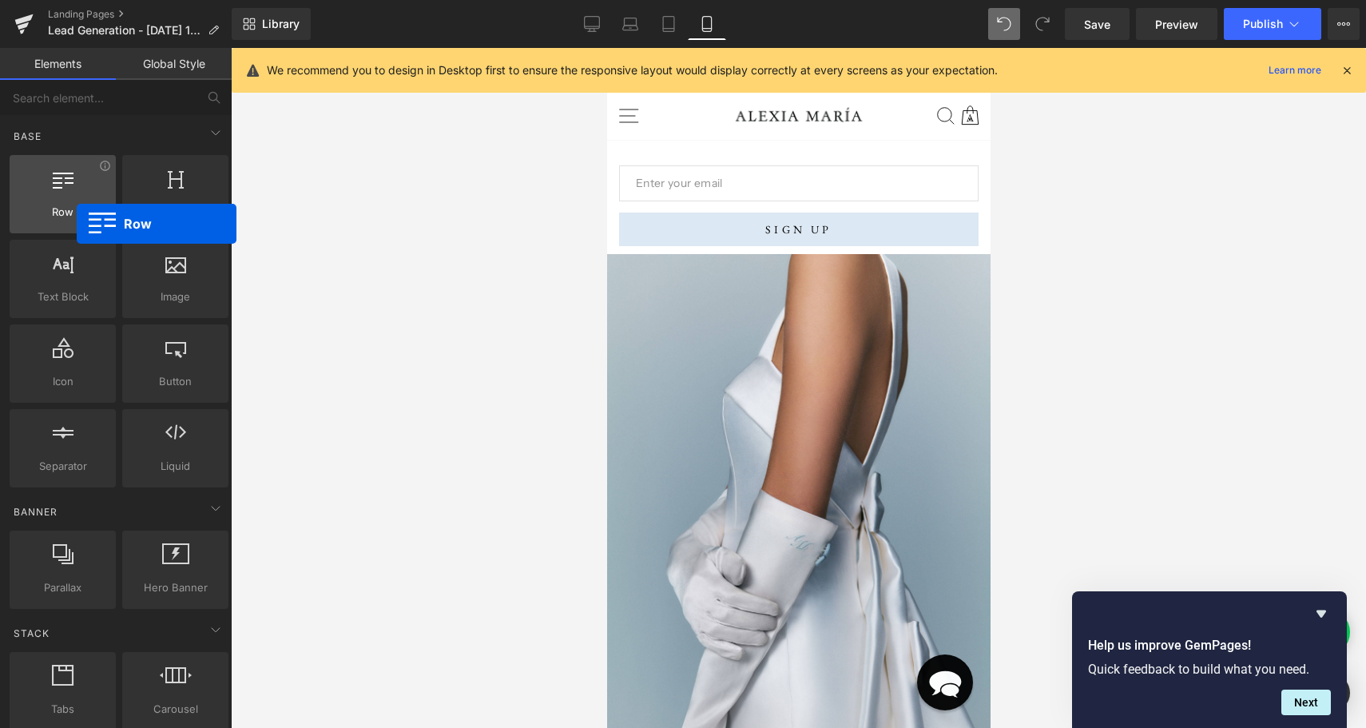
click at [77, 224] on div "Row rows, columns, layouts, div" at bounding box center [63, 194] width 106 height 78
click at [77, 220] on div "Row rows, columns, layouts, div" at bounding box center [63, 194] width 106 height 78
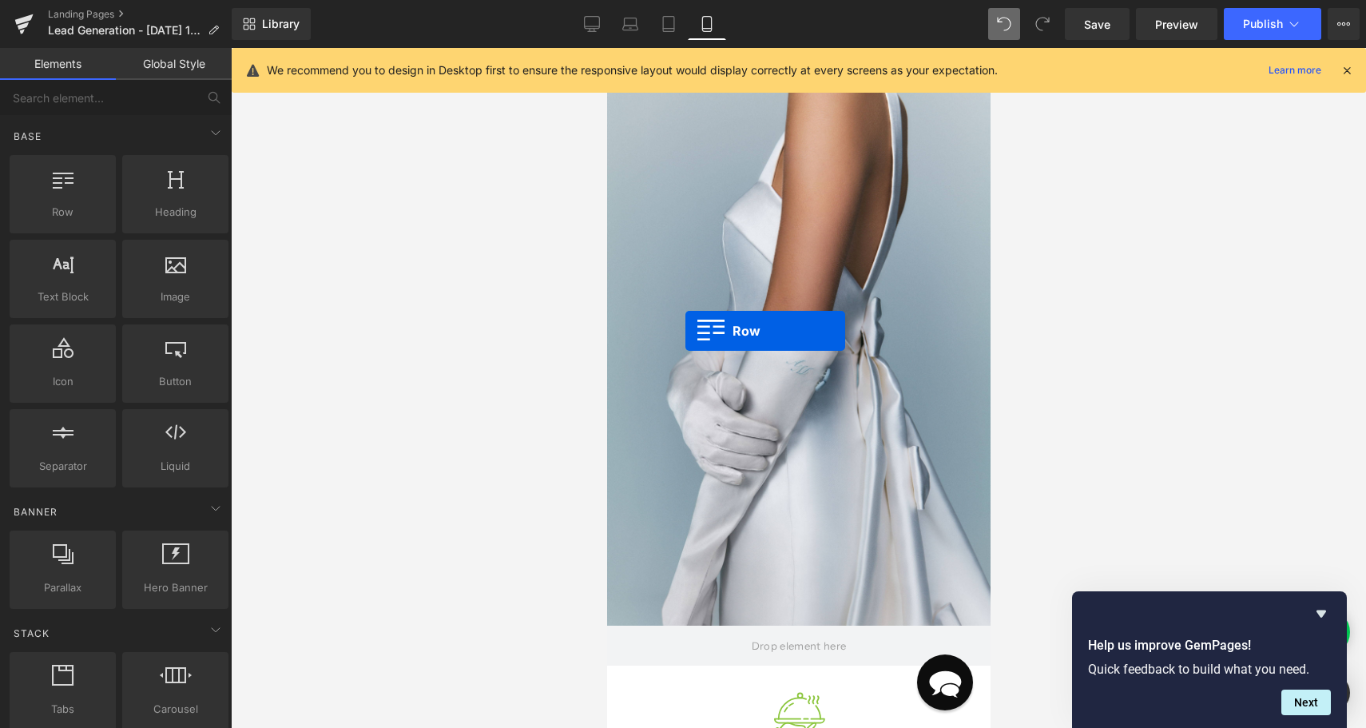
scroll to position [176, 0]
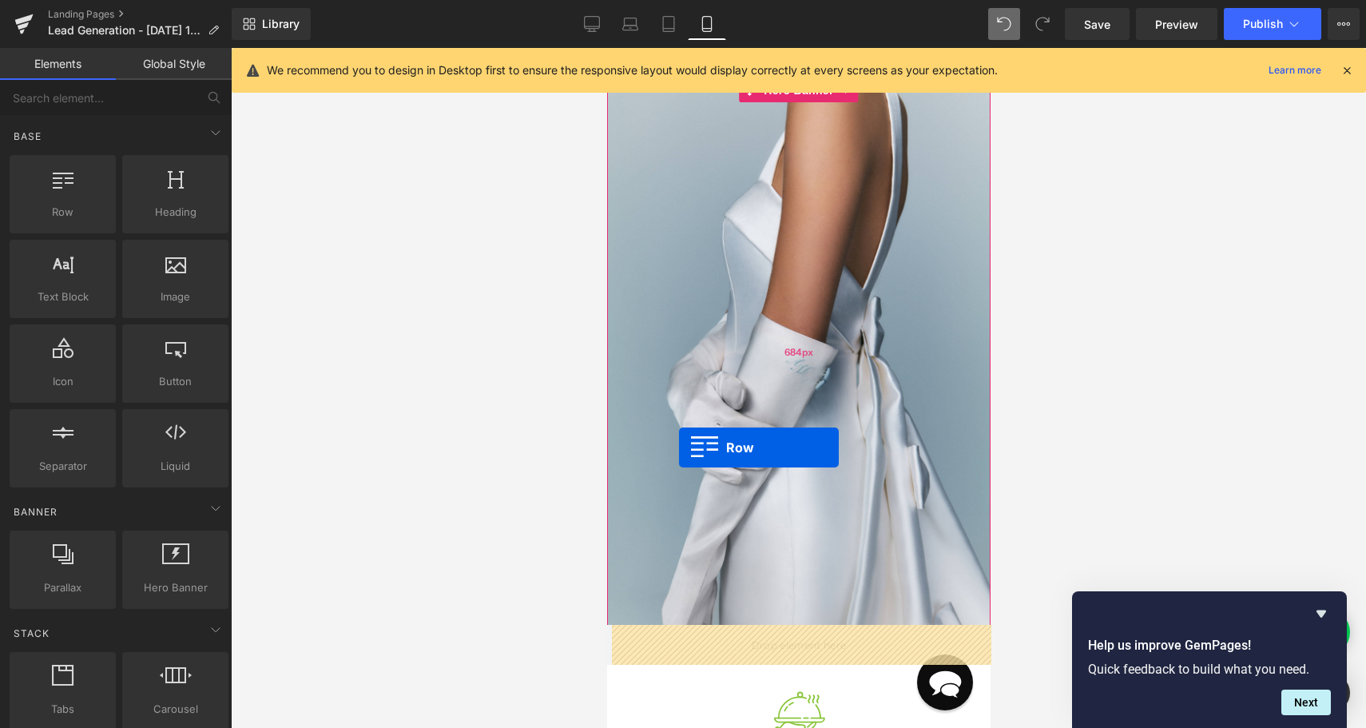
drag, startPoint x: 674, startPoint y: 257, endPoint x: 678, endPoint y: 447, distance: 190.1
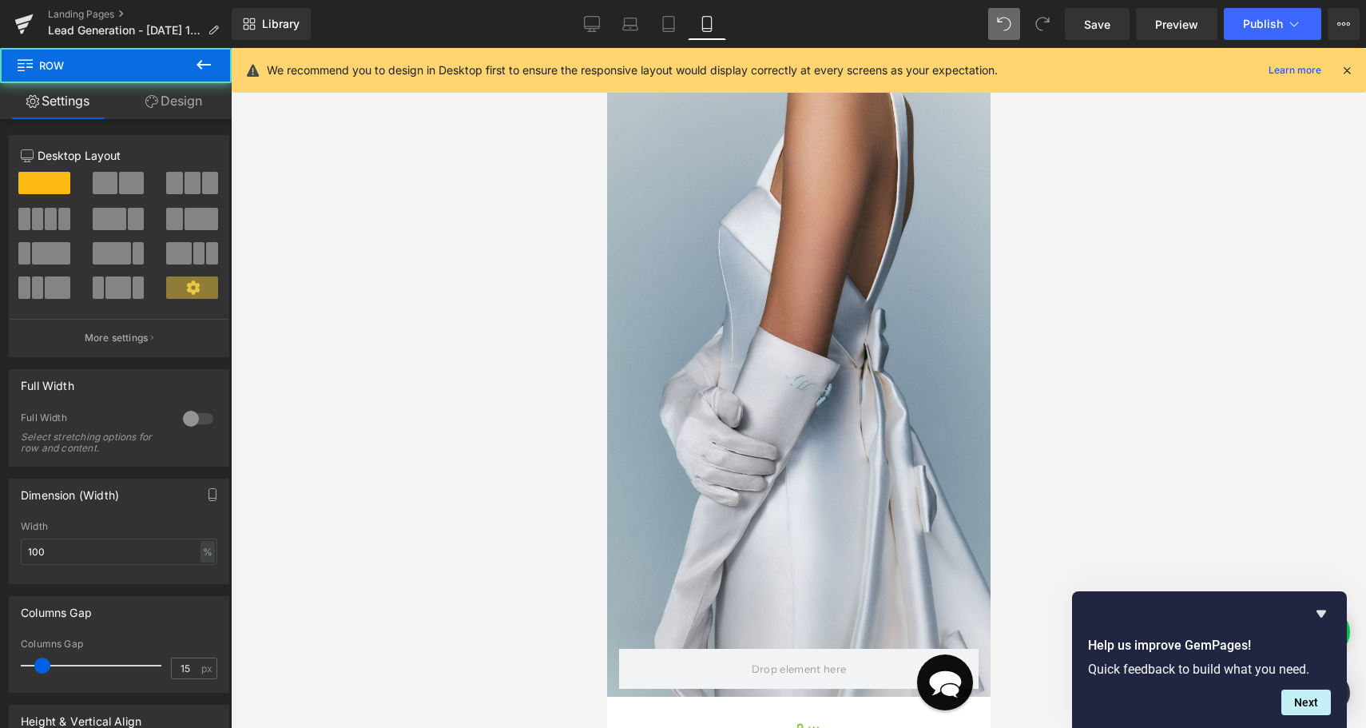
click at [686, 669] on div "Rendering data ..." at bounding box center [682, 665] width 93 height 18
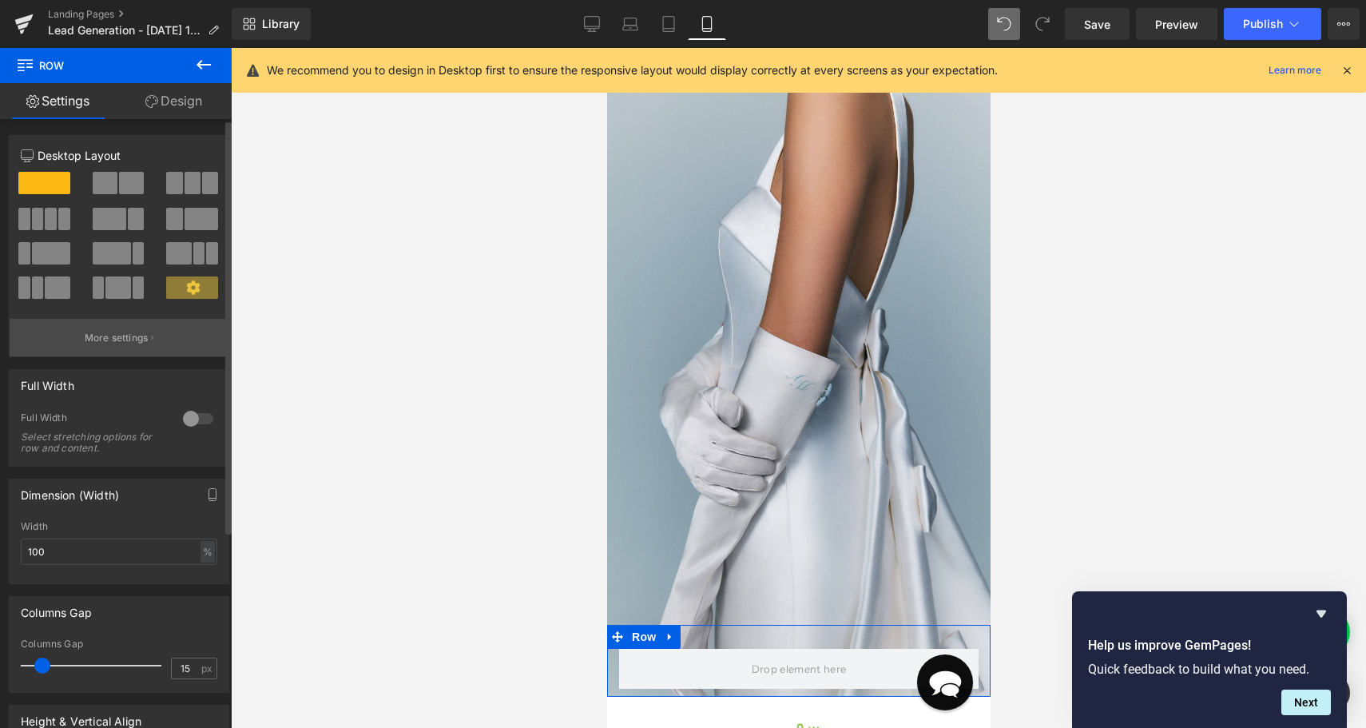
click at [139, 344] on p "More settings" at bounding box center [117, 338] width 64 height 14
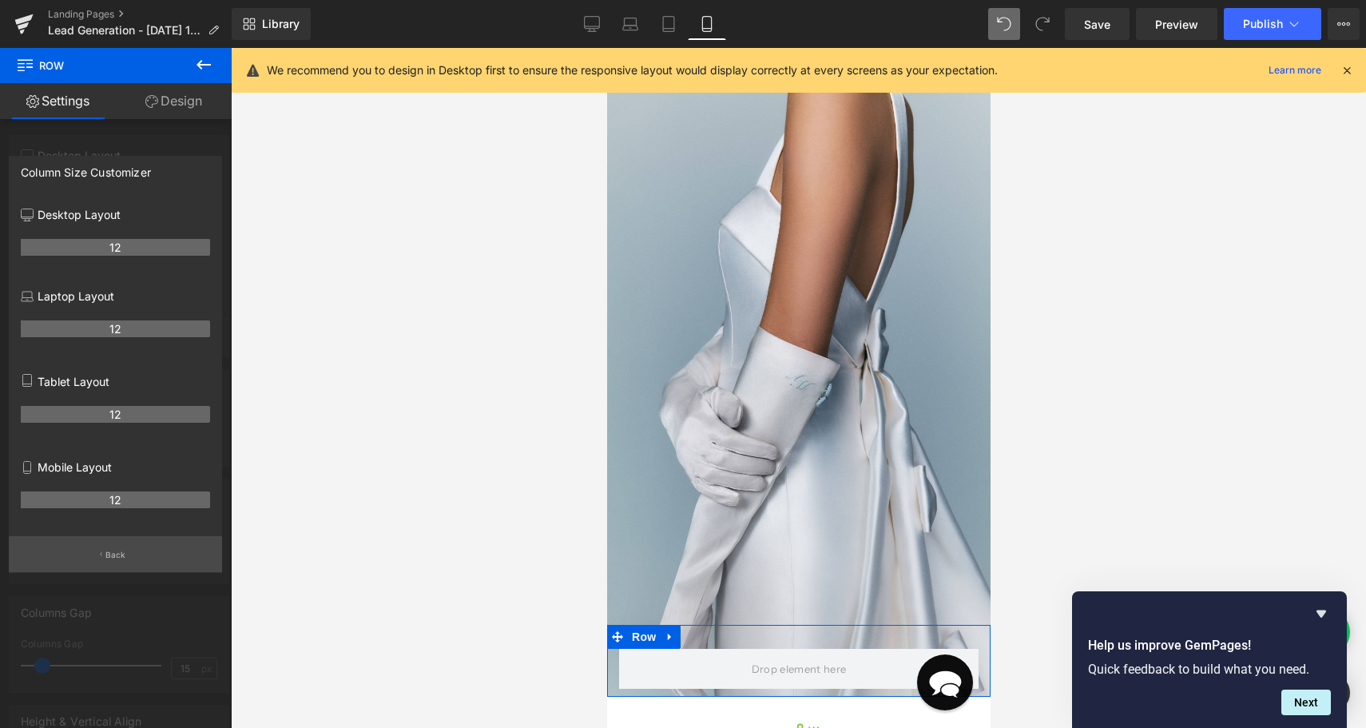
click at [133, 561] on button "Back" at bounding box center [115, 554] width 213 height 36
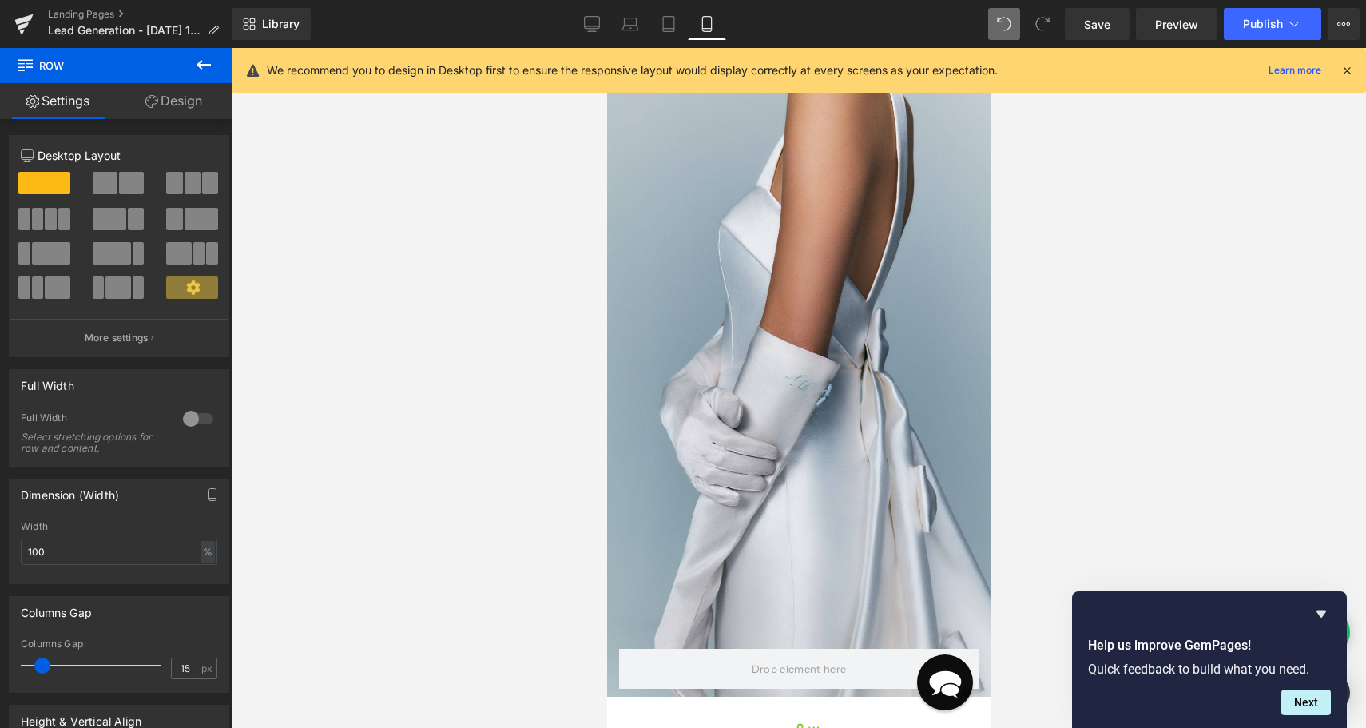
click at [682, 668] on div "Rendering data ..." at bounding box center [682, 665] width 93 height 18
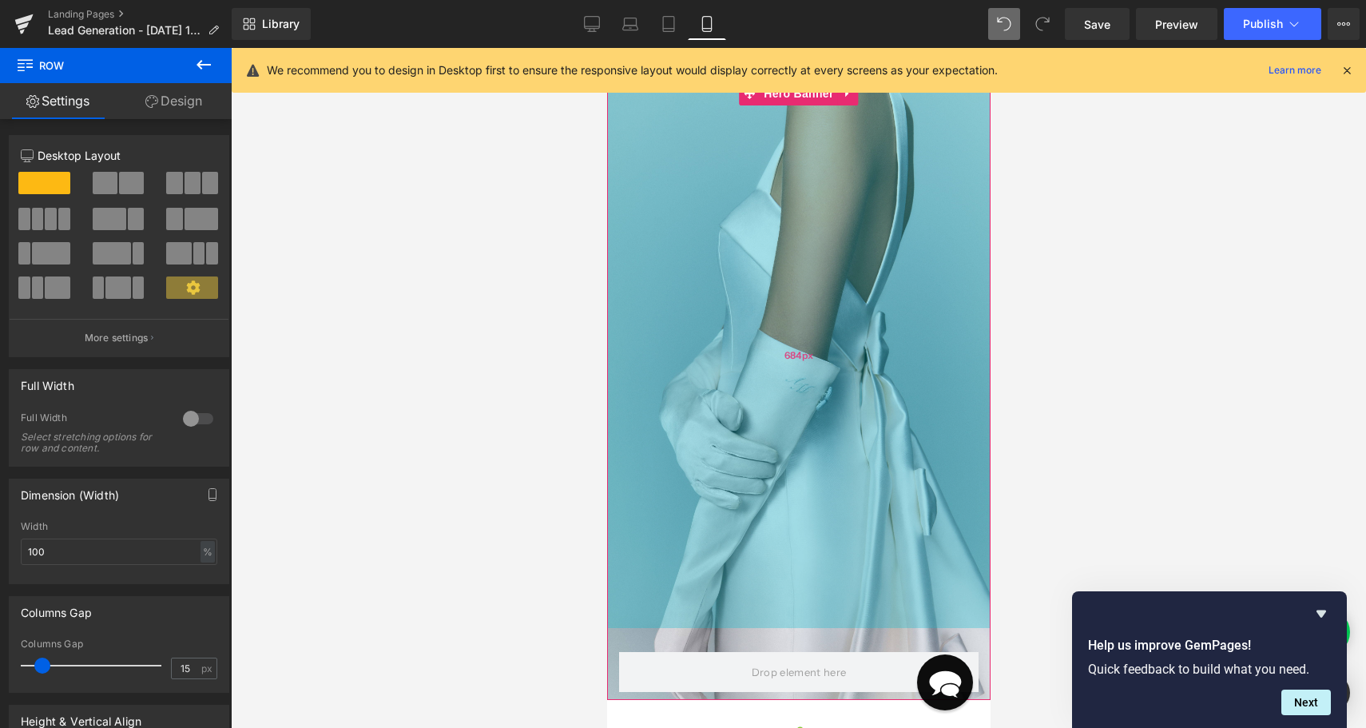
scroll to position [0, 0]
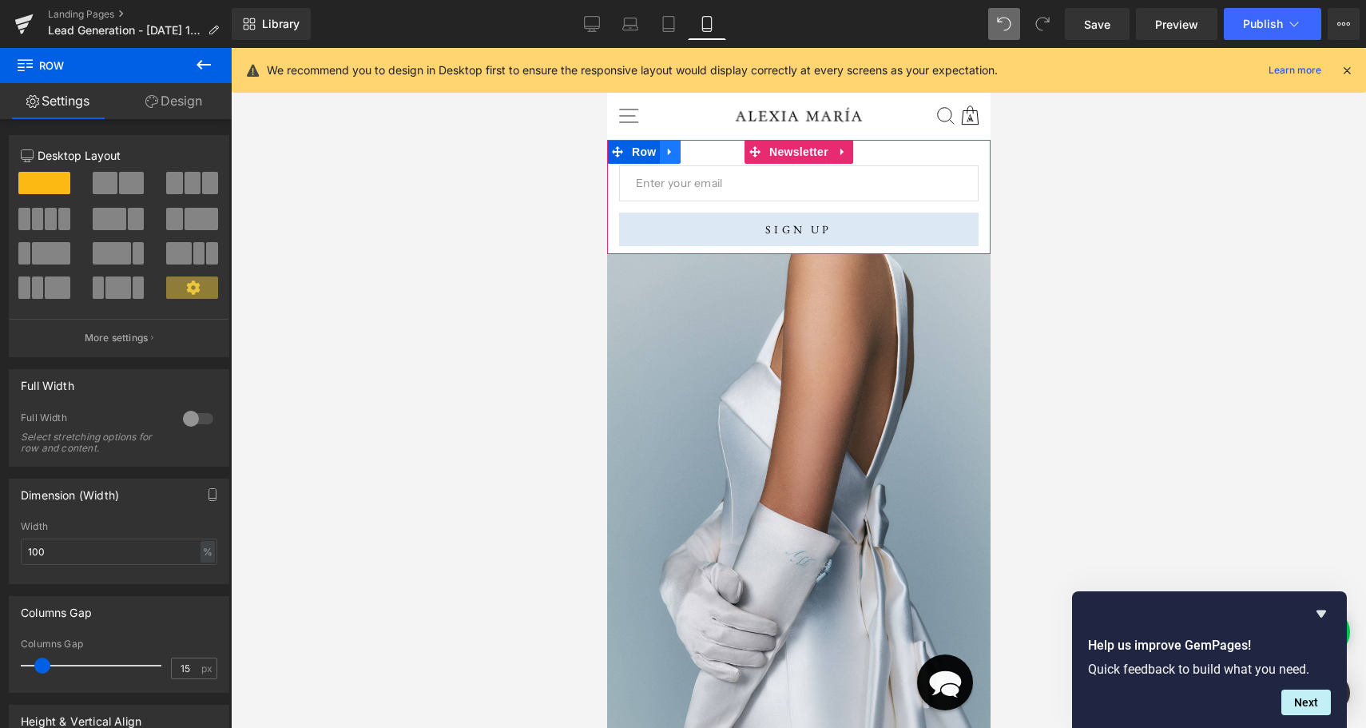
click at [669, 153] on icon at bounding box center [668, 152] width 3 height 7
click at [709, 149] on icon at bounding box center [710, 151] width 11 height 11
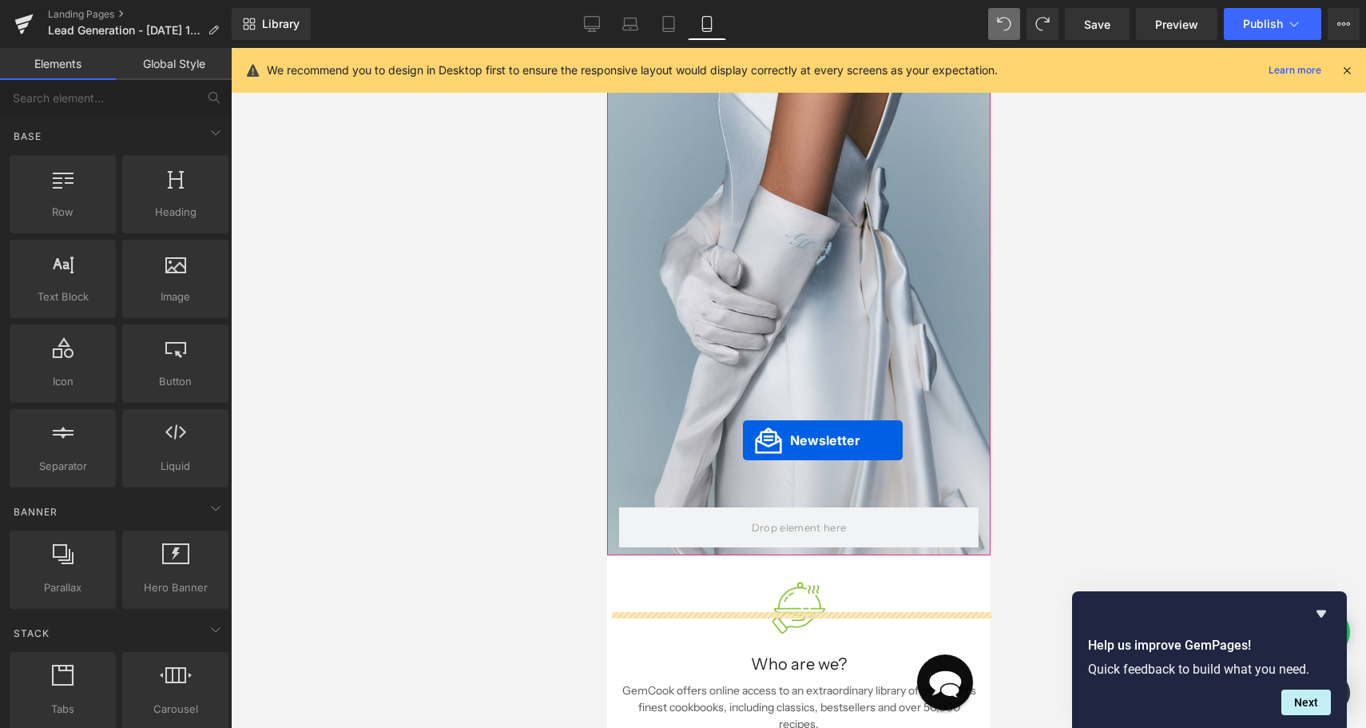
scroll to position [275, 0]
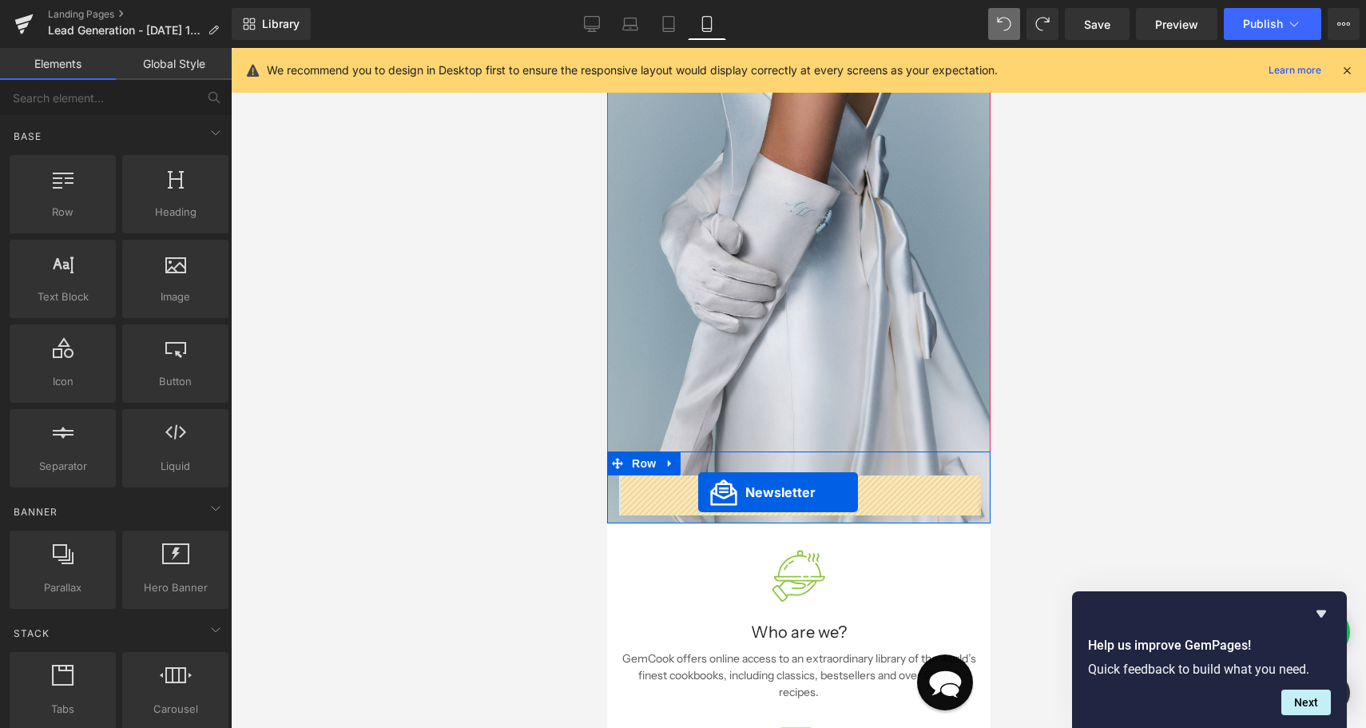
drag, startPoint x: 769, startPoint y: 148, endPoint x: 696, endPoint y: 490, distance: 350.2
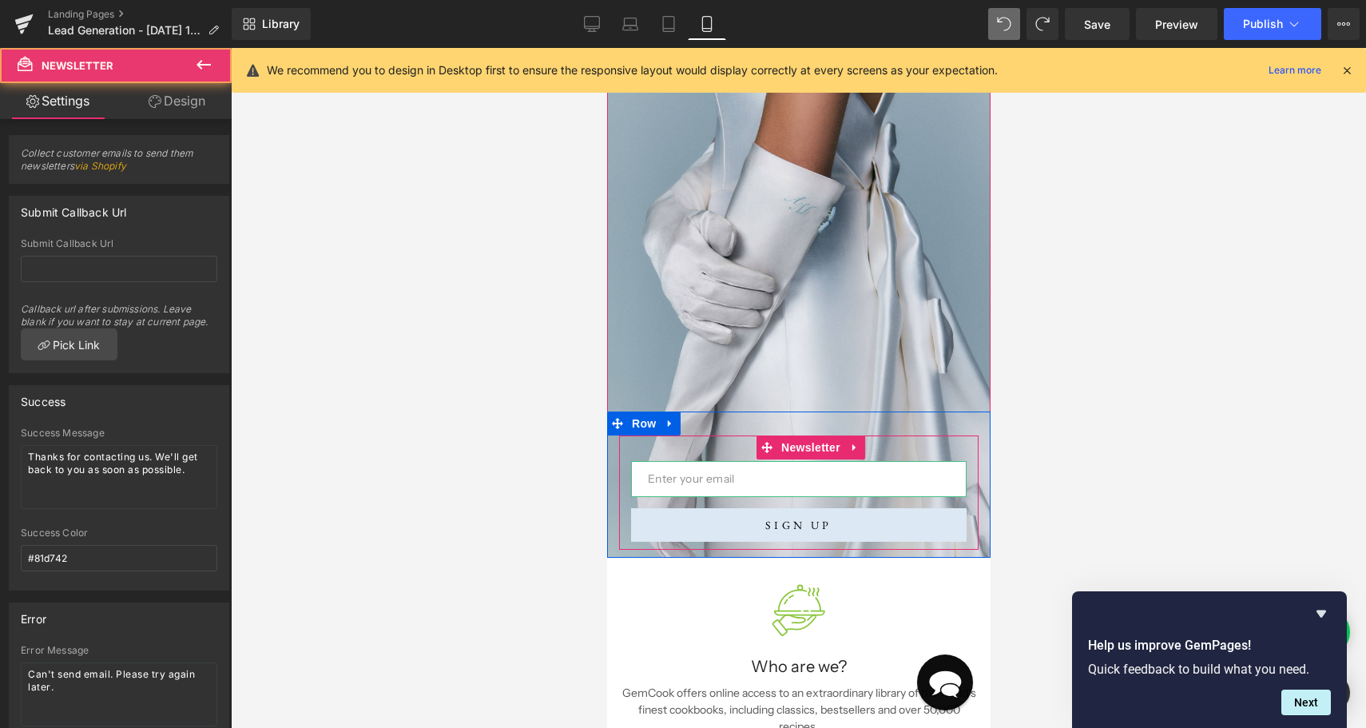
scroll to position [235, 0]
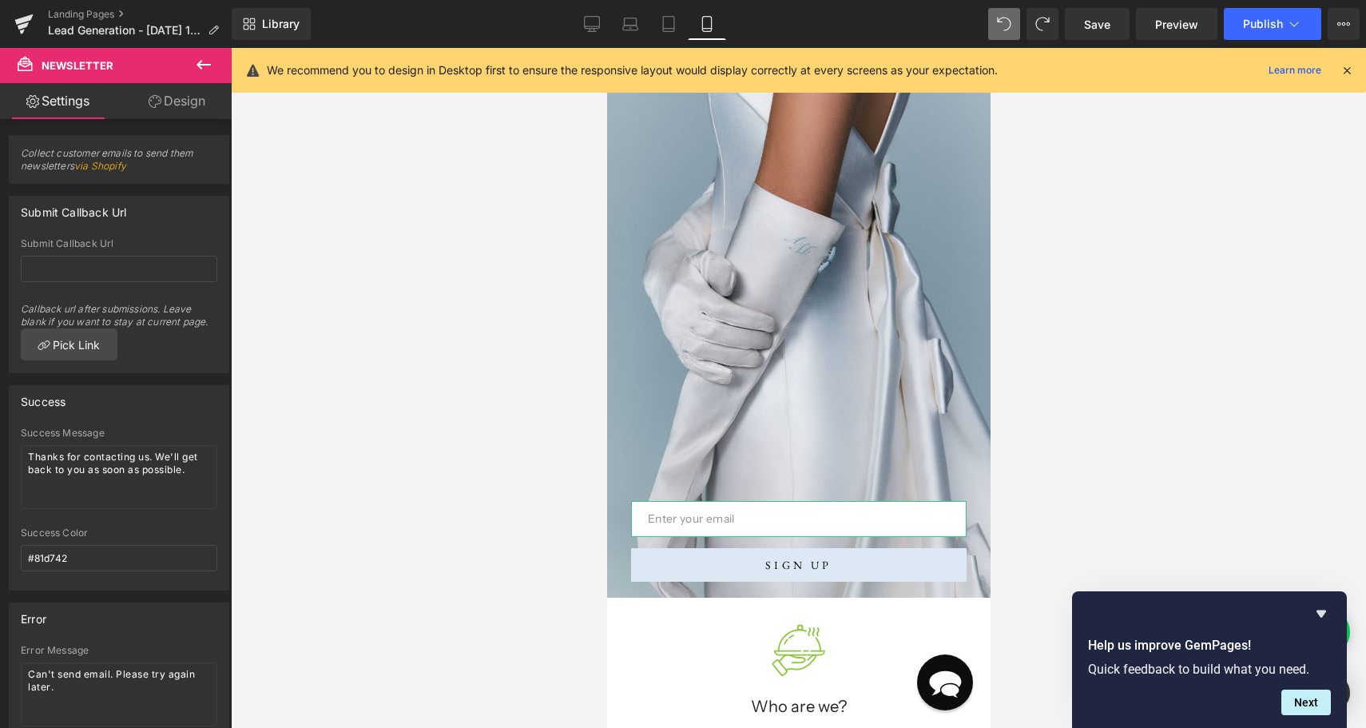
click at [1135, 490] on div at bounding box center [798, 388] width 1135 height 680
click at [925, 438] on div "684px" at bounding box center [797, 178] width 383 height 546
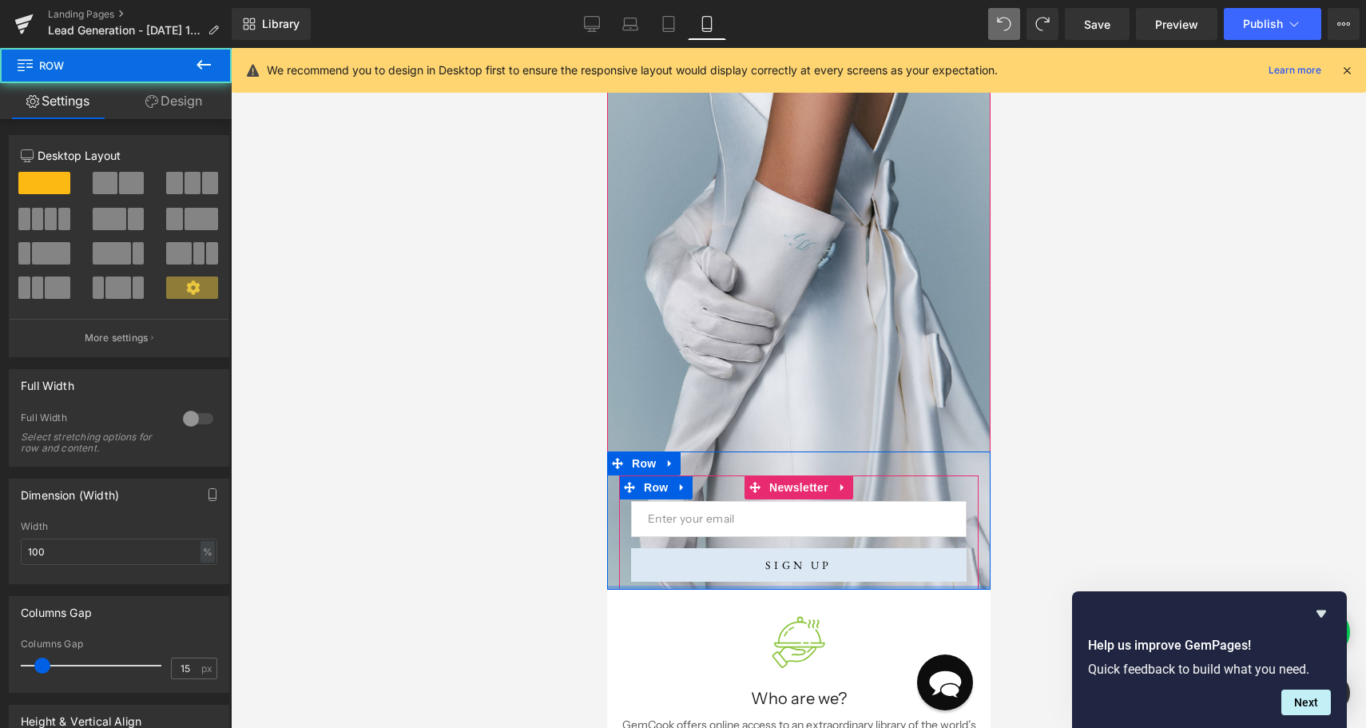
drag, startPoint x: 887, startPoint y: 597, endPoint x: 888, endPoint y: 490, distance: 107.0
click at [888, 490] on div "Email Field SIGN UP Submit Button Row Newsletter Row" at bounding box center [797, 520] width 383 height 138
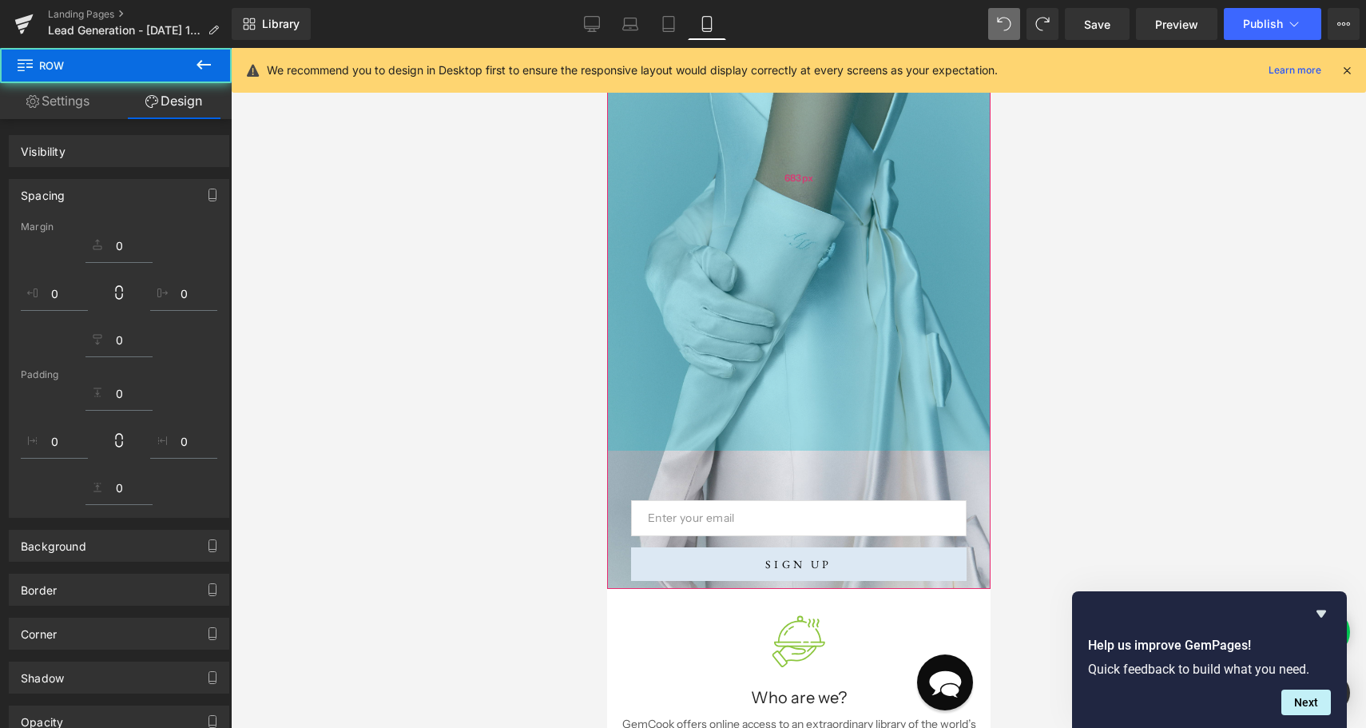
click at [900, 400] on div "683px" at bounding box center [797, 177] width 383 height 545
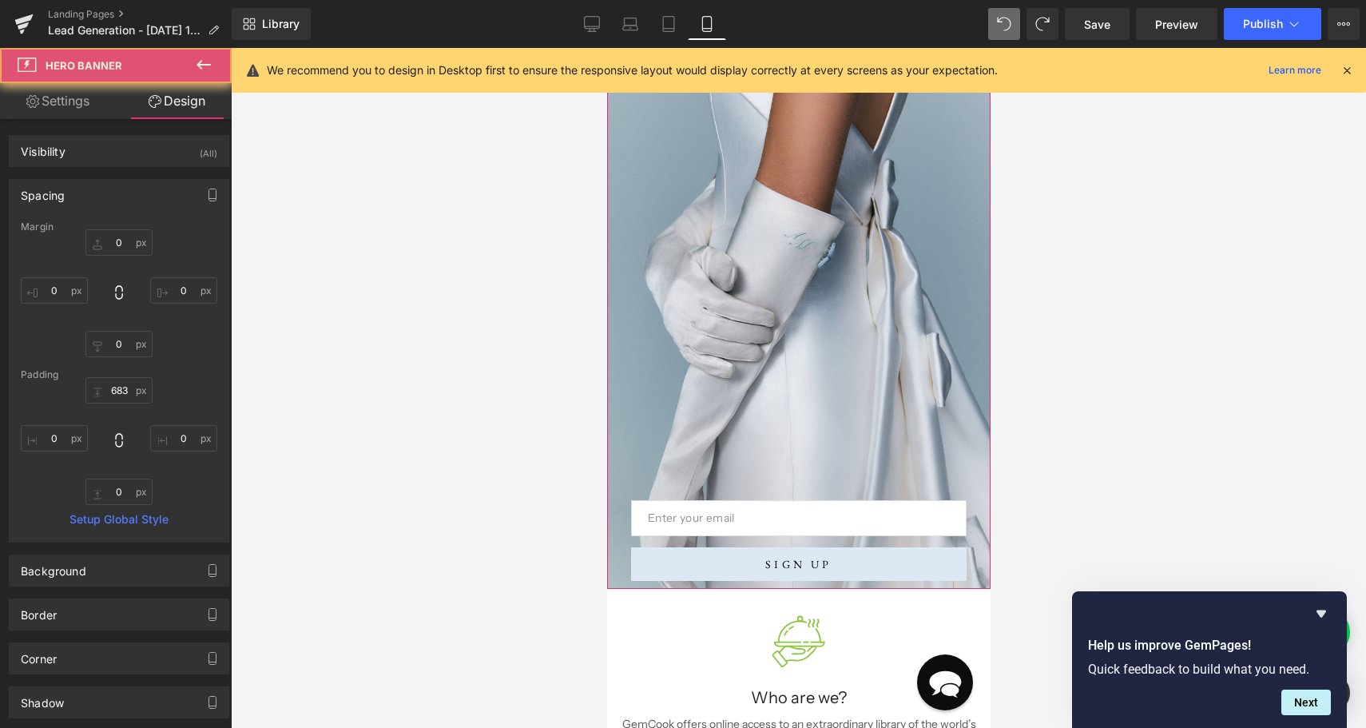
click at [797, 508] on div "Email Field" at bounding box center [797, 518] width 335 height 36
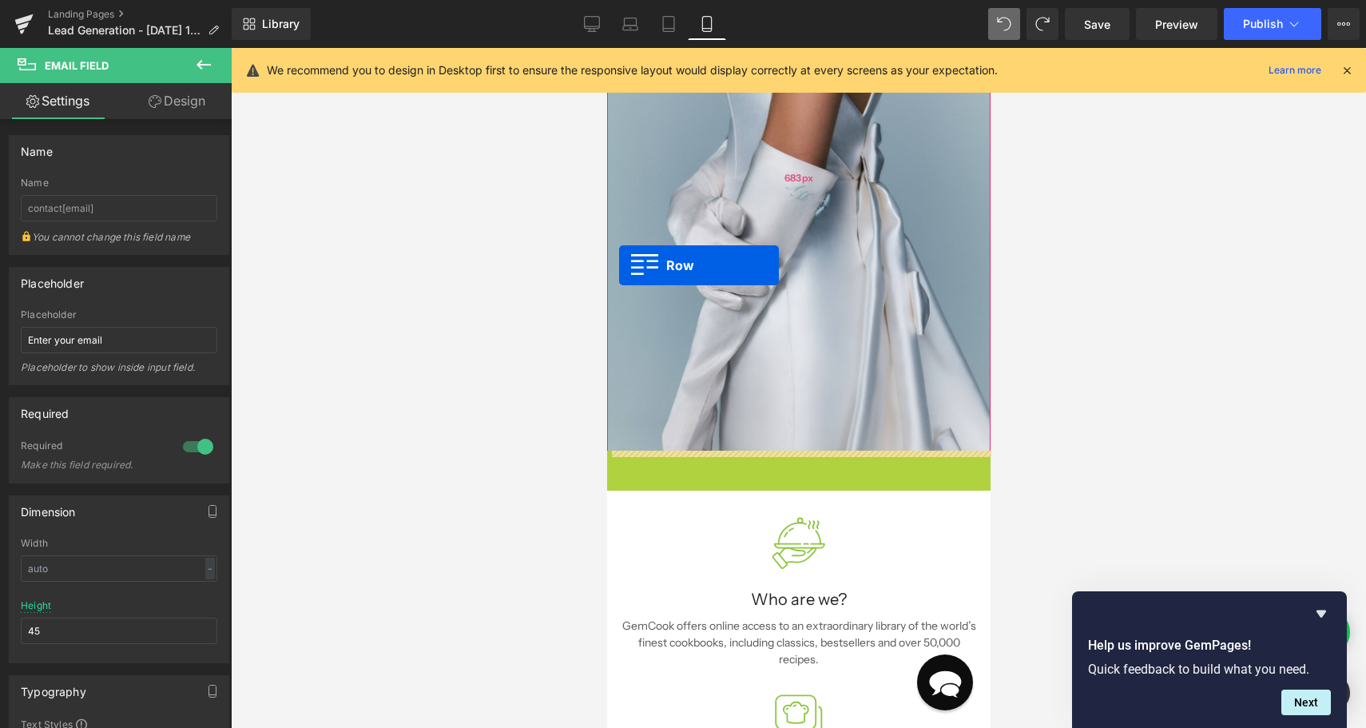
drag, startPoint x: 617, startPoint y: 460, endPoint x: 617, endPoint y: 267, distance: 193.3
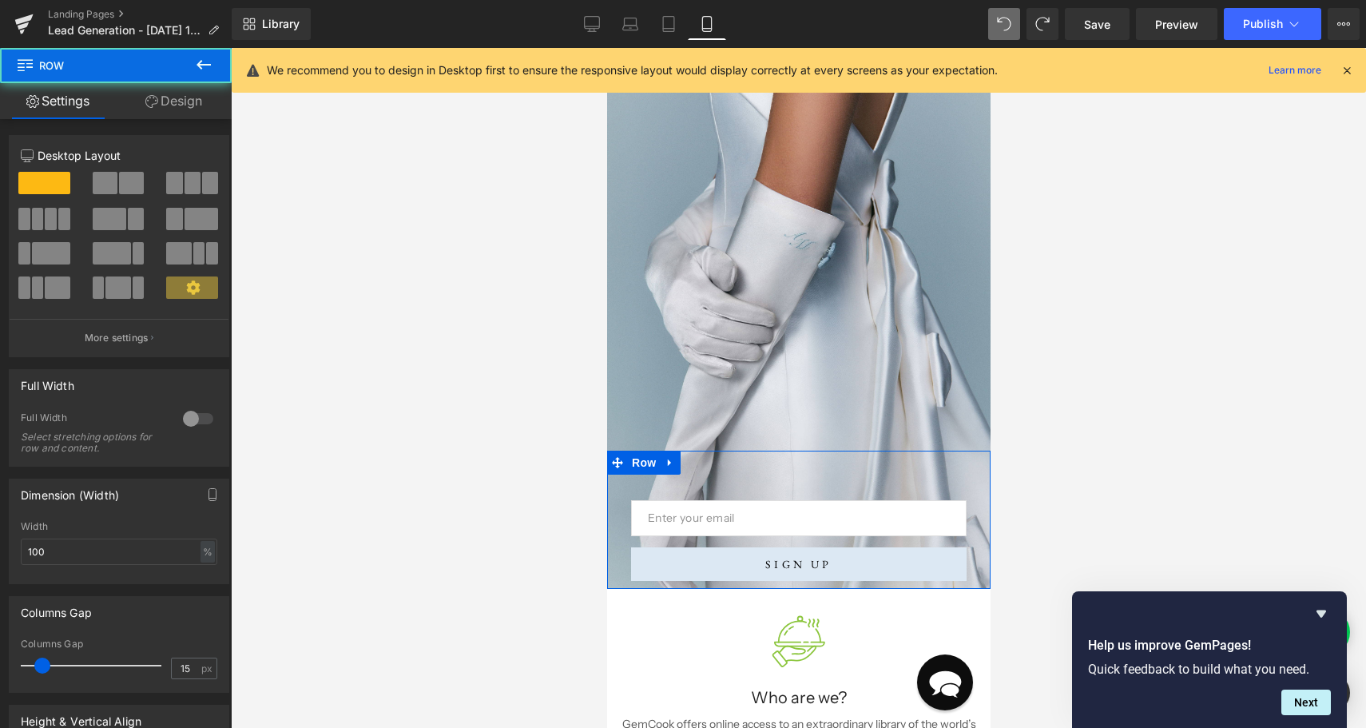
click at [532, 434] on div at bounding box center [798, 388] width 1135 height 680
click at [1143, 340] on div at bounding box center [798, 388] width 1135 height 680
click at [1000, 625] on div at bounding box center [798, 388] width 1135 height 680
click at [948, 636] on div at bounding box center [797, 641] width 359 height 57
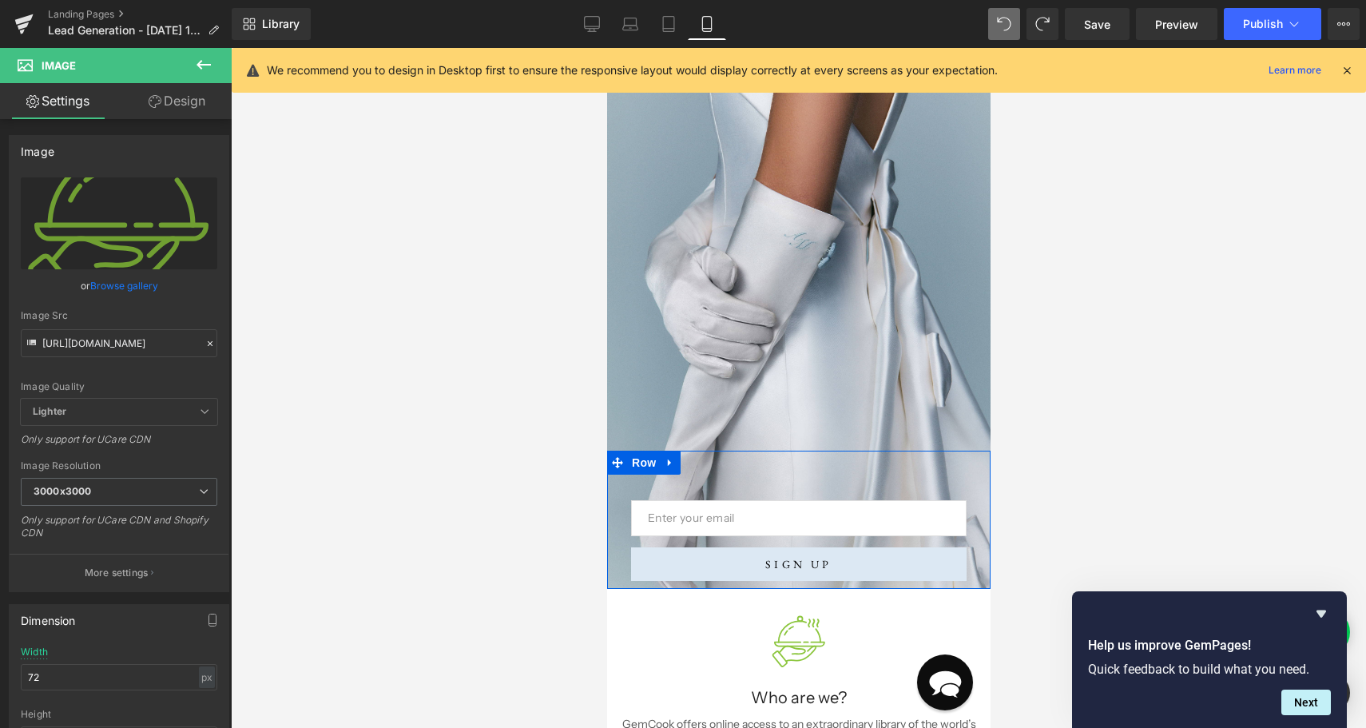
click at [1077, 553] on div at bounding box center [798, 388] width 1135 height 680
click at [606, 48] on div "683px" at bounding box center [606, 48] width 0 height 0
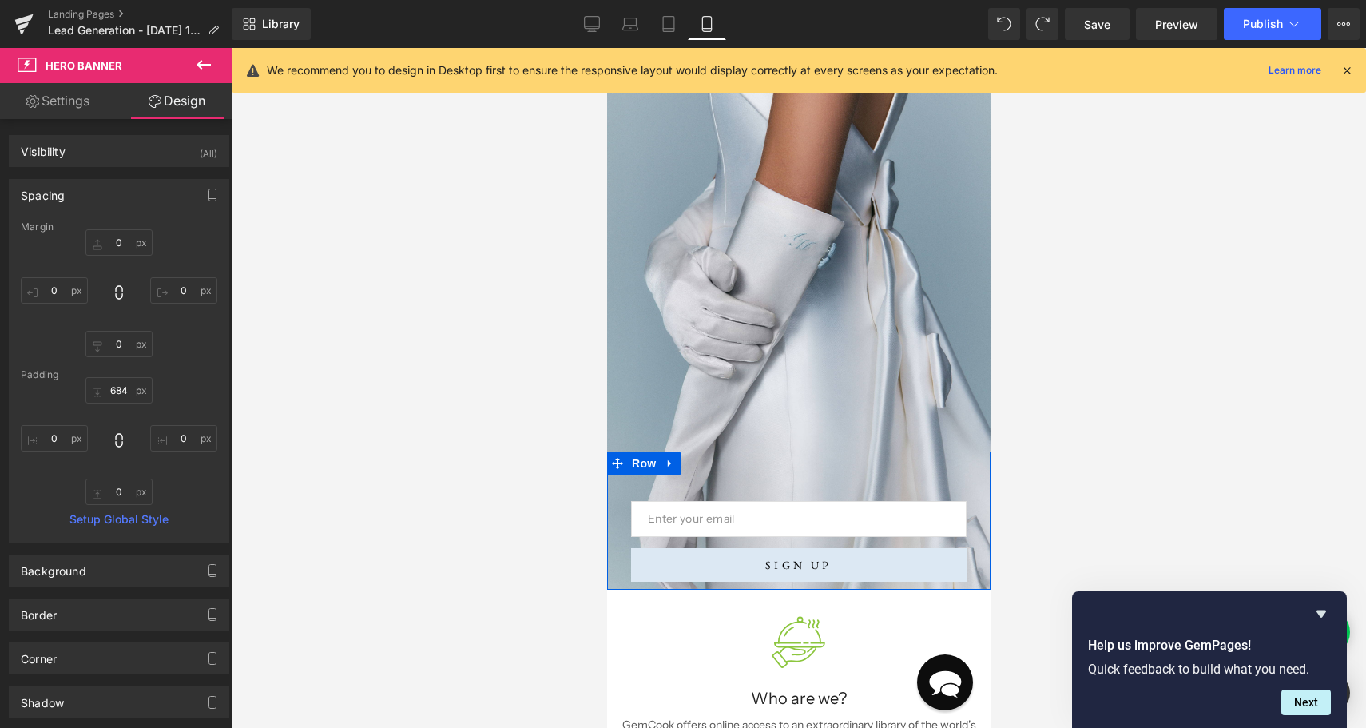
click at [1348, 69] on icon at bounding box center [1346, 70] width 14 height 14
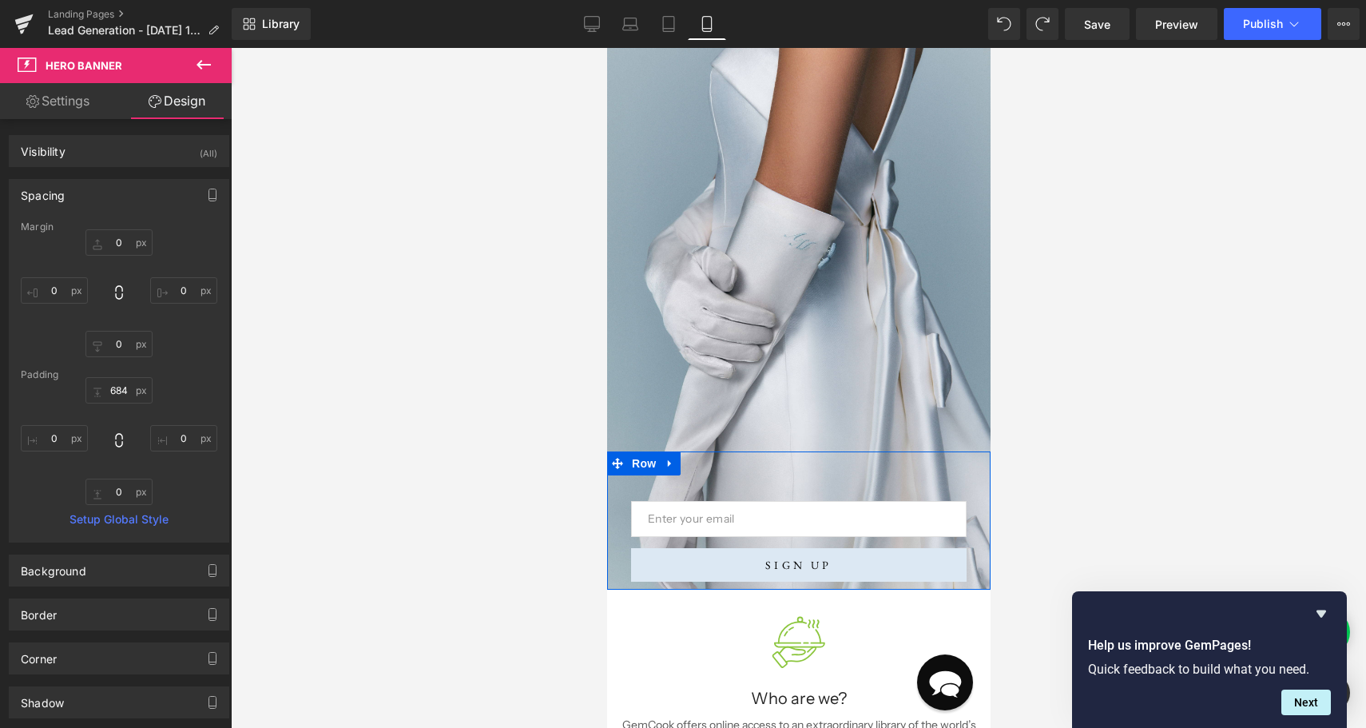
click at [1149, 291] on div at bounding box center [798, 388] width 1135 height 680
click at [854, 298] on div "Email Field SIGN UP Submit Button Row Newsletter Row Hero Banner 684px" at bounding box center [797, 247] width 383 height 684
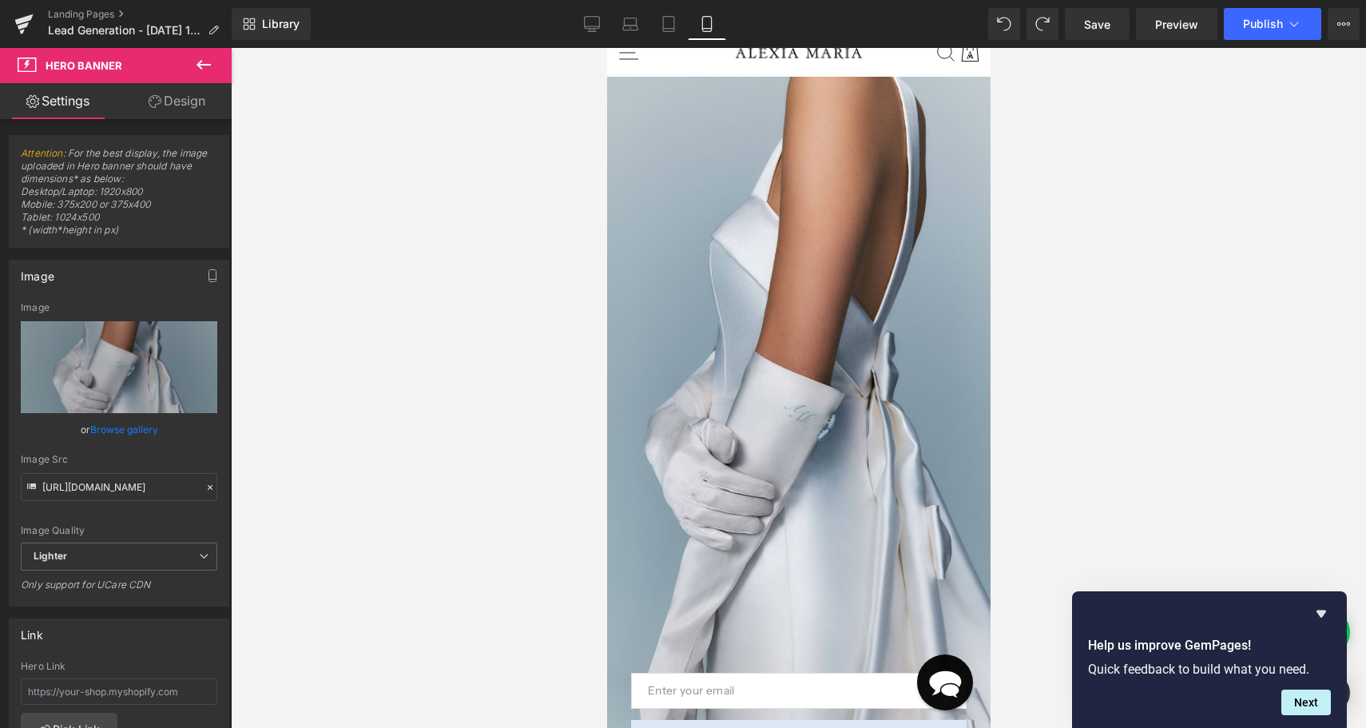
scroll to position [65, 0]
click at [803, 622] on div "Email Field SIGN UP Submit Button Row Newsletter Row" at bounding box center [797, 690] width 383 height 138
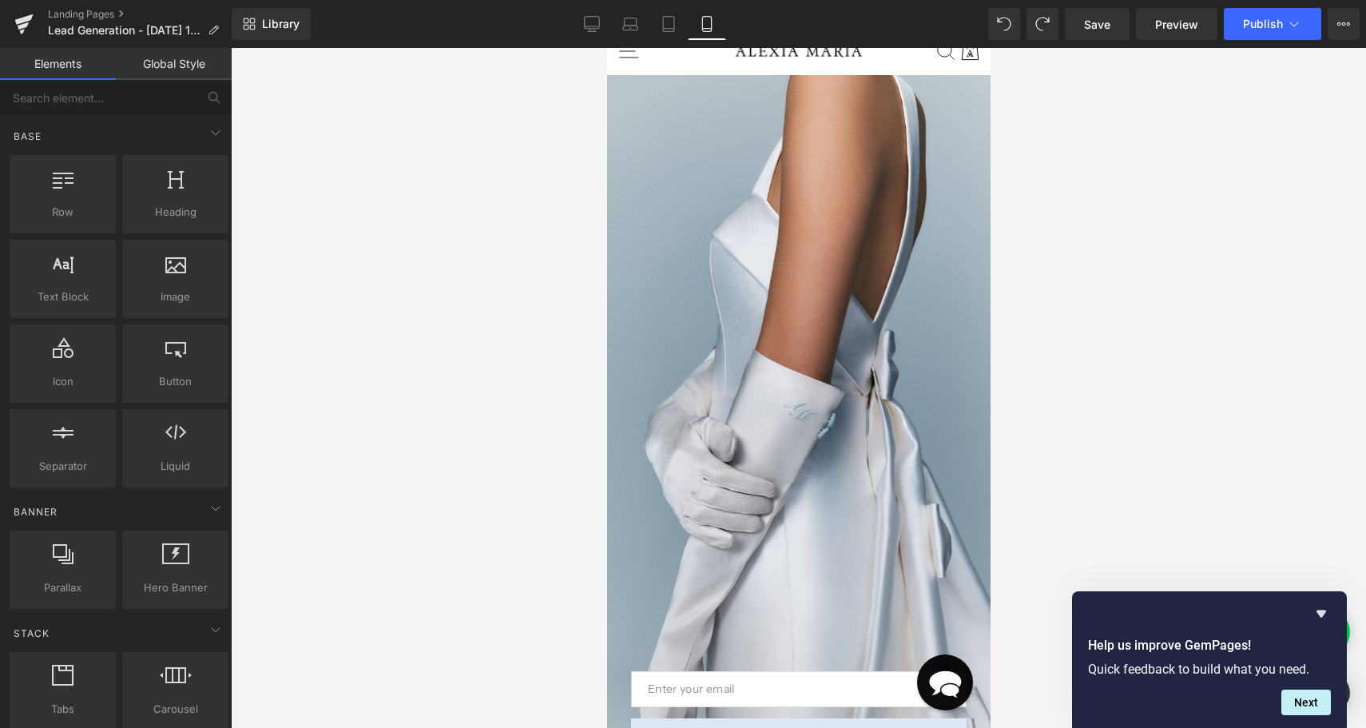
click at [814, 73] on header "icon-search Search icon-hamburger Site navigation icon-search Search Cart Sale …" at bounding box center [797, 50] width 383 height 49
click at [606, 48] on div "684px" at bounding box center [606, 48] width 0 height 0
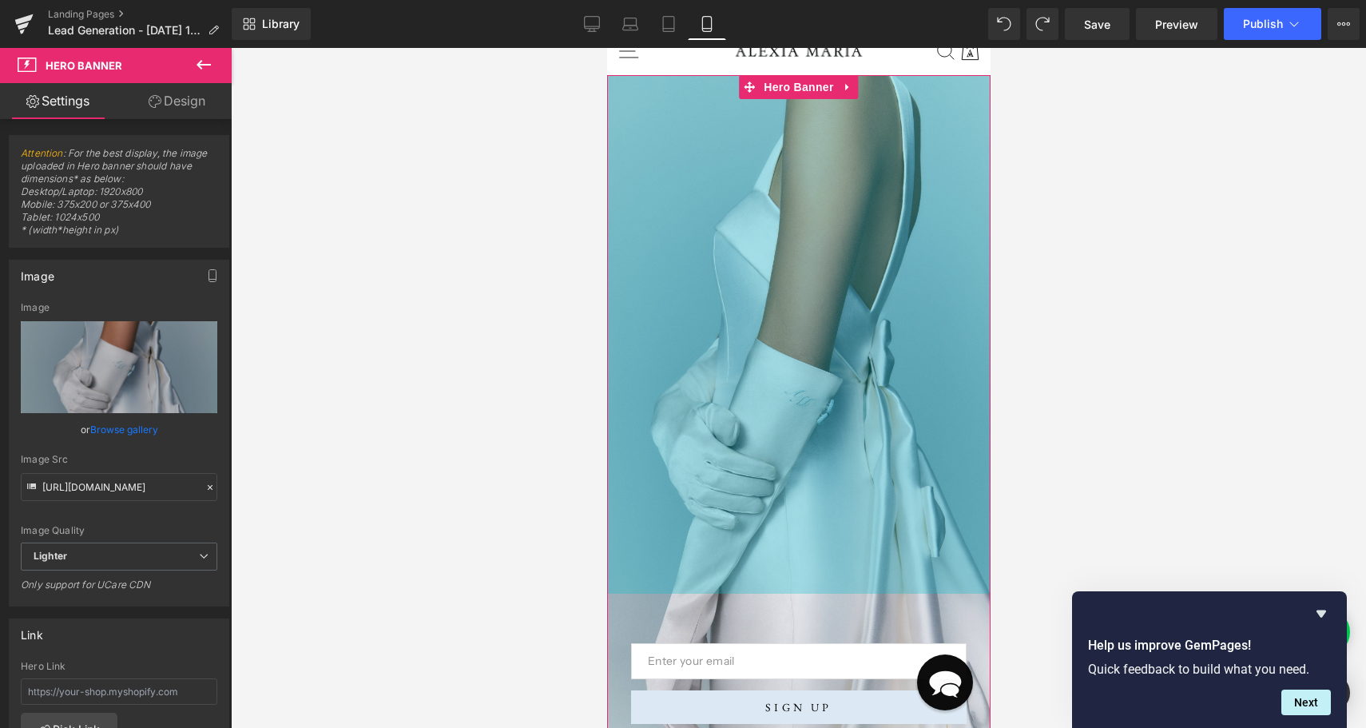
drag, startPoint x: 913, startPoint y: 75, endPoint x: 832, endPoint y: 11, distance: 102.9
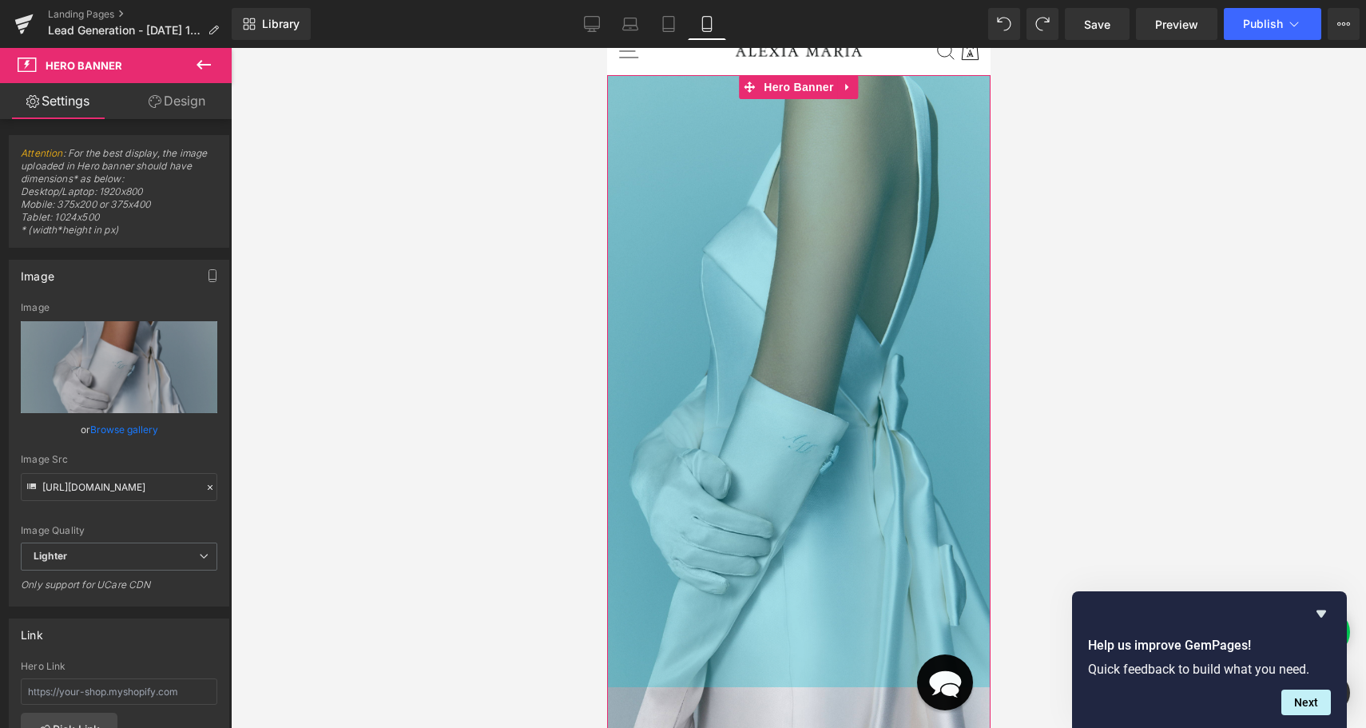
click at [1117, 251] on div at bounding box center [798, 388] width 1135 height 680
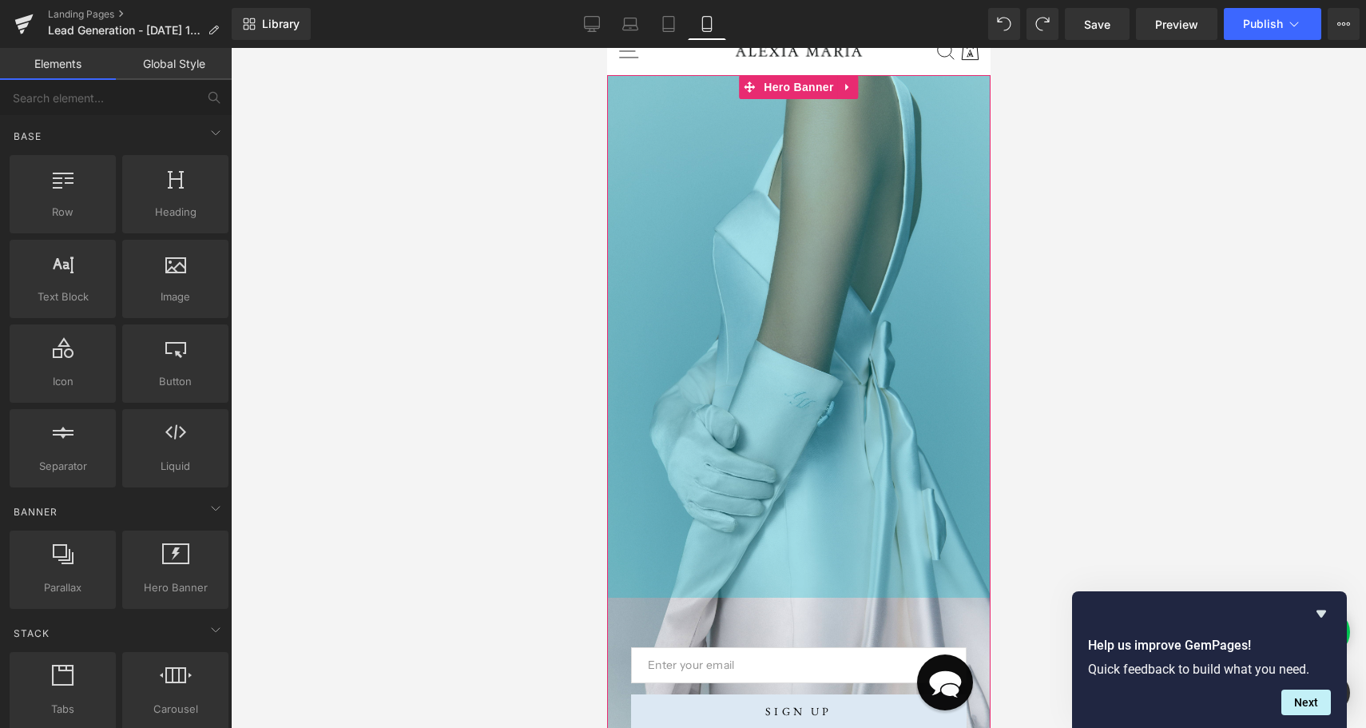
click at [650, 52] on div "icon-search Search icon-hamburger Site navigation" at bounding box center [675, 51] width 110 height 36
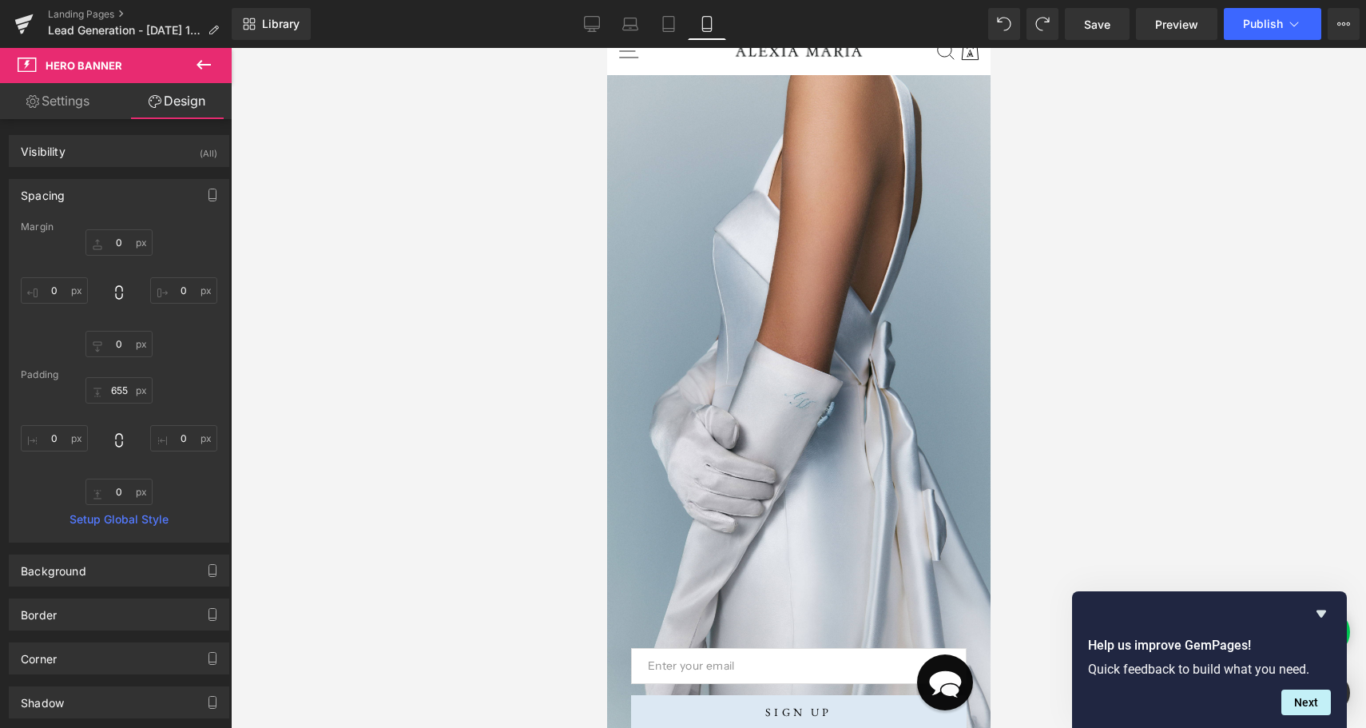
click at [388, 260] on div at bounding box center [798, 388] width 1135 height 680
click at [1318, 609] on icon "Hide survey" at bounding box center [1320, 613] width 19 height 19
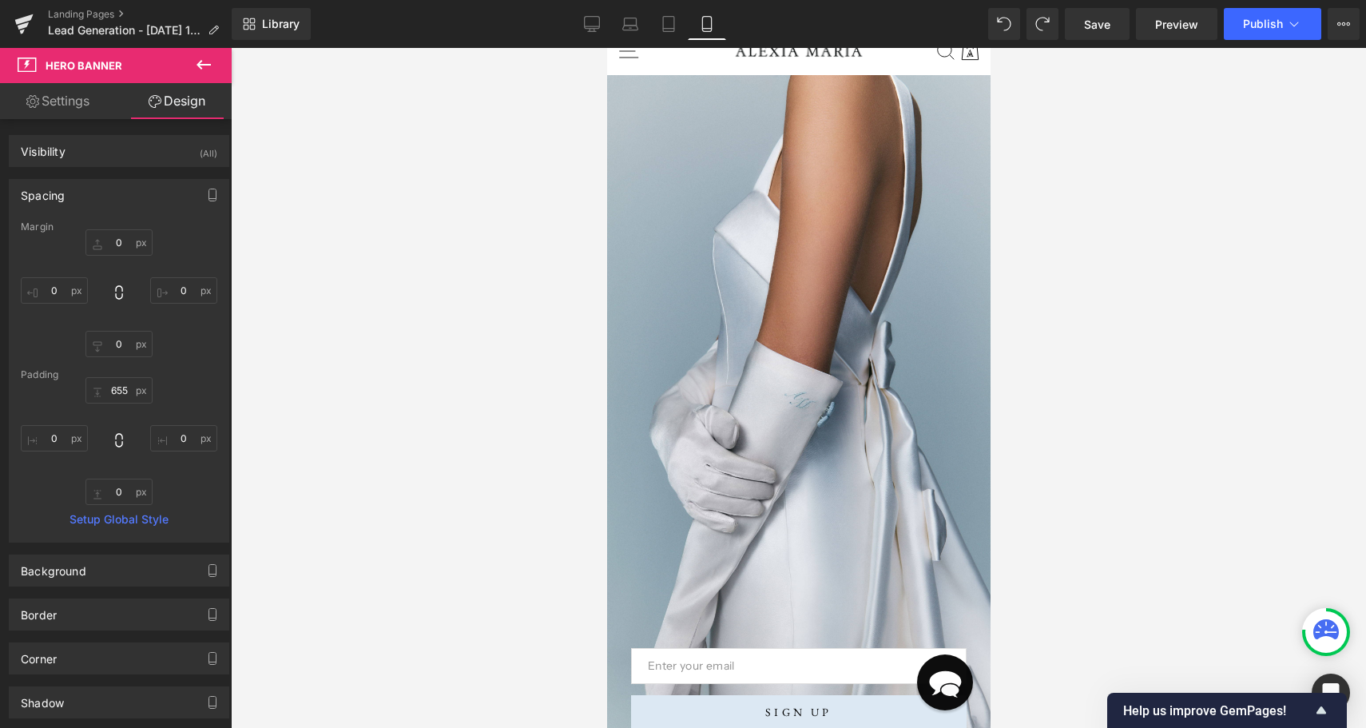
click at [1117, 458] on div at bounding box center [798, 388] width 1135 height 680
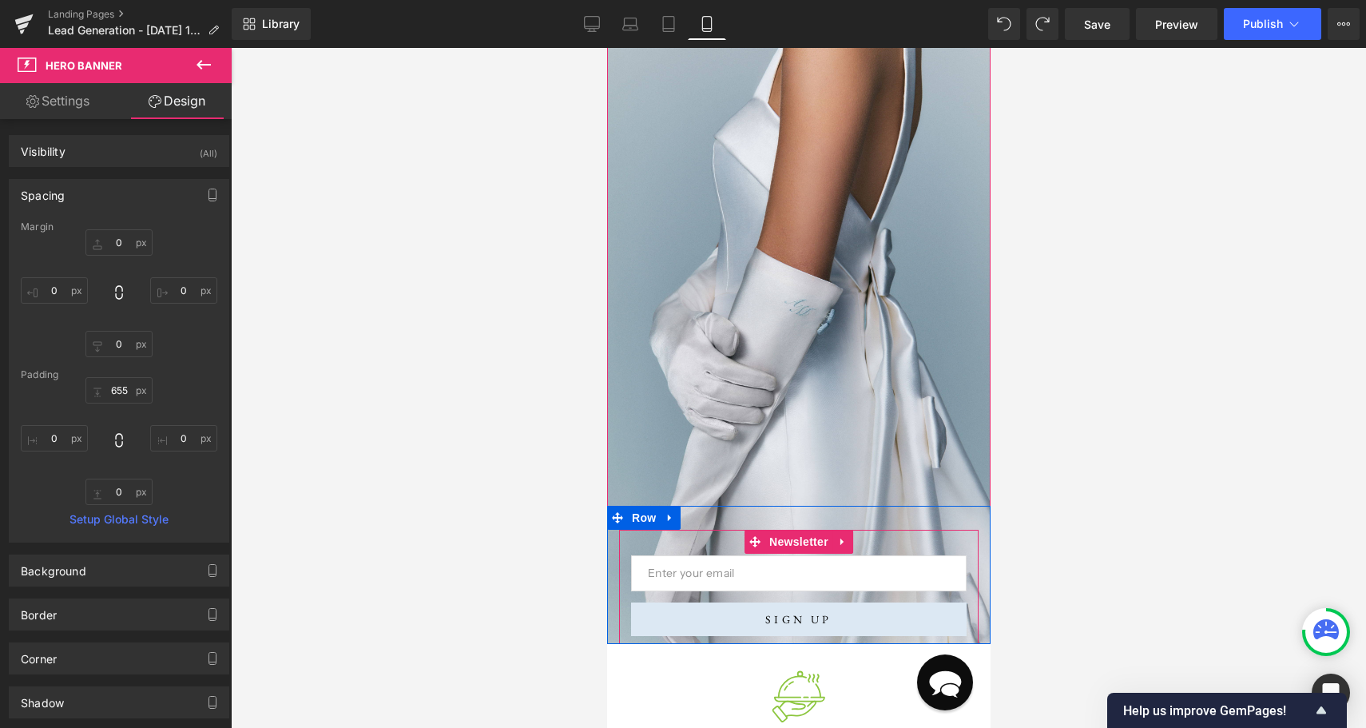
scroll to position [172, 0]
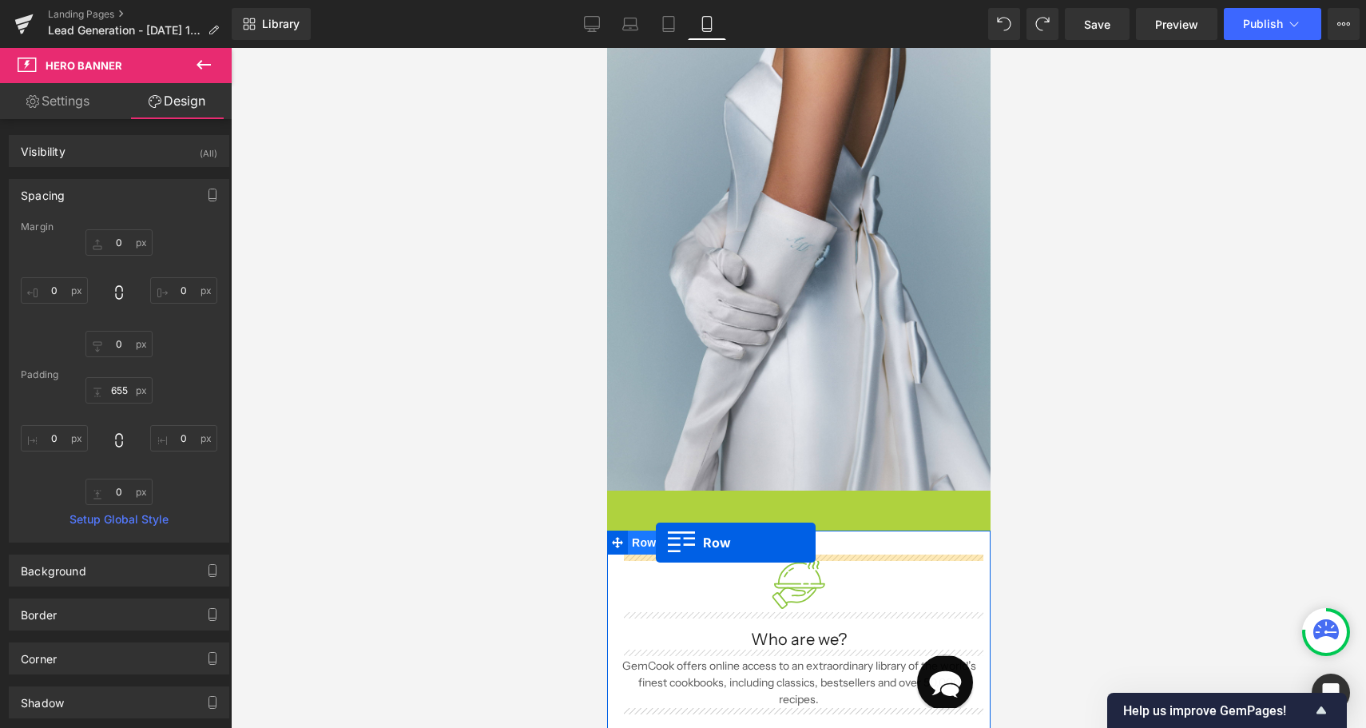
drag, startPoint x: 646, startPoint y: 499, endPoint x: 655, endPoint y: 541, distance: 43.2
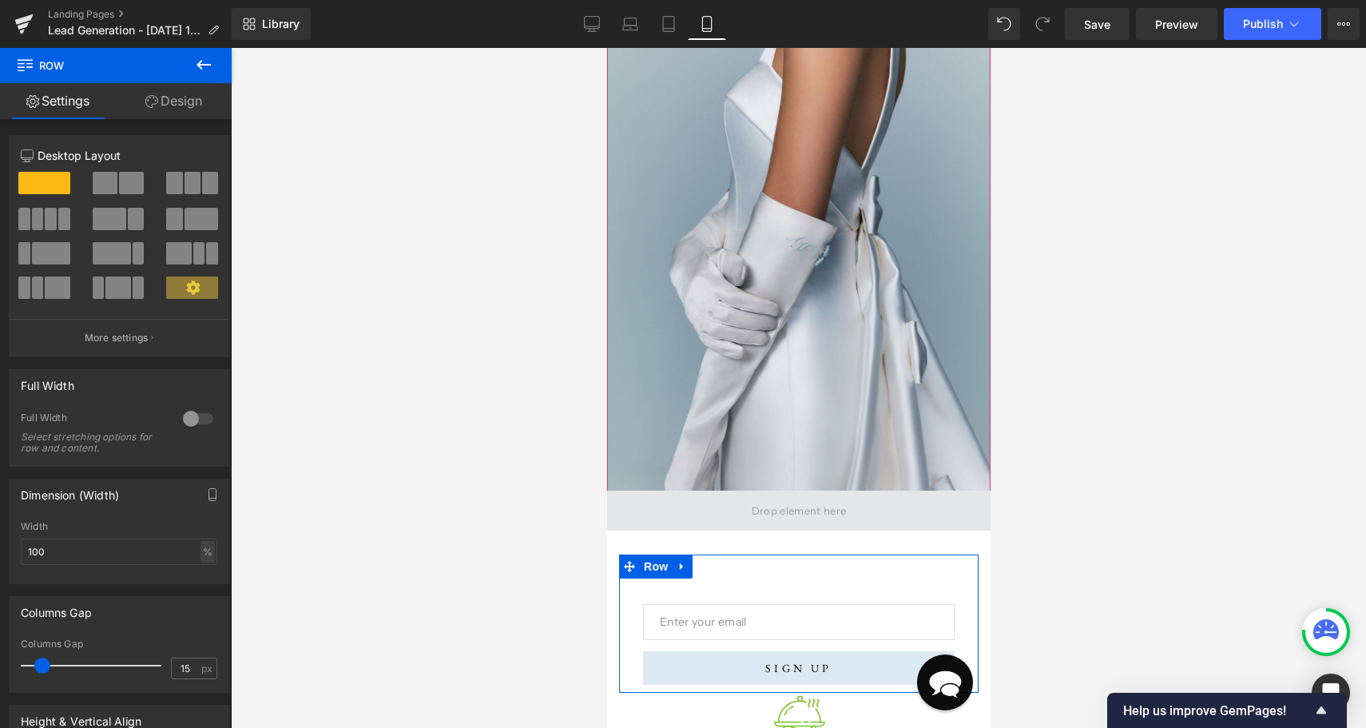
click at [677, 500] on span at bounding box center [797, 510] width 383 height 40
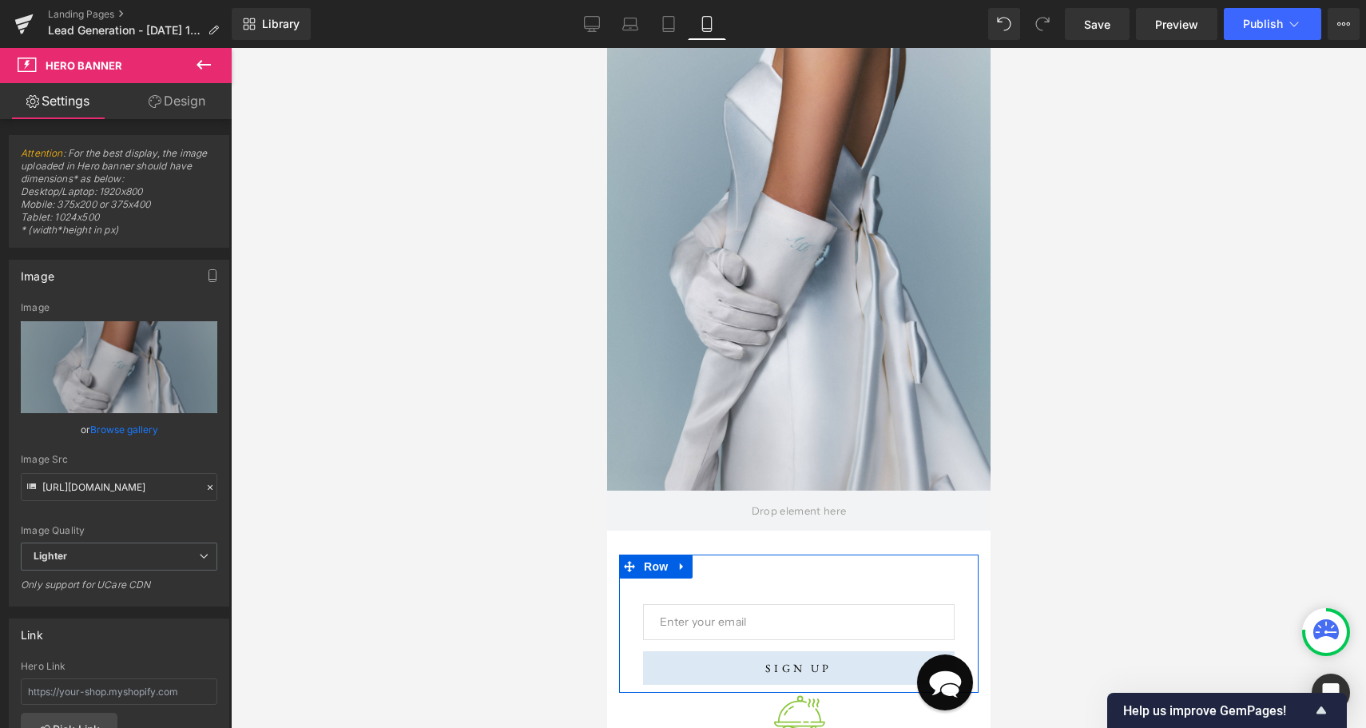
click at [200, 61] on icon at bounding box center [203, 65] width 14 height 10
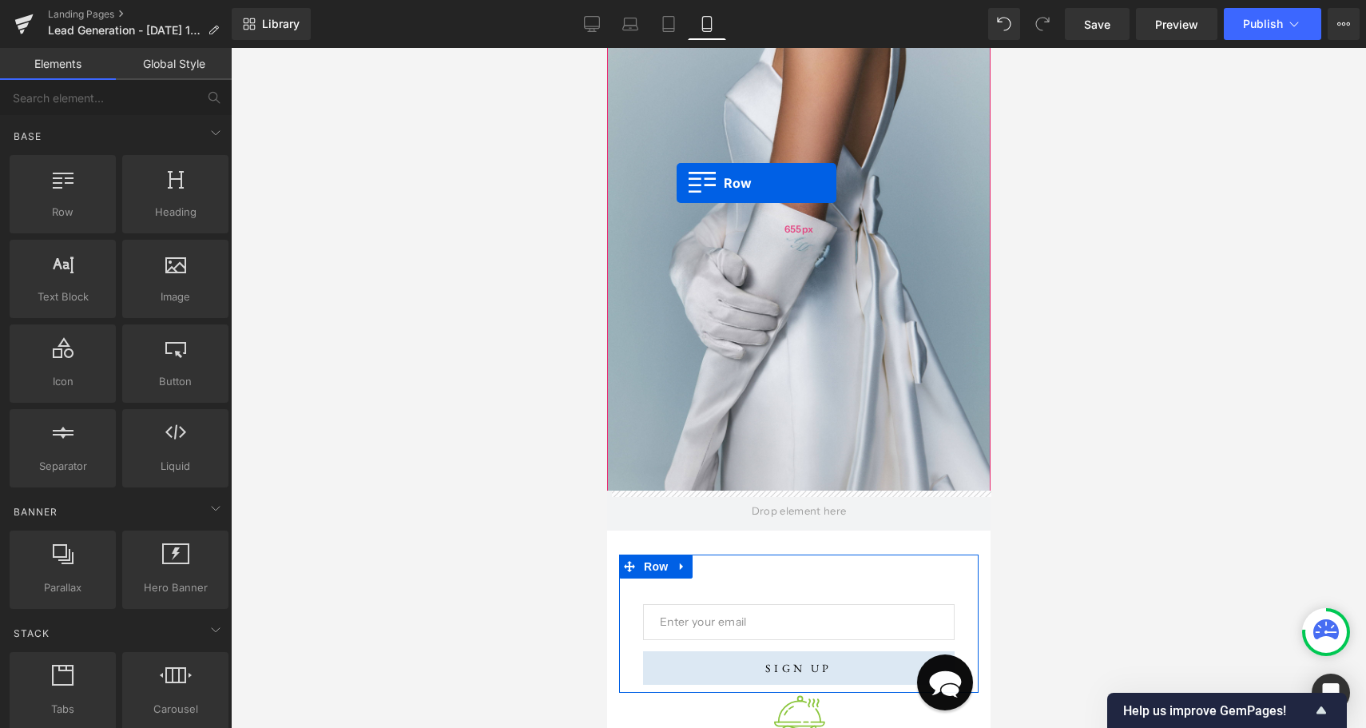
drag, startPoint x: 680, startPoint y: 247, endPoint x: 676, endPoint y: 183, distance: 64.0
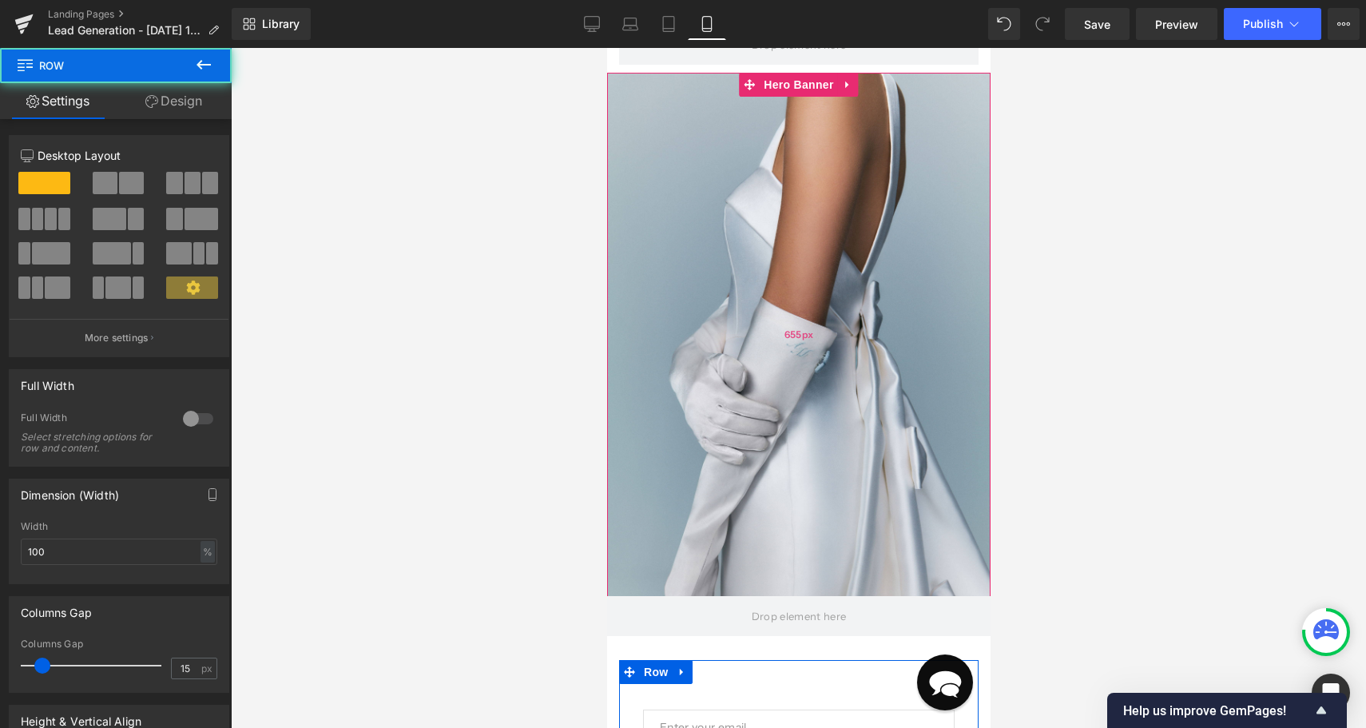
scroll to position [0, 0]
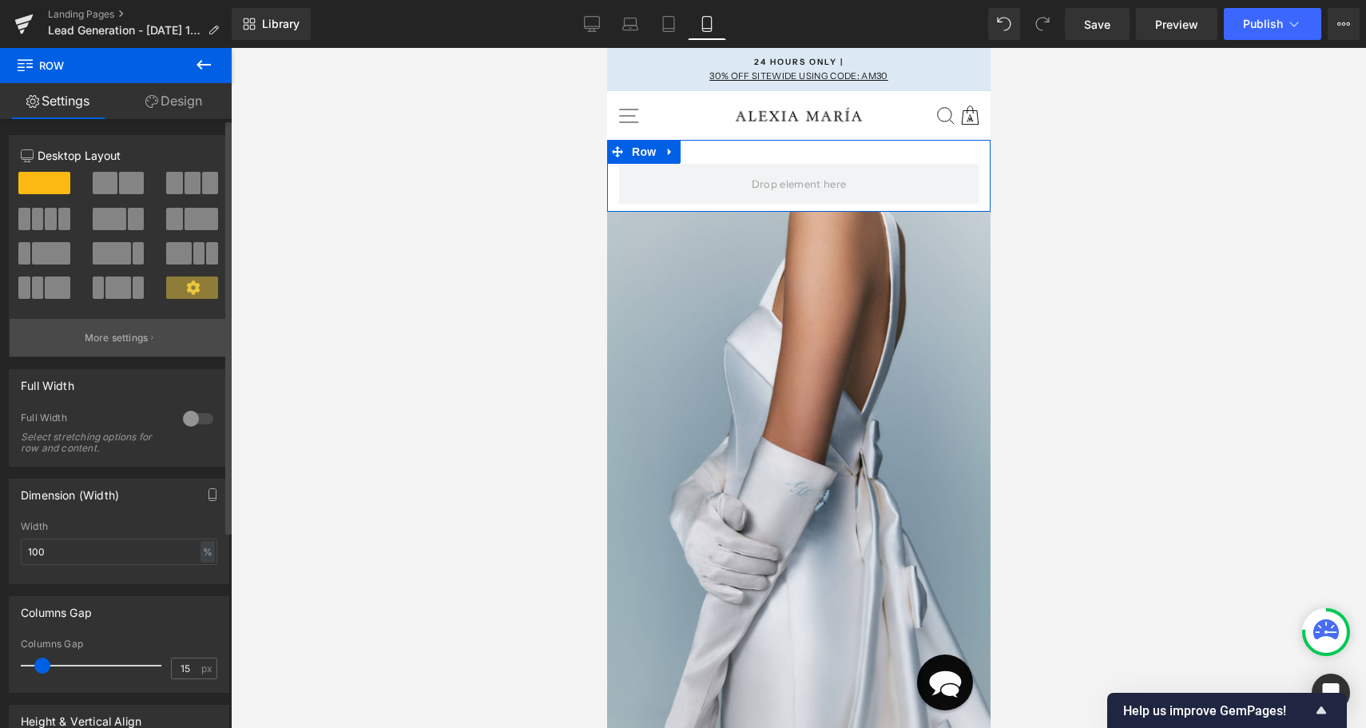
click at [136, 347] on button "More settings" at bounding box center [119, 338] width 219 height 38
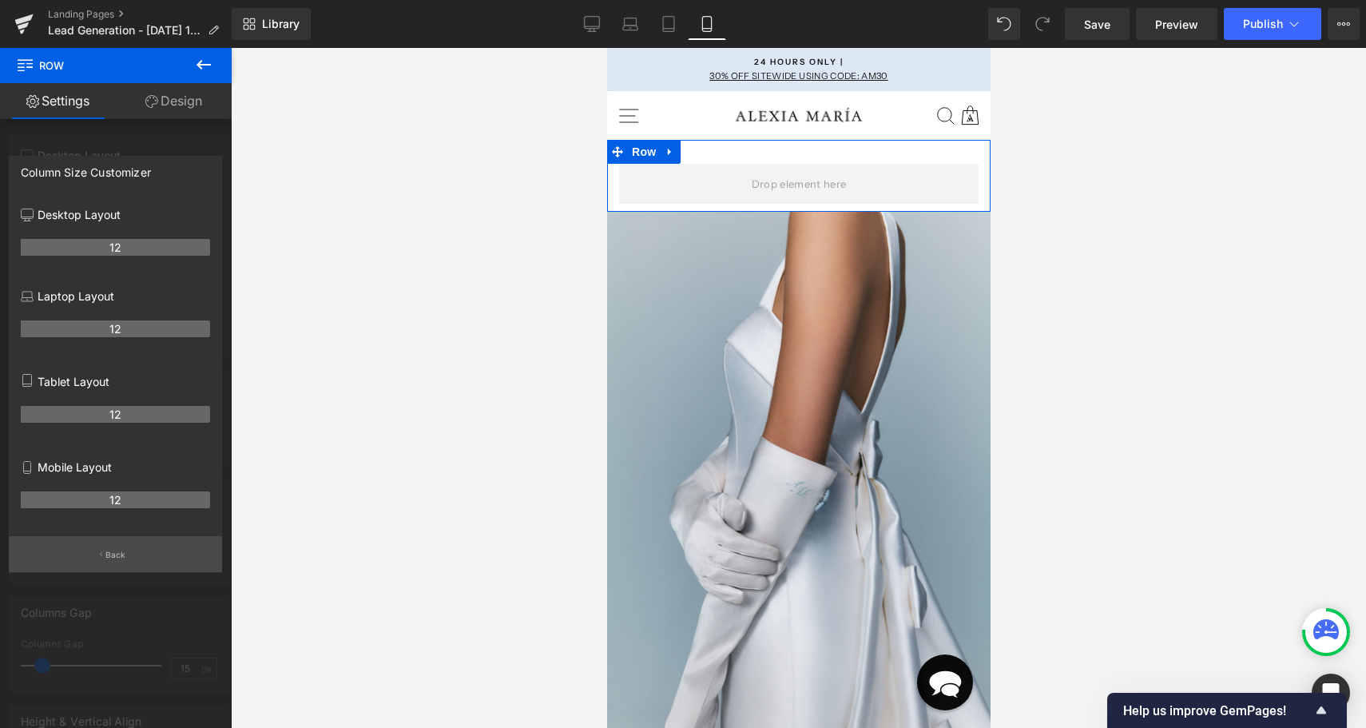
click at [107, 557] on p "Back" at bounding box center [115, 555] width 21 height 12
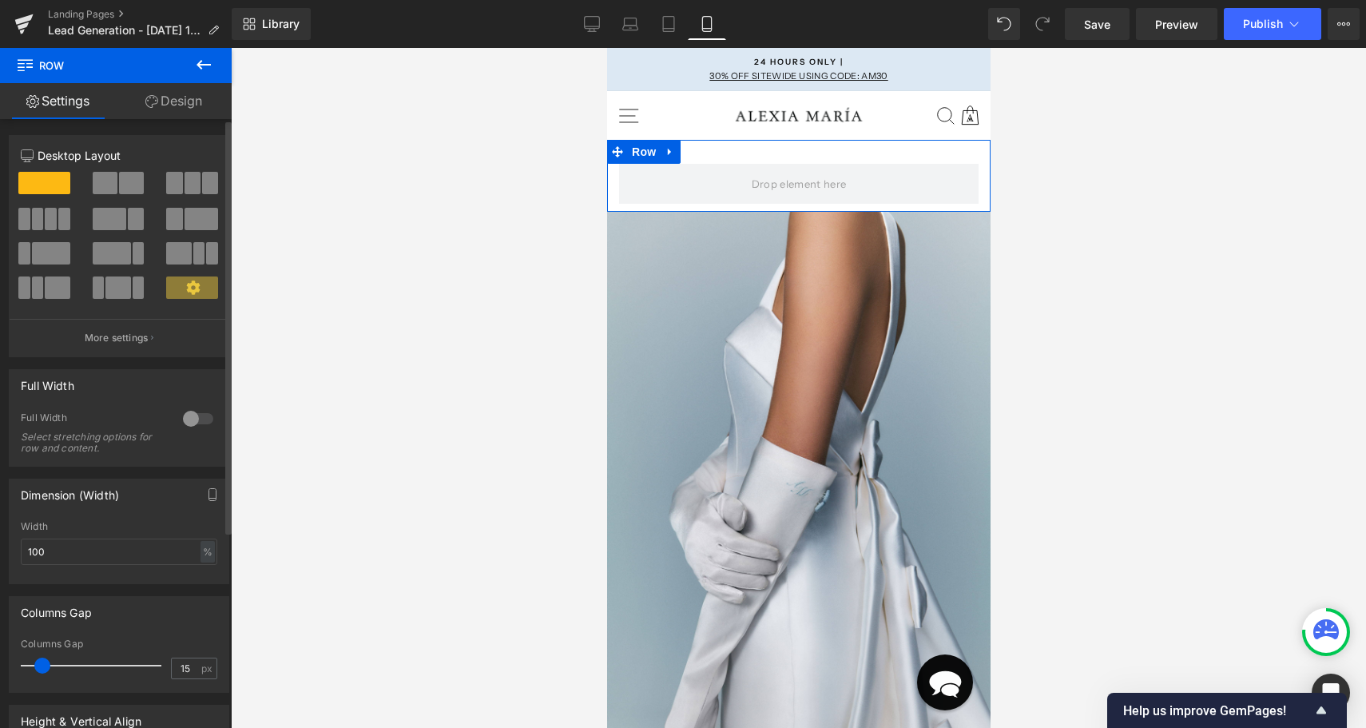
click at [110, 187] on span at bounding box center [105, 183] width 25 height 22
type input "1200"
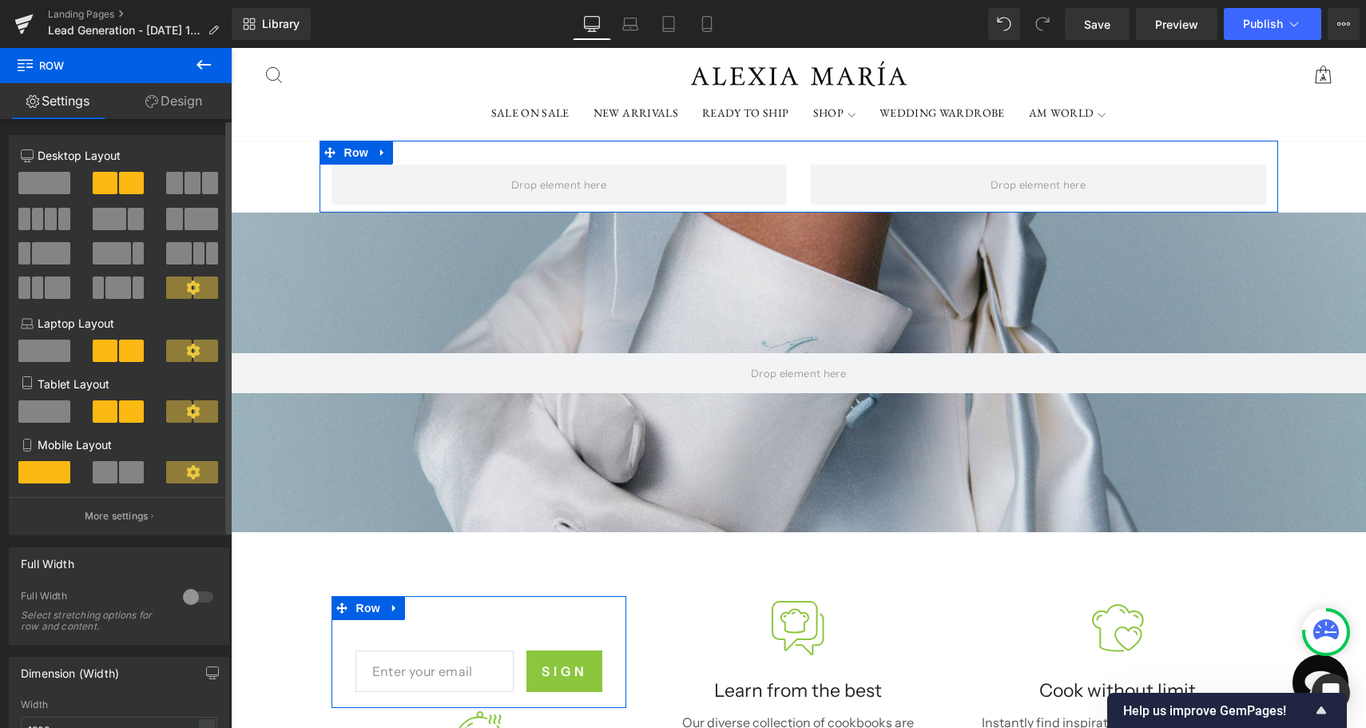
scroll to position [75, 0]
click at [54, 186] on span at bounding box center [44, 183] width 52 height 22
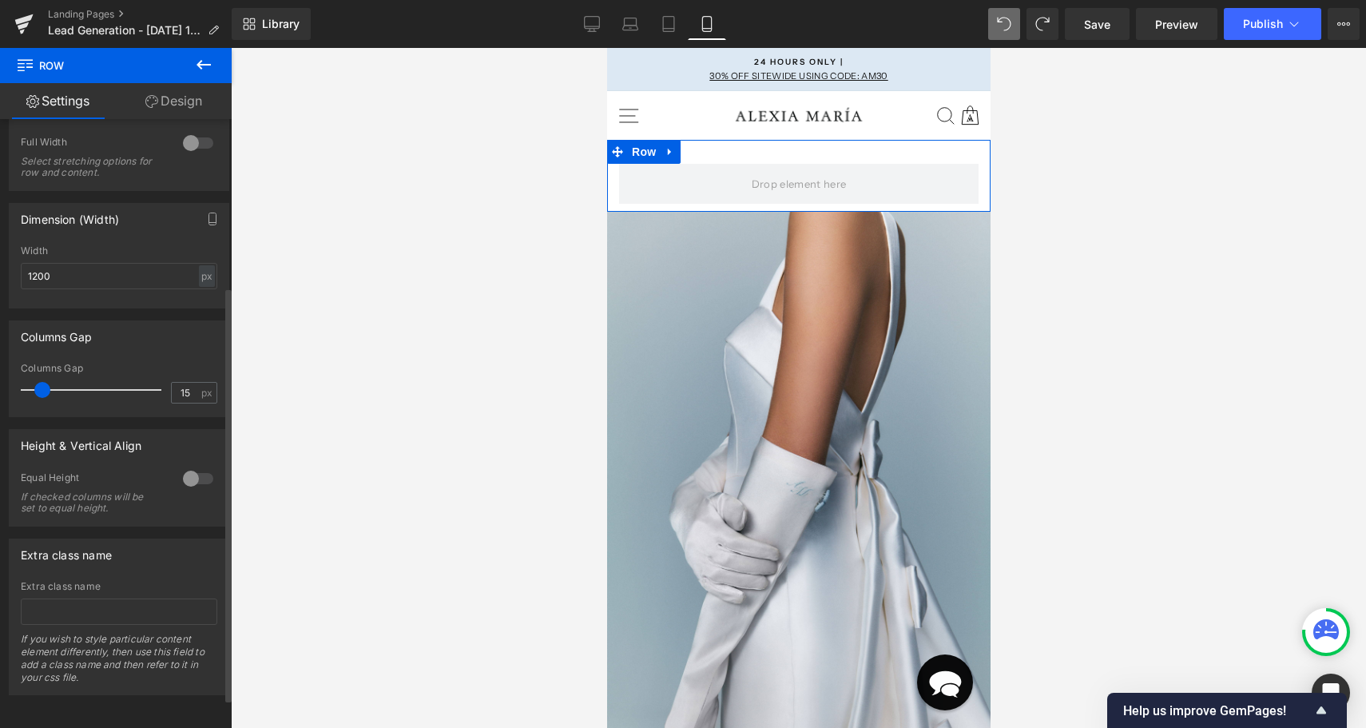
scroll to position [0, 0]
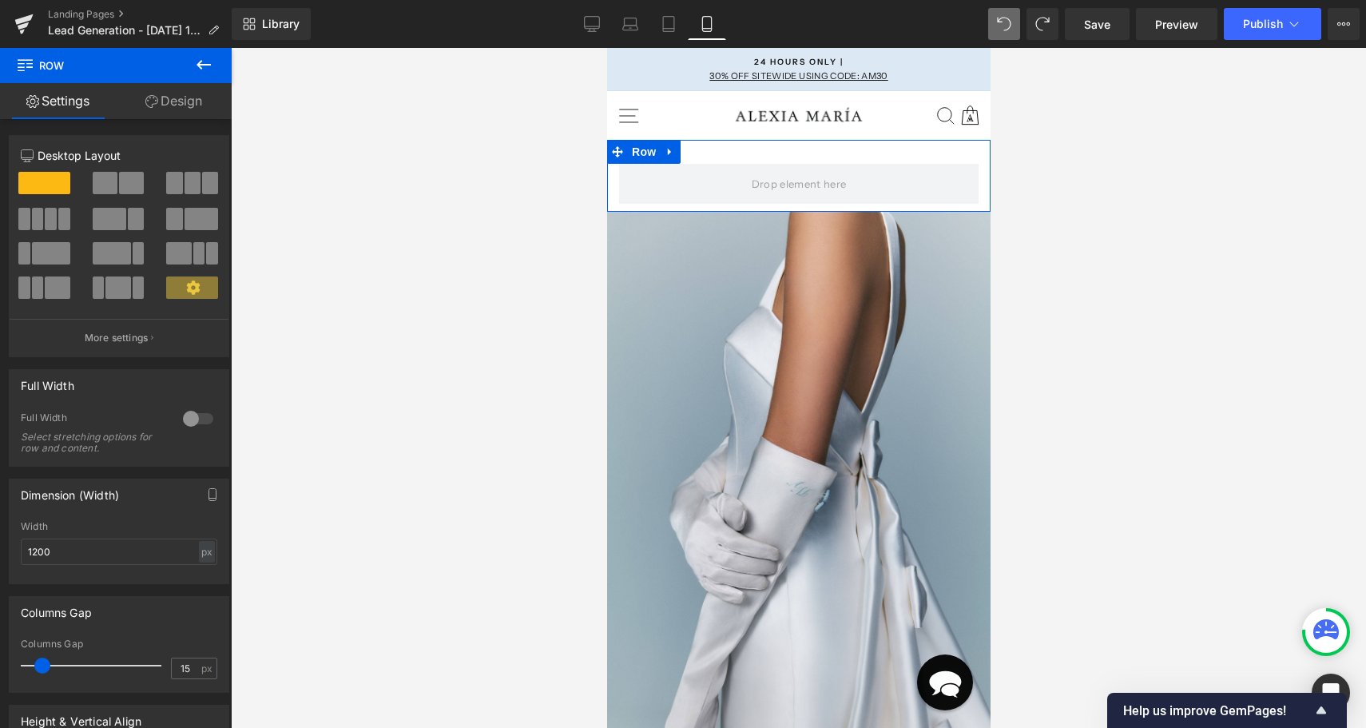
click at [199, 93] on link "Design" at bounding box center [174, 101] width 116 height 36
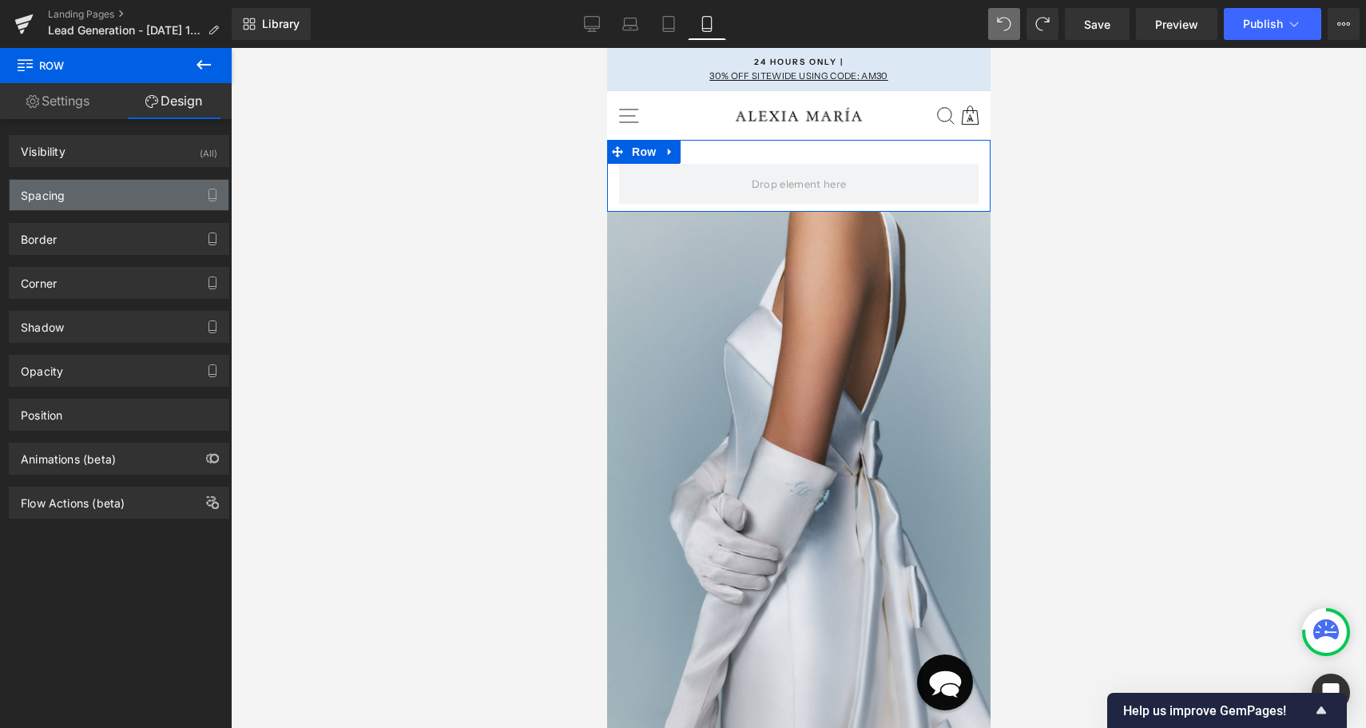
click at [174, 189] on div "Spacing" at bounding box center [119, 195] width 219 height 30
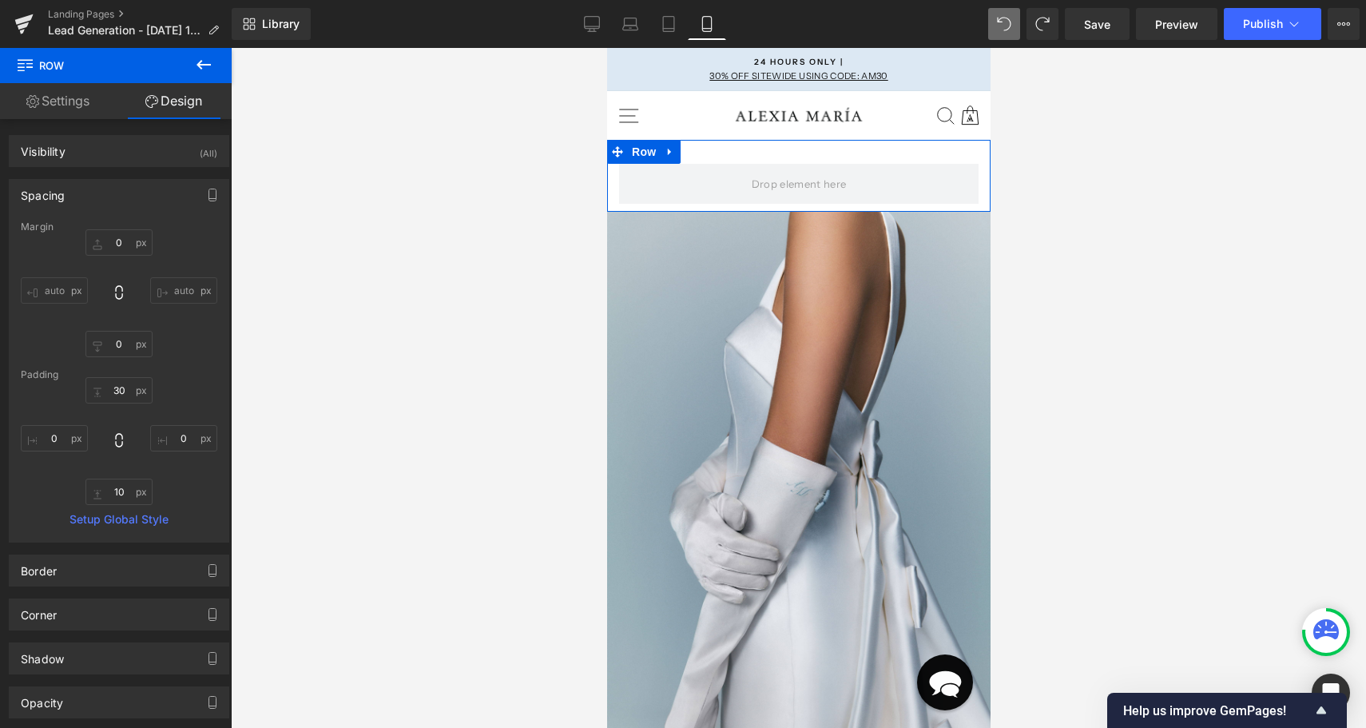
click at [182, 101] on link "Design" at bounding box center [174, 101] width 116 height 36
click at [74, 102] on link "Settings" at bounding box center [58, 101] width 116 height 36
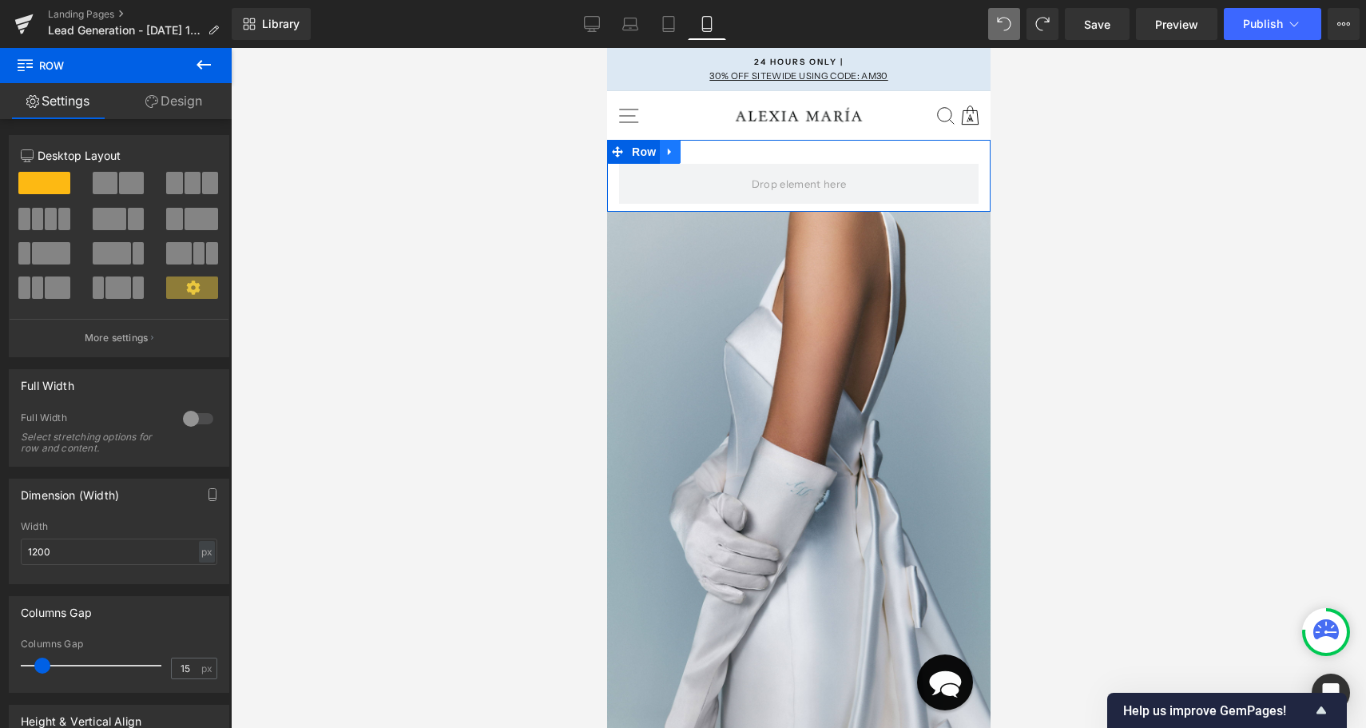
click at [666, 152] on icon at bounding box center [669, 152] width 11 height 12
click at [715, 153] on icon at bounding box center [710, 151] width 11 height 11
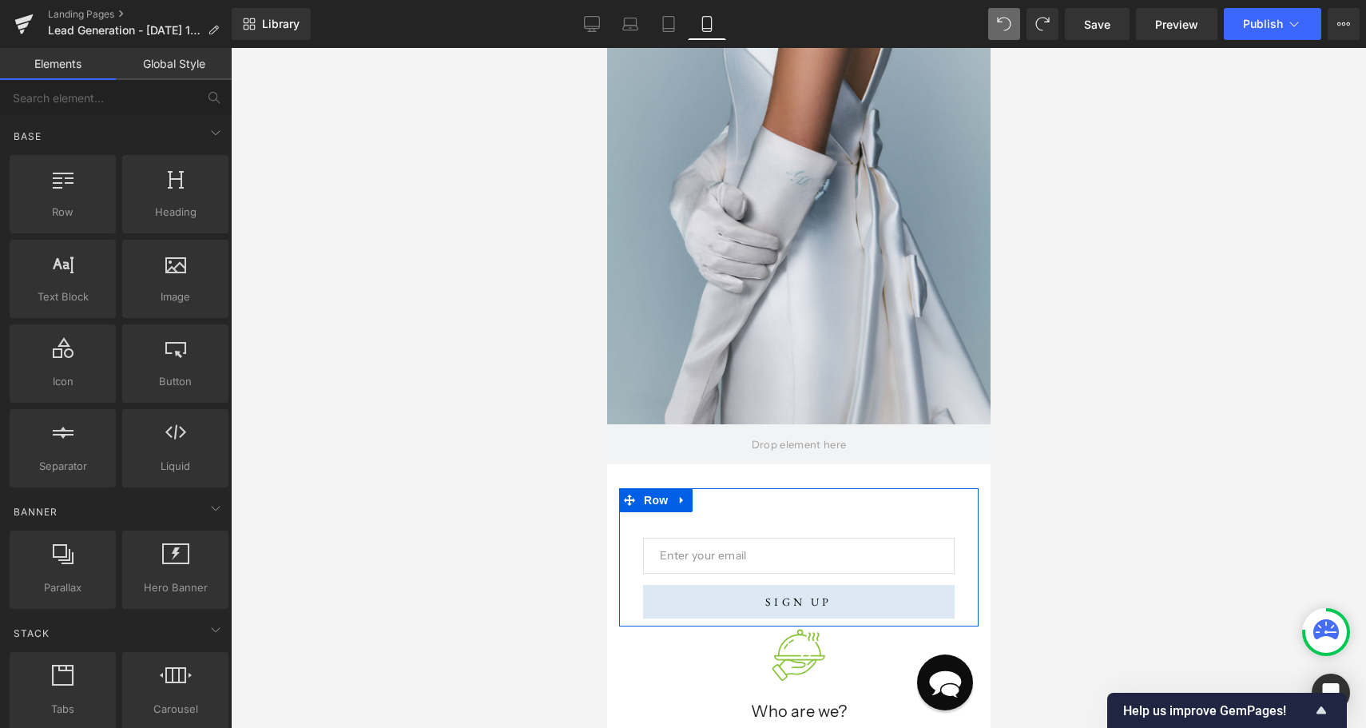
scroll to position [238, 0]
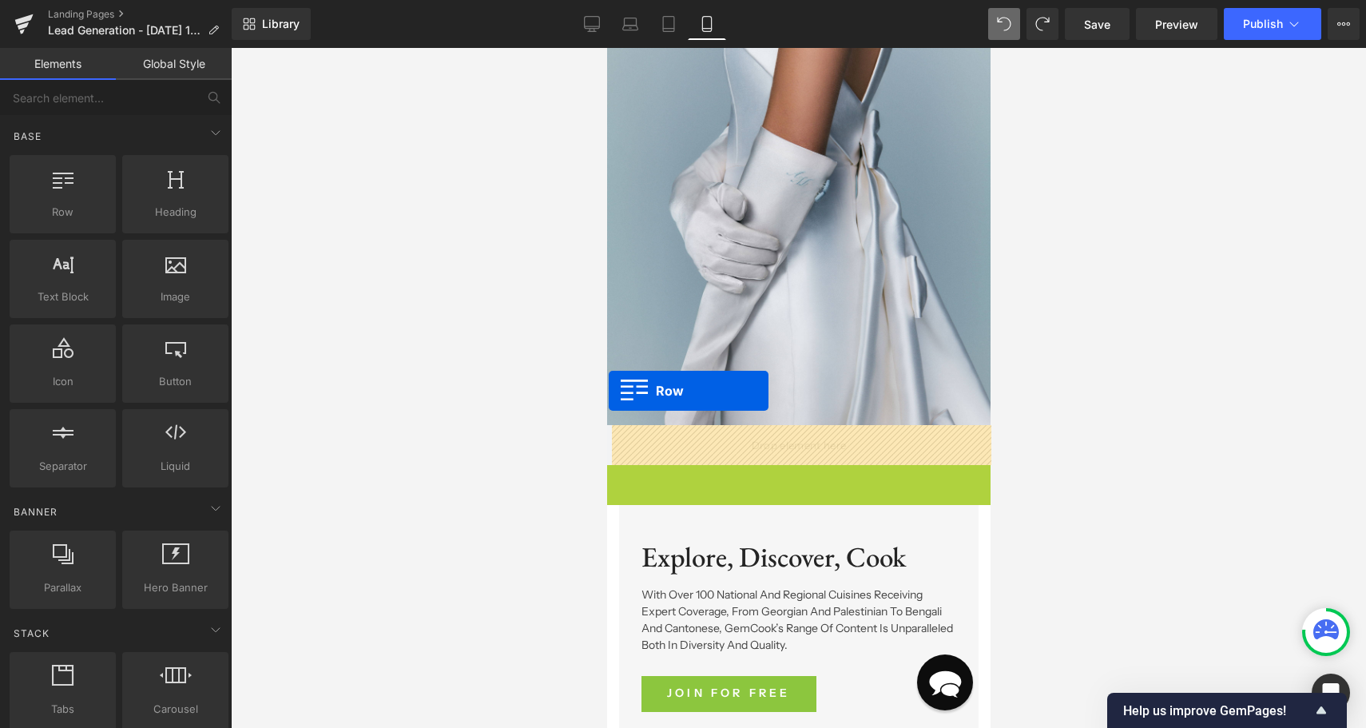
drag, startPoint x: 636, startPoint y: 473, endPoint x: 592, endPoint y: 394, distance: 90.8
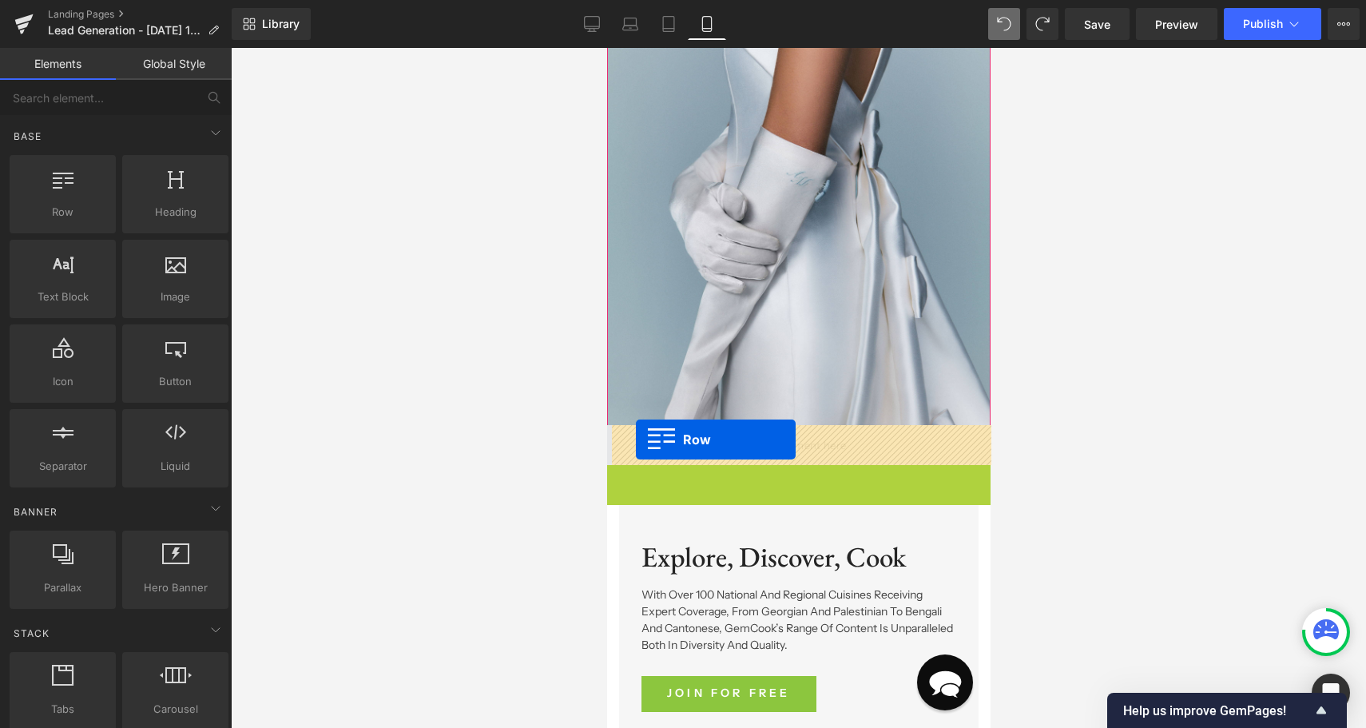
click at [629, 441] on span at bounding box center [797, 445] width 383 height 40
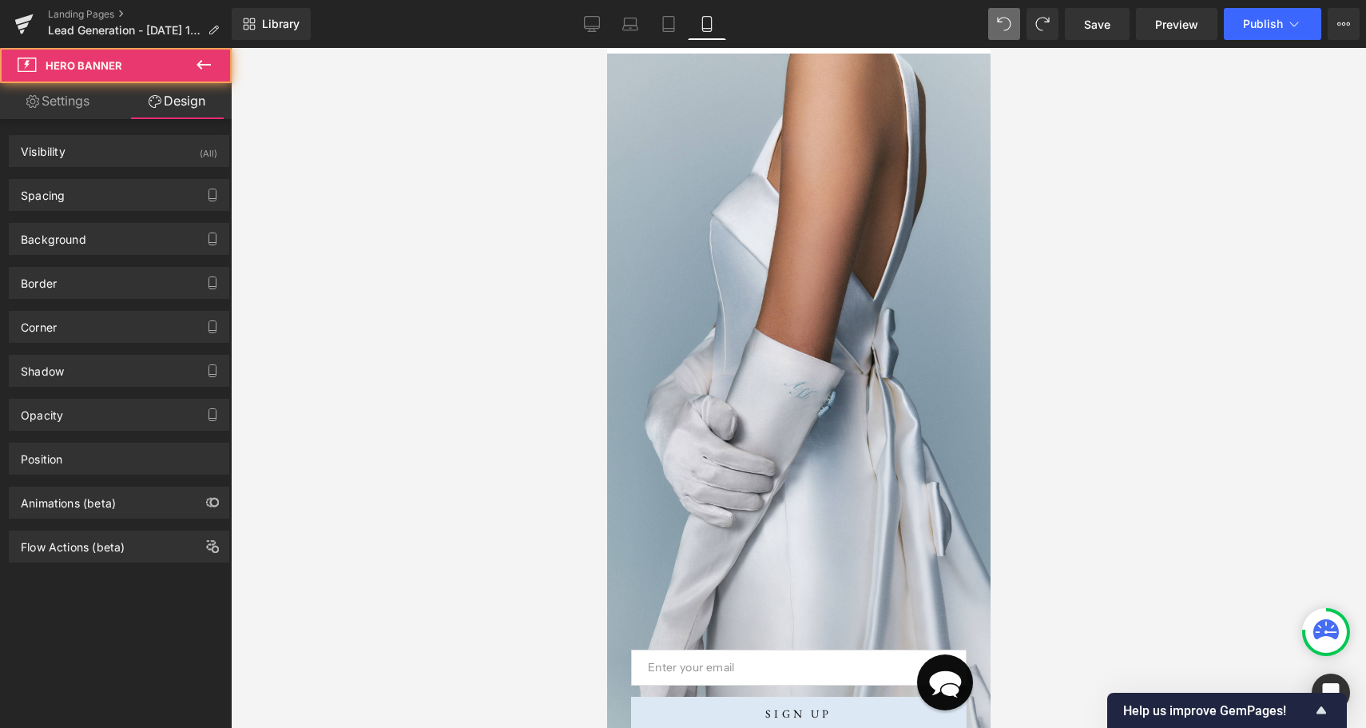
scroll to position [273, 0]
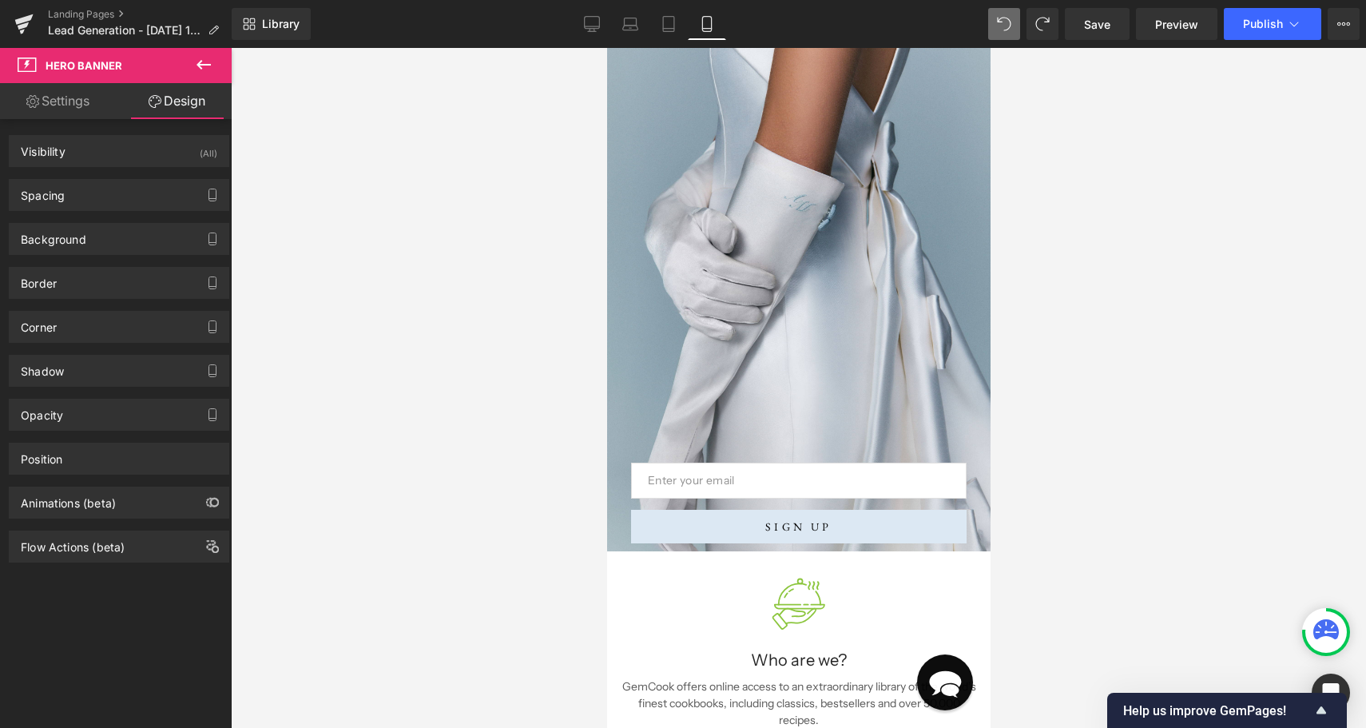
click at [1076, 487] on div at bounding box center [798, 388] width 1135 height 680
click at [672, 422] on icon at bounding box center [669, 425] width 11 height 12
click at [736, 425] on icon at bounding box center [731, 425] width 11 height 12
click at [670, 428] on icon at bounding box center [669, 425] width 11 height 12
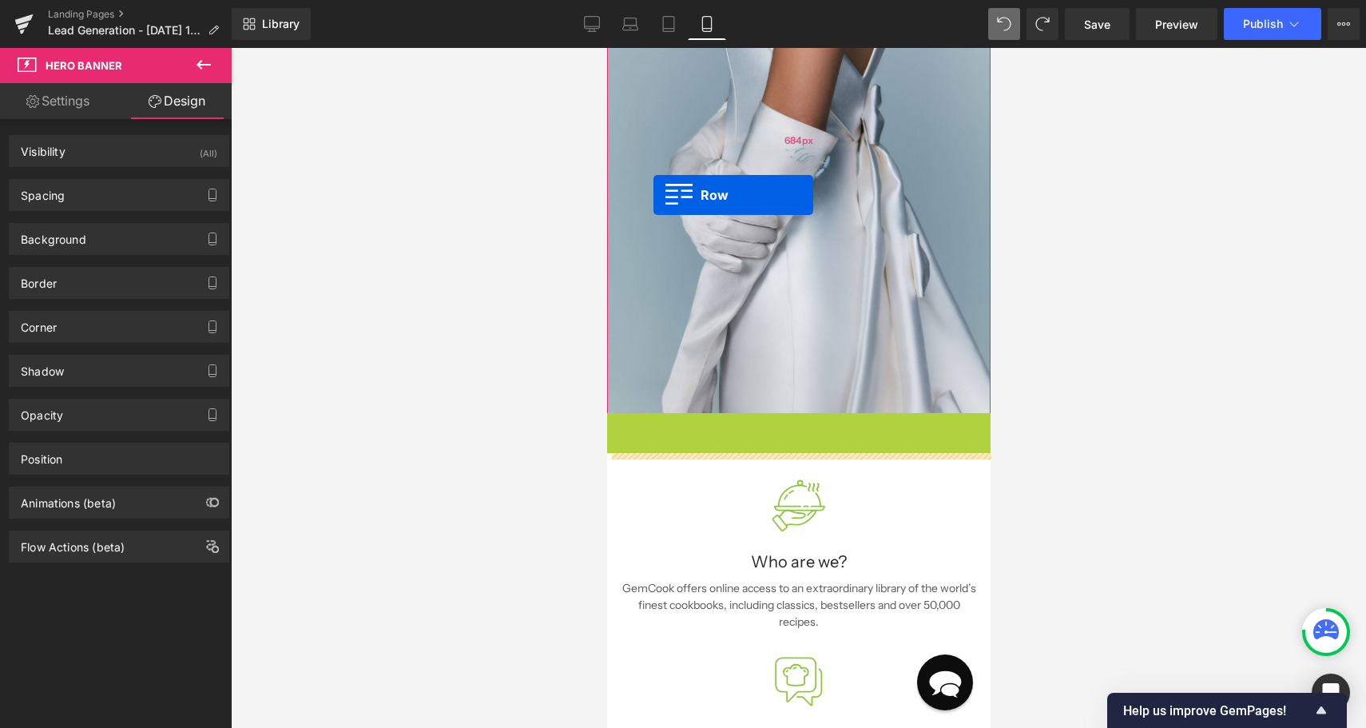
drag, startPoint x: 646, startPoint y: 426, endPoint x: 652, endPoint y: 194, distance: 232.5
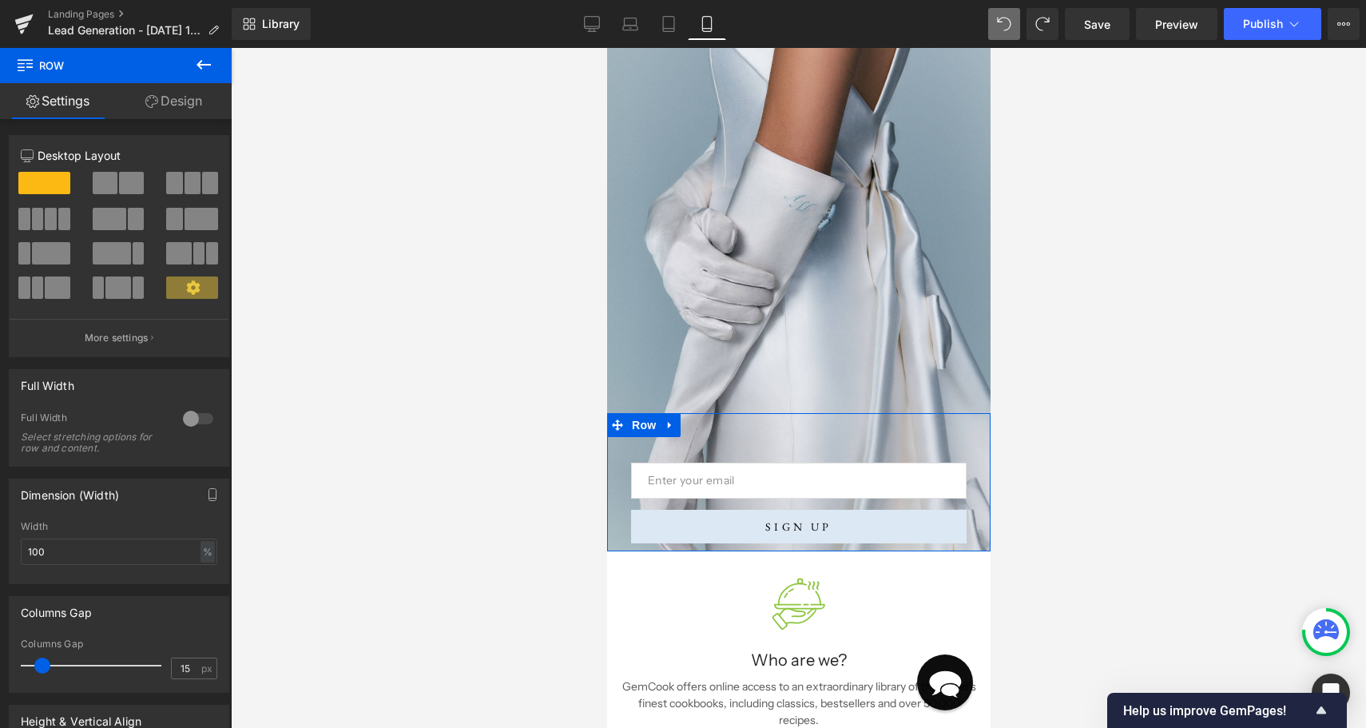
click at [198, 416] on div at bounding box center [198, 419] width 38 height 26
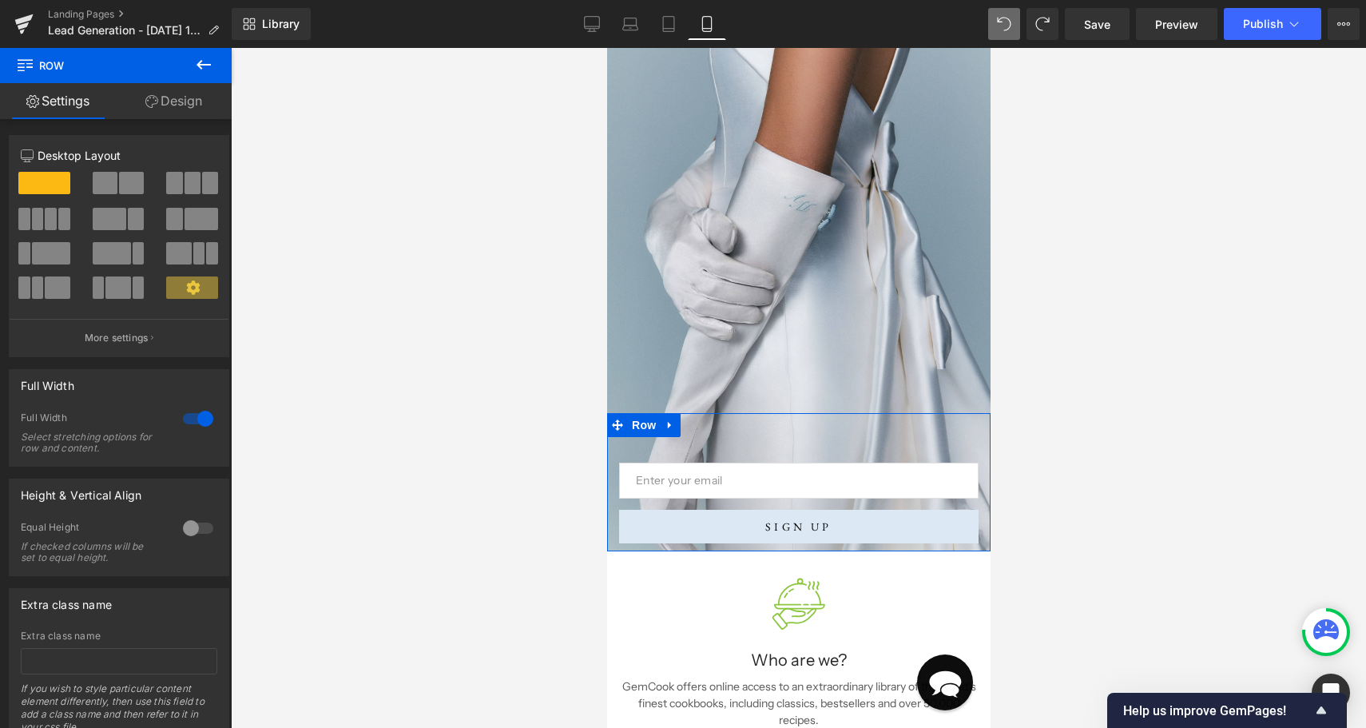
click at [180, 418] on div at bounding box center [198, 419] width 38 height 26
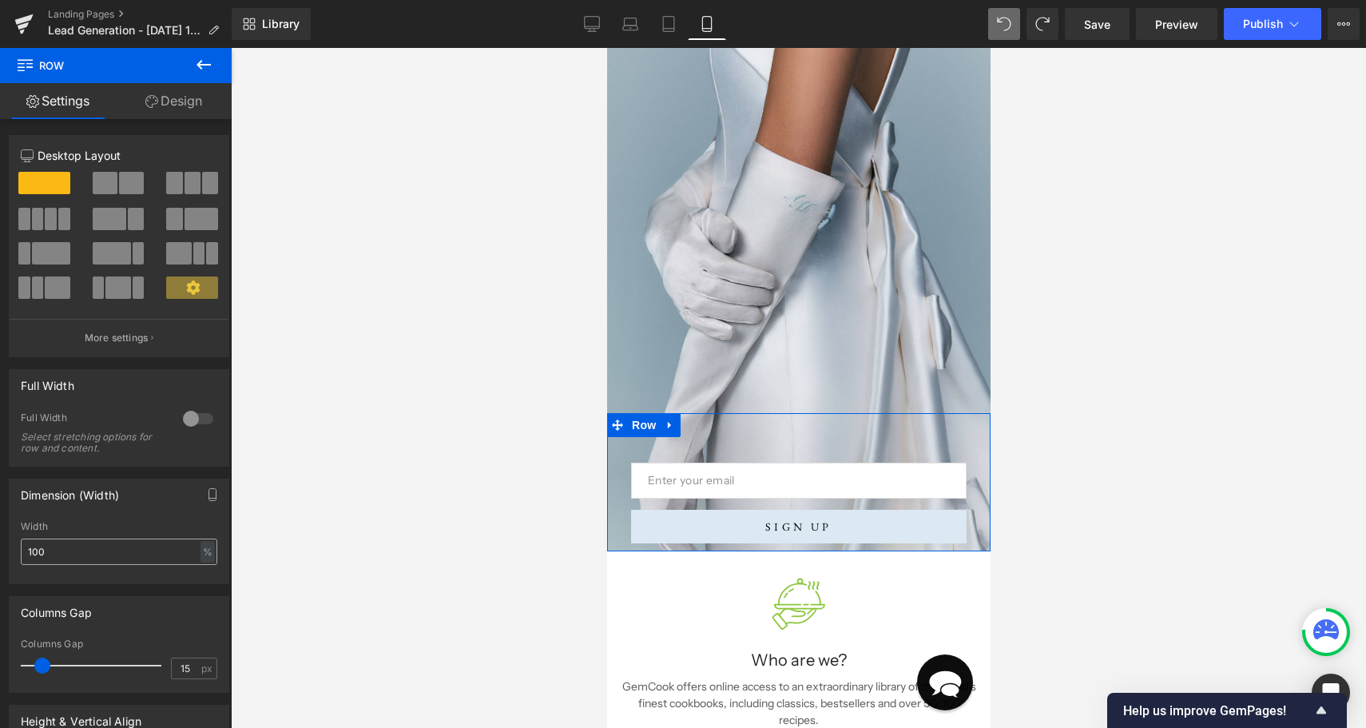
scroll to position [288, 0]
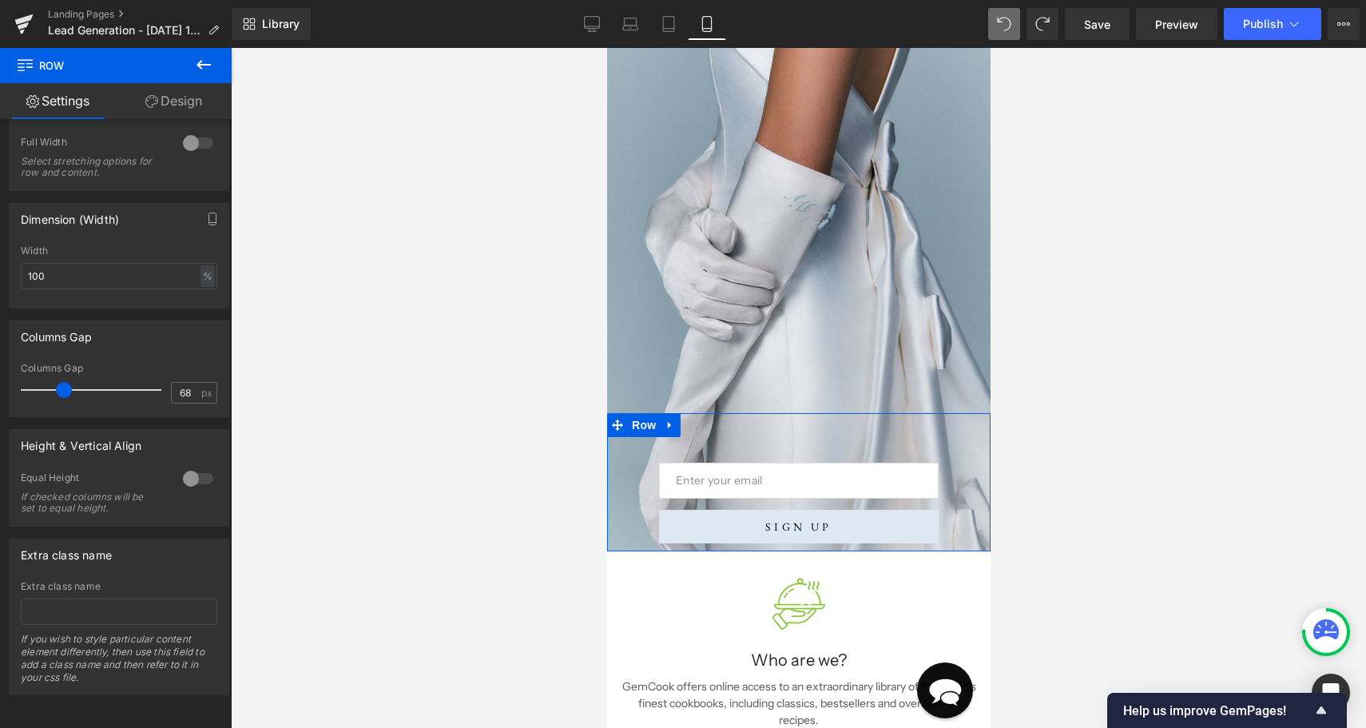
drag, startPoint x: 44, startPoint y: 380, endPoint x: 89, endPoint y: 381, distance: 44.7
click at [72, 382] on span at bounding box center [64, 390] width 16 height 16
type input "38"
drag, startPoint x: 90, startPoint y: 381, endPoint x: 65, endPoint y: 381, distance: 25.6
click at [65, 382] on span at bounding box center [62, 390] width 16 height 16
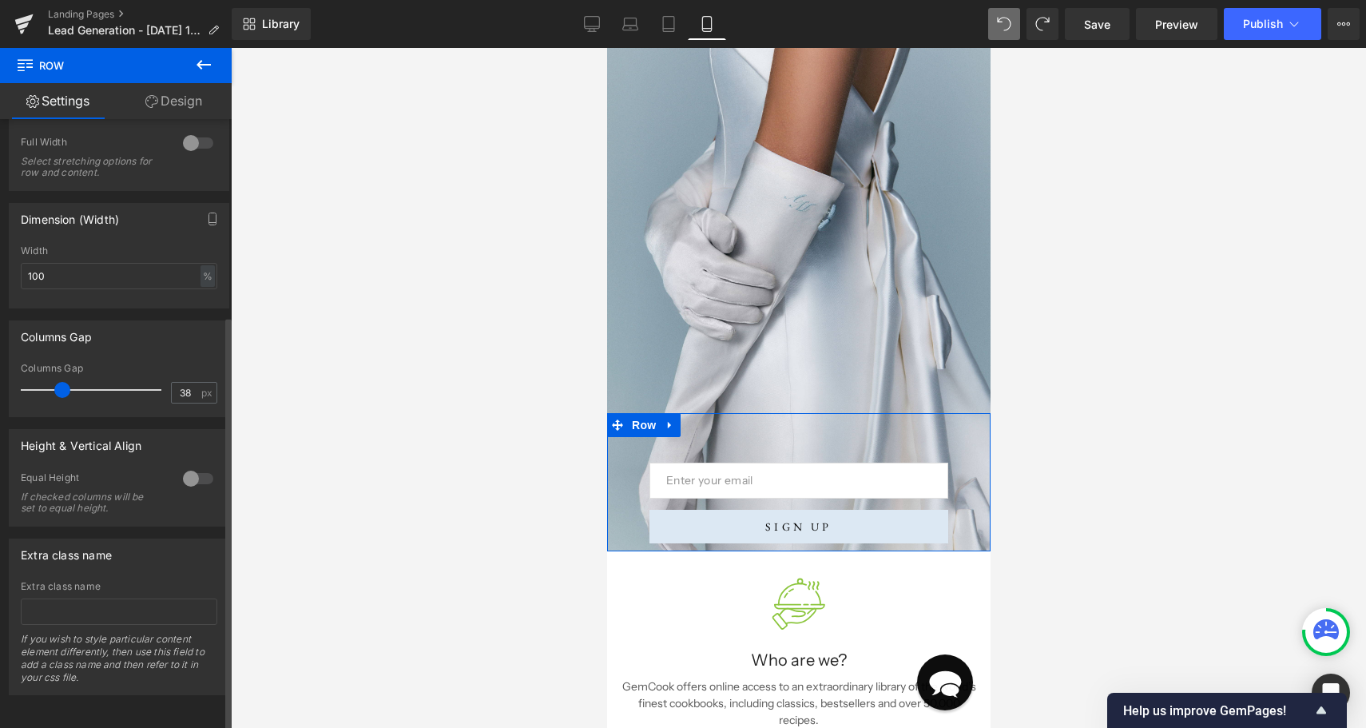
click at [200, 469] on div at bounding box center [198, 479] width 38 height 26
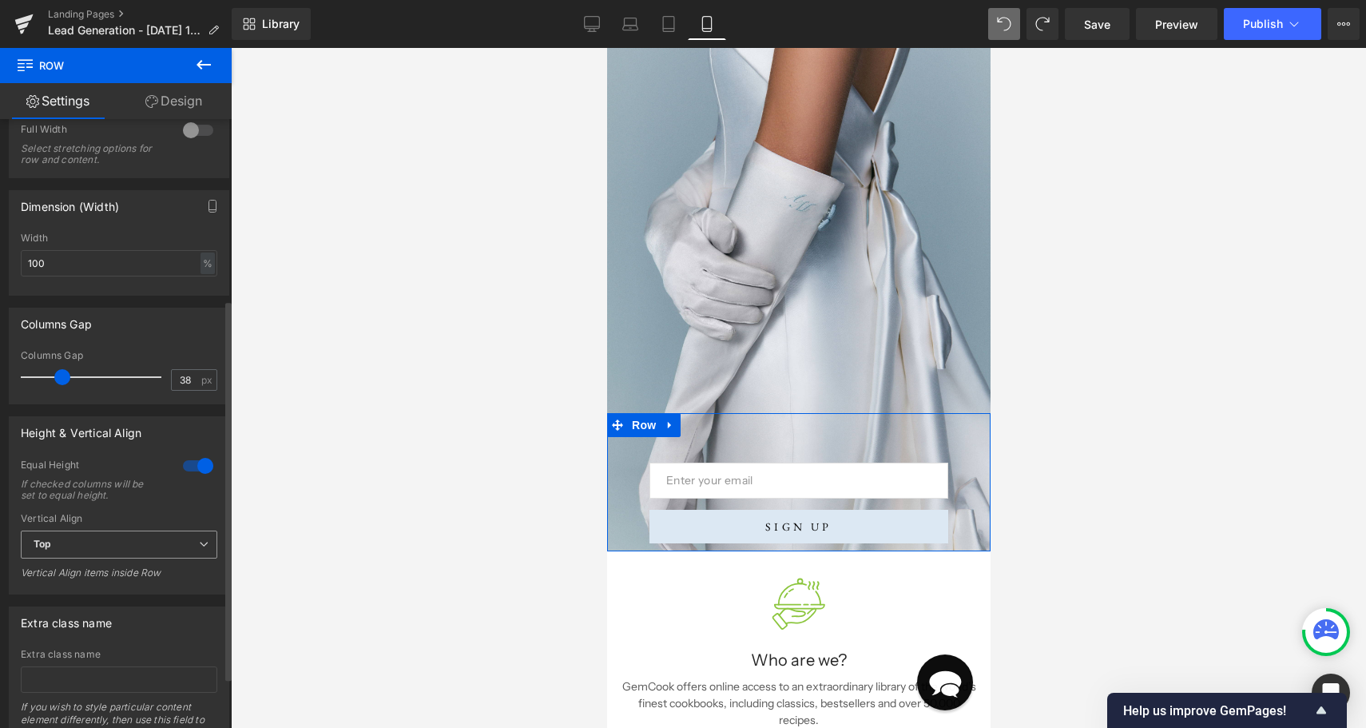
click at [164, 546] on span "Top" at bounding box center [119, 544] width 196 height 28
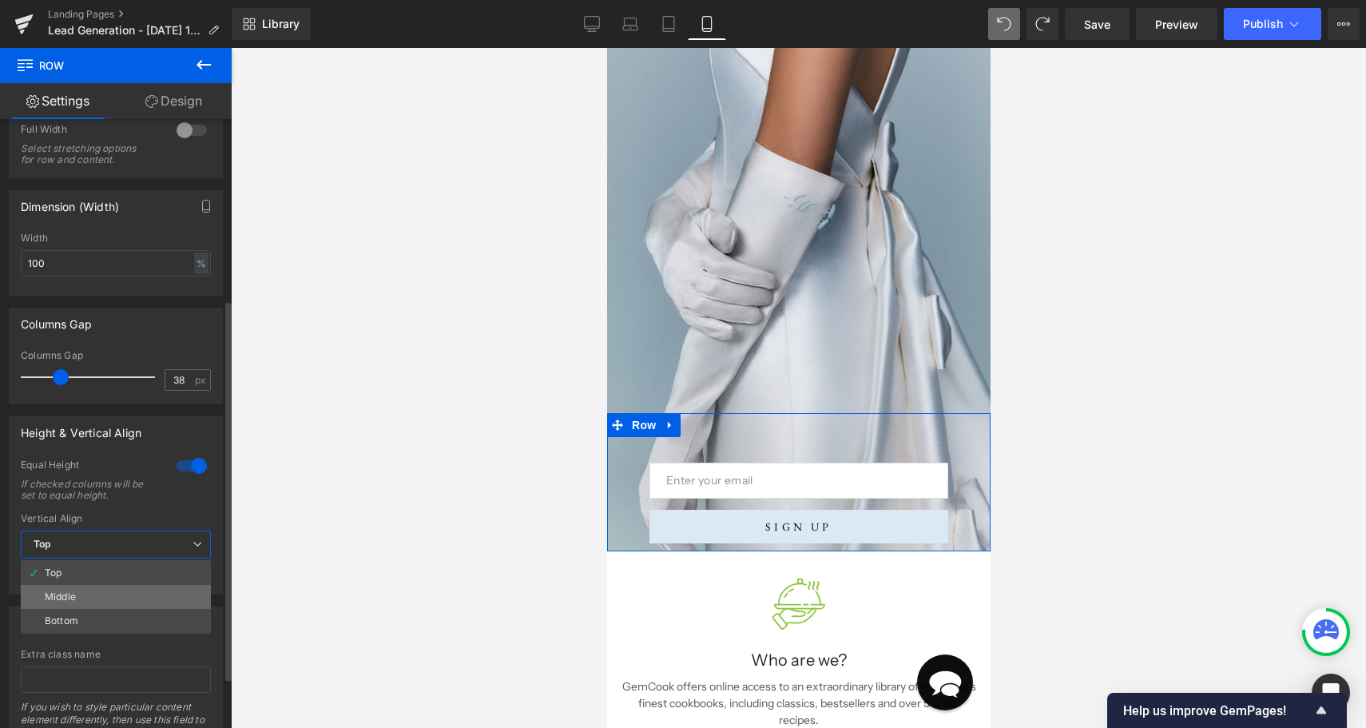
click at [151, 599] on li "Middle" at bounding box center [116, 597] width 190 height 24
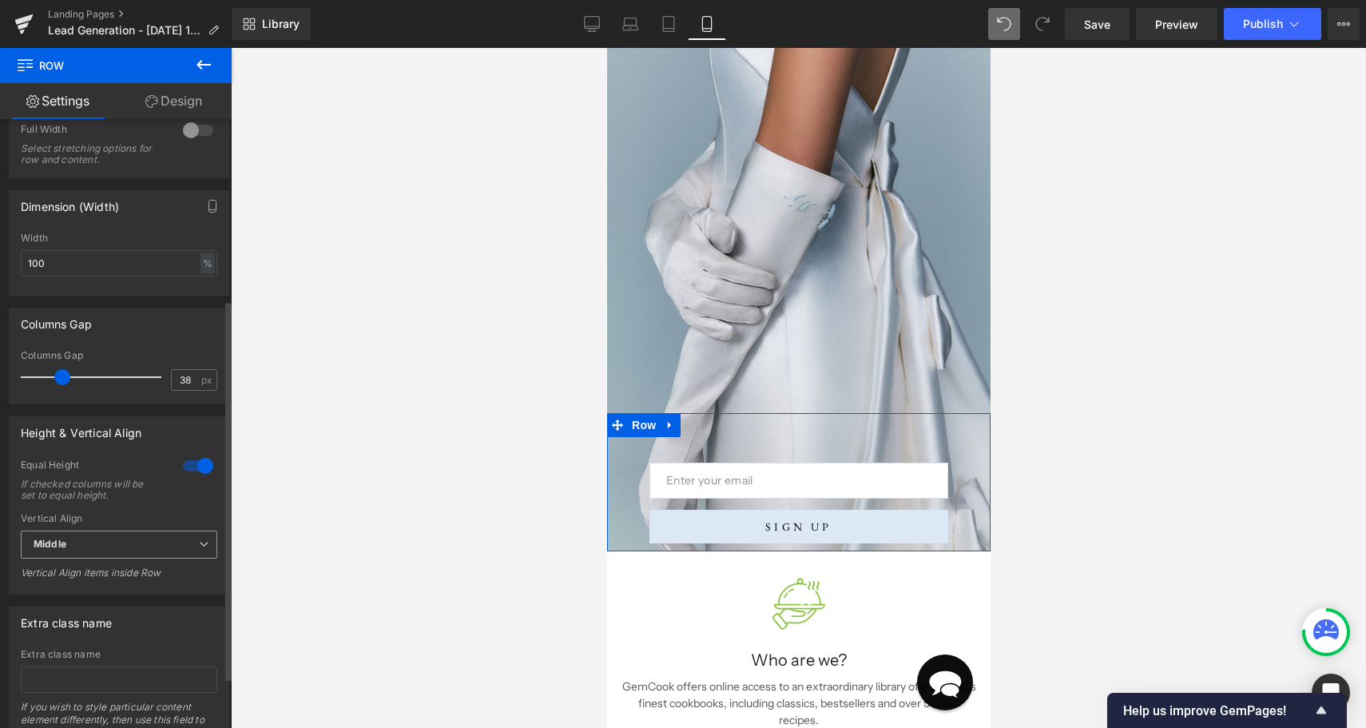
click at [169, 538] on span "Middle" at bounding box center [119, 544] width 196 height 28
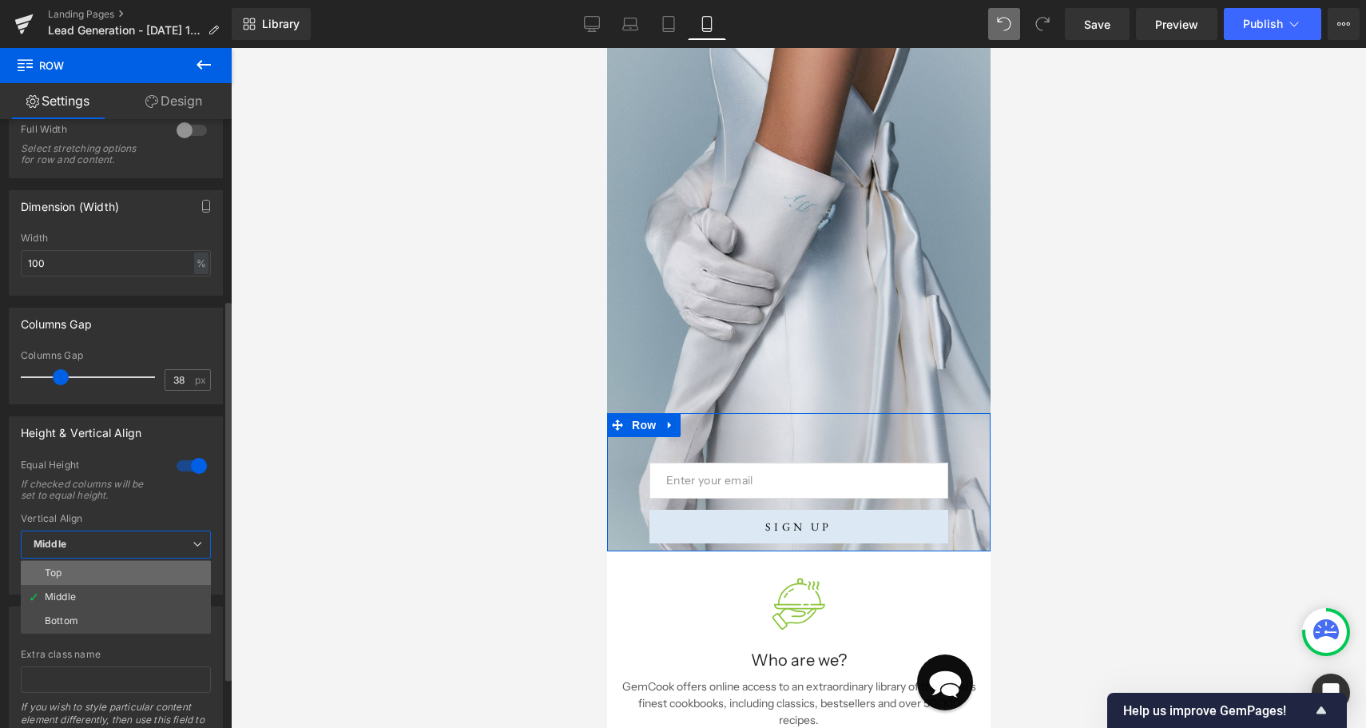
click at [159, 570] on li "Top" at bounding box center [116, 573] width 190 height 24
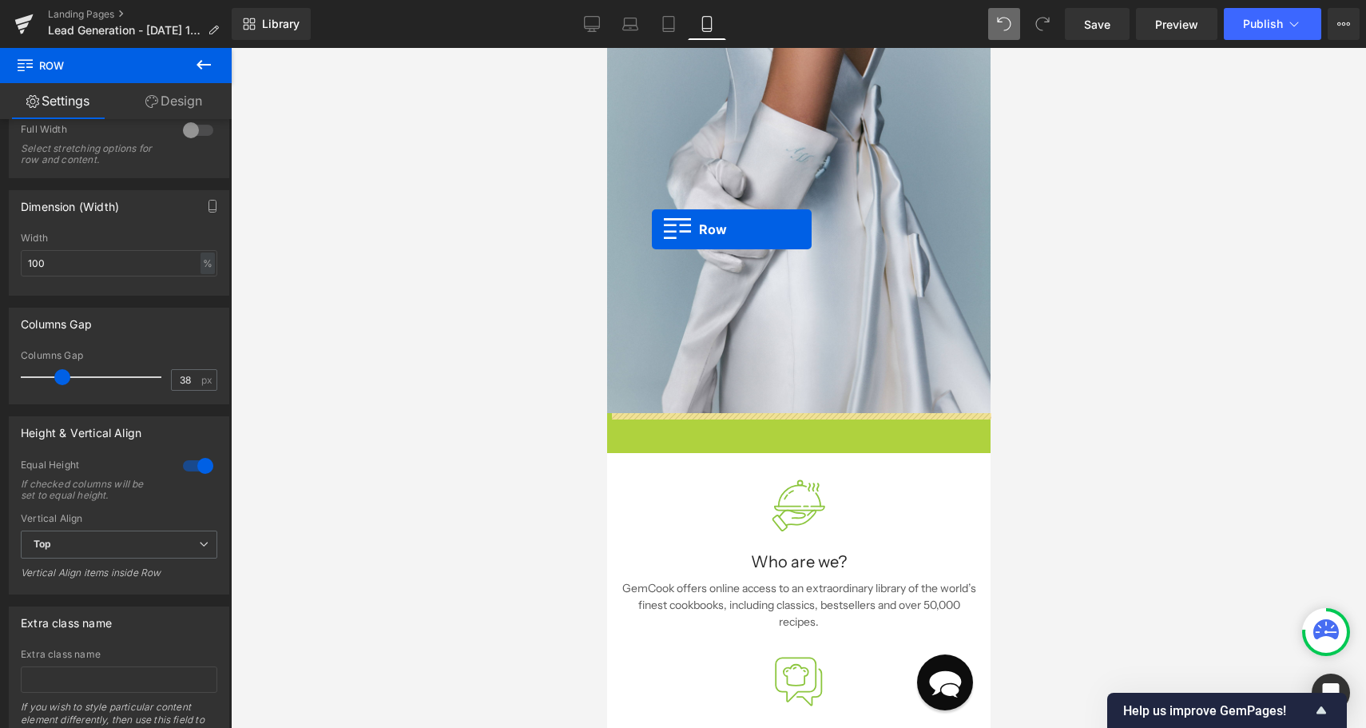
drag, startPoint x: 615, startPoint y: 424, endPoint x: 650, endPoint y: 226, distance: 201.1
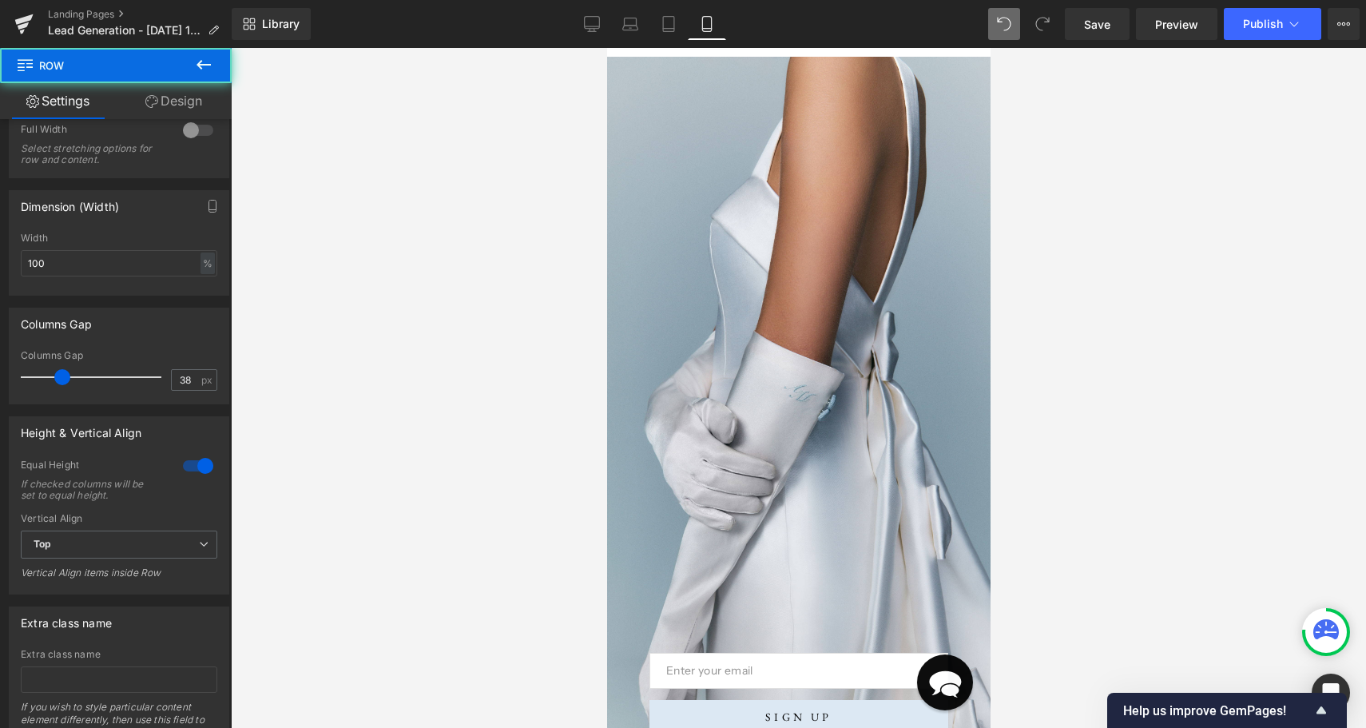
scroll to position [0, 0]
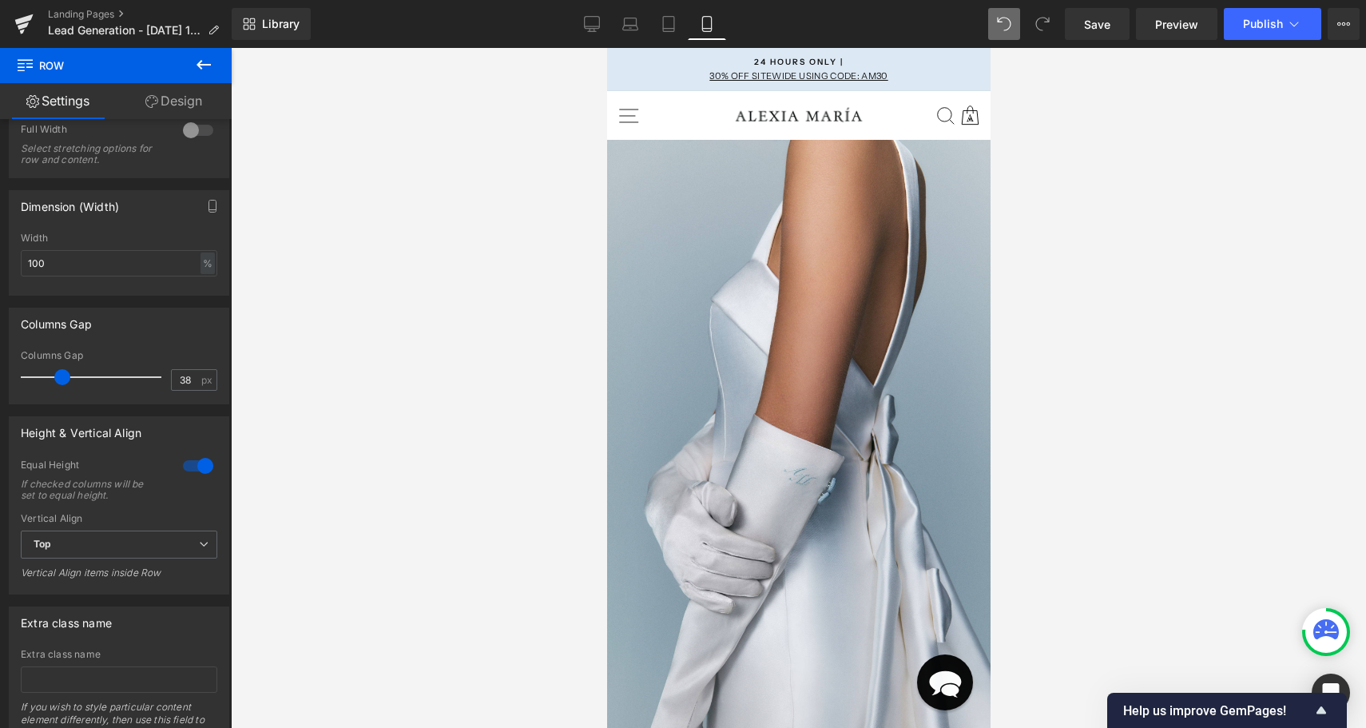
click at [205, 61] on icon at bounding box center [203, 64] width 19 height 19
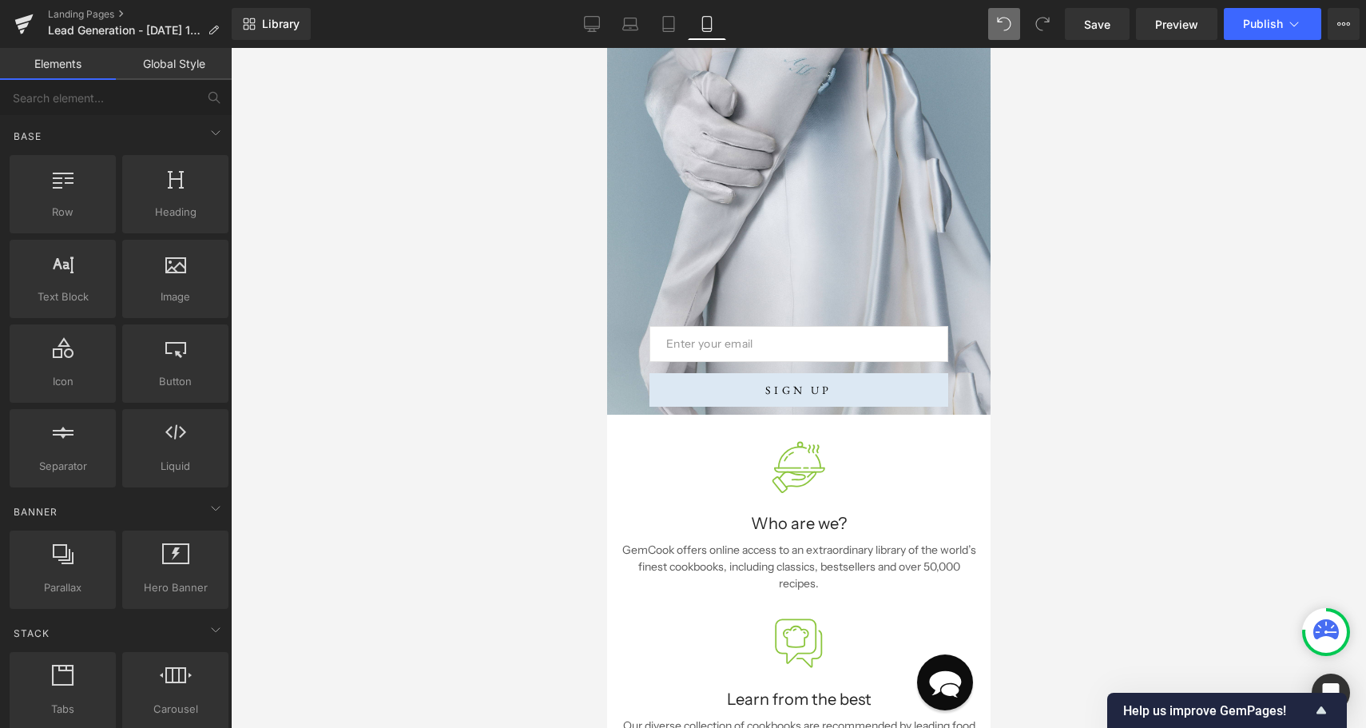
scroll to position [533, 0]
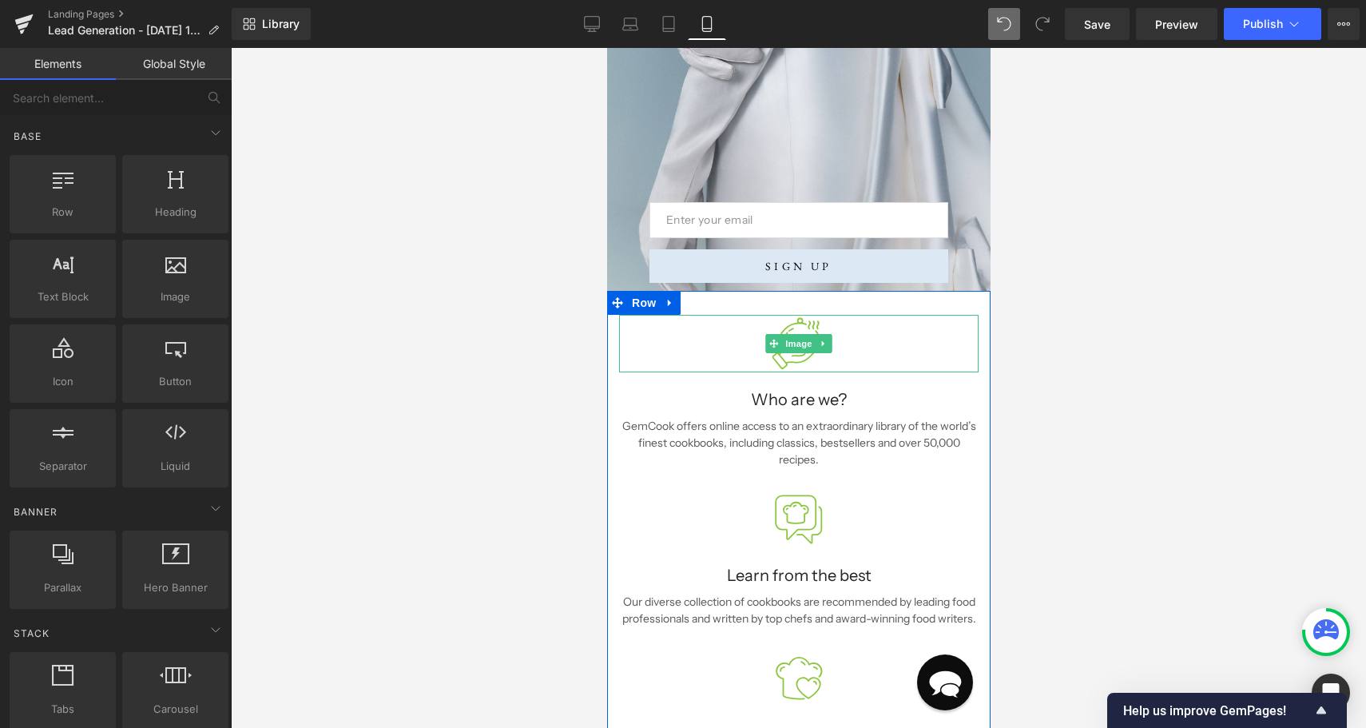
click at [704, 359] on div at bounding box center [797, 343] width 359 height 57
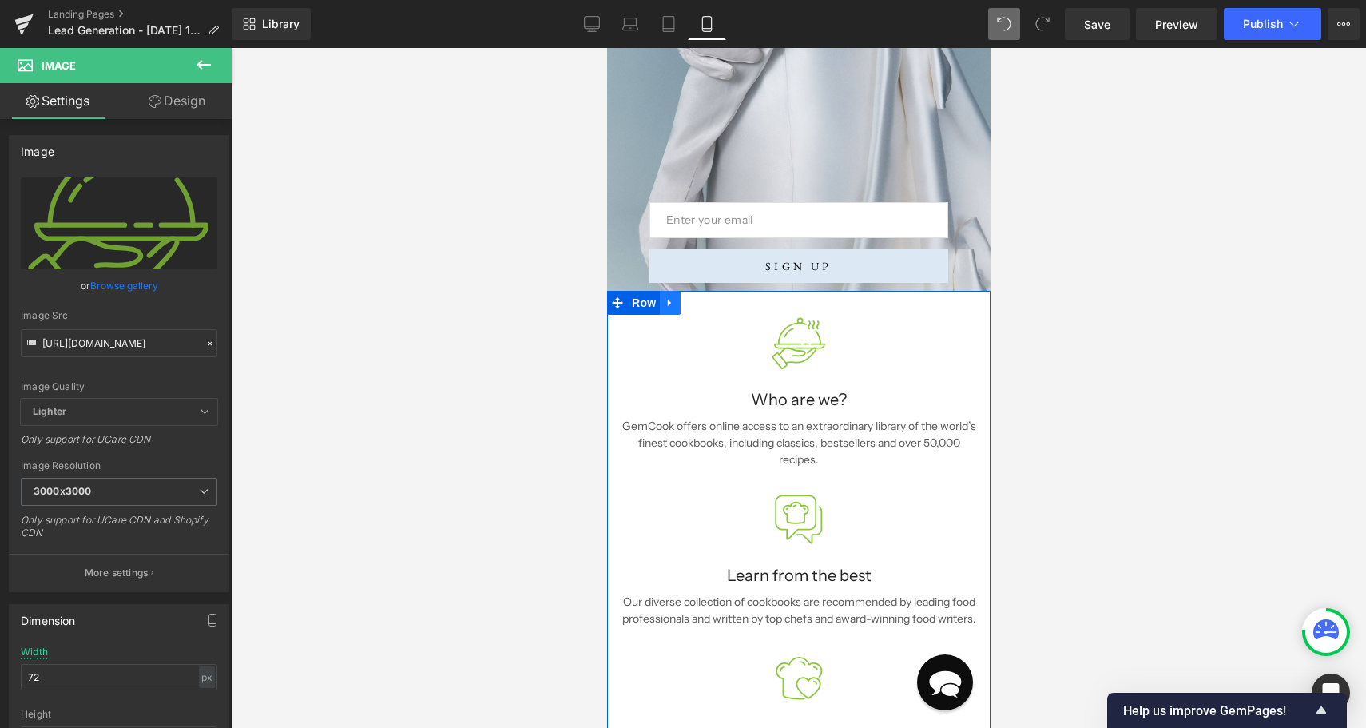
click at [666, 303] on icon at bounding box center [669, 303] width 11 height 12
click at [713, 305] on icon at bounding box center [710, 302] width 11 height 11
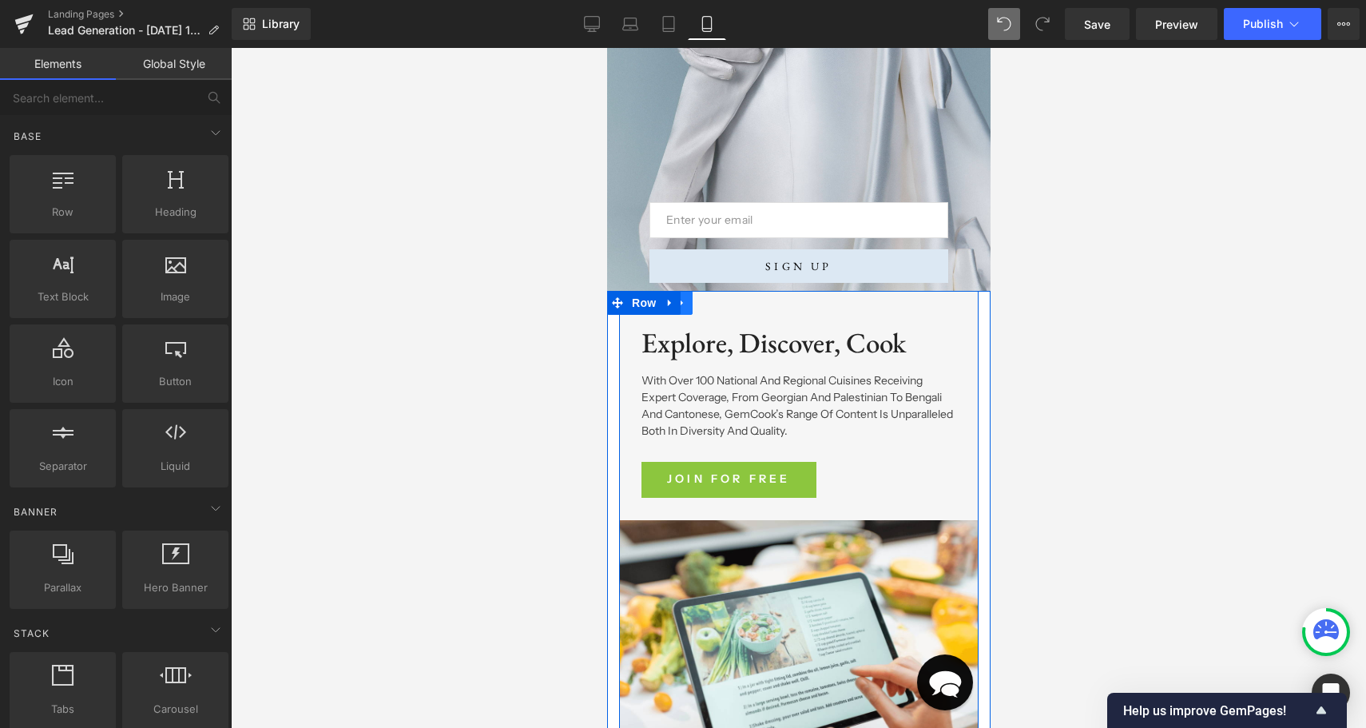
click at [686, 305] on icon at bounding box center [681, 303] width 11 height 12
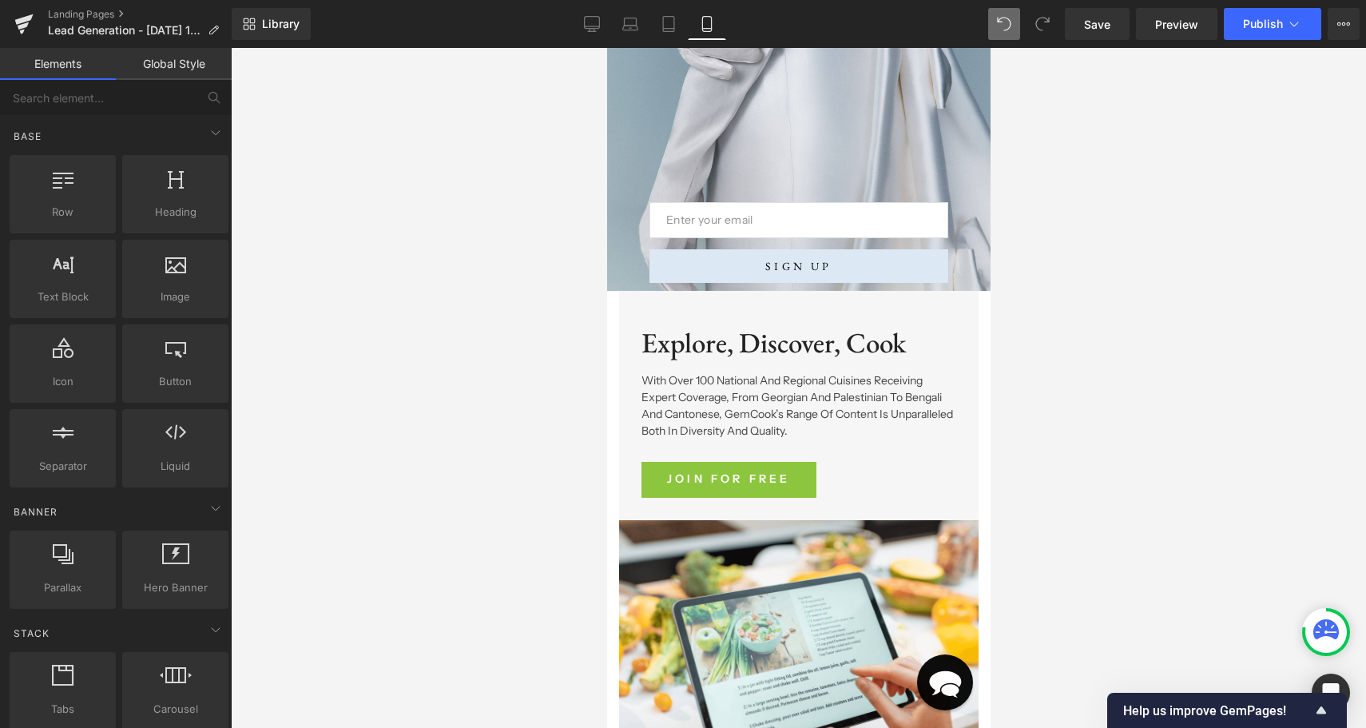
click at [528, 454] on div at bounding box center [798, 388] width 1135 height 680
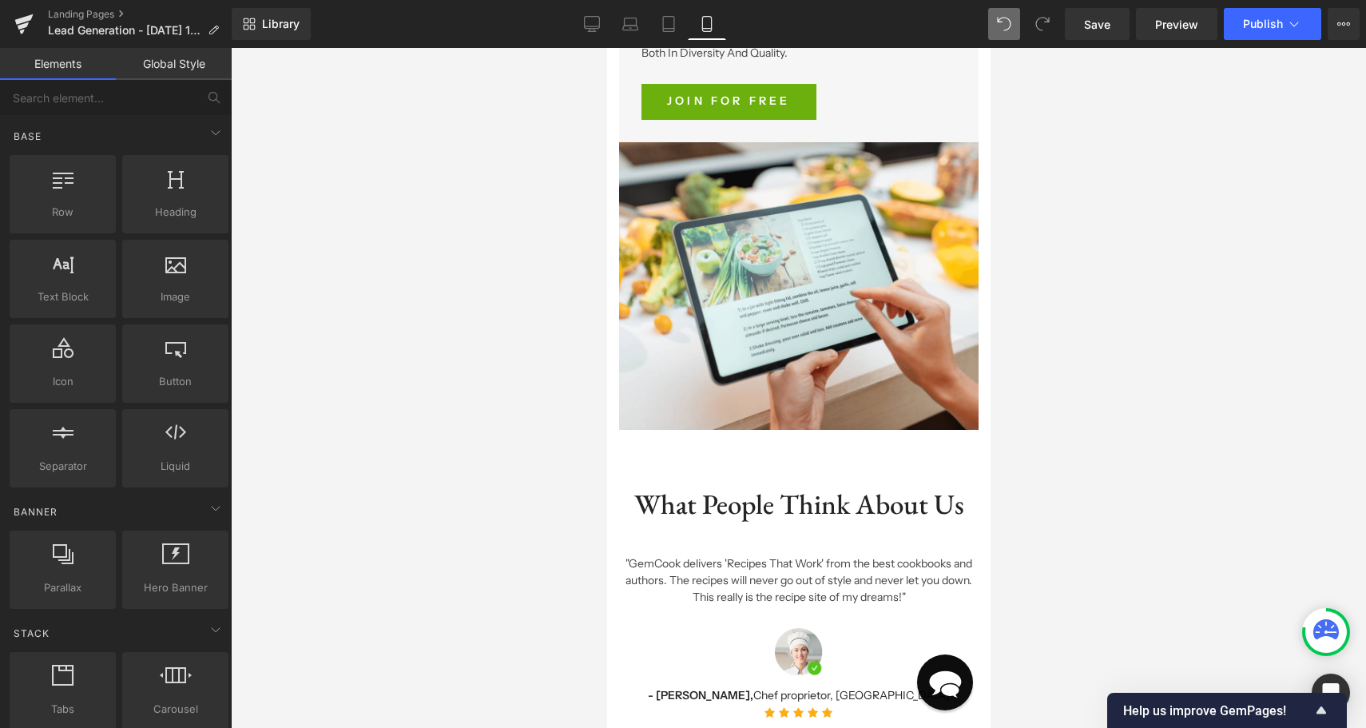
scroll to position [521, 0]
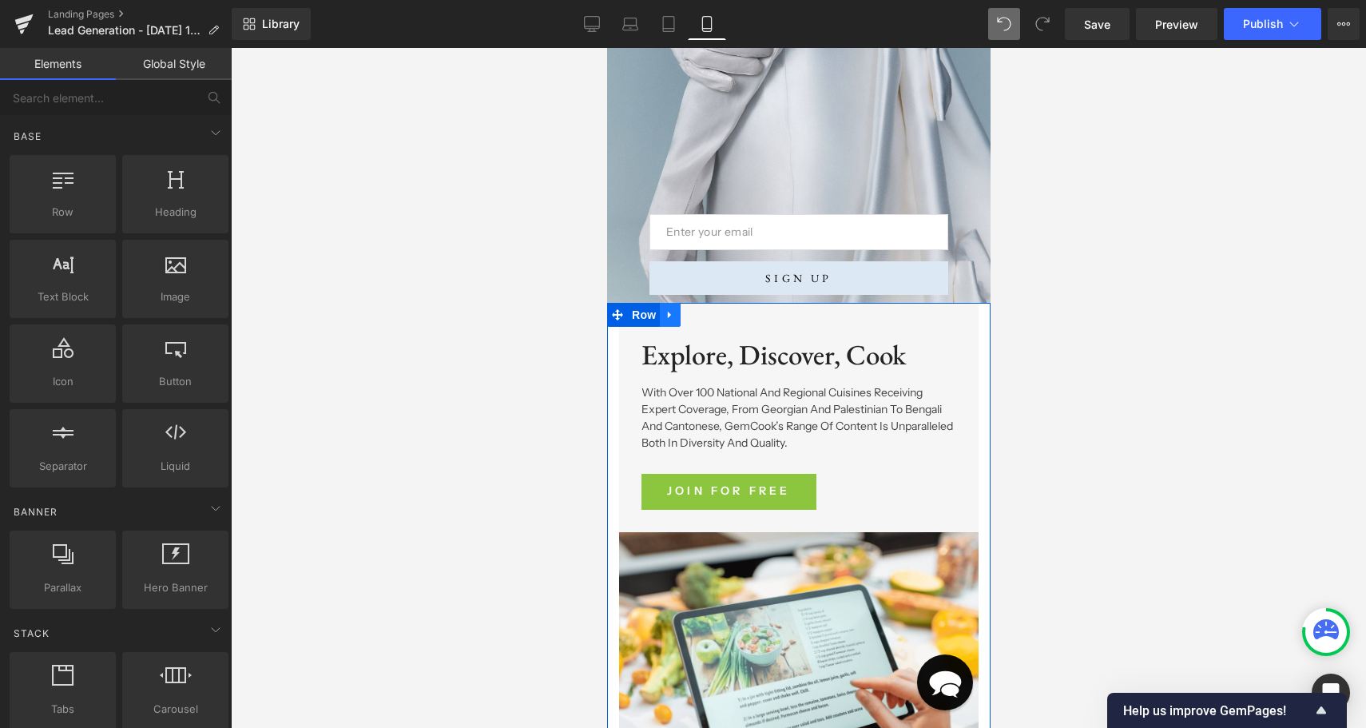
click at [669, 312] on icon at bounding box center [668, 314] width 3 height 7
click at [708, 319] on icon at bounding box center [710, 314] width 11 height 11
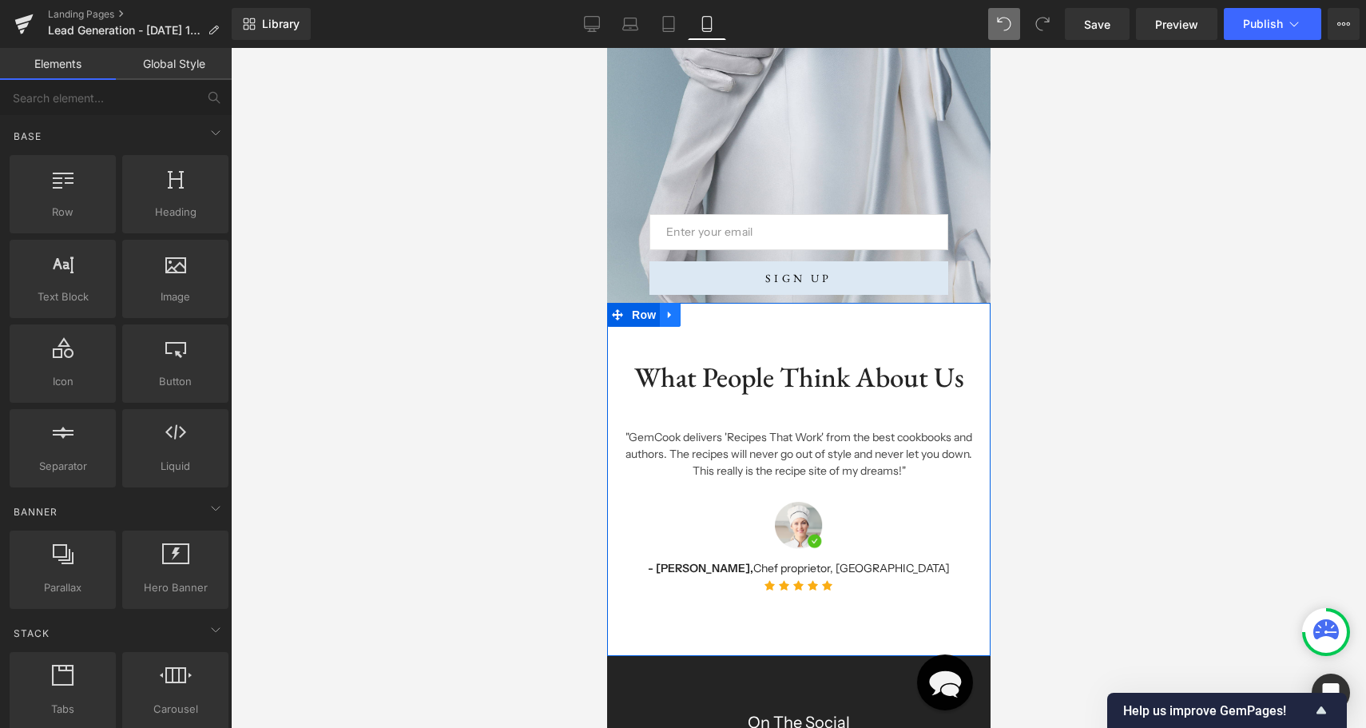
click at [669, 313] on icon at bounding box center [668, 314] width 3 height 7
click at [712, 321] on link at bounding box center [710, 315] width 21 height 24
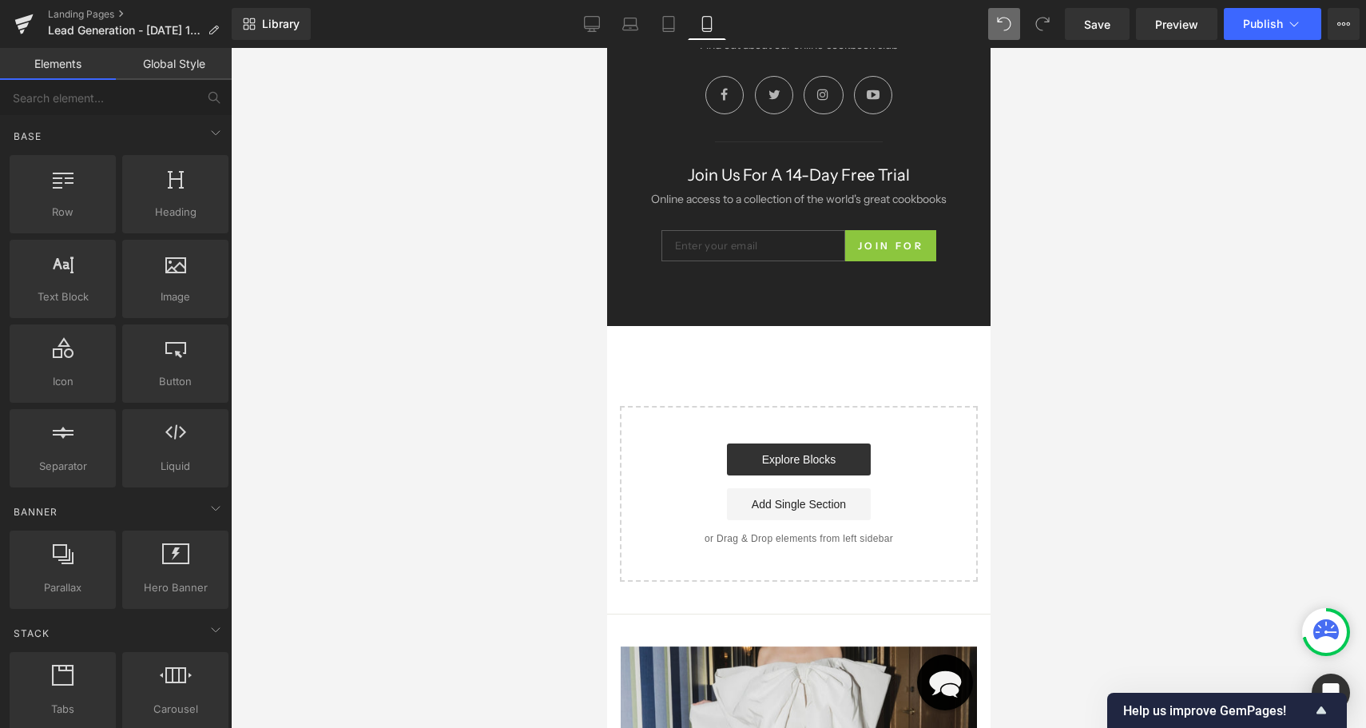
scroll to position [482, 0]
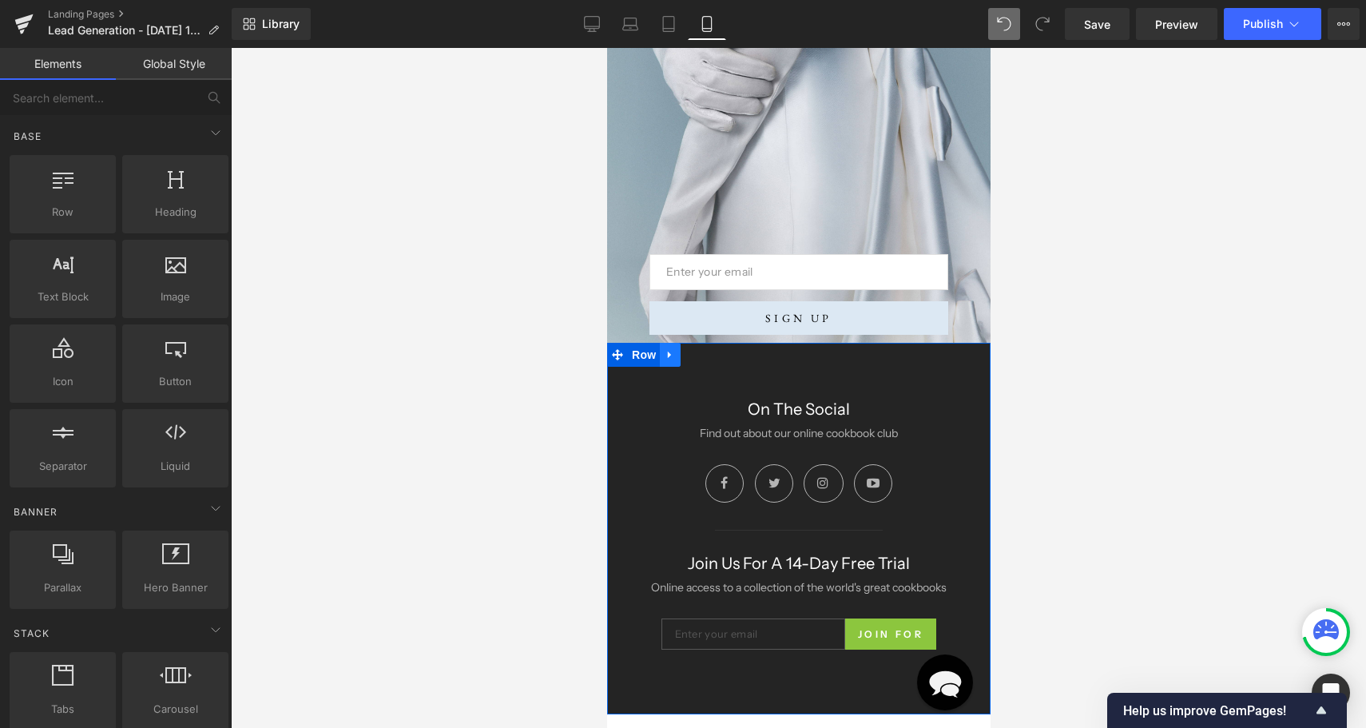
click at [670, 351] on icon at bounding box center [669, 355] width 11 height 12
click at [708, 355] on icon at bounding box center [710, 354] width 11 height 11
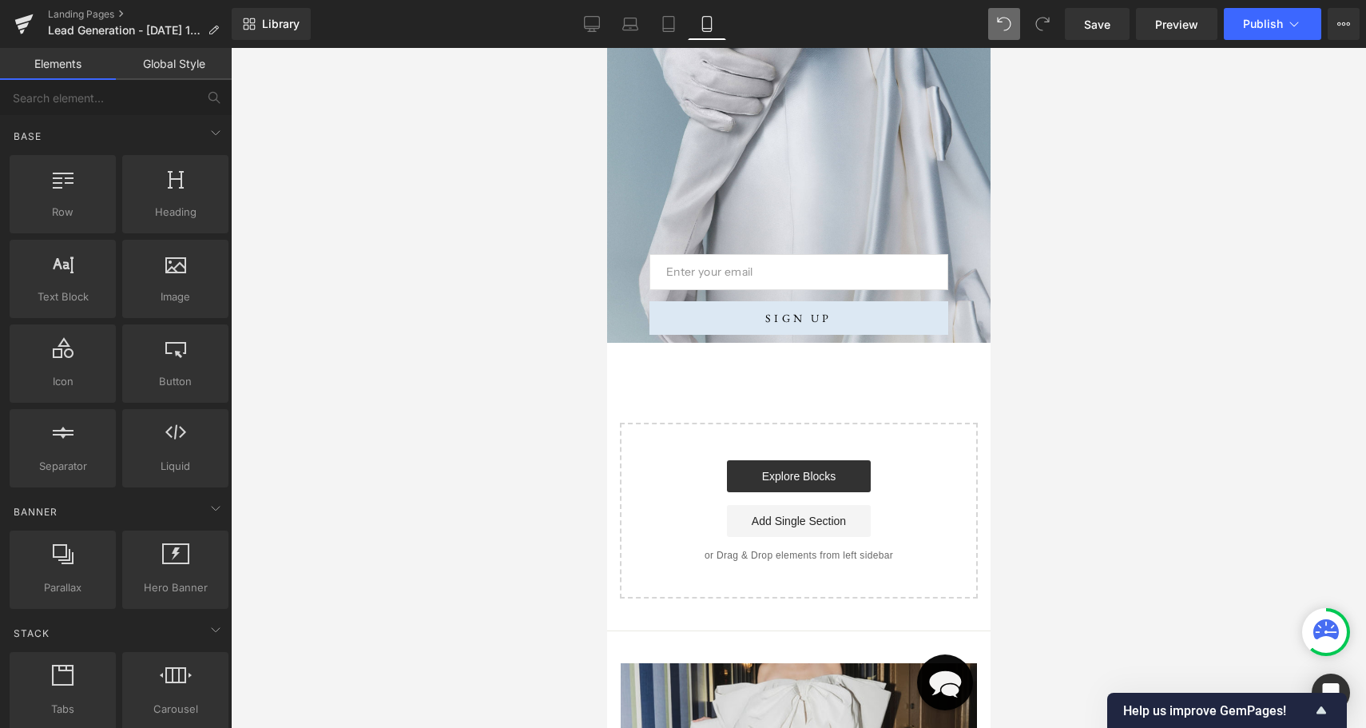
click at [700, 409] on div "Email Field SIGN UP Submit Button Row Newsletter Row Hero Banner 684px Select y…" at bounding box center [797, 128] width 383 height 940
click at [698, 403] on div "Email Field SIGN UP Submit Button Row Newsletter Row Hero Banner 684px Select y…" at bounding box center [797, 128] width 383 height 940
click at [699, 455] on div "Start building your page Explore Blocks Add Single Section or Drag & Drop eleme…" at bounding box center [798, 510] width 355 height 172
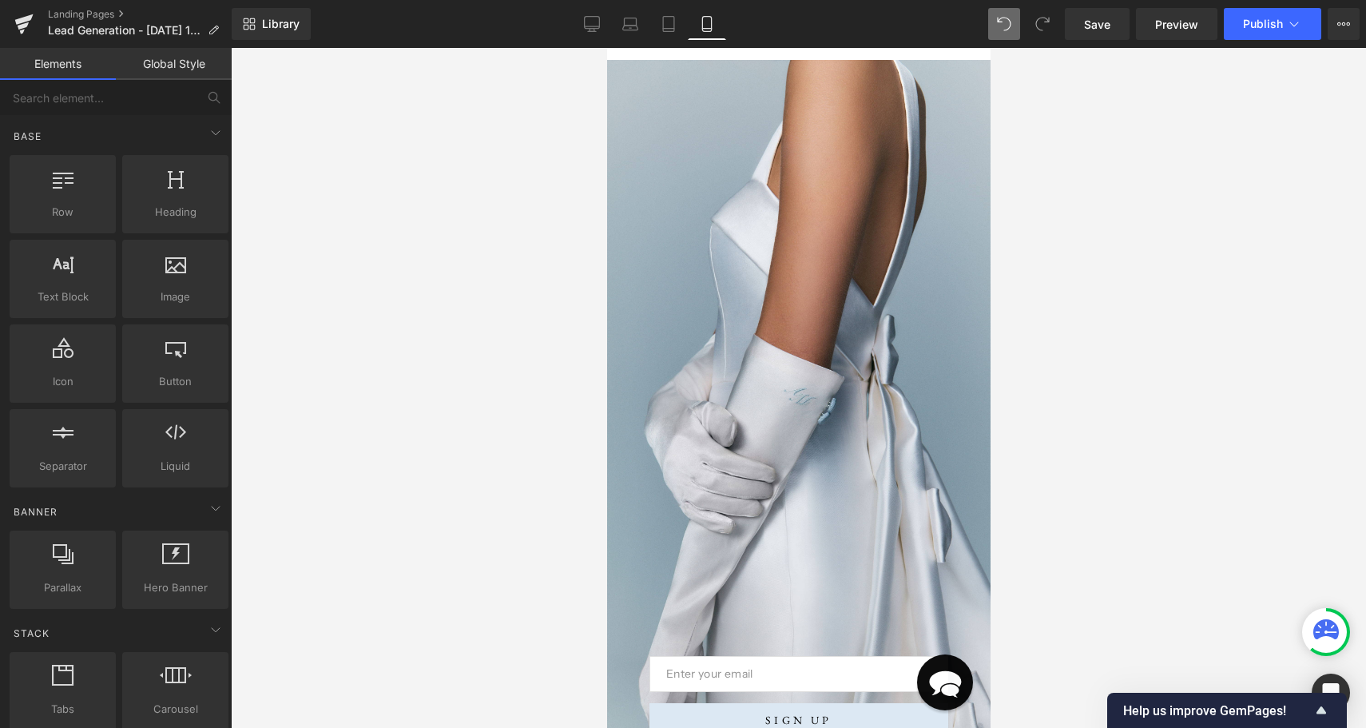
scroll to position [222, 0]
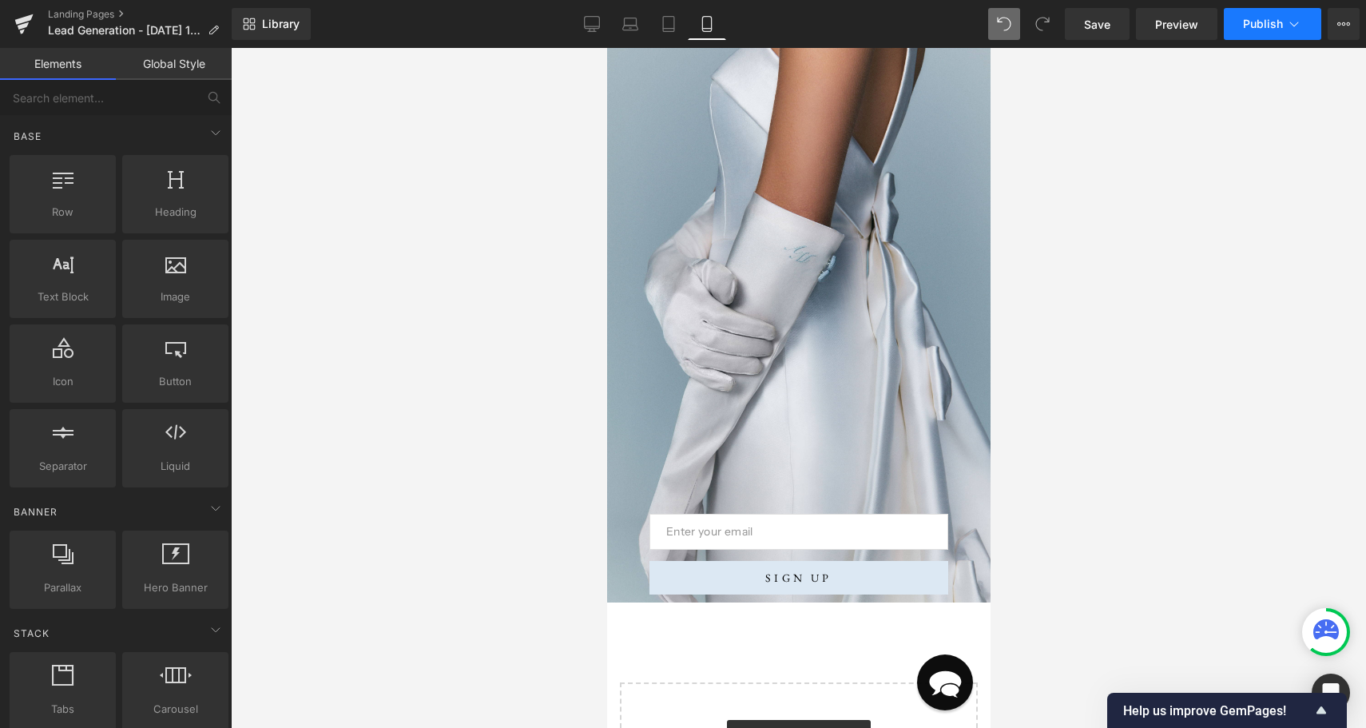
click at [1295, 29] on icon at bounding box center [1294, 24] width 16 height 16
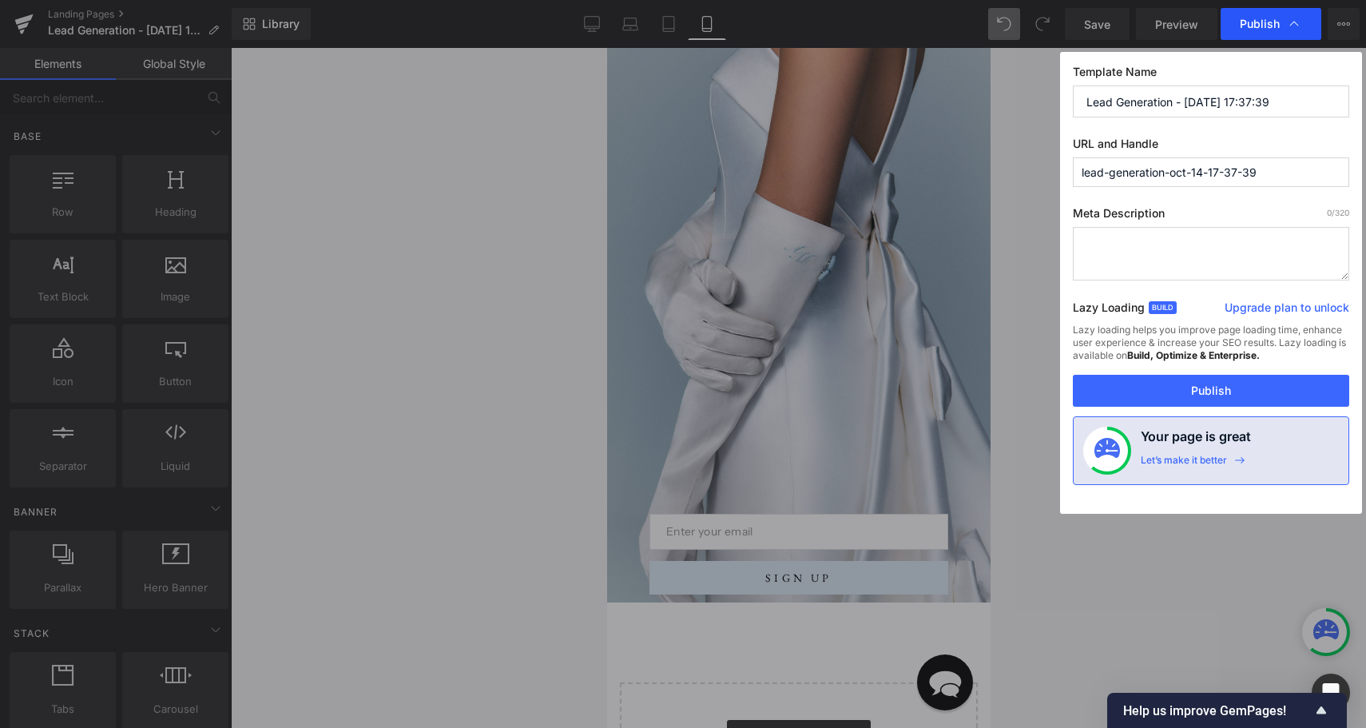
click at [1294, 28] on icon at bounding box center [1294, 24] width 16 height 16
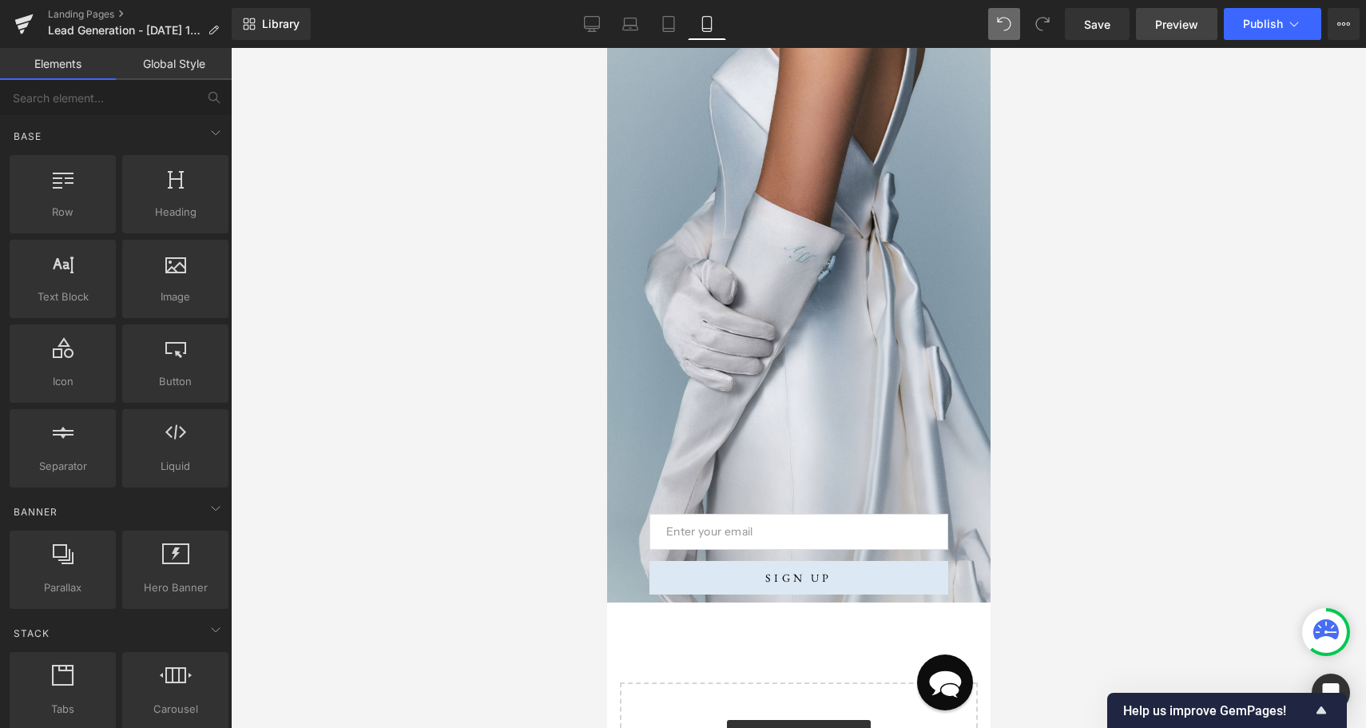
click at [1179, 26] on span "Preview" at bounding box center [1176, 24] width 43 height 17
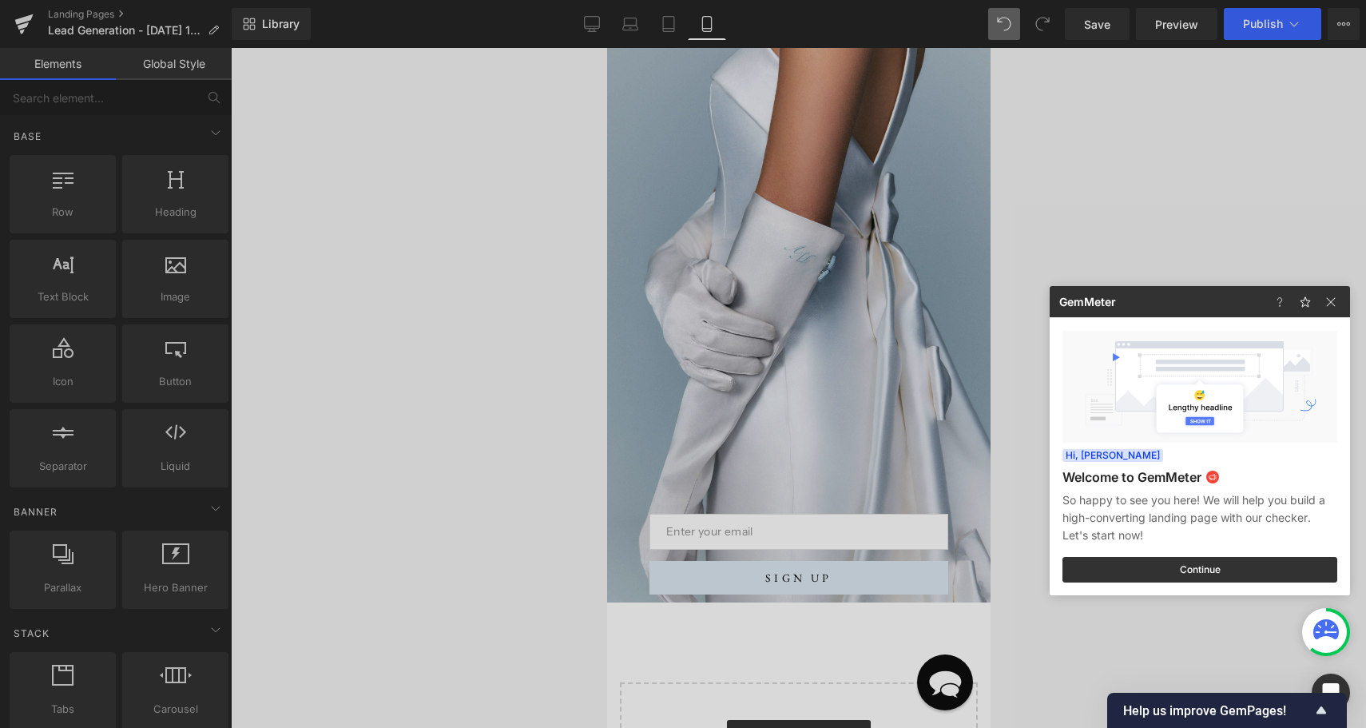
click at [1112, 30] on div at bounding box center [683, 364] width 1366 height 728
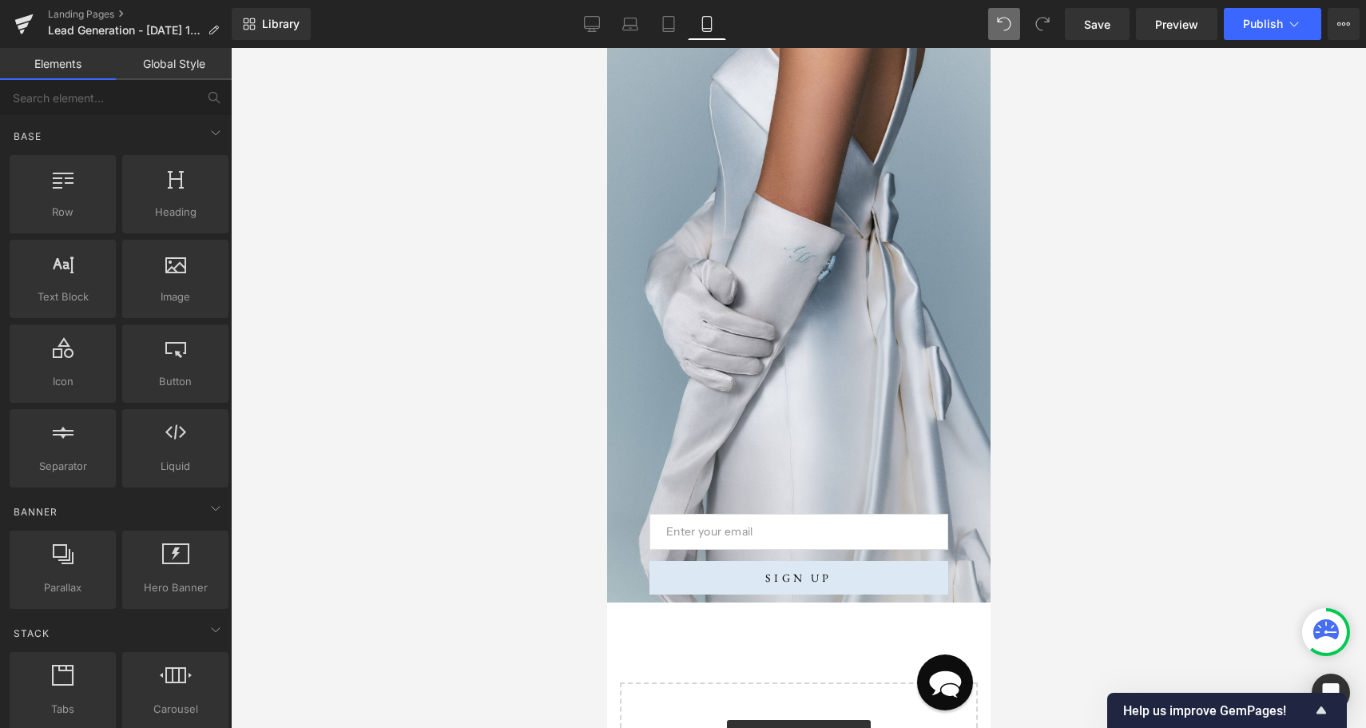
click at [1112, 30] on link "Save" at bounding box center [1097, 24] width 65 height 32
